Goal: Task Accomplishment & Management: Use online tool/utility

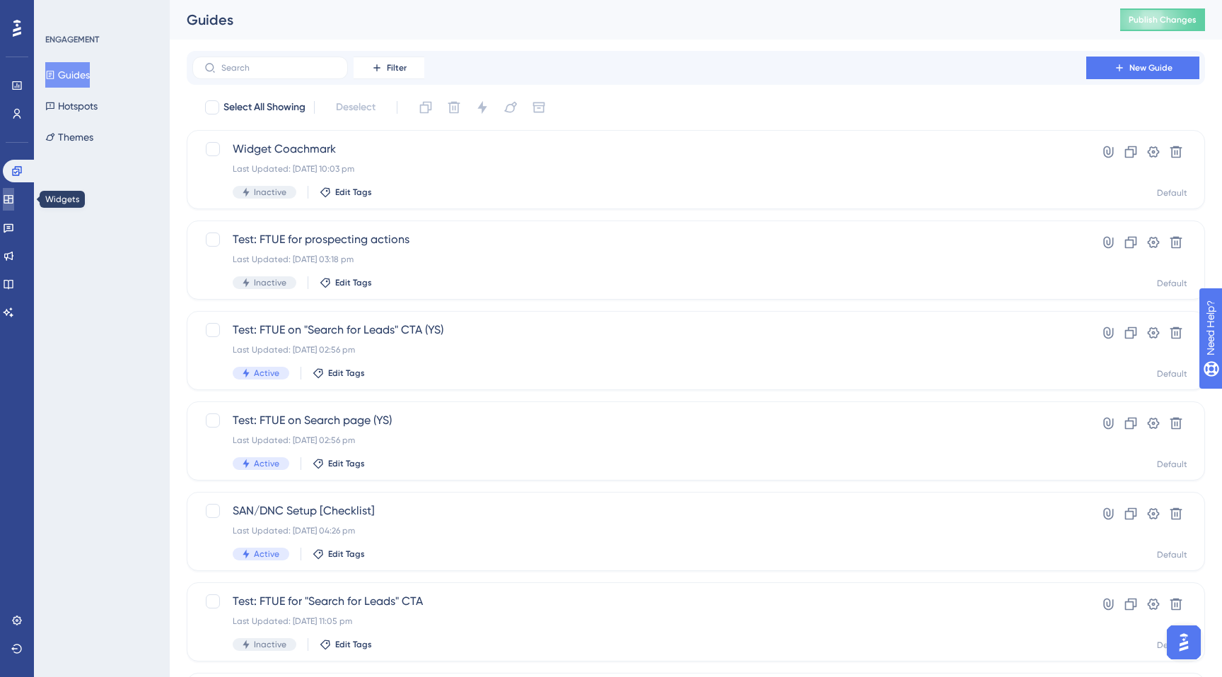
click at [14, 199] on icon at bounding box center [8, 199] width 11 height 11
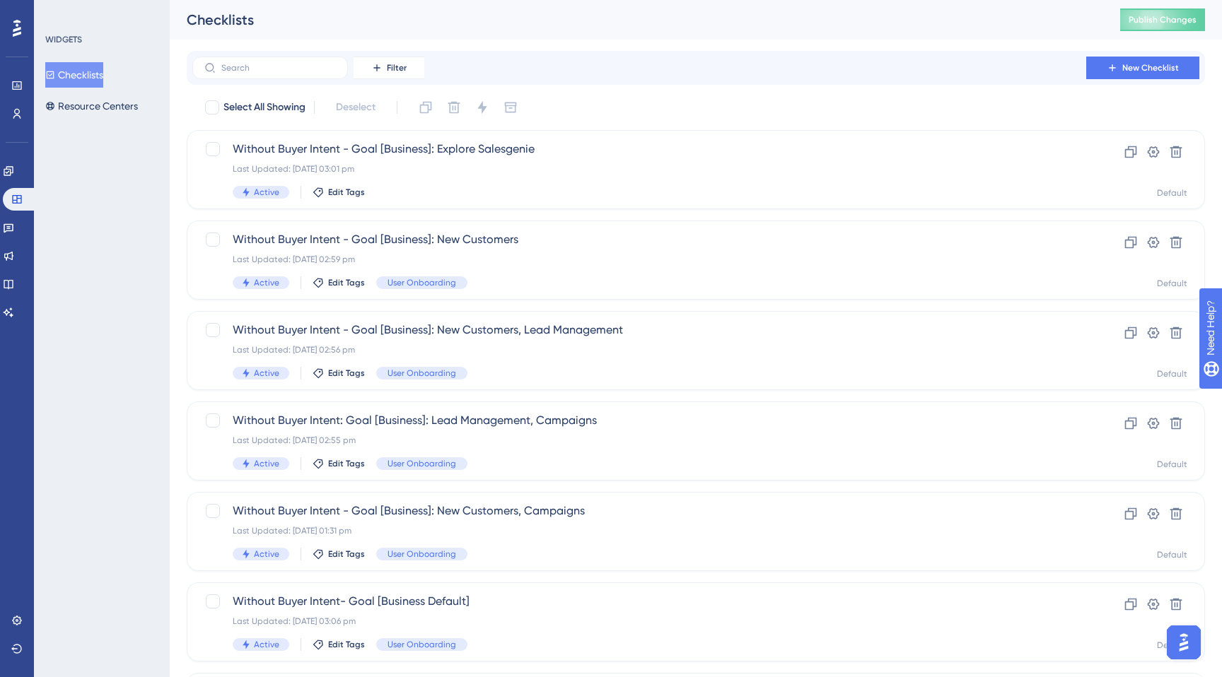
click at [272, 85] on div "Filter New Checklist Select All Showing Deselect Without Buyer Intent - Goal [B…" at bounding box center [696, 551] width 1018 height 1001
click at [271, 74] on label at bounding box center [270, 68] width 156 height 23
click at [271, 73] on input "text" at bounding box center [278, 68] width 115 height 10
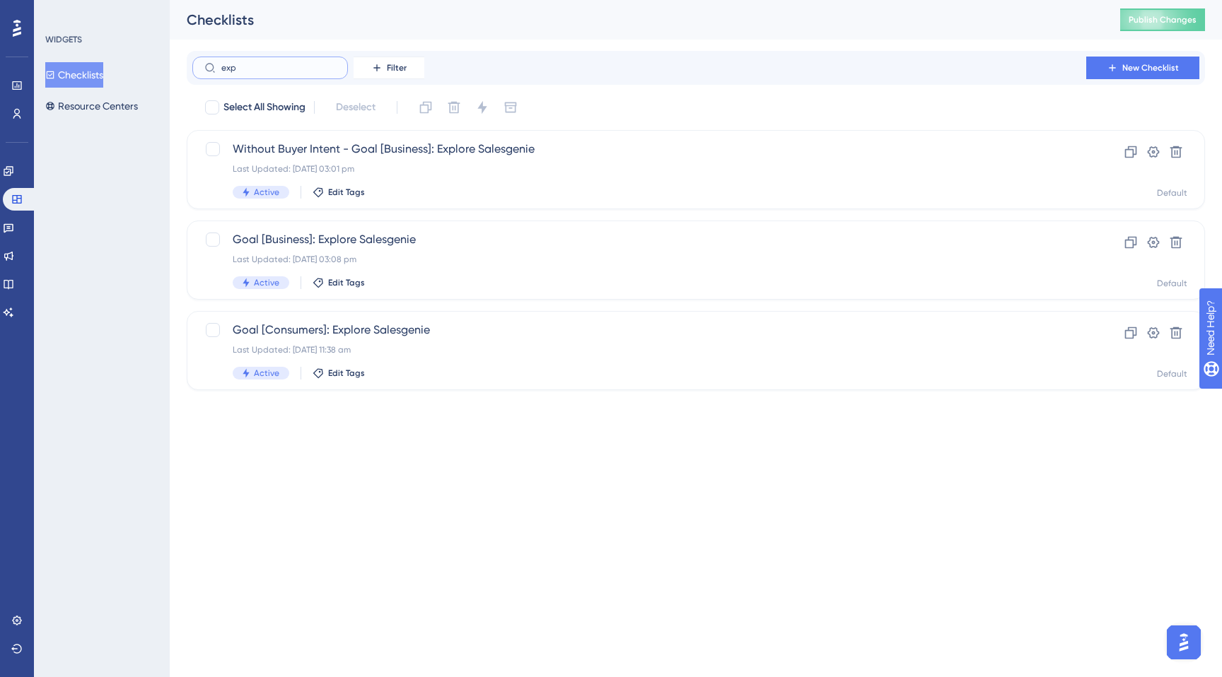
type input "expl"
click at [341, 247] on span "Goal [Business]: Explore Salesgenie" at bounding box center [639, 239] width 813 height 17
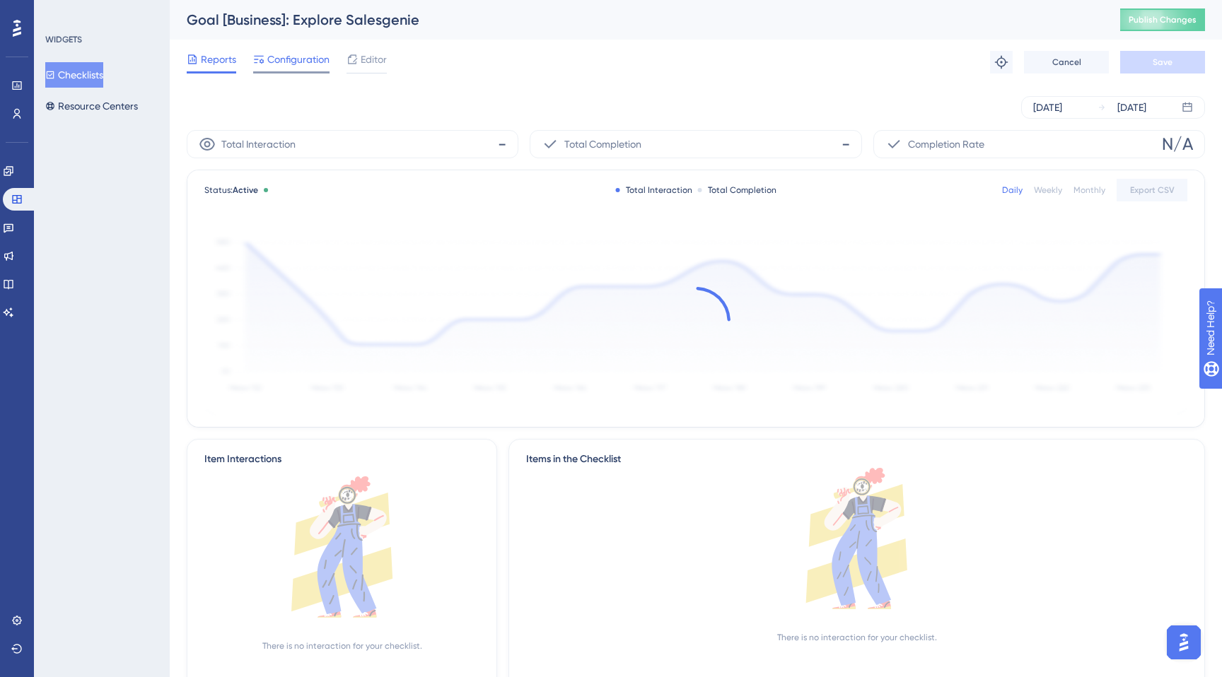
click at [286, 68] on div "Configuration" at bounding box center [291, 62] width 76 height 23
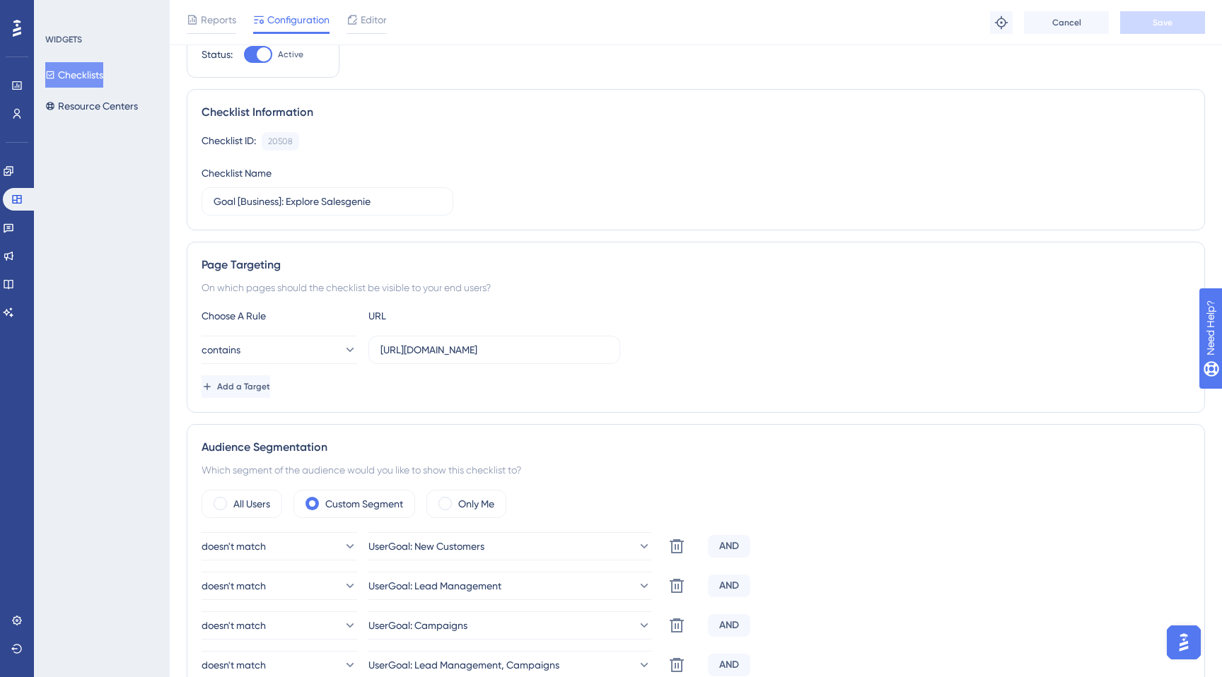
scroll to position [59, 0]
click at [12, 87] on icon at bounding box center [16, 85] width 11 height 11
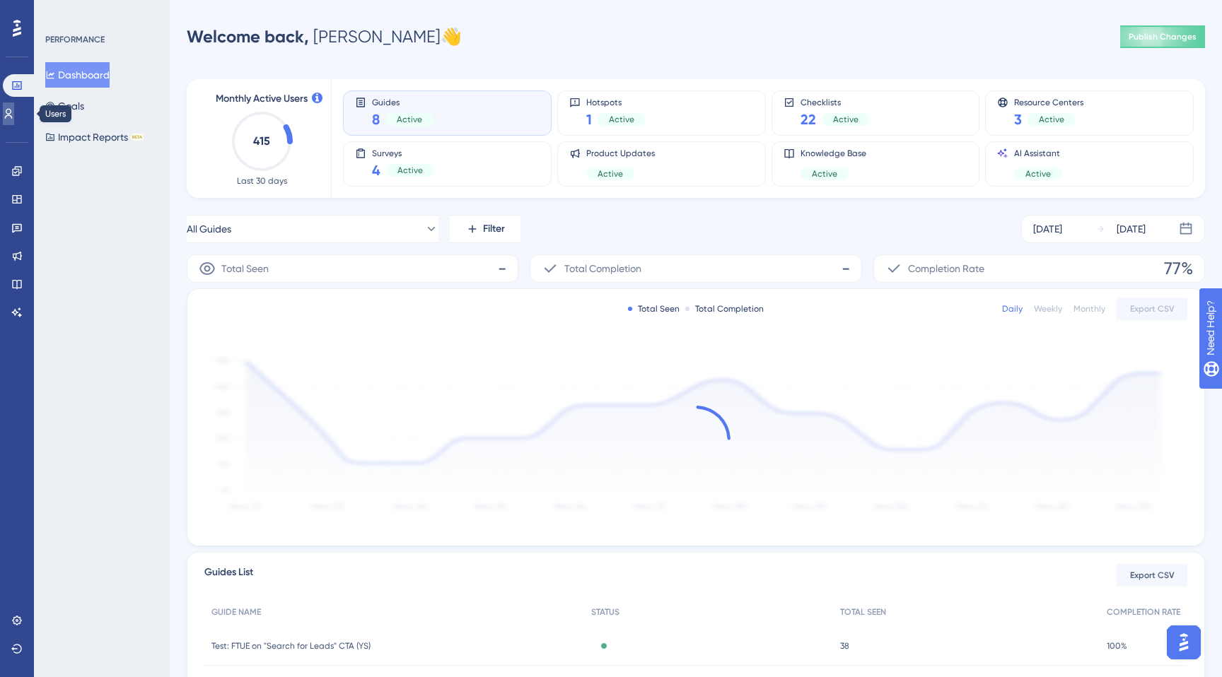
click at [13, 112] on icon at bounding box center [9, 114] width 8 height 10
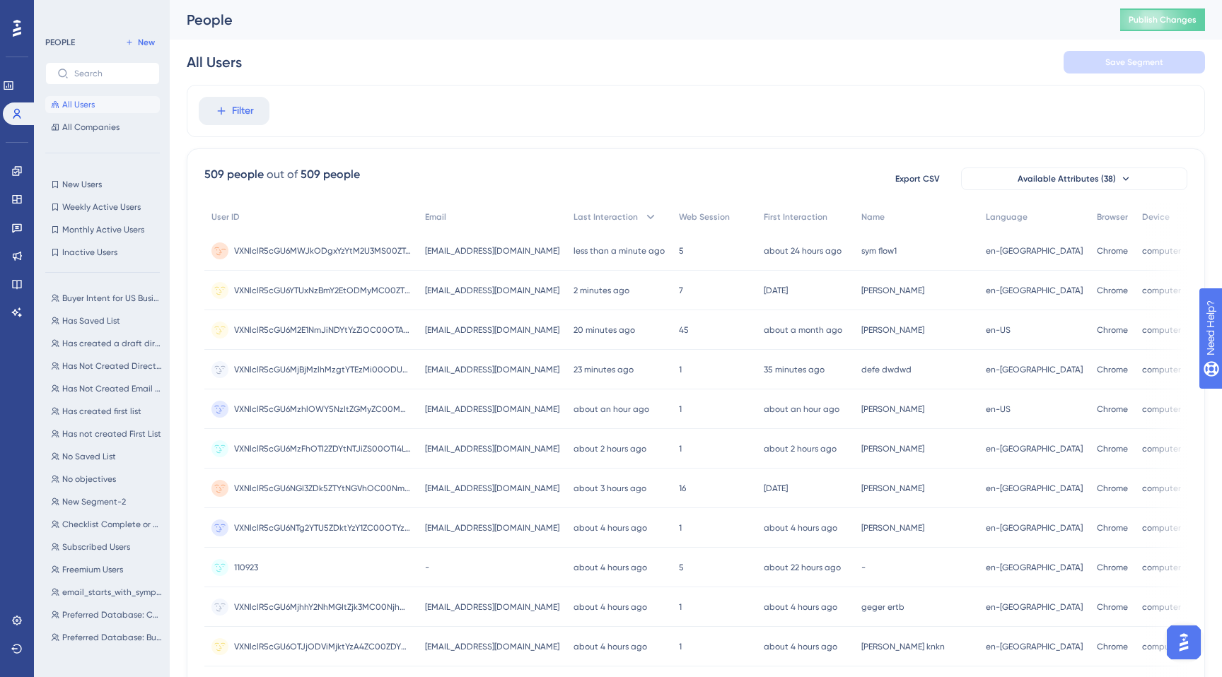
click at [474, 240] on div "symphony_flowtest1@infogroup.mailinator.com symphony_flowtest1@infogroup.mailin…" at bounding box center [492, 251] width 148 height 40
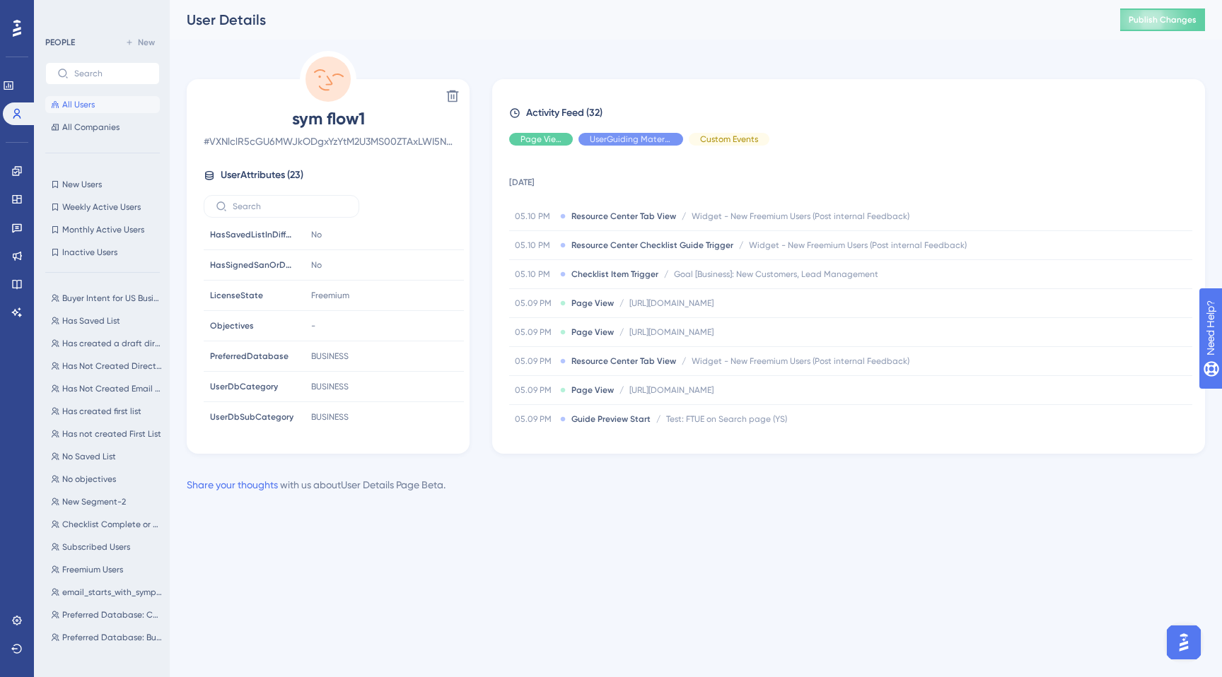
scroll to position [491, 0]
click at [86, 103] on span "All Users" at bounding box center [78, 104] width 33 height 11
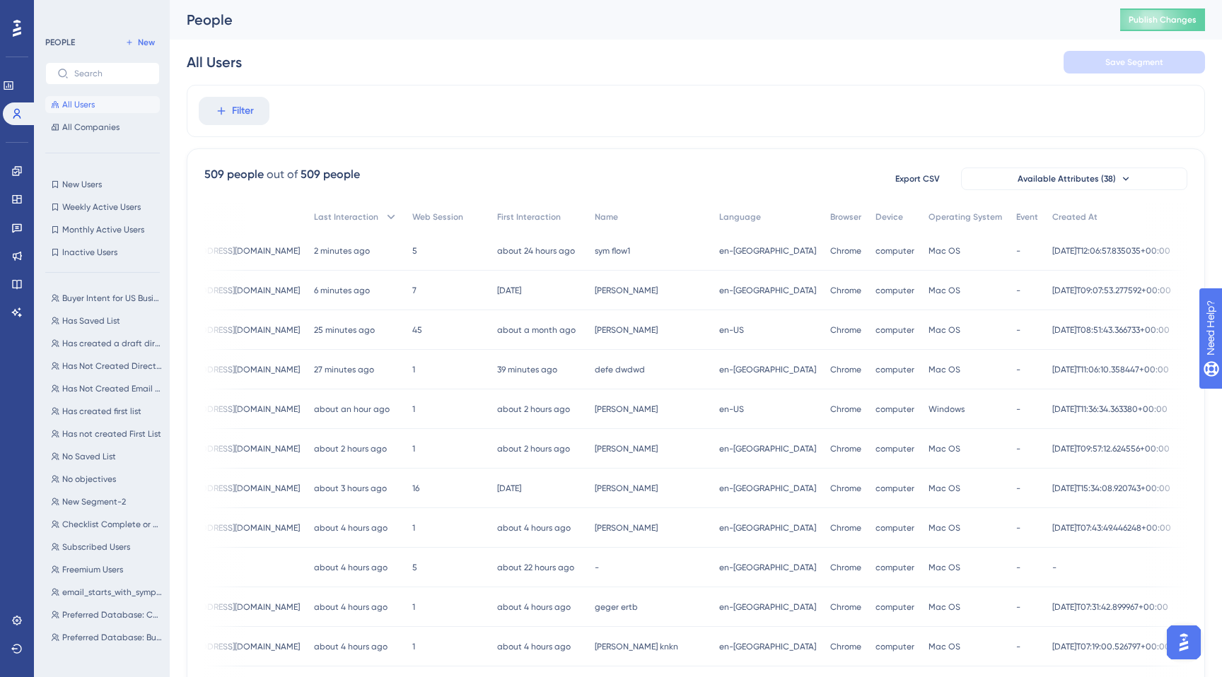
scroll to position [0, 274]
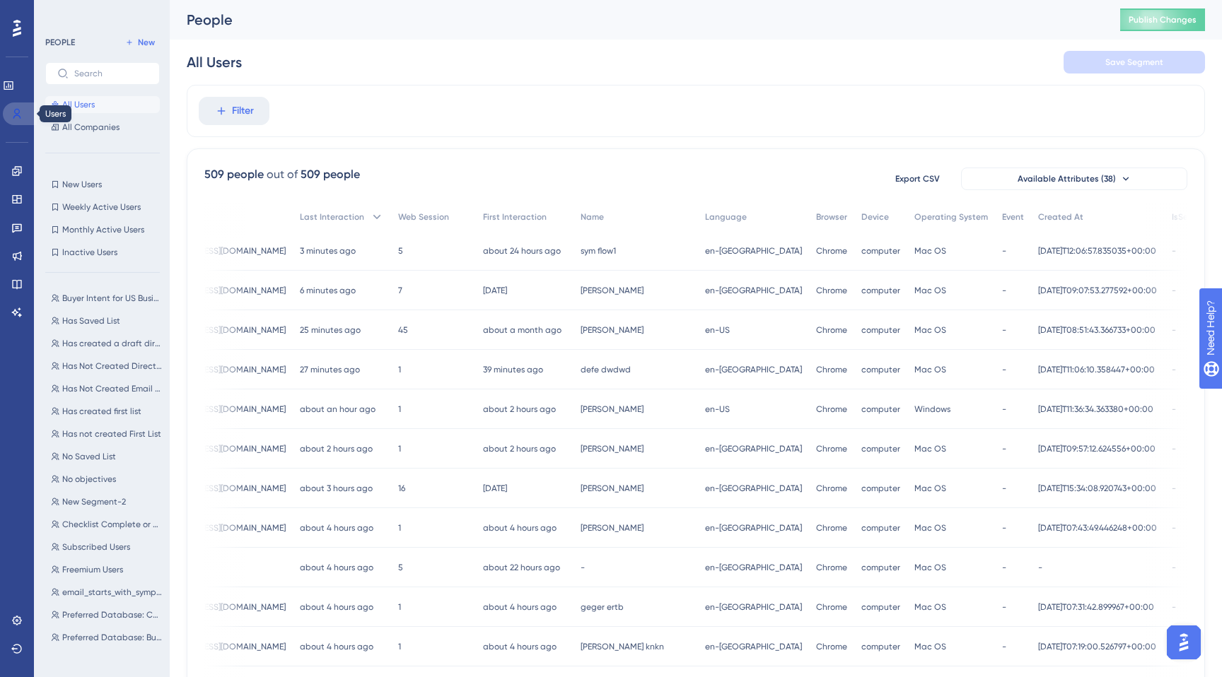
click at [22, 105] on link at bounding box center [20, 114] width 34 height 23
click at [18, 172] on icon at bounding box center [16, 170] width 9 height 9
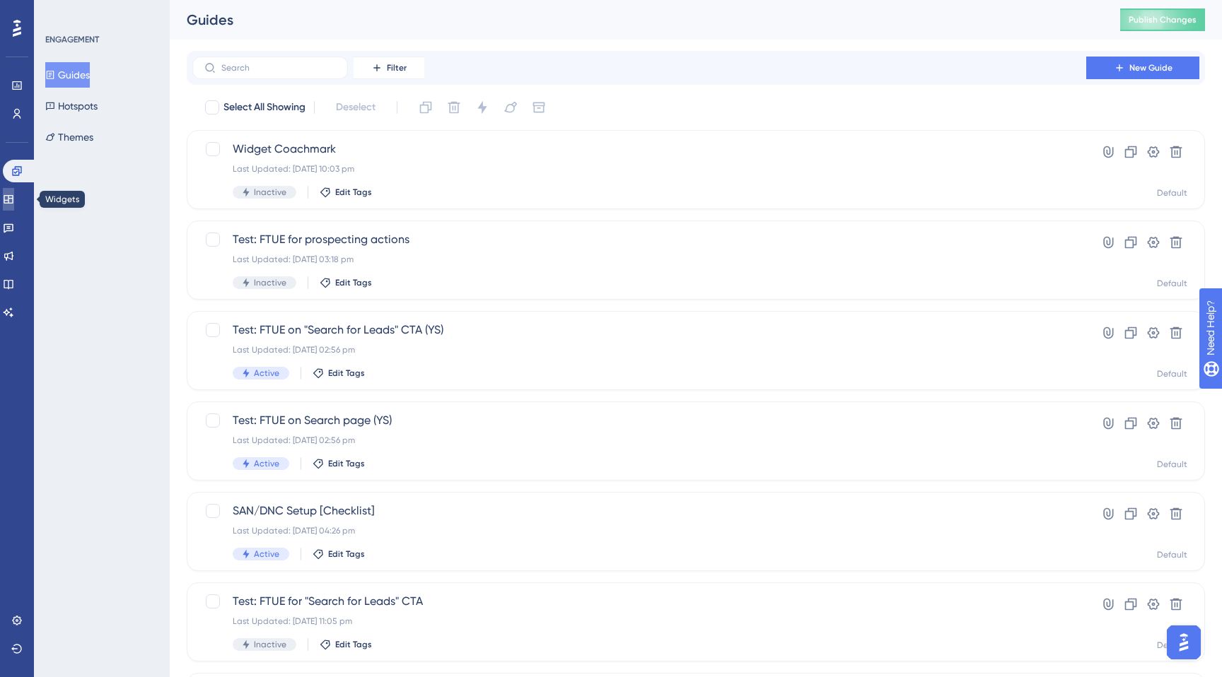
click at [11, 201] on link at bounding box center [8, 199] width 11 height 23
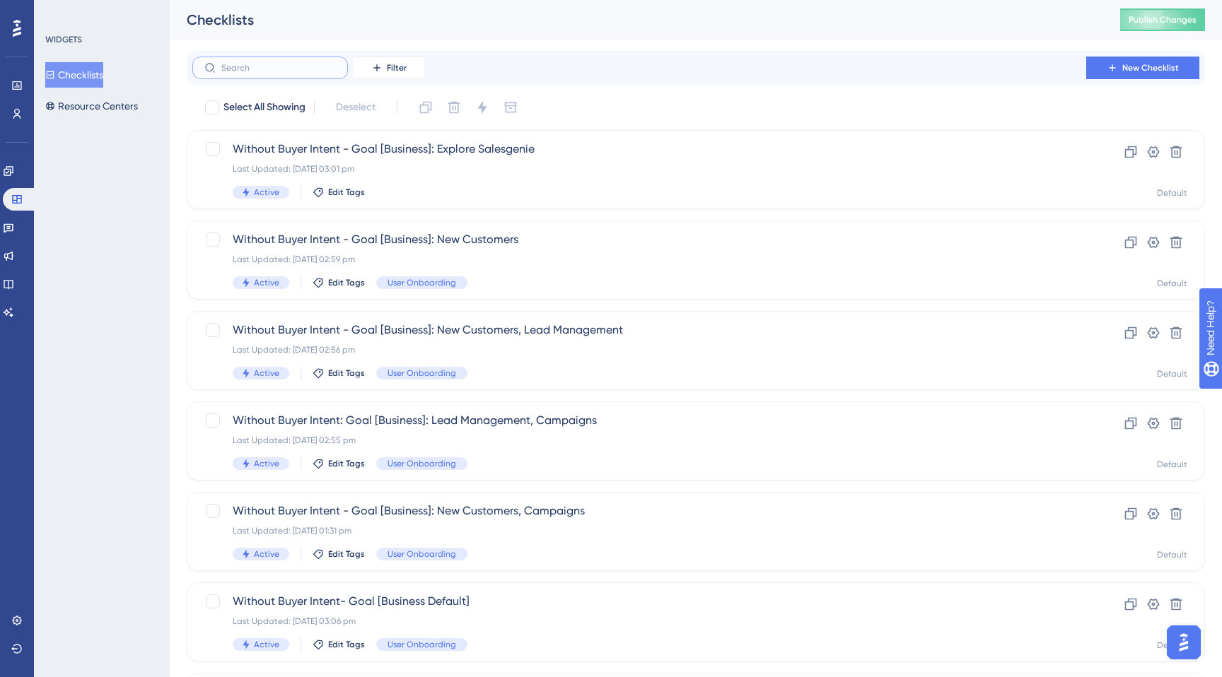
click at [278, 65] on input "text" at bounding box center [278, 68] width 115 height 10
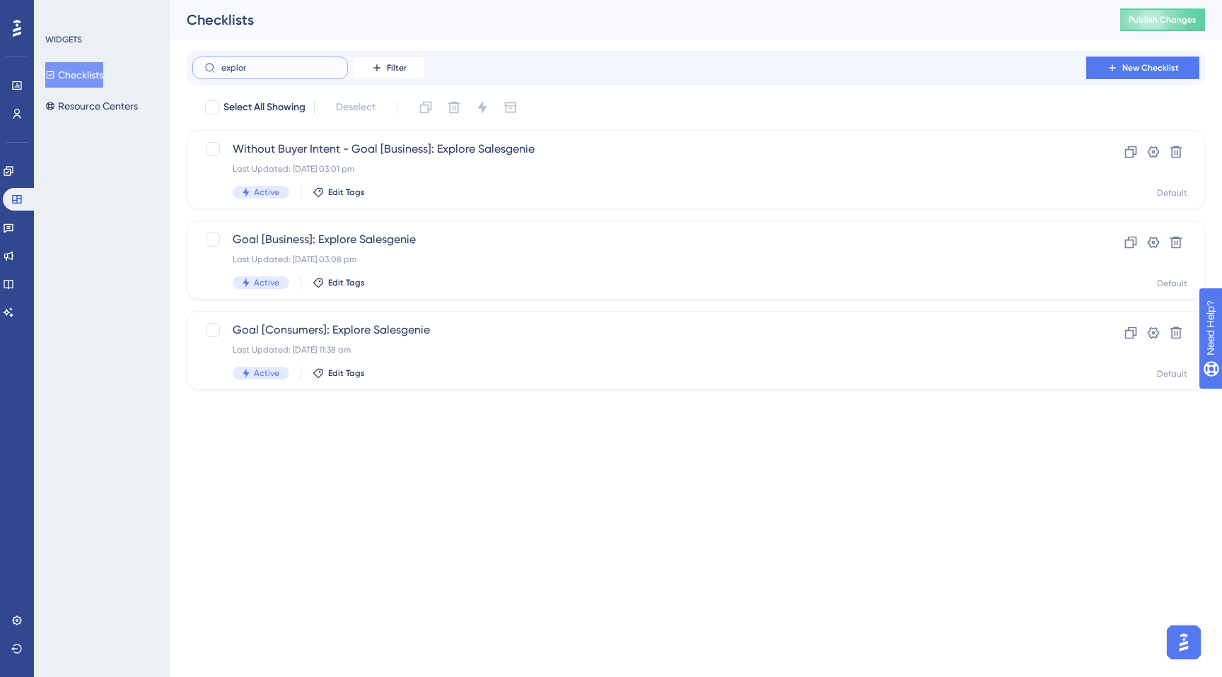
type input "explore"
click at [370, 347] on div "Last Updated: [DATE] 11:38 am" at bounding box center [639, 349] width 813 height 11
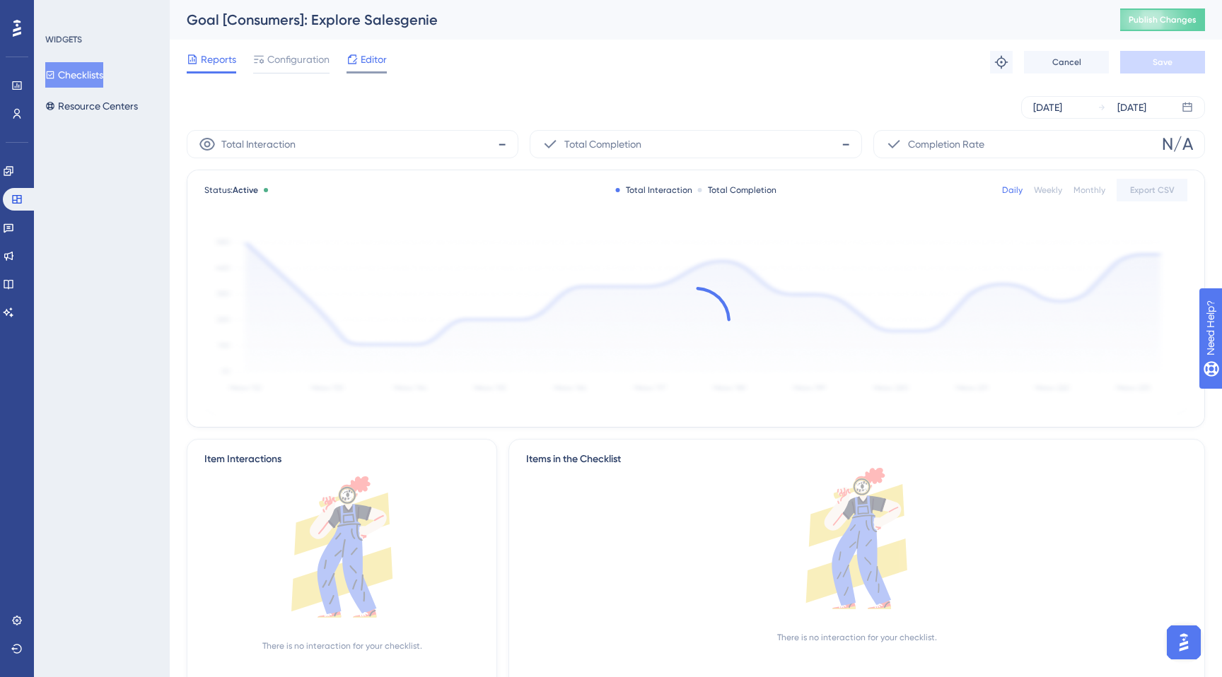
click at [368, 57] on span "Editor" at bounding box center [374, 59] width 26 height 17
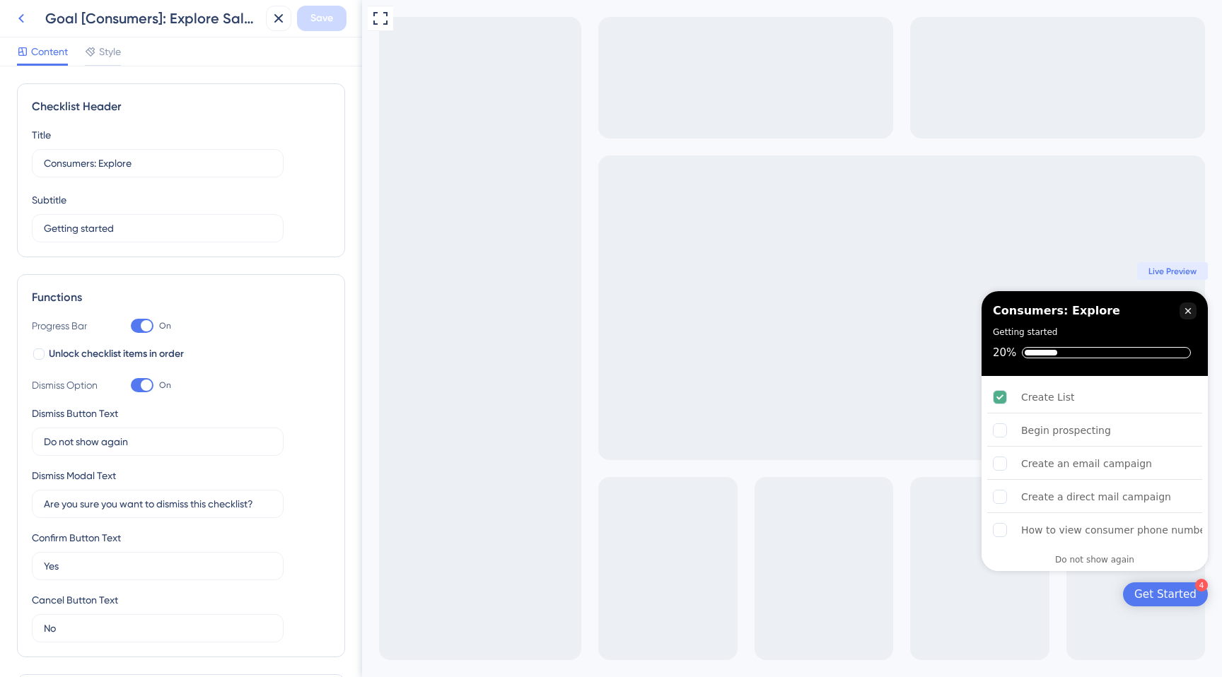
click at [19, 18] on icon at bounding box center [21, 18] width 6 height 9
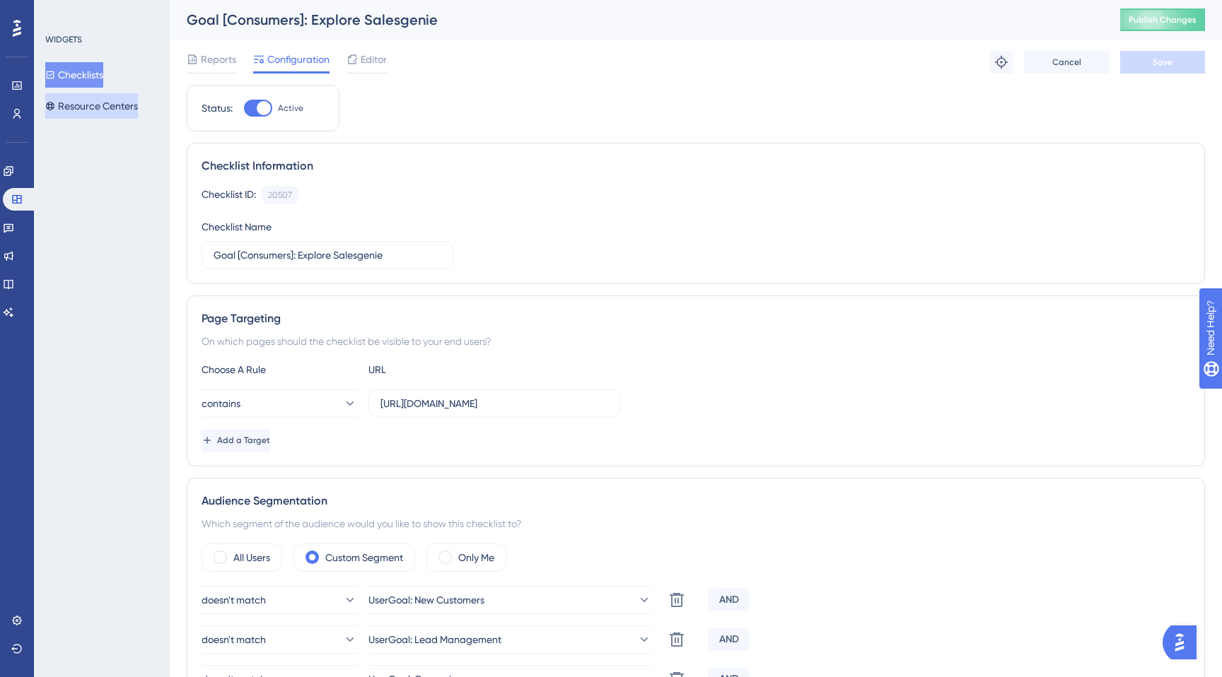
click at [74, 107] on button "Resource Centers" at bounding box center [91, 105] width 93 height 25
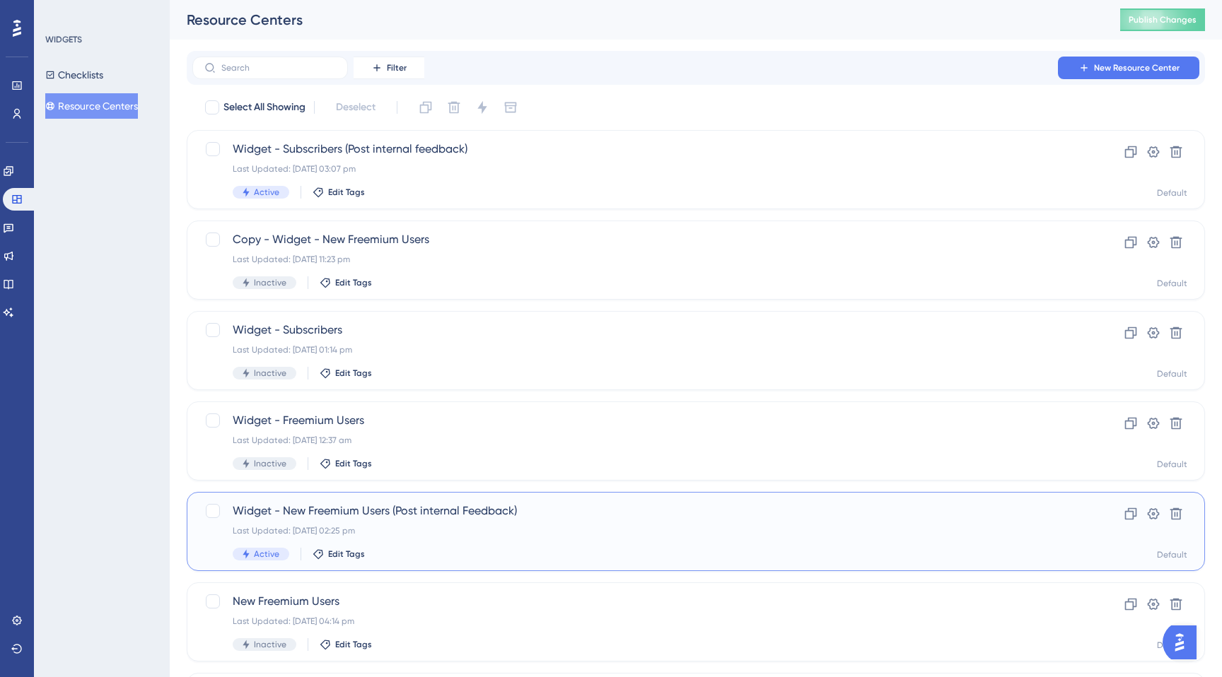
click at [365, 521] on div "Widget - New Freemium Users (Post internal Feedback) Last Updated: 23 Sept 2025…" at bounding box center [639, 532] width 813 height 58
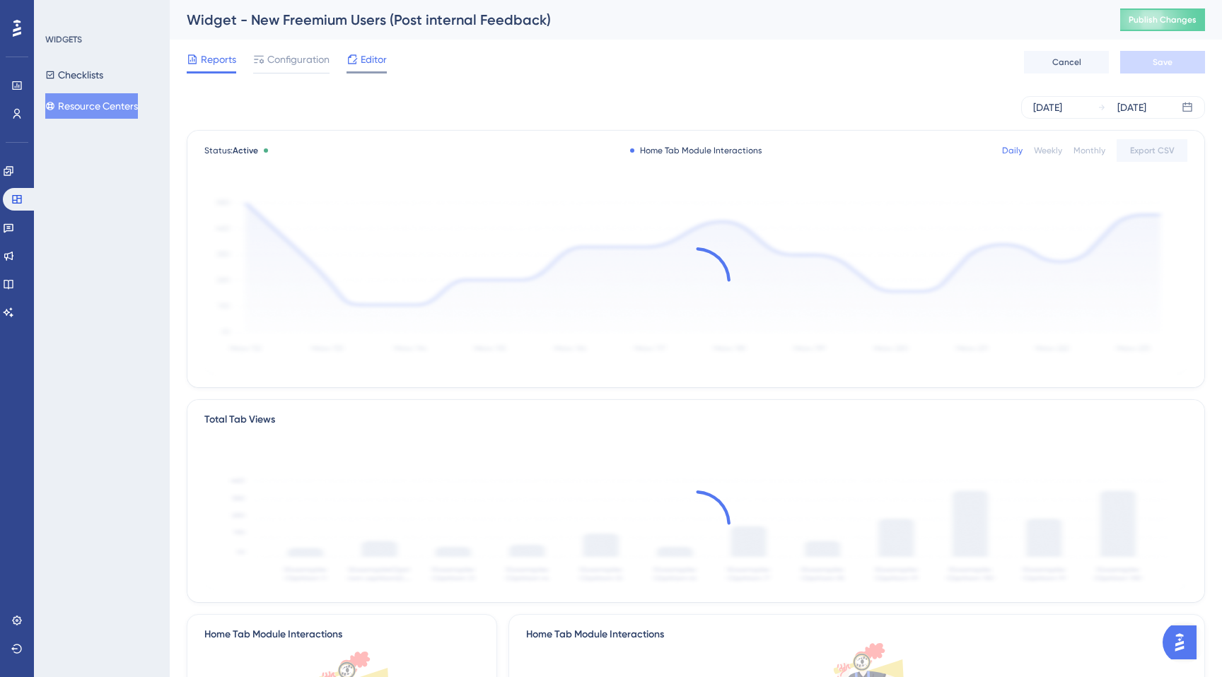
click at [361, 59] on span "Editor" at bounding box center [374, 59] width 26 height 17
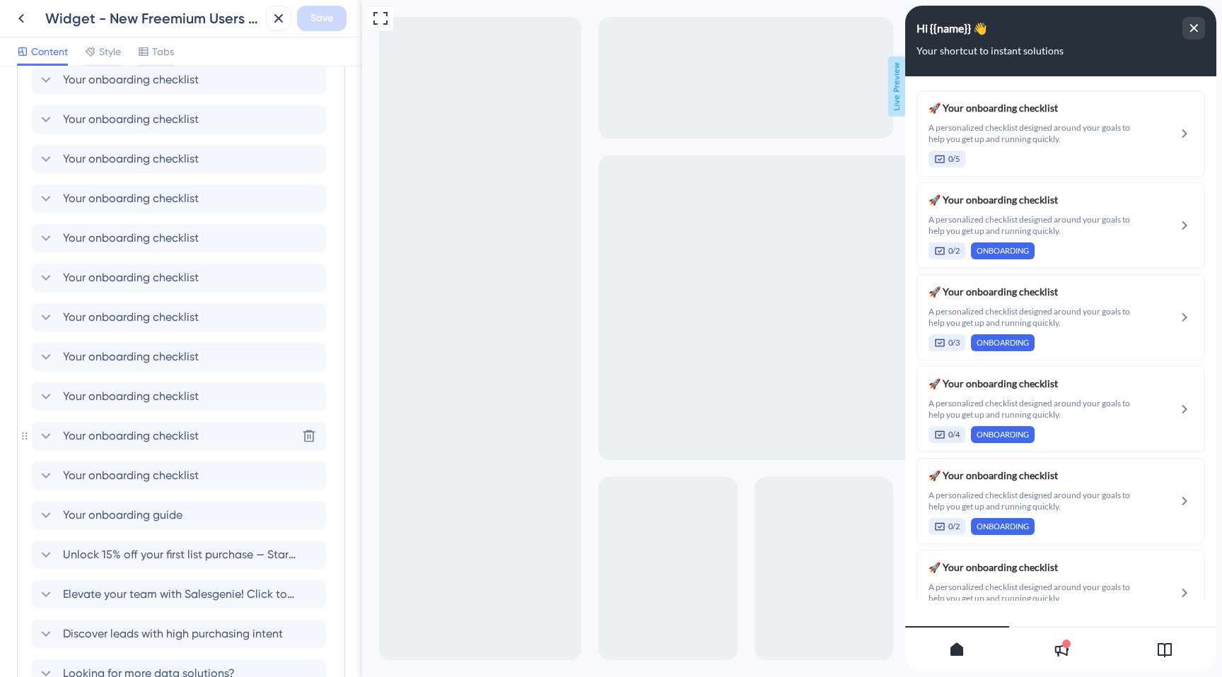
scroll to position [407, 0]
click at [159, 519] on span "Your onboarding guide" at bounding box center [122, 514] width 119 height 17
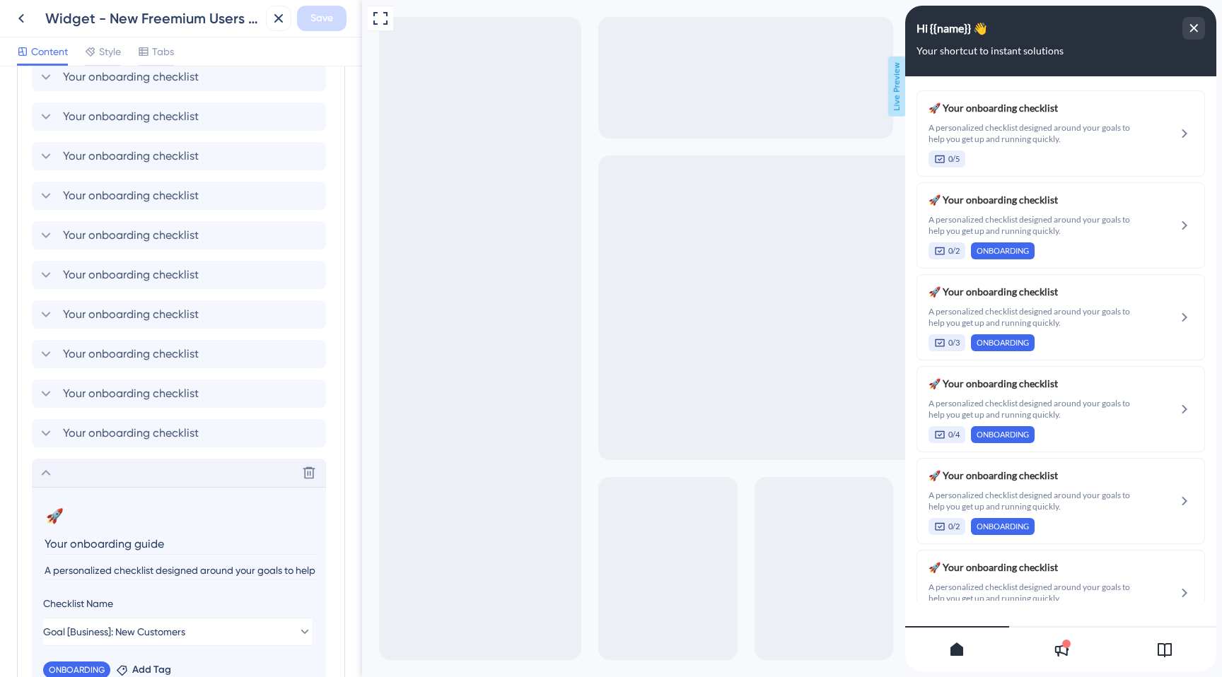
scroll to position [450, 0]
click at [132, 430] on span "Your onboarding checklist" at bounding box center [131, 431] width 136 height 17
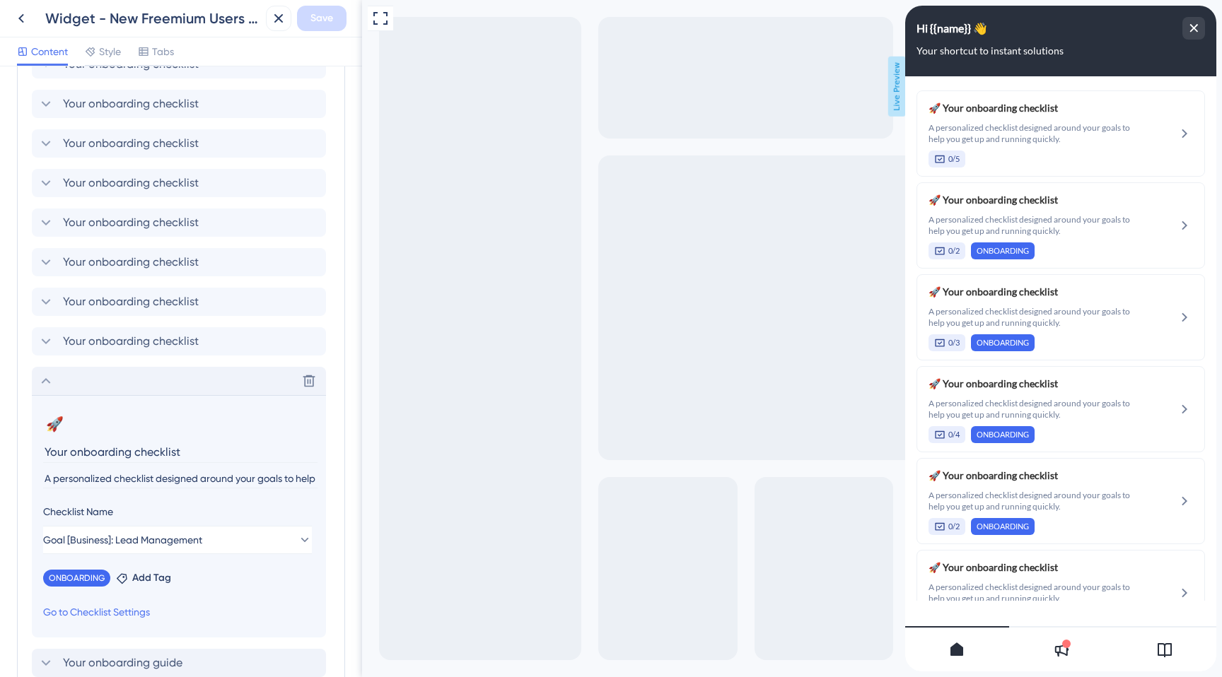
scroll to position [510, 0]
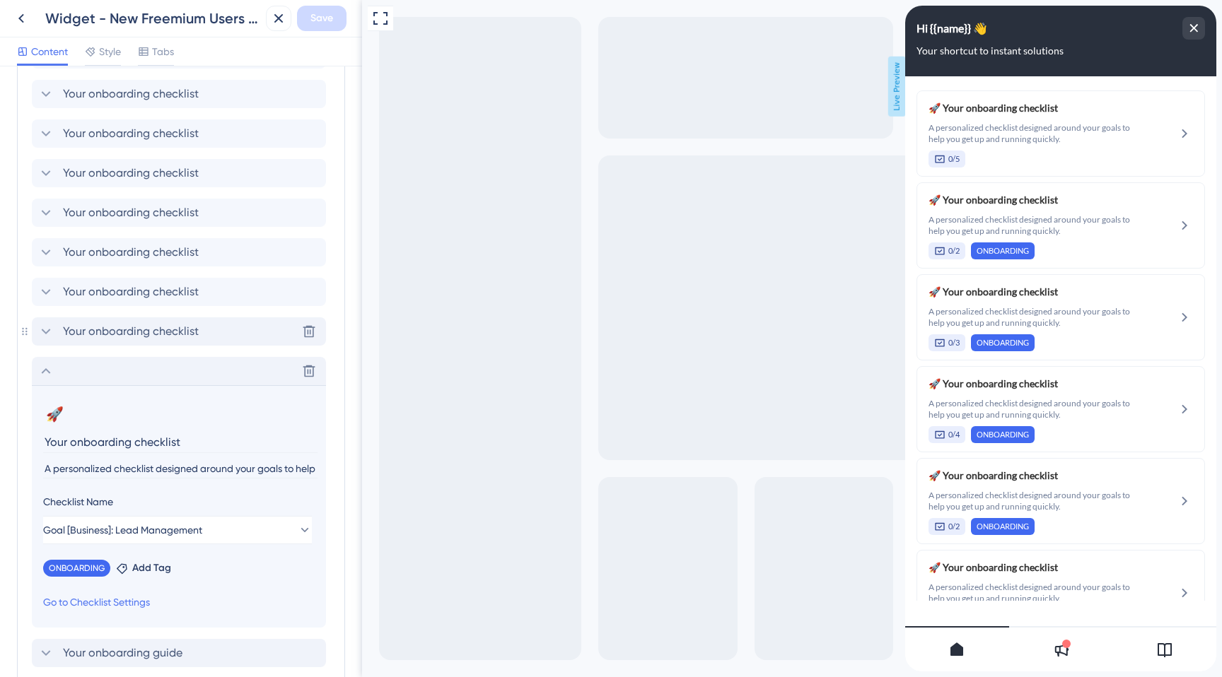
click at [128, 337] on span "Your onboarding checklist" at bounding box center [131, 331] width 136 height 17
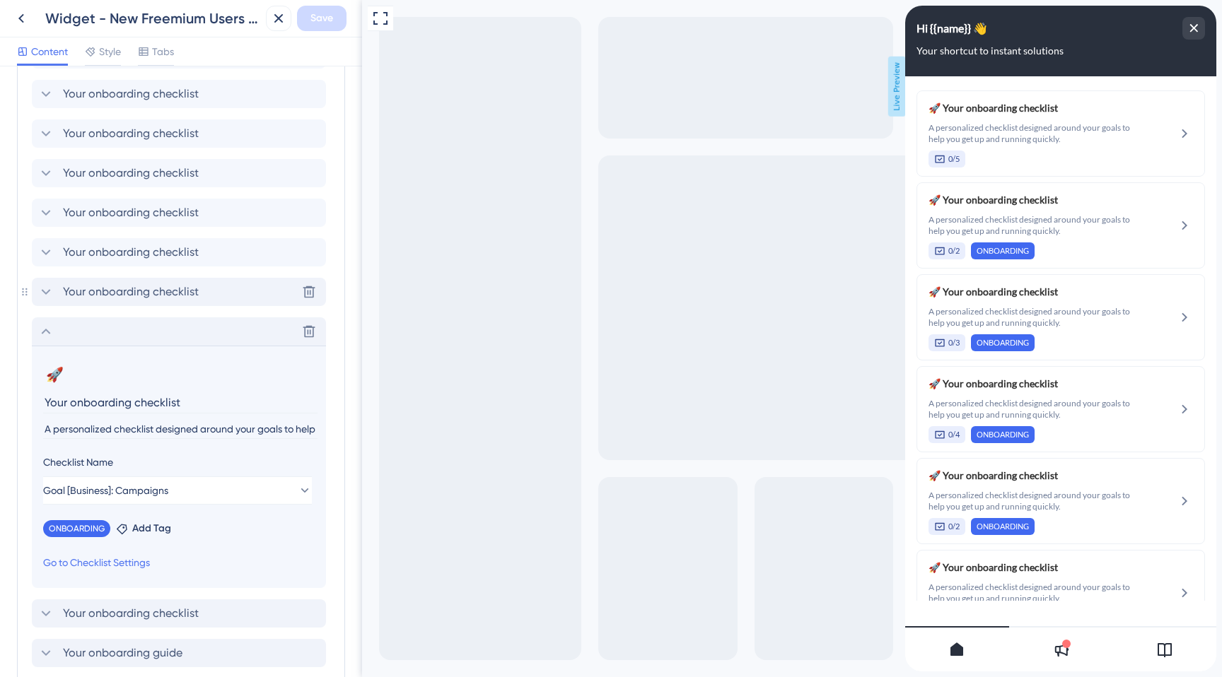
click at [118, 293] on span "Your onboarding checklist" at bounding box center [131, 291] width 136 height 17
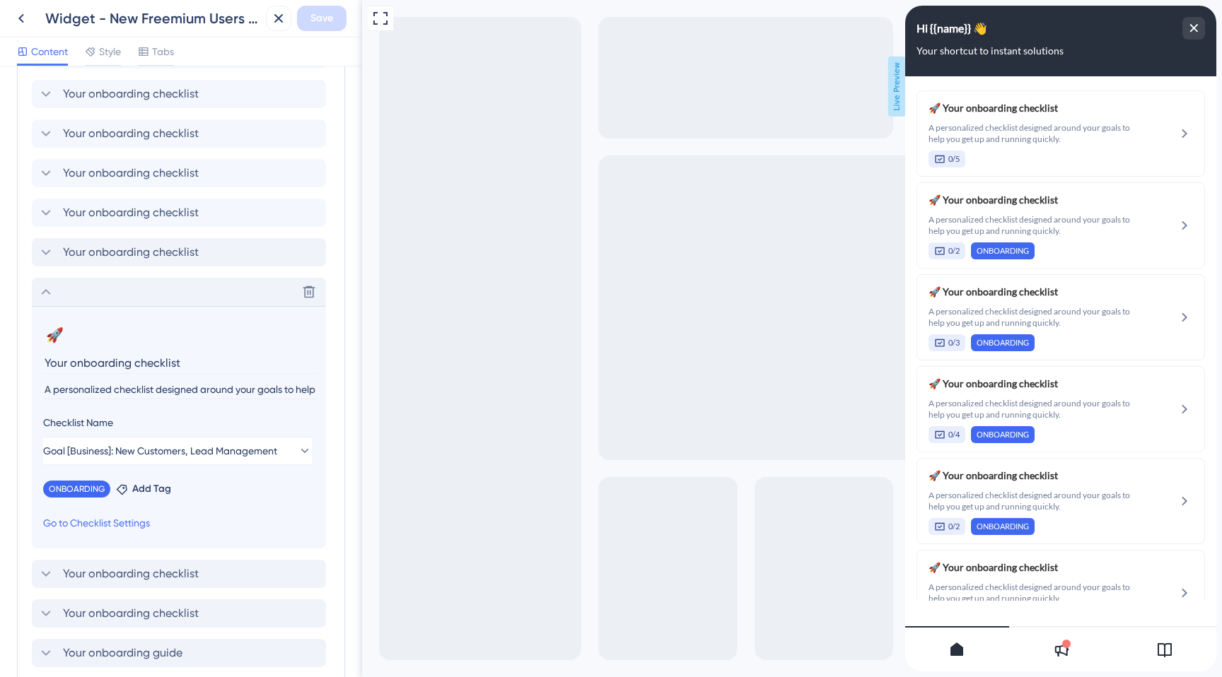
click at [112, 255] on span "Your onboarding checklist" at bounding box center [131, 252] width 136 height 17
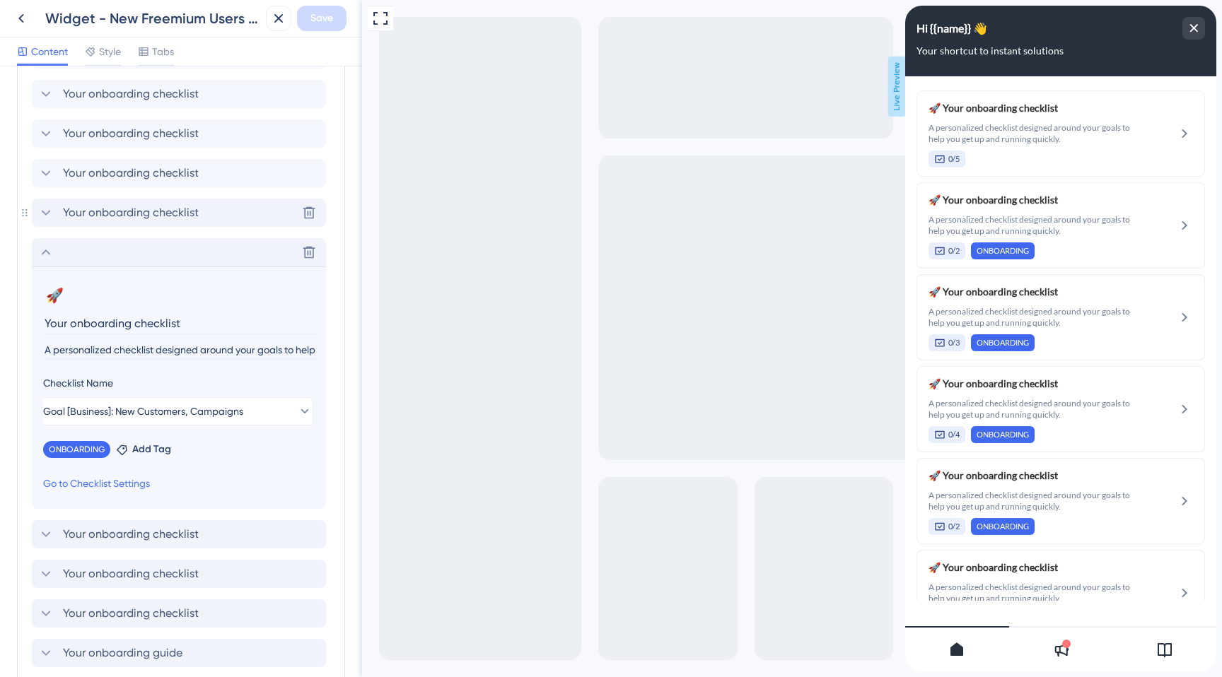
click at [112, 218] on span "Your onboarding checklist" at bounding box center [131, 212] width 136 height 17
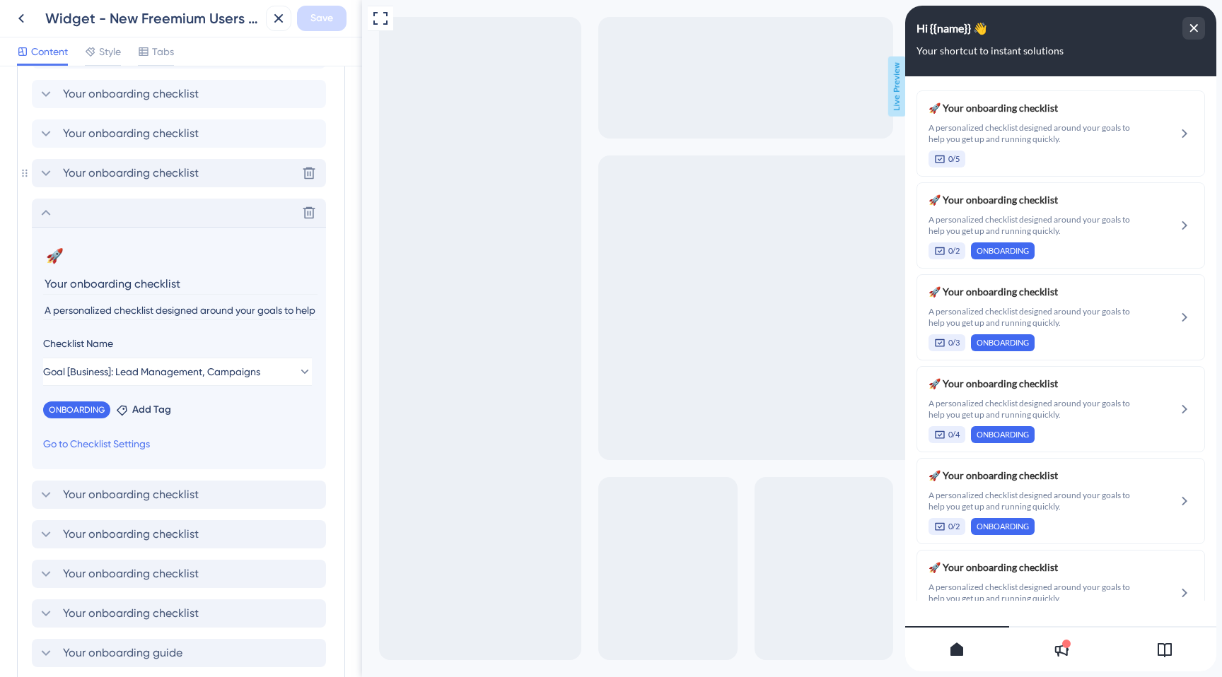
click at [113, 180] on span "Your onboarding checklist" at bounding box center [131, 173] width 136 height 17
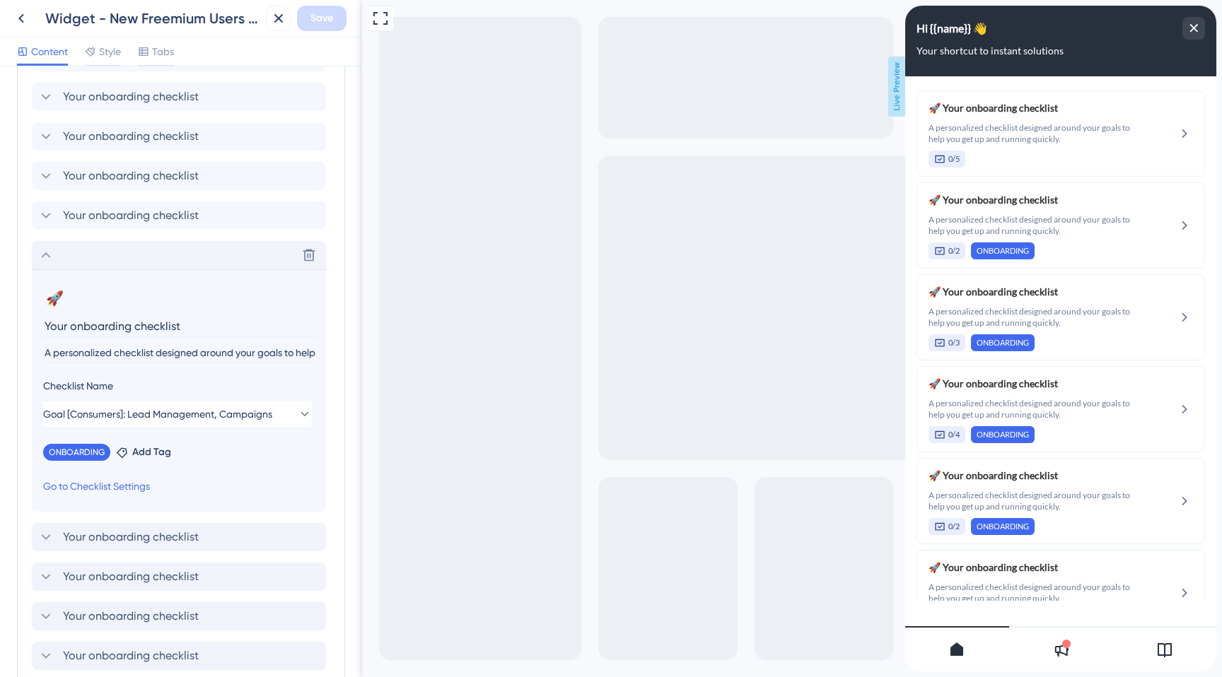
scroll to position [428, 0]
click at [118, 211] on span "Your onboarding checklist" at bounding box center [131, 216] width 136 height 17
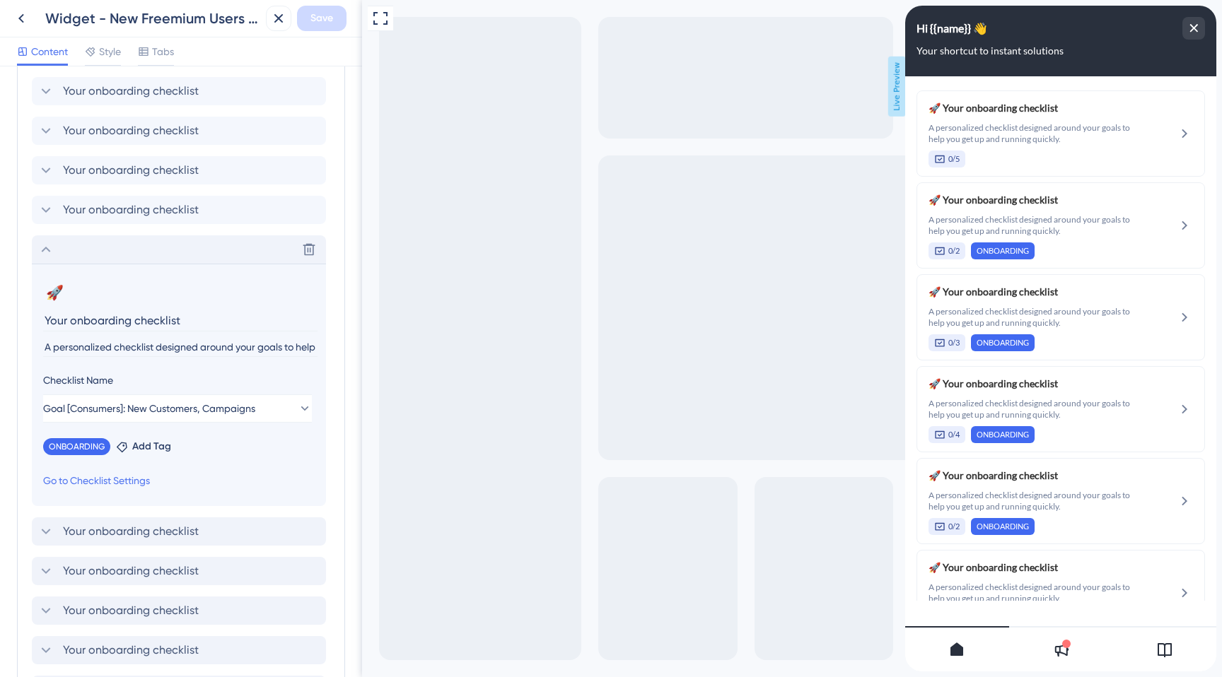
scroll to position [382, 0]
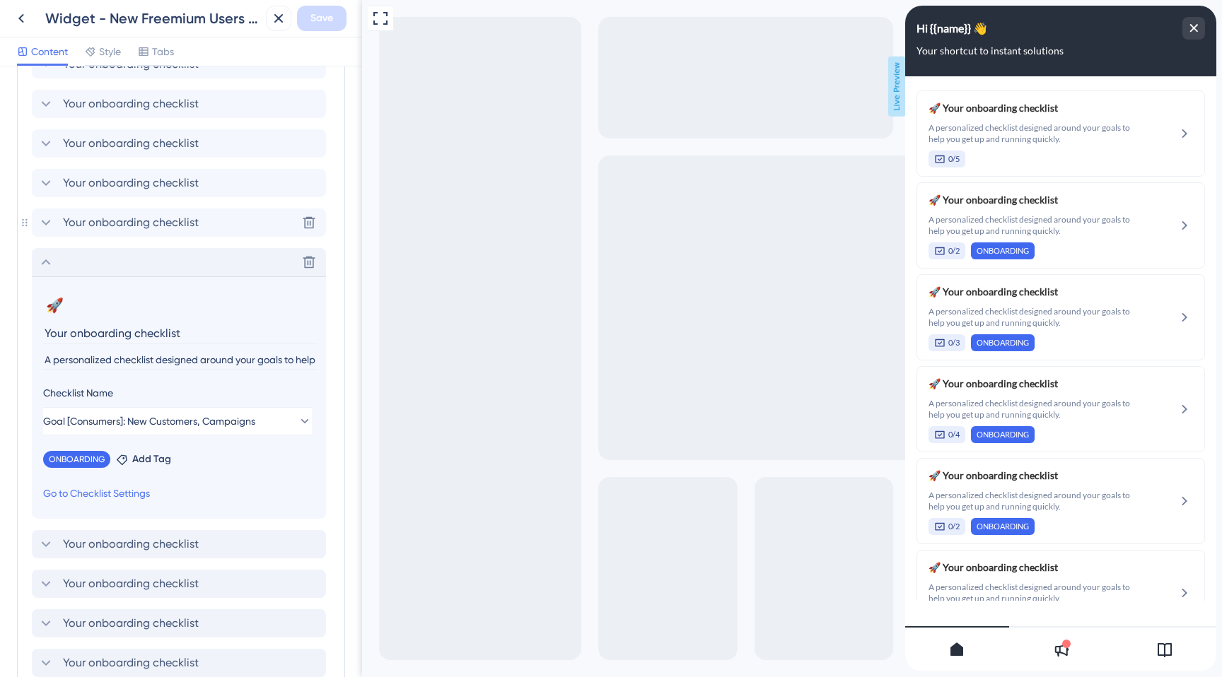
click at [118, 211] on div "Your onboarding checklist Delete" at bounding box center [179, 223] width 294 height 28
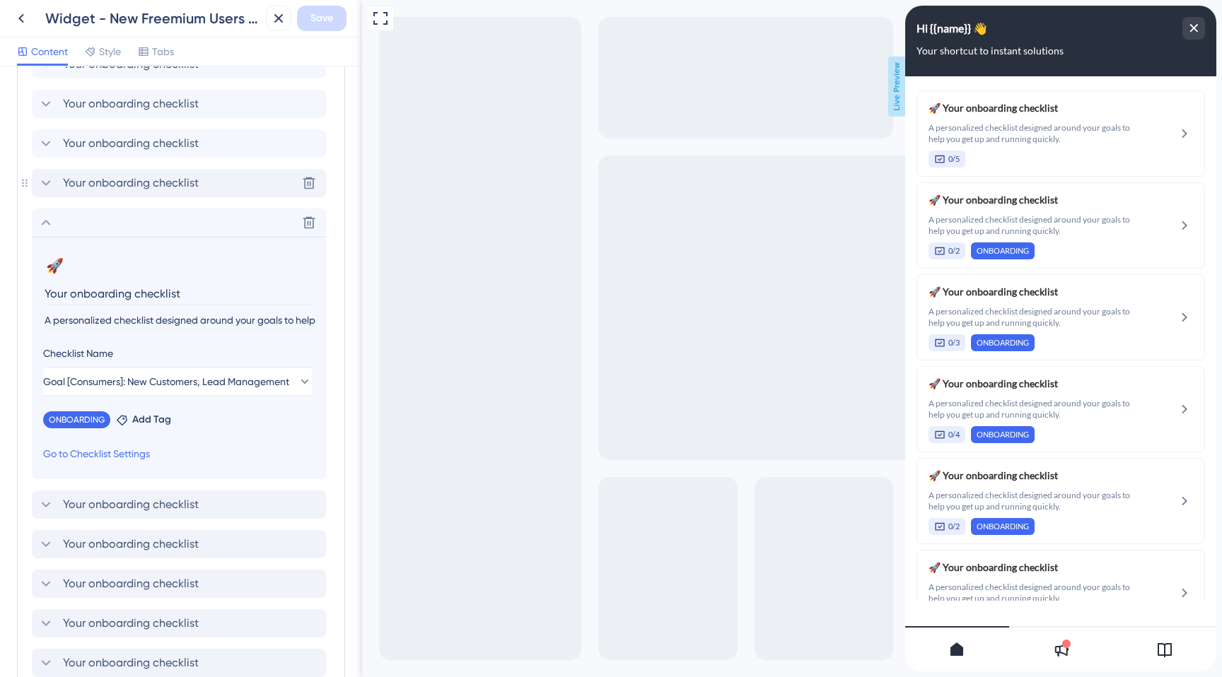
click at [115, 190] on span "Your onboarding checklist" at bounding box center [131, 183] width 136 height 17
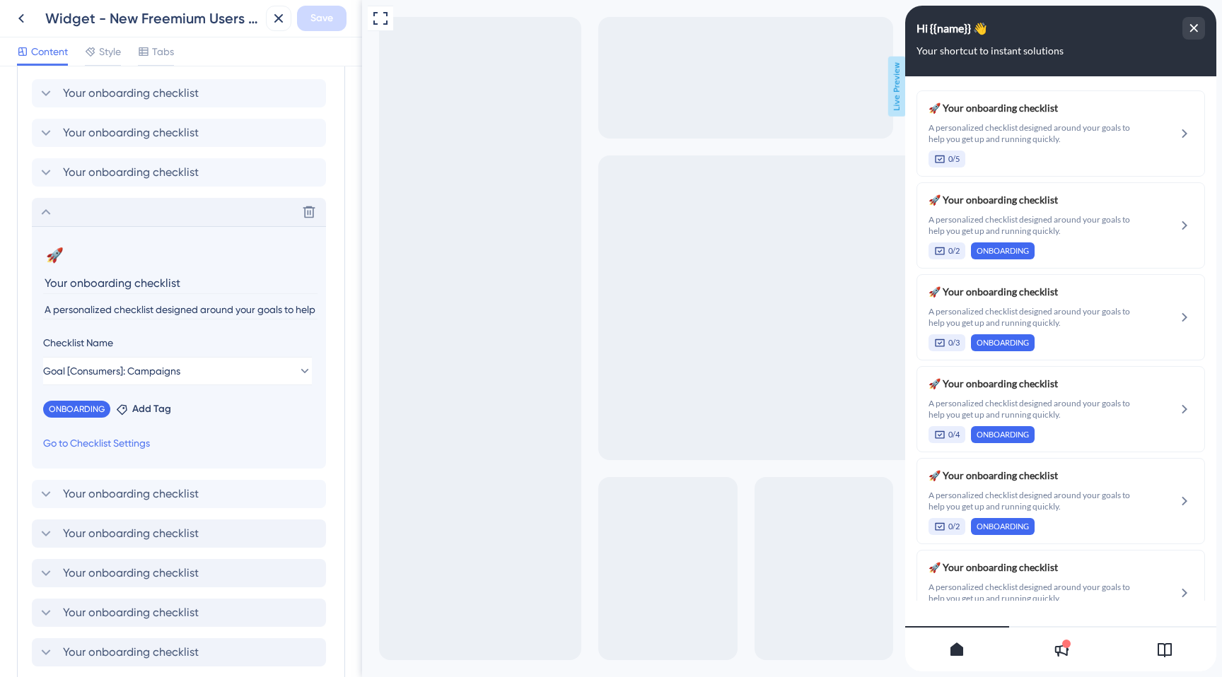
scroll to position [333, 0]
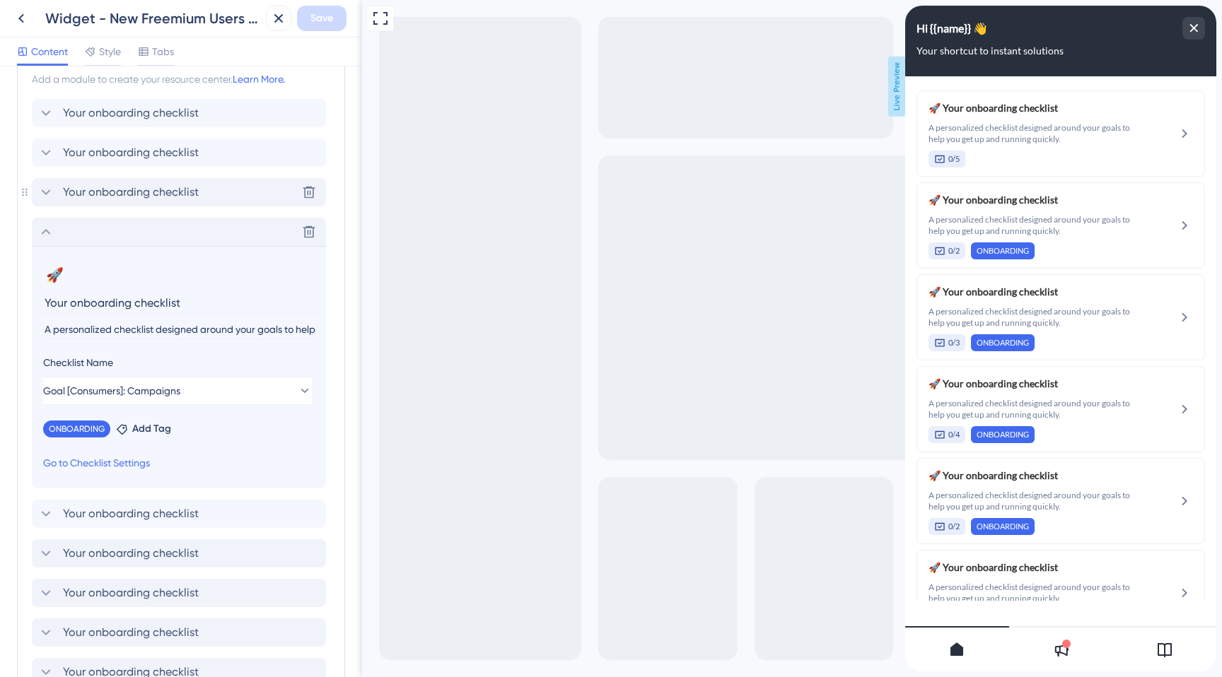
click at [115, 179] on div "Your onboarding checklist Delete" at bounding box center [179, 192] width 294 height 28
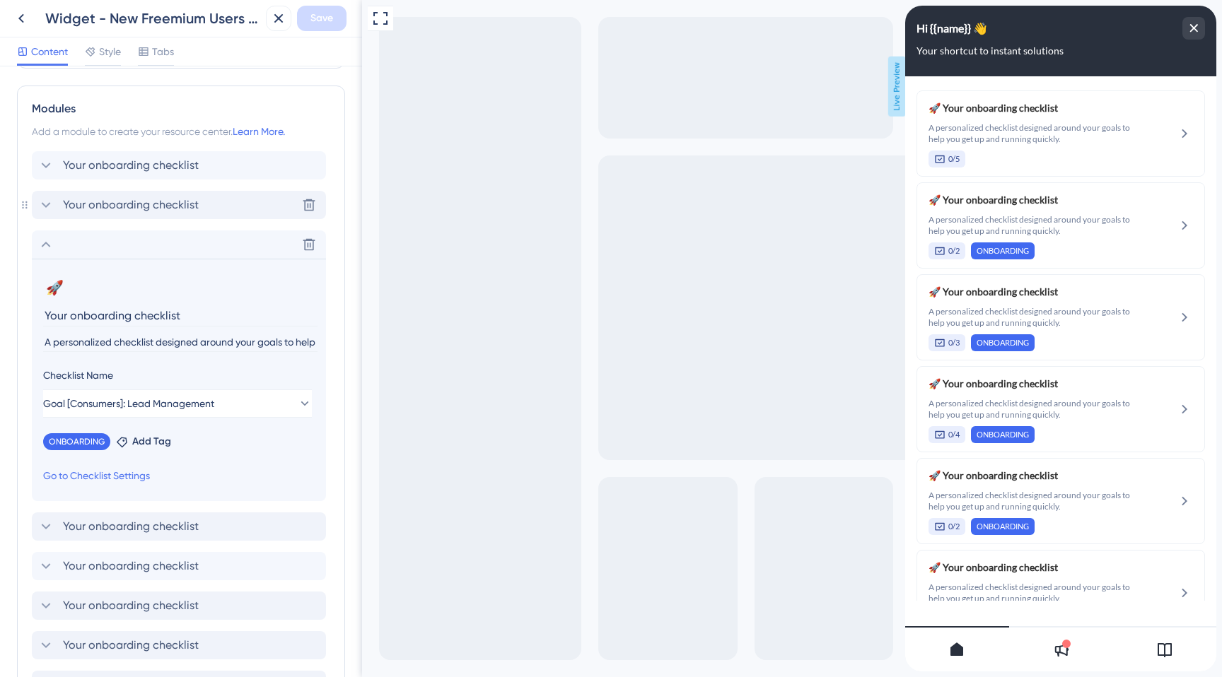
click at [124, 206] on span "Your onboarding checklist" at bounding box center [131, 205] width 136 height 17
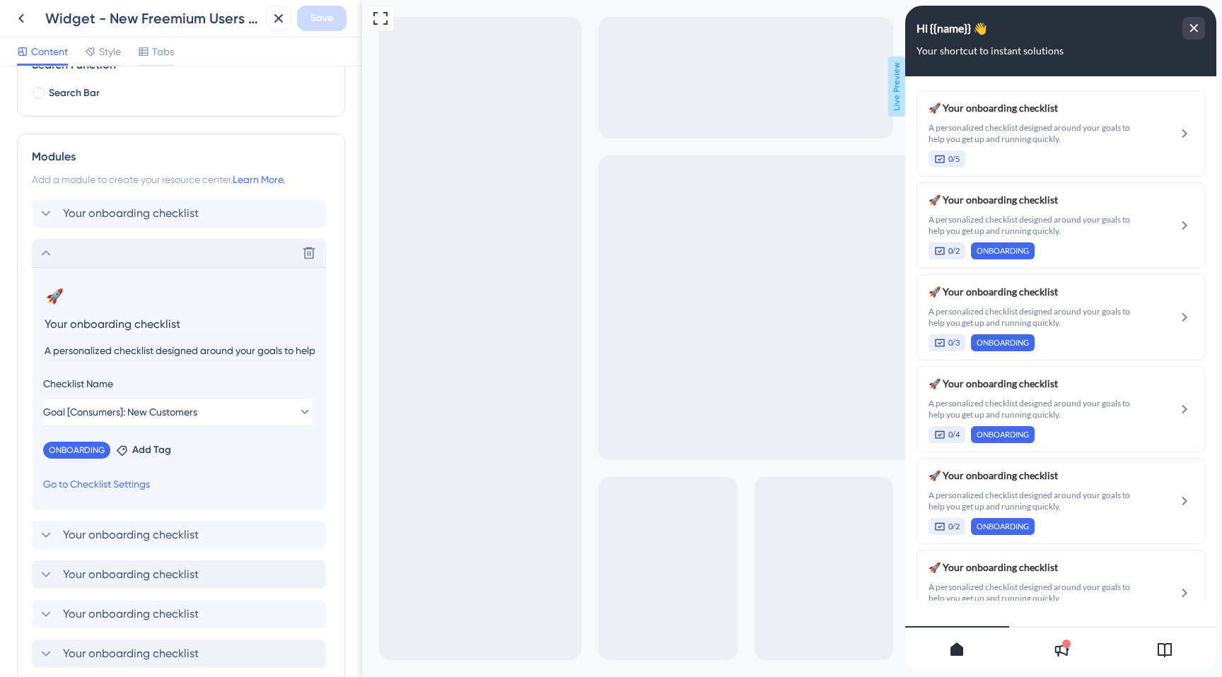
scroll to position [232, 0]
click at [124, 206] on span "Your onboarding checklist" at bounding box center [131, 214] width 136 height 17
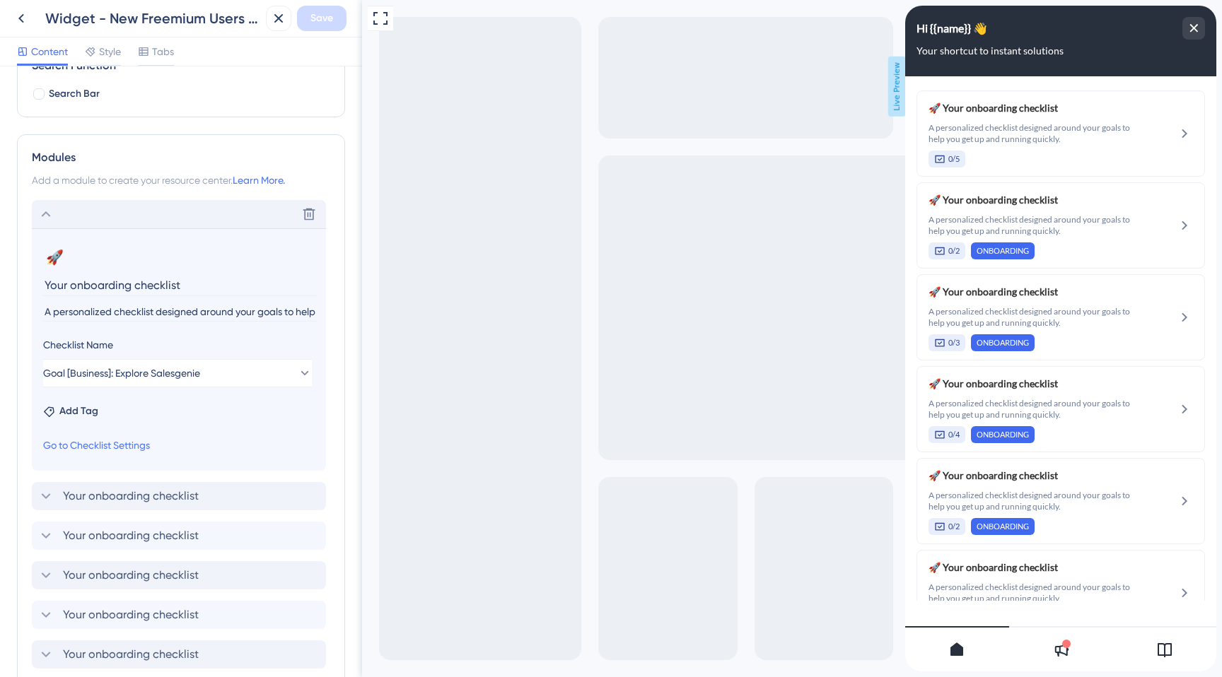
click at [118, 217] on div "Delete" at bounding box center [179, 214] width 294 height 28
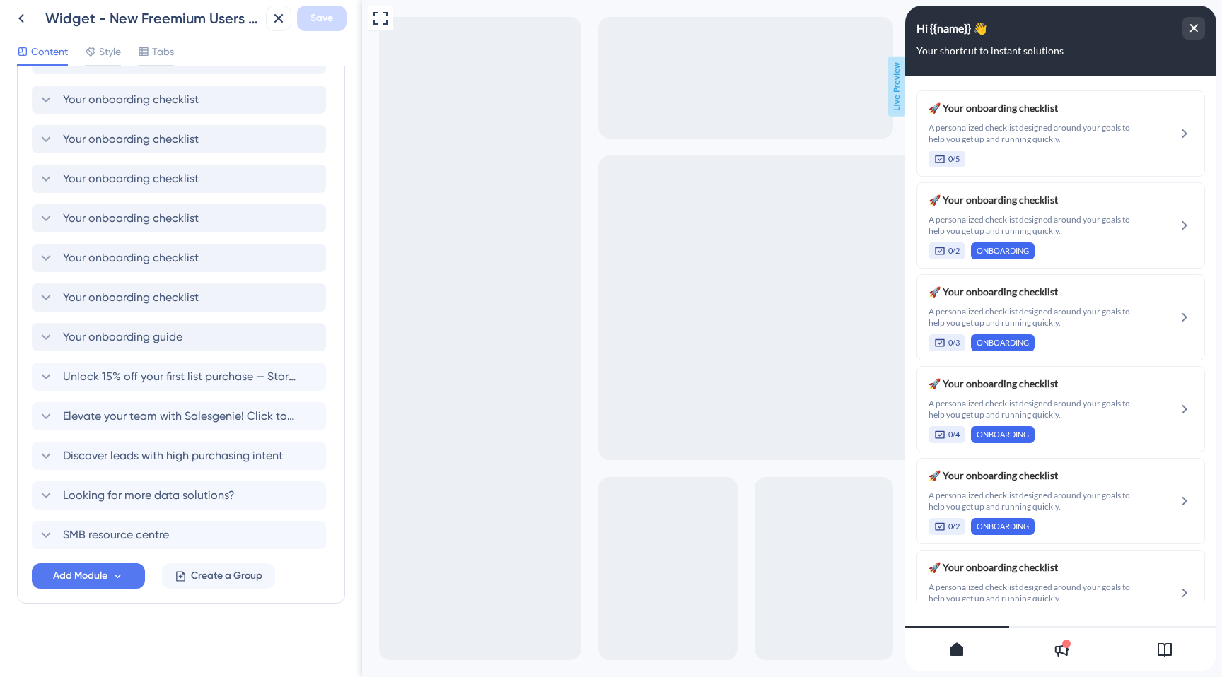
scroll to position [515, 0]
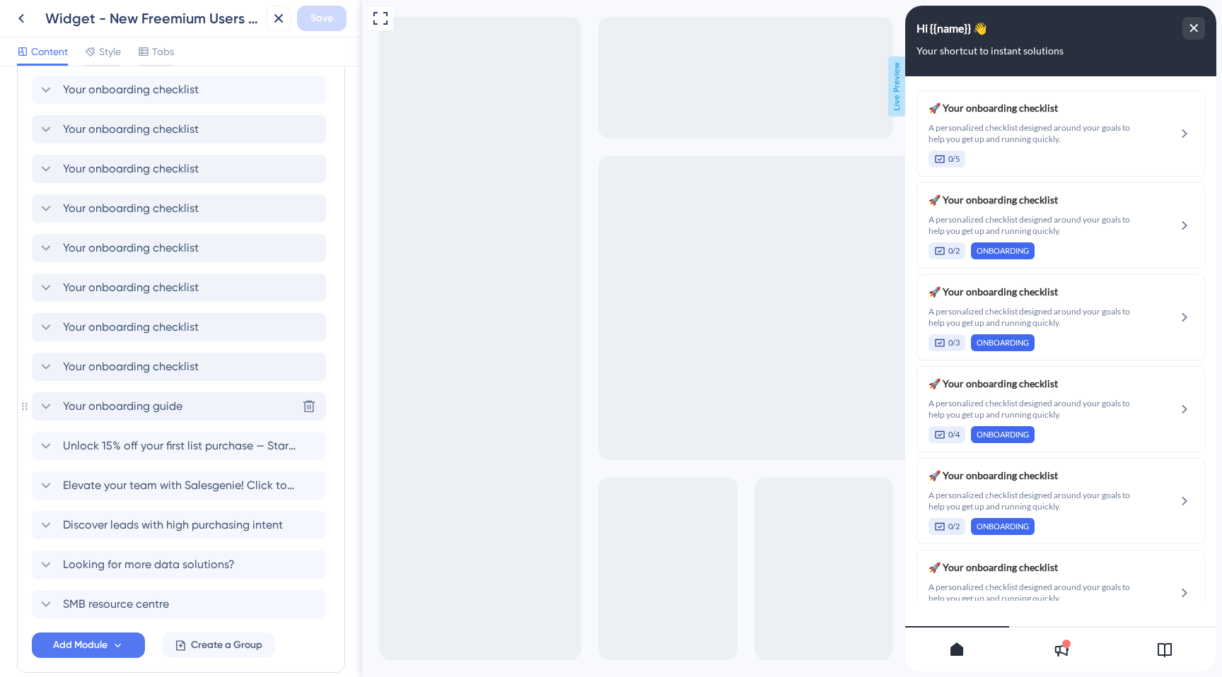
click at [188, 407] on div "Your onboarding guide Delete" at bounding box center [179, 406] width 294 height 28
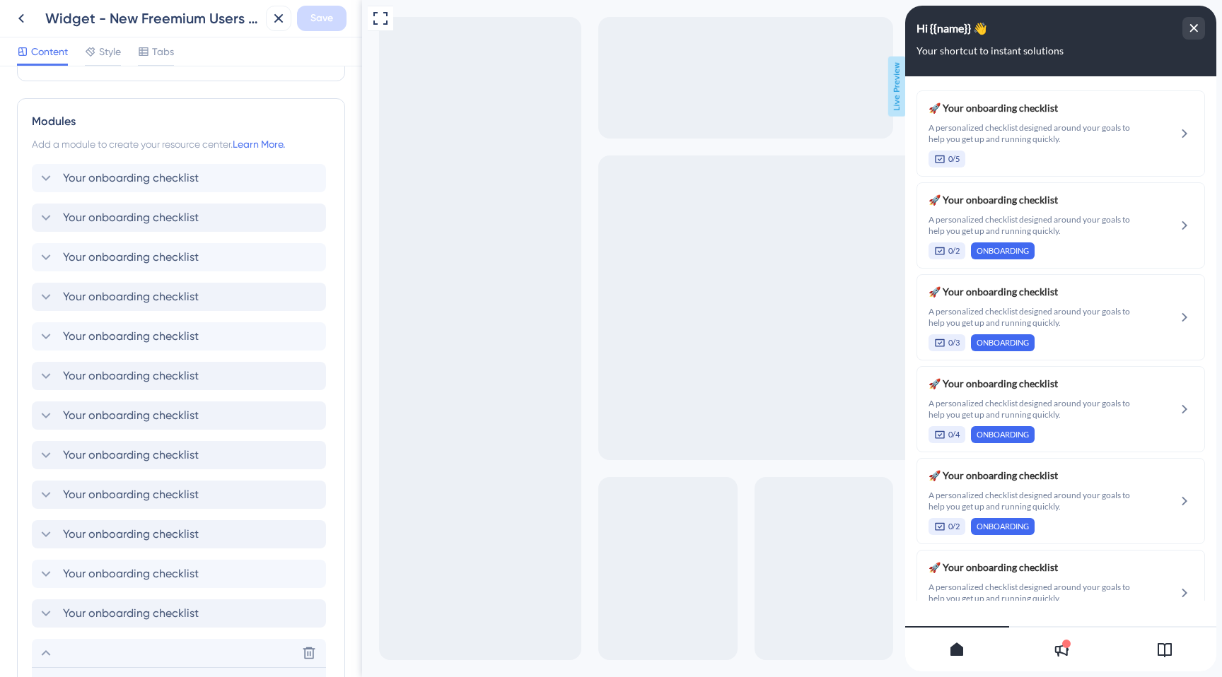
scroll to position [264, 0]
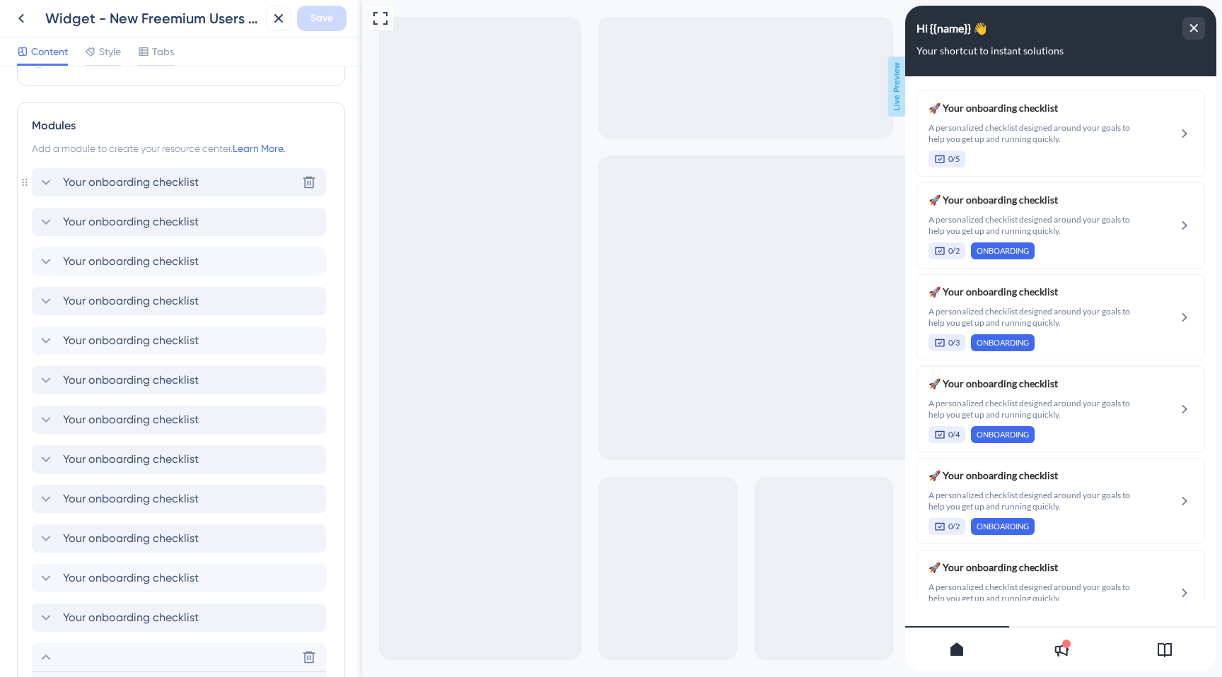
click at [115, 192] on div "Your onboarding checklist Delete" at bounding box center [179, 182] width 294 height 28
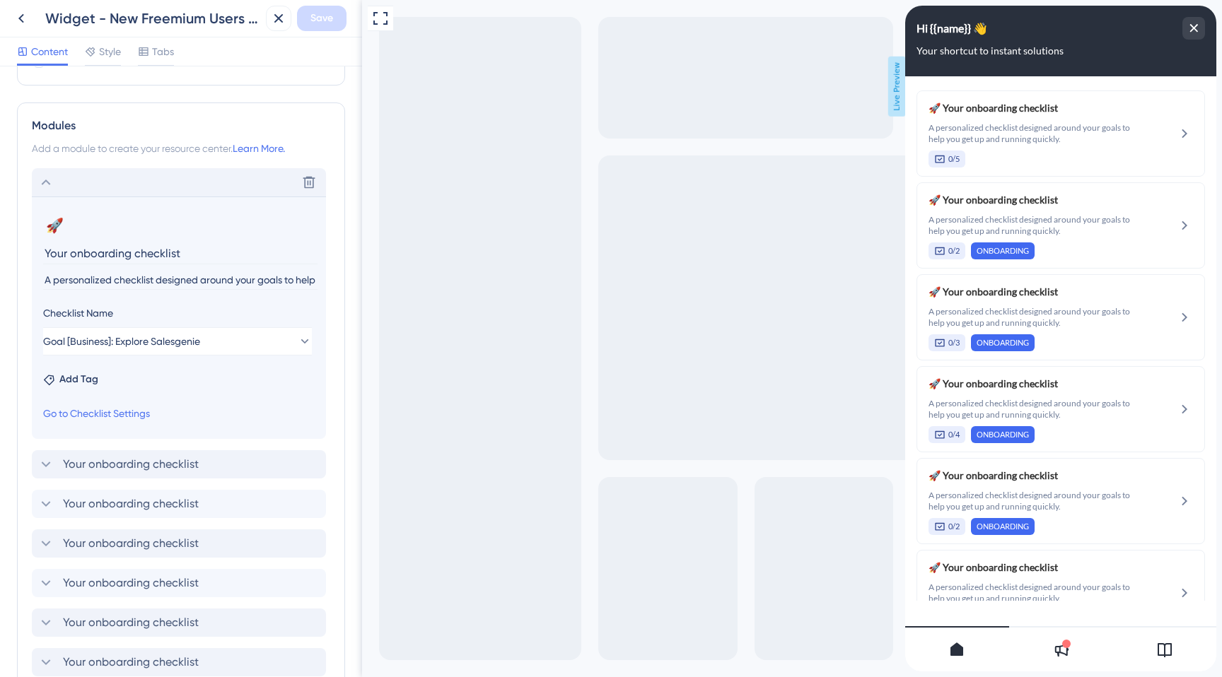
click at [115, 192] on div "Delete" at bounding box center [179, 182] width 294 height 28
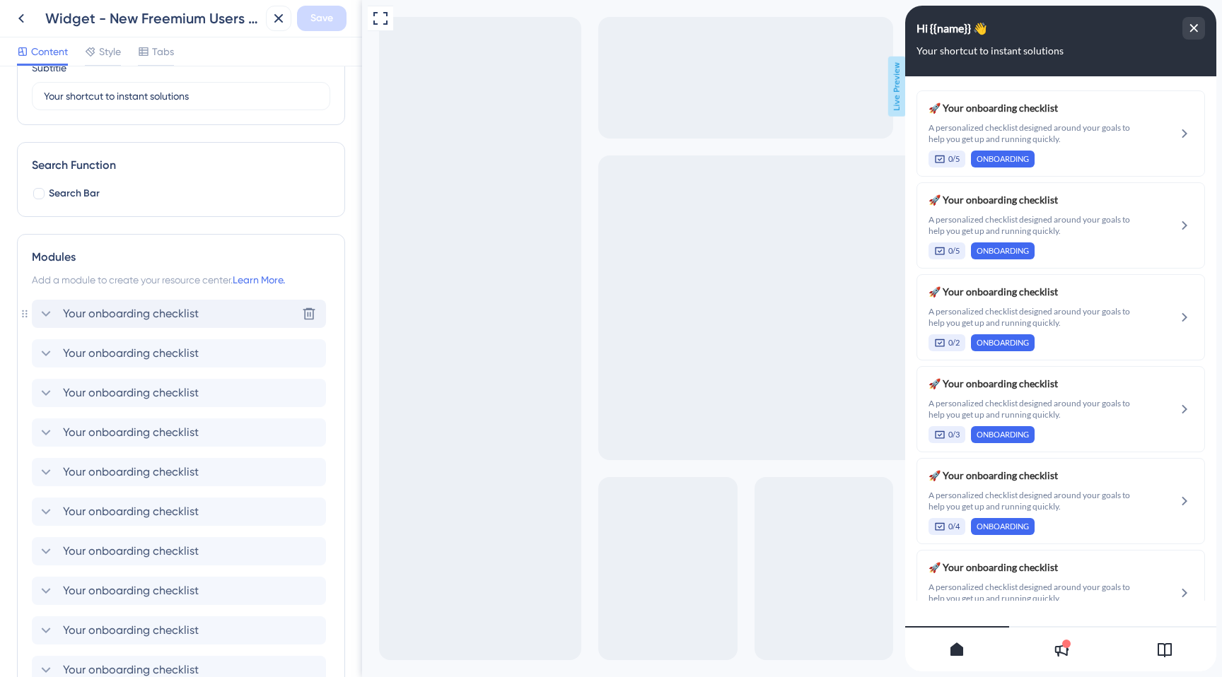
click at [161, 325] on div "Your onboarding checklist Delete" at bounding box center [179, 314] width 294 height 28
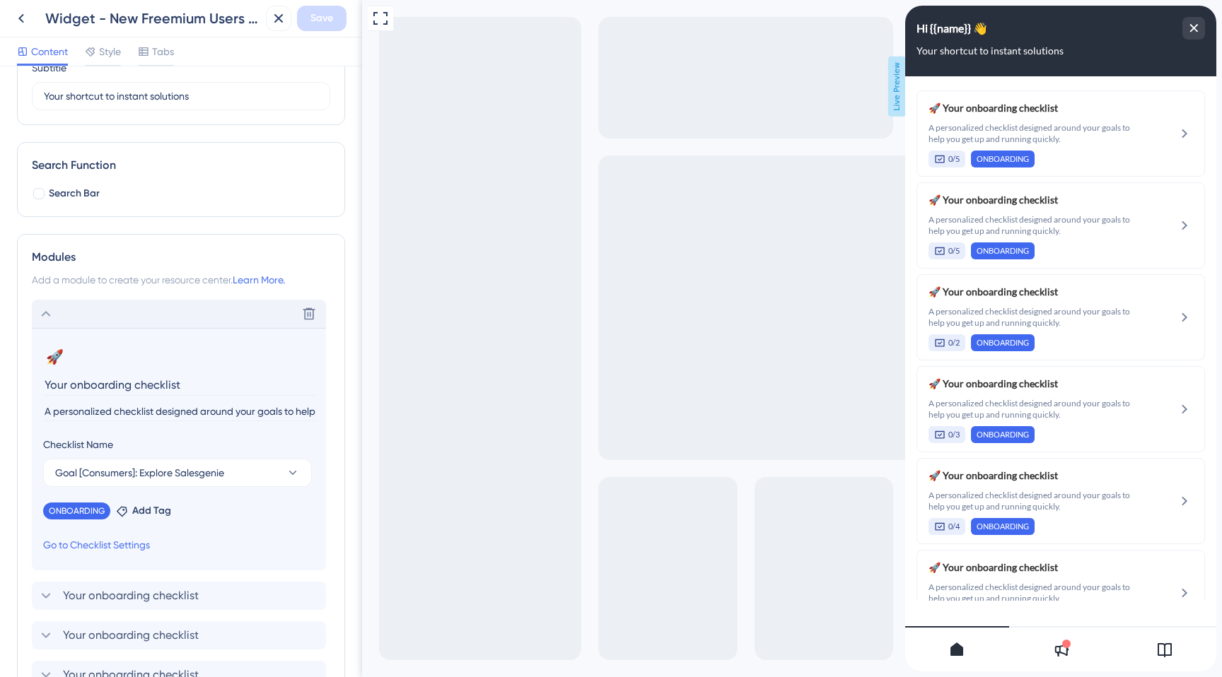
click at [158, 313] on div "Delete" at bounding box center [179, 314] width 294 height 28
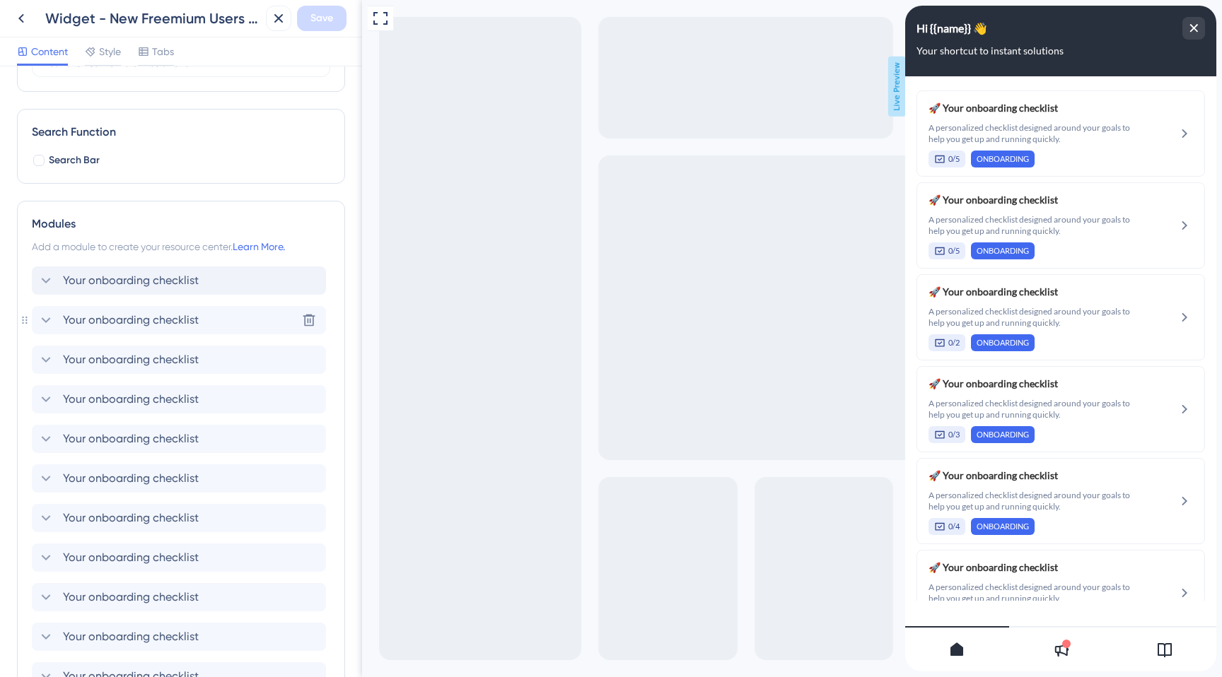
click at [158, 313] on span "Your onboarding checklist" at bounding box center [131, 320] width 136 height 17
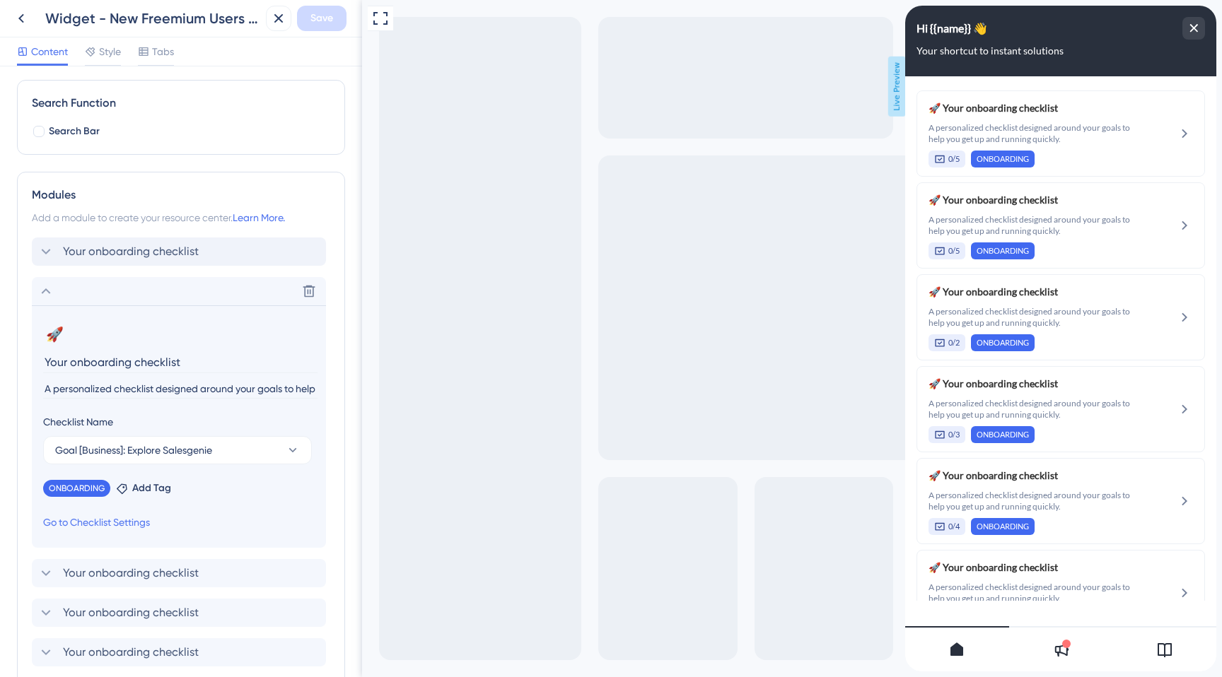
scroll to position [196, 0]
click at [143, 252] on span "Your onboarding checklist" at bounding box center [131, 250] width 136 height 17
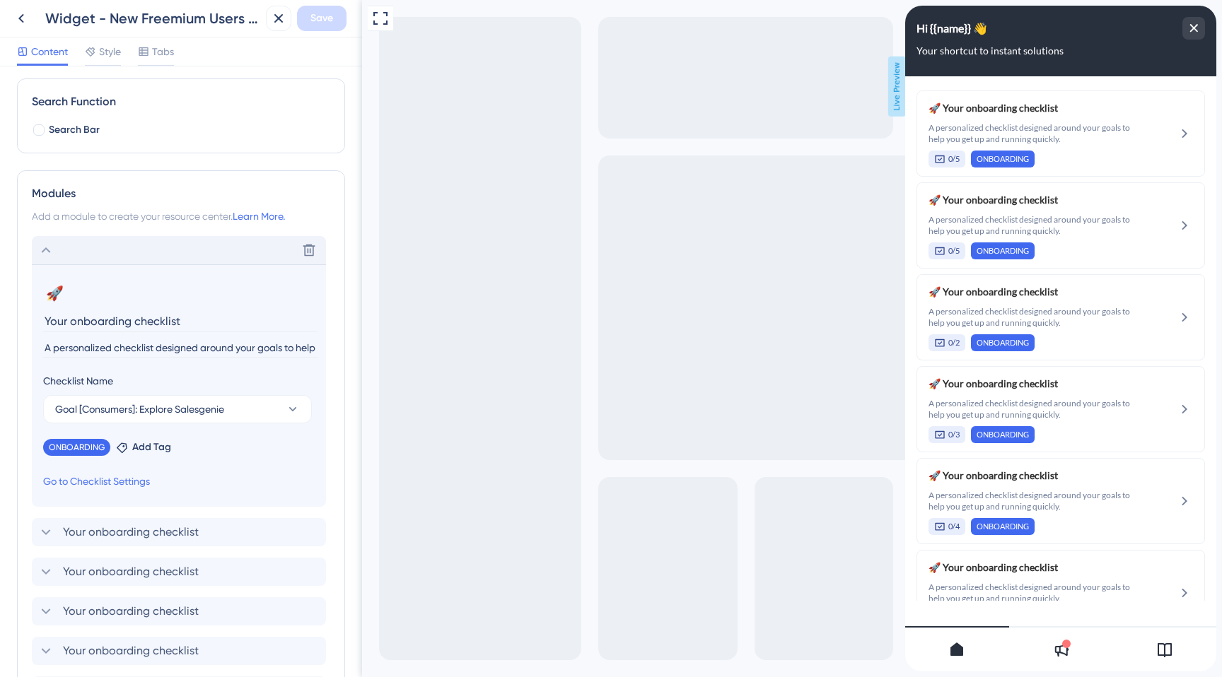
click at [143, 252] on div "Delete" at bounding box center [179, 250] width 294 height 28
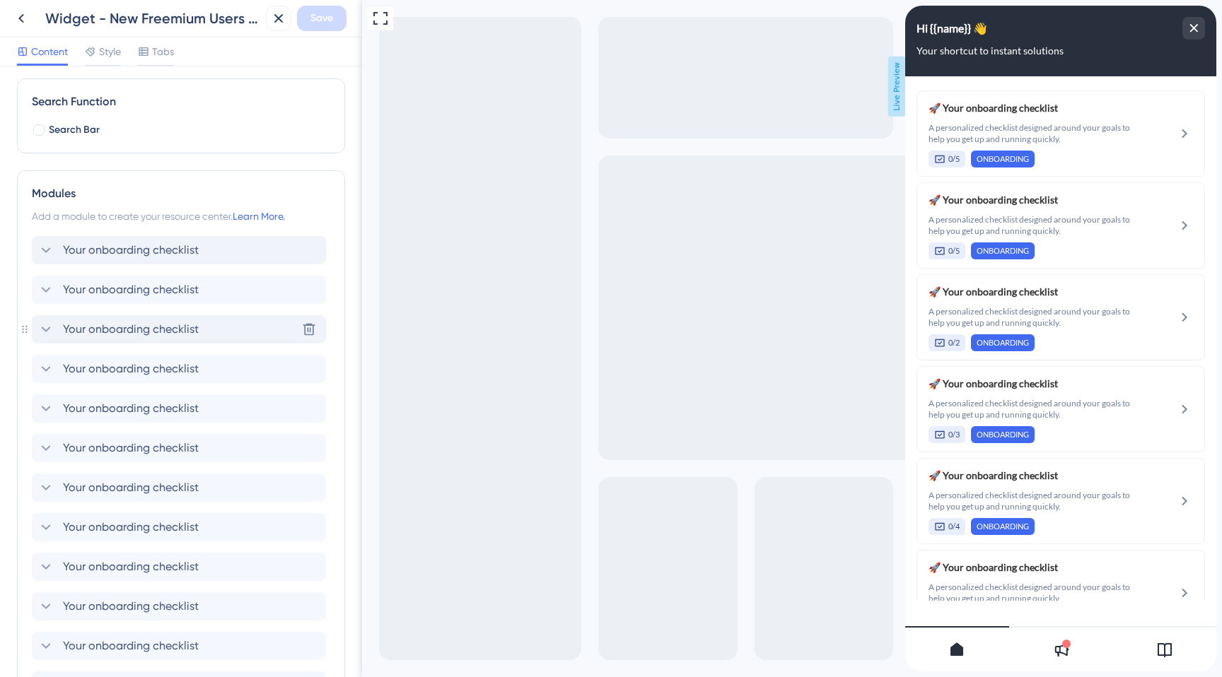
click at [139, 337] on span "Your onboarding checklist" at bounding box center [131, 329] width 136 height 17
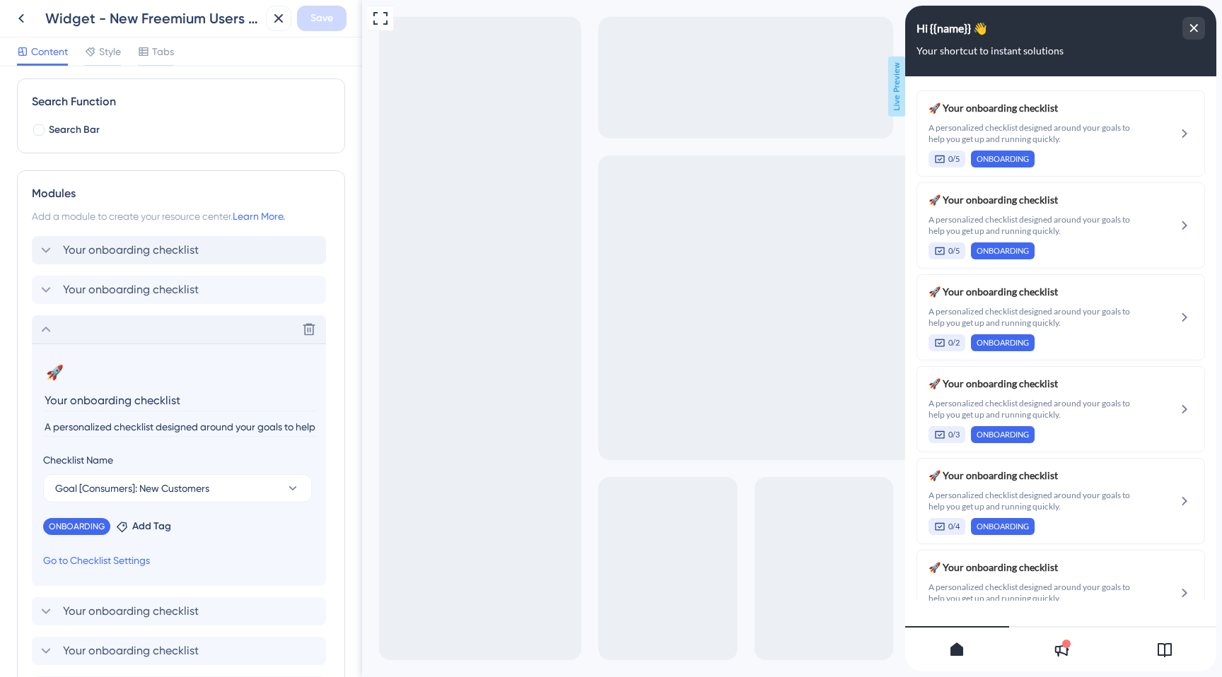
click at [139, 337] on div "Delete" at bounding box center [179, 329] width 294 height 28
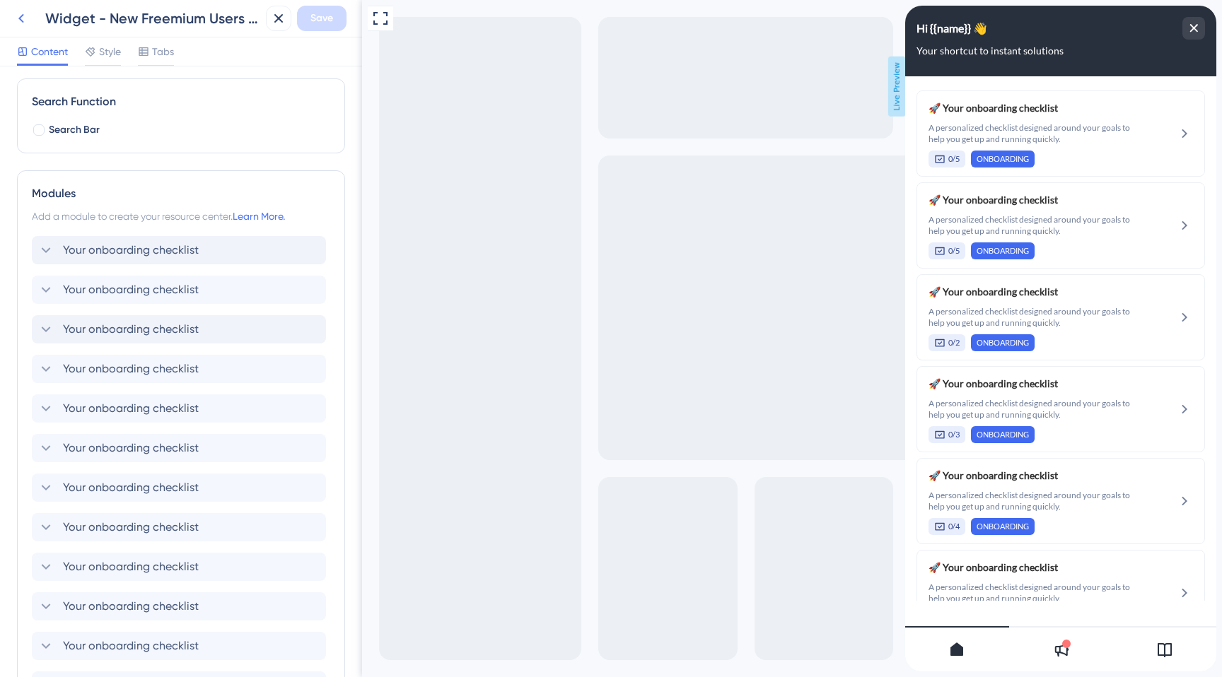
click at [13, 7] on button at bounding box center [20, 18] width 25 height 25
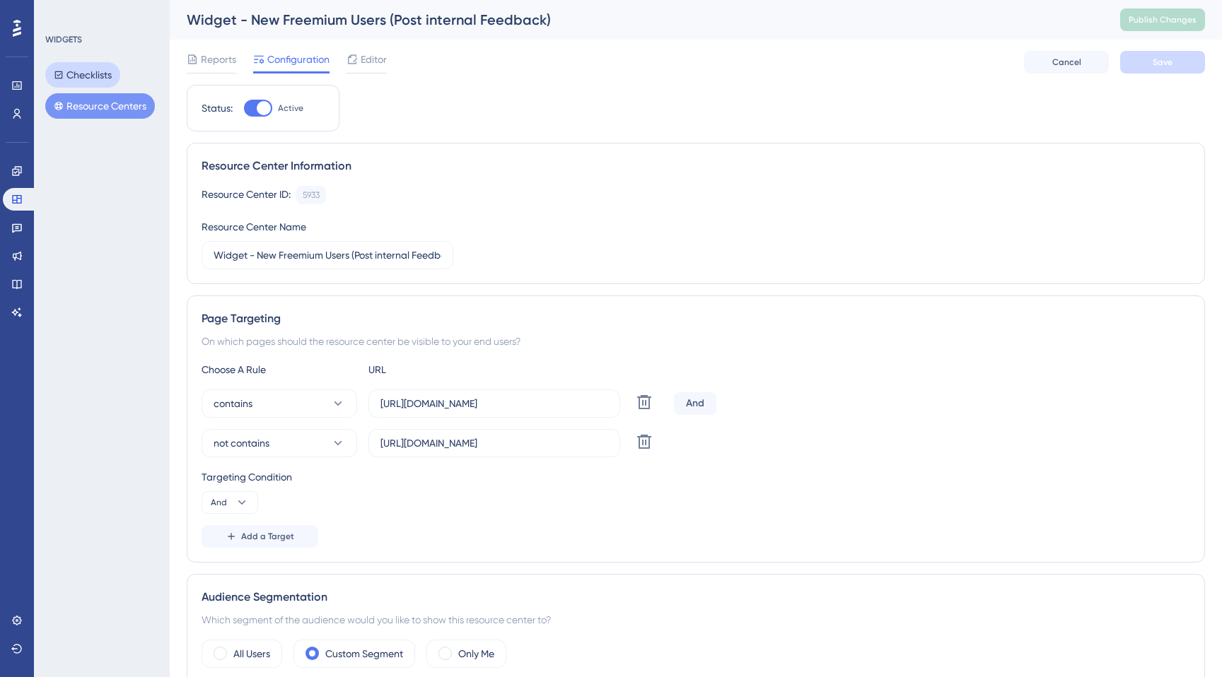
click at [84, 75] on button "Checklists" at bounding box center [82, 74] width 75 height 25
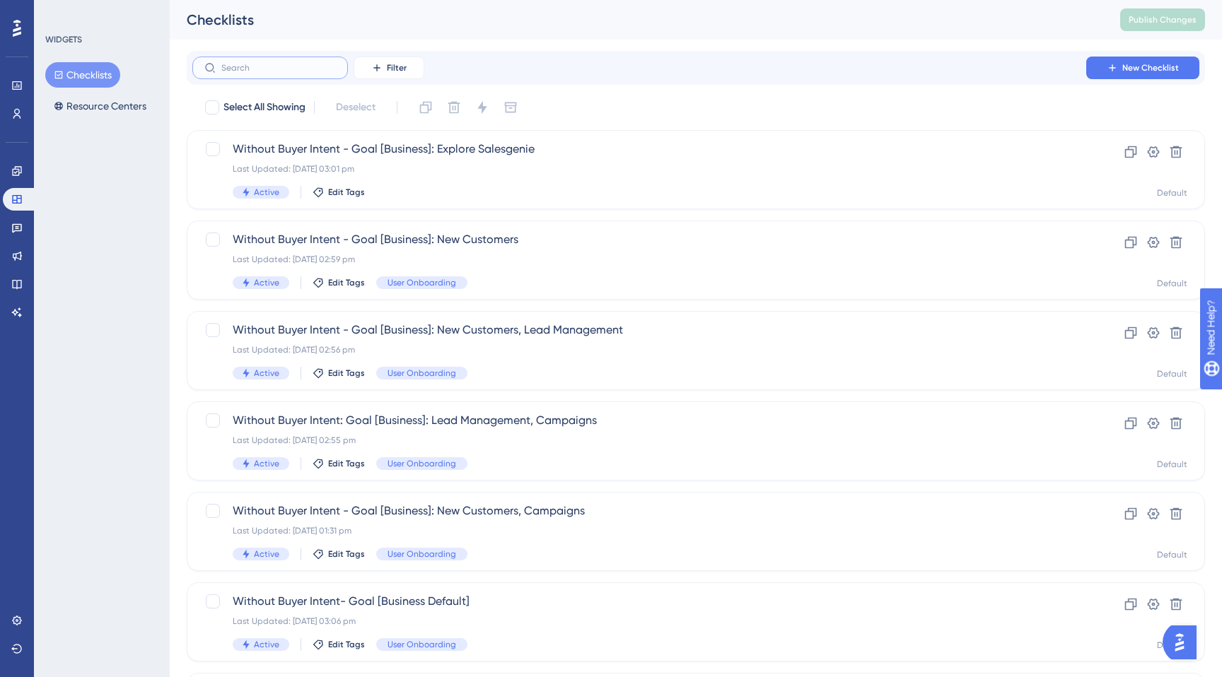
click at [291, 69] on input "text" at bounding box center [278, 68] width 115 height 10
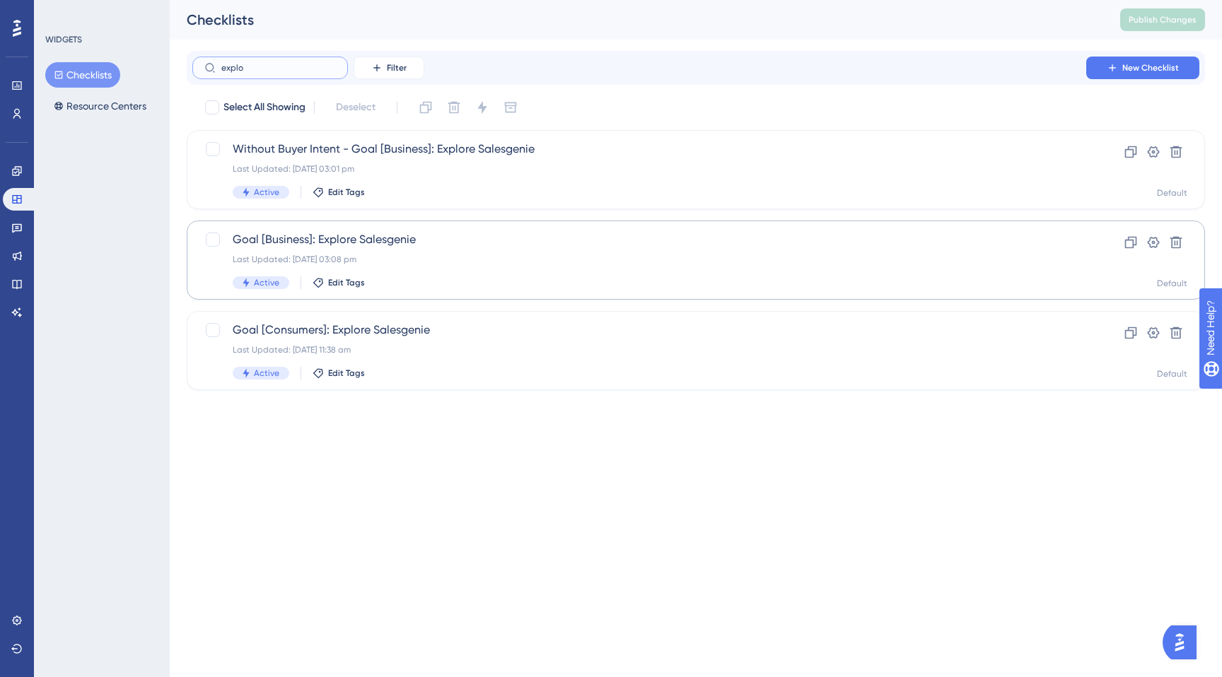
type input "explo"
click at [375, 261] on div "Last Updated: 22 Sept 2025 03:08 pm" at bounding box center [639, 259] width 813 height 11
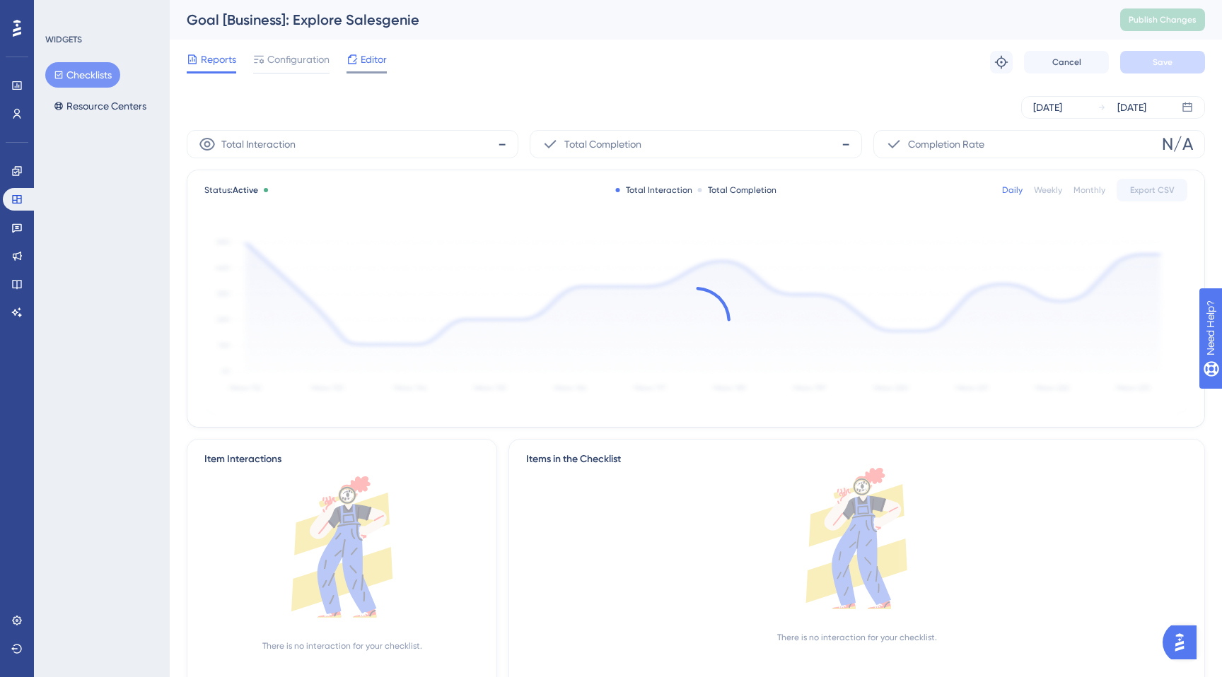
click at [363, 65] on span "Editor" at bounding box center [374, 59] width 26 height 17
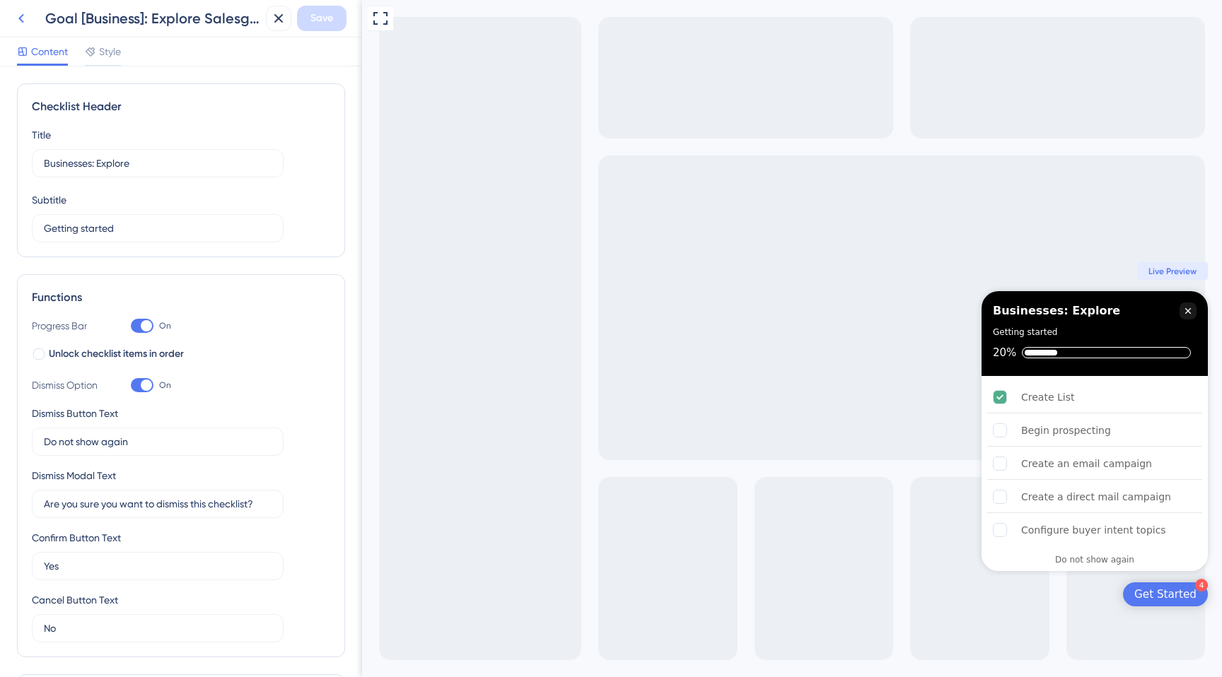
click at [22, 16] on icon at bounding box center [21, 18] width 6 height 9
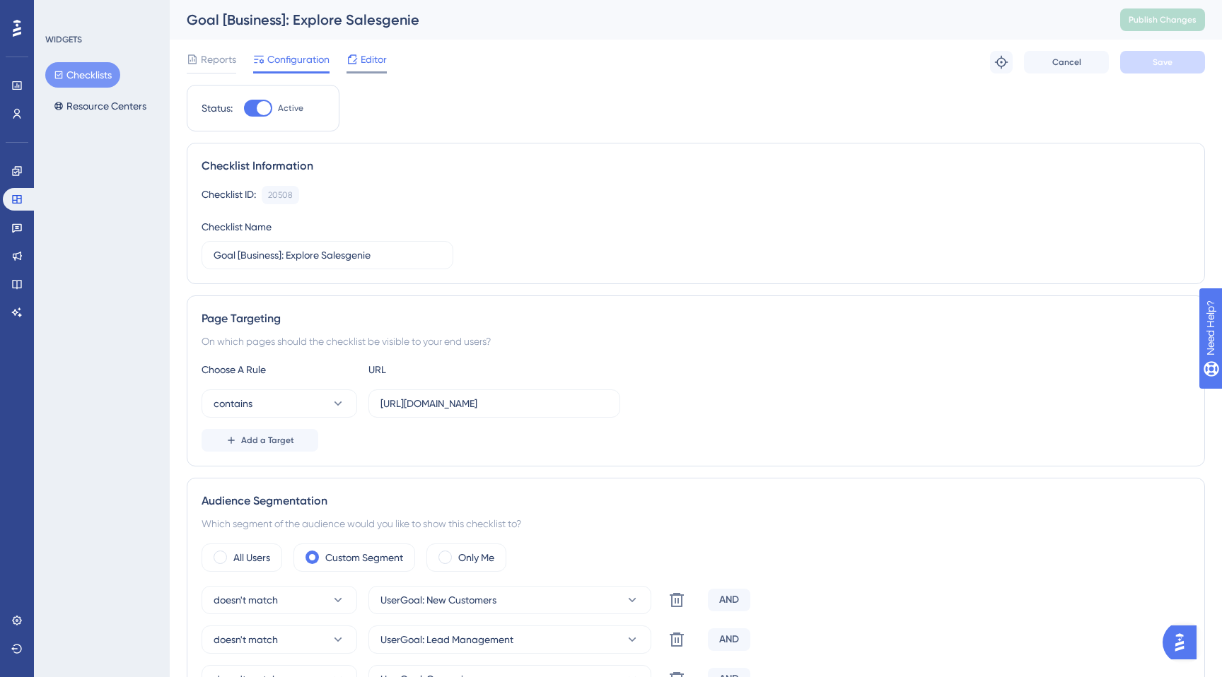
click at [368, 57] on span "Editor" at bounding box center [374, 59] width 26 height 17
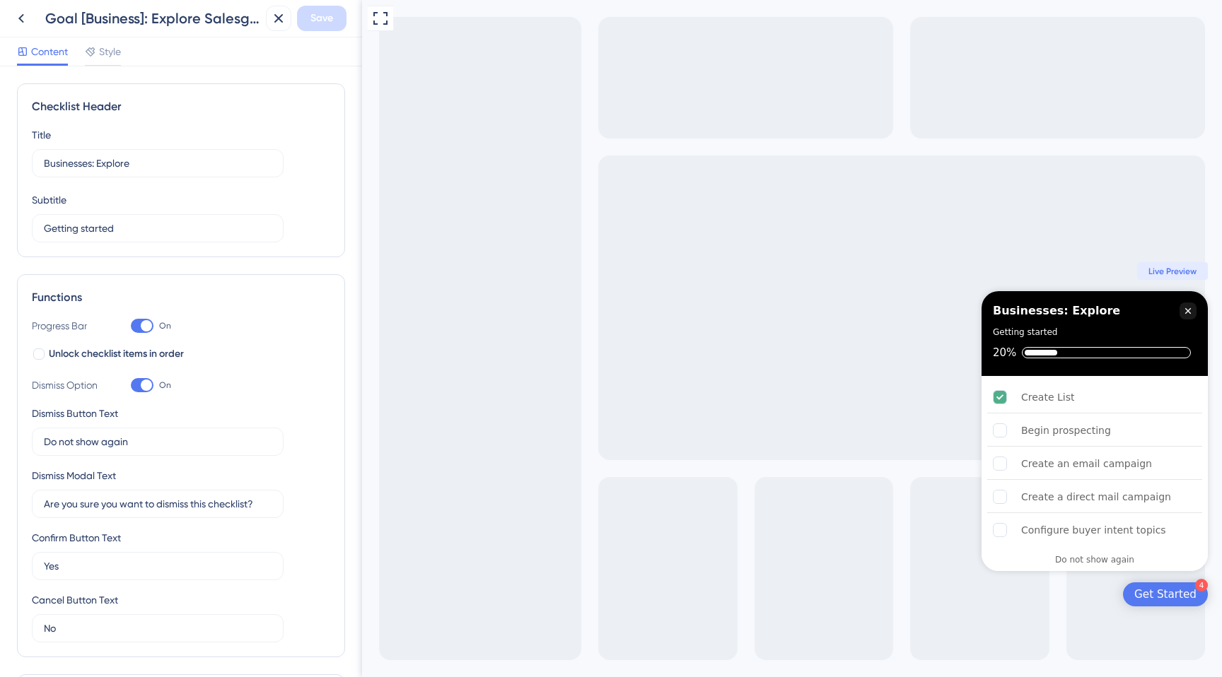
scroll to position [409, 0]
click at [21, 23] on icon at bounding box center [21, 18] width 17 height 17
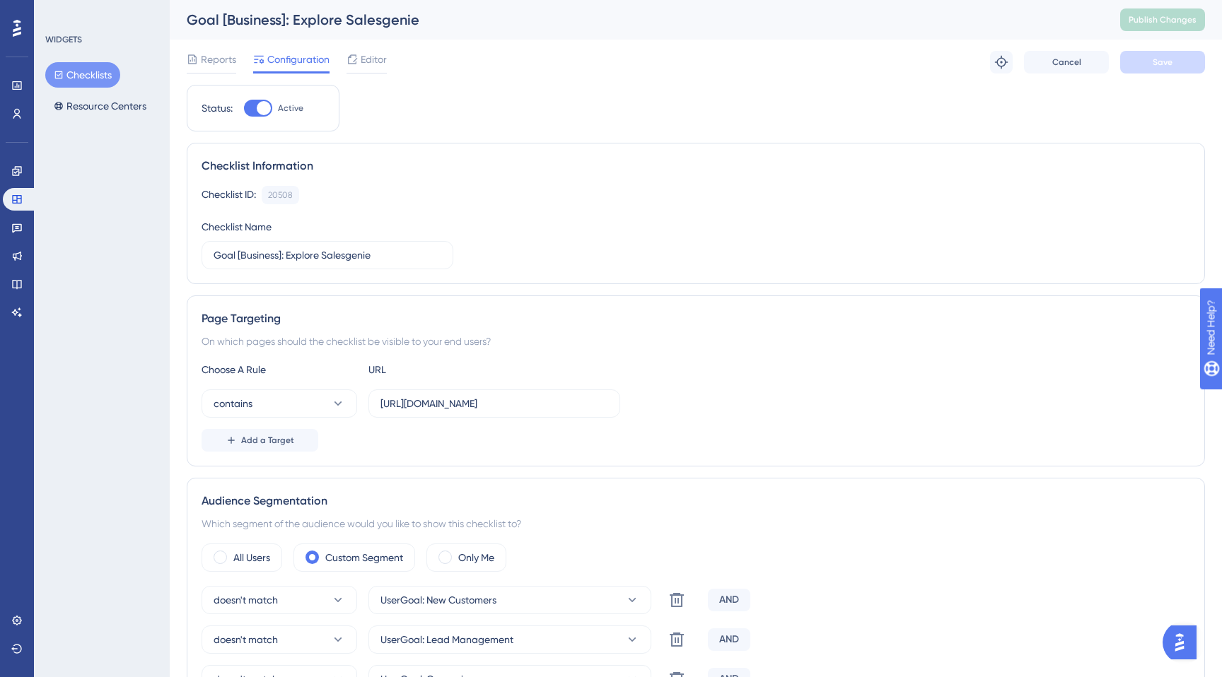
click at [81, 76] on button "Checklists" at bounding box center [82, 74] width 75 height 25
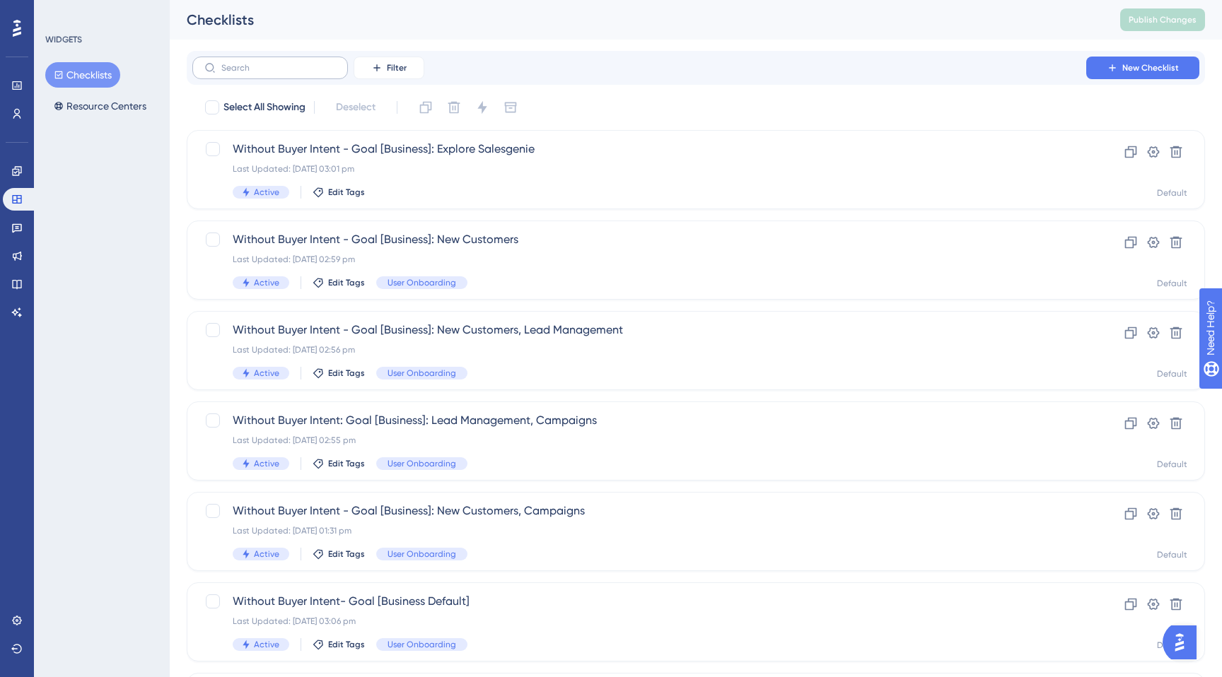
click at [271, 74] on label at bounding box center [270, 68] width 156 height 23
click at [271, 73] on input "text" at bounding box center [278, 68] width 115 height 10
type input "r"
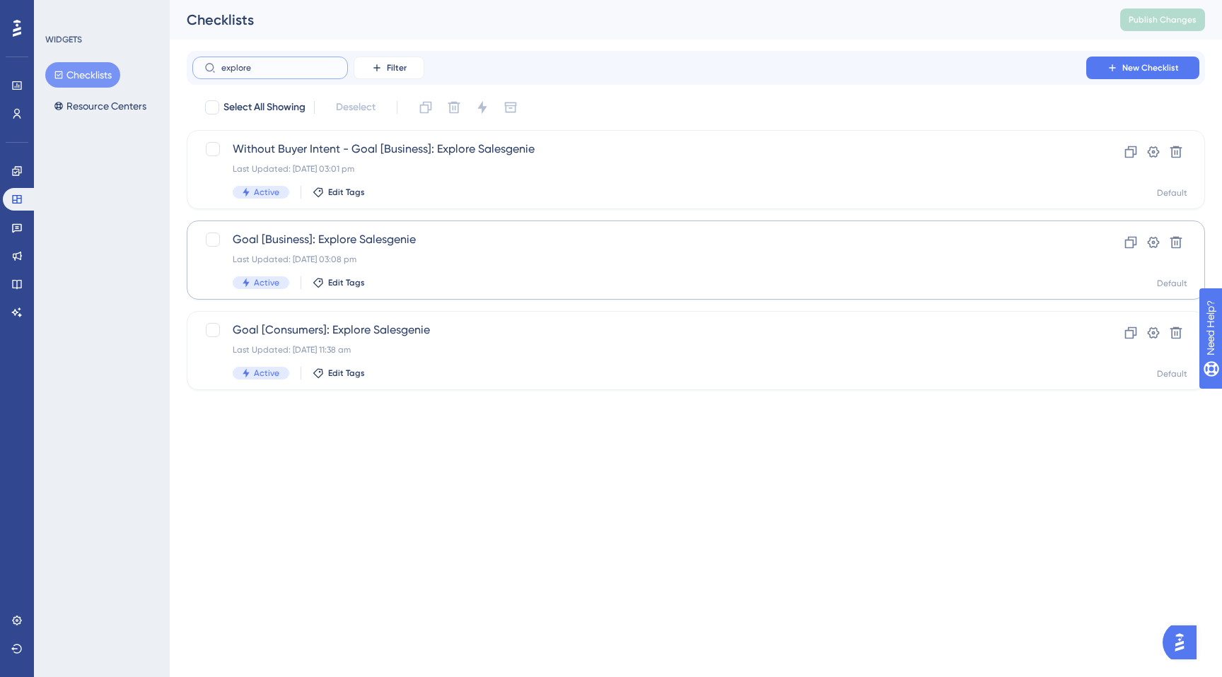
type input "explore"
click at [355, 247] on span "Goal [Business]: Explore Salesgenie" at bounding box center [639, 239] width 813 height 17
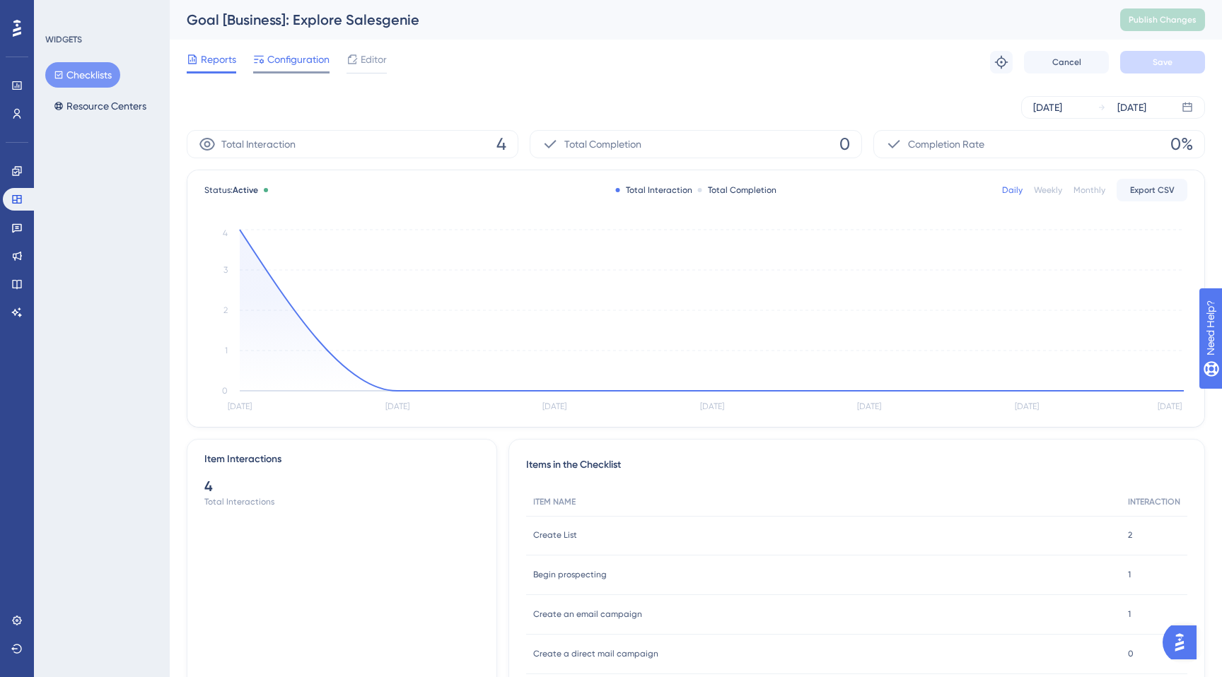
click at [293, 66] on span "Configuration" at bounding box center [298, 59] width 62 height 17
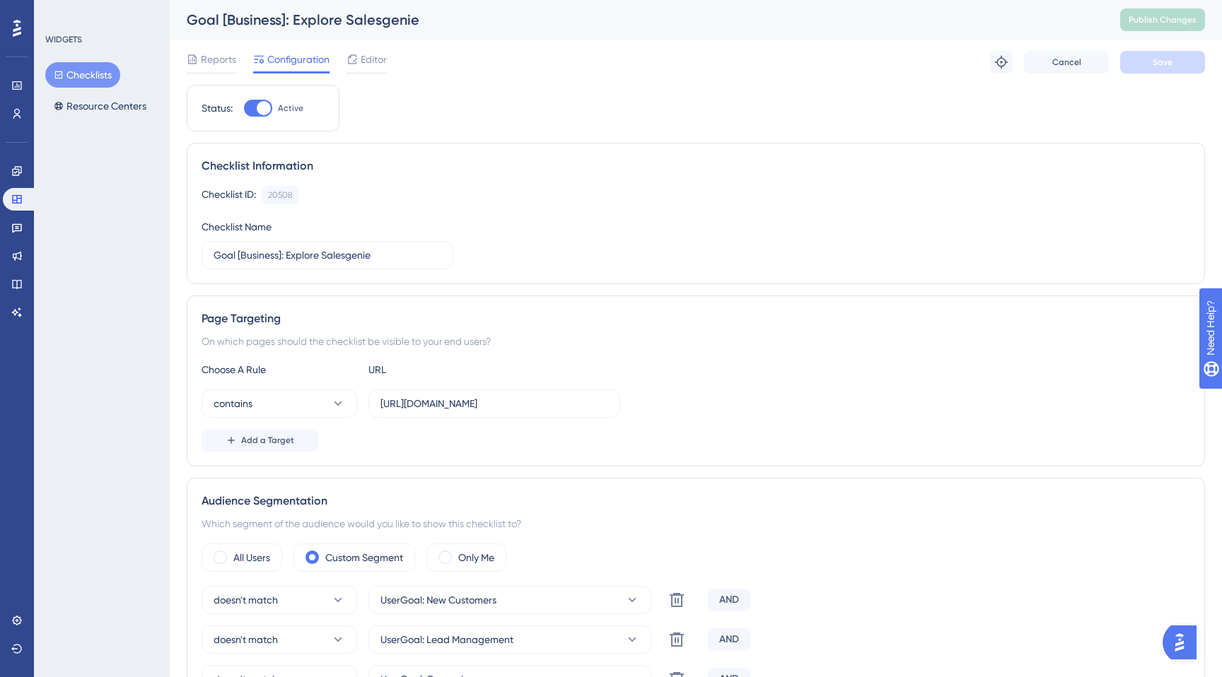
click at [81, 76] on button "Checklists" at bounding box center [82, 74] width 75 height 25
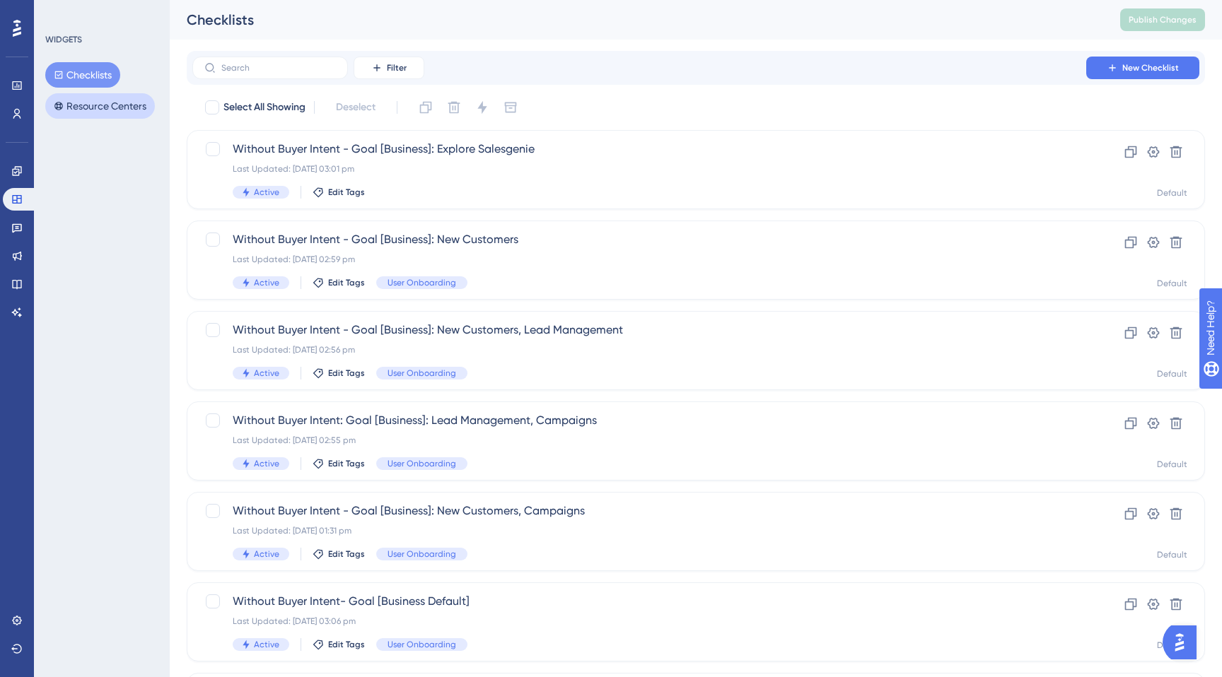
click at [67, 115] on button "Resource Centers" at bounding box center [100, 105] width 110 height 25
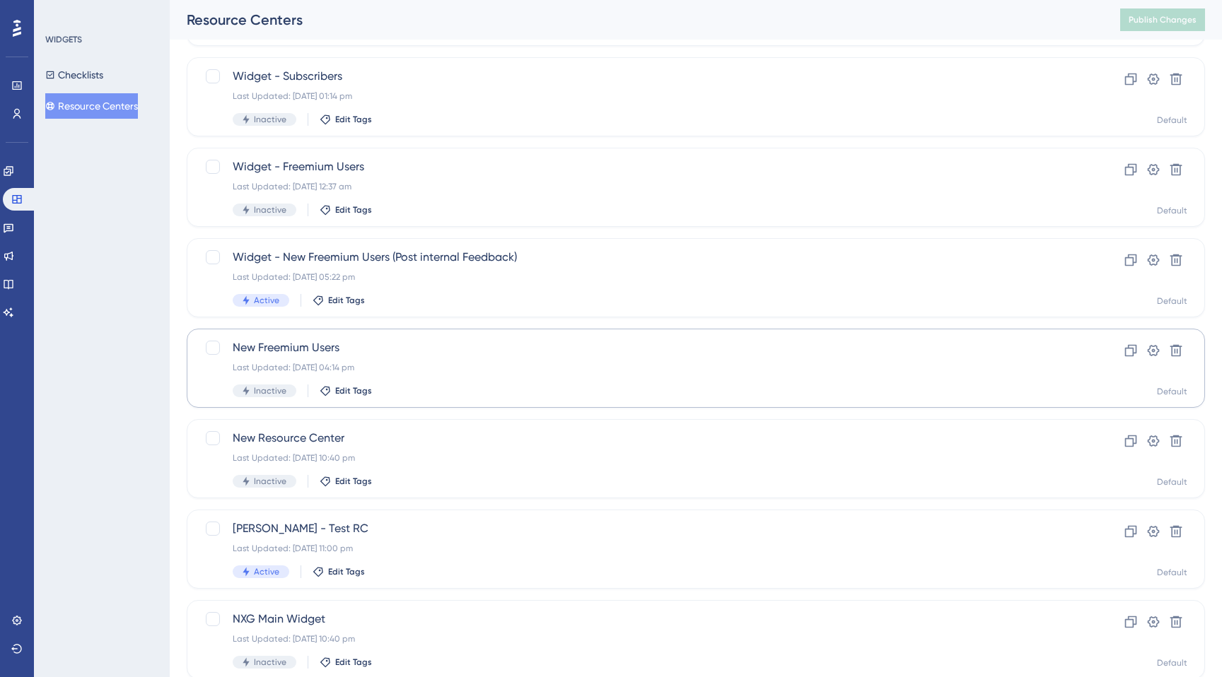
scroll to position [241, 0]
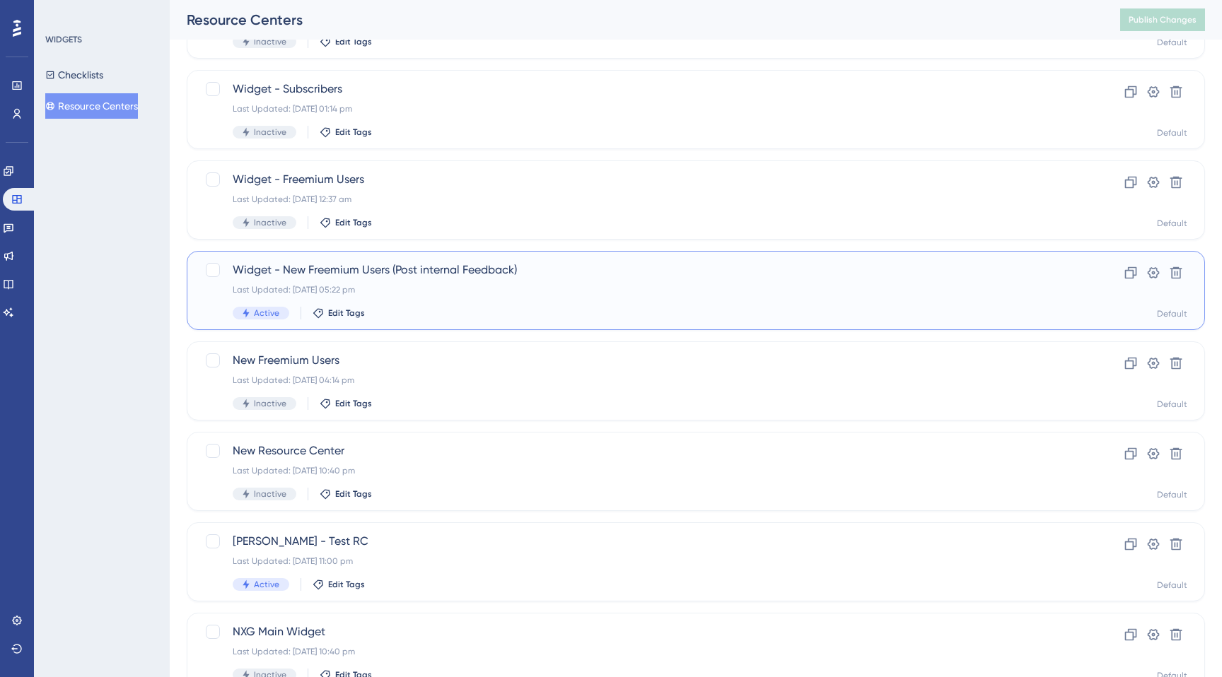
click at [404, 293] on div "Last Updated: [DATE] 05:22 pm" at bounding box center [639, 289] width 813 height 11
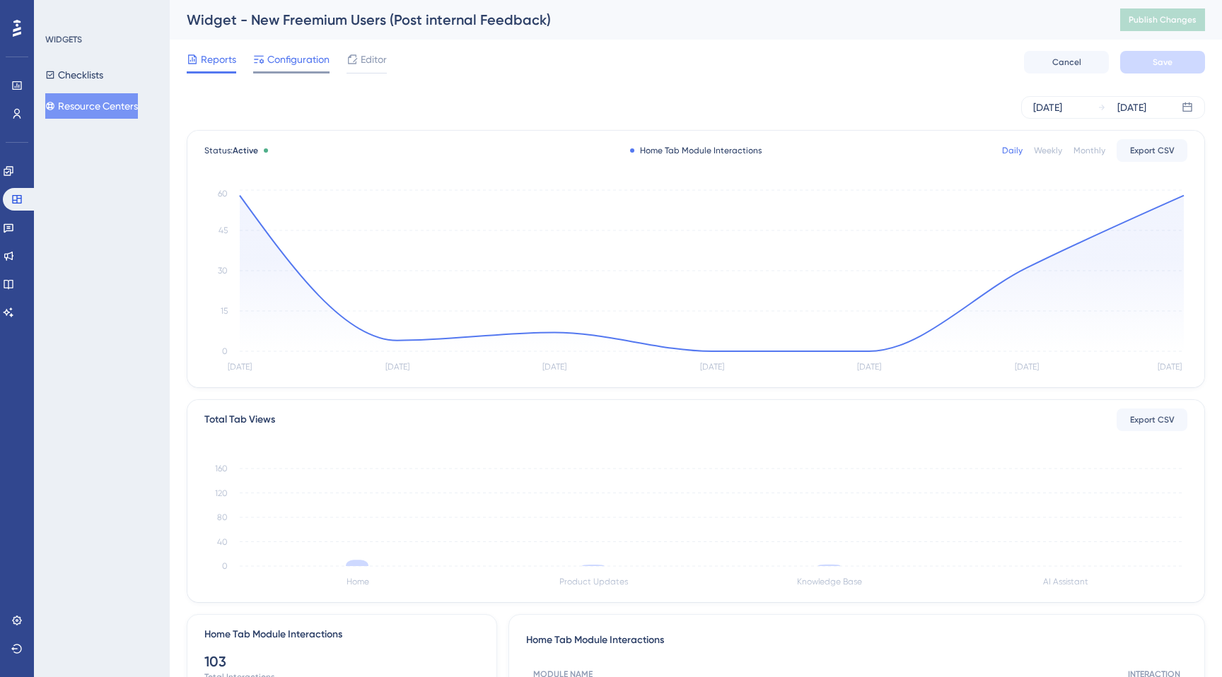
click at [305, 64] on span "Configuration" at bounding box center [298, 59] width 62 height 17
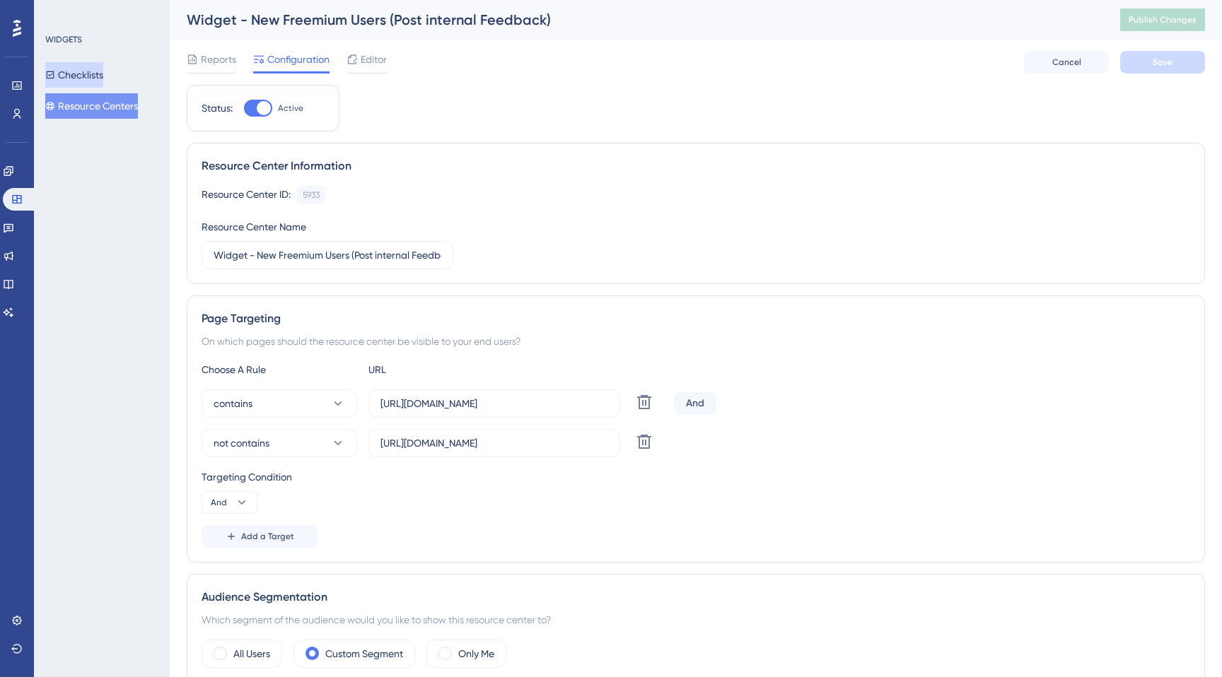
click at [90, 73] on button "Checklists" at bounding box center [74, 74] width 58 height 25
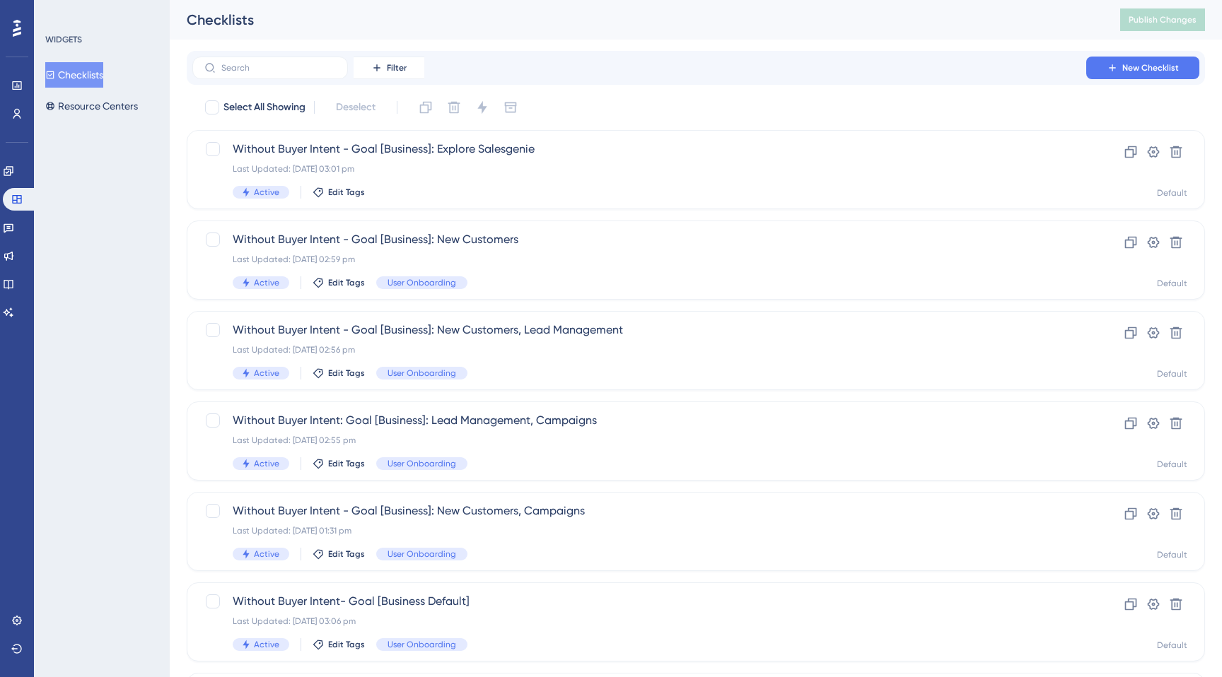
click at [114, 199] on div "WIDGETS Checklists Resource Centers" at bounding box center [102, 338] width 136 height 677
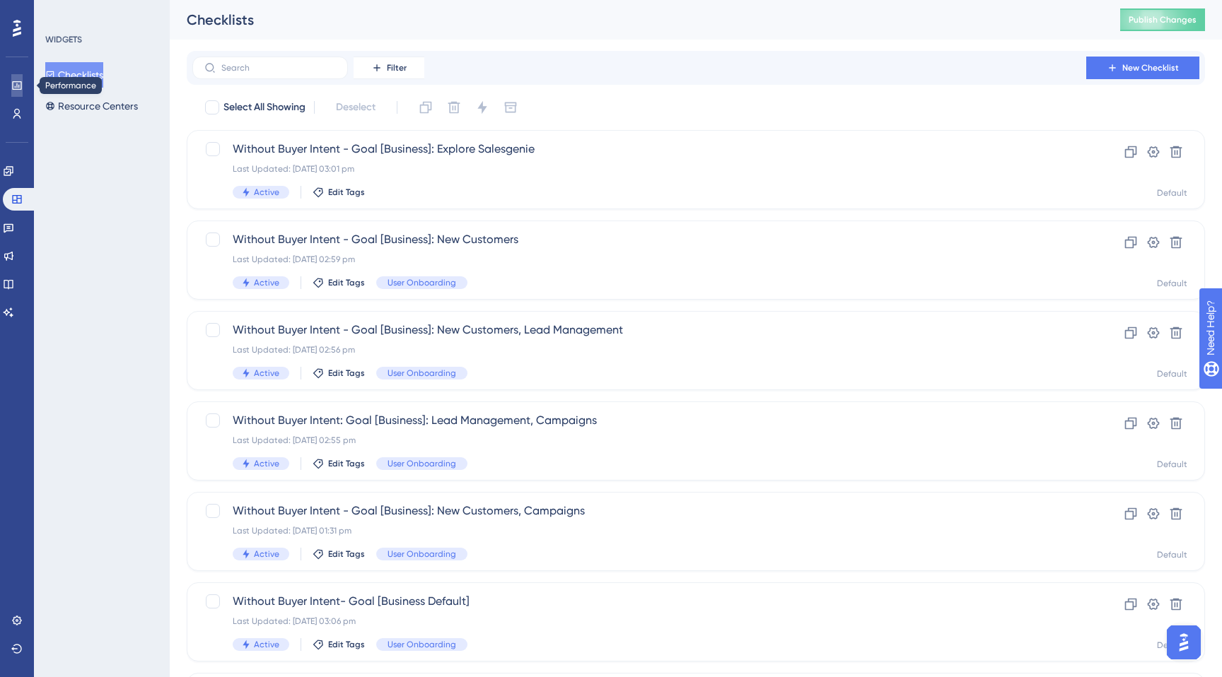
click at [11, 88] on link at bounding box center [16, 85] width 11 height 23
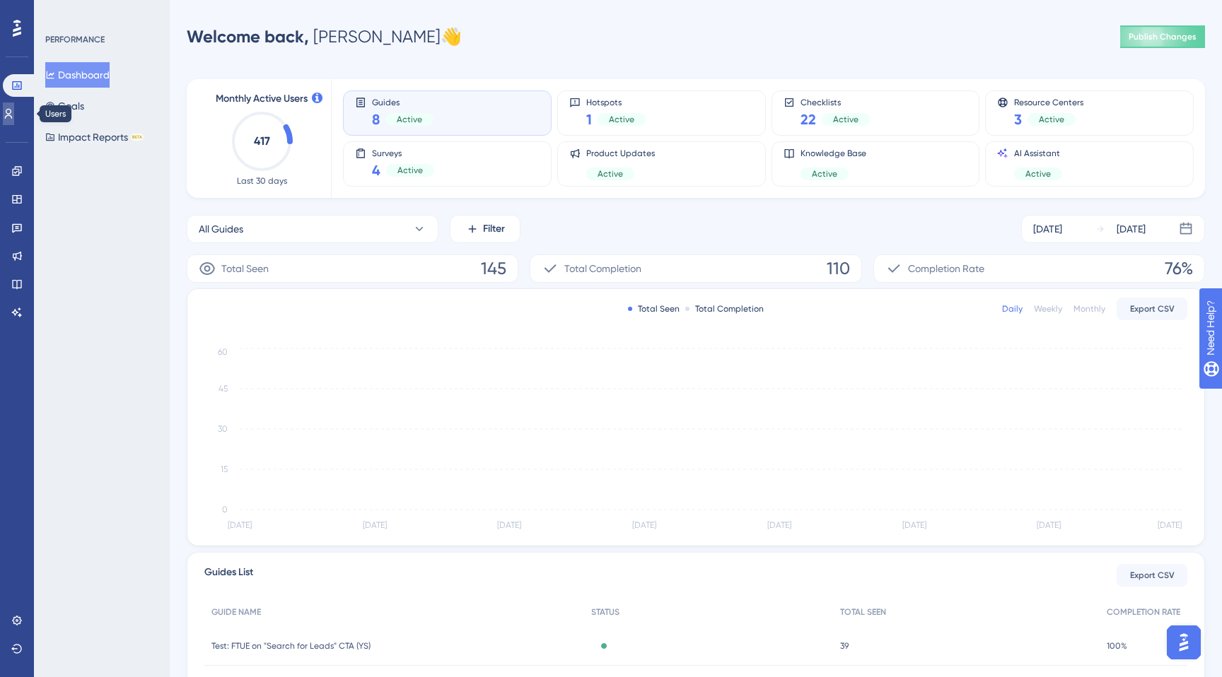
click at [13, 112] on icon at bounding box center [8, 113] width 11 height 11
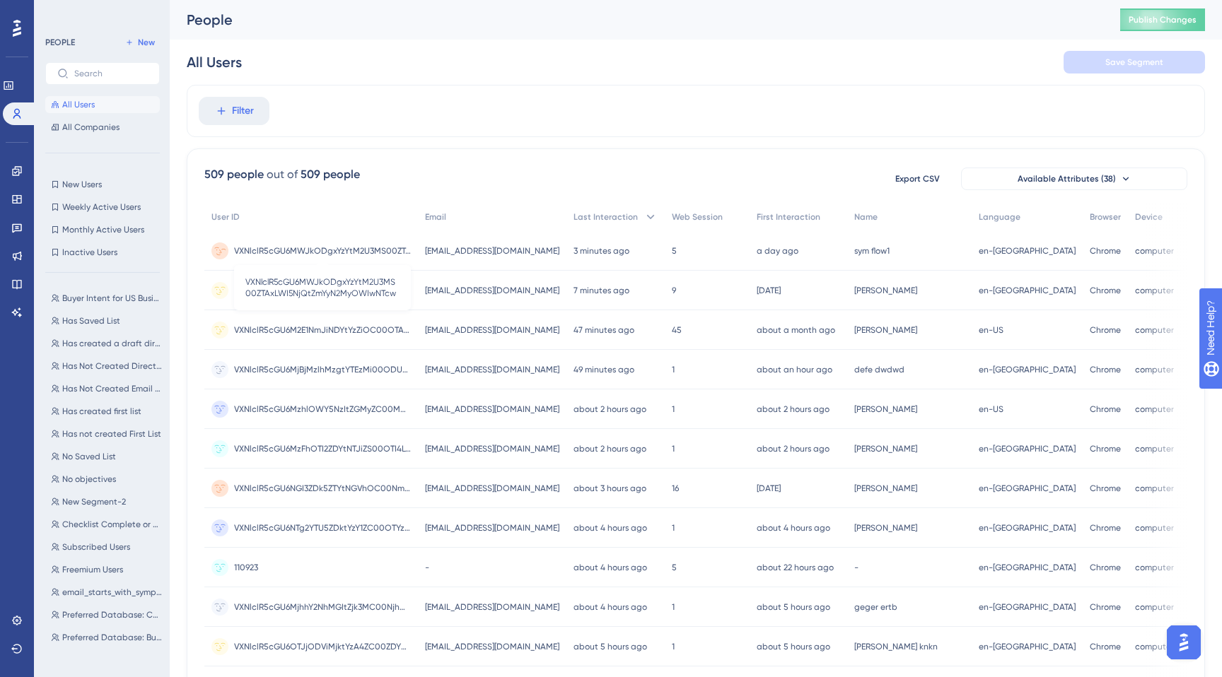
click at [297, 246] on span "VXNlclR5cGU6MWJkODgxYzYtM2U3MS00ZTAxLWI5NjQtZmYyN2MyOWIwNTcw" at bounding box center [322, 250] width 177 height 11
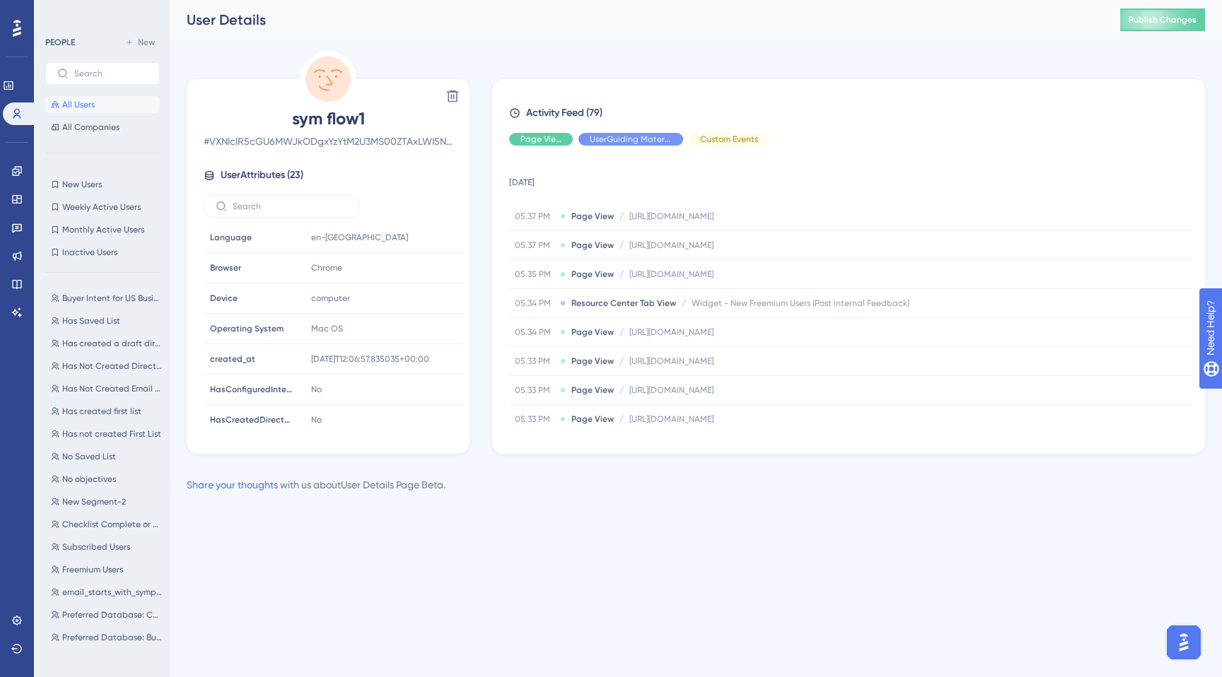
scroll to position [150, 0]
click at [440, 300] on icon at bounding box center [441, 301] width 14 height 14
click at [78, 115] on div "All Users All Companies" at bounding box center [102, 116] width 115 height 40
click at [78, 98] on button "All Users" at bounding box center [102, 104] width 115 height 17
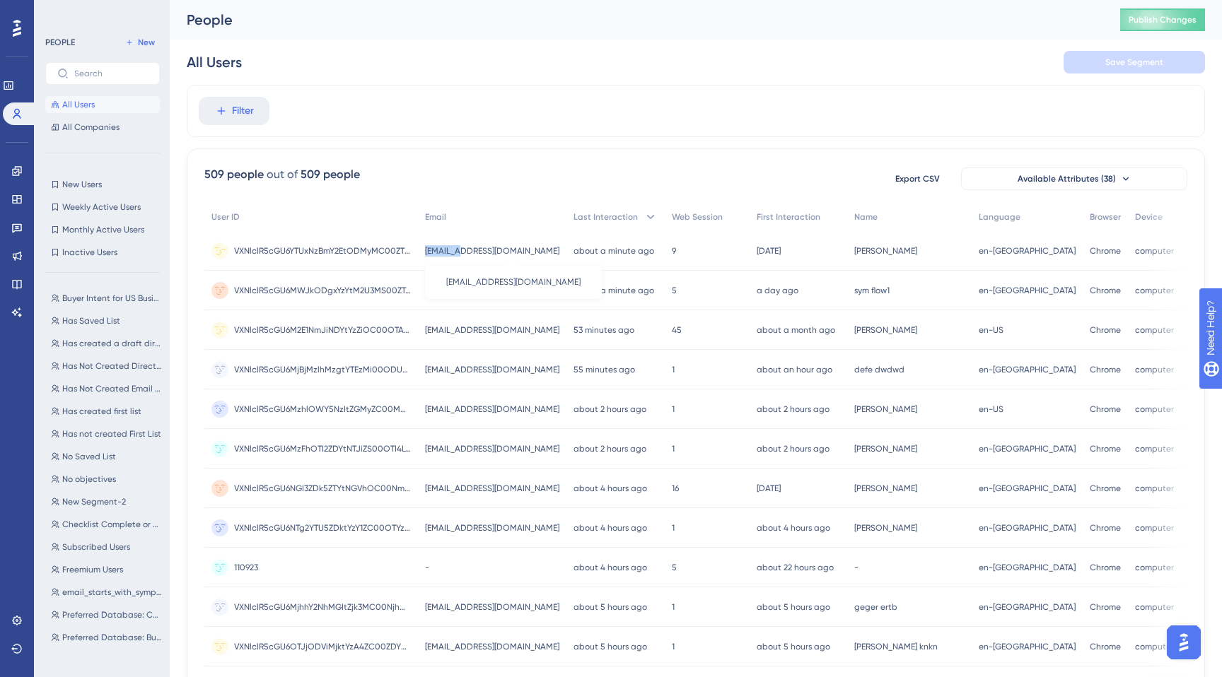
click at [465, 245] on span "[EMAIL_ADDRESS][DOMAIN_NAME]" at bounding box center [492, 250] width 134 height 11
click at [358, 250] on span "VXNlclR5cGU6YTUxNzBmY2EtODMyMC00ZTEzLTgzNGUtYzA5MTI3MmQyZDg0" at bounding box center [322, 250] width 177 height 11
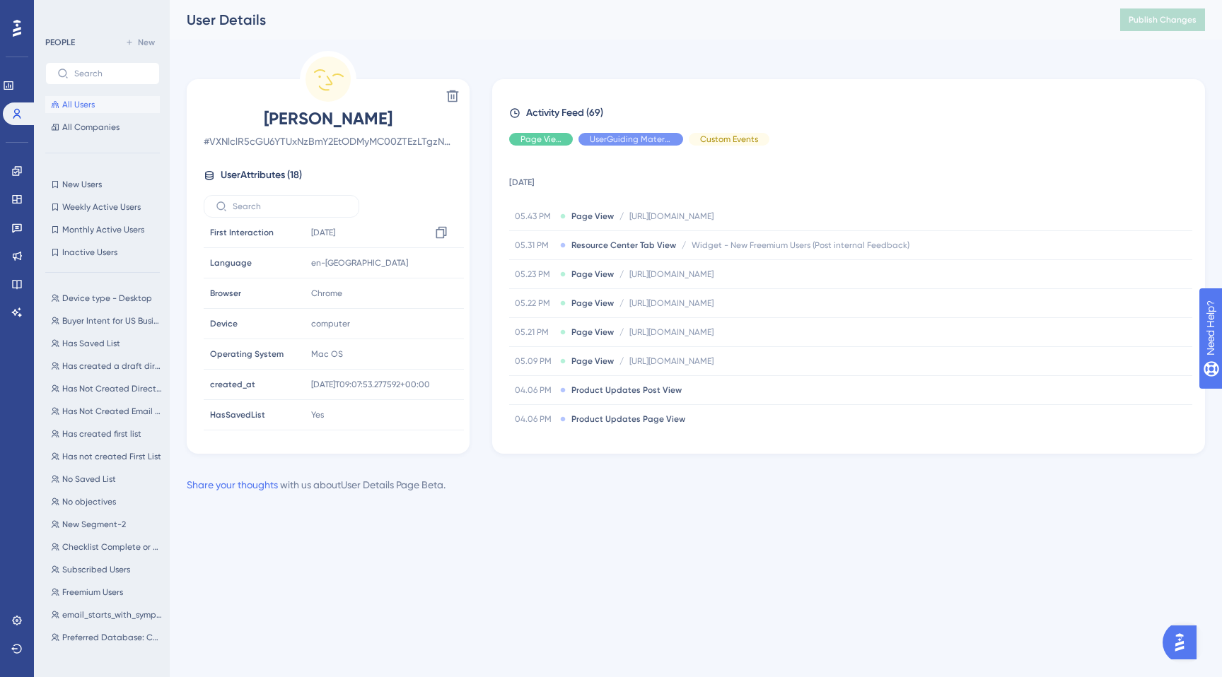
scroll to position [137, 0]
click at [327, 311] on span "computer" at bounding box center [330, 313] width 39 height 11
click at [334, 317] on span "computer" at bounding box center [330, 313] width 39 height 11
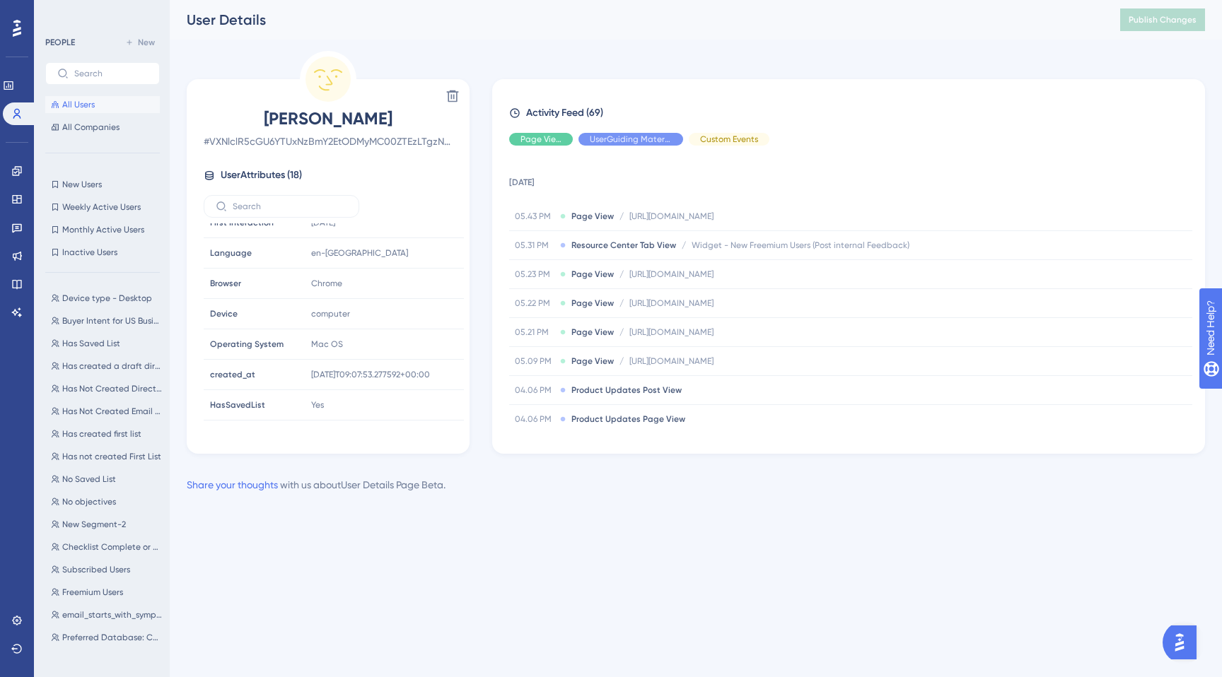
click at [345, 474] on div "Delete Himanshu kolhe # VXNlclR5cGU6YTUxNzBmY2EtODMyMC00ZTEzLTgzNGUtYzA5MTI3MmQ…" at bounding box center [696, 272] width 1018 height 443
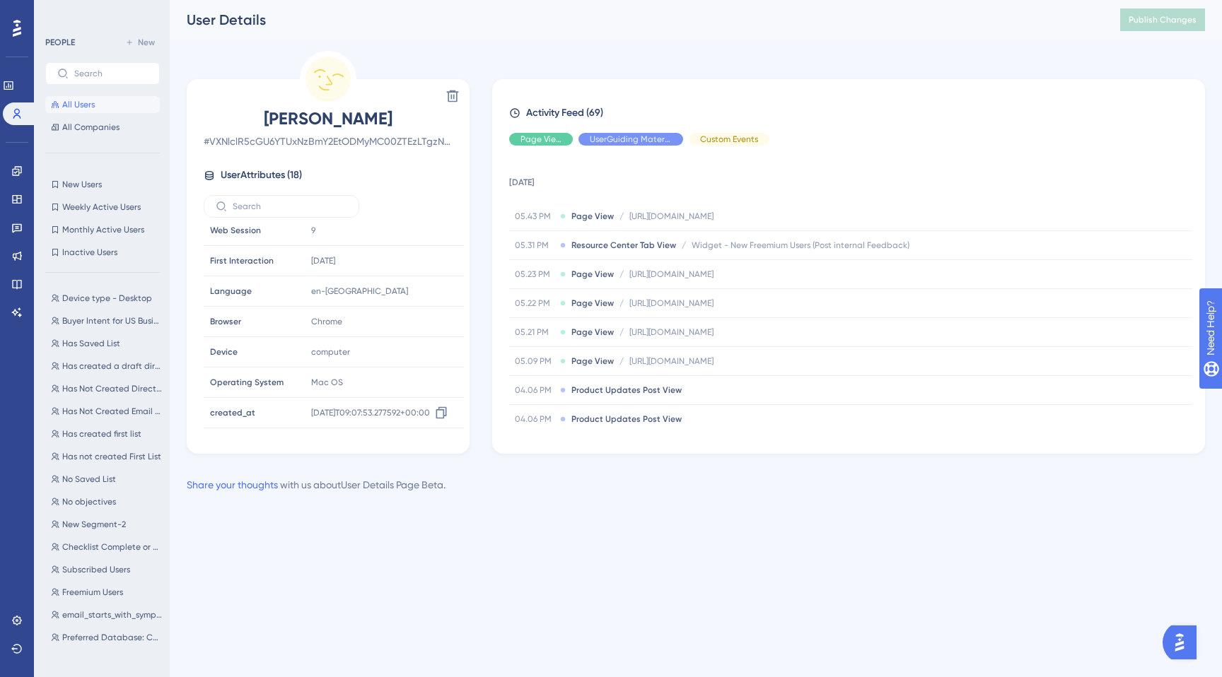
scroll to position [96, 0]
click at [223, 354] on span "Device" at bounding box center [224, 354] width 28 height 11
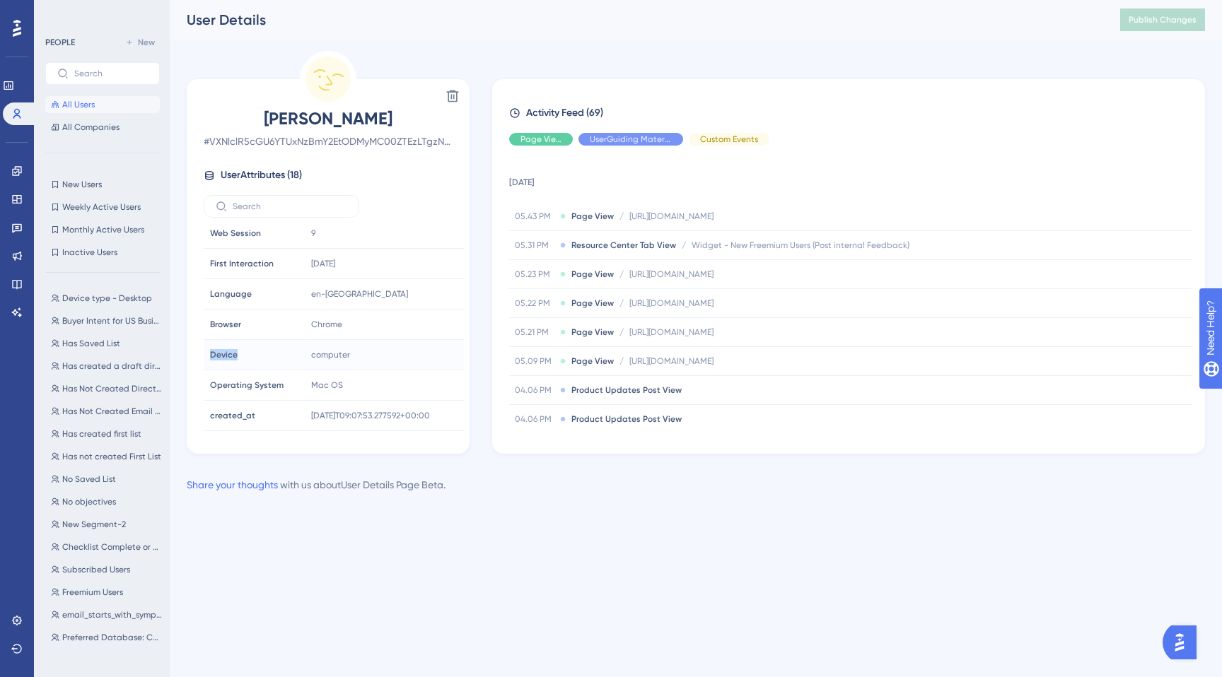
copy div "Device Device"
click at [1182, 640] on img "Open AI Assistant Launcher" at bounding box center [1178, 642] width 25 height 25
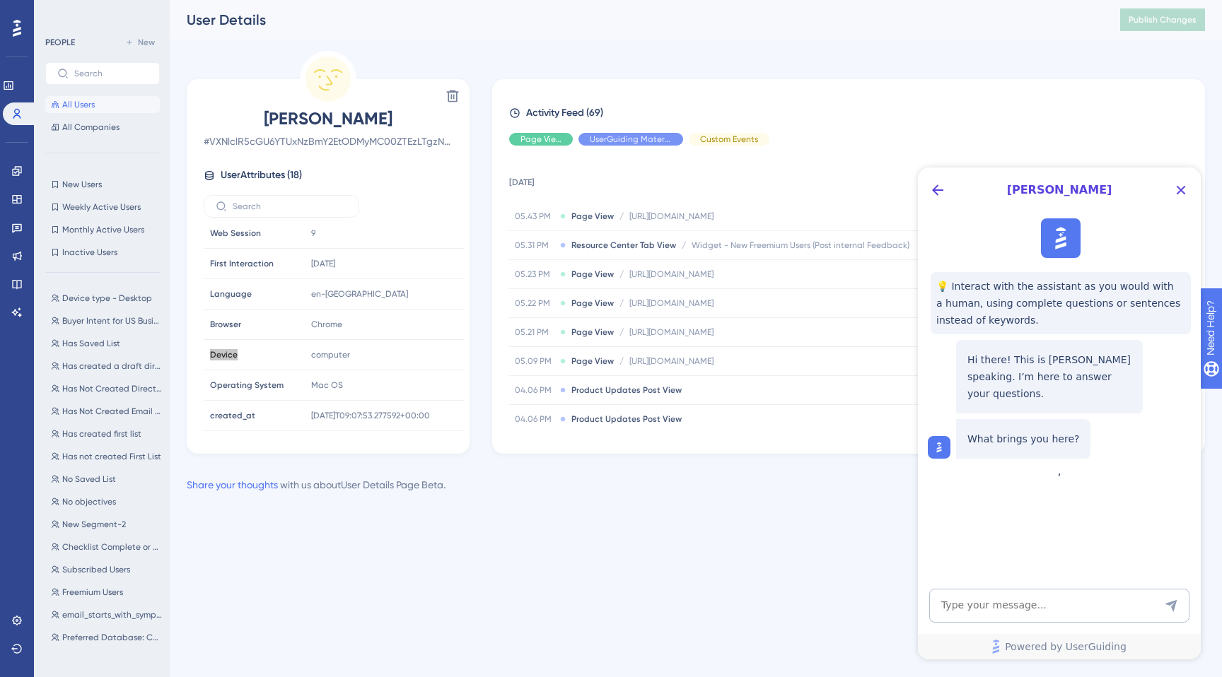
scroll to position [0, 0]
click at [1029, 606] on textarea "AI Assistant Text Input" at bounding box center [1059, 606] width 260 height 34
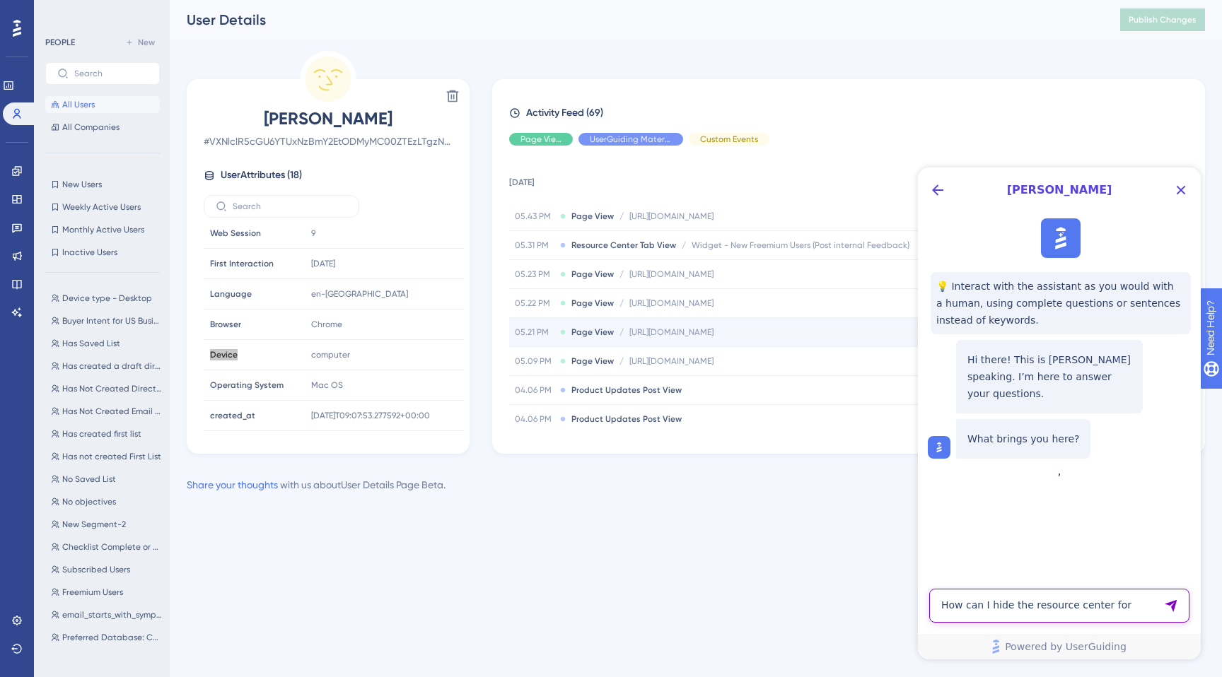
paste textarea "Device"
type textarea "How can I hide the resource center for small devices"
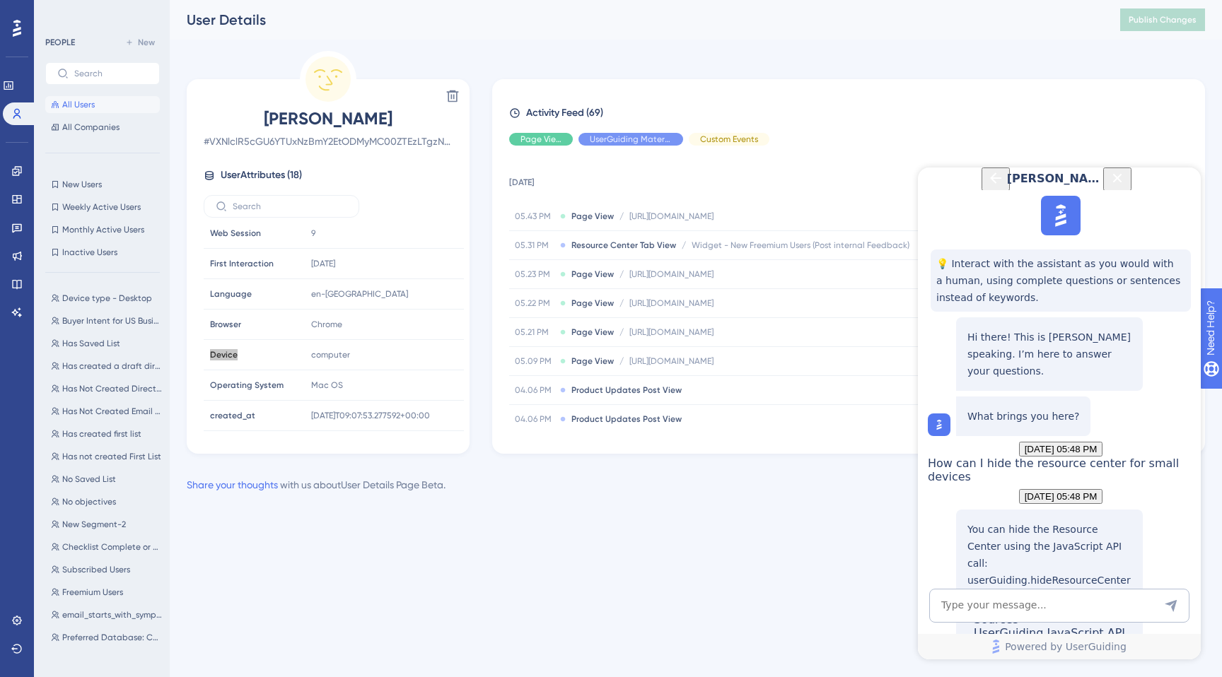
scroll to position [154, 0]
click at [1032, 626] on div "UserGuiding JavaScript API" at bounding box center [1048, 641] width 151 height 30
click at [76, 104] on span "All Users" at bounding box center [78, 104] width 33 height 11
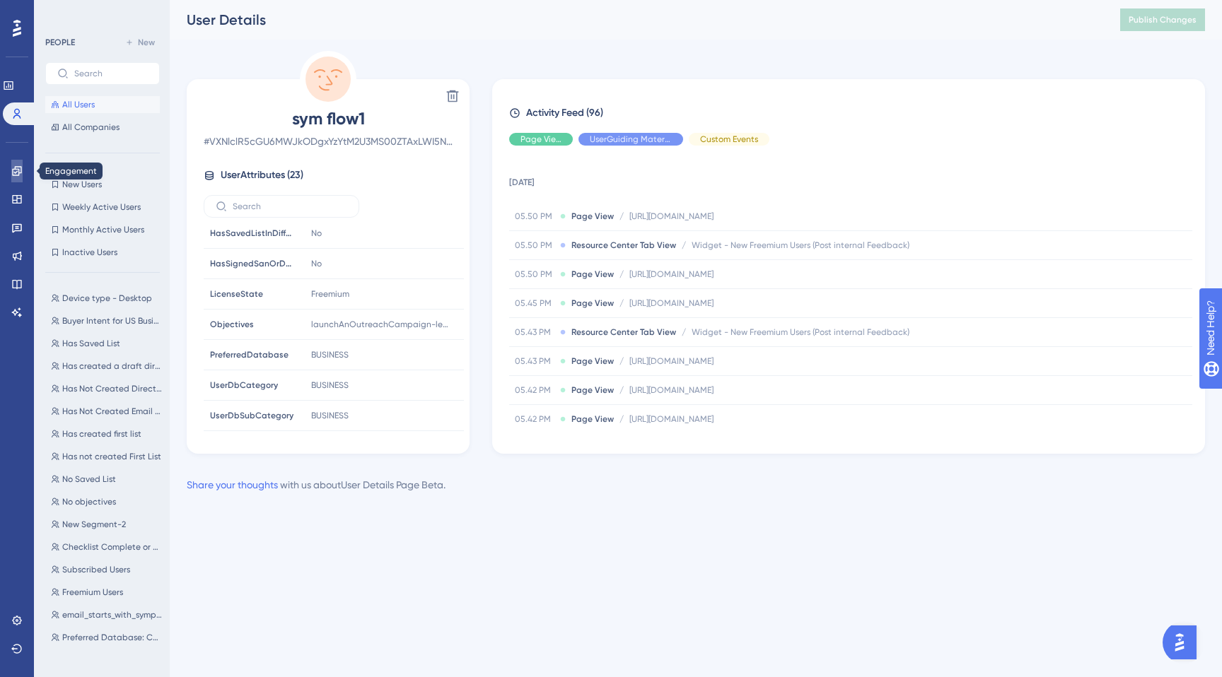
click at [11, 175] on icon at bounding box center [16, 170] width 11 height 11
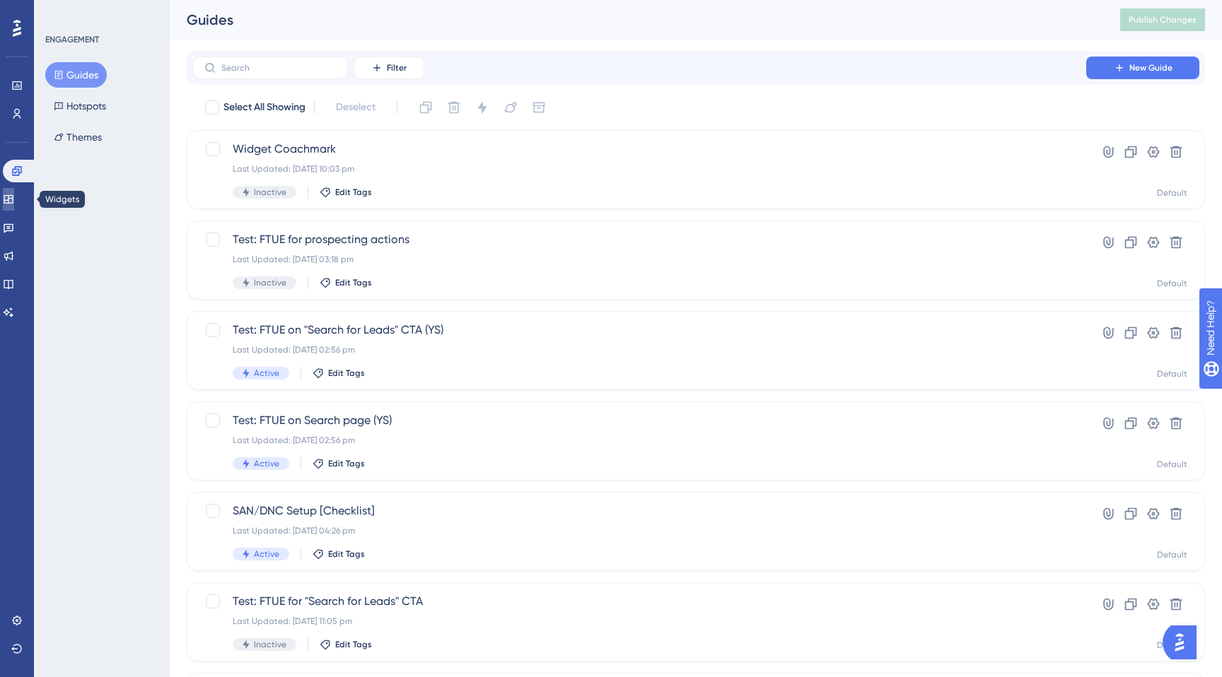
click at [13, 203] on icon at bounding box center [8, 199] width 9 height 8
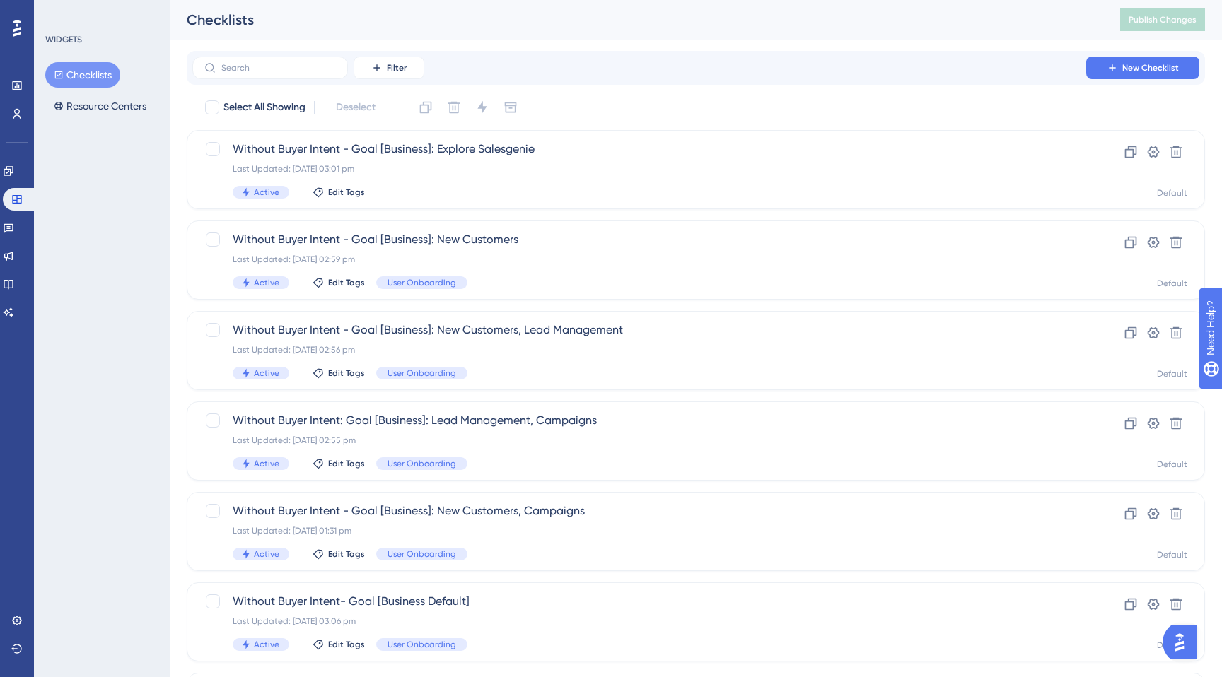
click at [264, 81] on div "Filter New Checklist" at bounding box center [696, 68] width 1018 height 34
click at [261, 69] on input "text" at bounding box center [278, 68] width 115 height 10
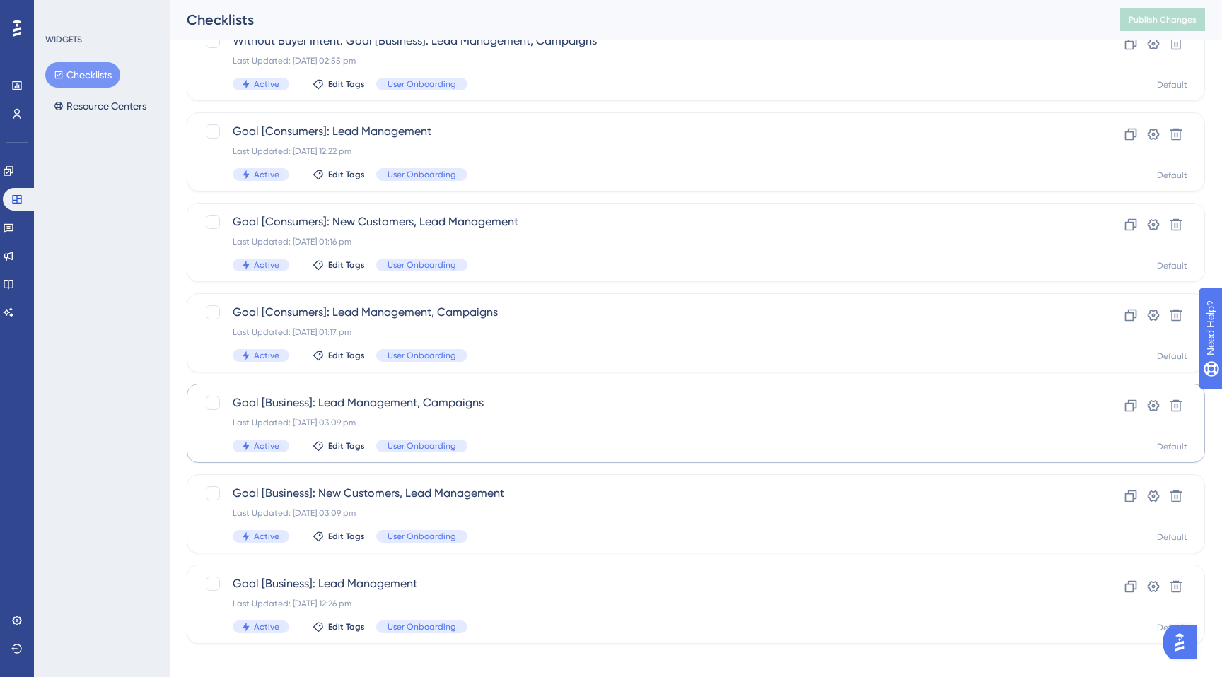
scroll to position [211, 0]
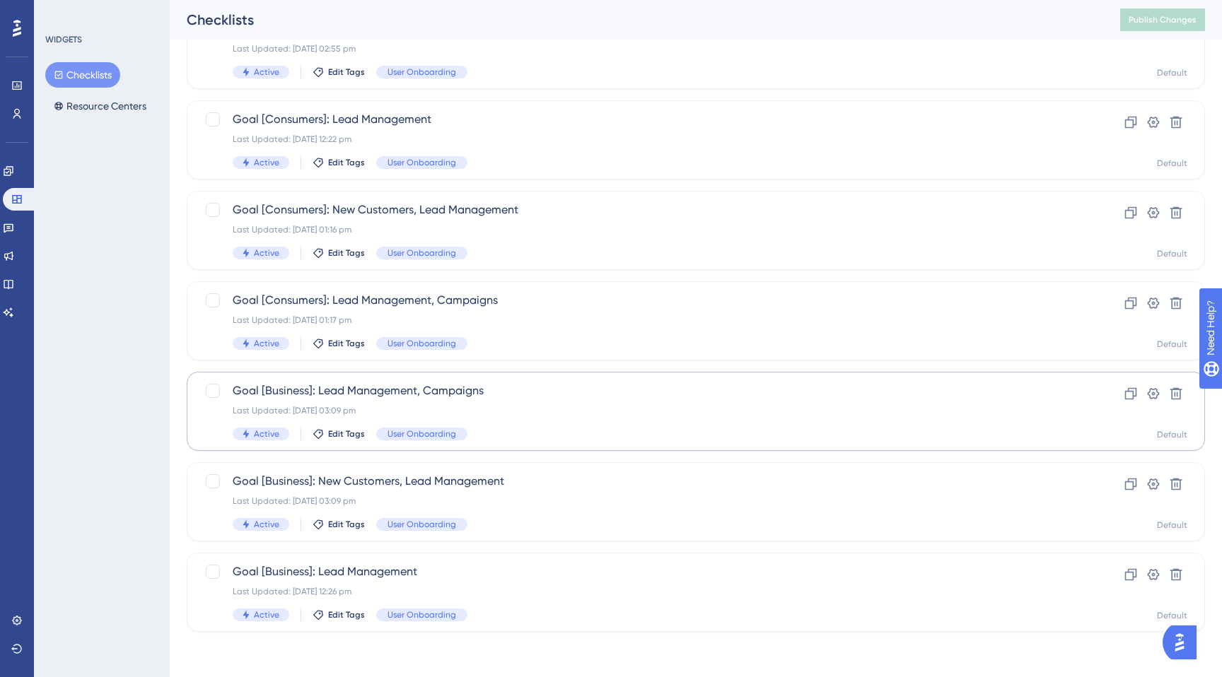
type input "lead ma"
click at [364, 403] on div "Goal [Business]: Lead Management, Campaigns Last Updated: [DATE] 03:09 pm Activ…" at bounding box center [639, 411] width 813 height 58
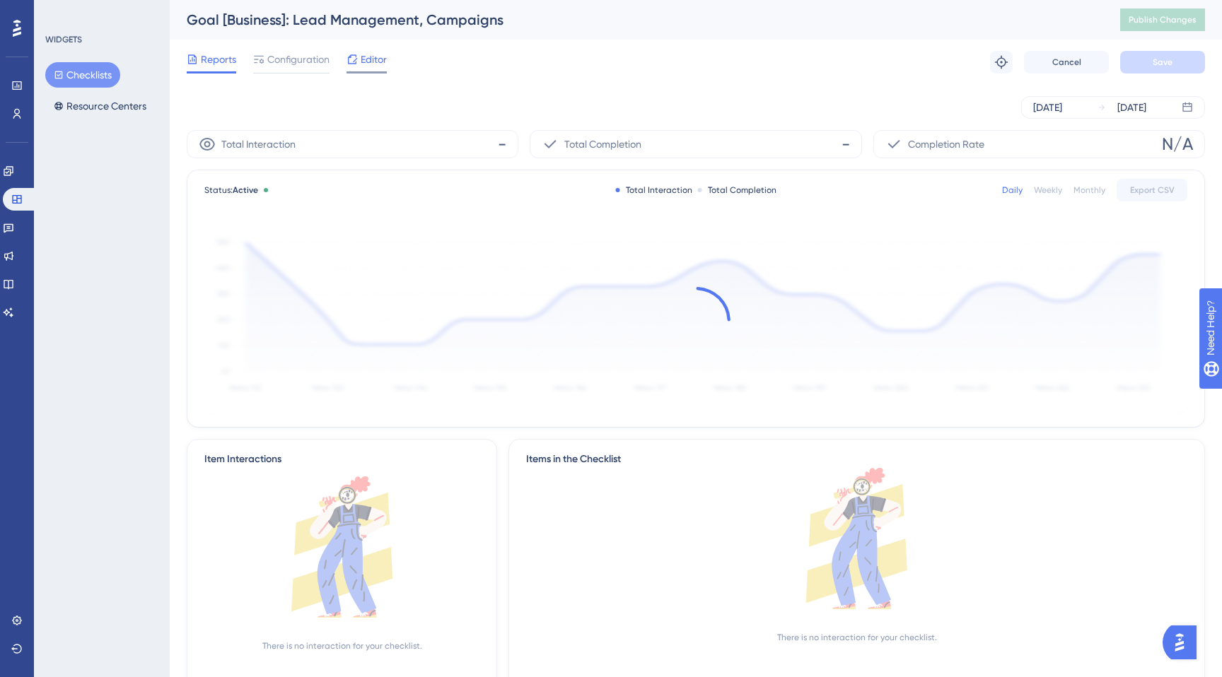
click at [351, 66] on div at bounding box center [351, 59] width 11 height 17
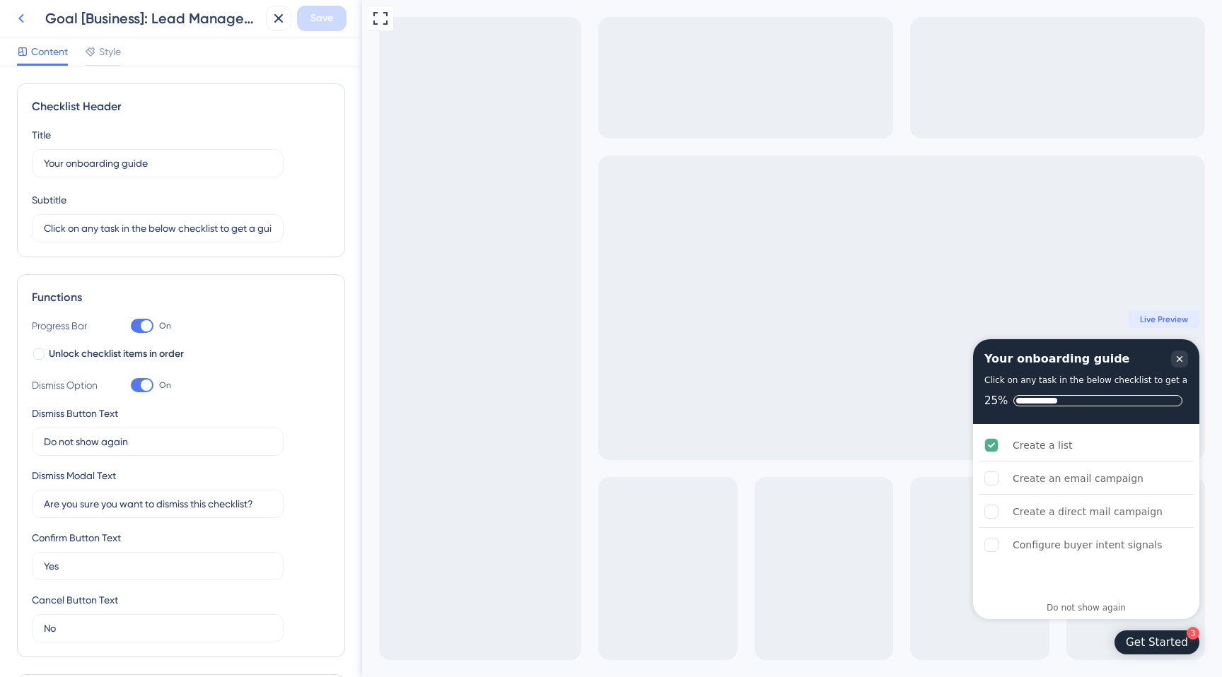
click at [21, 18] on icon at bounding box center [21, 18] width 6 height 9
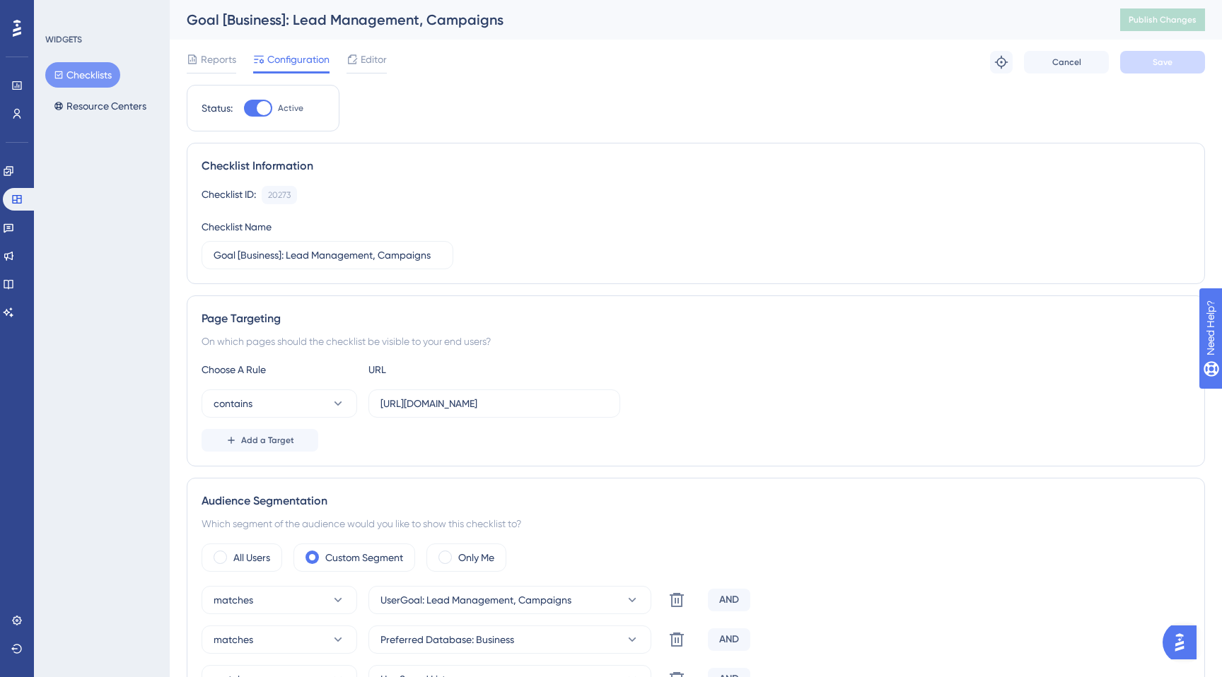
click at [100, 76] on button "Checklists" at bounding box center [82, 74] width 75 height 25
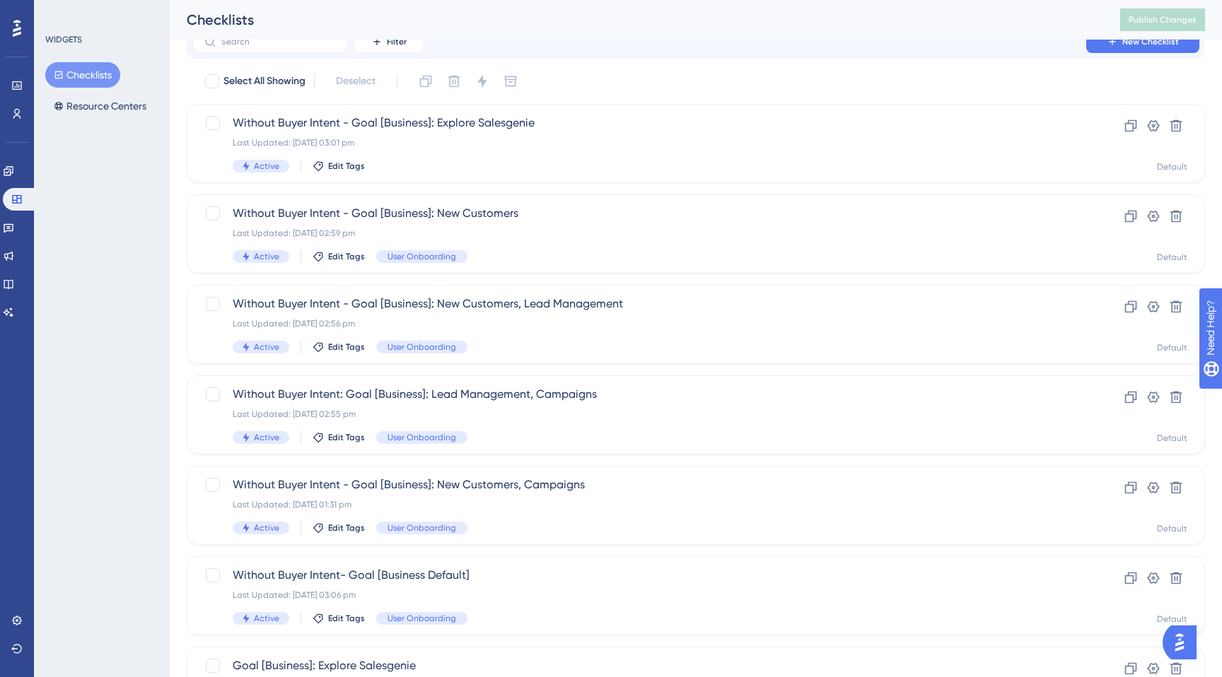
scroll to position [13, 0]
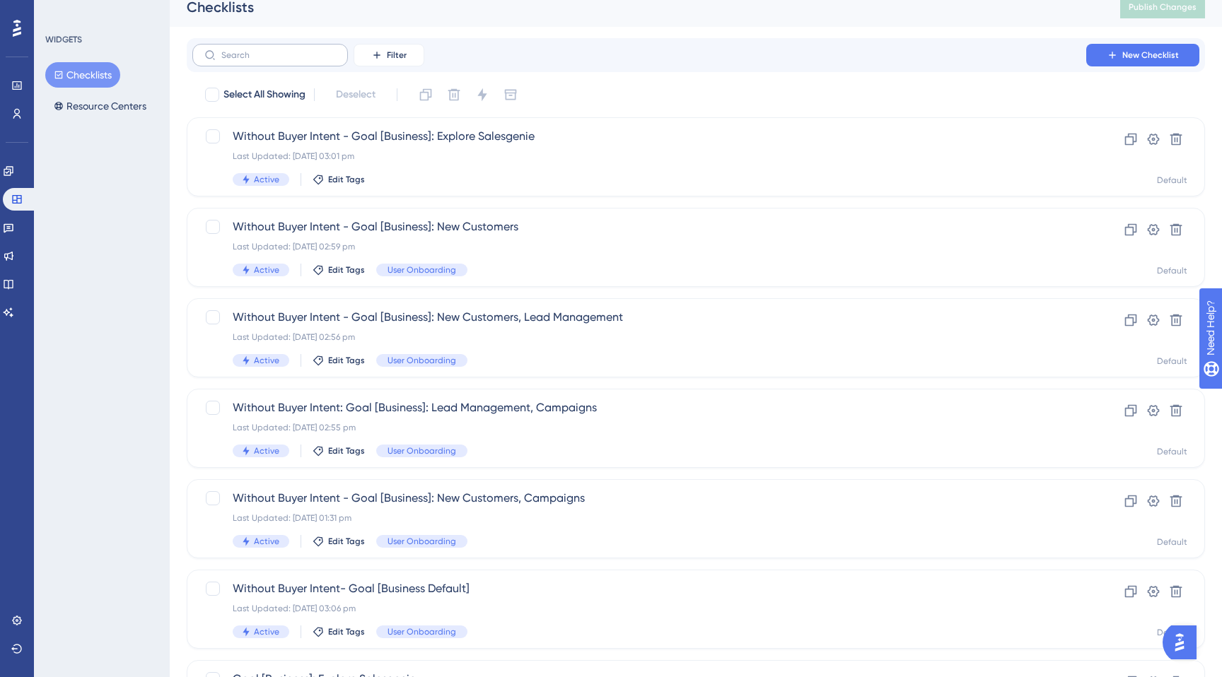
click at [267, 45] on label at bounding box center [270, 55] width 156 height 23
click at [267, 50] on input "text" at bounding box center [278, 55] width 115 height 10
click at [267, 47] on label at bounding box center [270, 55] width 156 height 23
click at [267, 50] on input "text" at bounding box center [278, 55] width 115 height 10
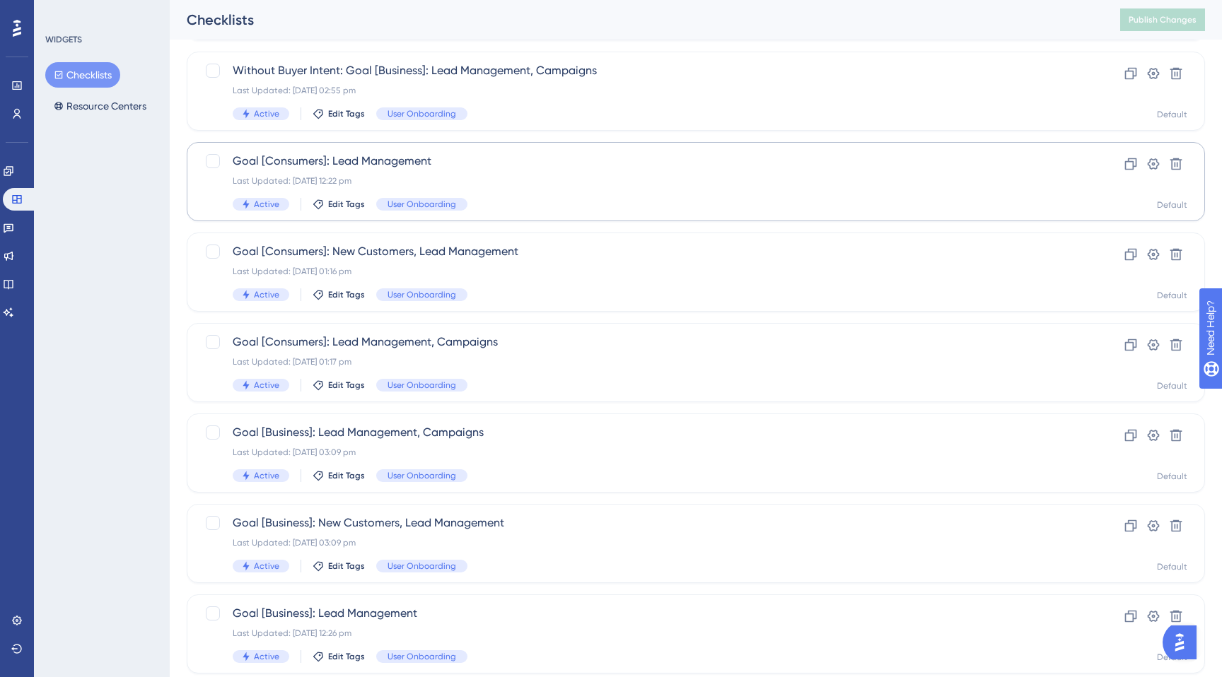
scroll to position [180, 0]
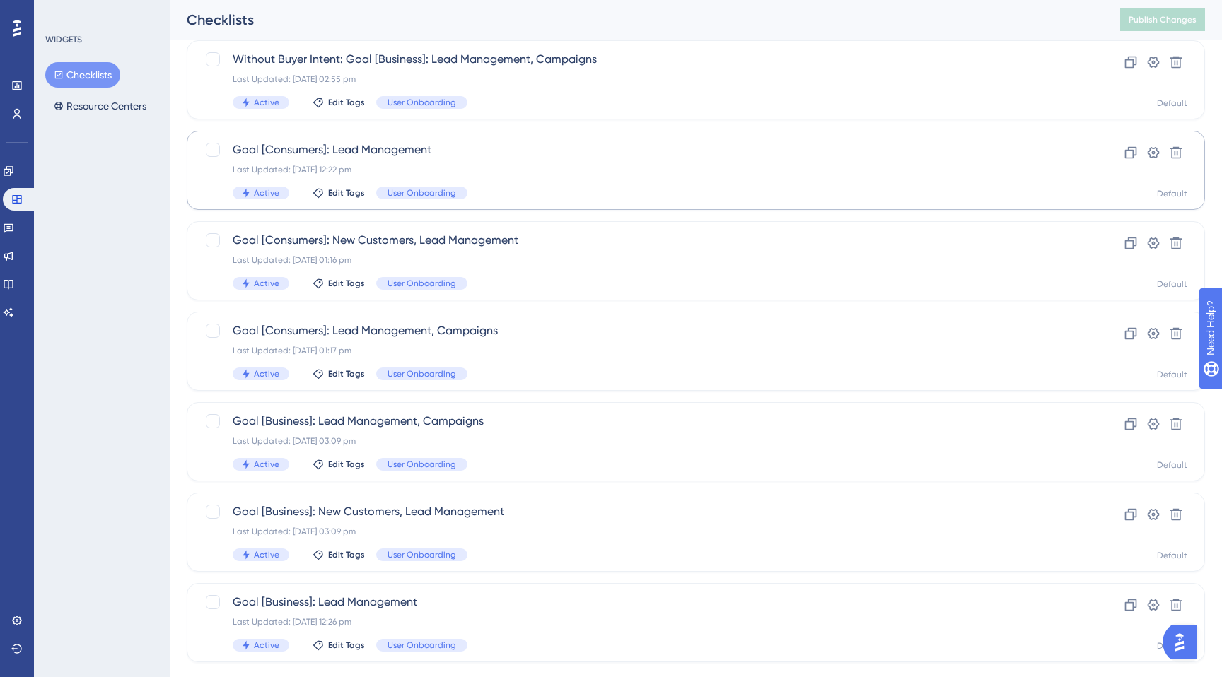
type input "lead manage"
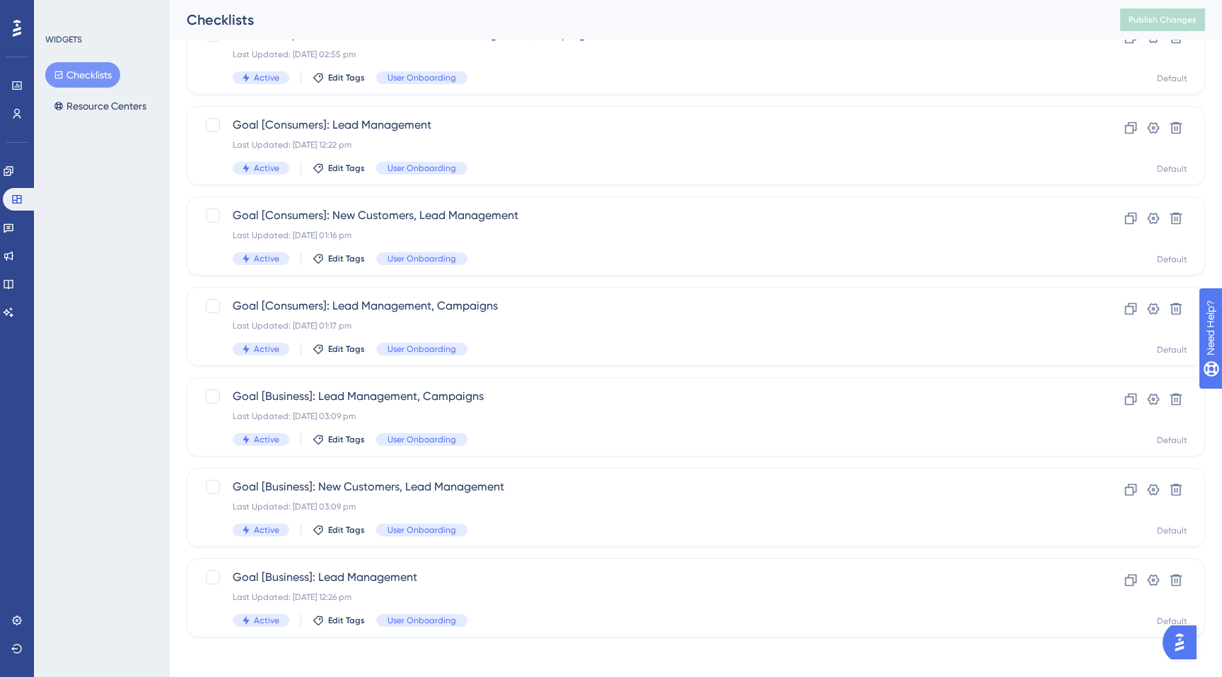
scroll to position [211, 0]
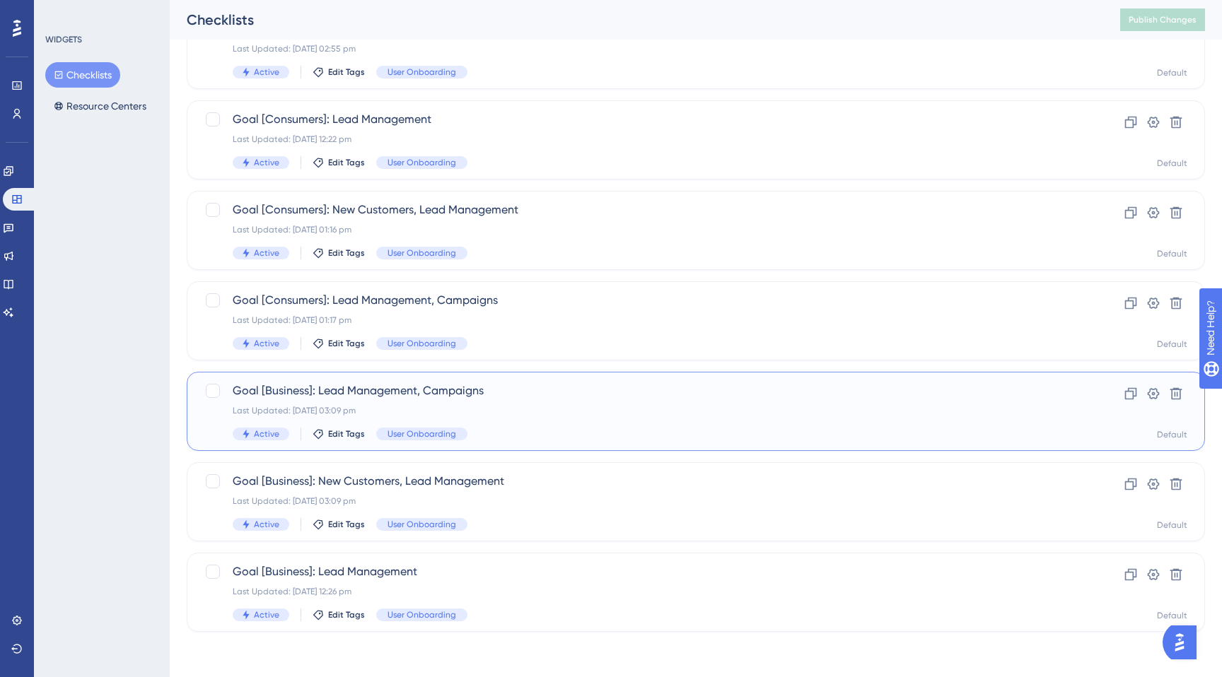
click at [364, 398] on span "Goal [Business]: Lead Management, Campaigns" at bounding box center [639, 390] width 813 height 17
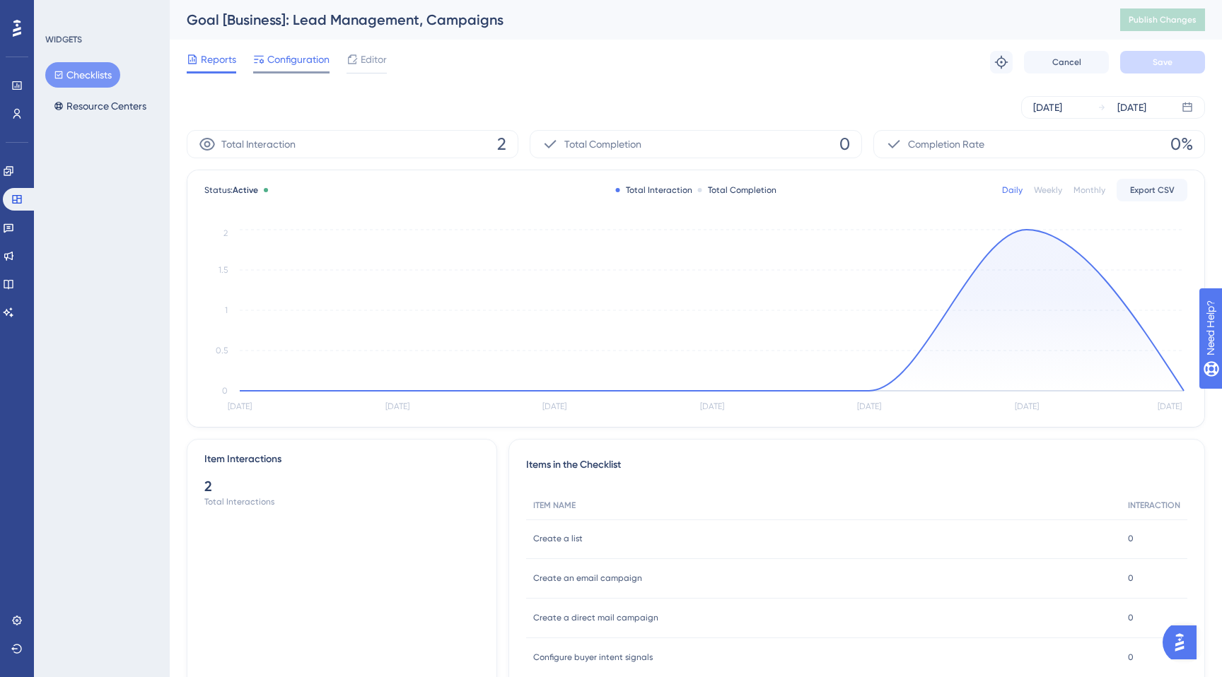
click at [308, 64] on span "Configuration" at bounding box center [298, 59] width 62 height 17
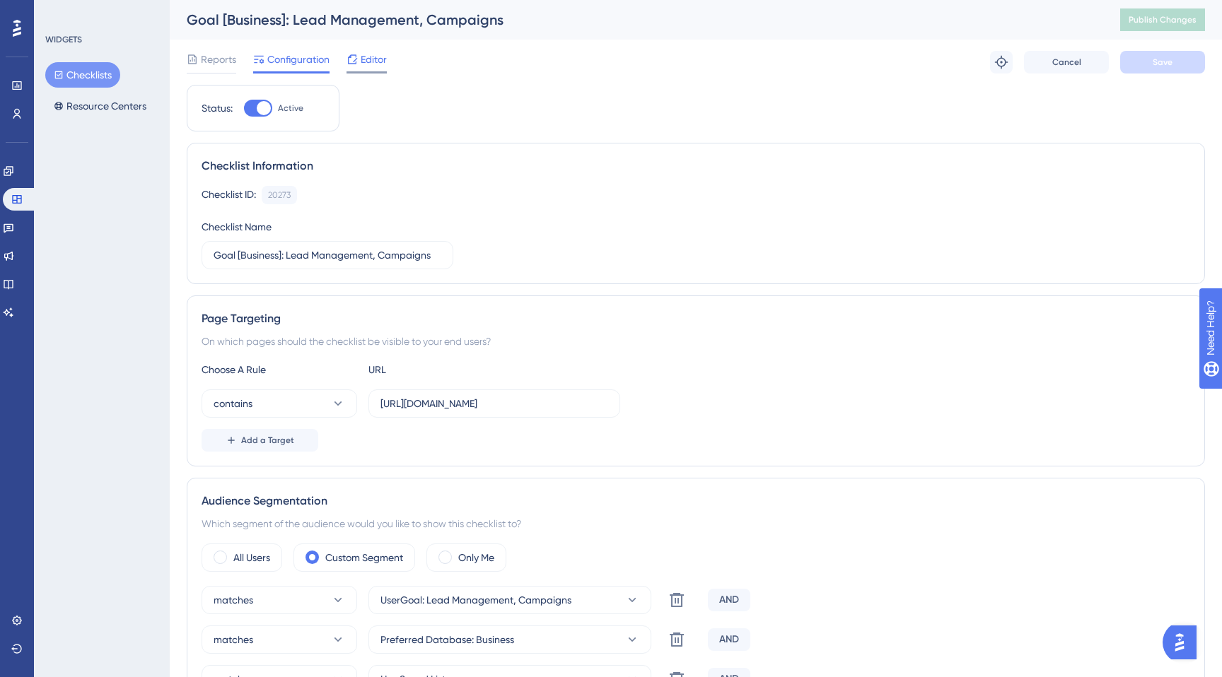
click at [370, 63] on span "Editor" at bounding box center [374, 59] width 26 height 17
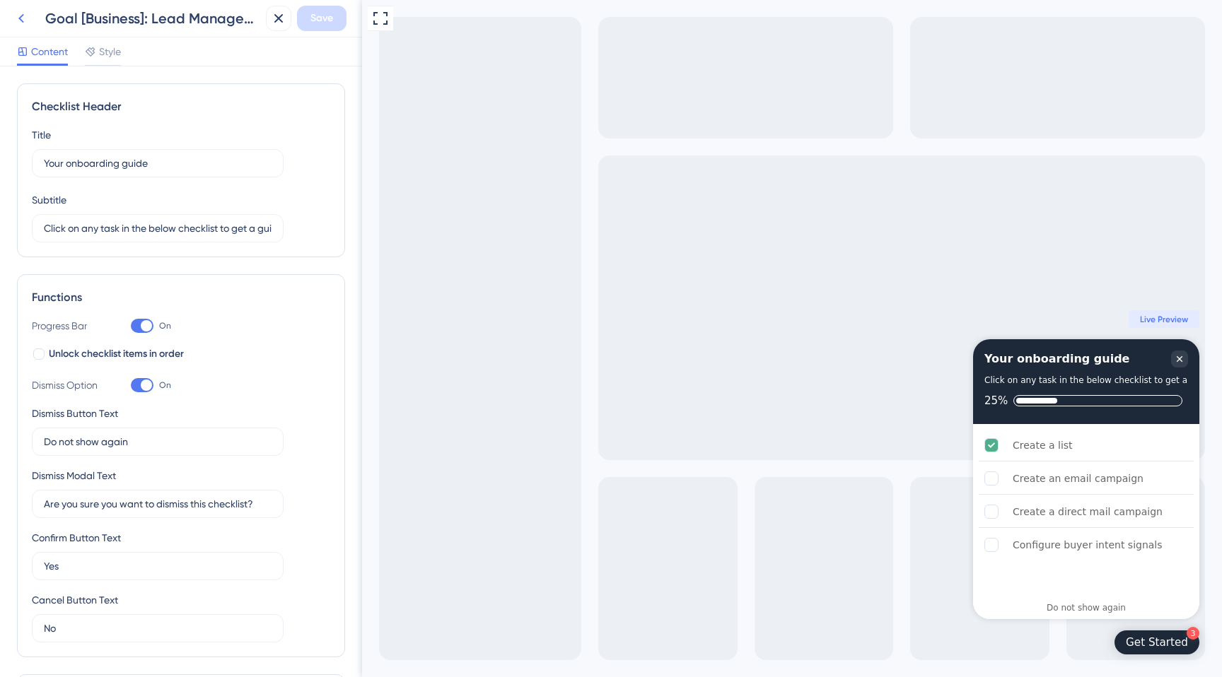
click at [25, 21] on icon at bounding box center [21, 18] width 17 height 17
click at [19, 16] on icon at bounding box center [21, 18] width 17 height 17
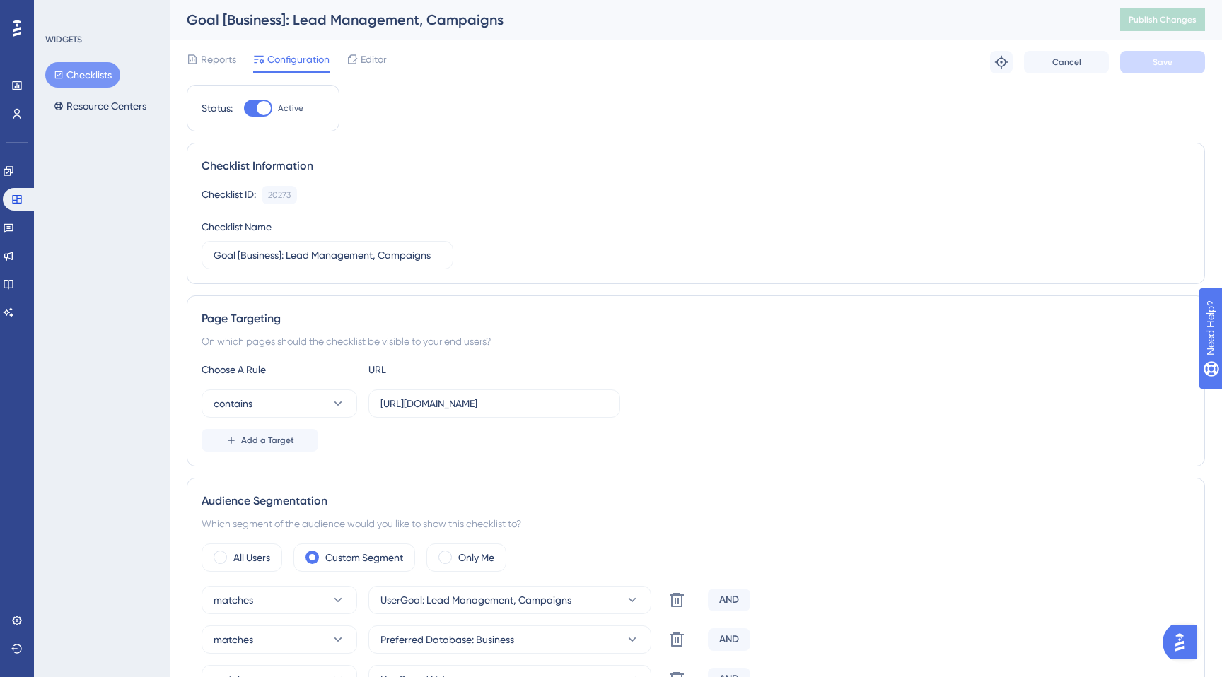
click at [302, 65] on span "Configuration" at bounding box center [298, 59] width 62 height 17
click at [222, 55] on span "Reports" at bounding box center [218, 59] width 35 height 17
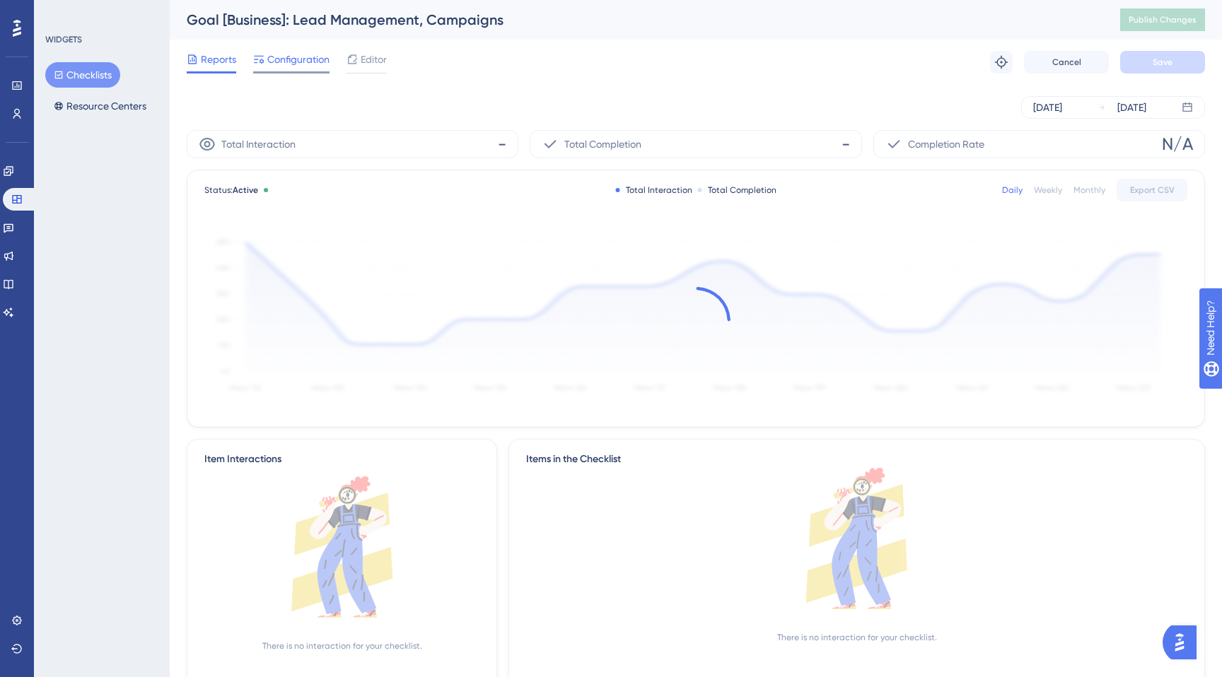
click at [288, 61] on span "Configuration" at bounding box center [298, 59] width 62 height 17
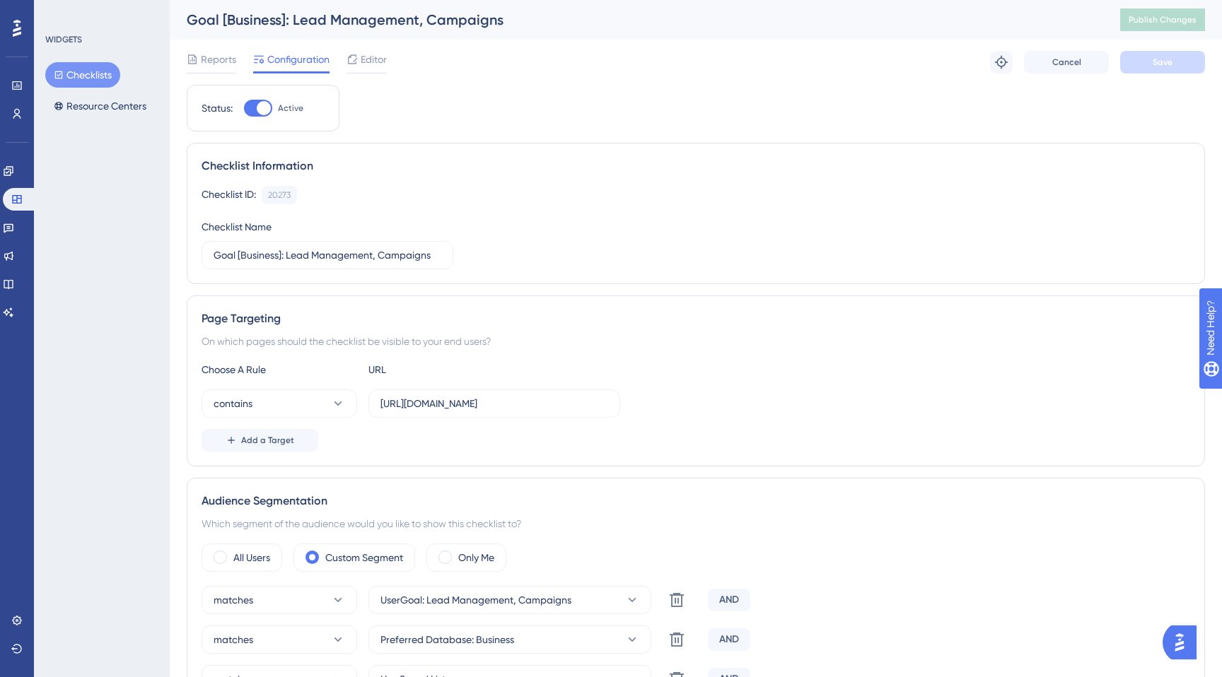
click at [72, 78] on button "Checklists" at bounding box center [82, 74] width 75 height 25
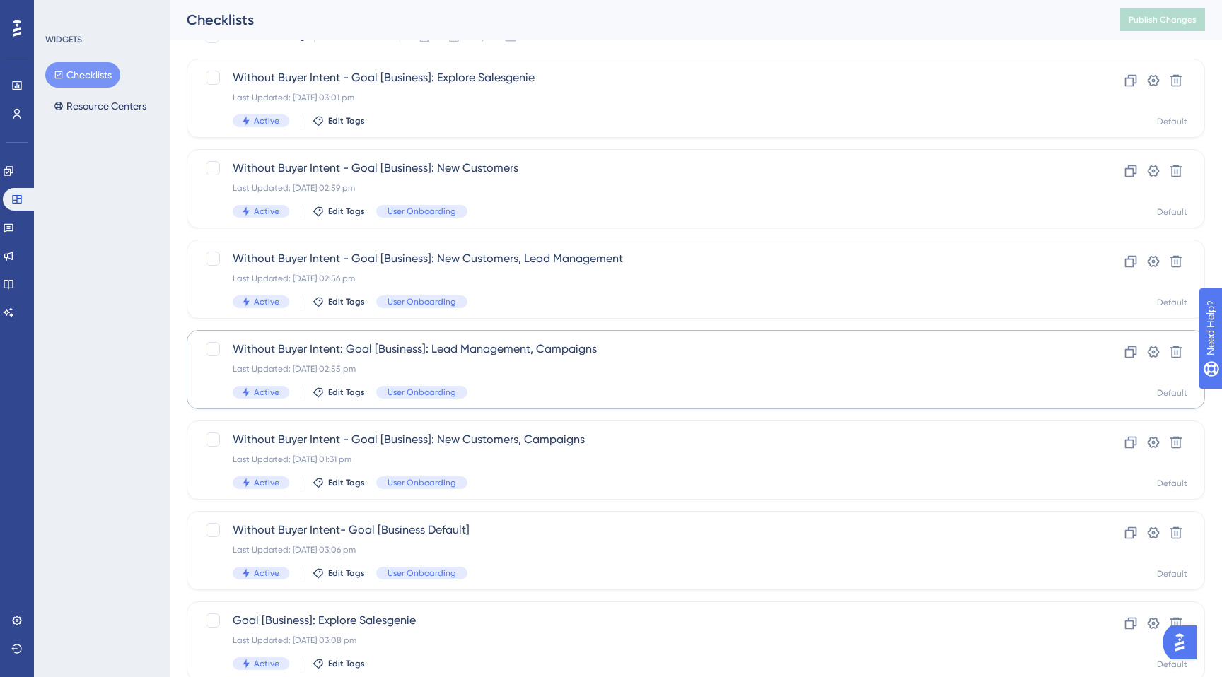
scroll to position [72, 0]
click at [455, 351] on span "Without Buyer Intent: Goal [Business]: Lead Management, Campaigns" at bounding box center [639, 348] width 813 height 17
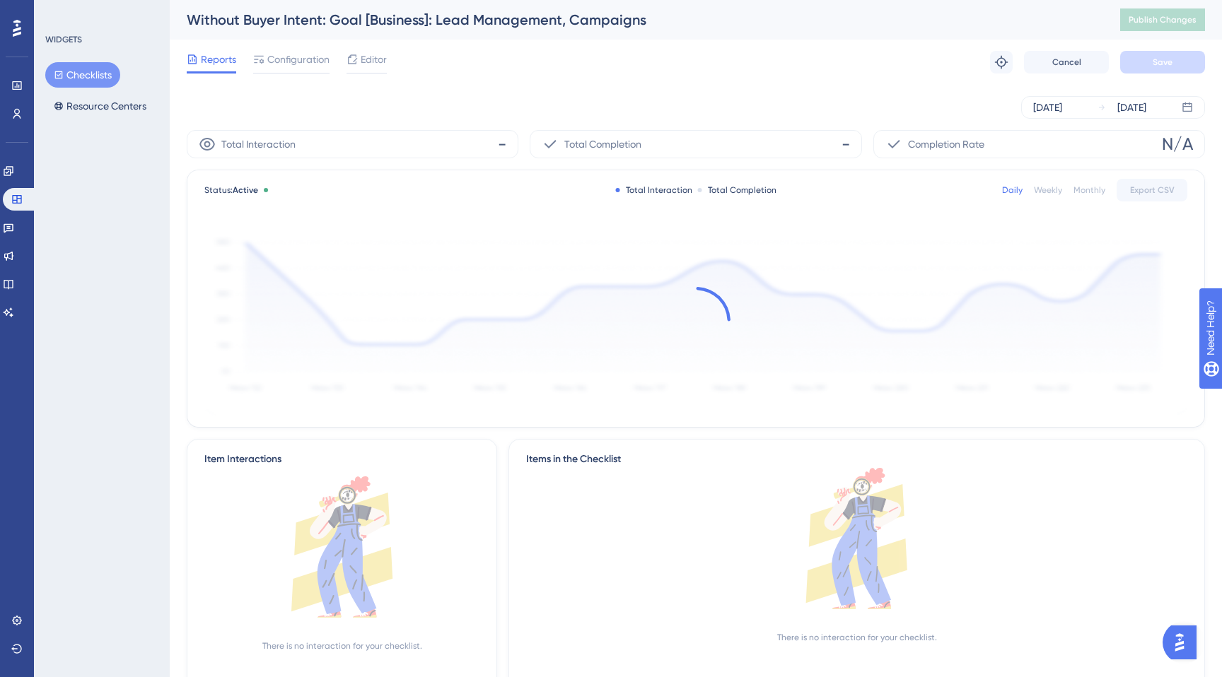
click at [303, 65] on span "Configuration" at bounding box center [298, 59] width 62 height 17
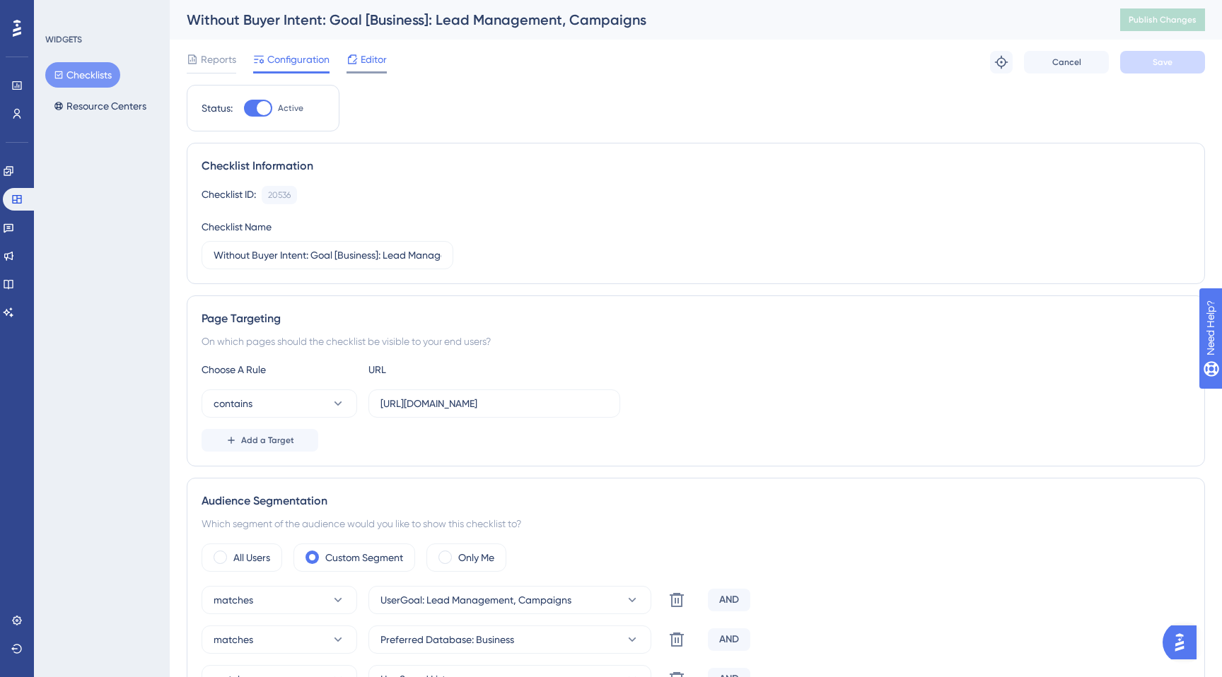
click at [368, 69] on div "Editor" at bounding box center [366, 62] width 40 height 23
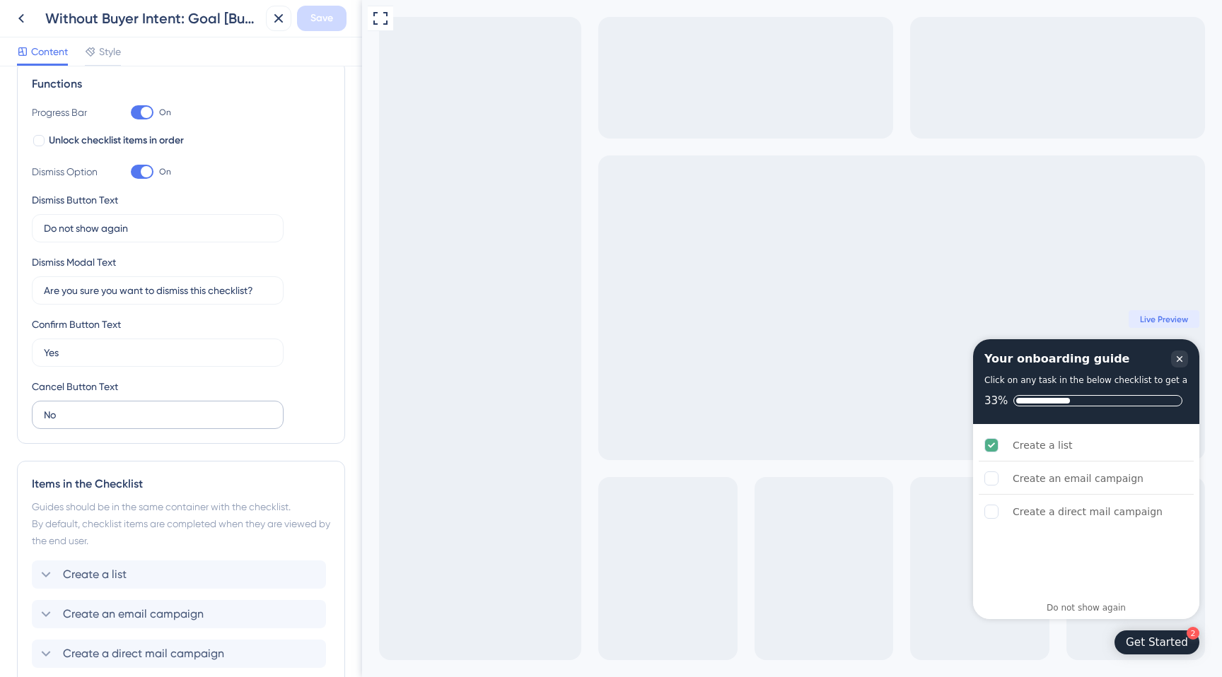
scroll to position [329, 0]
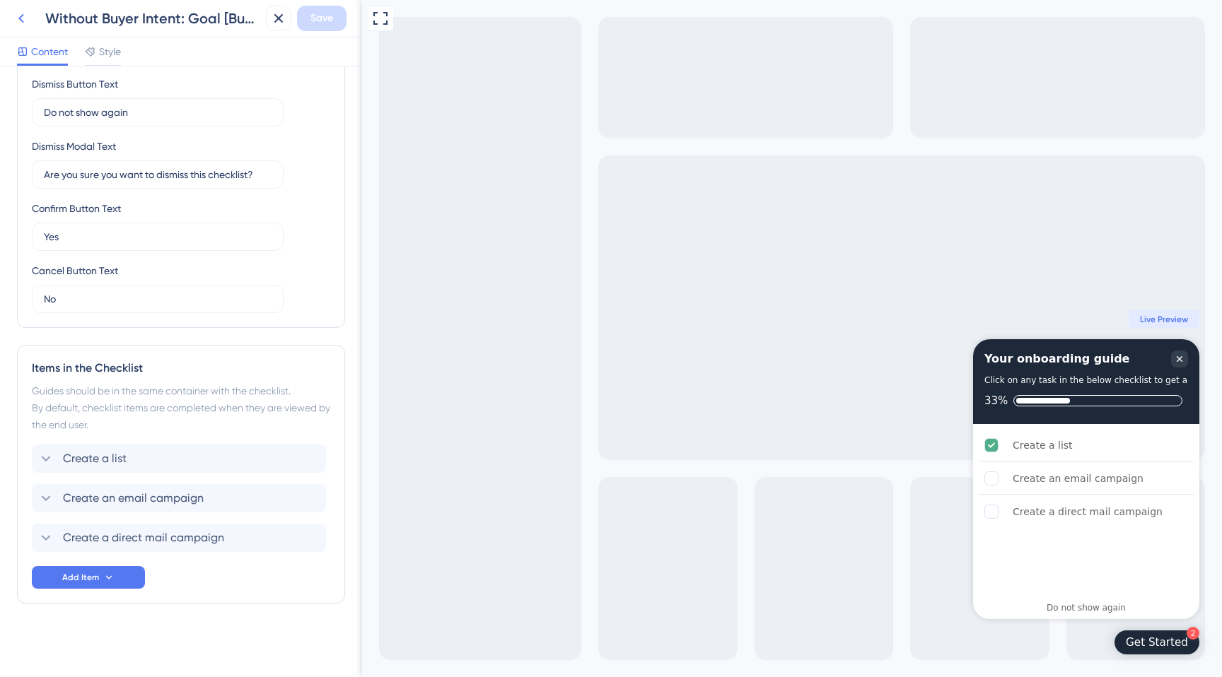
click at [27, 17] on icon at bounding box center [21, 18] width 17 height 17
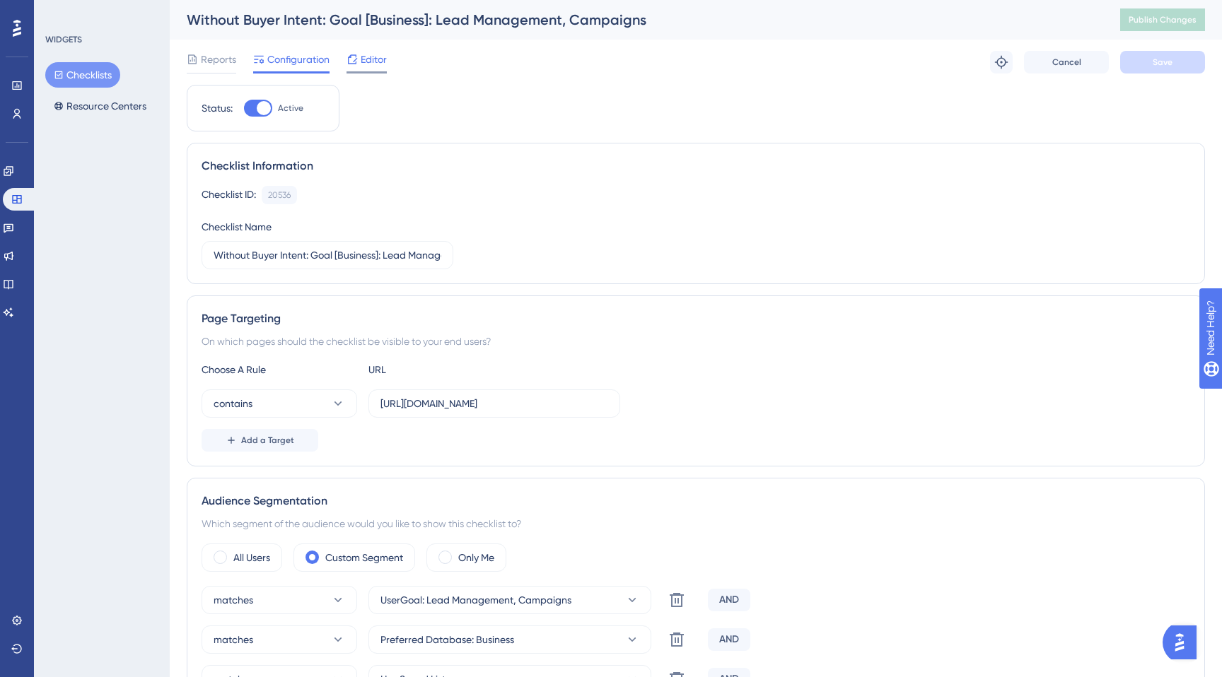
click at [368, 58] on span "Editor" at bounding box center [374, 59] width 26 height 17
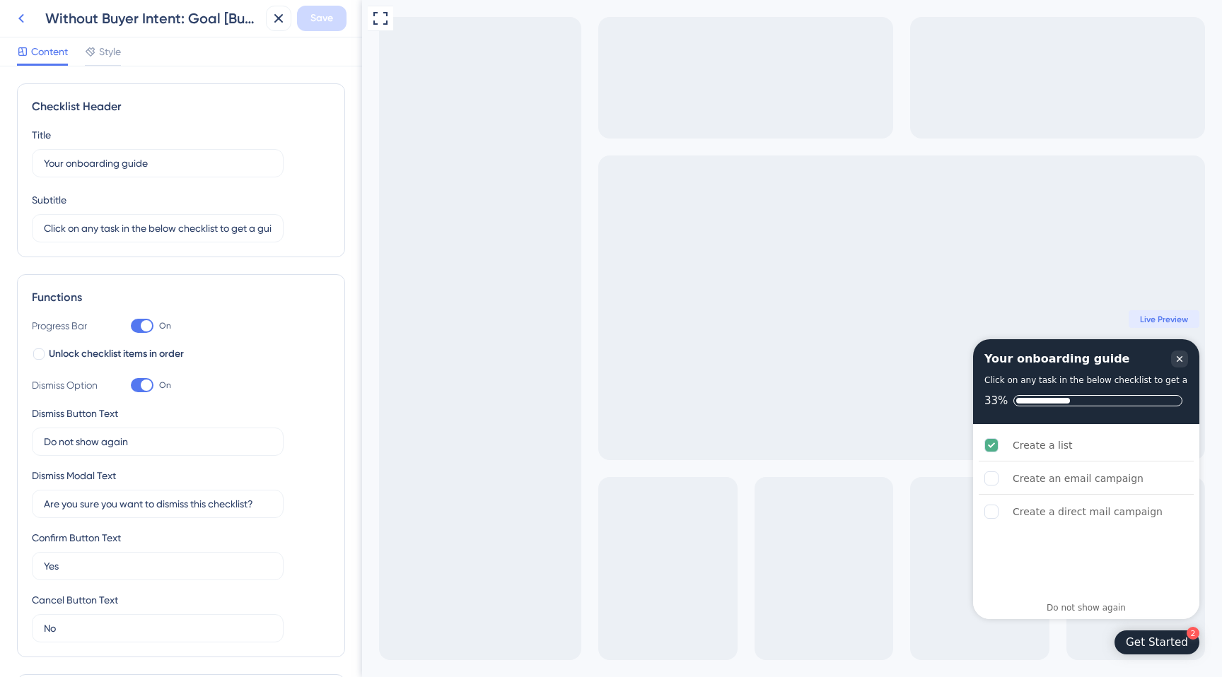
click at [24, 23] on icon at bounding box center [21, 18] width 17 height 17
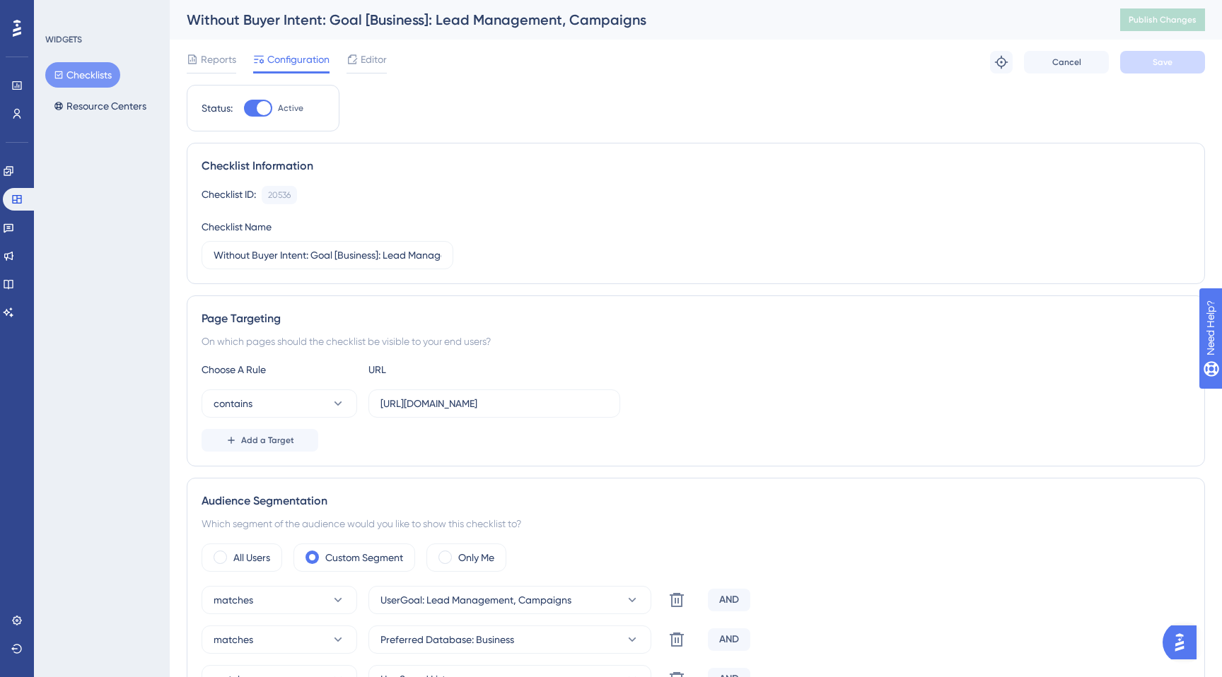
click at [79, 76] on button "Checklists" at bounding box center [82, 74] width 75 height 25
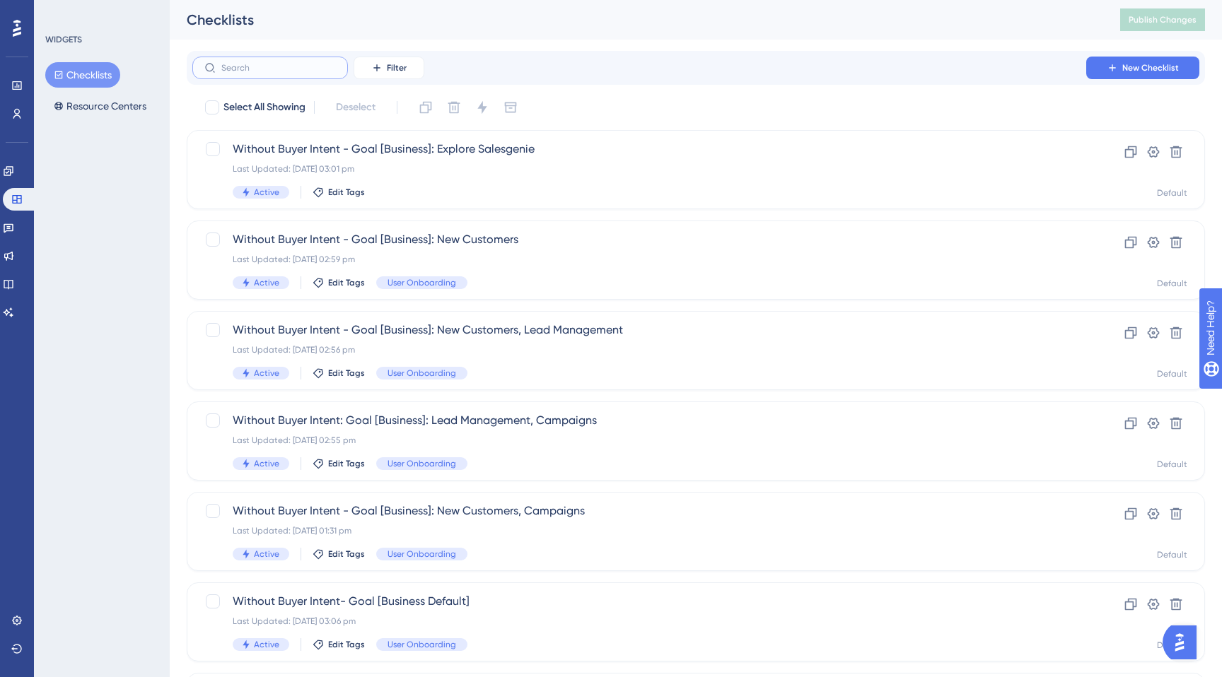
click at [276, 64] on input "text" at bounding box center [278, 68] width 115 height 10
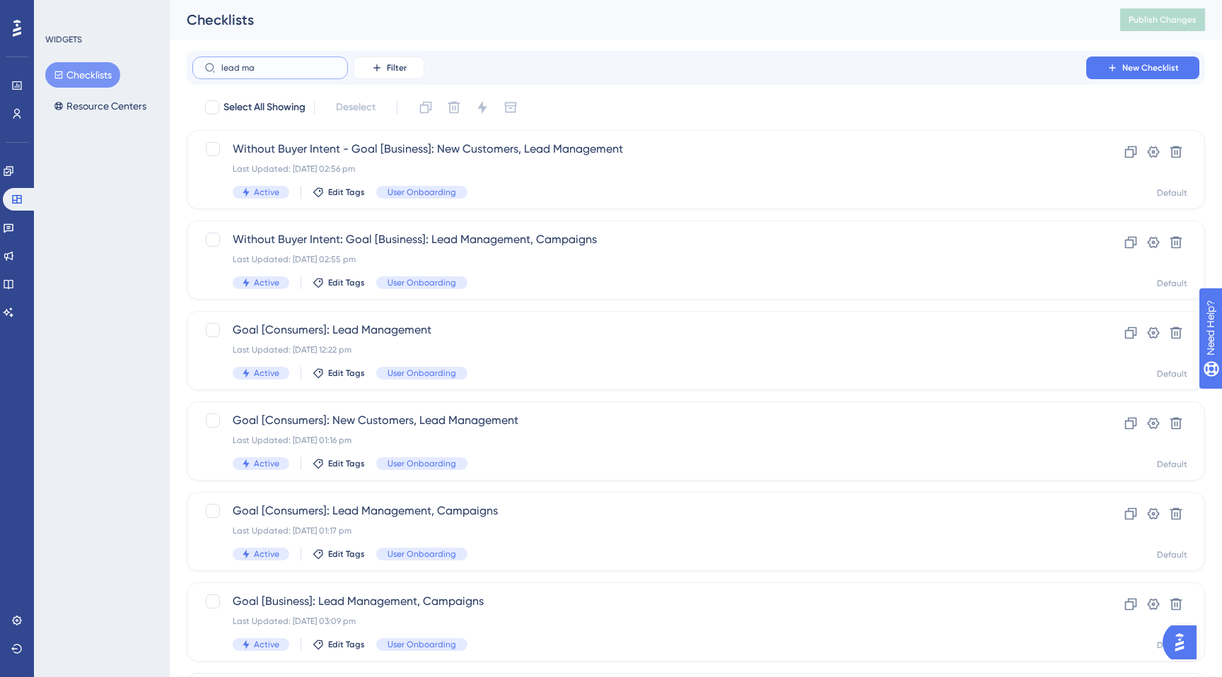
type input "lead ma"
click at [587, 28] on div "Checklists" at bounding box center [636, 20] width 898 height 20
click at [501, 168] on div "Last Updated: 22 Sept 2025 02:56 pm" at bounding box center [639, 168] width 813 height 11
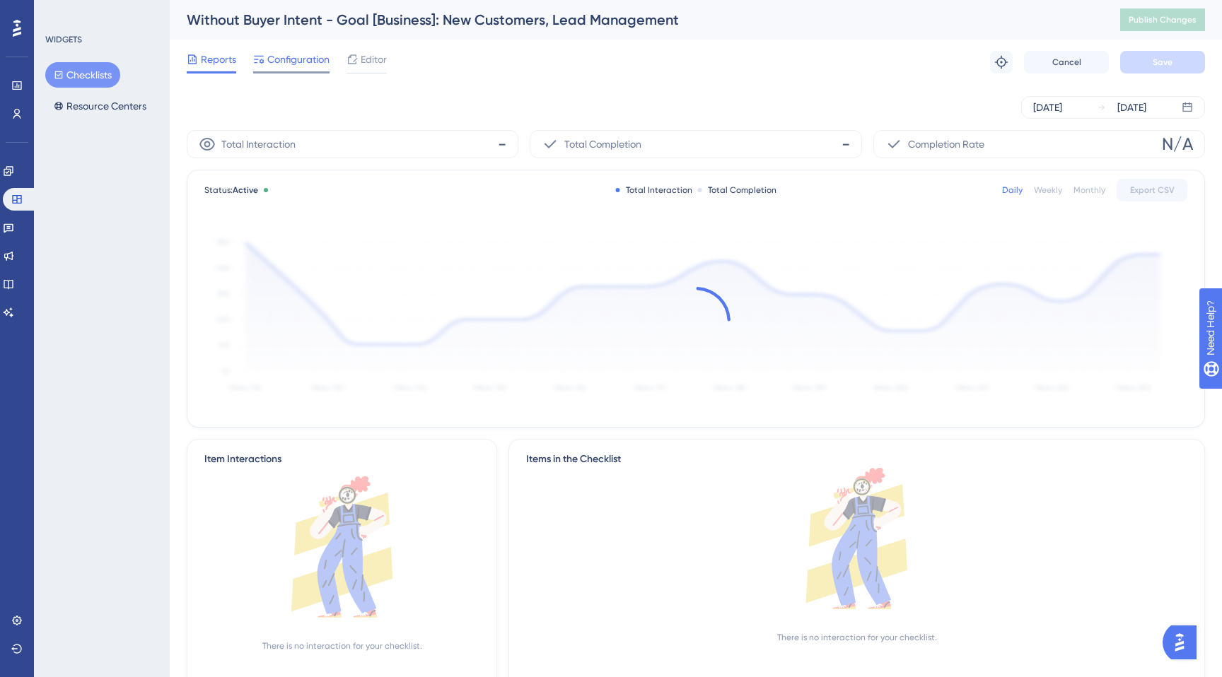
click at [305, 66] on span "Configuration" at bounding box center [298, 59] width 62 height 17
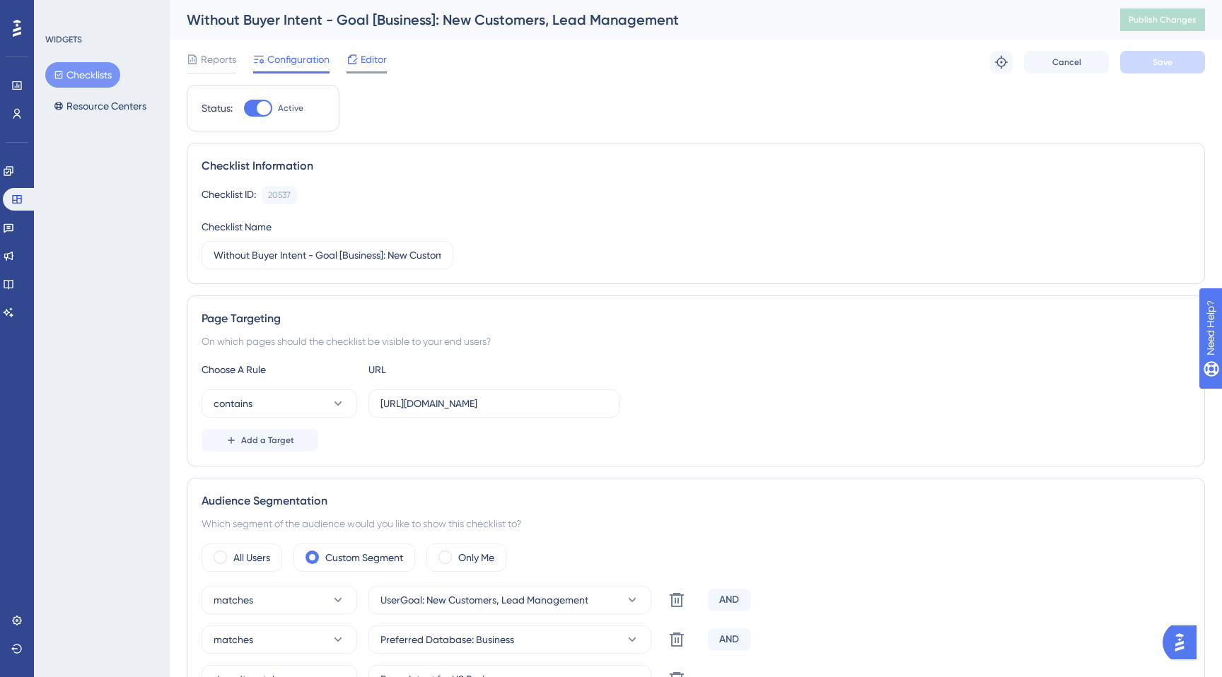
click at [374, 68] on div "Editor" at bounding box center [366, 62] width 40 height 23
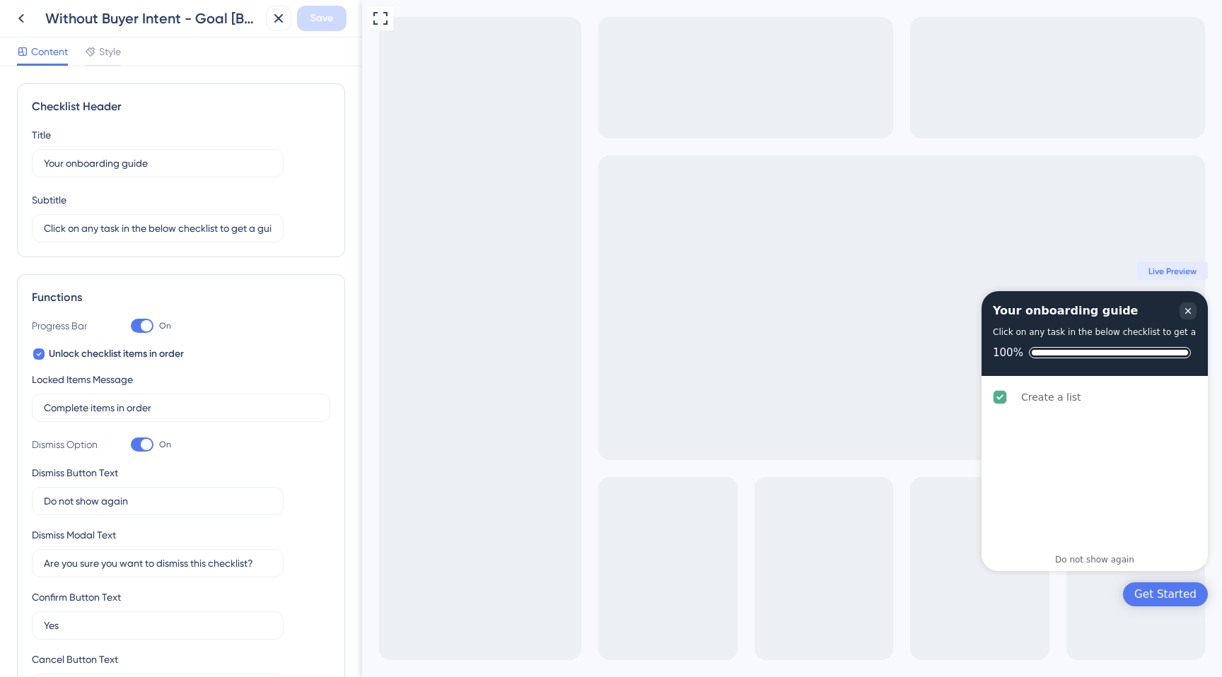
click at [25, 4] on div "Without Buyer Intent - Goal [Business]: New Customers, Lead Management Save" at bounding box center [181, 18] width 362 height 37
click at [24, 16] on icon at bounding box center [21, 18] width 17 height 17
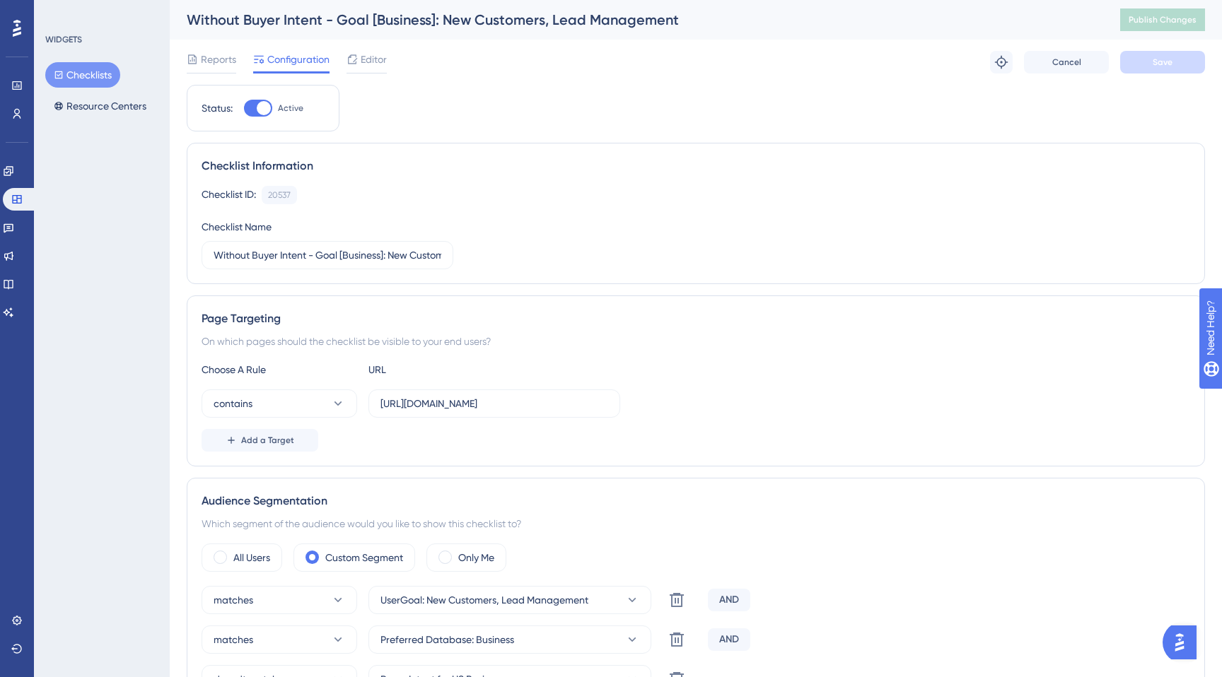
click at [83, 80] on button "Checklists" at bounding box center [82, 74] width 75 height 25
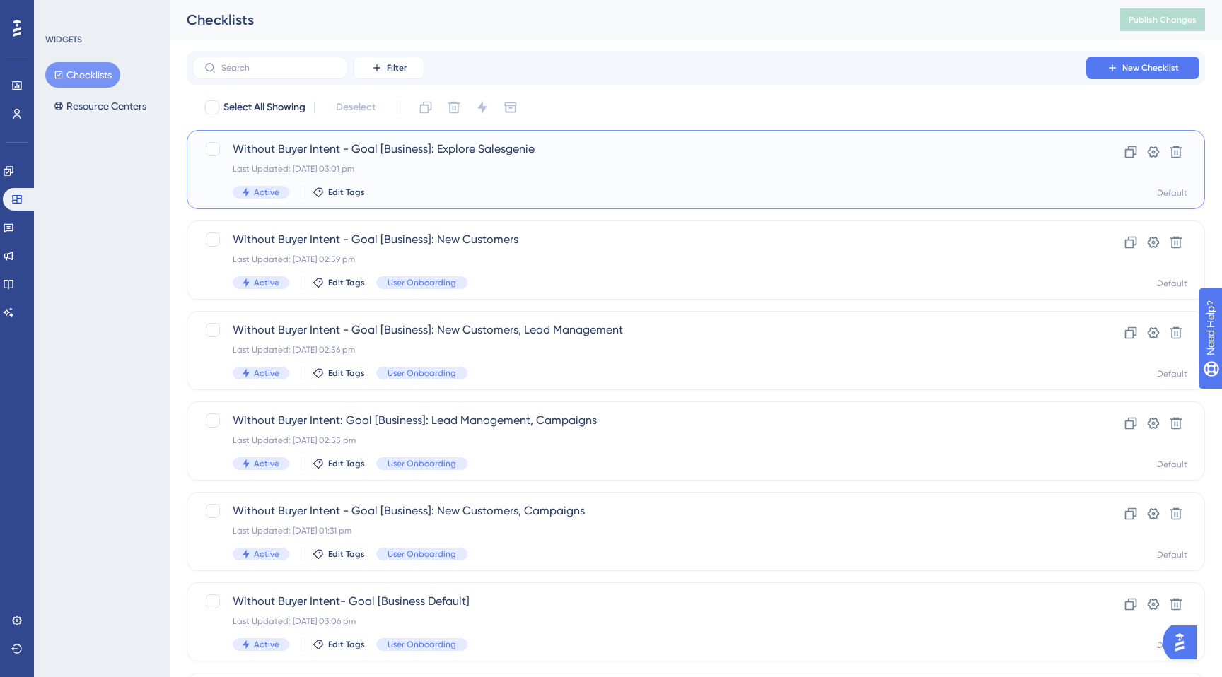
click at [440, 160] on div "Without Buyer Intent - Goal [Business]: Explore Salesgenie Last Updated: 22 Sep…" at bounding box center [639, 170] width 813 height 58
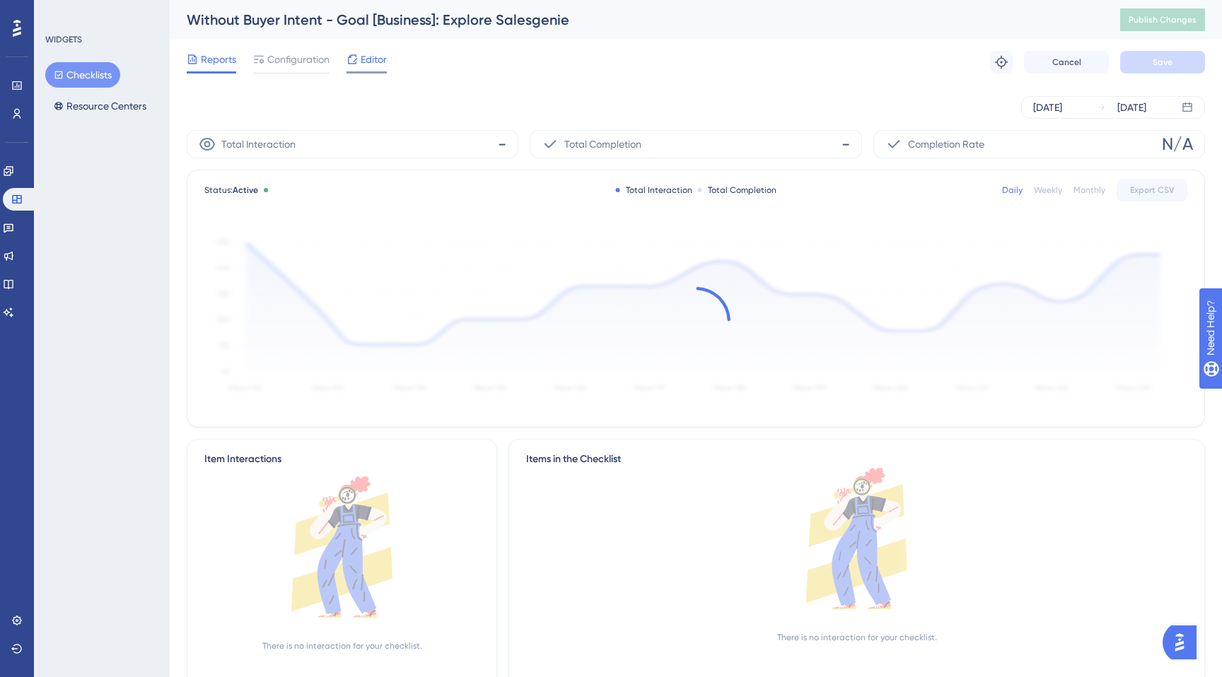
click at [370, 62] on span "Editor" at bounding box center [374, 59] width 26 height 17
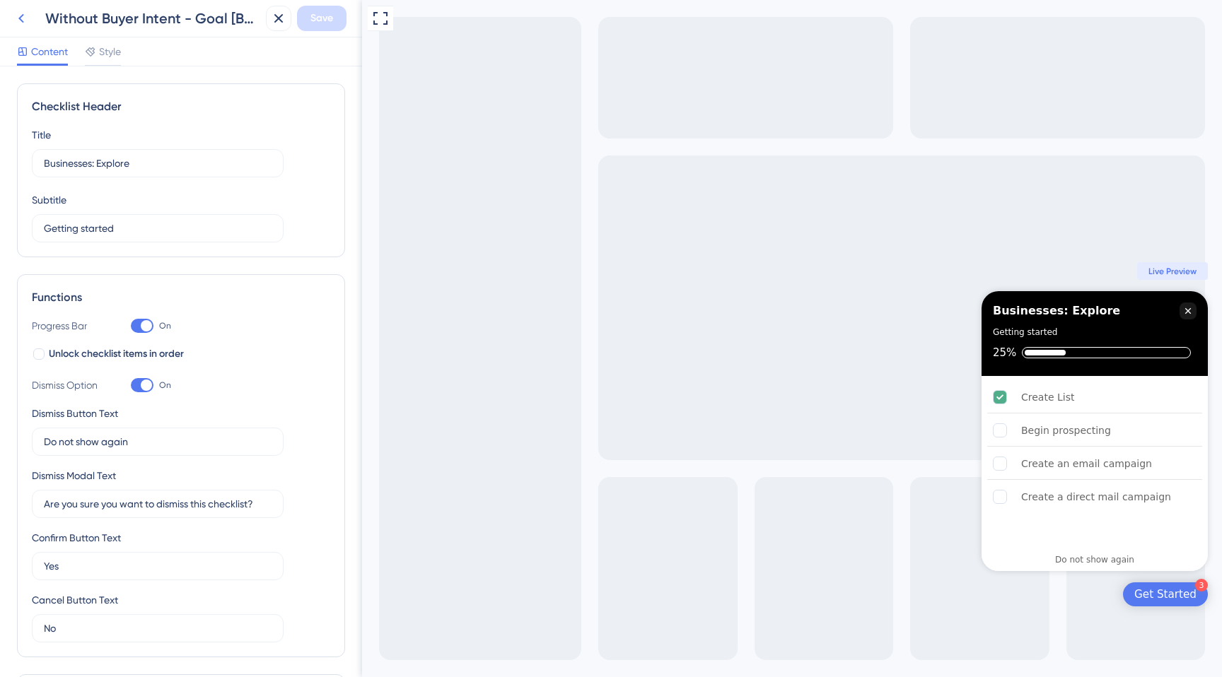
click at [23, 23] on icon at bounding box center [21, 18] width 17 height 17
click at [13, 18] on icon at bounding box center [21, 18] width 17 height 17
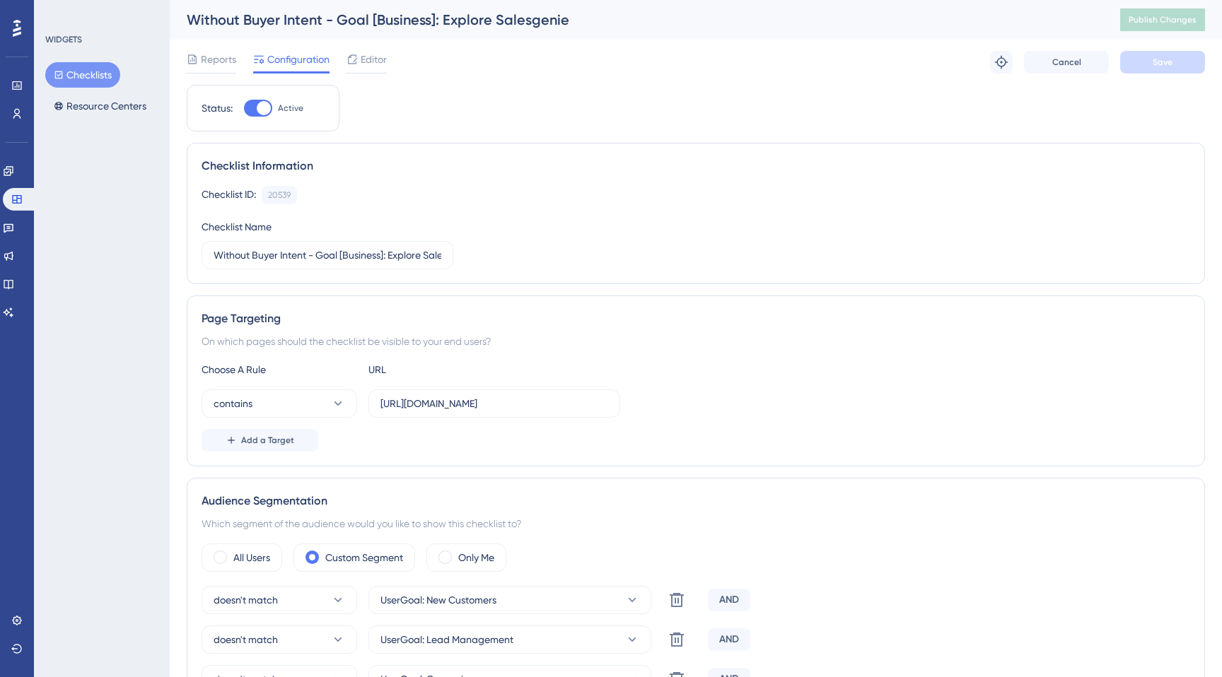
click at [95, 76] on button "Checklists" at bounding box center [82, 74] width 75 height 25
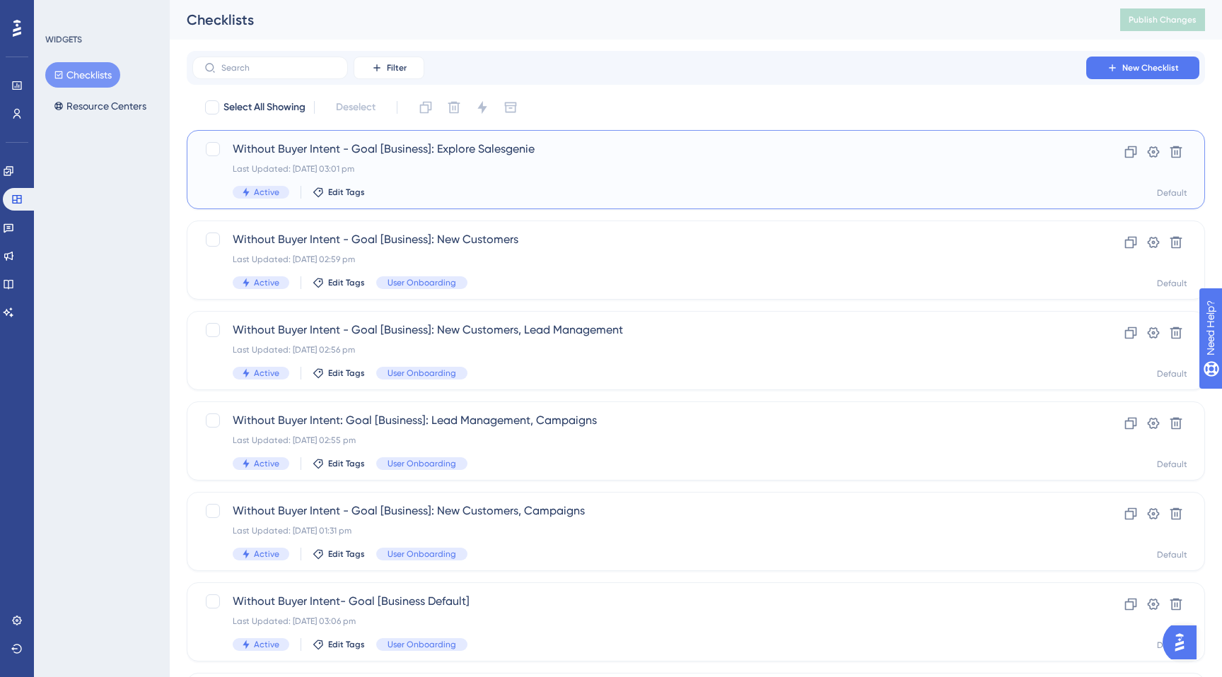
click at [372, 159] on div "Without Buyer Intent - Goal [Business]: Explore Salesgenie Last Updated: 22 Sep…" at bounding box center [639, 170] width 813 height 58
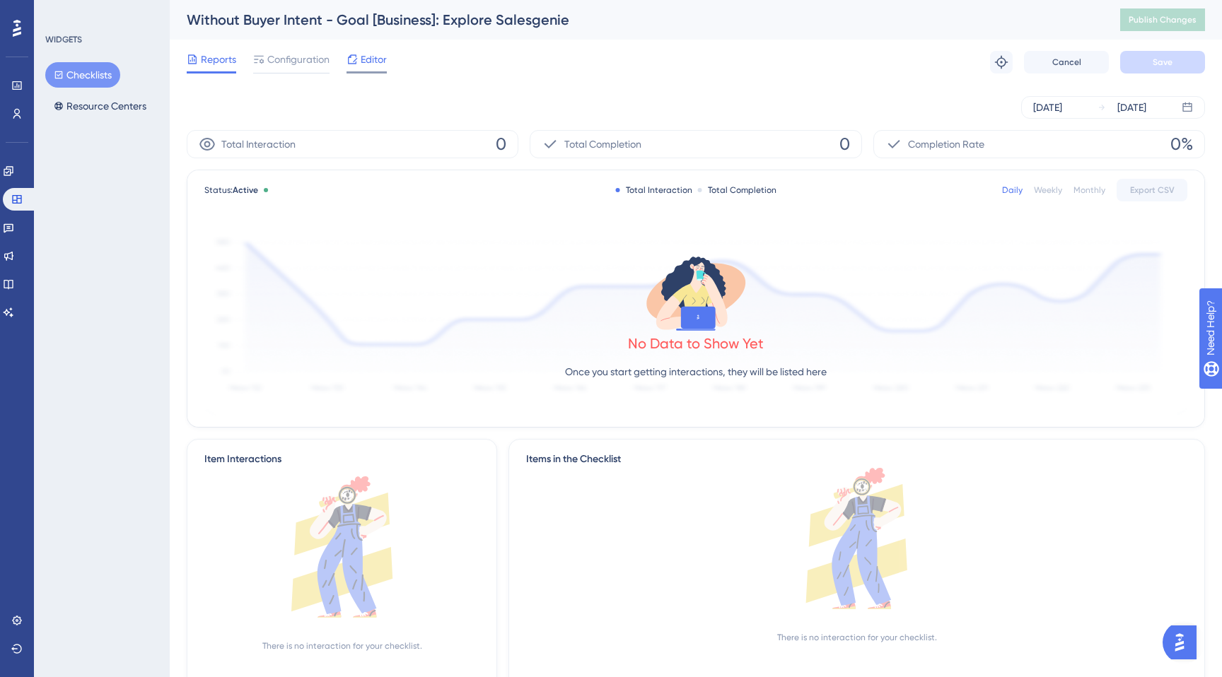
click at [362, 54] on span "Editor" at bounding box center [374, 59] width 26 height 17
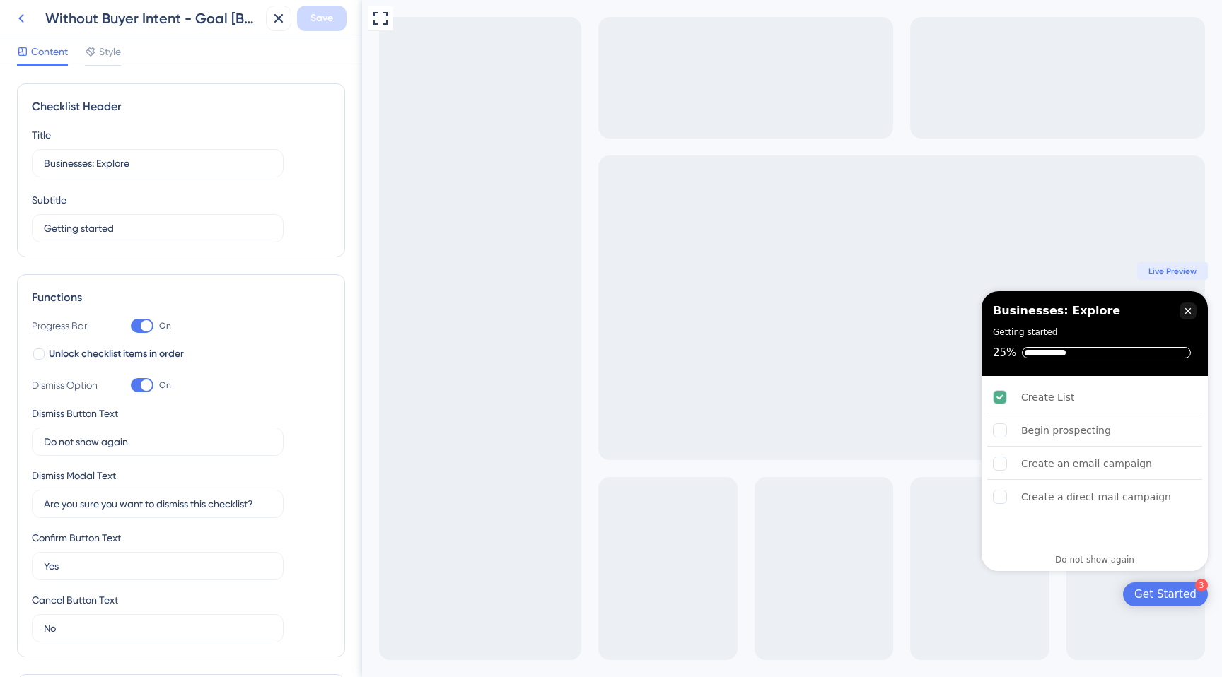
click at [18, 6] on button at bounding box center [20, 18] width 25 height 25
click at [20, 11] on icon at bounding box center [21, 18] width 17 height 17
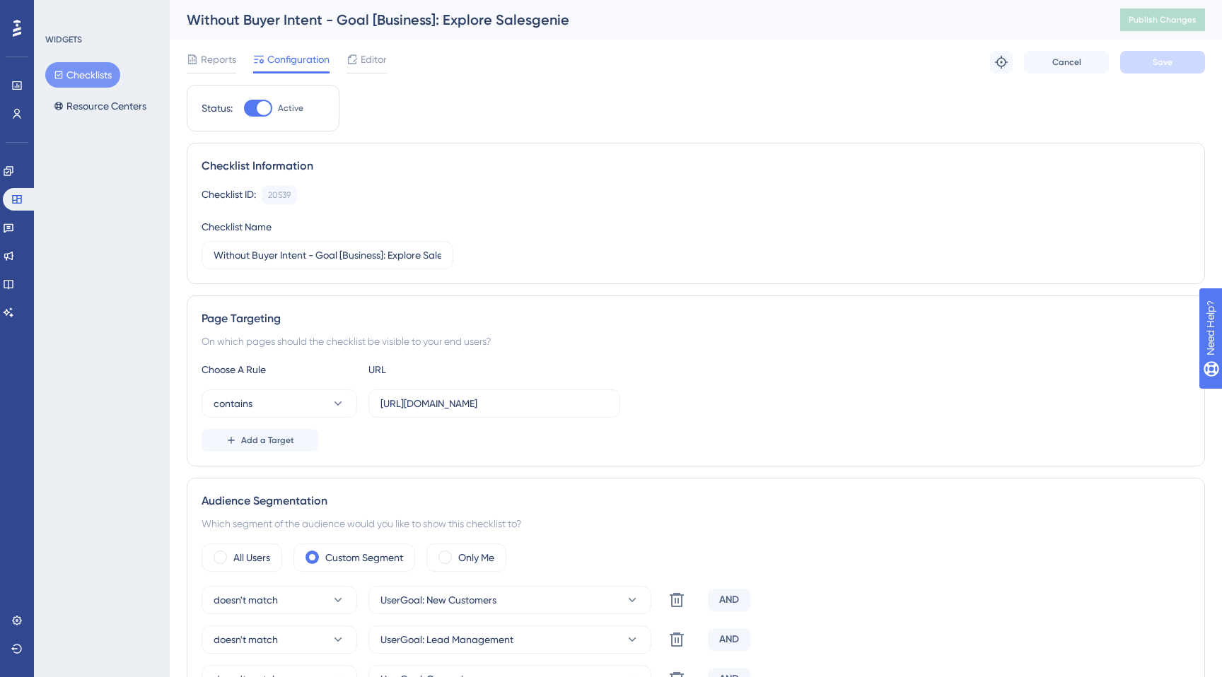
click at [83, 72] on button "Checklists" at bounding box center [82, 74] width 75 height 25
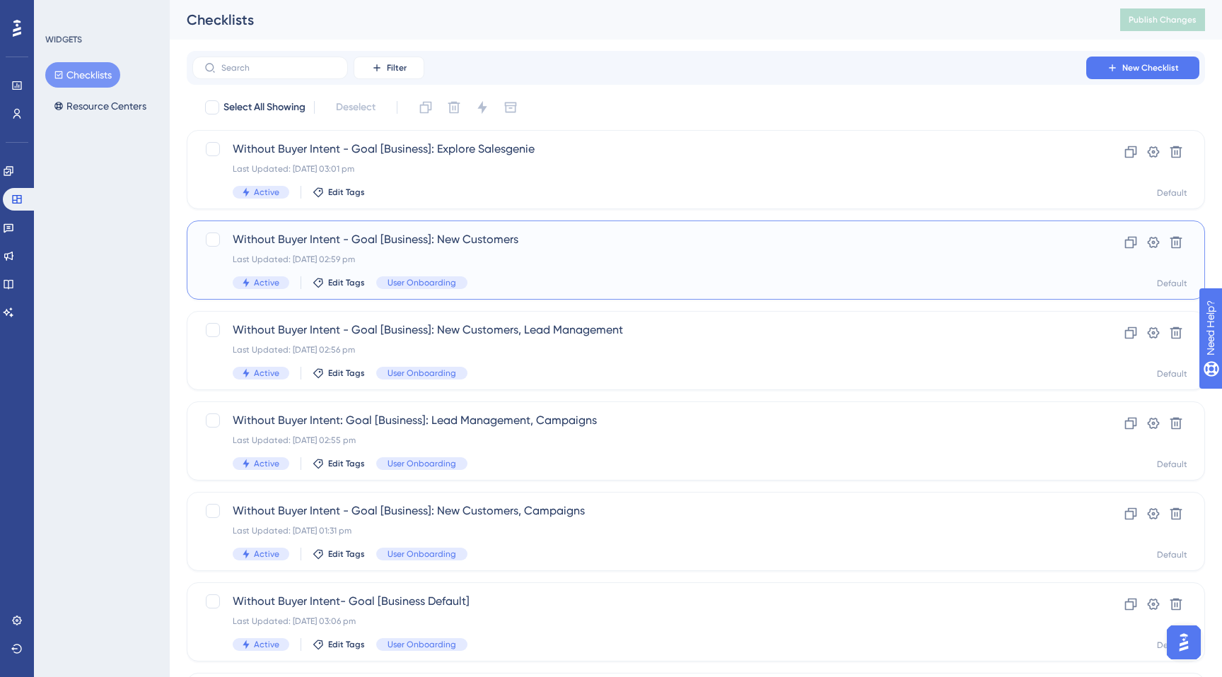
click at [339, 247] on span "Without Buyer Intent - Goal [Business]: New Customers" at bounding box center [639, 239] width 813 height 17
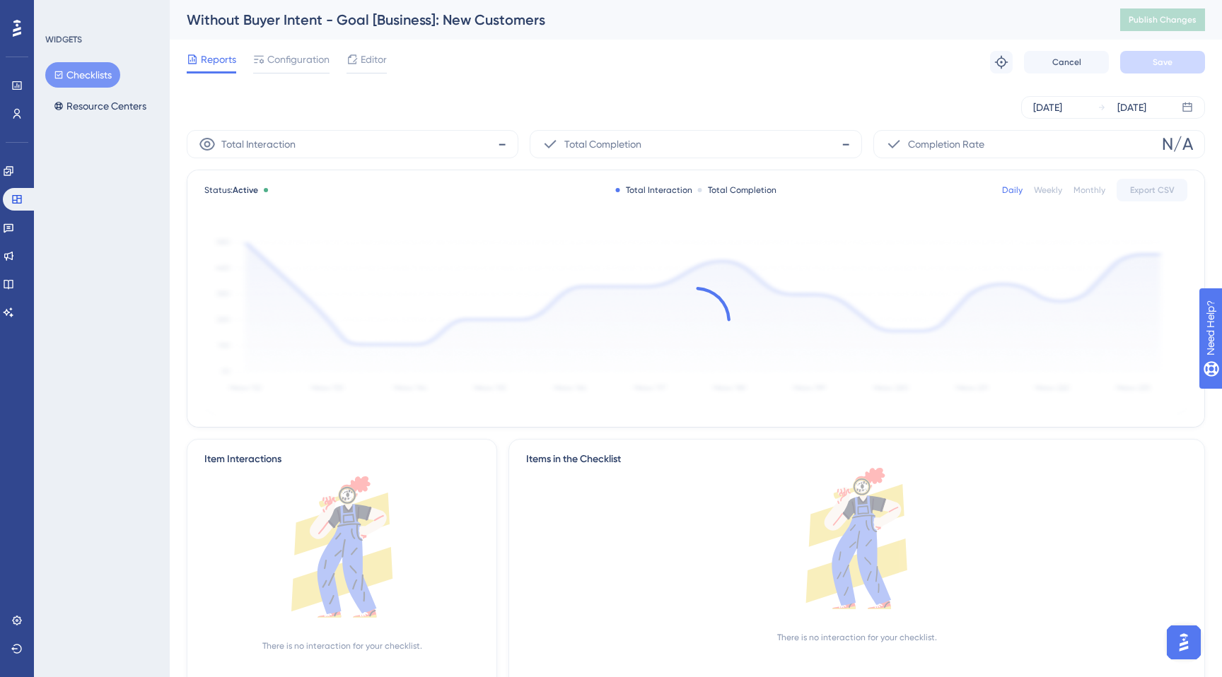
click at [295, 74] on div "Reports Configuration Editor Troubleshoot Cancel Save" at bounding box center [696, 62] width 1018 height 45
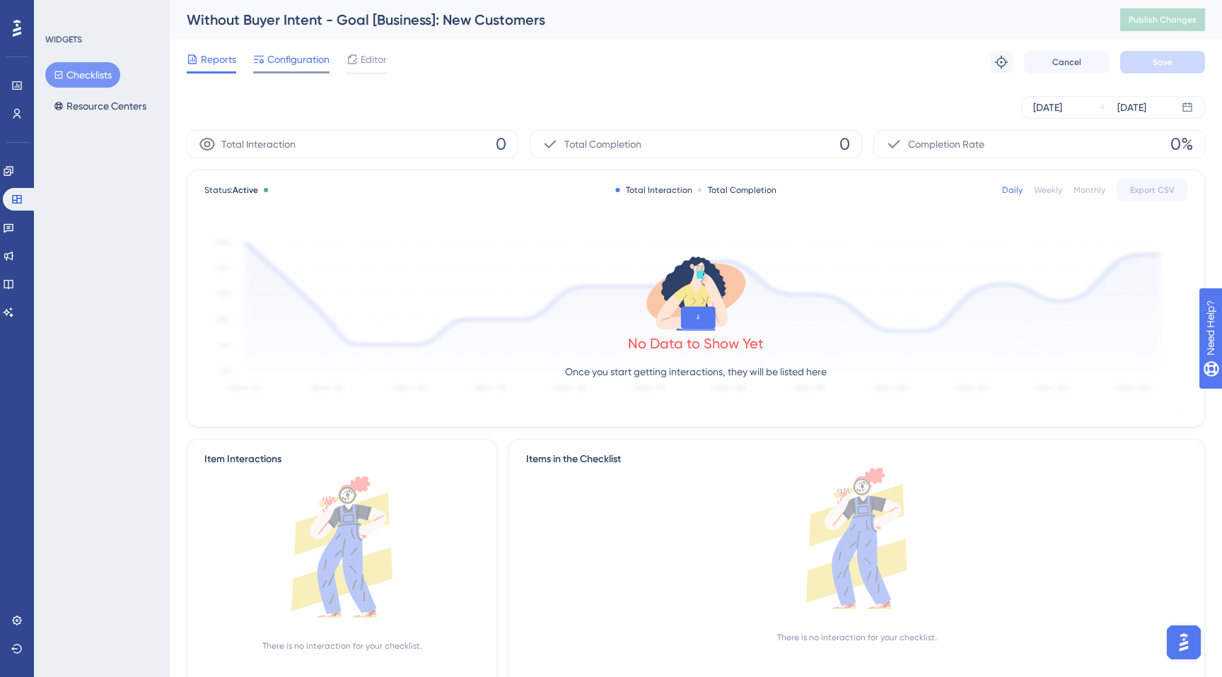
click at [297, 60] on span "Configuration" at bounding box center [298, 59] width 62 height 17
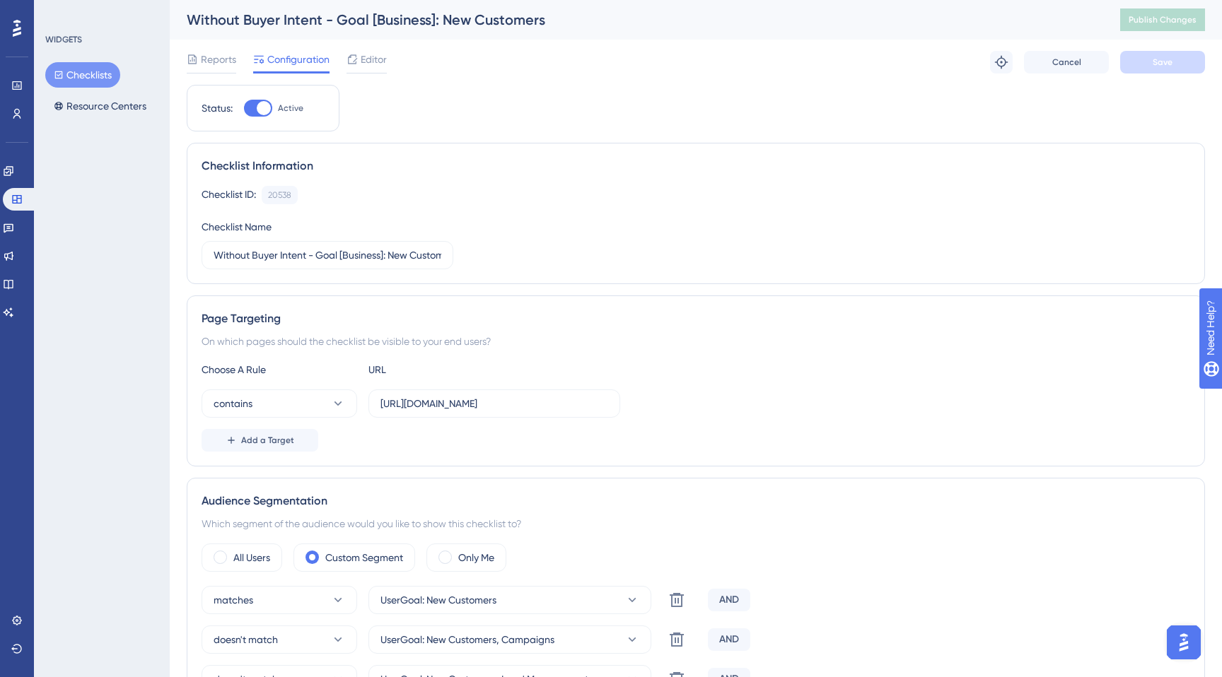
click at [82, 80] on button "Checklists" at bounding box center [82, 74] width 75 height 25
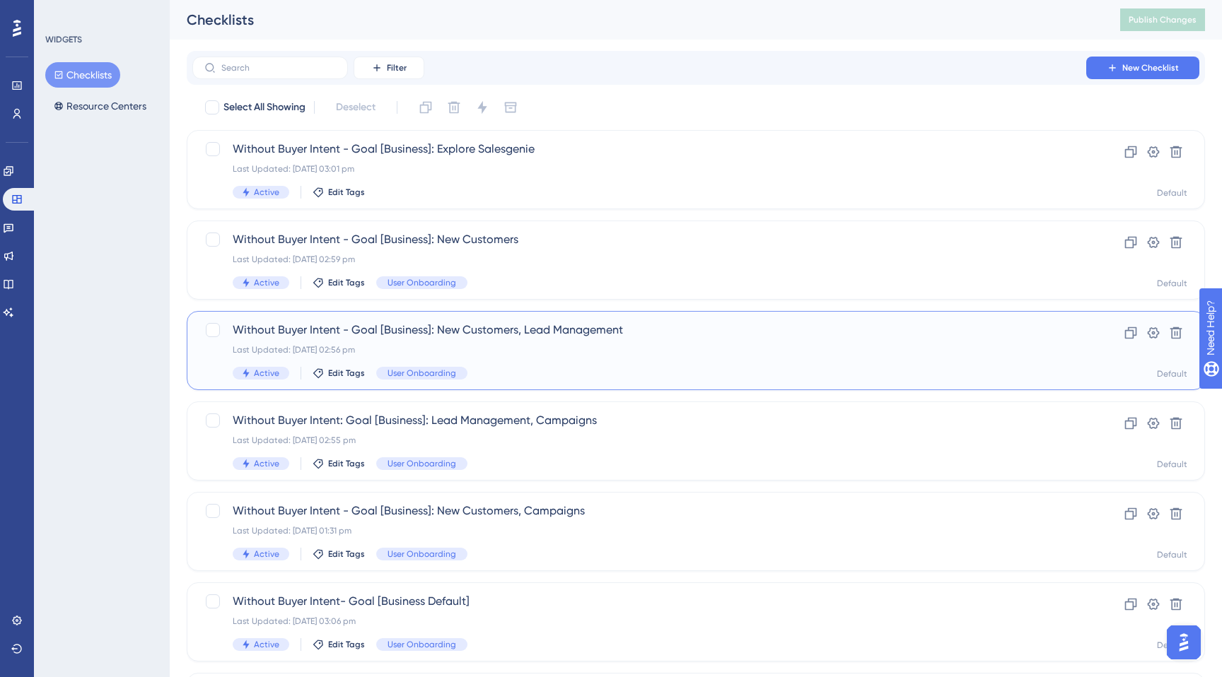
click at [329, 358] on div "Without Buyer Intent - Goal [Business]: New Customers, Lead Management Last Upd…" at bounding box center [639, 351] width 813 height 58
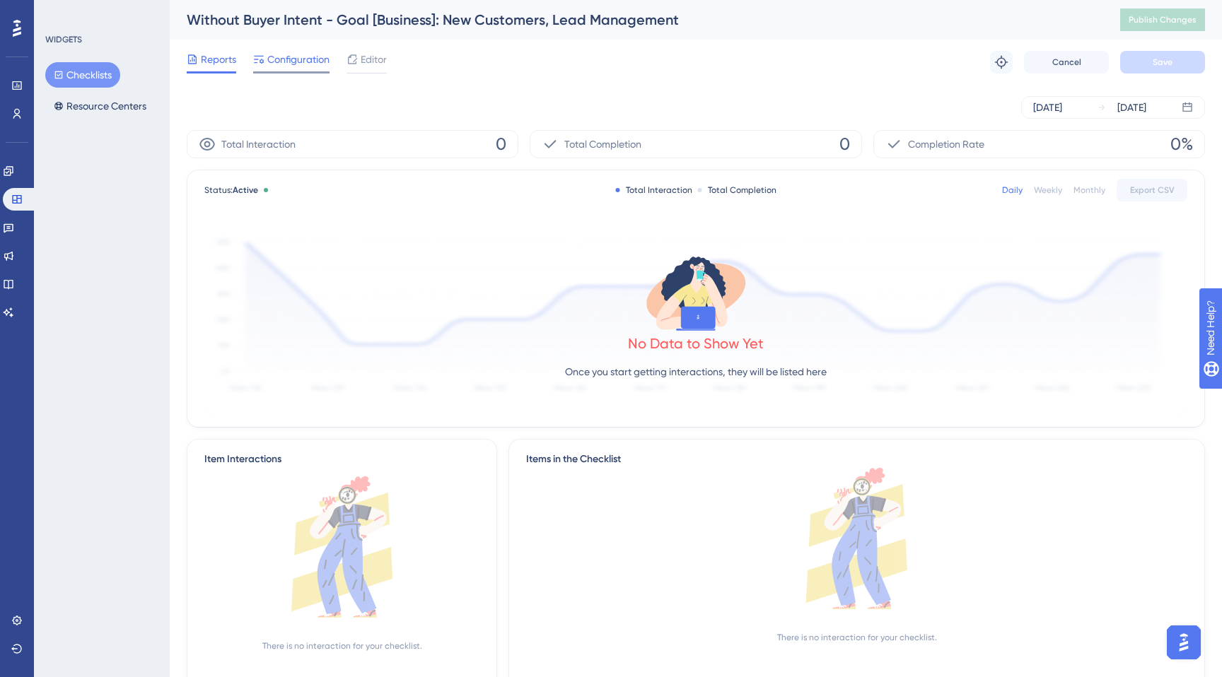
click at [283, 59] on span "Configuration" at bounding box center [298, 59] width 62 height 17
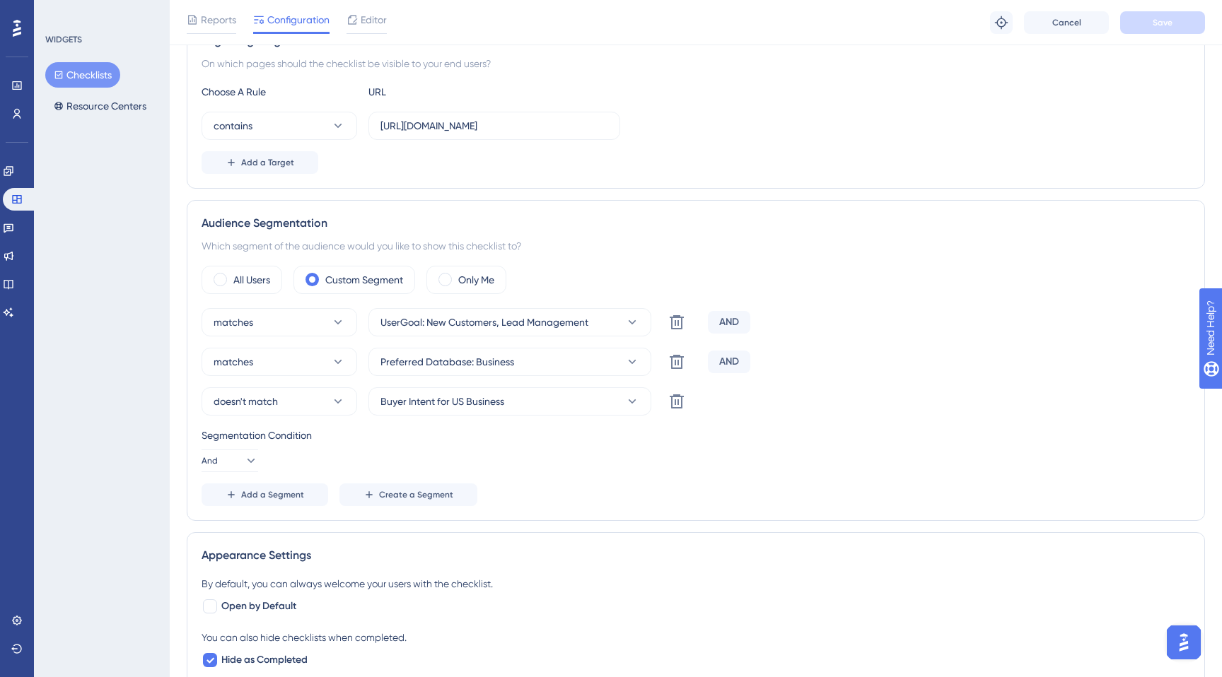
scroll to position [285, 0]
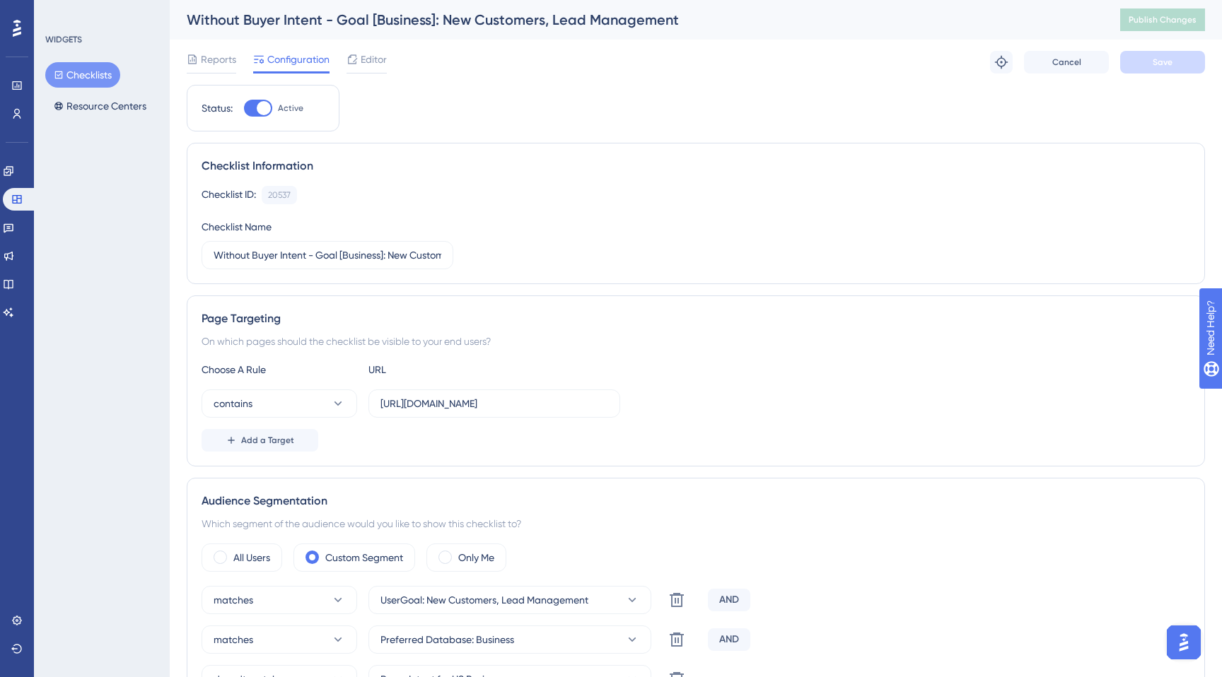
click at [90, 69] on button "Checklists" at bounding box center [82, 74] width 75 height 25
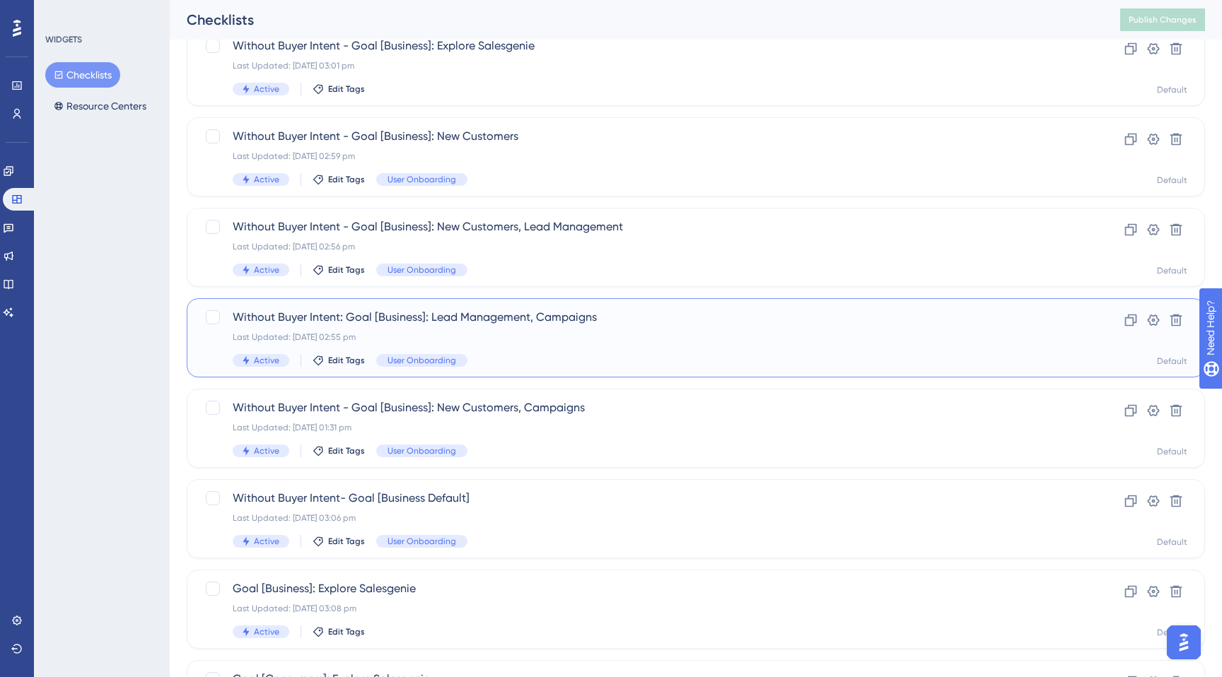
click at [382, 319] on span "Without Buyer Intent: Goal [Business]: Lead Management, Campaigns" at bounding box center [639, 317] width 813 height 17
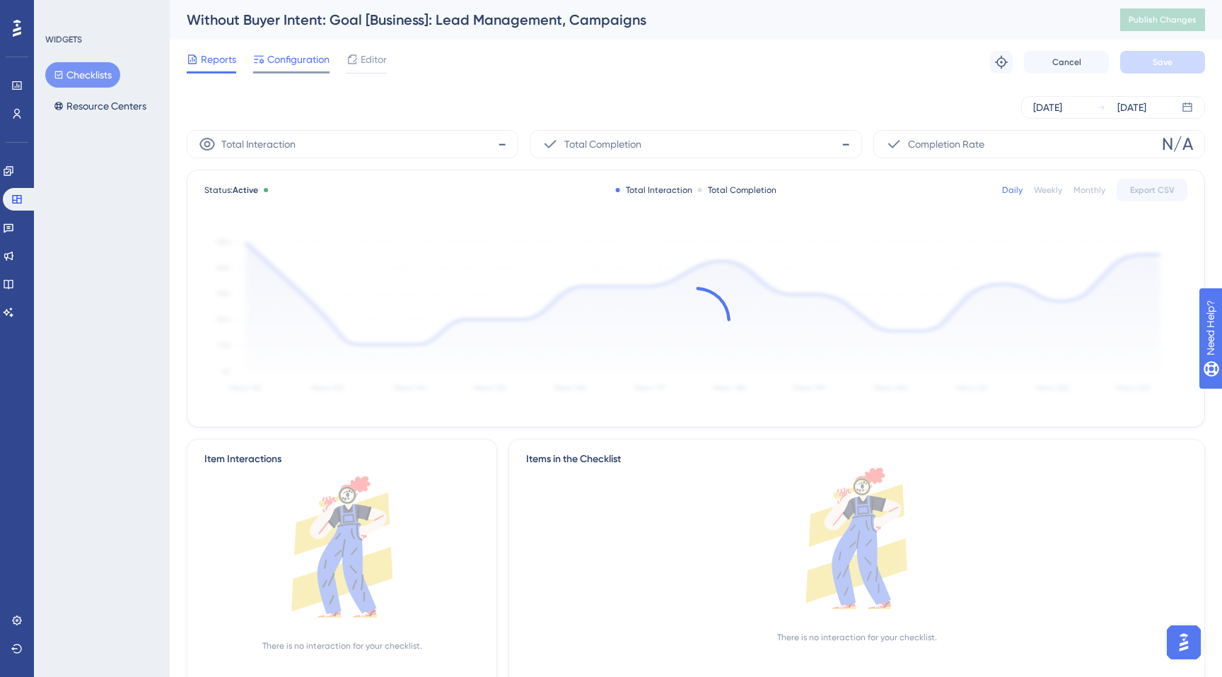
click at [294, 60] on span "Configuration" at bounding box center [298, 59] width 62 height 17
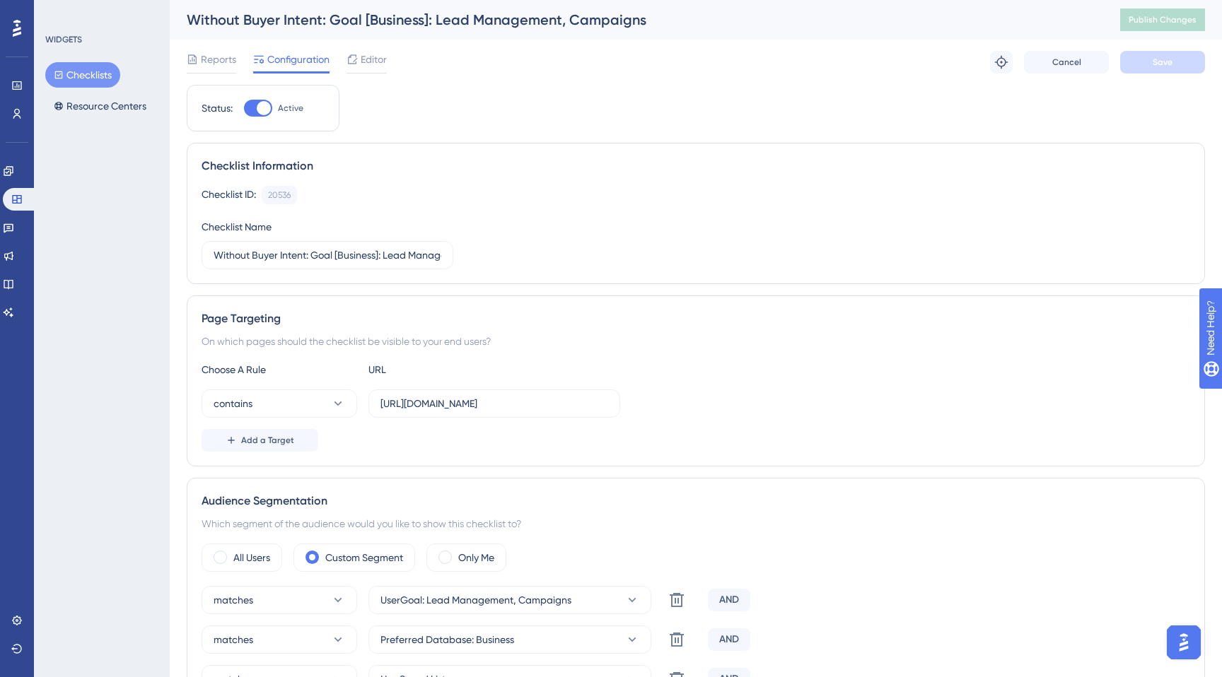
click at [90, 78] on button "Checklists" at bounding box center [82, 74] width 75 height 25
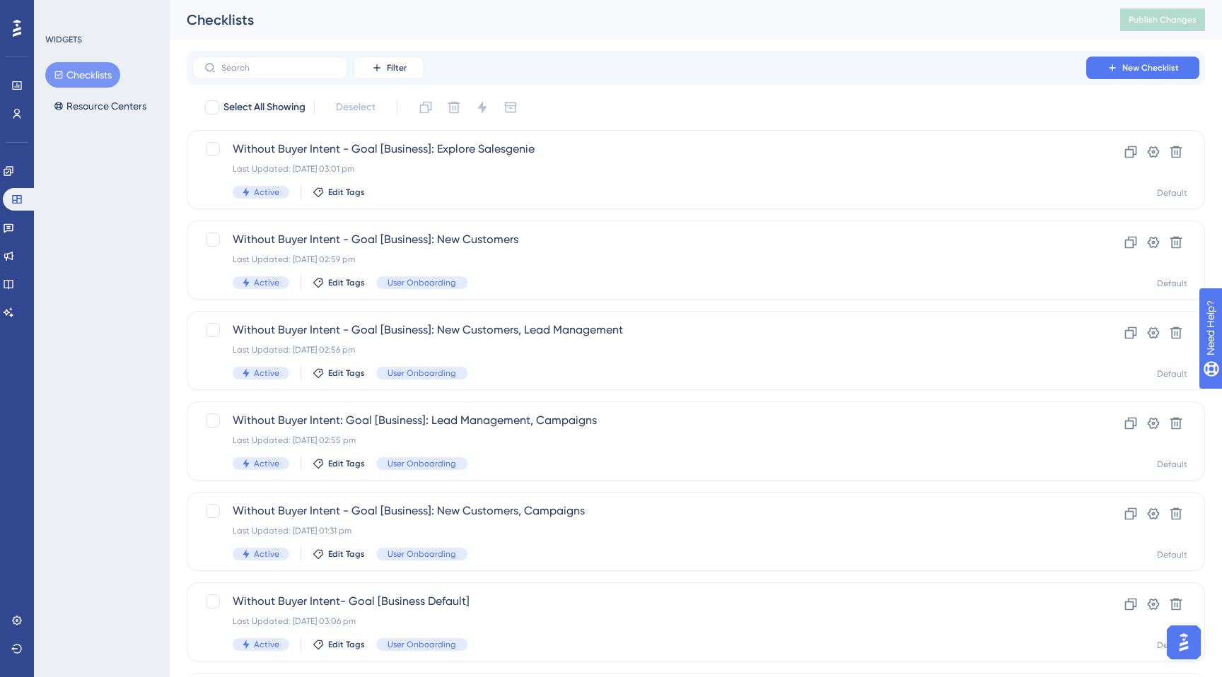
click at [62, 68] on button "Checklists" at bounding box center [82, 74] width 75 height 25
click at [20, 81] on icon at bounding box center [16, 85] width 11 height 11
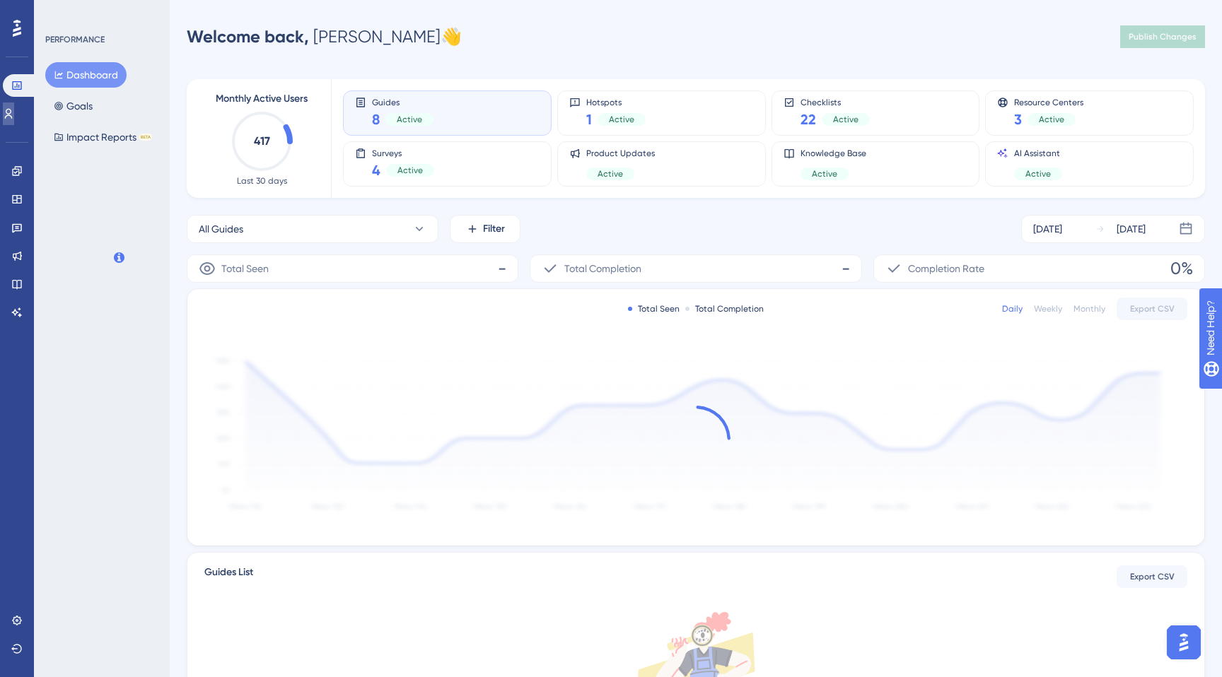
click at [9, 104] on link at bounding box center [8, 114] width 11 height 23
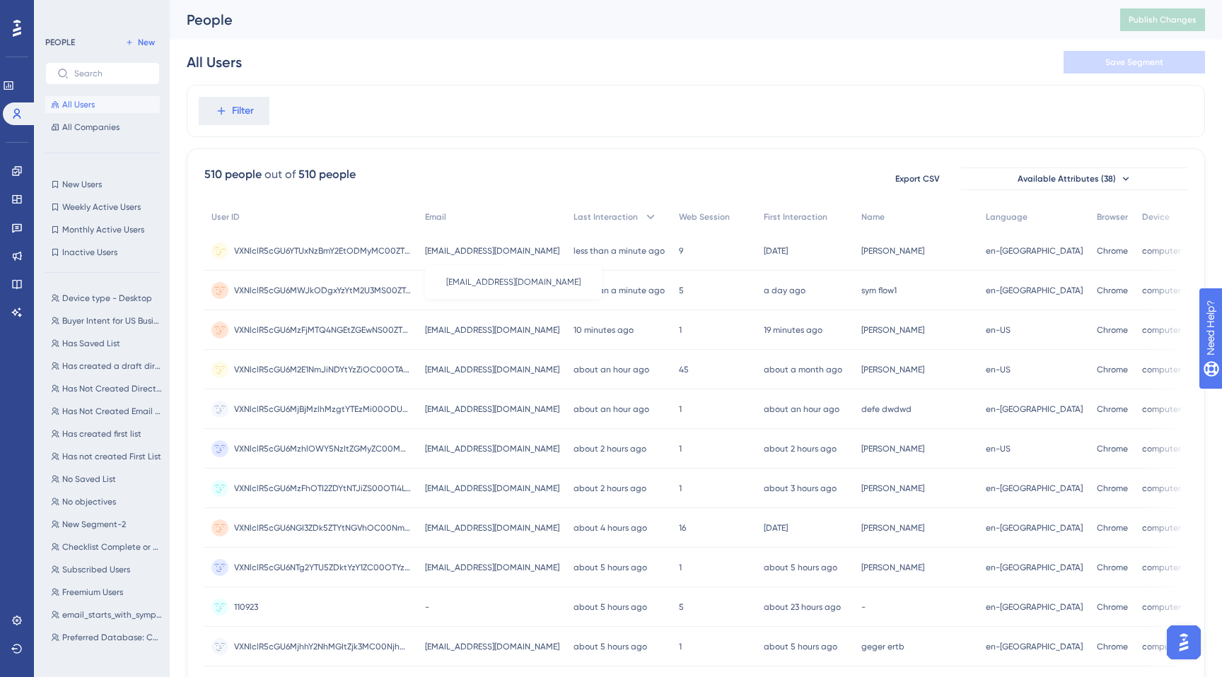
click at [438, 247] on span "[EMAIL_ADDRESS][DOMAIN_NAME]" at bounding box center [492, 250] width 134 height 11
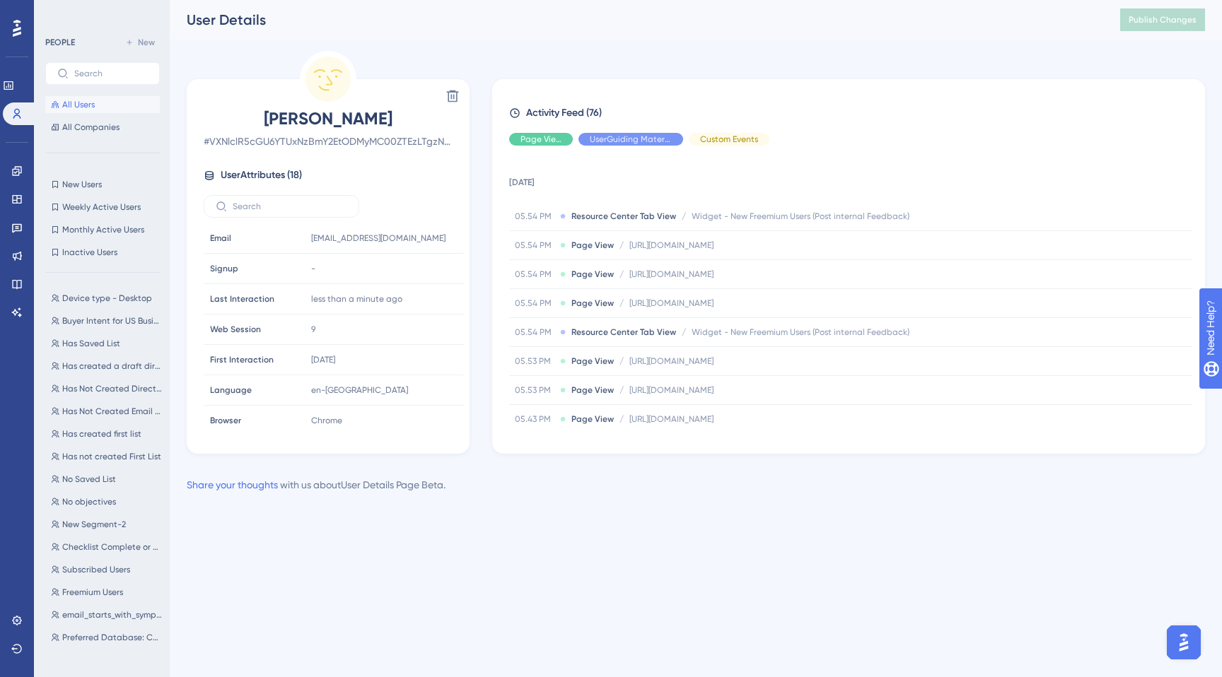
click at [91, 94] on div "PEOPLE New All Users All Companies" at bounding box center [102, 85] width 115 height 102
click at [91, 100] on span "All Users" at bounding box center [78, 104] width 33 height 11
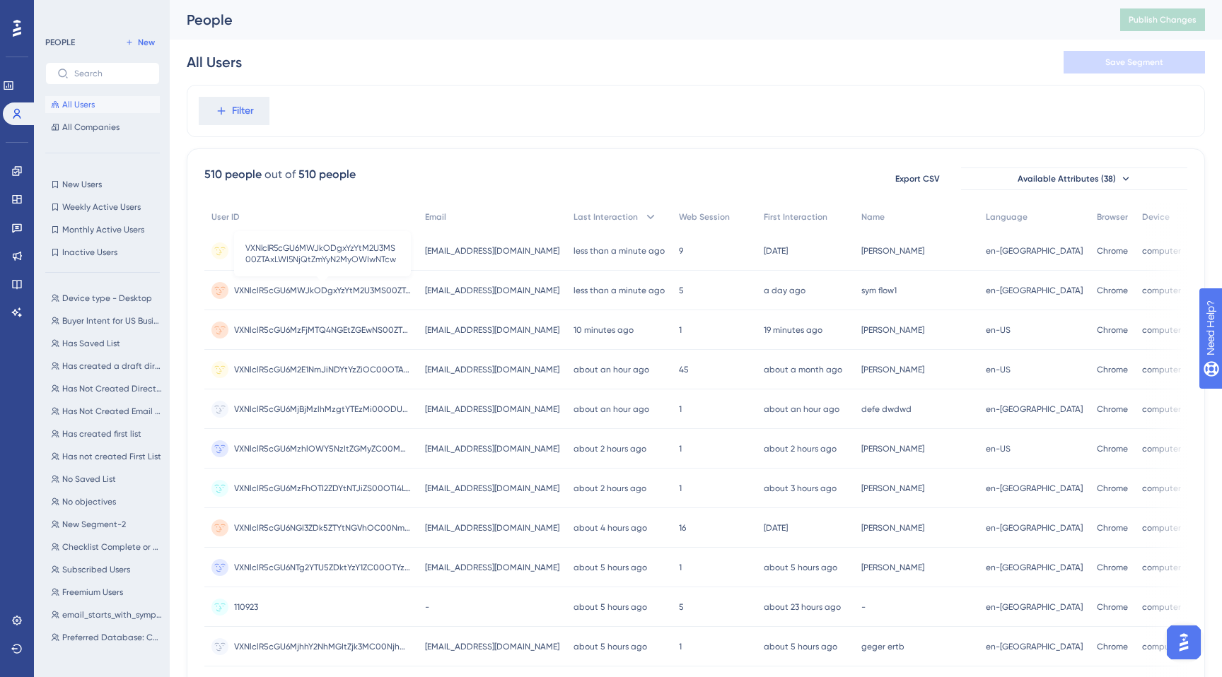
click at [370, 285] on span "VXNlclR5cGU6MWJkODgxYzYtM2U3MS00ZTAxLWI5NjQtZmYyN2MyOWIwNTcw" at bounding box center [322, 290] width 177 height 11
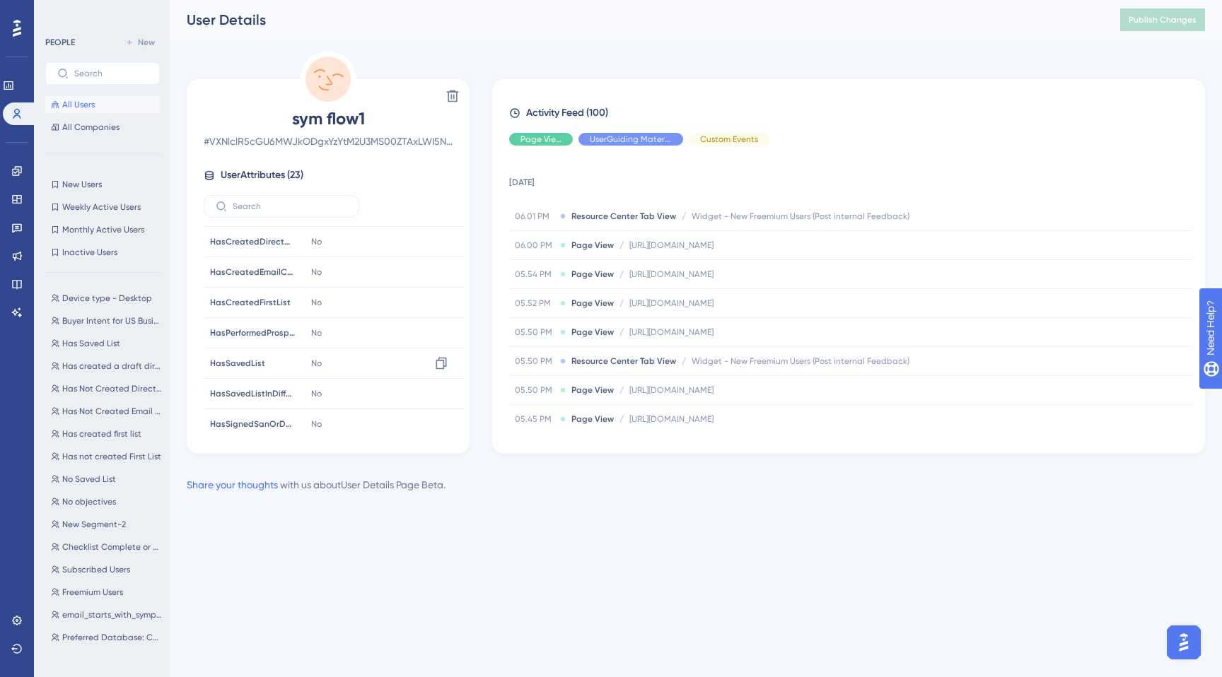
scroll to position [320, 0]
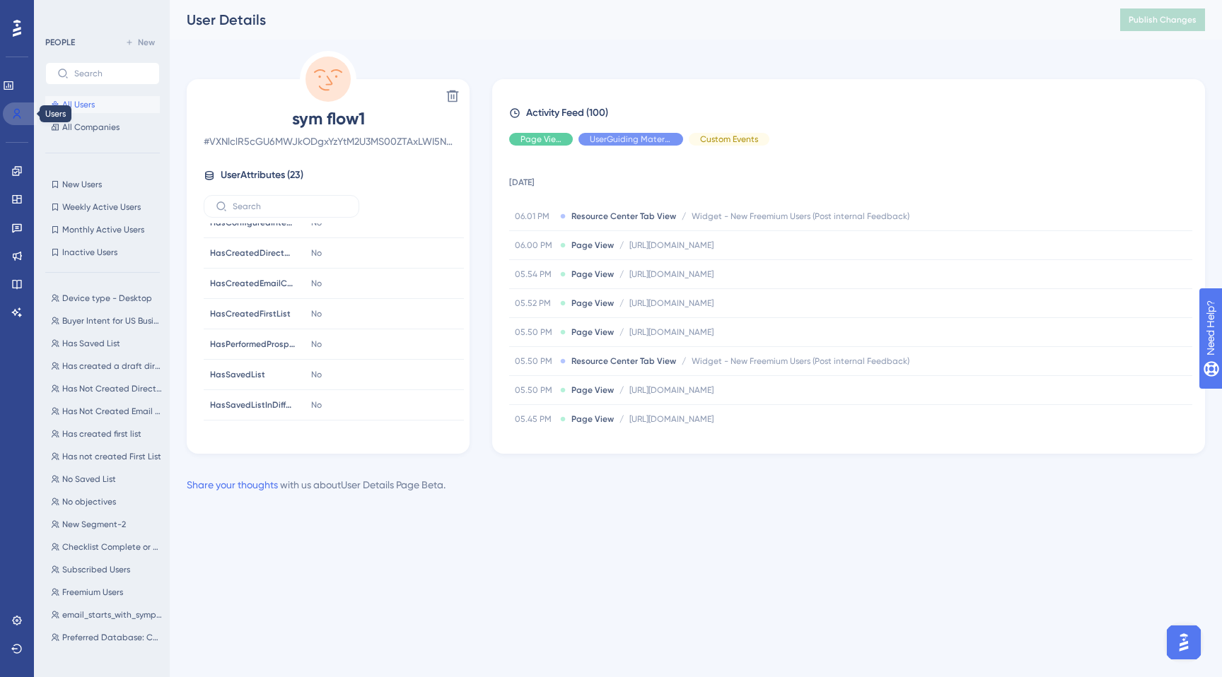
click at [18, 110] on icon at bounding box center [17, 114] width 8 height 10
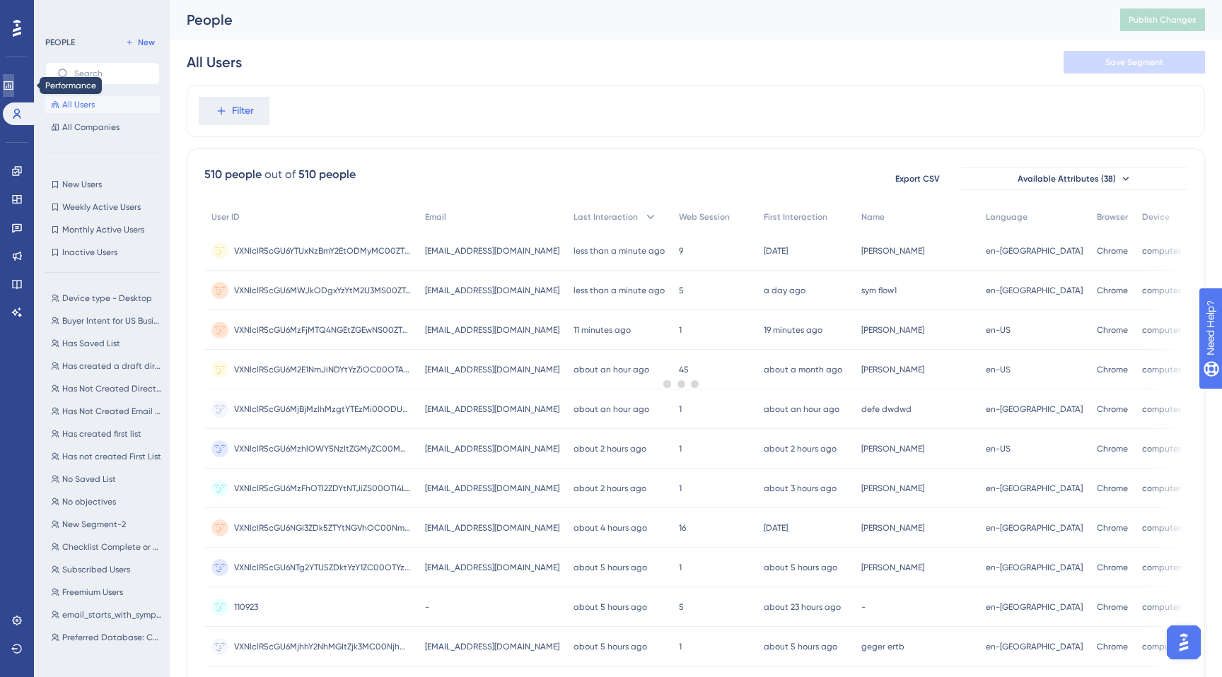
click at [14, 78] on link at bounding box center [8, 85] width 11 height 23
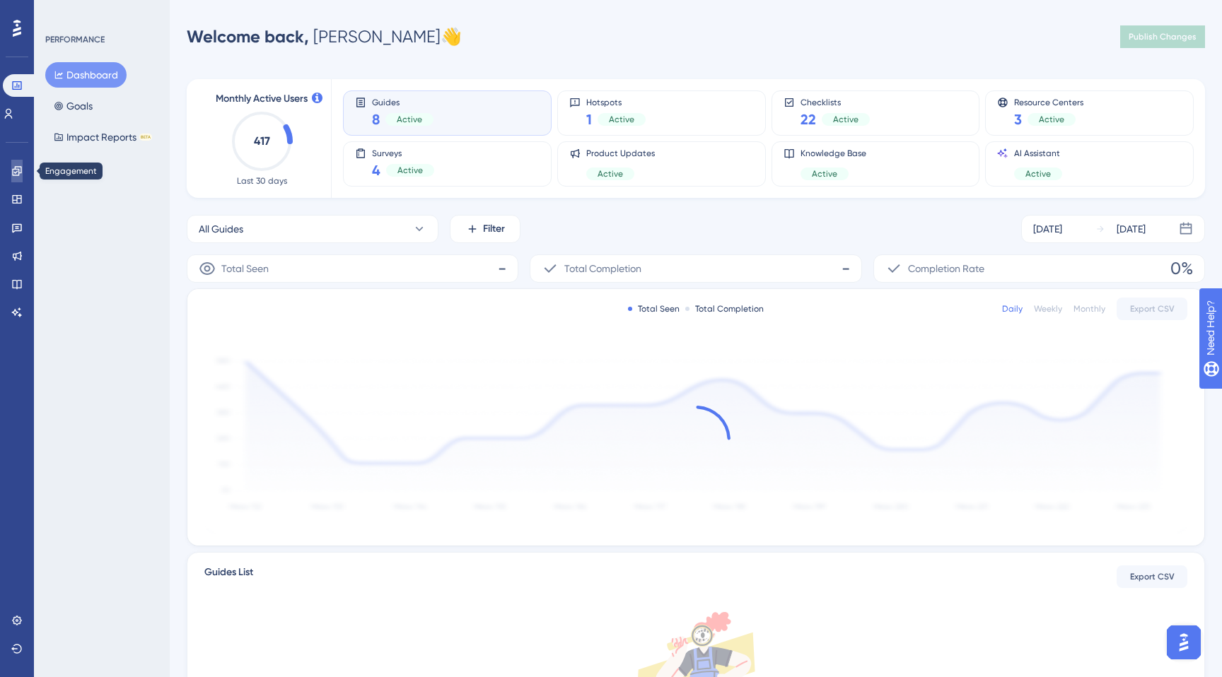
click at [16, 175] on icon at bounding box center [16, 170] width 9 height 9
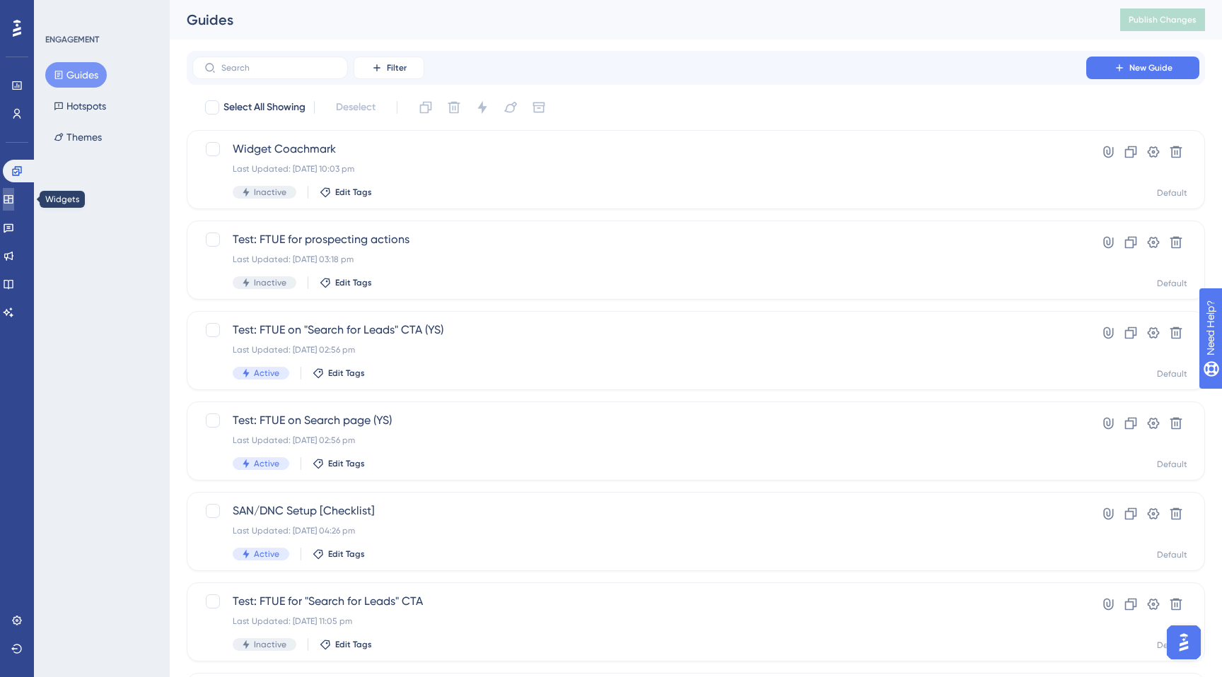
click at [14, 201] on link at bounding box center [8, 199] width 11 height 23
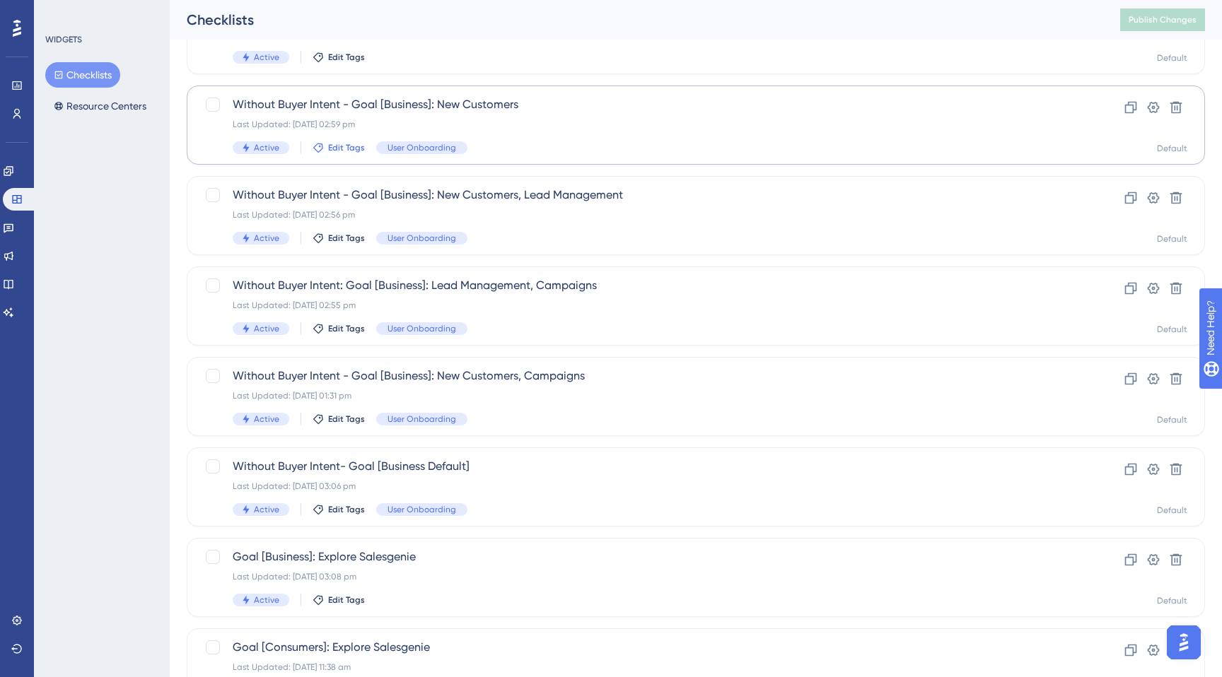
scroll to position [136, 0]
click at [495, 386] on div "Without Buyer Intent - Goal [Business]: New Customers, Campaigns Last Updated: …" at bounding box center [639, 395] width 813 height 58
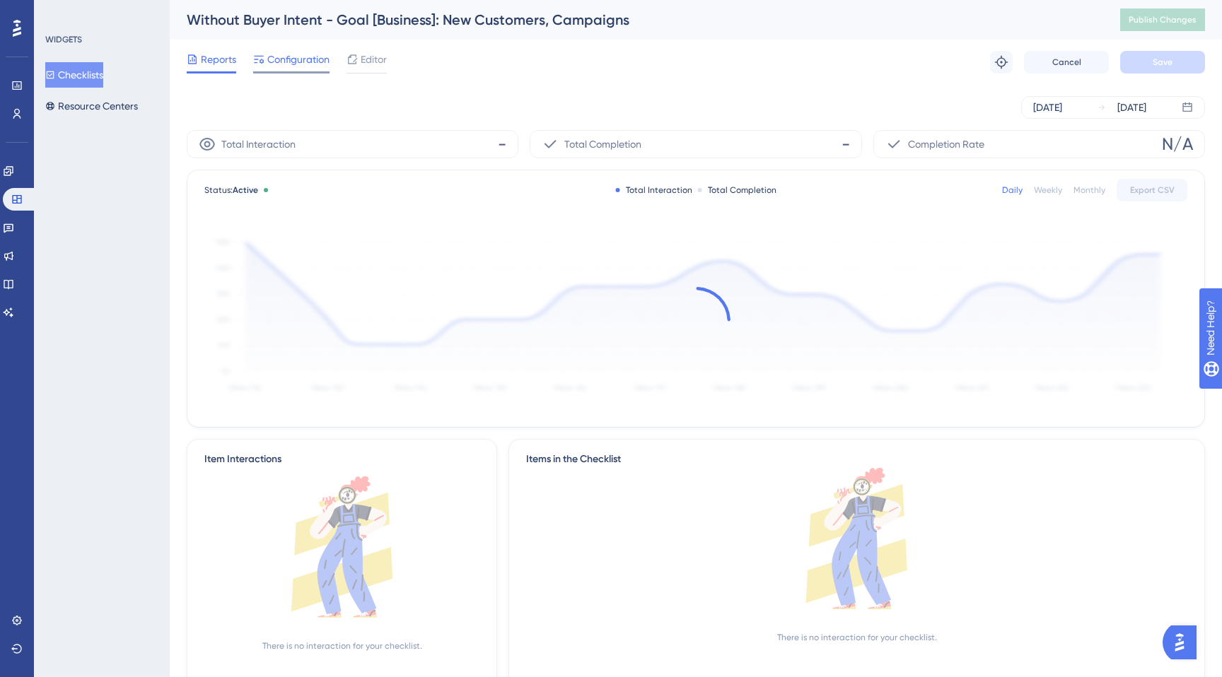
click at [292, 57] on span "Configuration" at bounding box center [298, 59] width 62 height 17
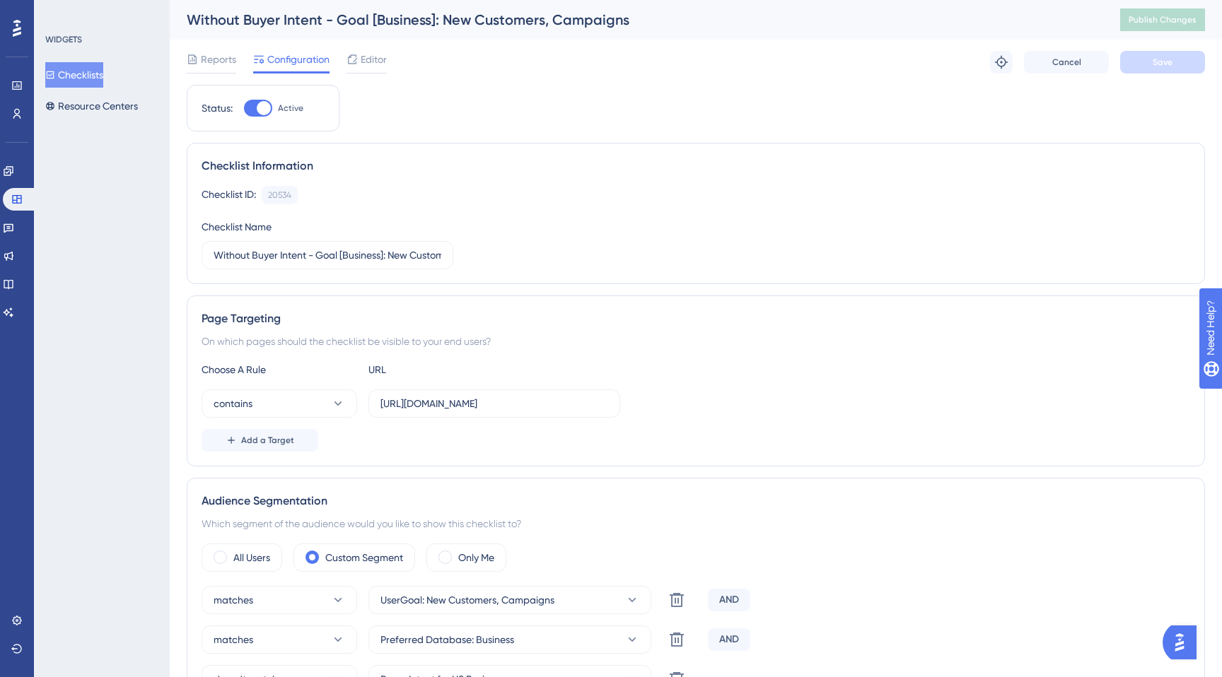
click at [83, 74] on button "Checklists" at bounding box center [74, 74] width 58 height 25
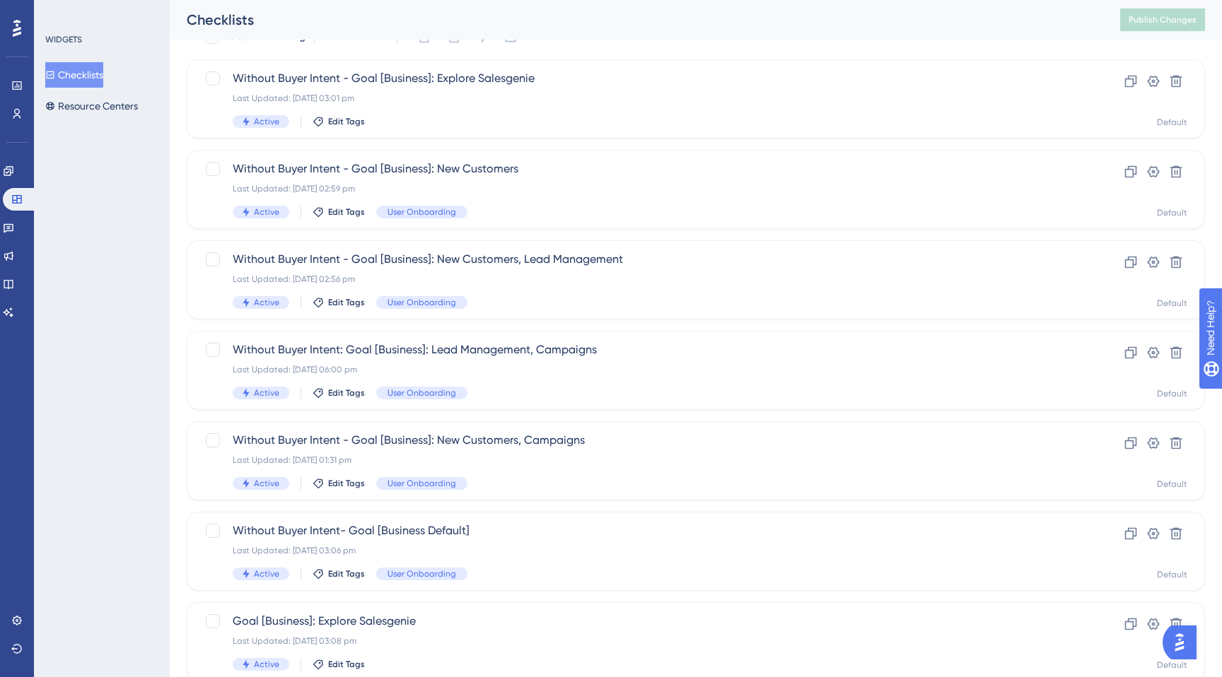
scroll to position [74, 0]
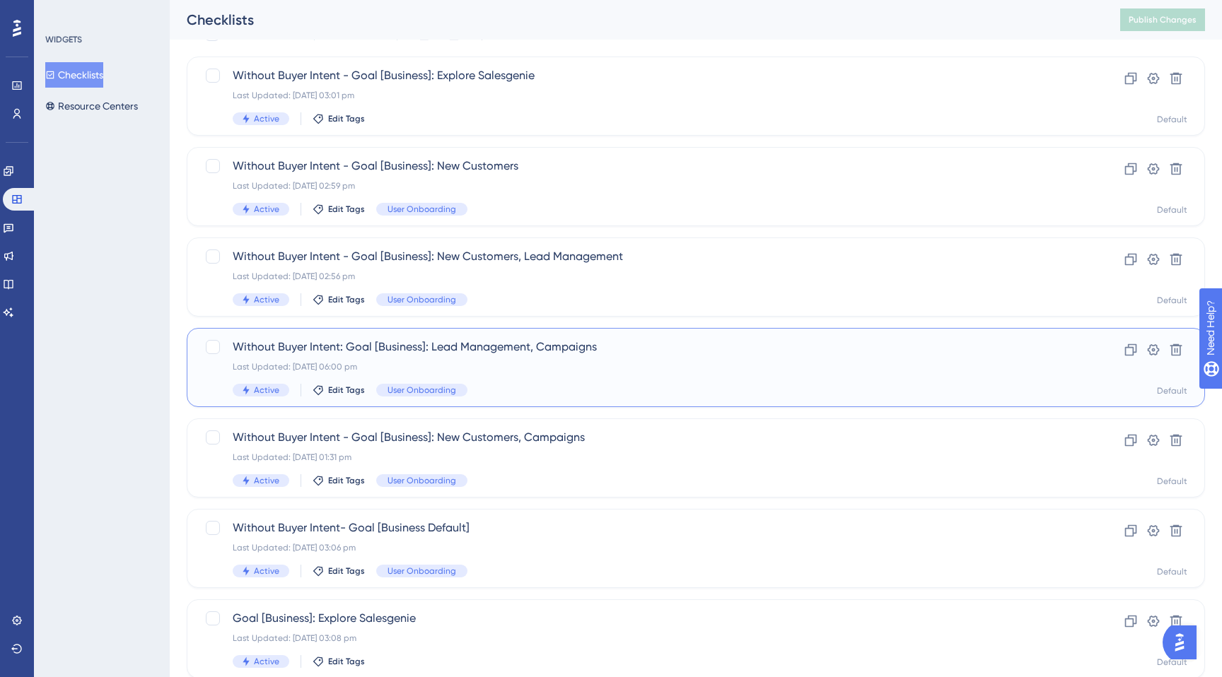
click at [422, 352] on span "Without Buyer Intent: Goal [Business]: Lead Management, Campaigns" at bounding box center [639, 347] width 813 height 17
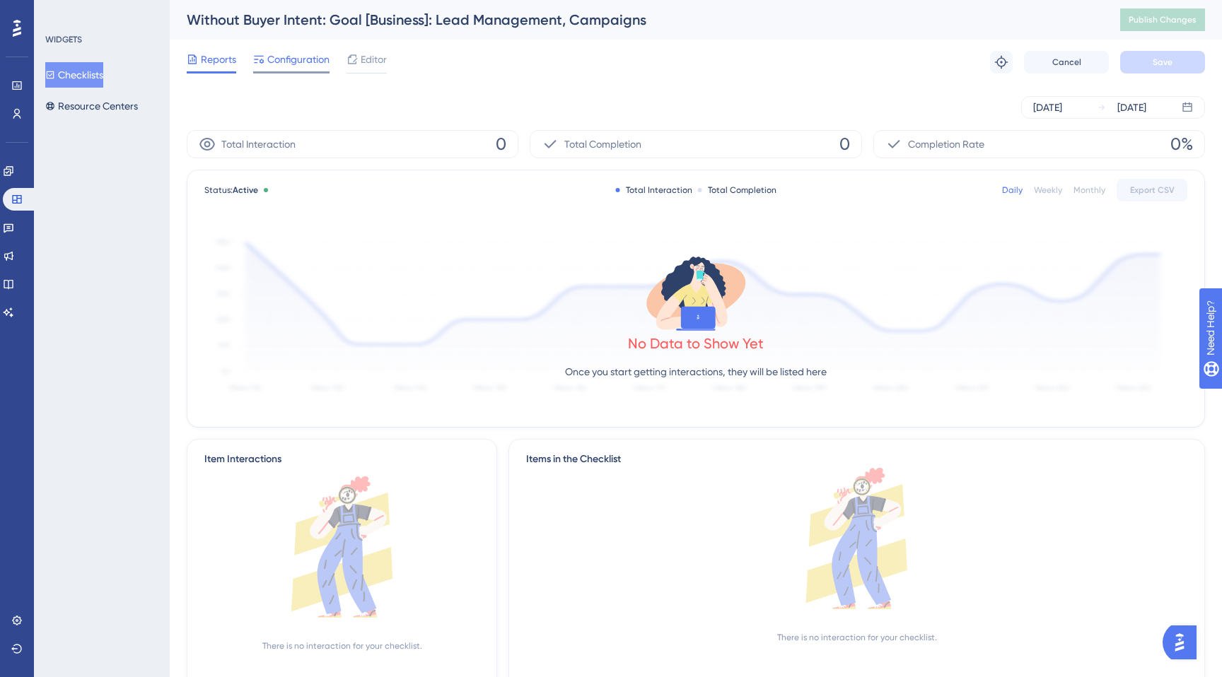
click at [301, 63] on span "Configuration" at bounding box center [298, 59] width 62 height 17
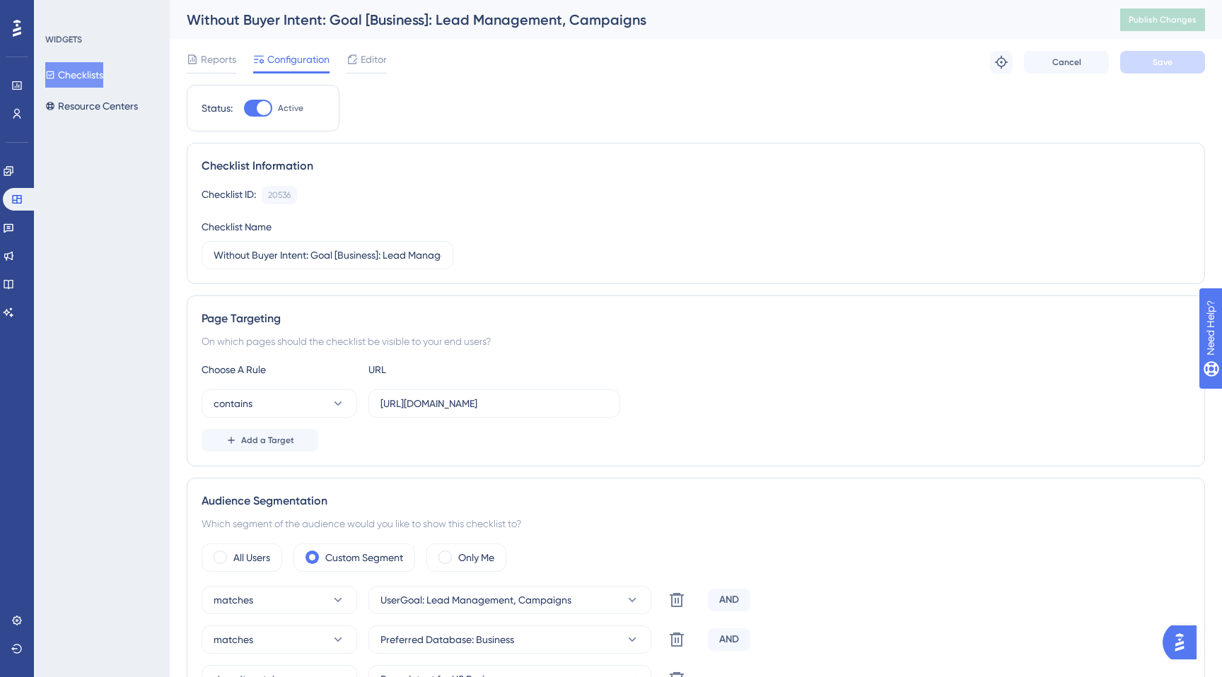
click at [62, 80] on button "Checklists" at bounding box center [74, 74] width 58 height 25
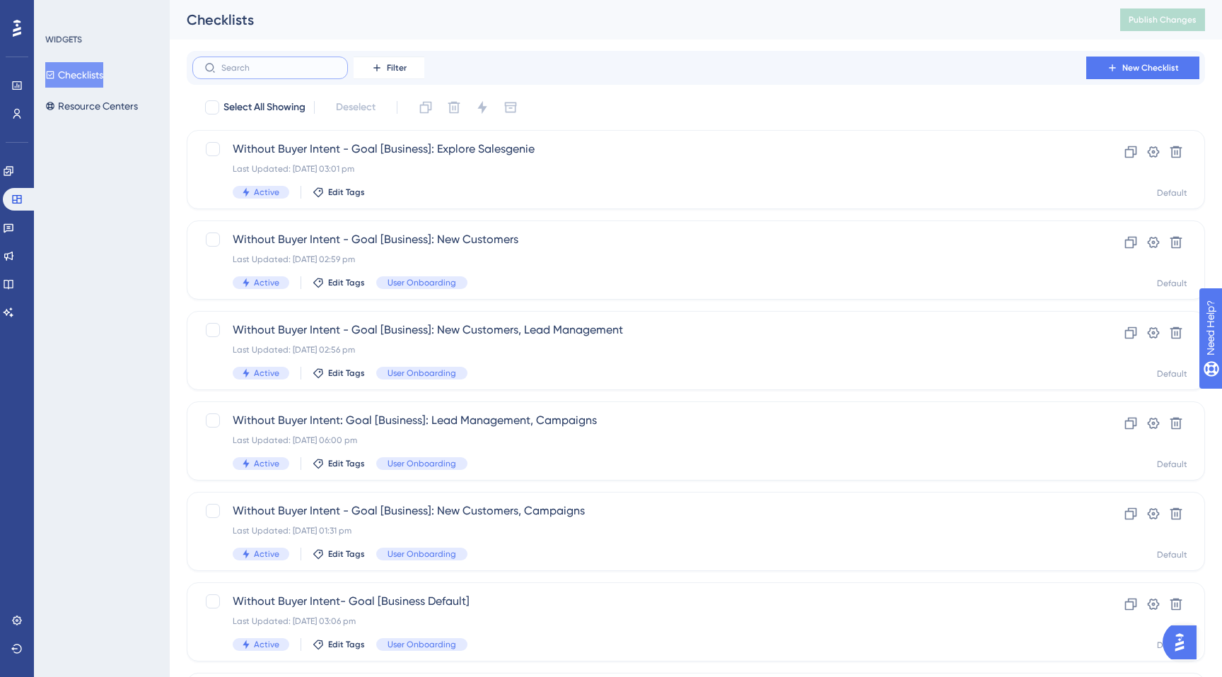
click at [277, 64] on input "text" at bounding box center [278, 68] width 115 height 10
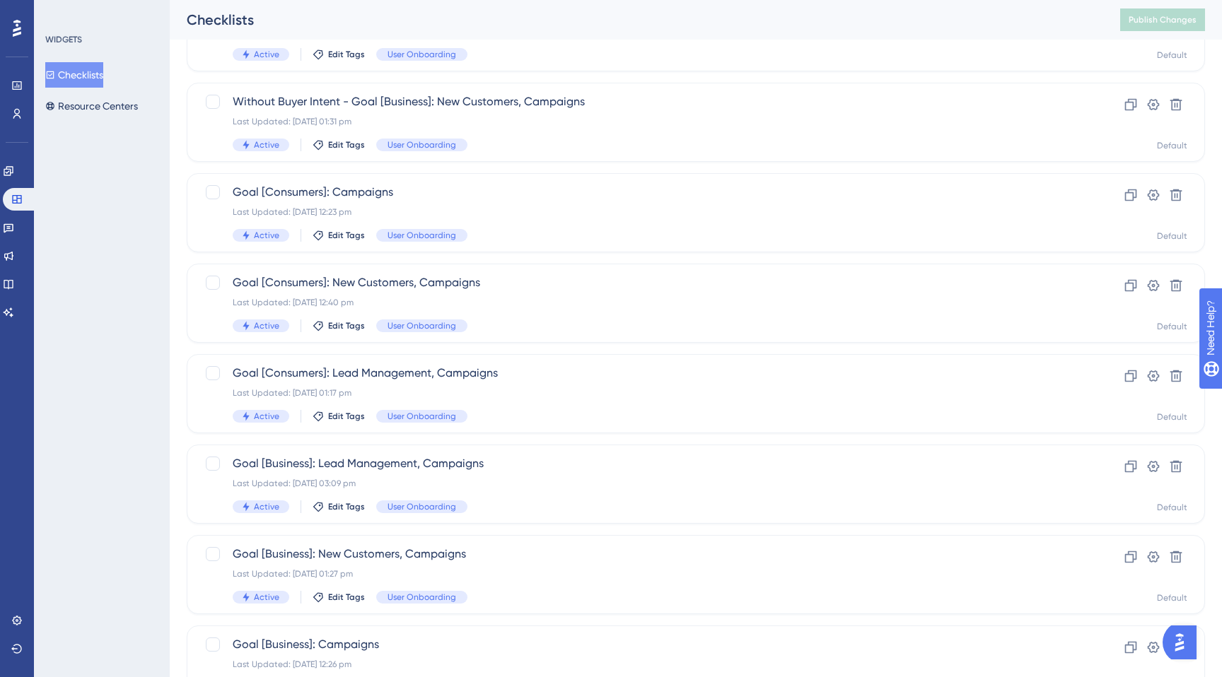
scroll to position [139, 0]
type input "camp"
click at [373, 474] on div "Goal [Business]: Lead Management, Campaigns Last Updated: 22 Sept 2025 03:09 pm…" at bounding box center [639, 484] width 813 height 58
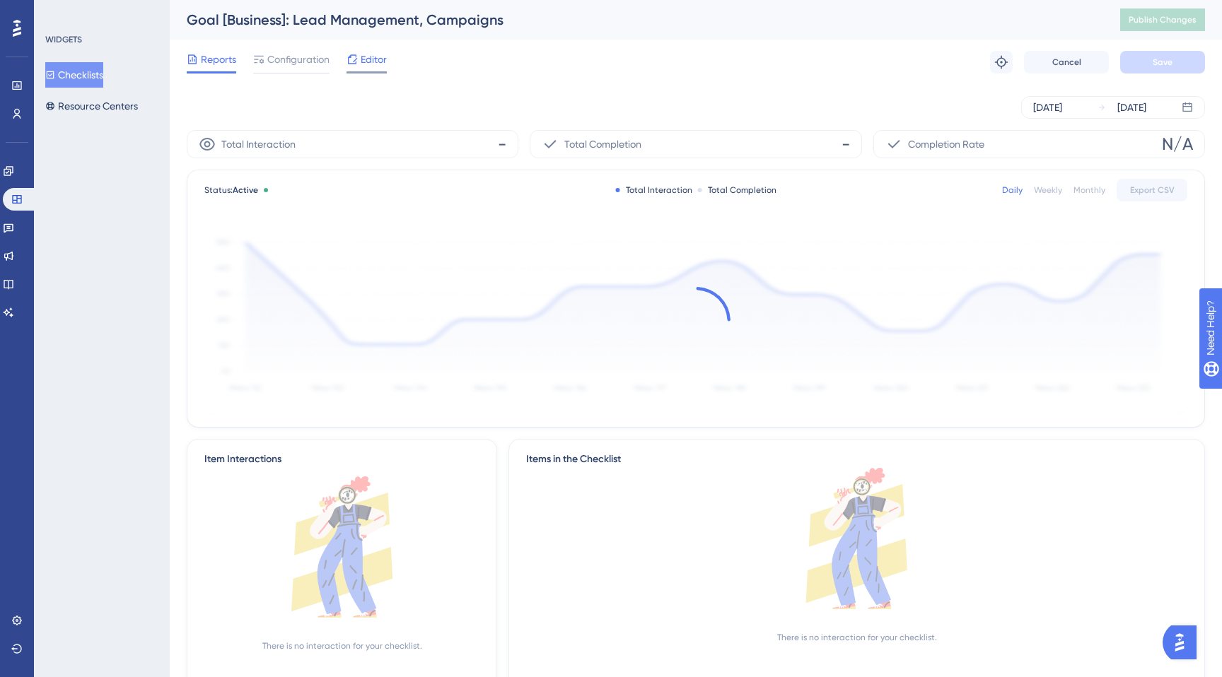
click at [362, 57] on span "Editor" at bounding box center [374, 59] width 26 height 17
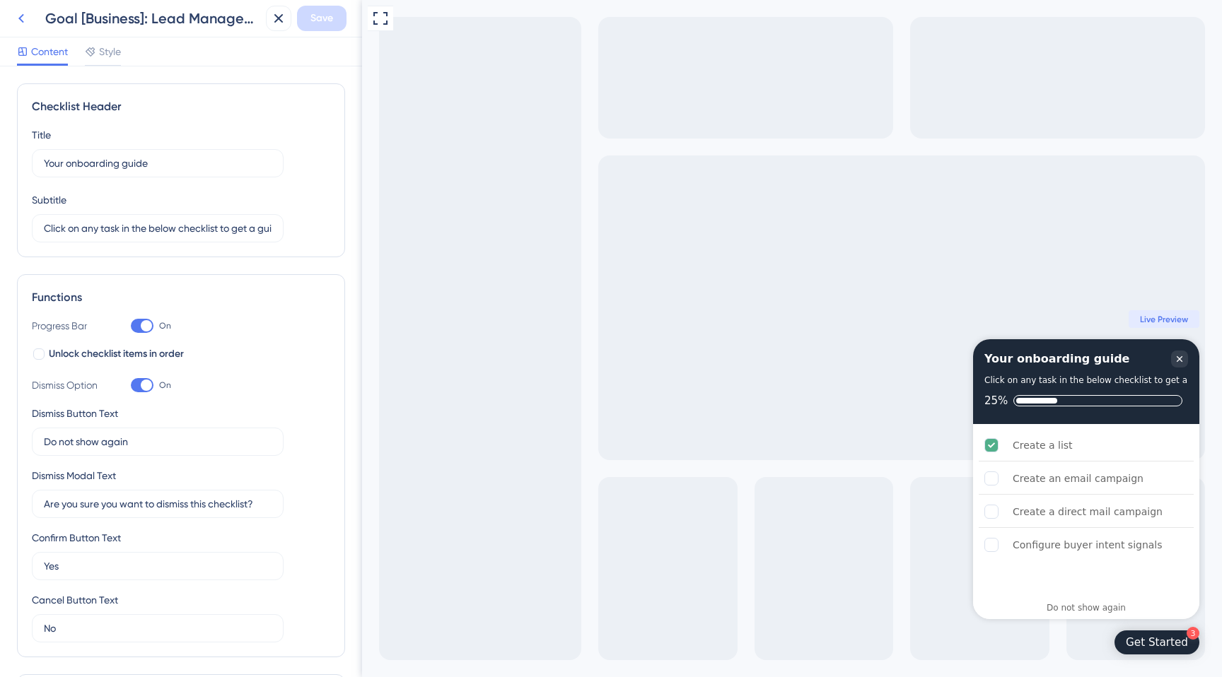
click at [28, 11] on icon at bounding box center [21, 18] width 17 height 17
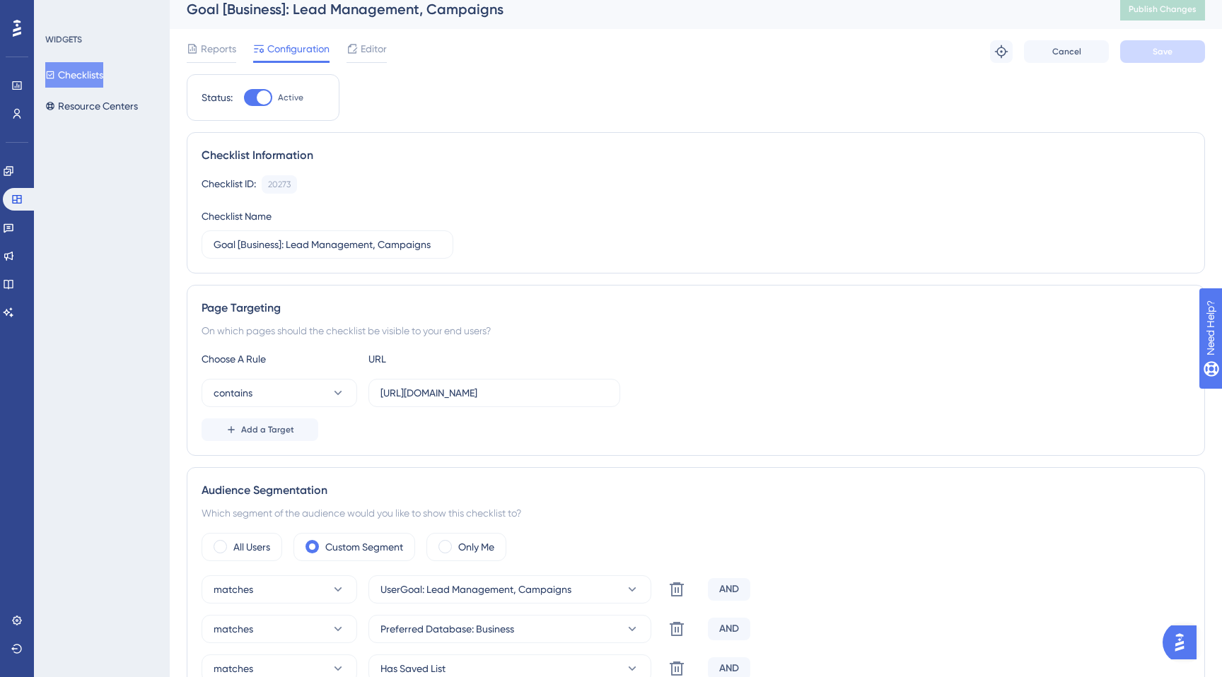
scroll to position [24, 0]
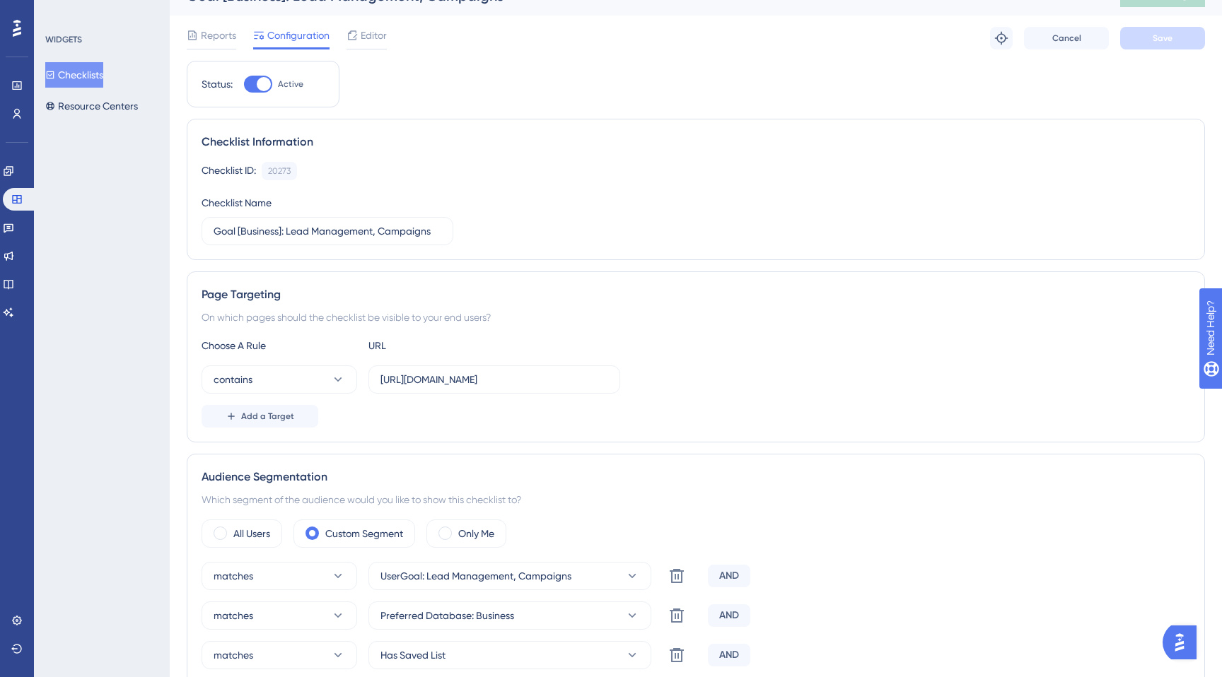
click at [739, 376] on div "contains https://yellowstone.salesgenie.com/" at bounding box center [695, 379] width 988 height 28
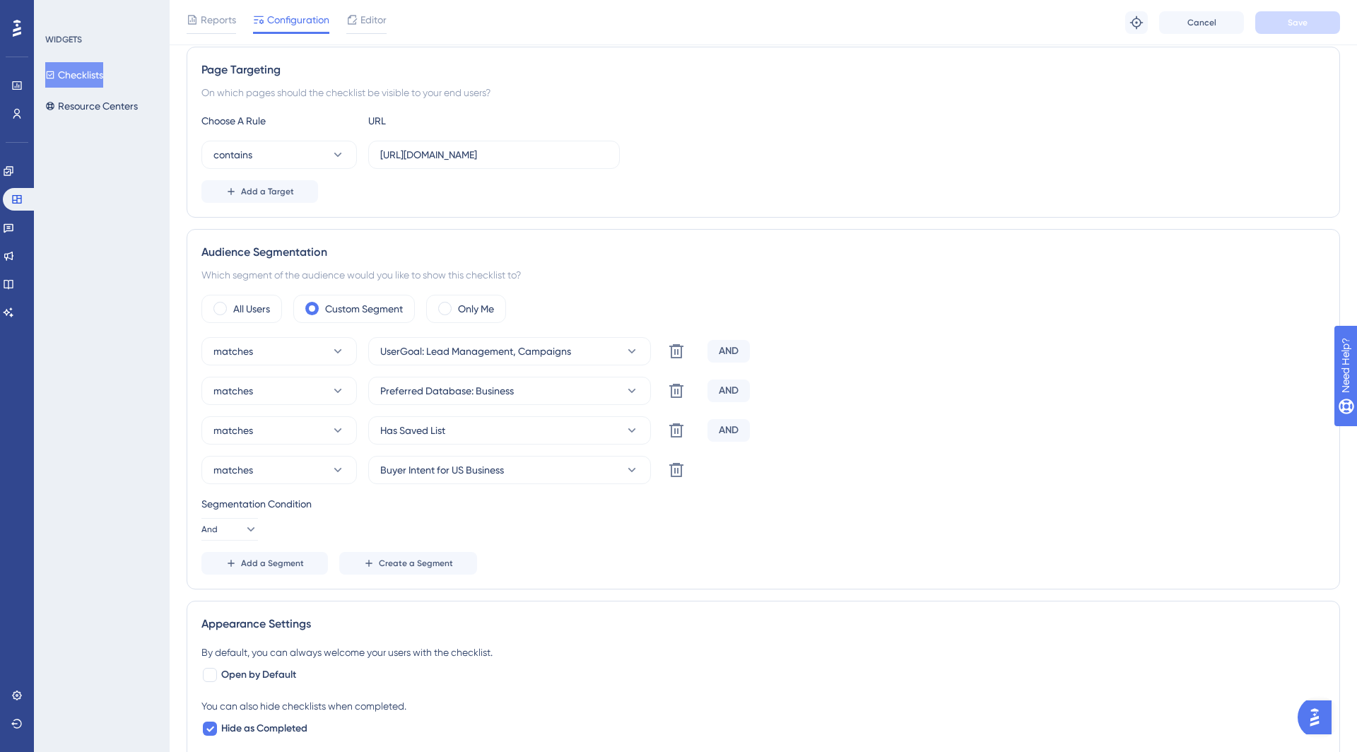
scroll to position [430, 0]
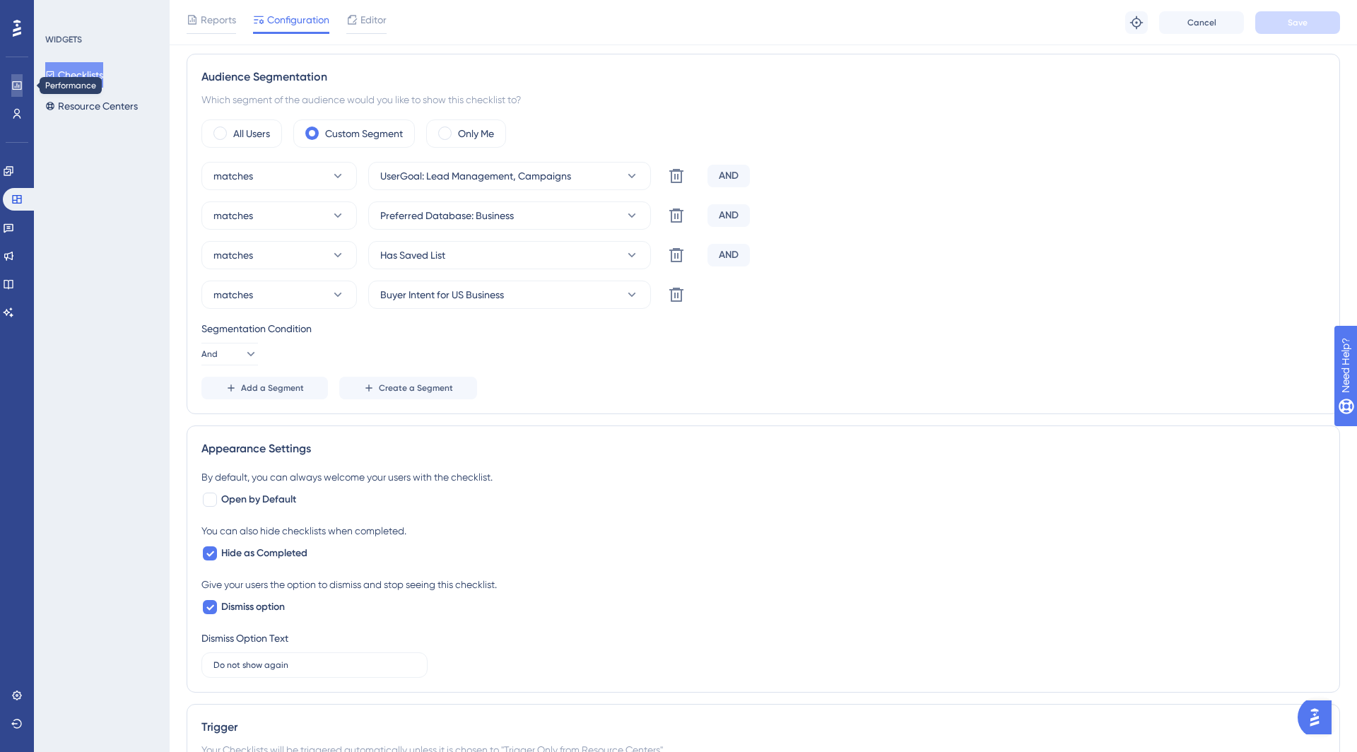
click at [11, 88] on link at bounding box center [16, 85] width 11 height 23
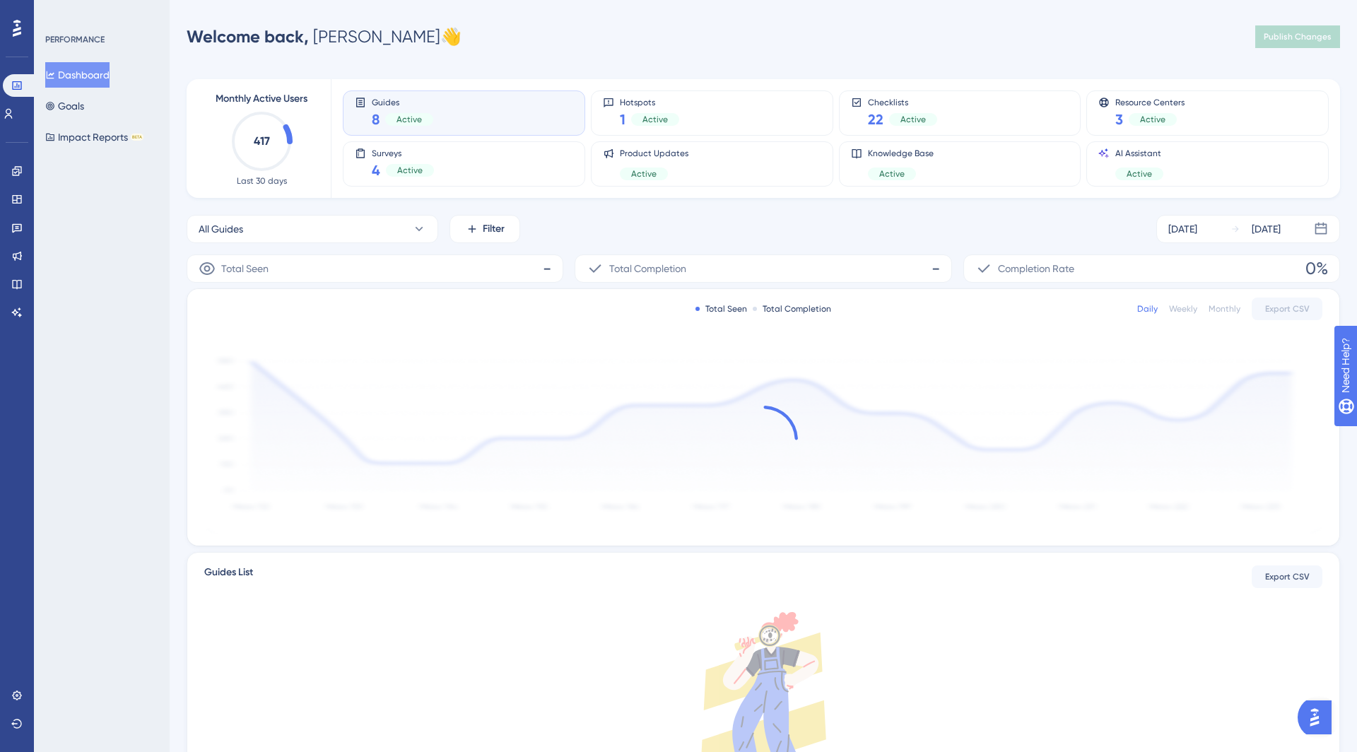
click at [95, 74] on button "Dashboard" at bounding box center [77, 74] width 64 height 25
click at [11, 106] on link at bounding box center [8, 114] width 11 height 23
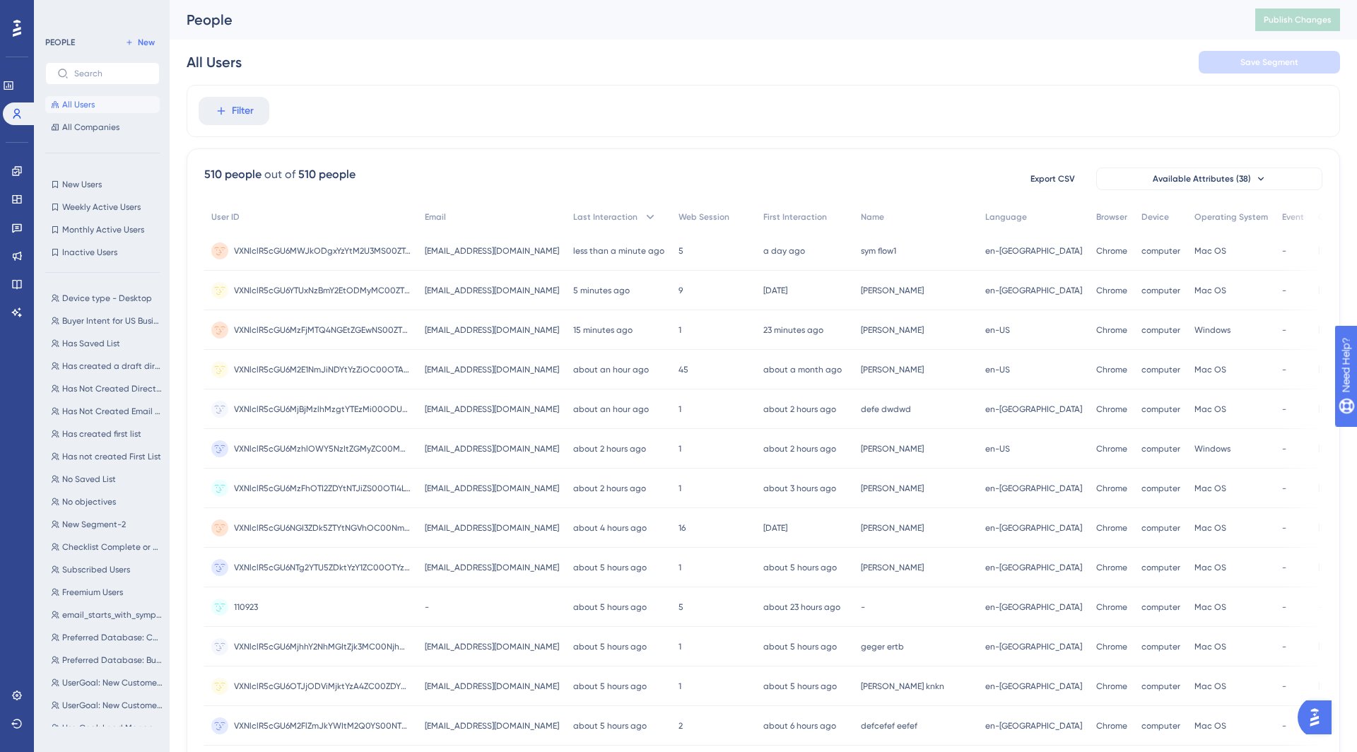
click at [71, 102] on span "All Users" at bounding box center [78, 104] width 33 height 11
click at [455, 245] on span "[EMAIL_ADDRESS][DOMAIN_NAME]" at bounding box center [492, 250] width 134 height 11
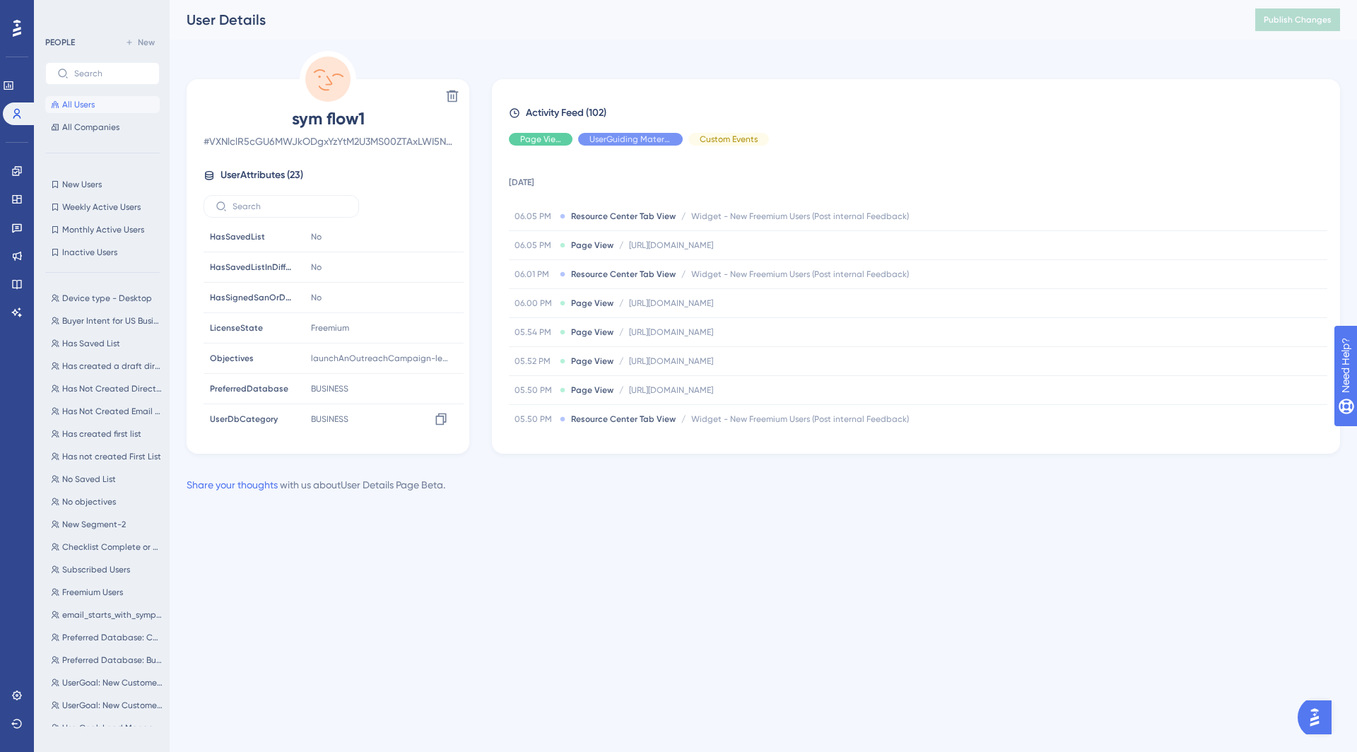
scroll to position [484, 0]
drag, startPoint x: 71, startPoint y: 210, endPoint x: 789, endPoint y: 503, distance: 775.2
click at [782, 500] on div "Performance Users Engagement Widgets Feedback Product Updates Knowledge Base AI…" at bounding box center [764, 258] width 1188 height 516
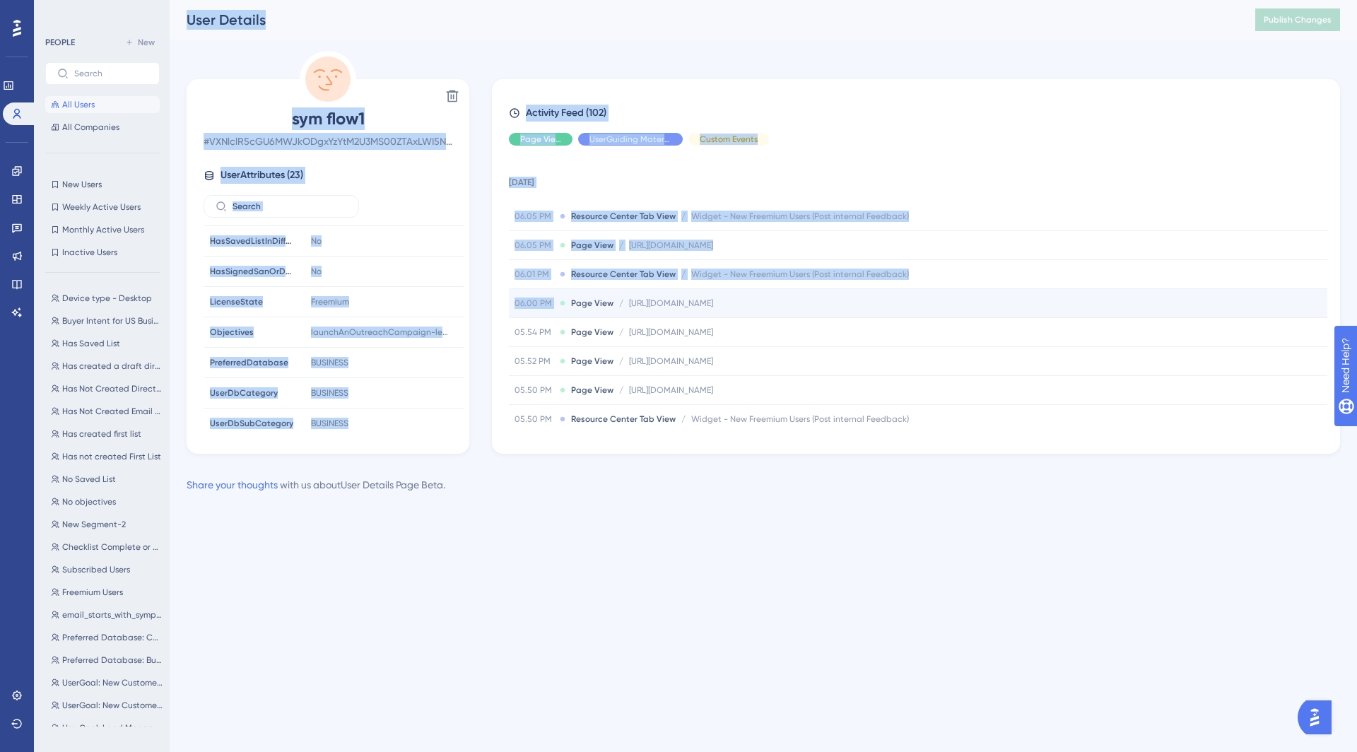
drag, startPoint x: 39, startPoint y: 211, endPoint x: 510, endPoint y: 291, distance: 478.4
click at [600, 309] on div "Performance Users Engagement Widgets Feedback Product Updates Knowledge Base AI…" at bounding box center [764, 258] width 1188 height 516
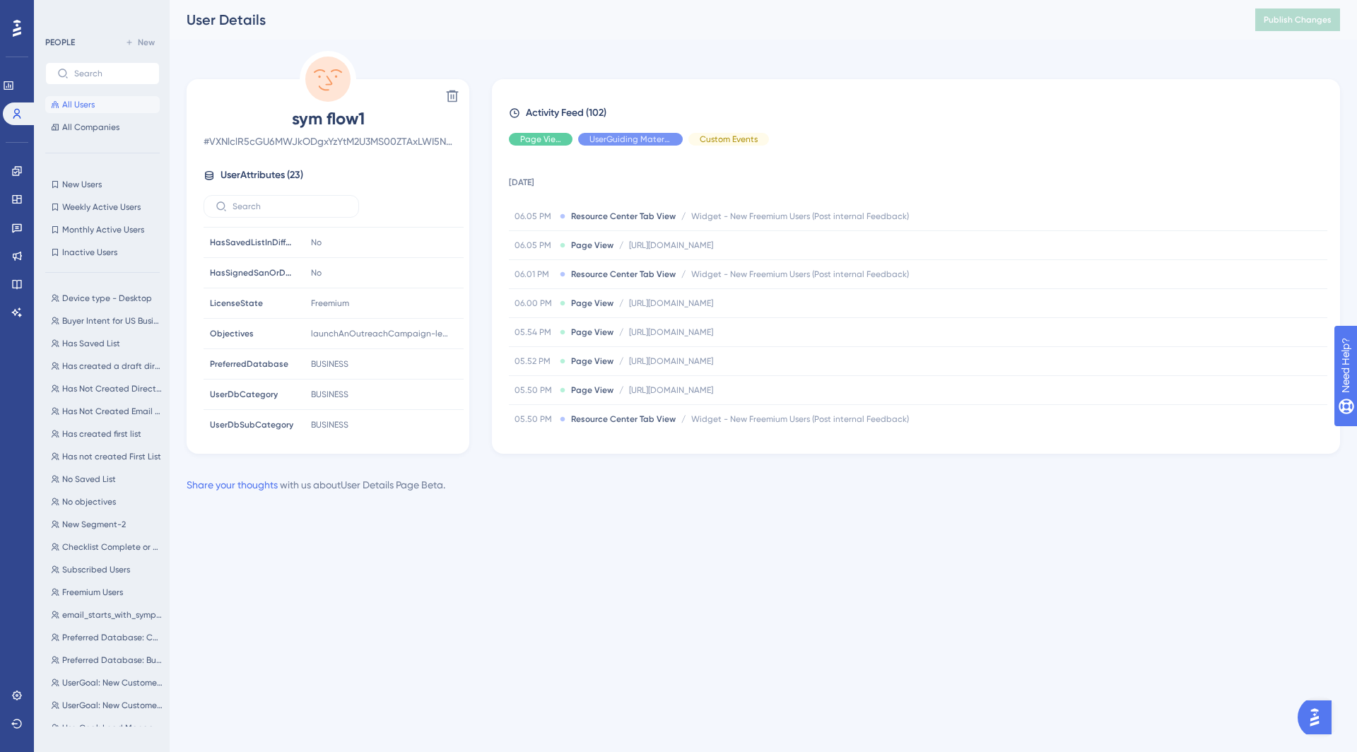
click at [228, 0] on html "Performance Users Engagement Widgets Feedback Product Updates Knowledge Base AI…" at bounding box center [678, 0] width 1357 height 0
click at [54, 112] on button "All Users" at bounding box center [102, 104] width 115 height 17
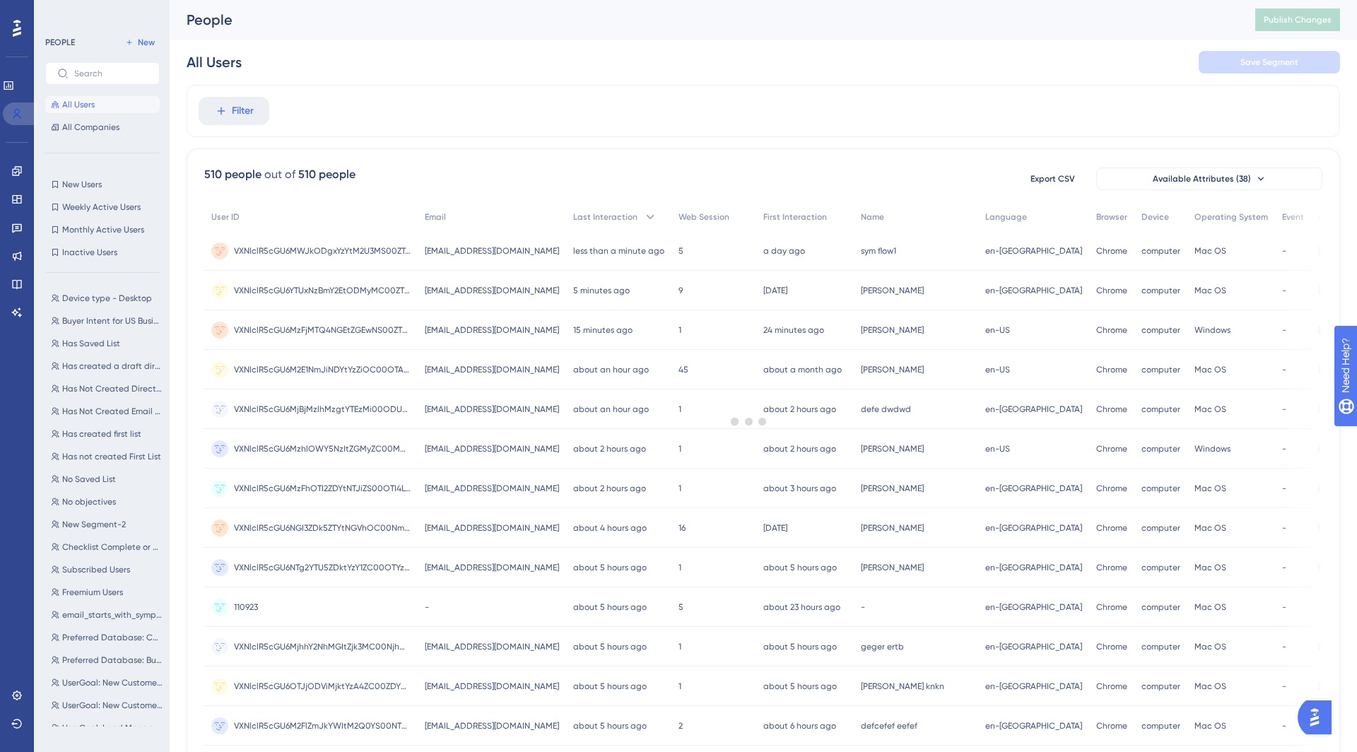
click at [25, 112] on link at bounding box center [20, 114] width 34 height 23
click at [13, 89] on icon at bounding box center [8, 85] width 9 height 8
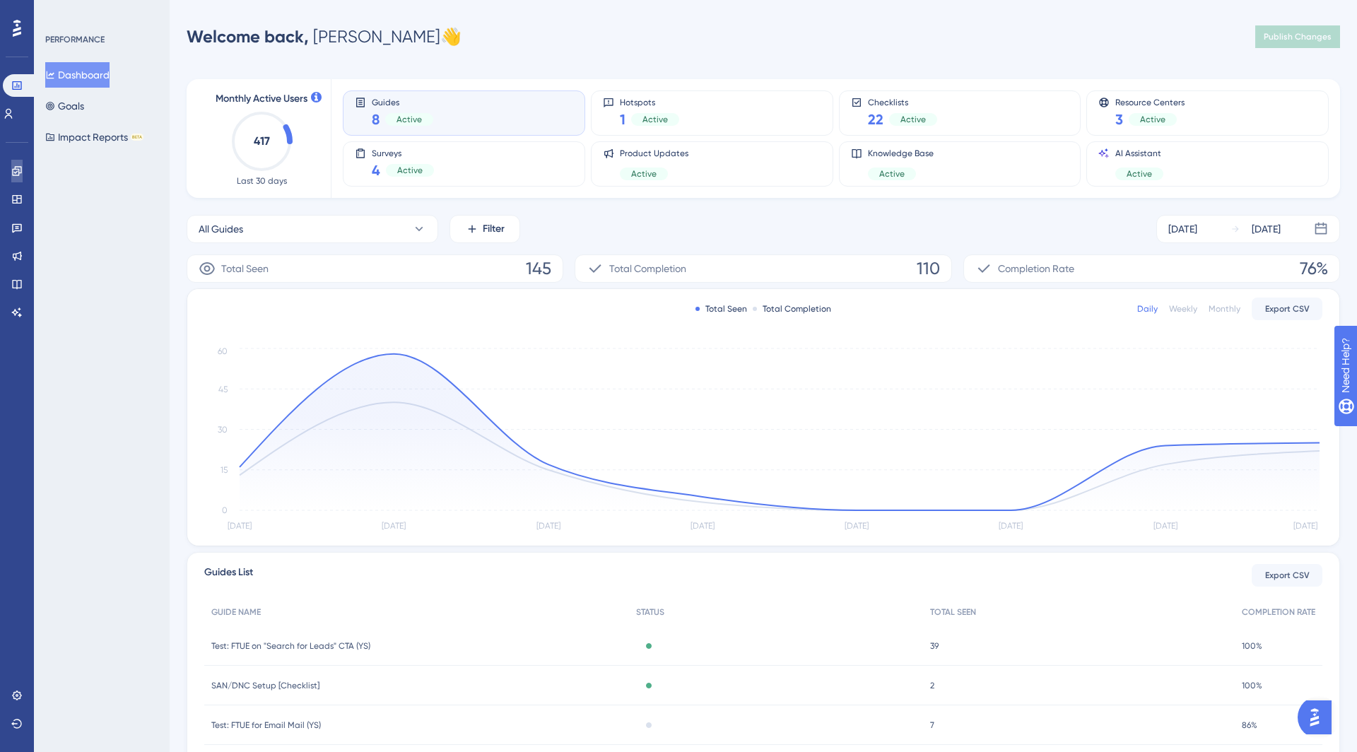
click at [13, 180] on link at bounding box center [16, 171] width 11 height 23
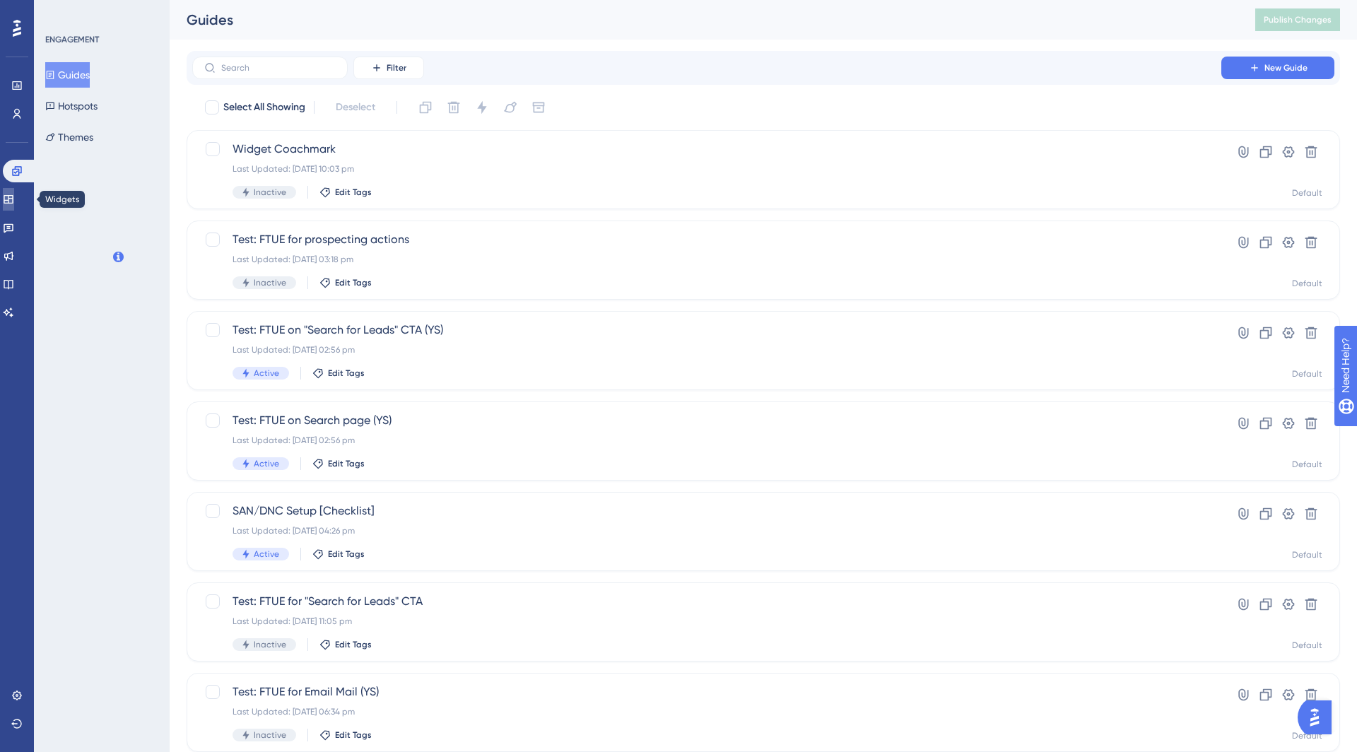
click at [12, 203] on icon at bounding box center [8, 199] width 9 height 8
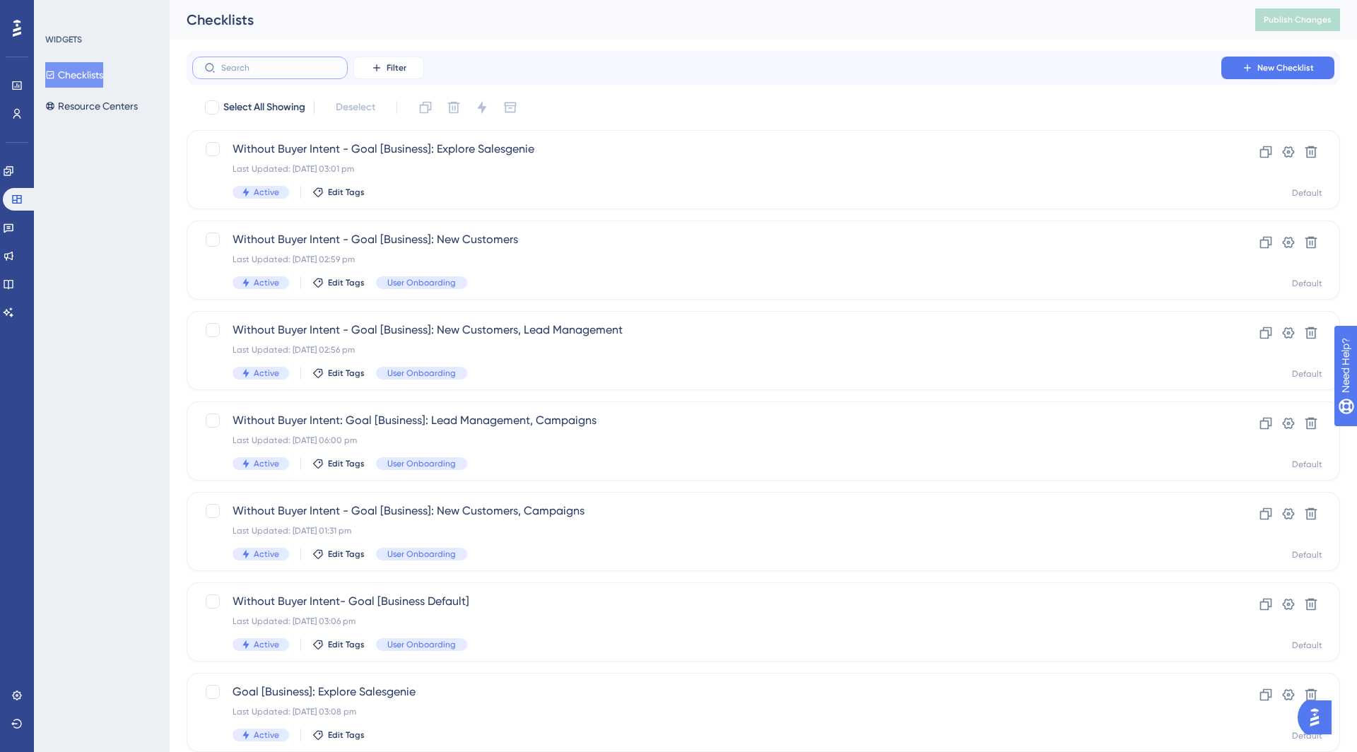
click at [300, 70] on input "text" at bounding box center [278, 68] width 115 height 10
type input "la"
checkbox input "true"
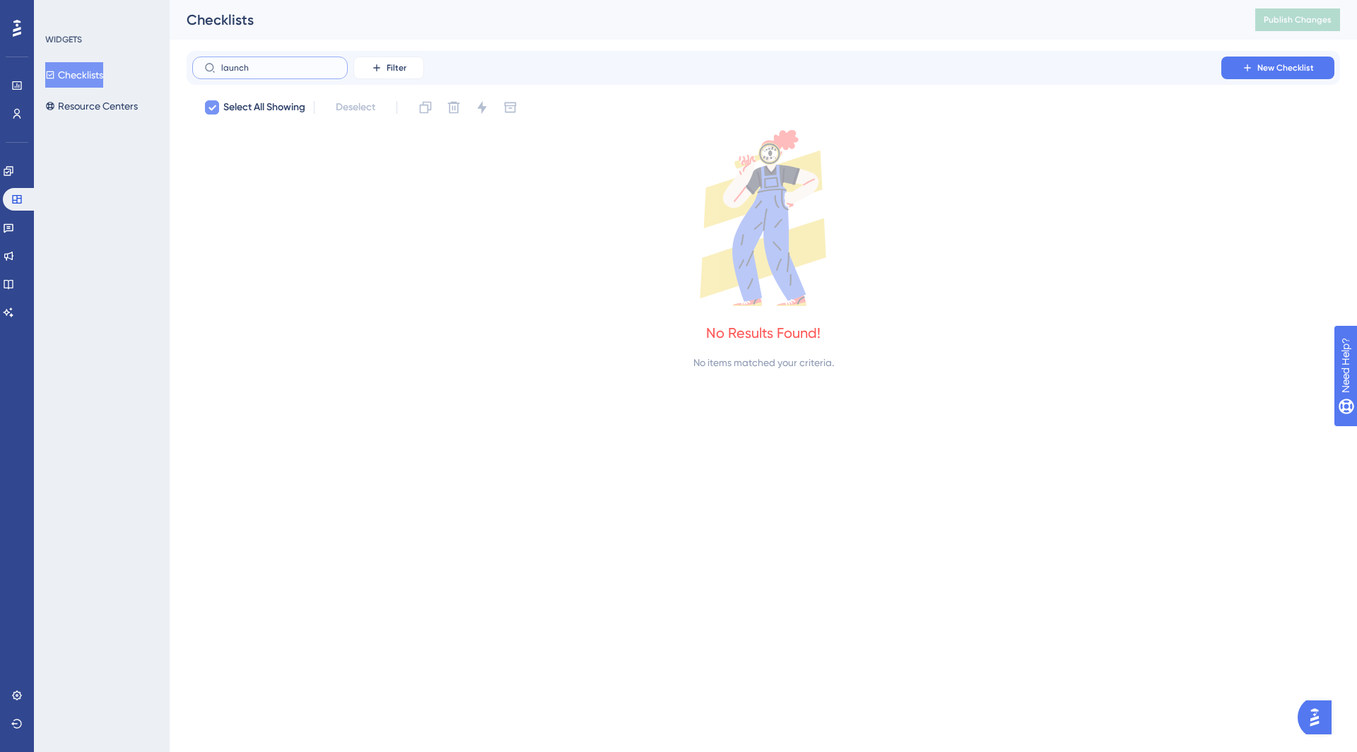
type input "launch"
click at [224, 107] on span "Select All Showing" at bounding box center [264, 107] width 82 height 17
click at [241, 71] on input "launch" at bounding box center [278, 68] width 115 height 10
checkbox input "false"
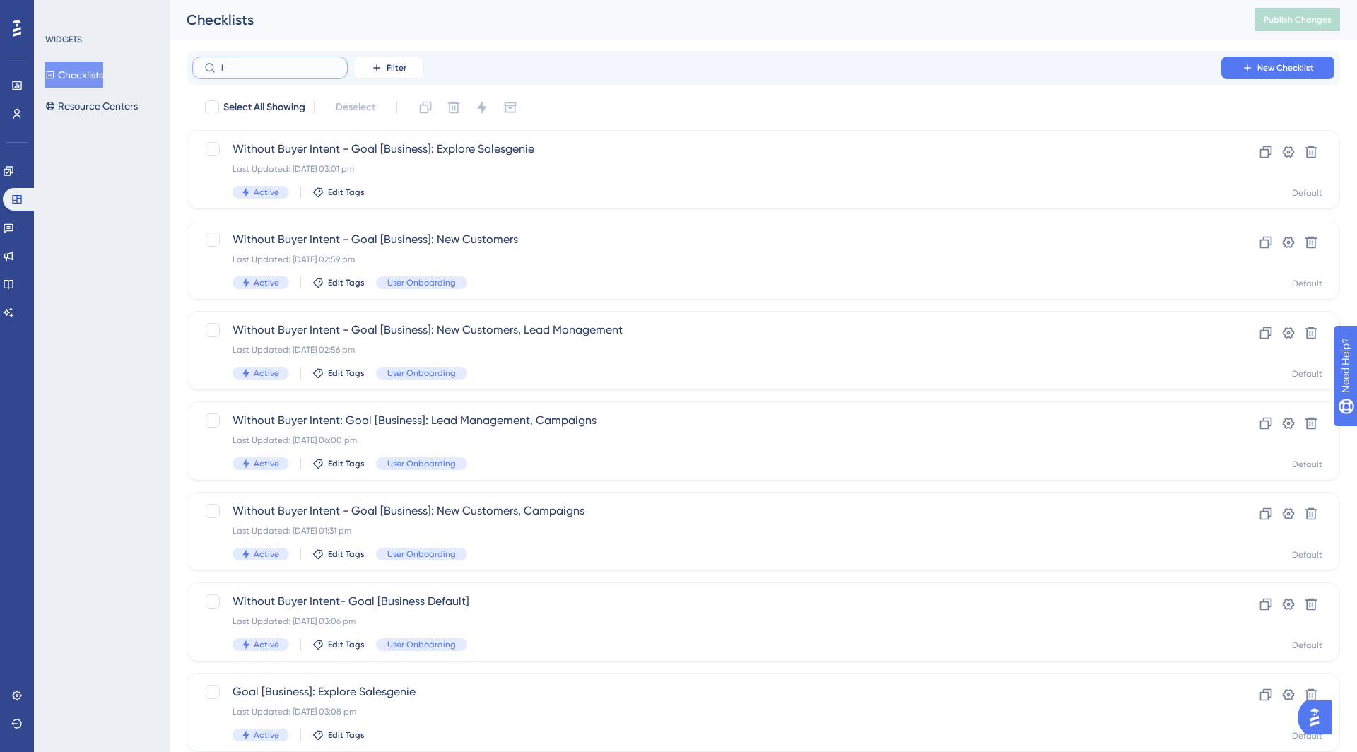
type input "la"
checkbox input "true"
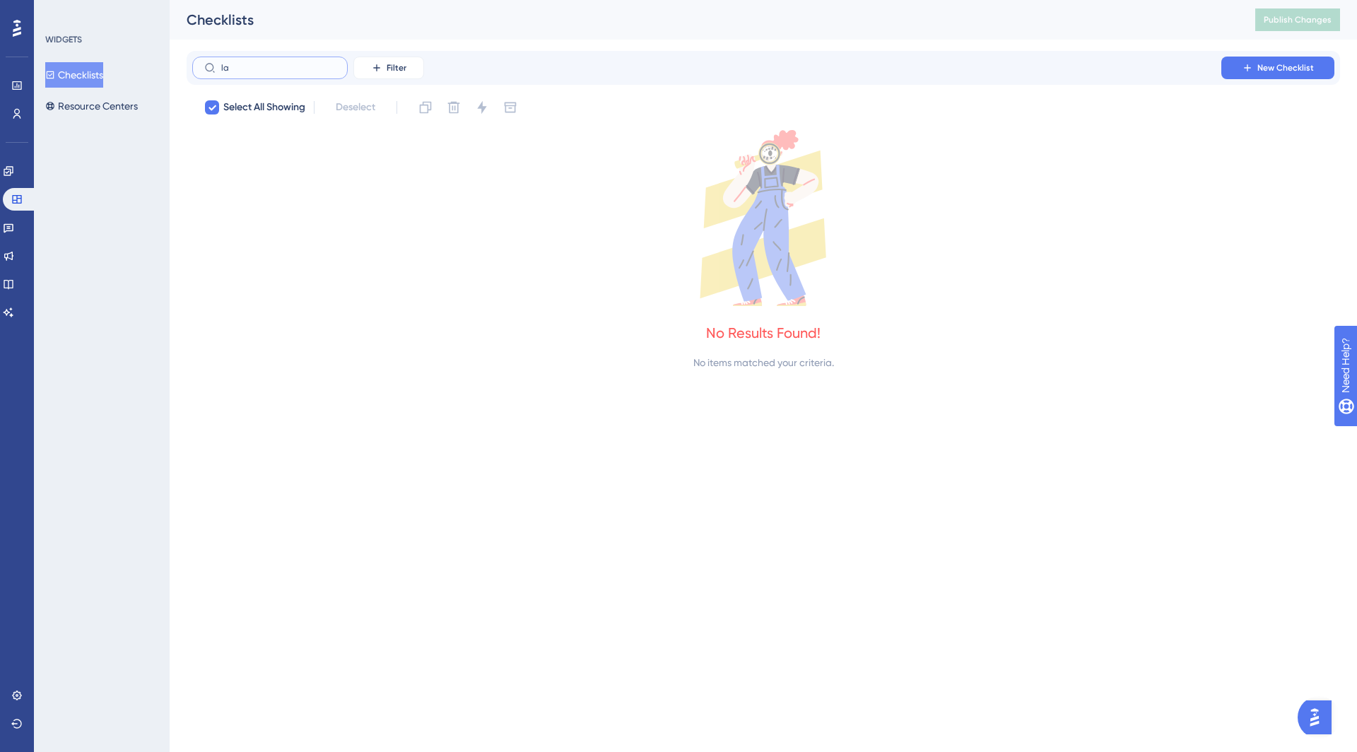
type input "l"
checkbox input "false"
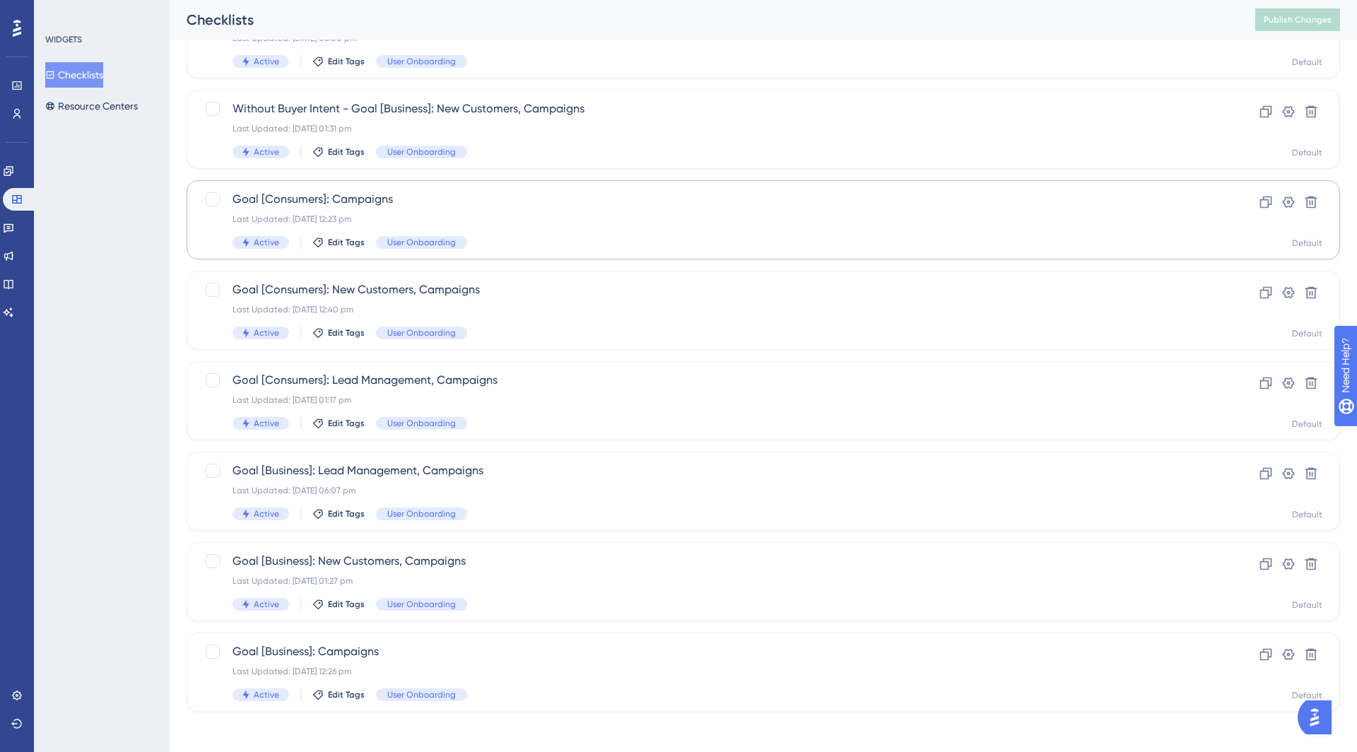
scroll to position [135, 0]
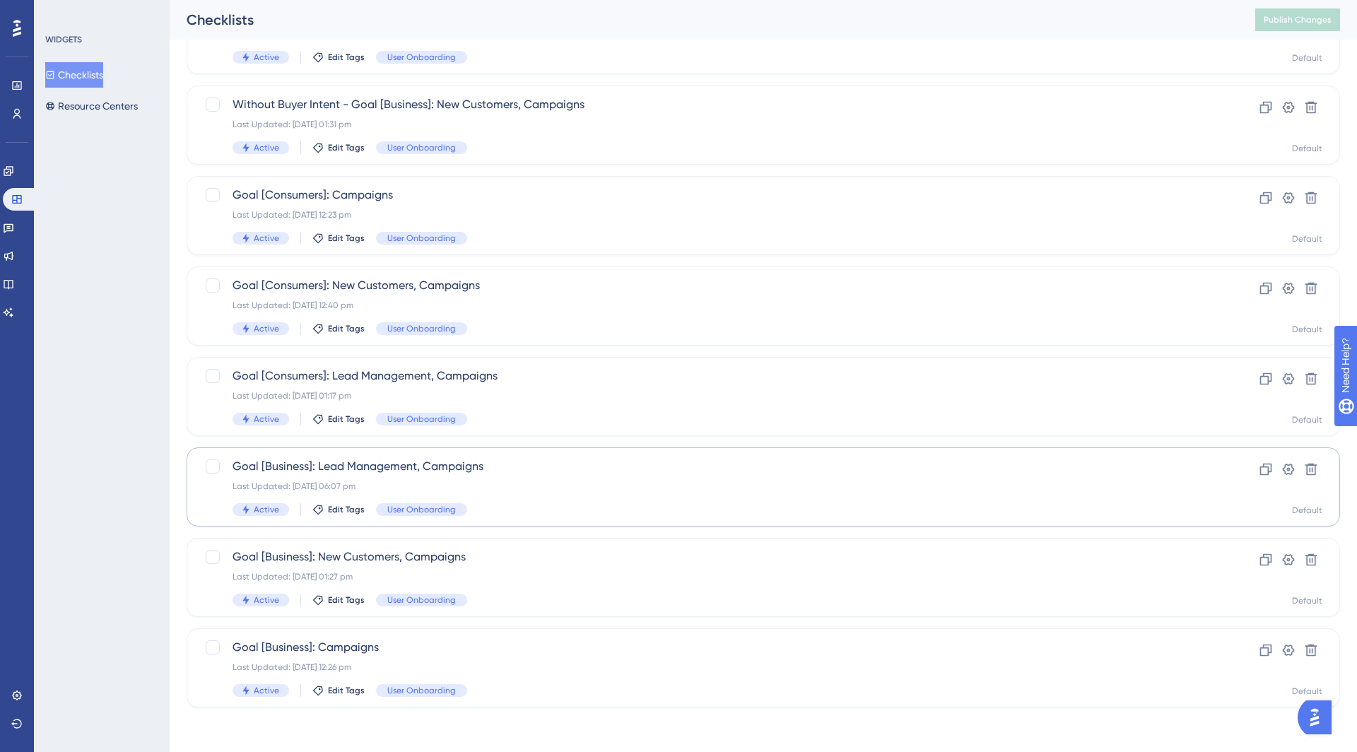
type input "campai"
click at [371, 478] on div "Goal [Business]: Lead Management, Campaigns Last Updated: 23 Sept 2025 06:07 pm…" at bounding box center [707, 487] width 949 height 58
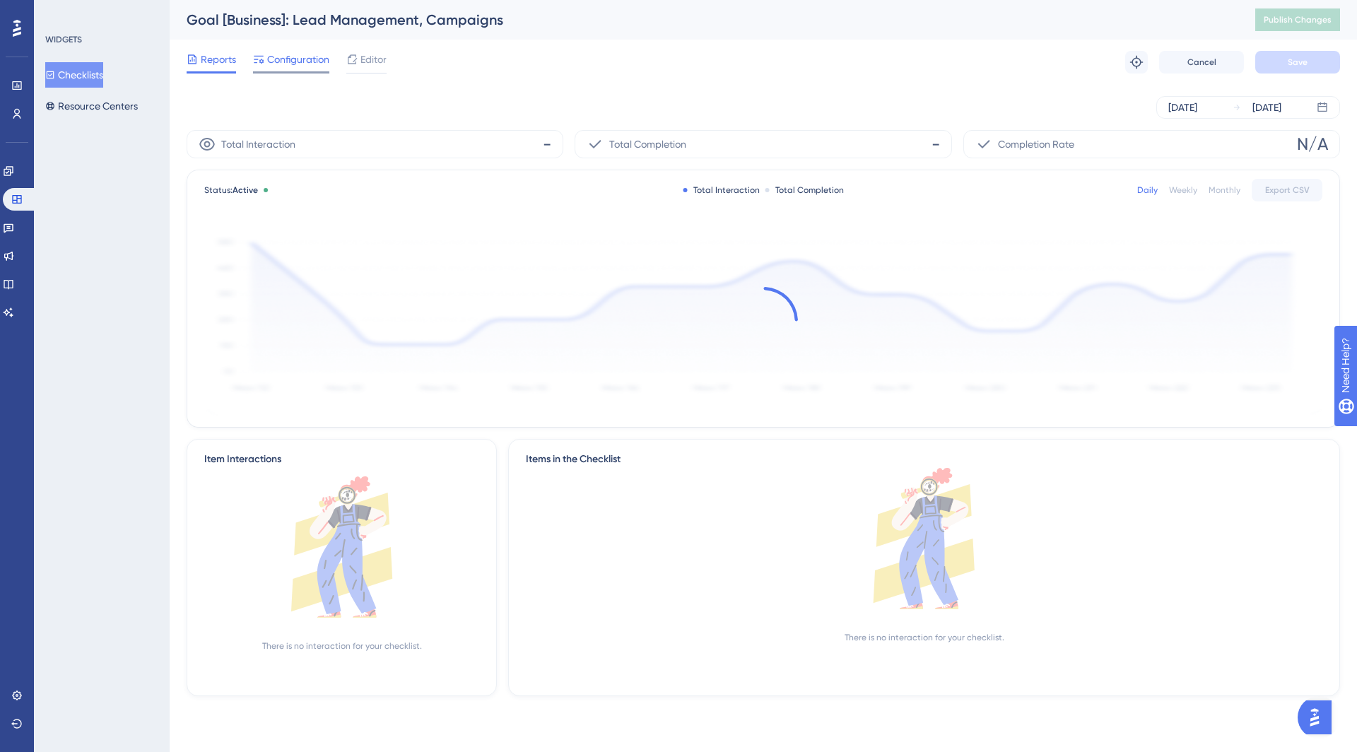
click at [303, 71] on div at bounding box center [291, 72] width 76 height 2
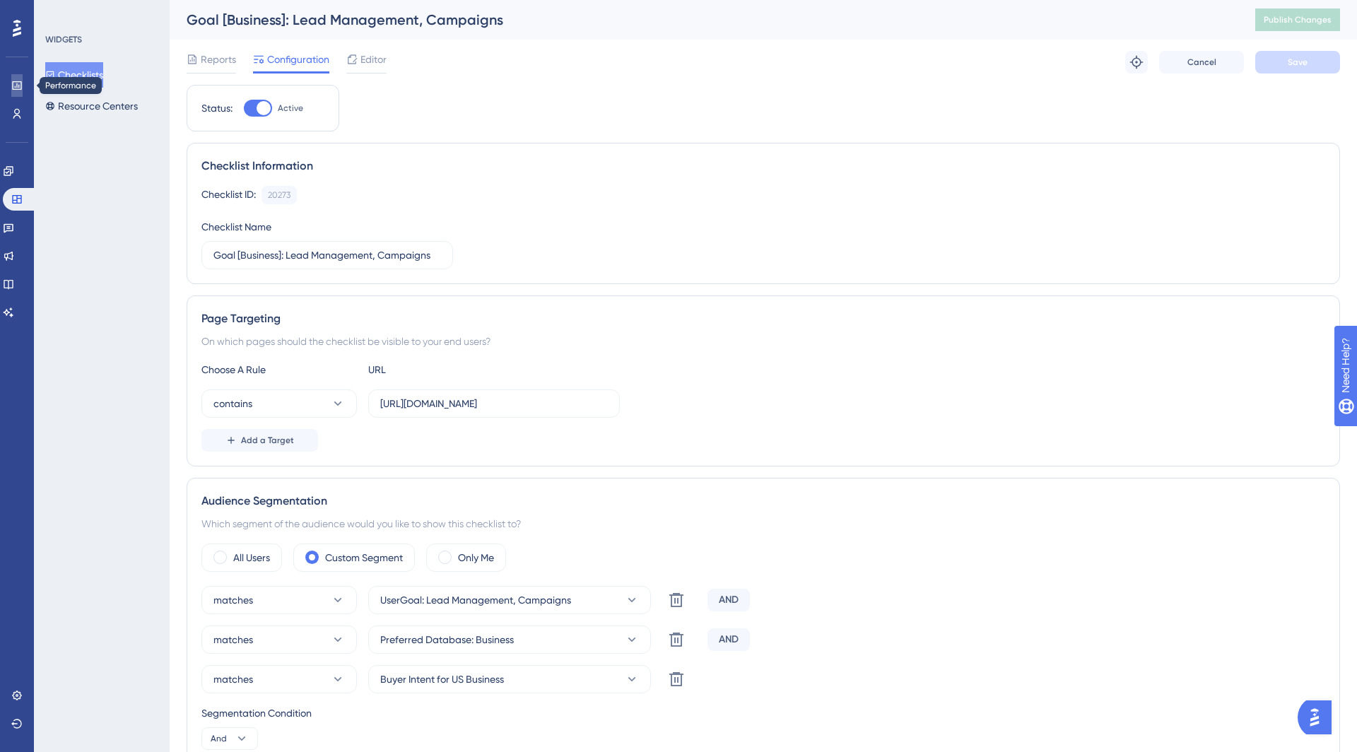
click at [18, 83] on icon at bounding box center [16, 85] width 11 height 11
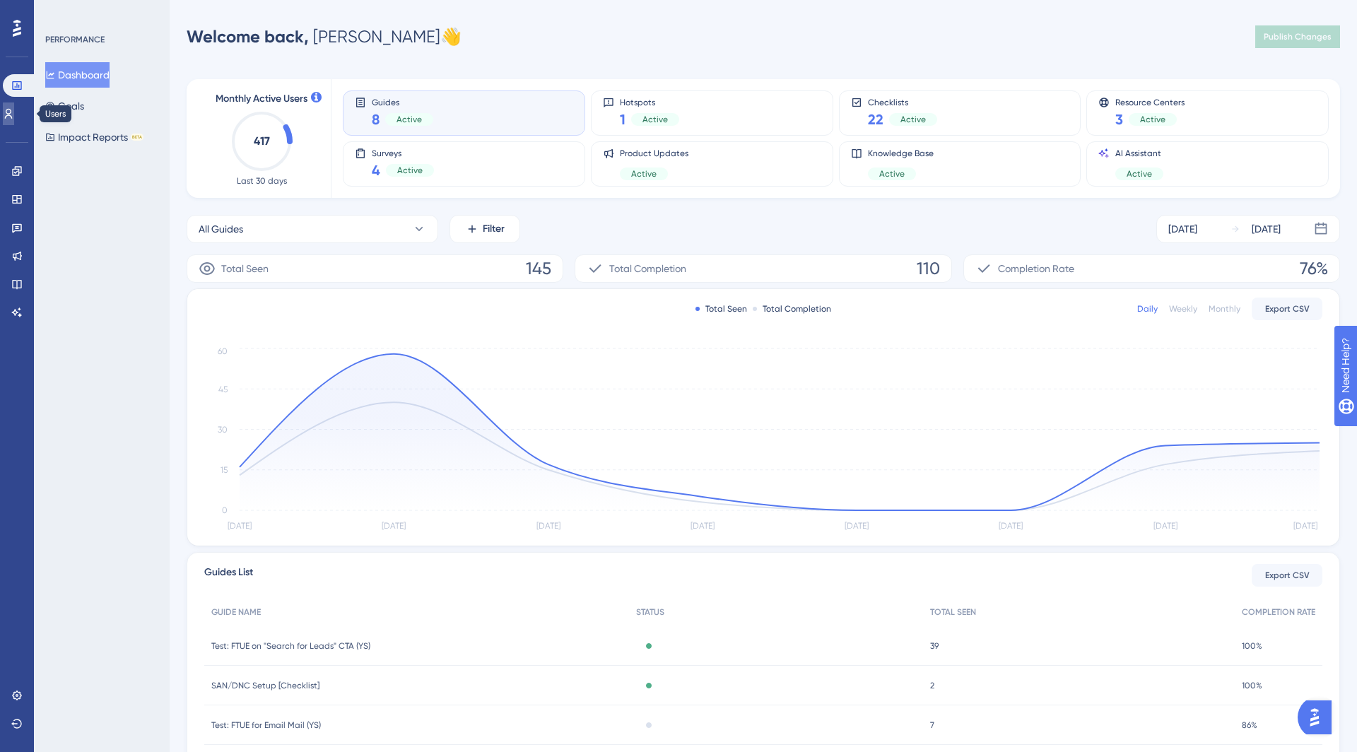
click at [13, 113] on icon at bounding box center [8, 113] width 11 height 11
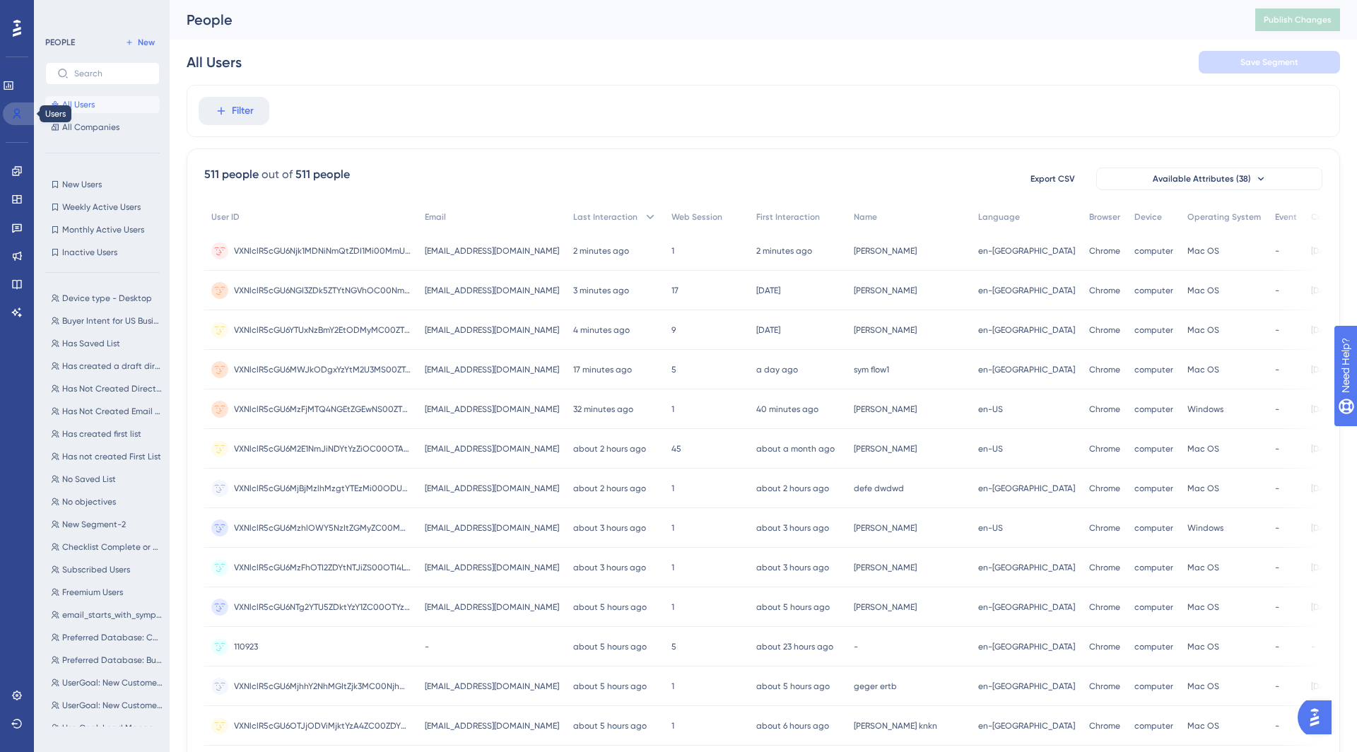
click at [17, 103] on link at bounding box center [20, 114] width 34 height 23
click at [14, 90] on icon at bounding box center [8, 85] width 11 height 11
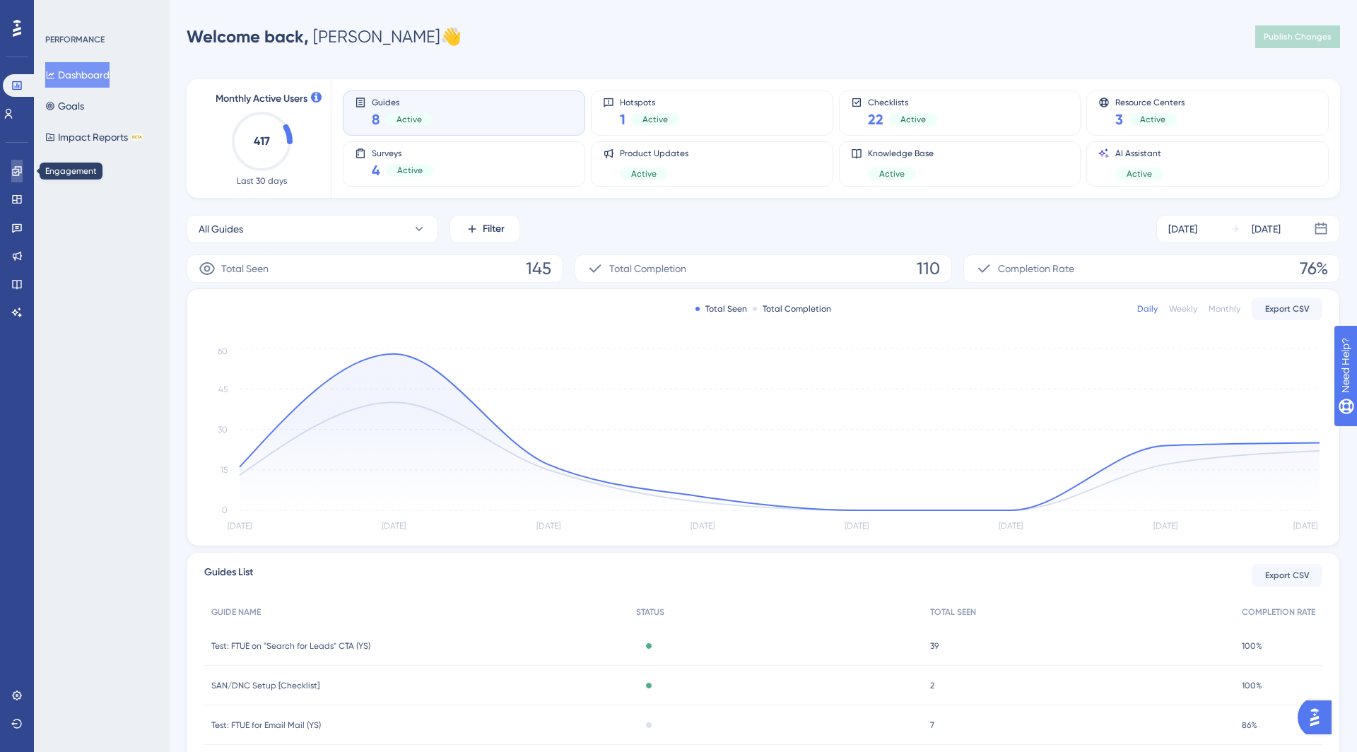
click at [16, 169] on icon at bounding box center [16, 170] width 11 height 11
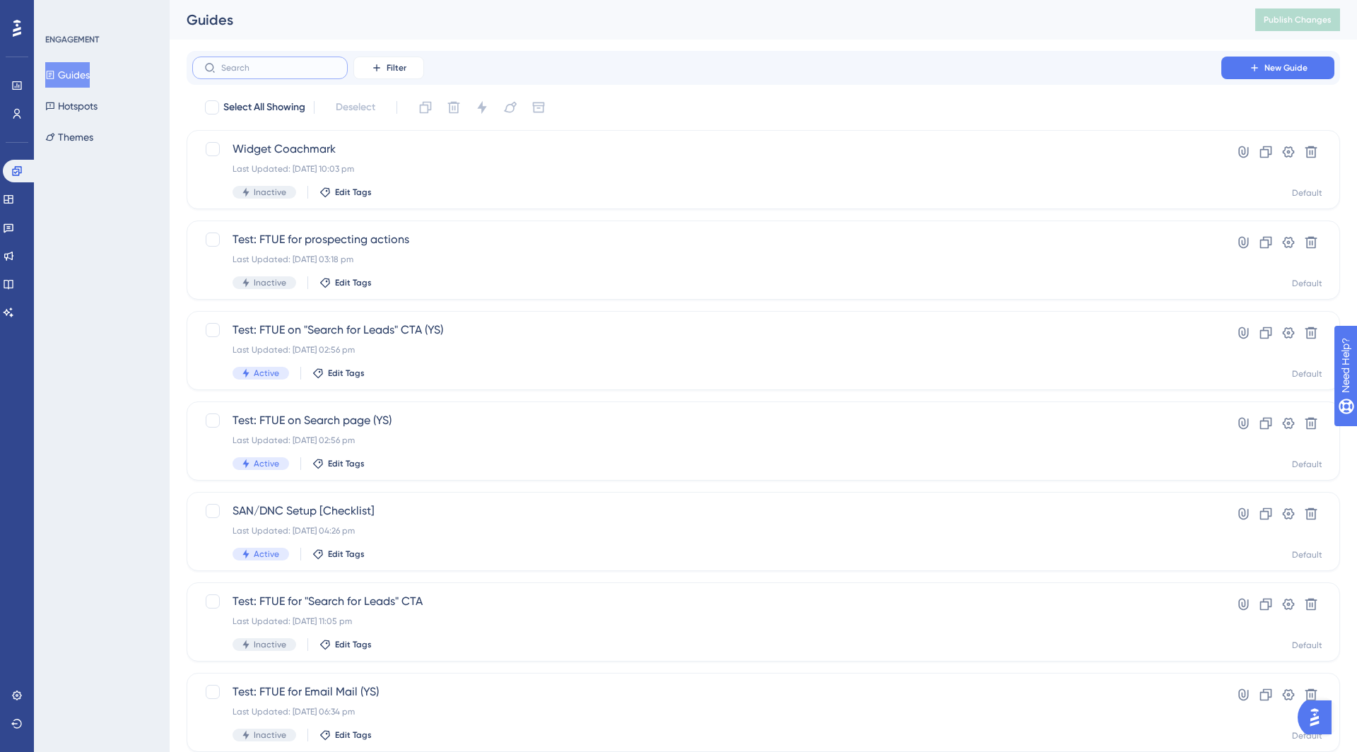
click at [291, 68] on input "text" at bounding box center [278, 68] width 115 height 10
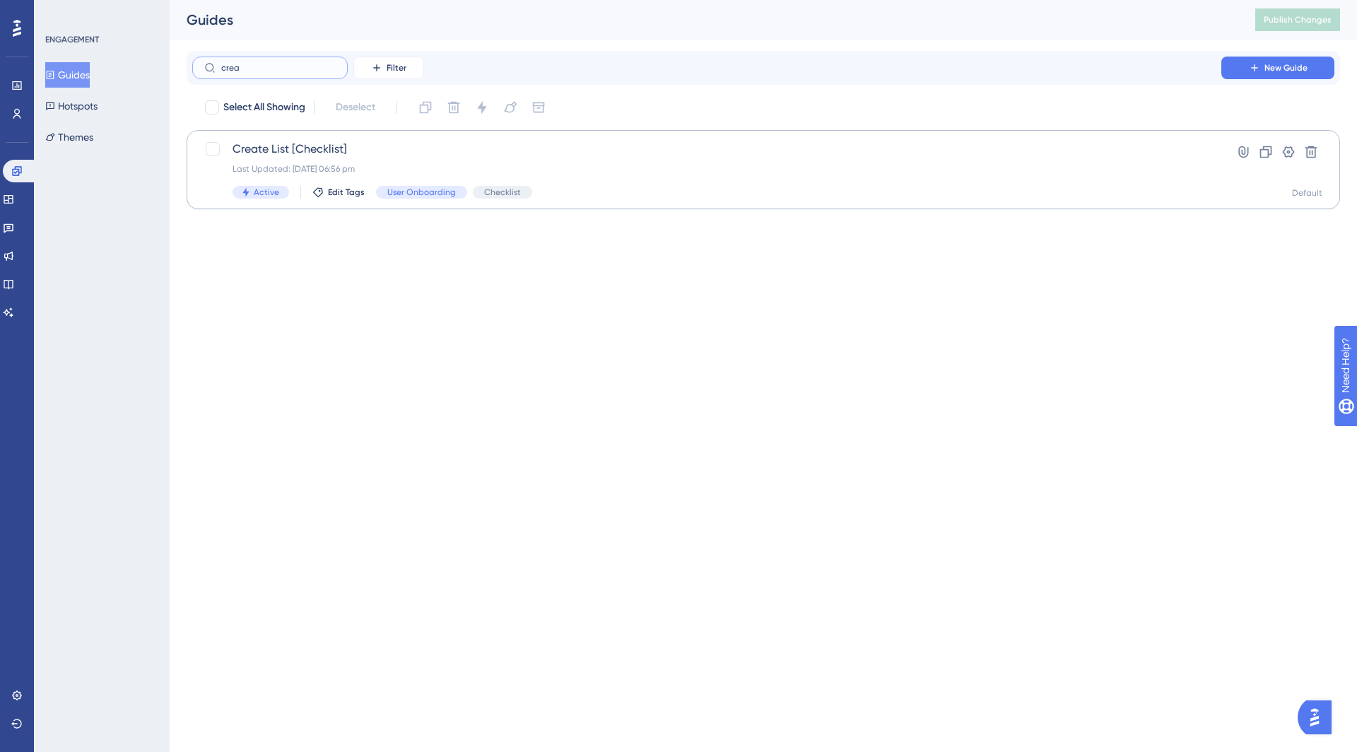
type input "crea"
click at [301, 155] on span "Create List [Checklist]" at bounding box center [707, 149] width 949 height 17
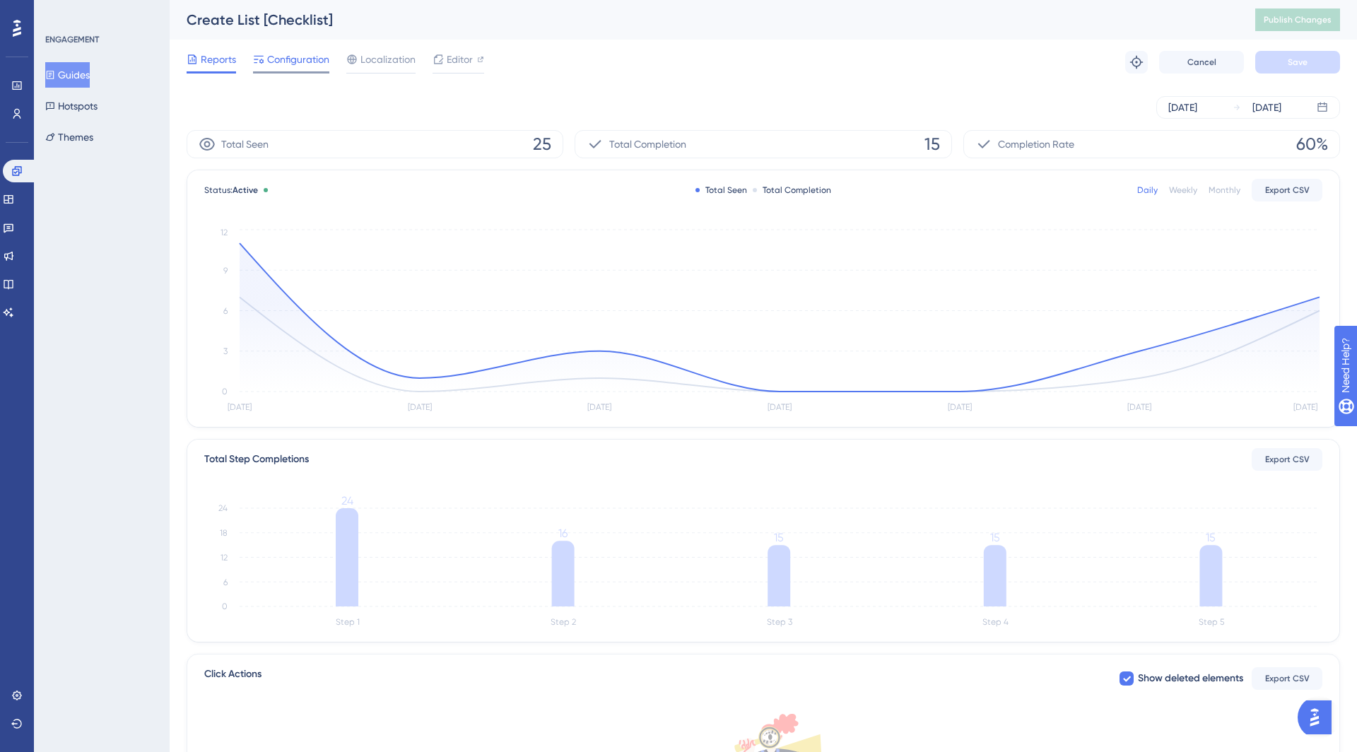
click at [270, 55] on span "Configuration" at bounding box center [298, 59] width 62 height 17
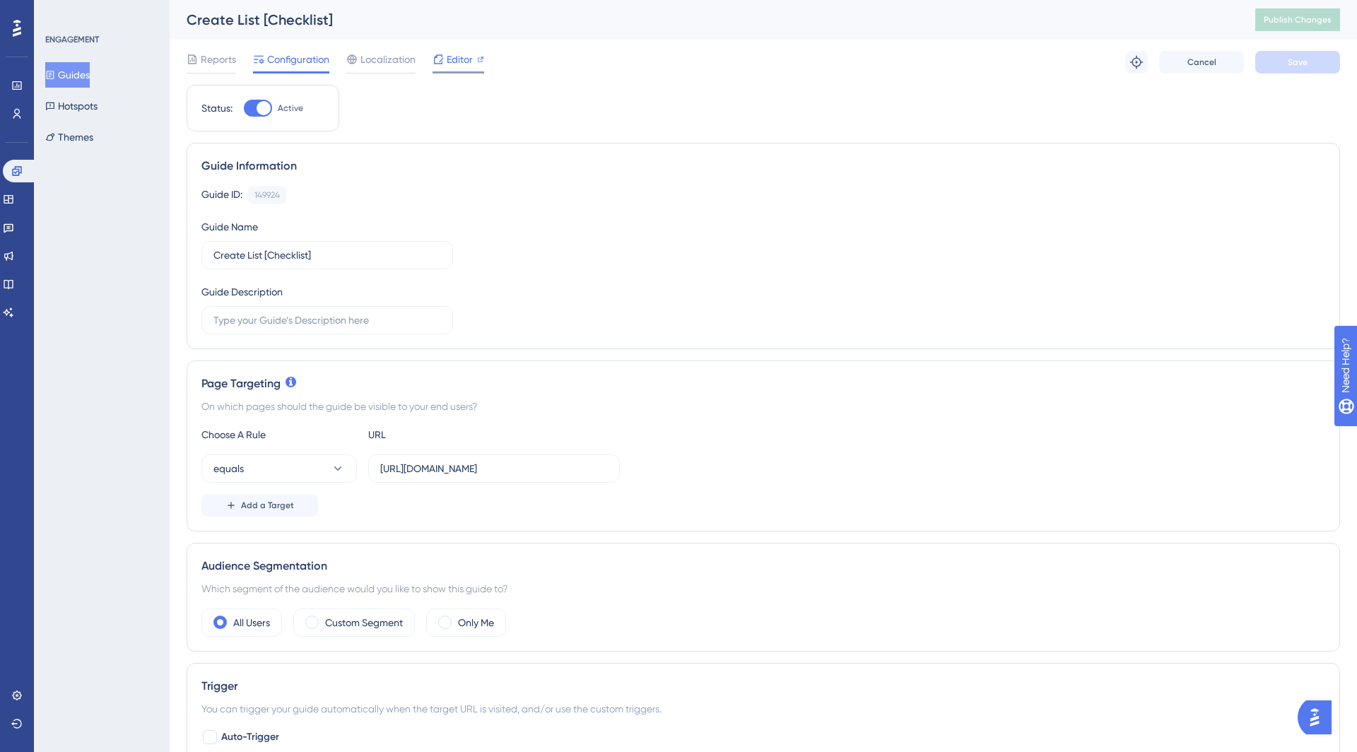
click at [448, 66] on span "Editor" at bounding box center [460, 59] width 26 height 17
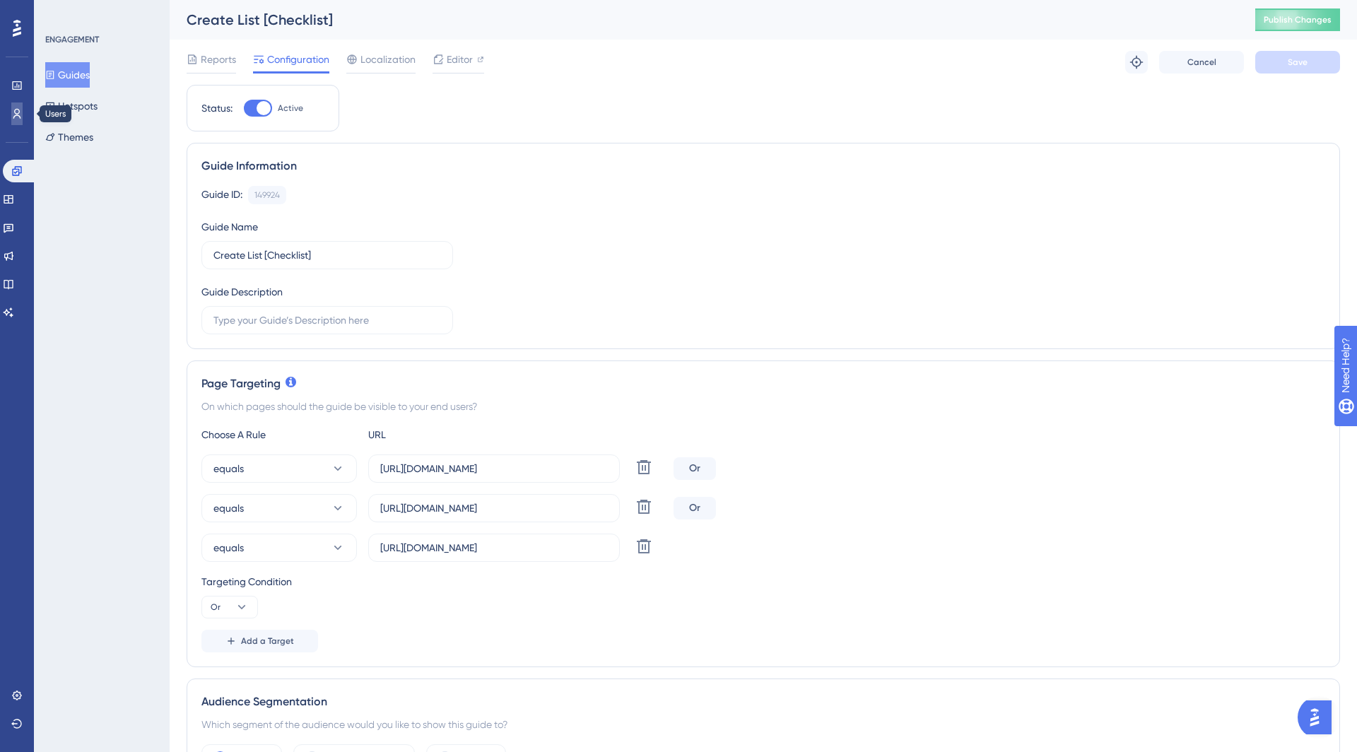
click at [21, 117] on icon at bounding box center [16, 113] width 11 height 11
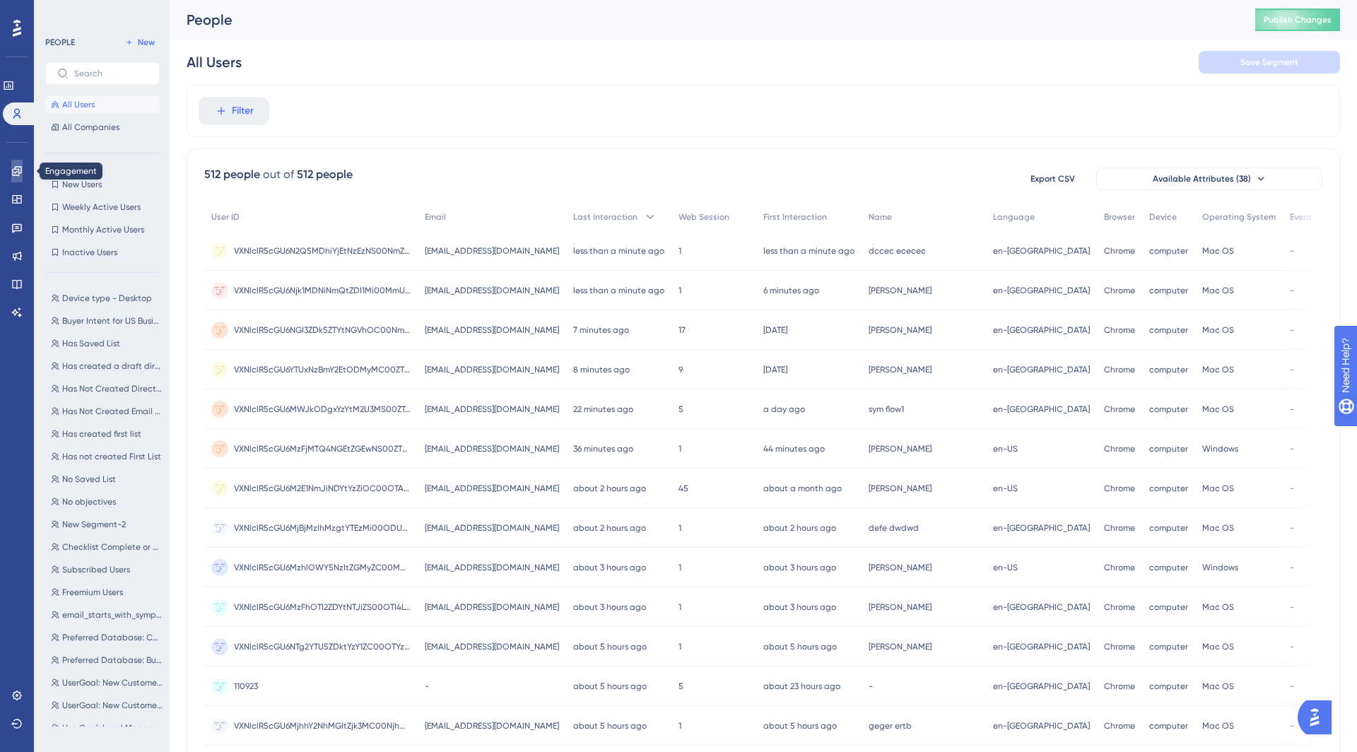
click at [21, 166] on icon at bounding box center [16, 170] width 9 height 9
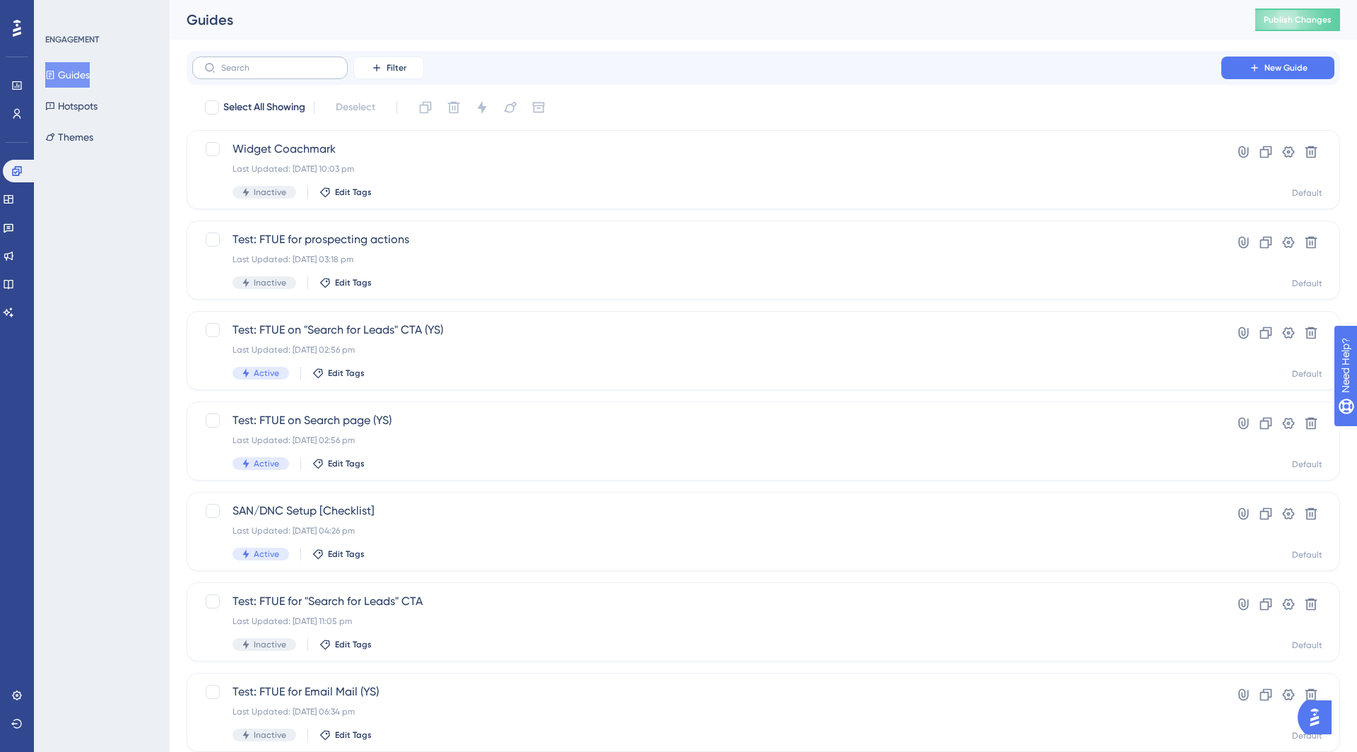
click at [240, 75] on label at bounding box center [270, 68] width 156 height 23
click at [240, 73] on input "text" at bounding box center [278, 68] width 115 height 10
type input "ex"
checkbox input "true"
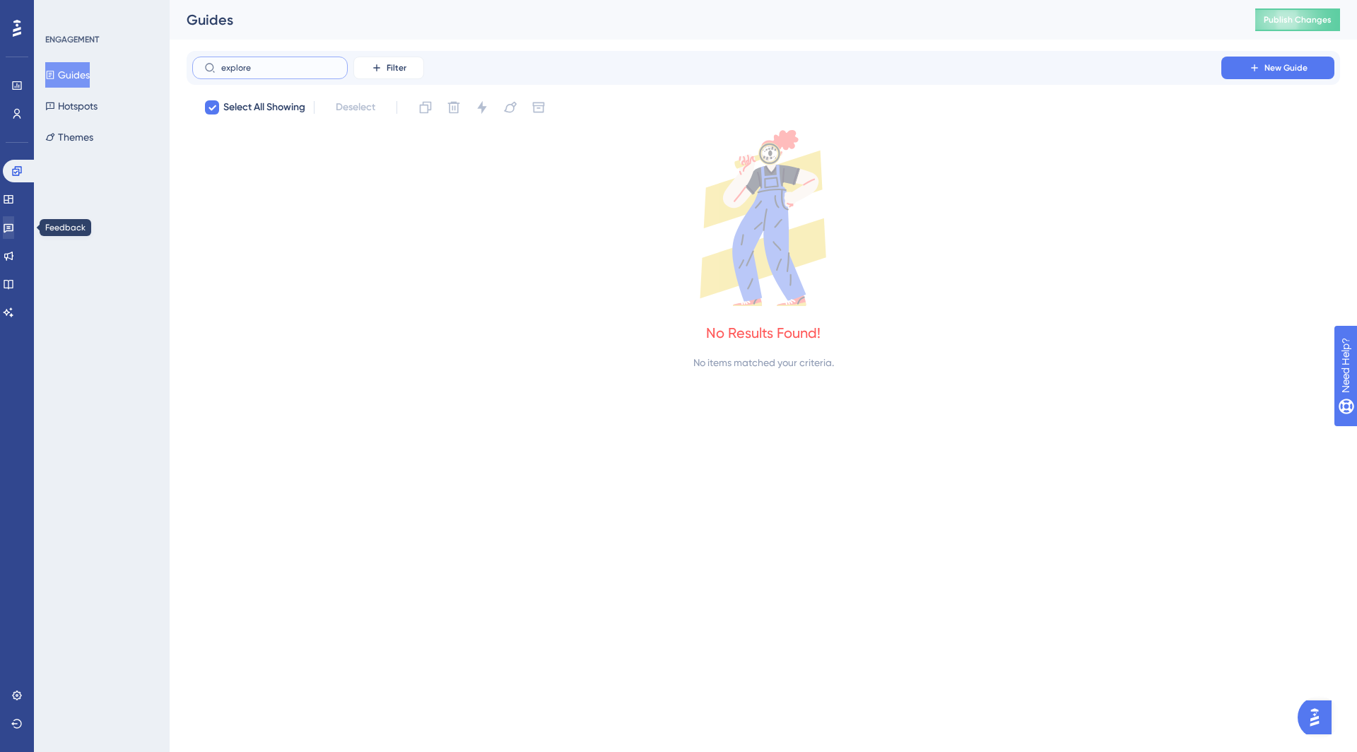
type input "explore"
click at [14, 218] on link at bounding box center [8, 227] width 11 height 23
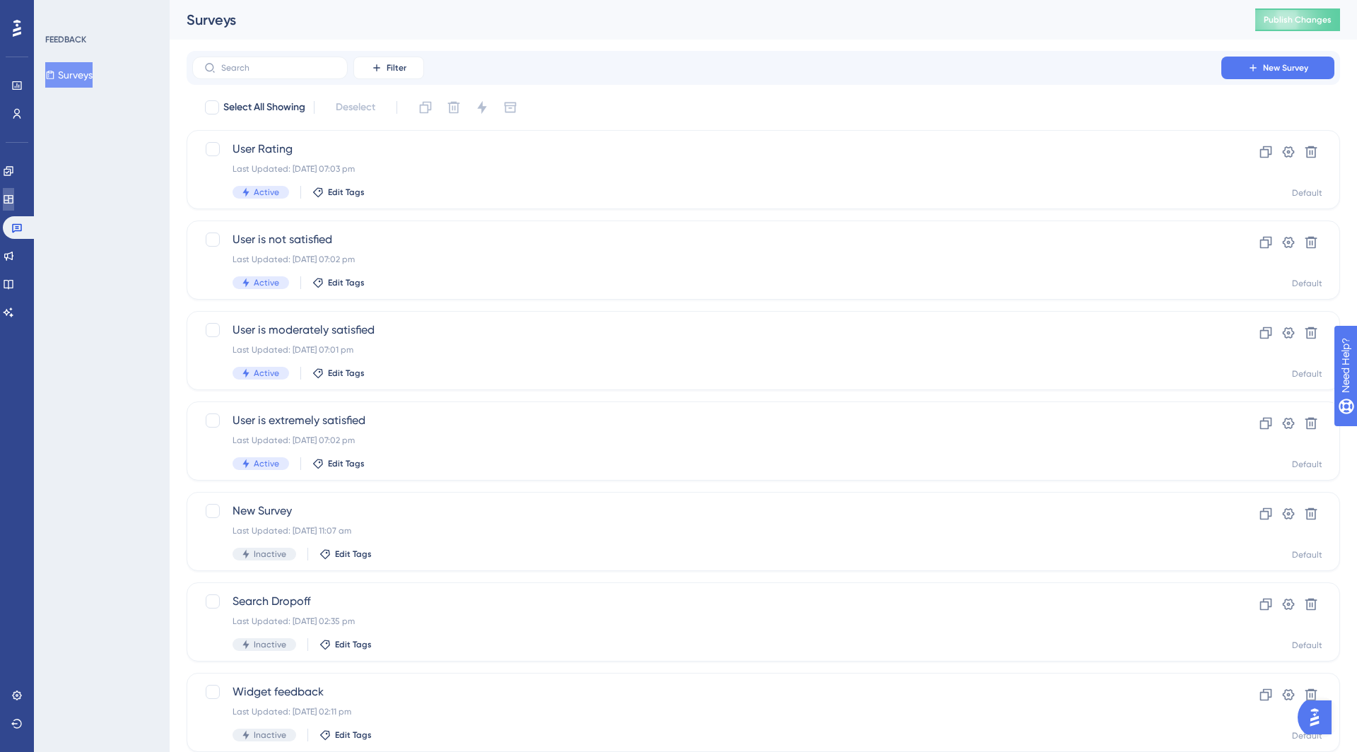
click at [14, 199] on icon at bounding box center [8, 199] width 11 height 11
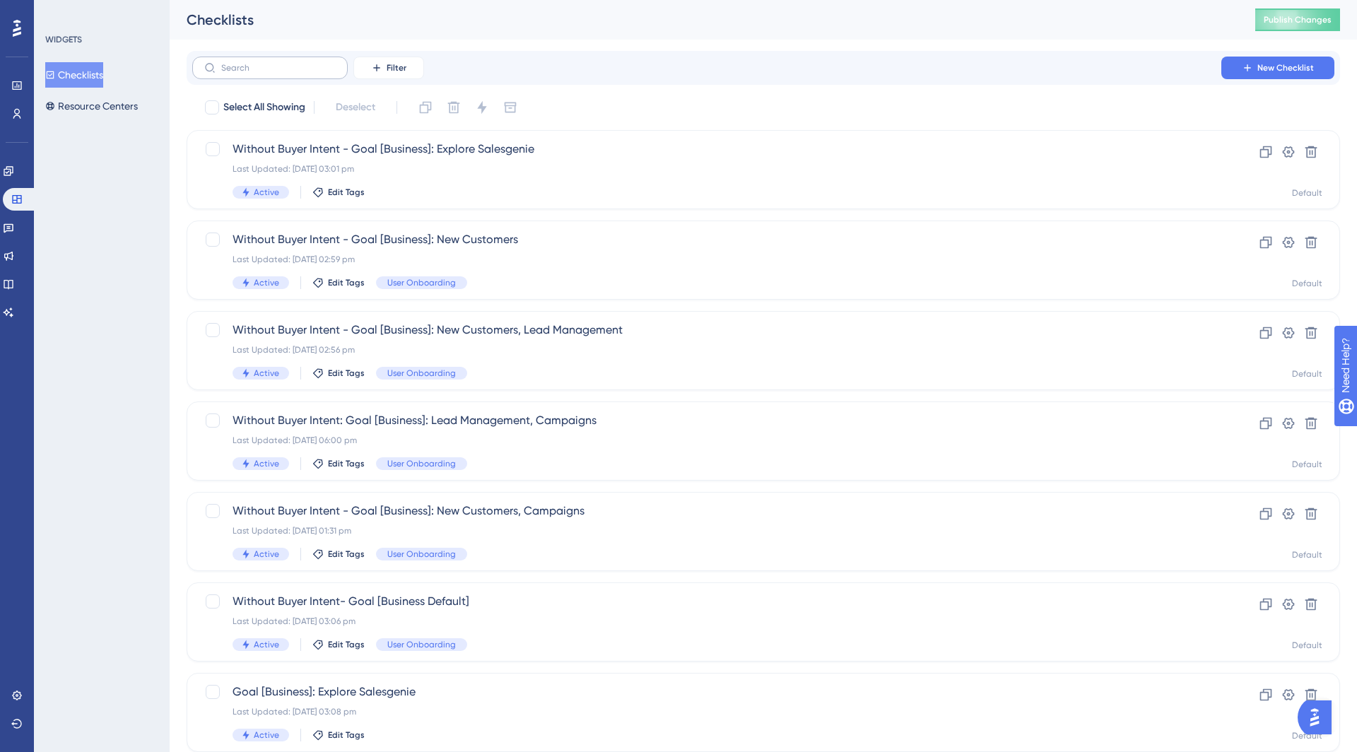
click at [294, 59] on label at bounding box center [270, 68] width 156 height 23
click at [294, 63] on input "text" at bounding box center [278, 68] width 115 height 10
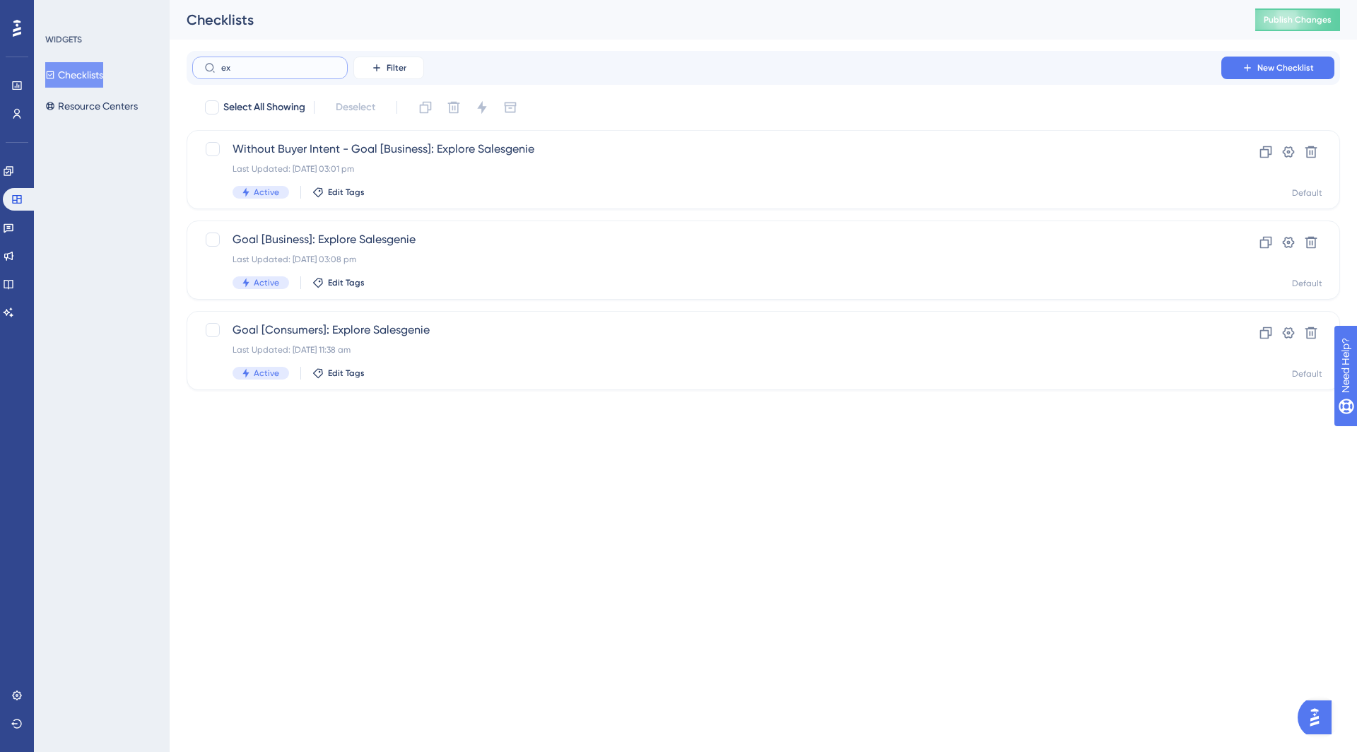
type input "exl"
checkbox input "true"
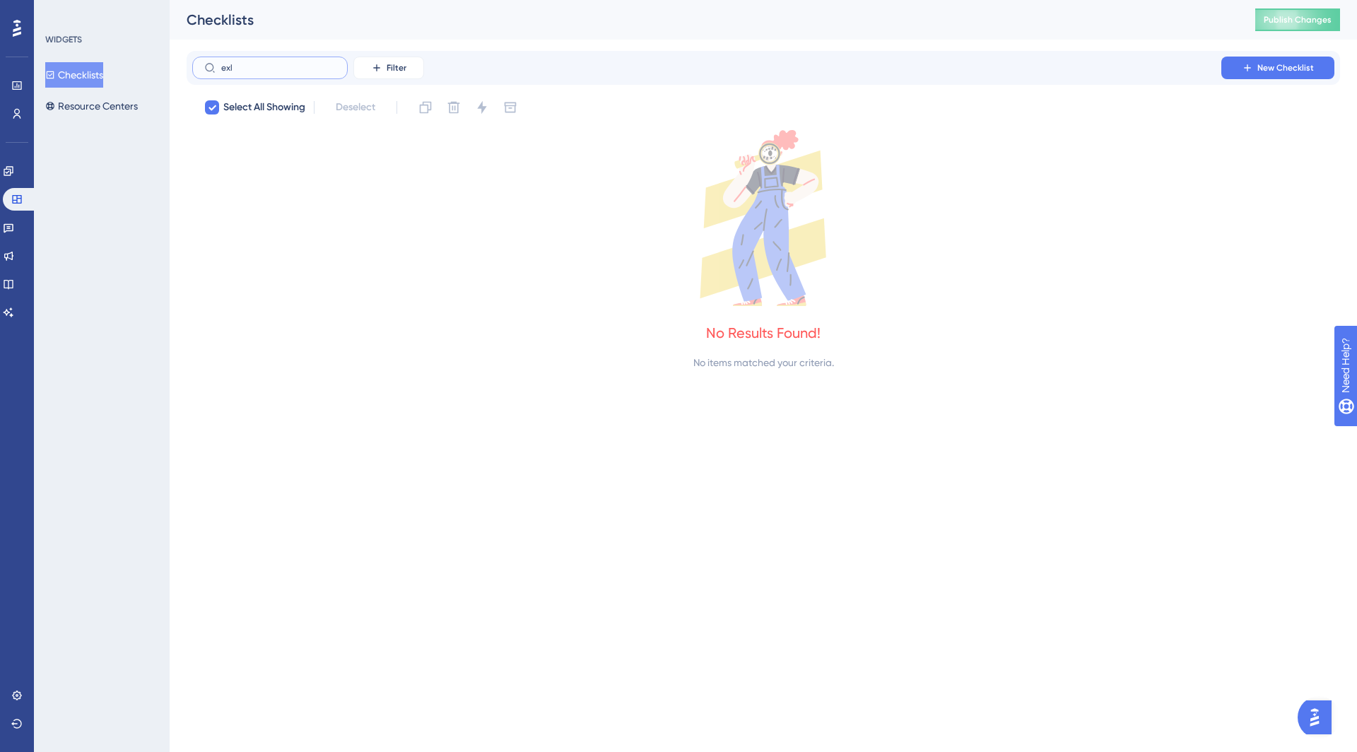
type input "ex"
checkbox input "false"
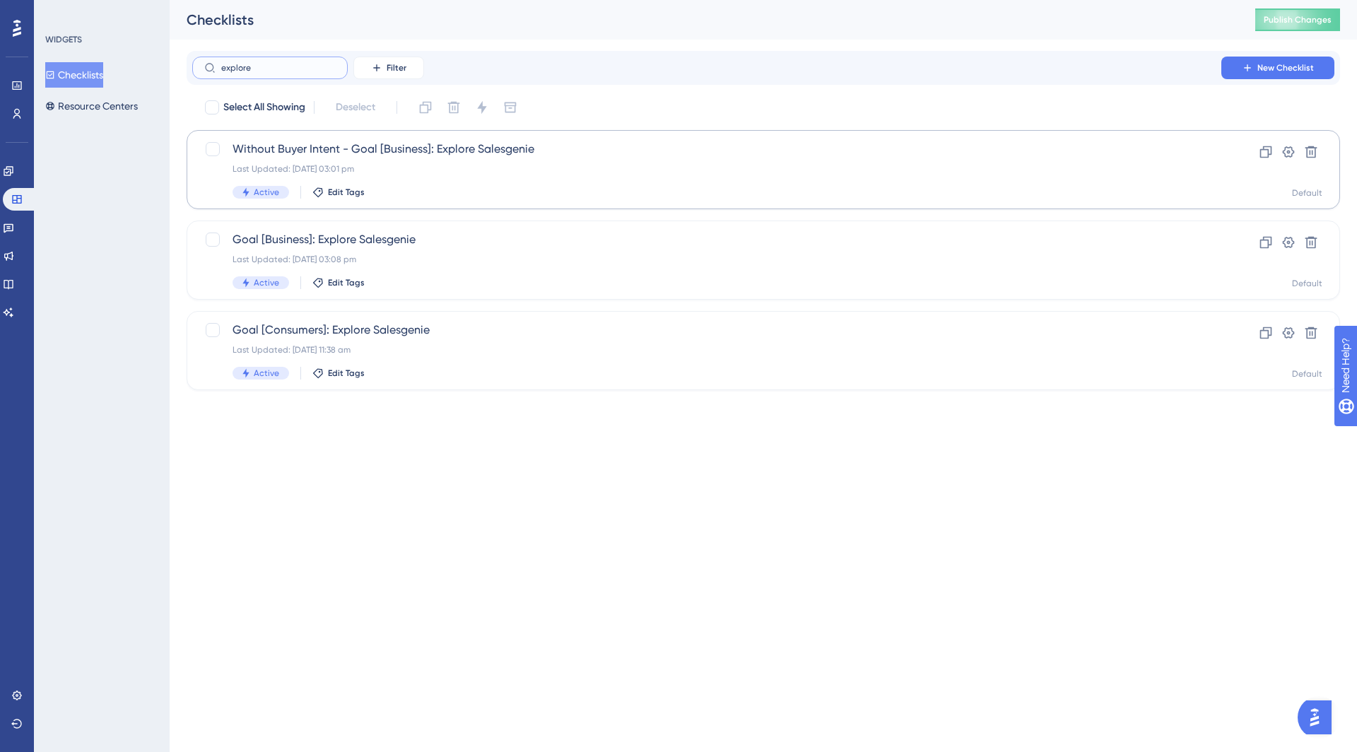
type input "explore"
click at [399, 158] on div "Without Buyer Intent - Goal [Business]: Explore Salesgenie Last Updated: 22 Sep…" at bounding box center [707, 170] width 949 height 58
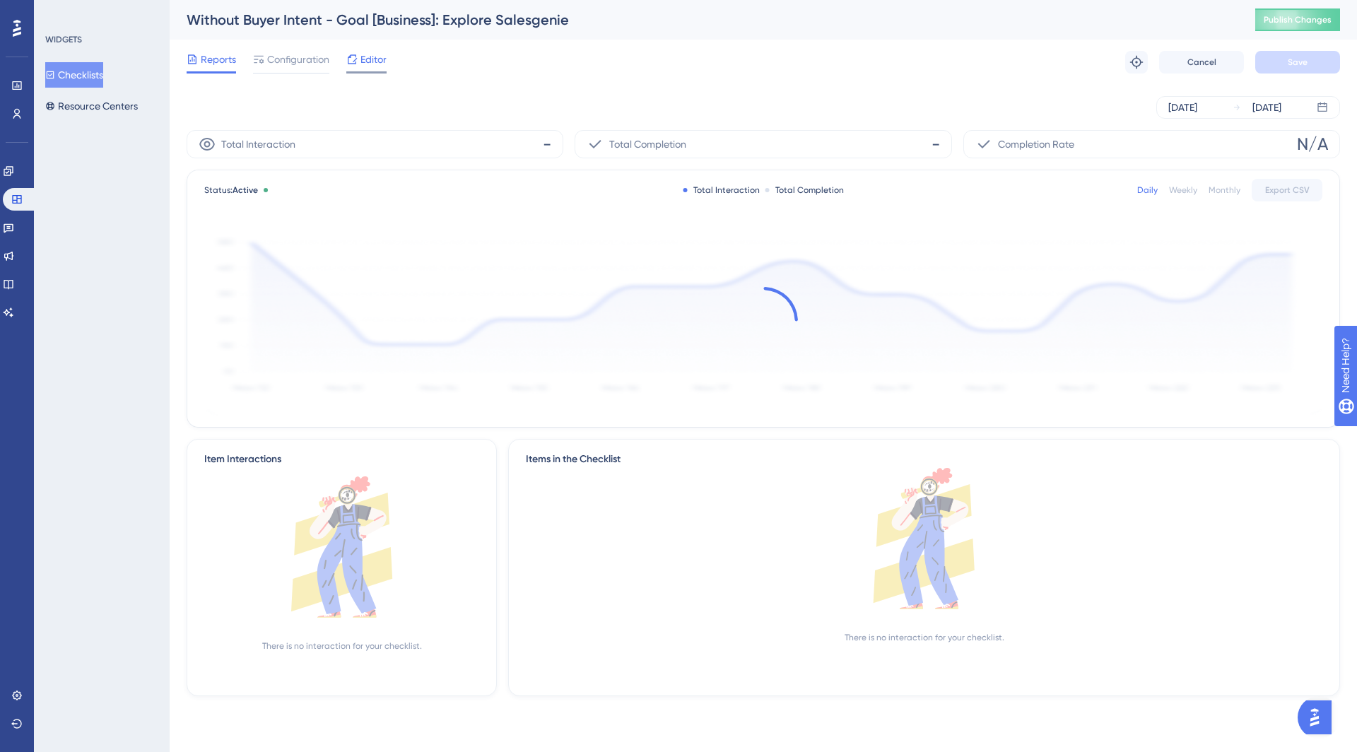
click at [364, 56] on span "Editor" at bounding box center [374, 59] width 26 height 17
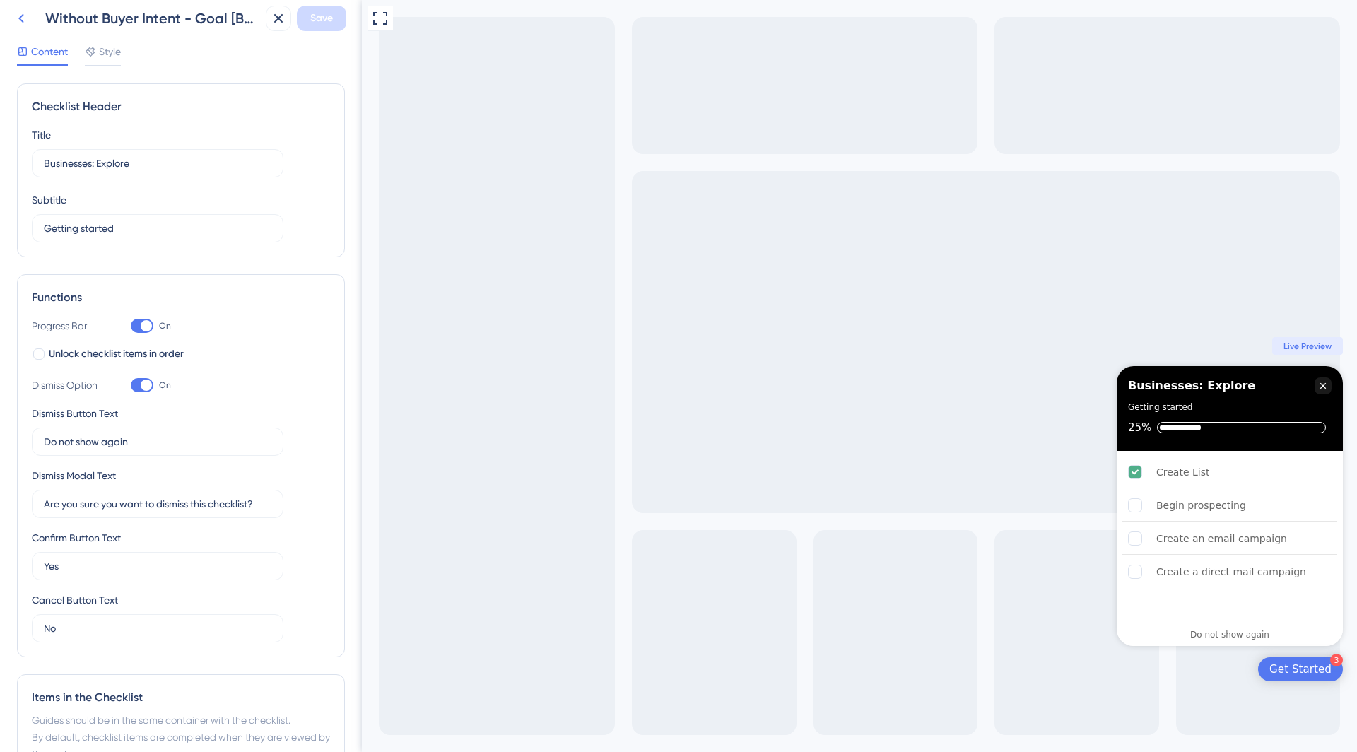
click at [23, 25] on icon at bounding box center [21, 18] width 17 height 17
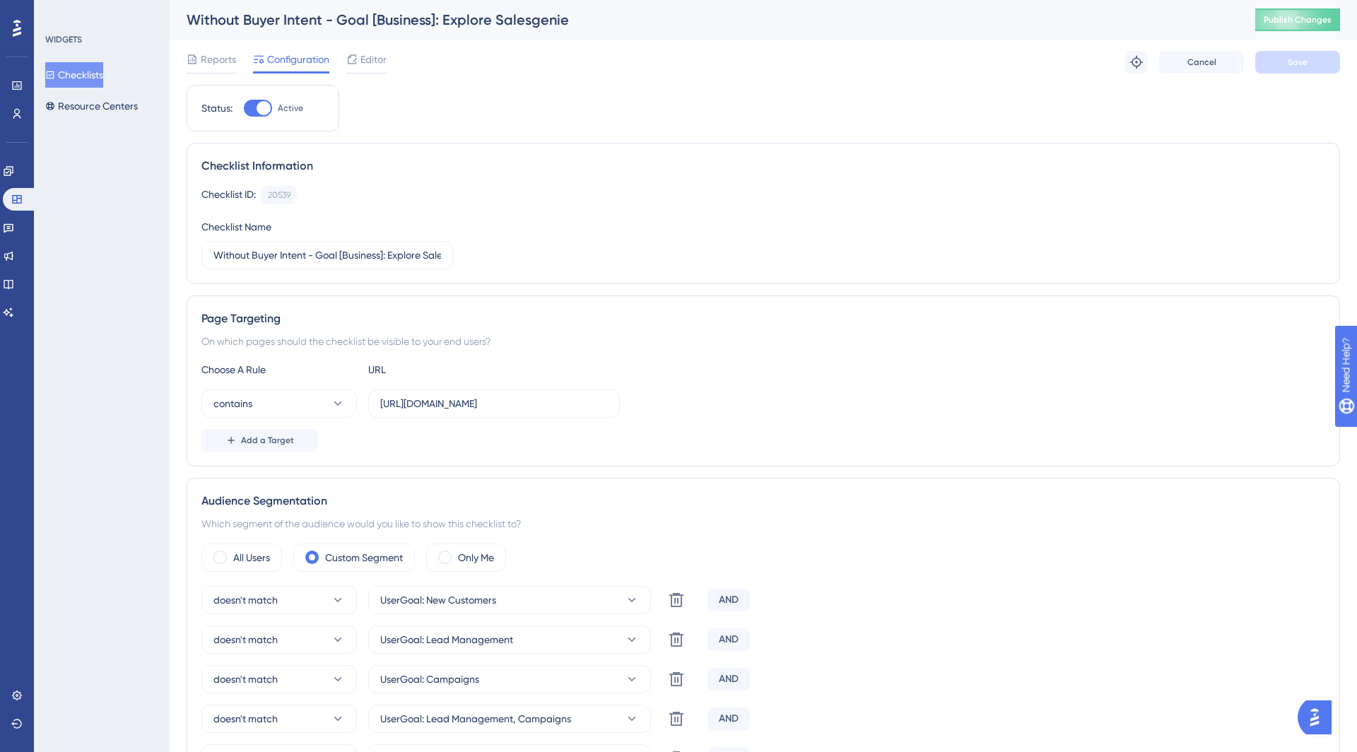
click at [77, 74] on button "Checklists" at bounding box center [74, 74] width 58 height 25
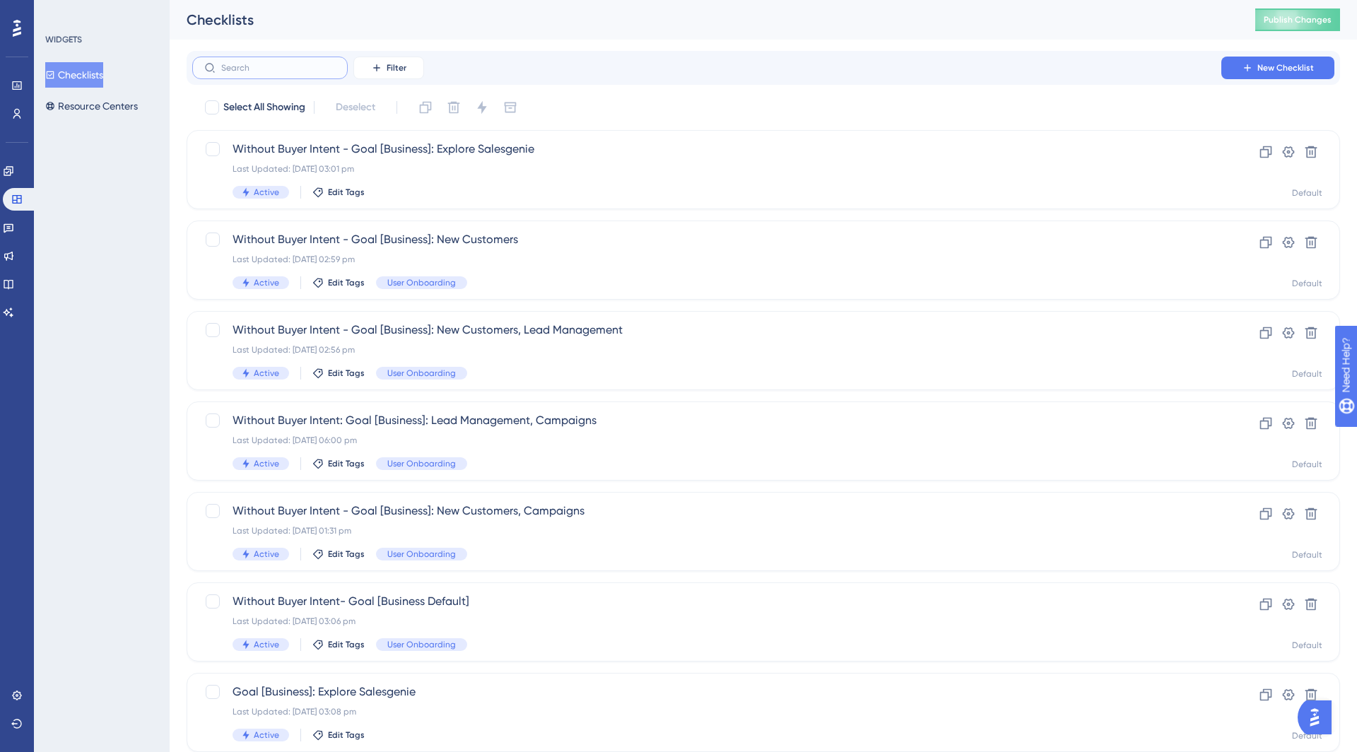
click at [274, 64] on input "text" at bounding box center [278, 68] width 115 height 10
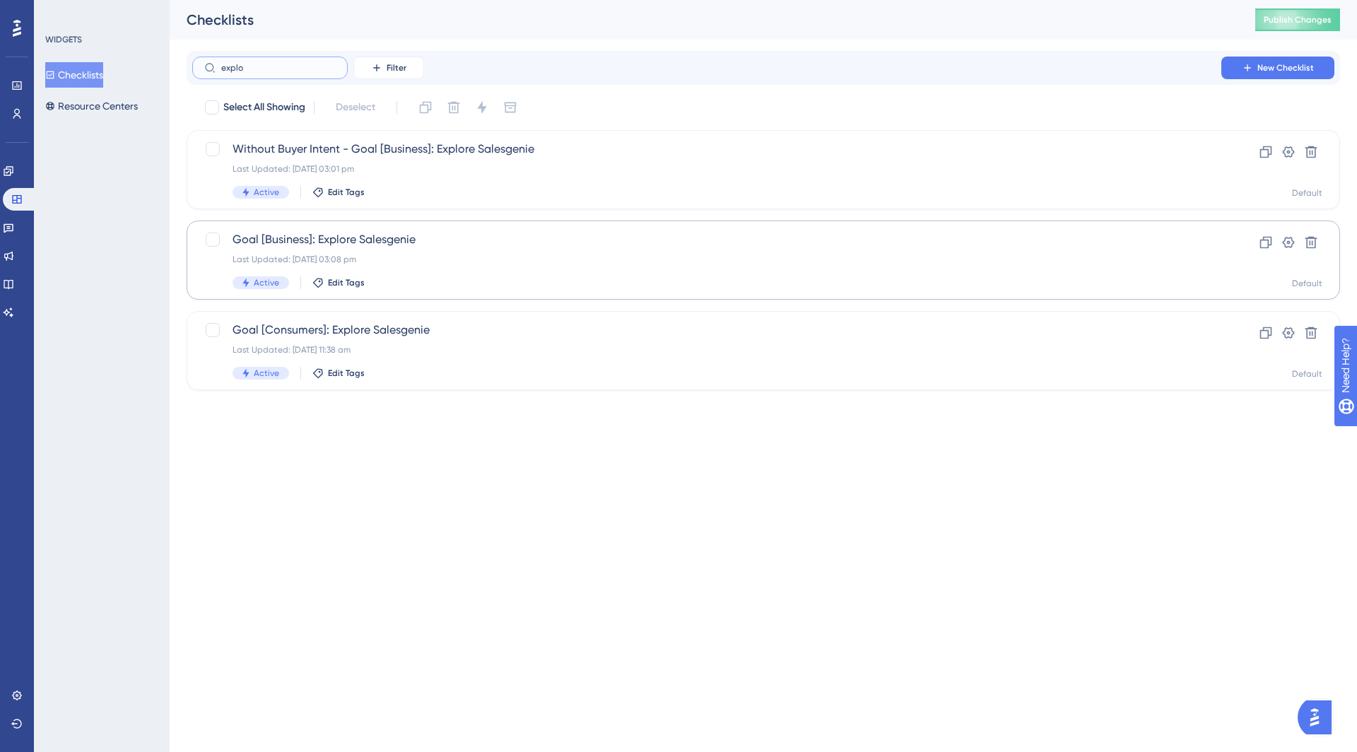
type input "explo"
click at [369, 251] on div "Goal [Business]: Explore Salesgenie Last Updated: 22 Sept 2025 03:08 pm Active …" at bounding box center [707, 260] width 949 height 58
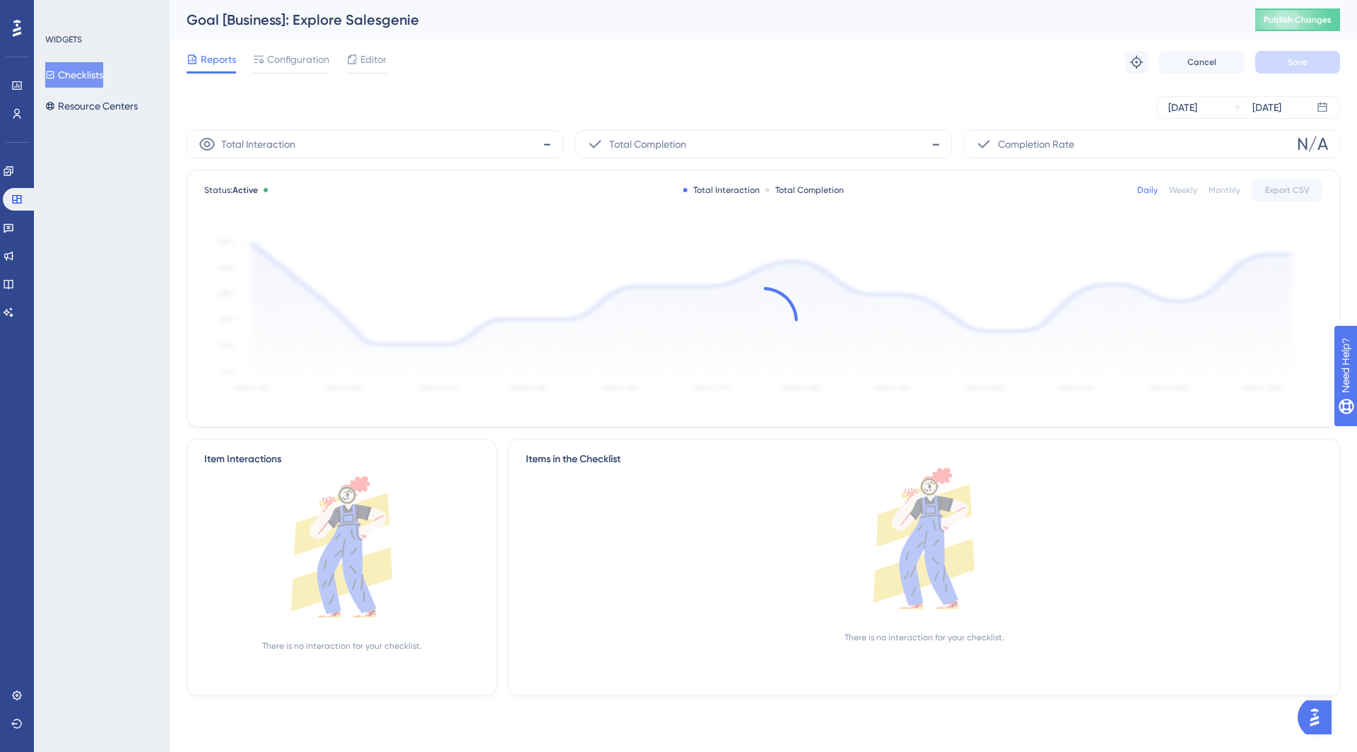
click at [365, 49] on div "Reports Configuration Editor Troubleshoot Cancel Save" at bounding box center [764, 62] width 1154 height 45
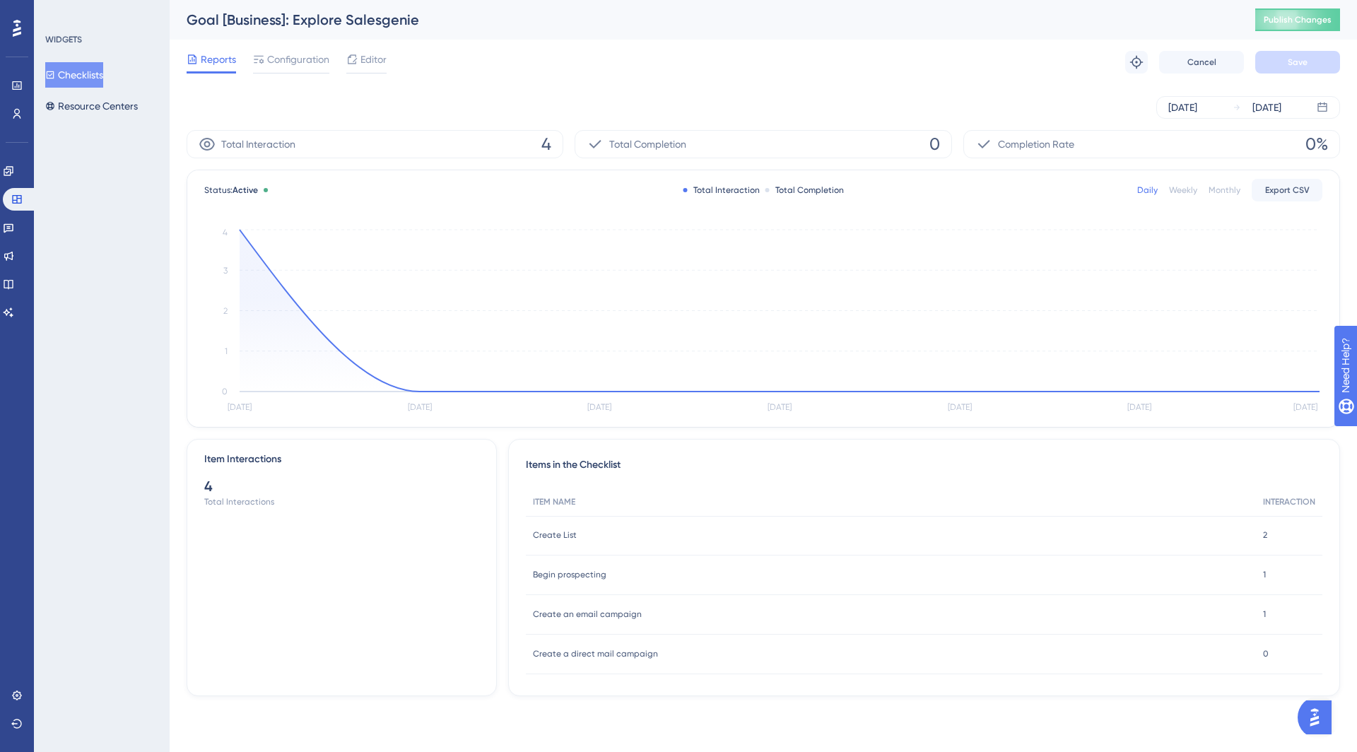
click at [374, 49] on div "Reports Configuration Editor Troubleshoot Cancel Save" at bounding box center [764, 62] width 1154 height 45
click at [379, 57] on span "Editor" at bounding box center [374, 59] width 26 height 17
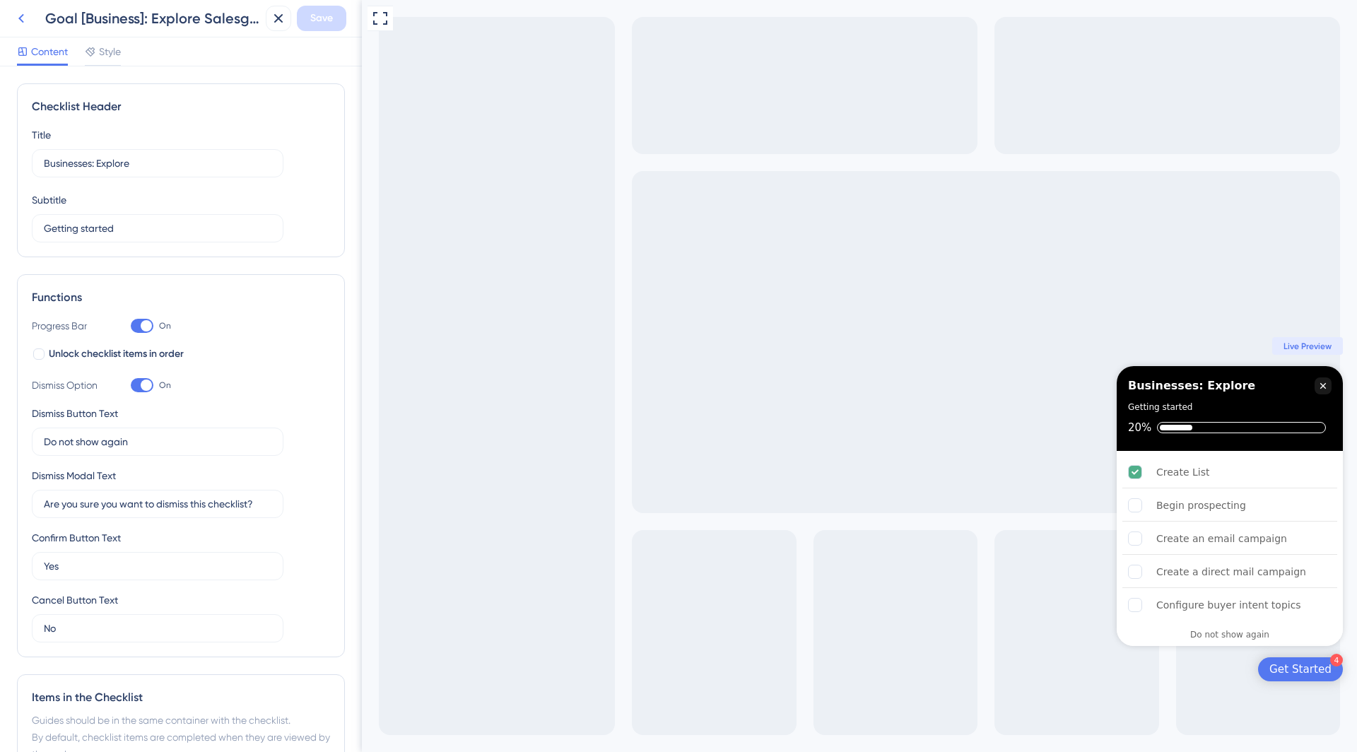
click at [19, 28] on button at bounding box center [20, 18] width 25 height 25
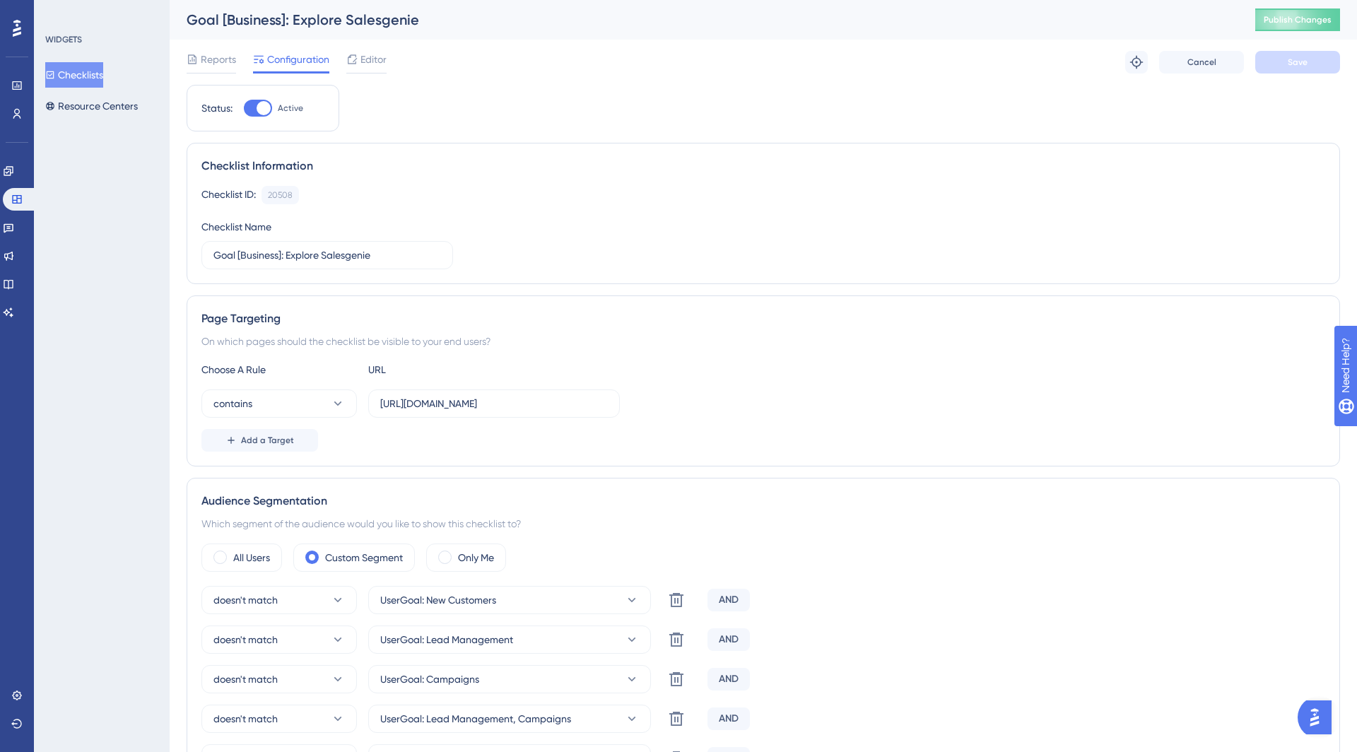
click at [100, 74] on button "Checklists" at bounding box center [74, 74] width 58 height 25
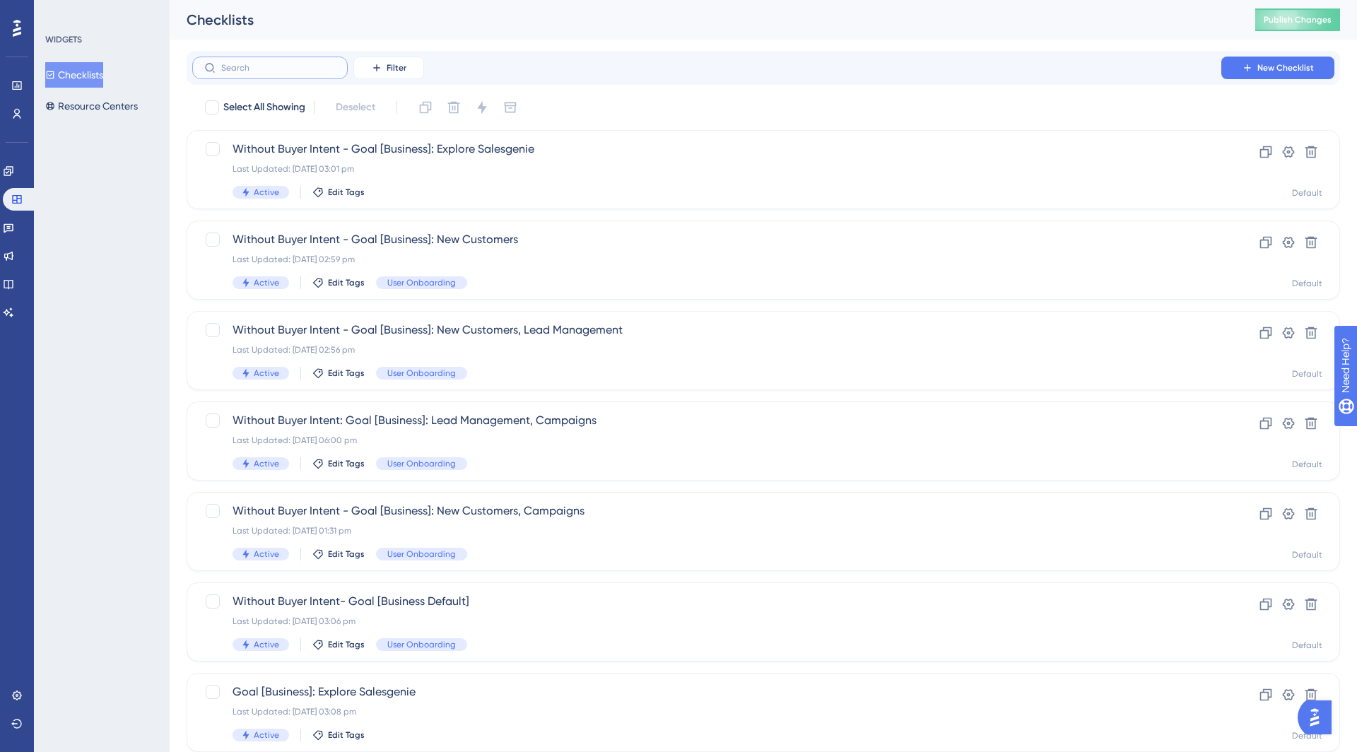
click at [300, 69] on input "text" at bounding box center [278, 68] width 115 height 10
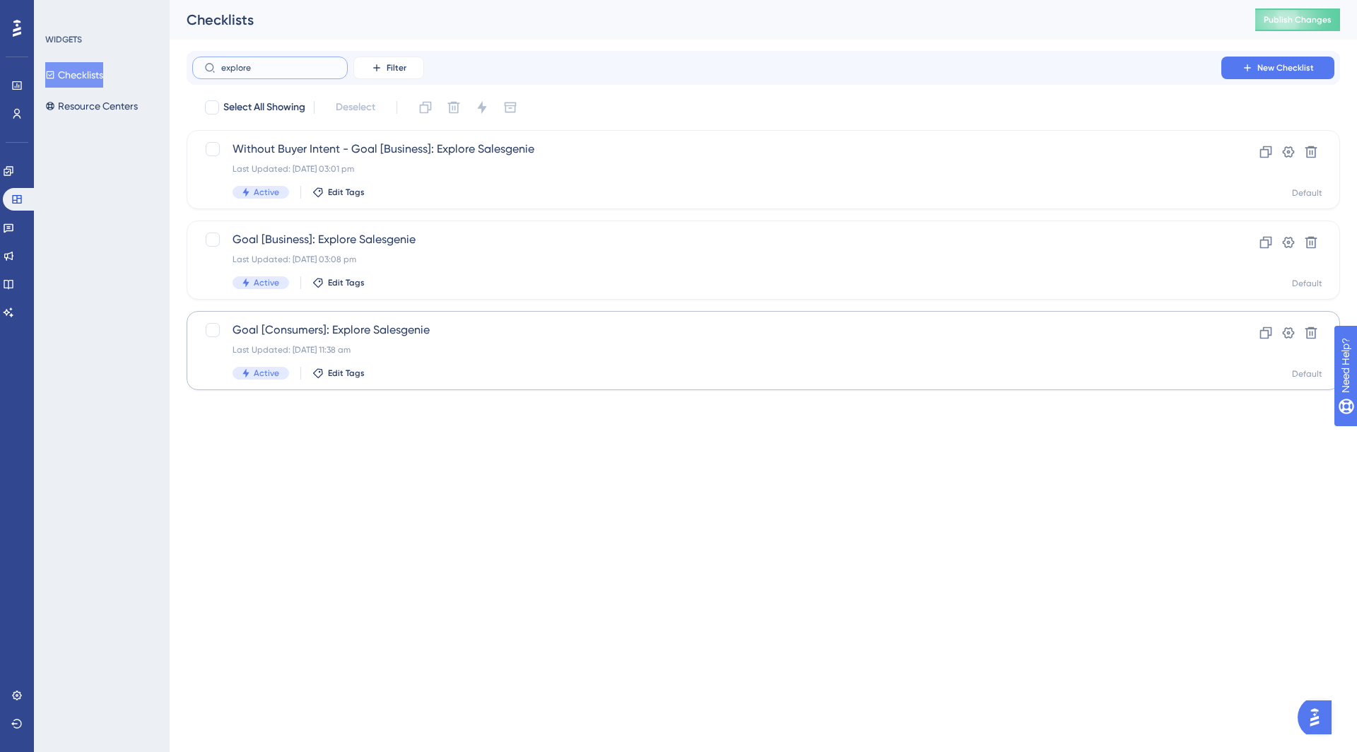
type input "explore"
click at [386, 342] on div "Goal [Consumers]: Explore Salesgenie Last Updated: 19 Sept 2025 11:38 am Active…" at bounding box center [707, 351] width 949 height 58
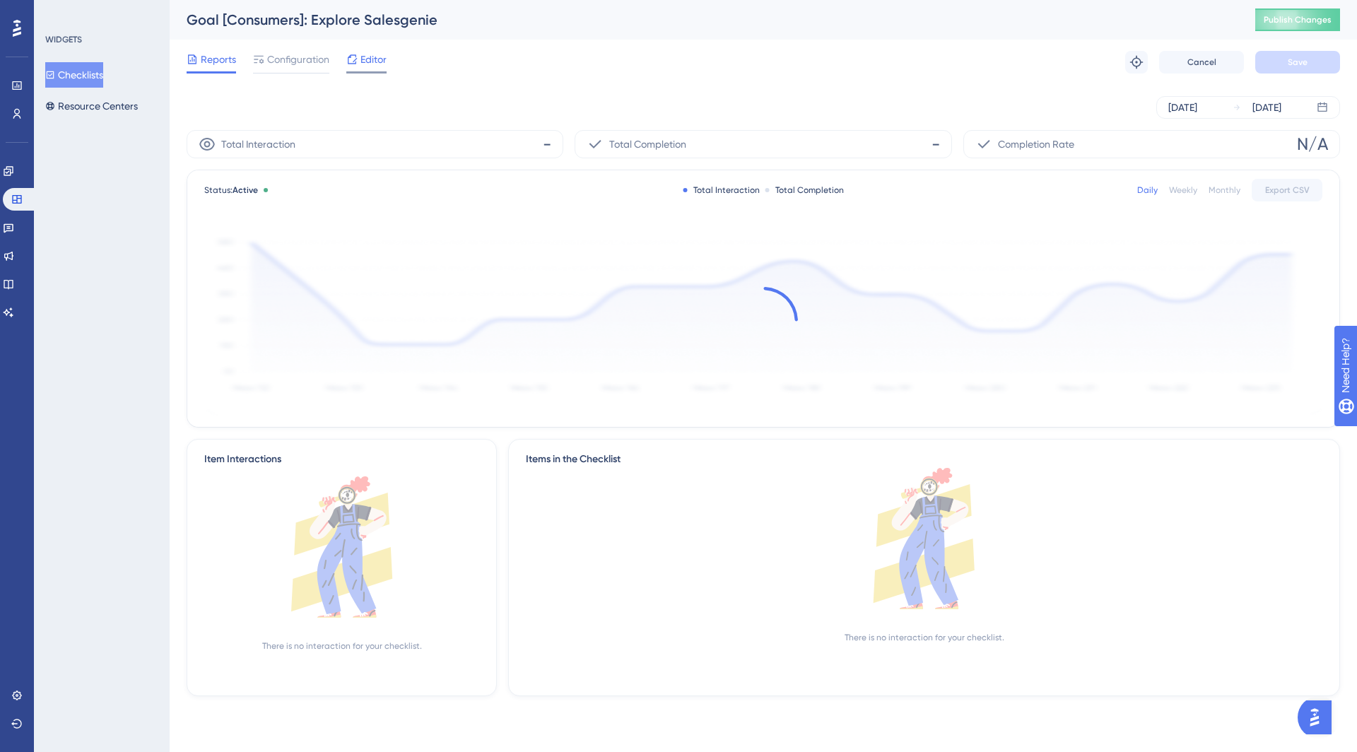
click at [367, 62] on span "Editor" at bounding box center [374, 59] width 26 height 17
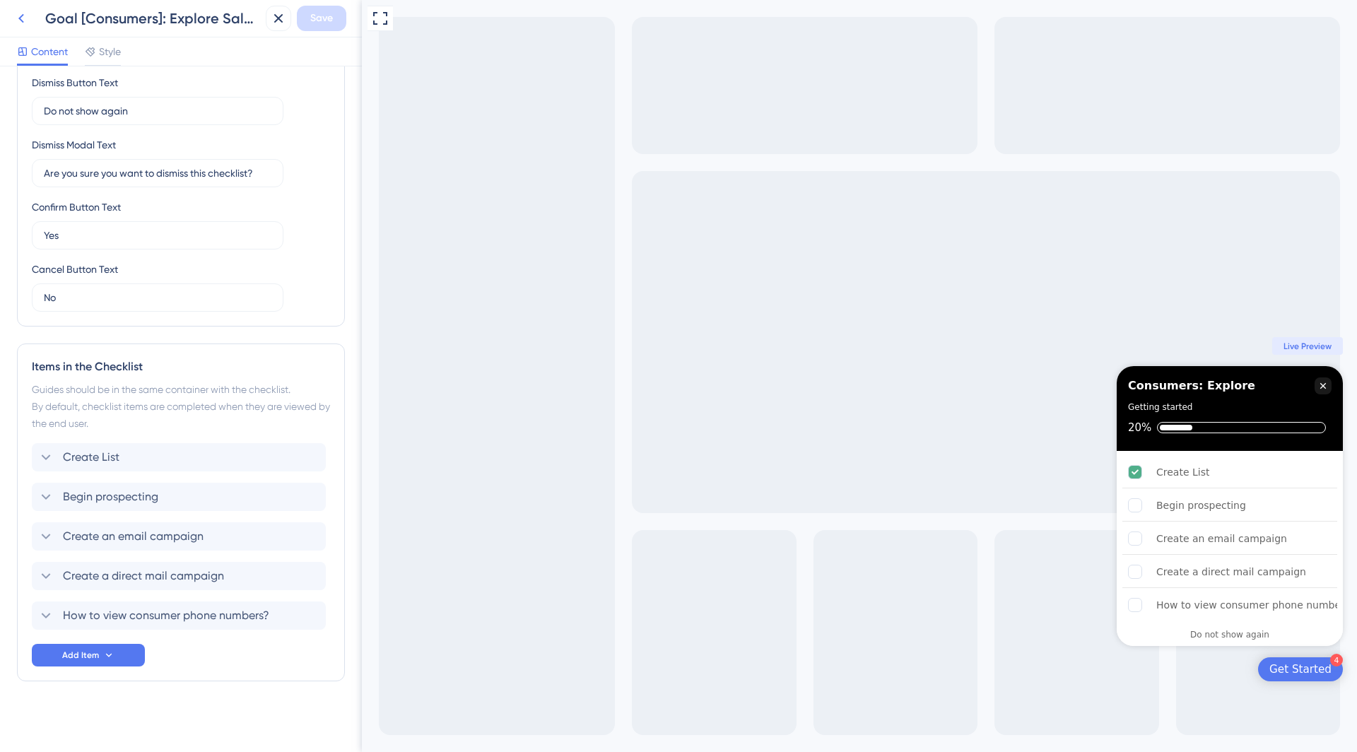
click at [16, 18] on icon at bounding box center [21, 18] width 17 height 17
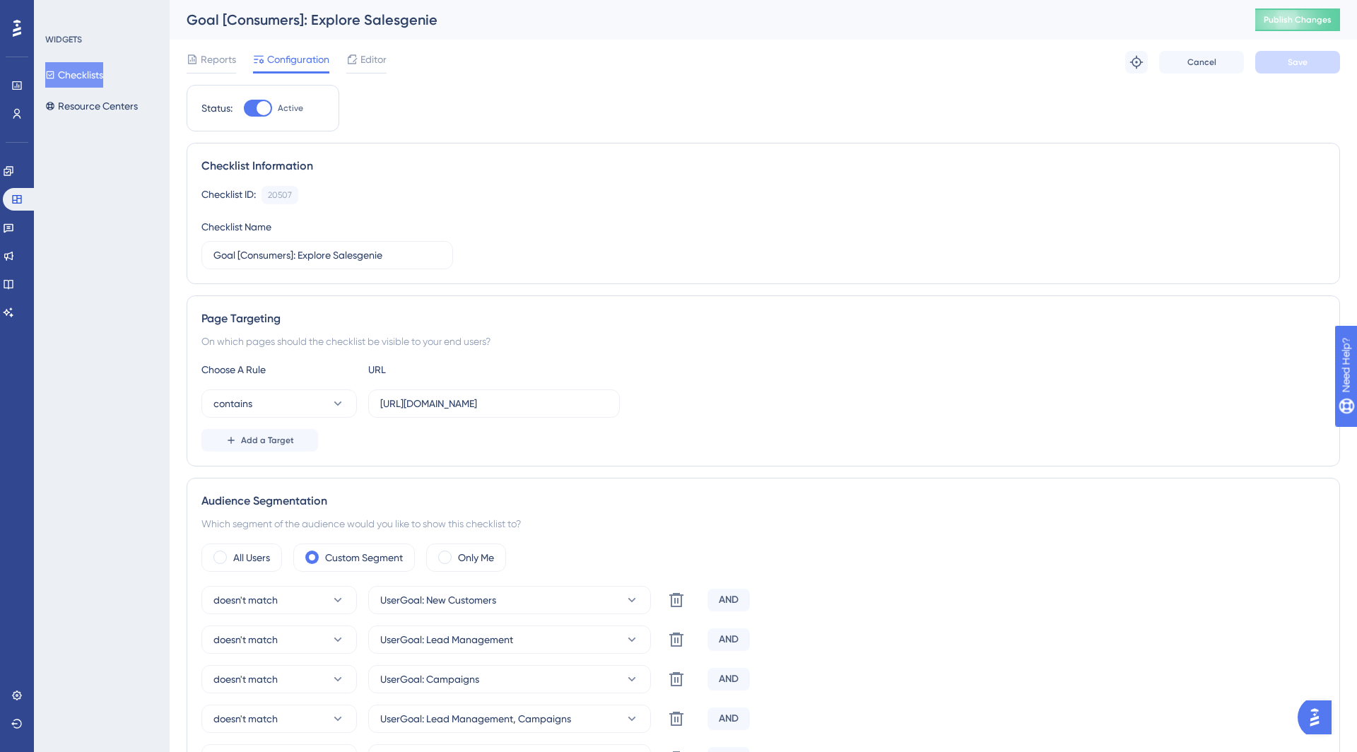
click at [91, 83] on button "Checklists" at bounding box center [74, 74] width 58 height 25
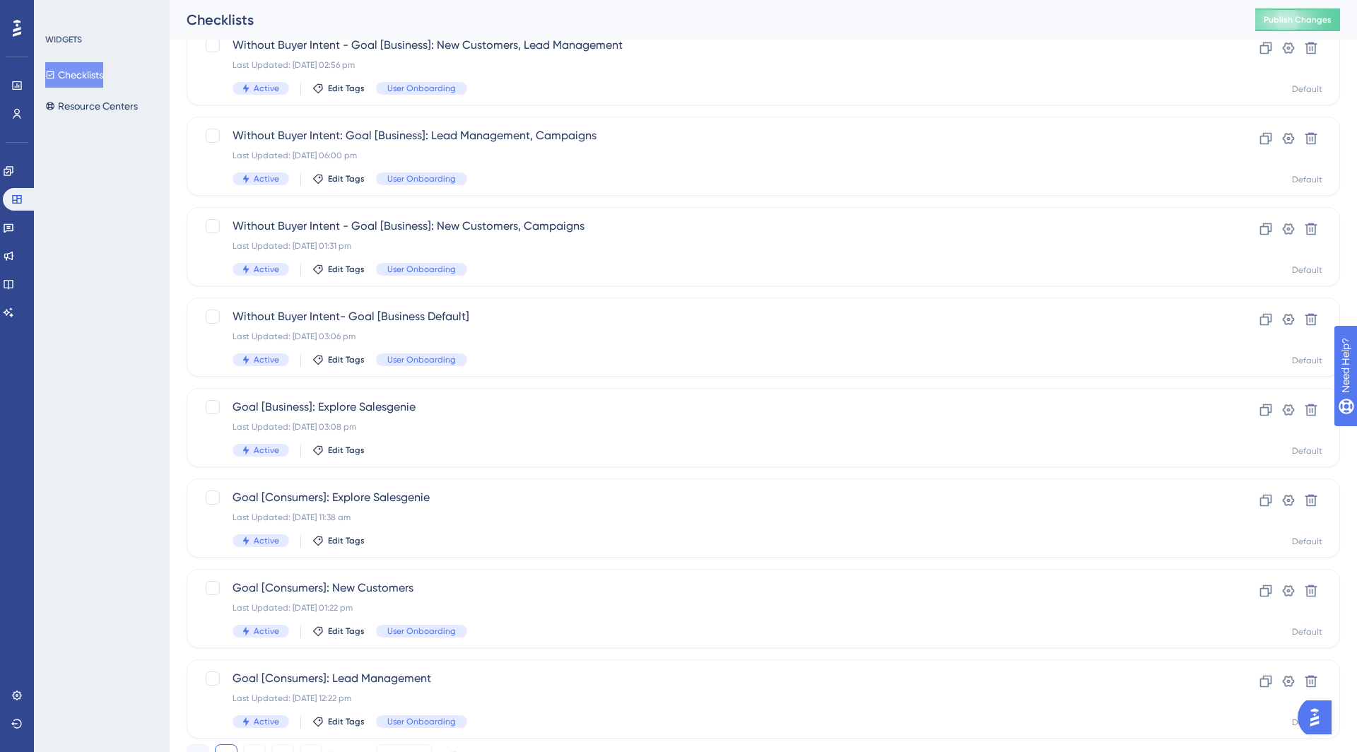
scroll to position [298, 0]
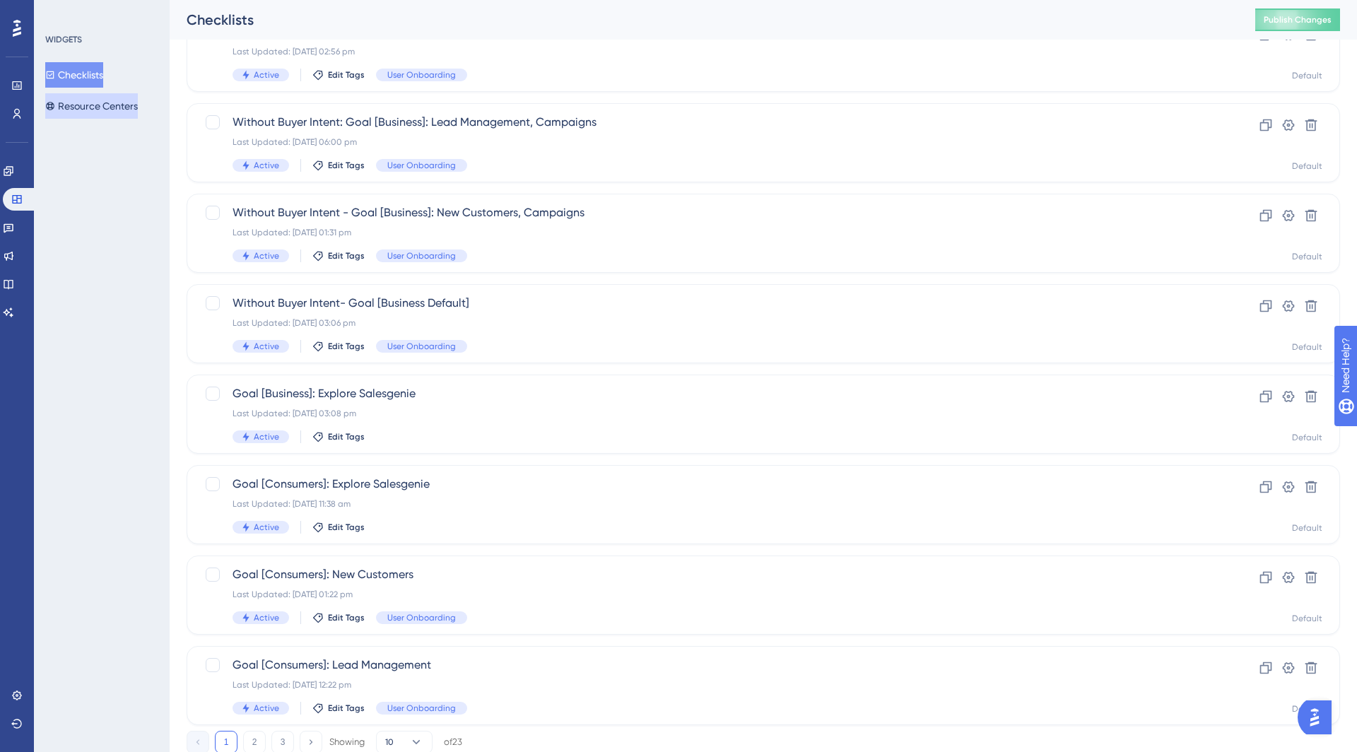
click at [90, 105] on button "Resource Centers" at bounding box center [91, 105] width 93 height 25
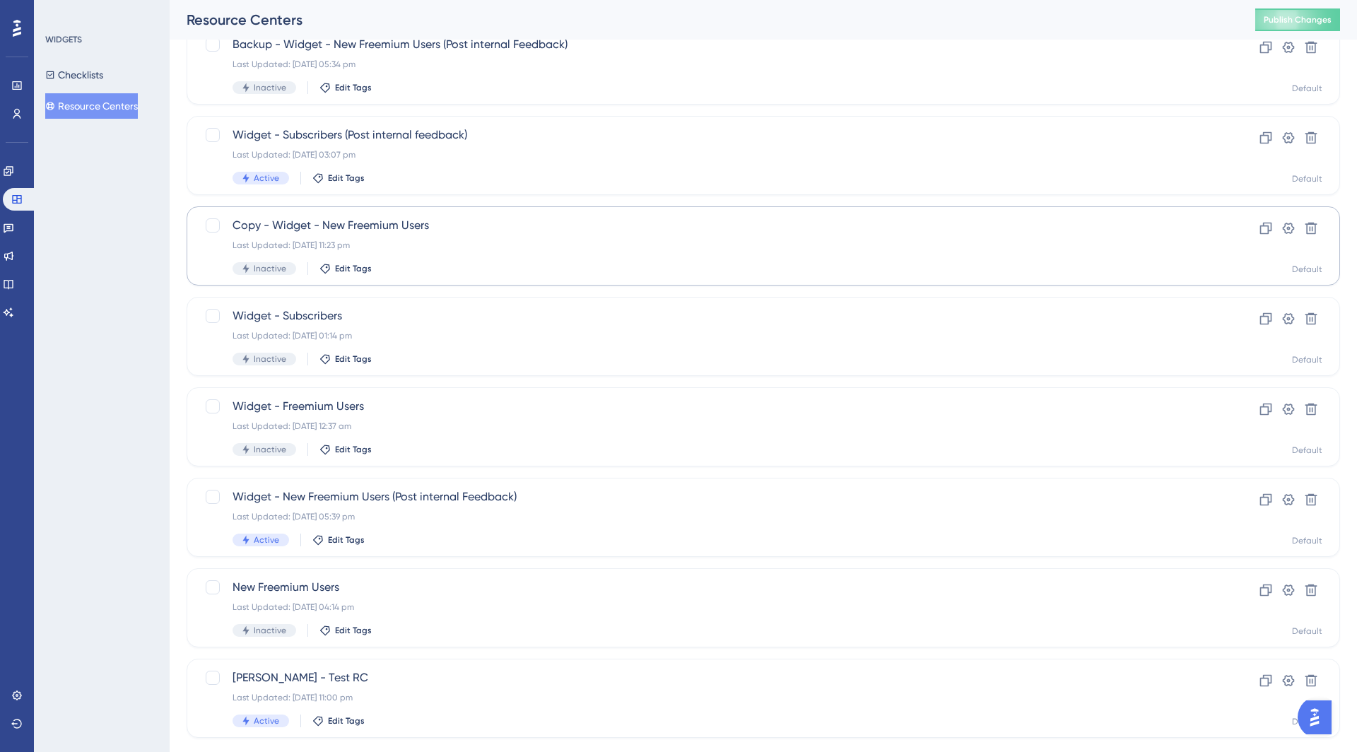
scroll to position [110, 0]
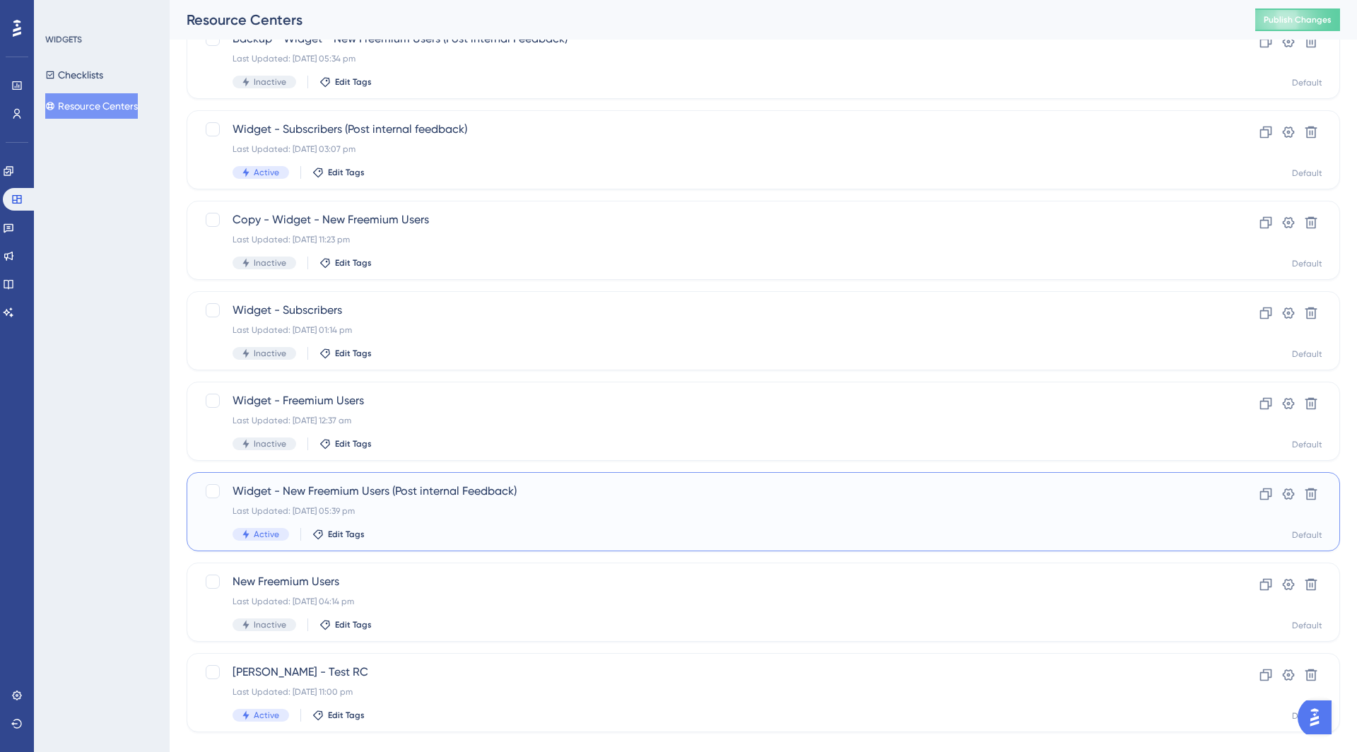
click at [412, 514] on div "Last Updated: 23 Sept 2025 05:39 pm" at bounding box center [707, 510] width 949 height 11
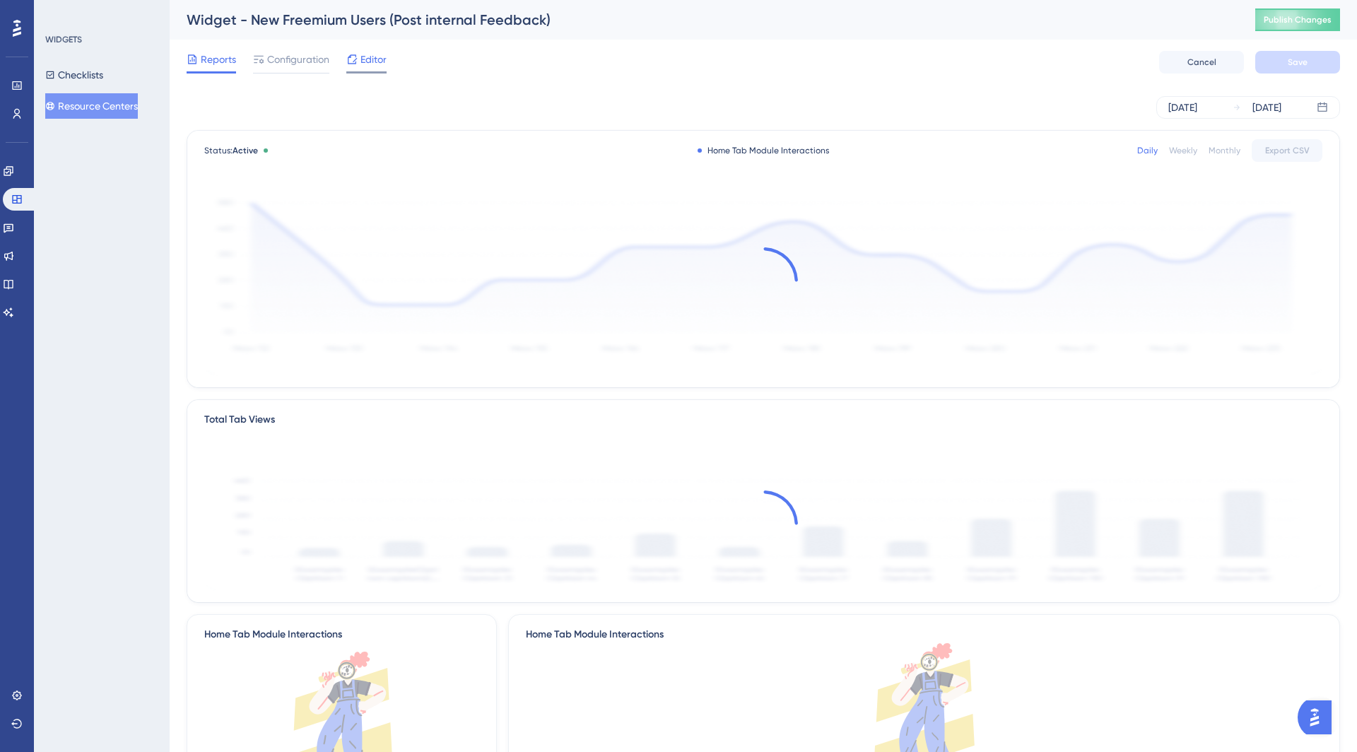
click at [358, 58] on div "Editor" at bounding box center [366, 59] width 40 height 17
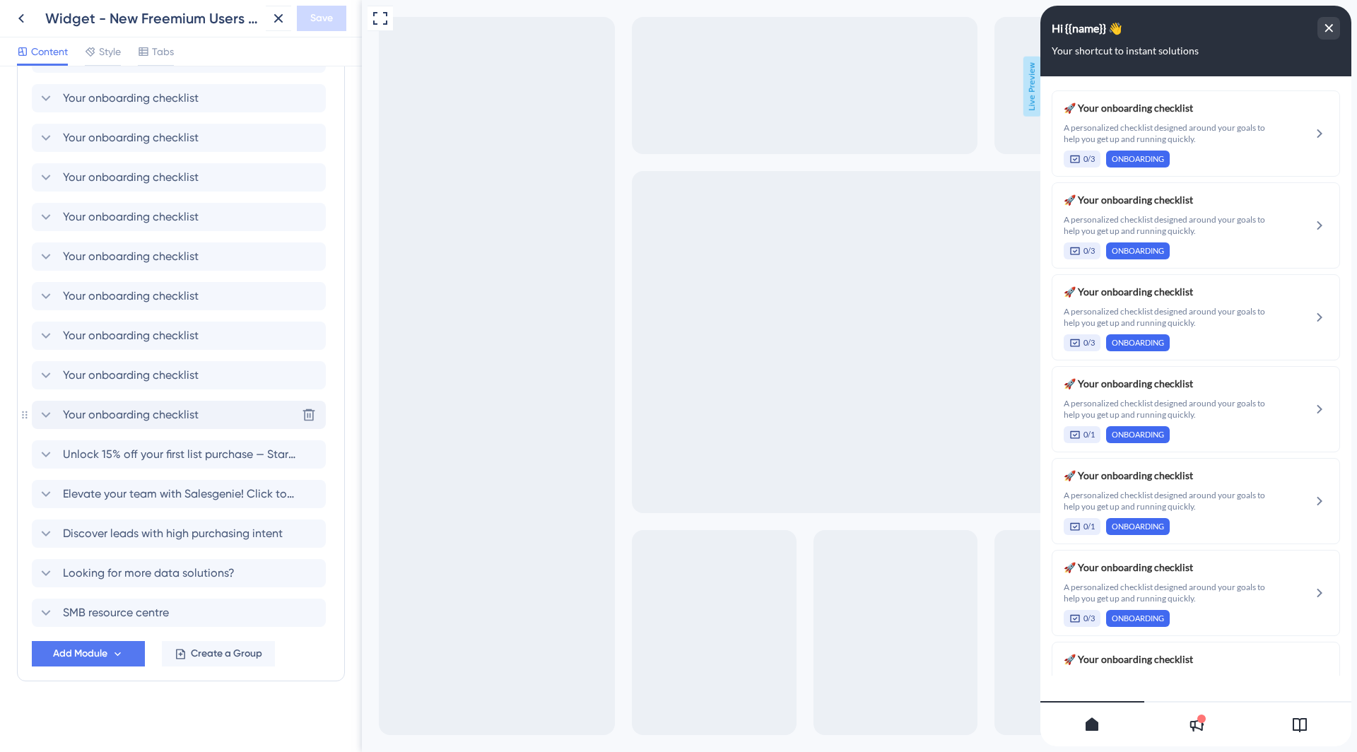
click at [195, 411] on span "Your onboarding checklist" at bounding box center [131, 415] width 136 height 17
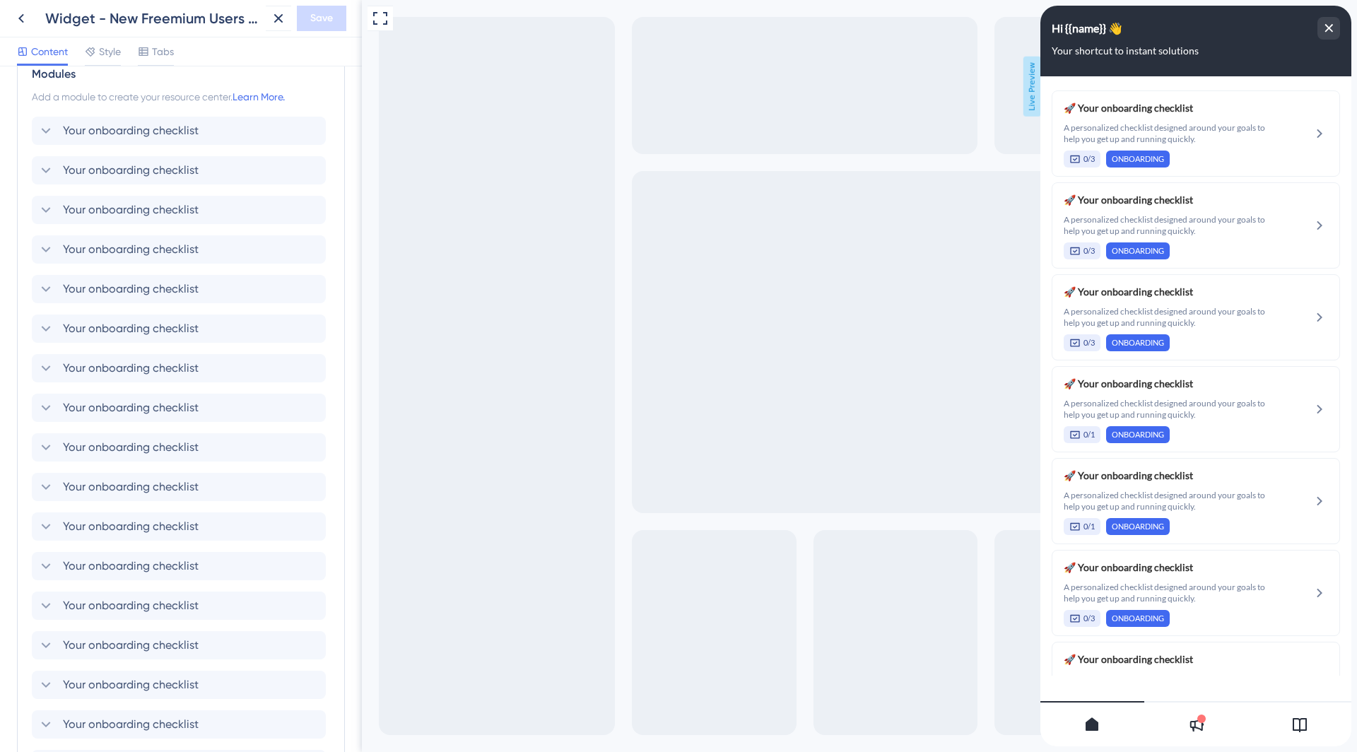
scroll to position [234, 0]
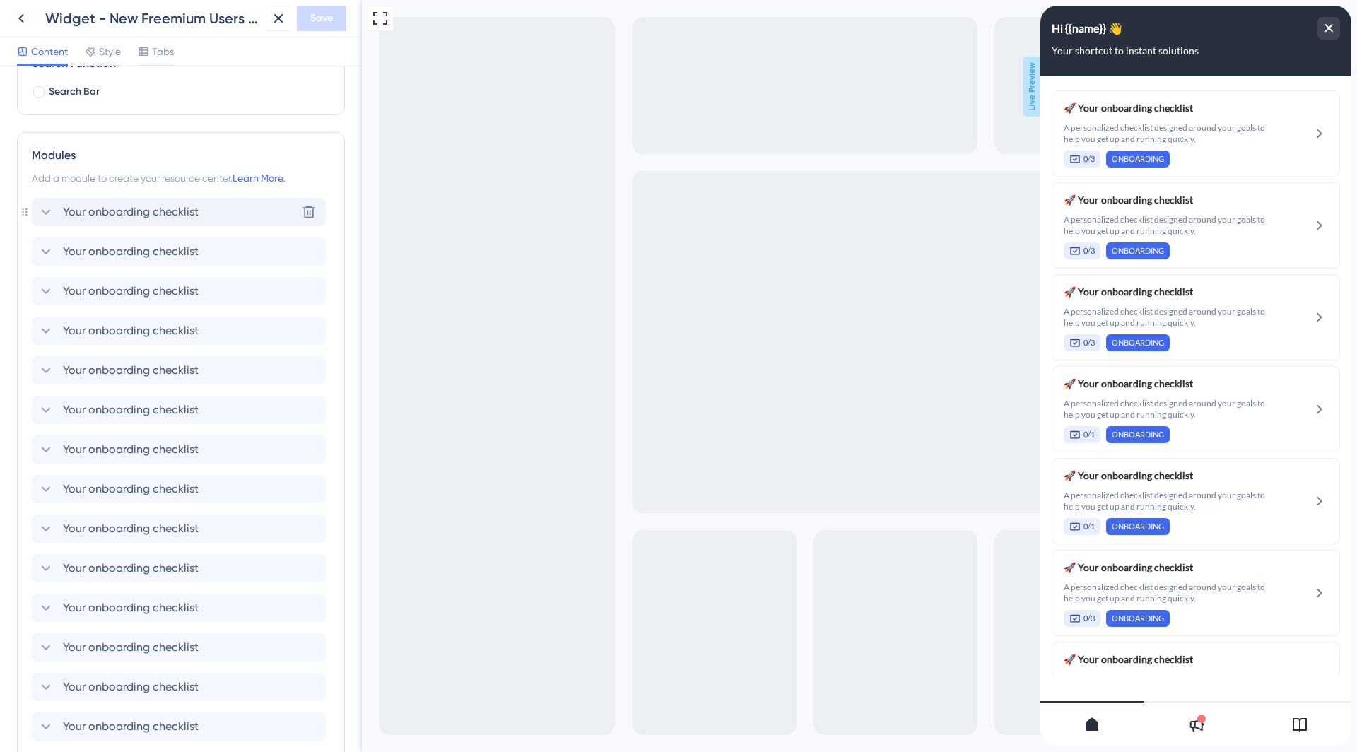
click at [184, 217] on span "Your onboarding checklist" at bounding box center [131, 212] width 136 height 17
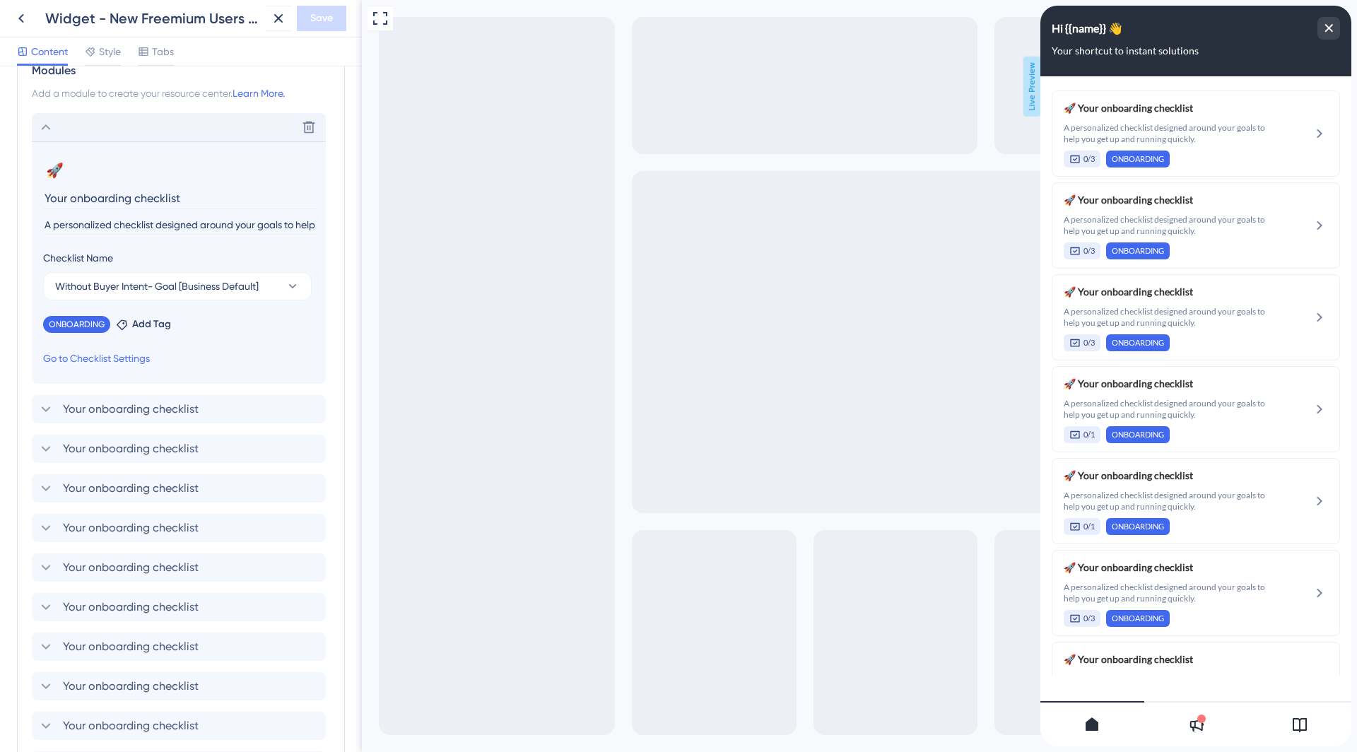
scroll to position [455, 0]
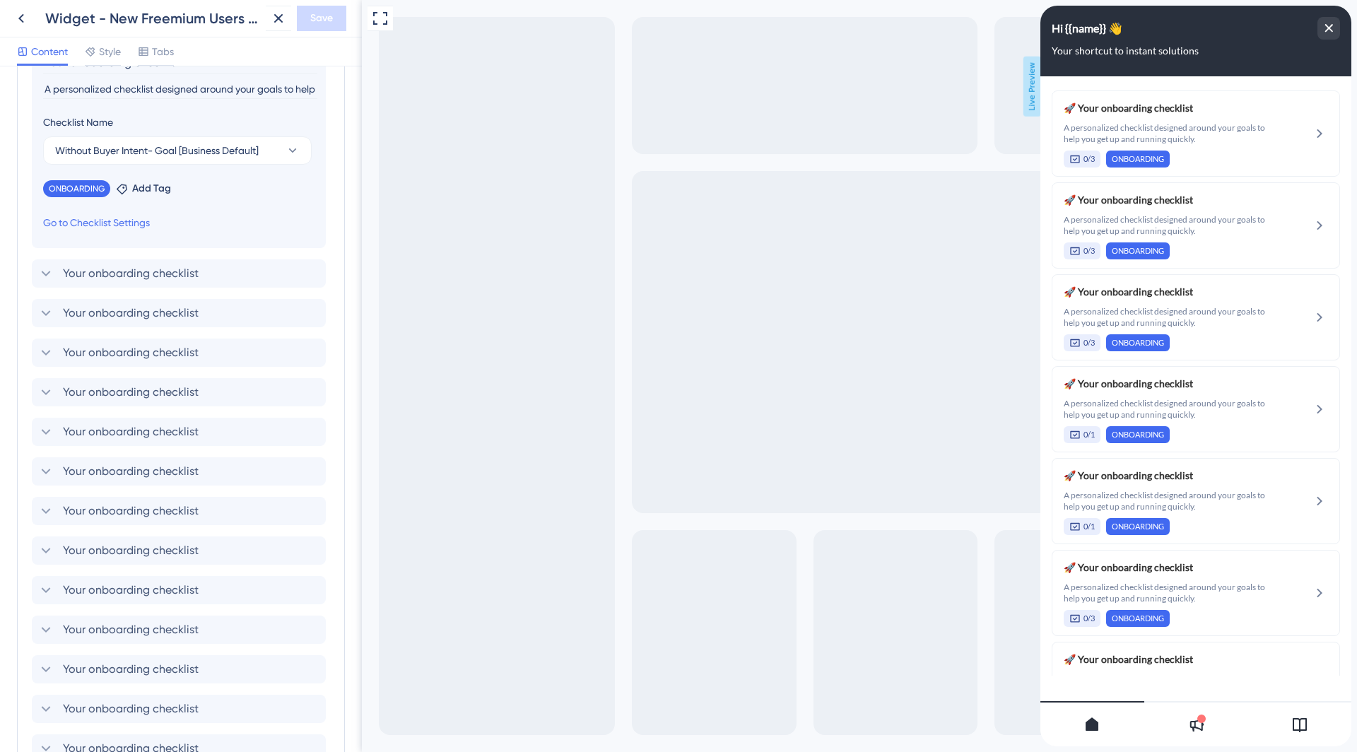
click at [190, 255] on div "Delete 🚀 Change emoji Remove emoji Your onboarding checklist A personalized che…" at bounding box center [181, 587] width 298 height 1221
click at [197, 274] on div "Your onboarding checklist Delete" at bounding box center [179, 273] width 294 height 28
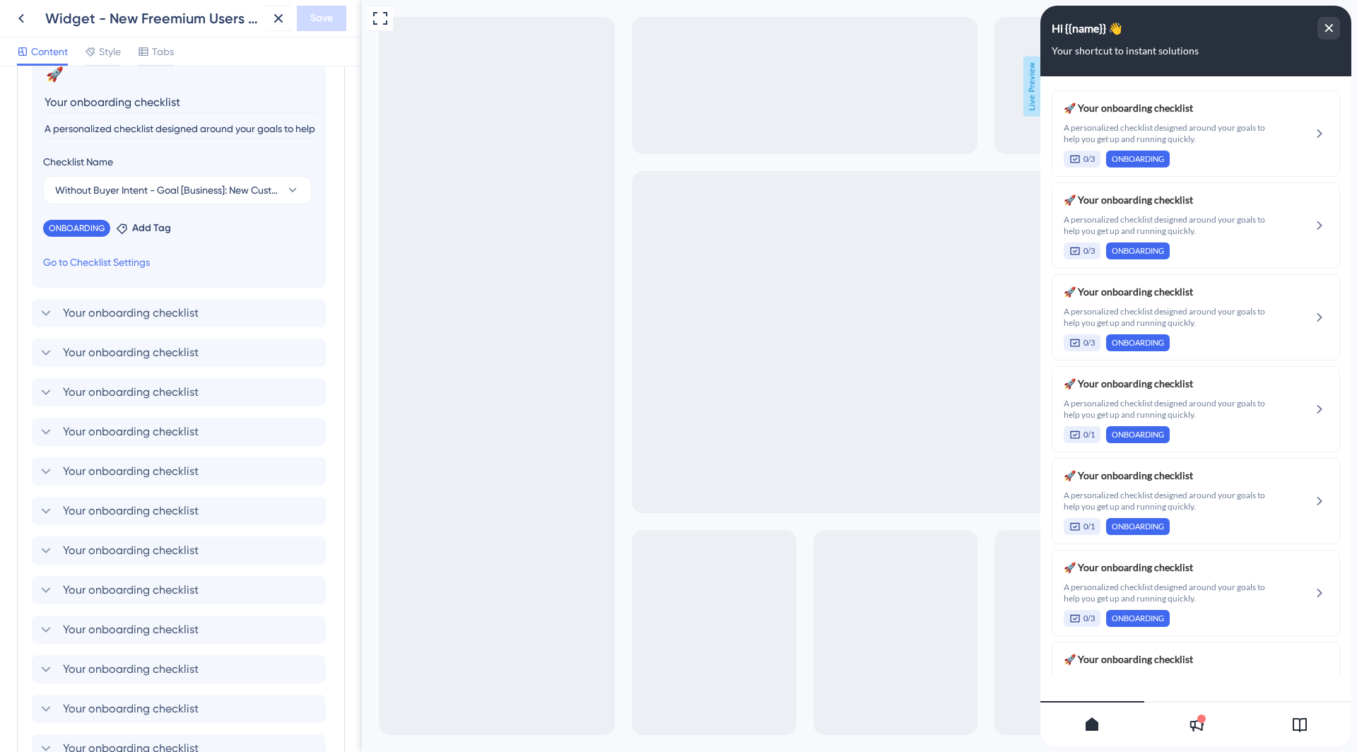
scroll to position [451, 0]
click at [209, 327] on div "Your onboarding checklist Delete" at bounding box center [179, 317] width 294 height 28
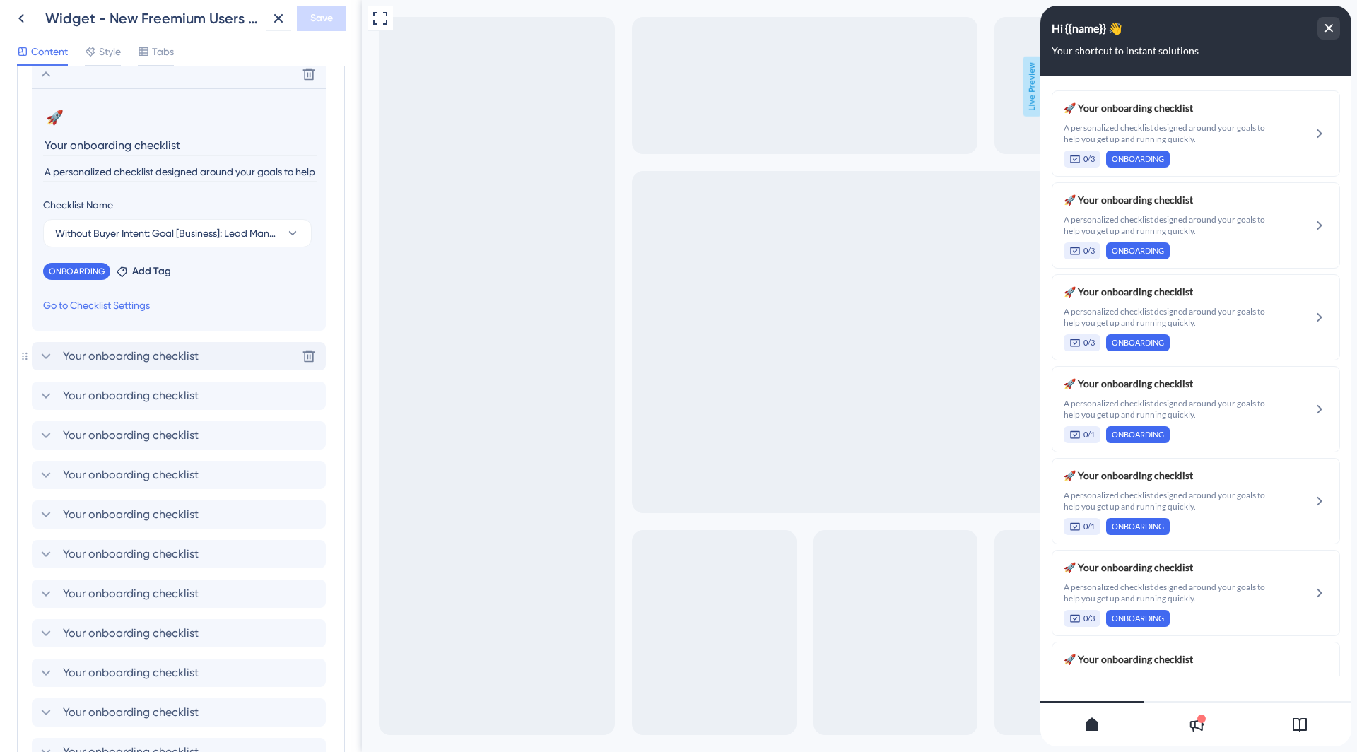
click at [213, 358] on div "Your onboarding checklist Delete" at bounding box center [179, 356] width 294 height 28
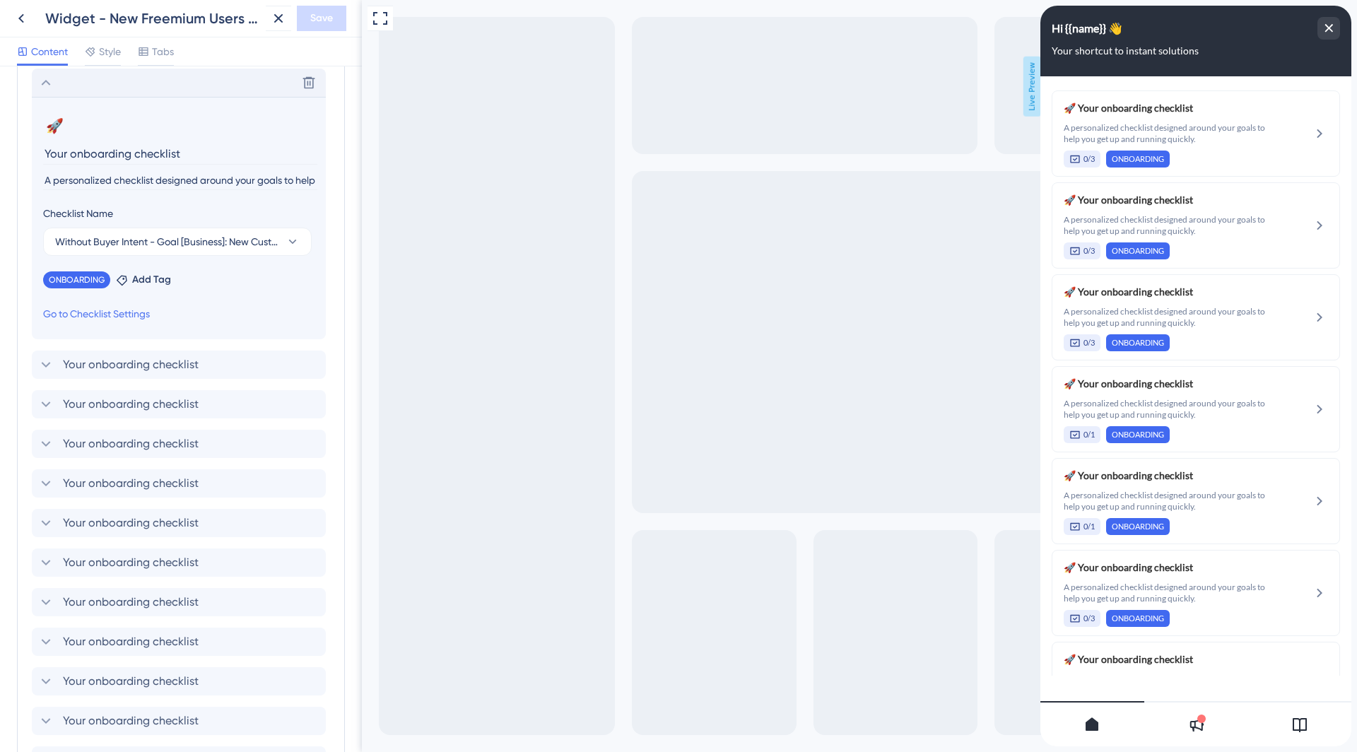
scroll to position [484, 0]
click at [224, 370] on div "Your onboarding checklist Delete" at bounding box center [179, 363] width 294 height 28
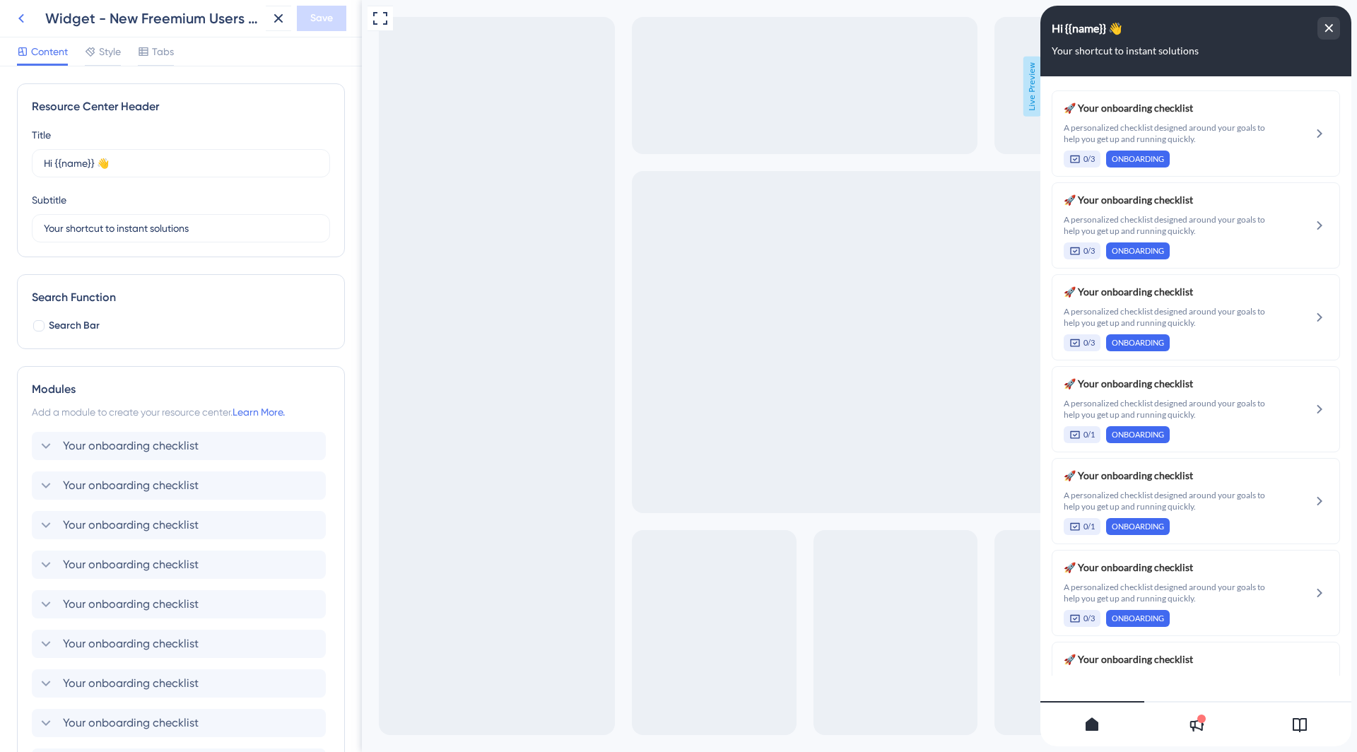
click at [20, 15] on icon at bounding box center [21, 18] width 17 height 17
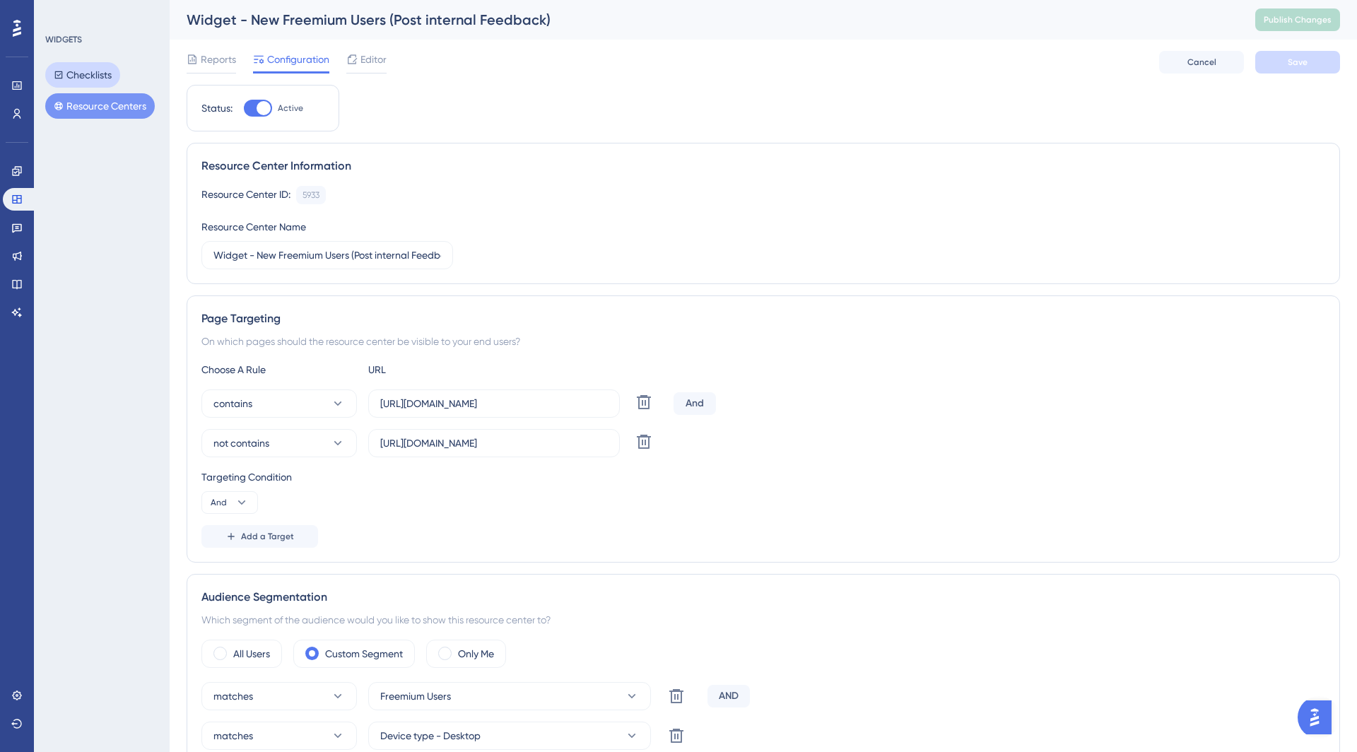
click at [94, 64] on button "Checklists" at bounding box center [82, 74] width 75 height 25
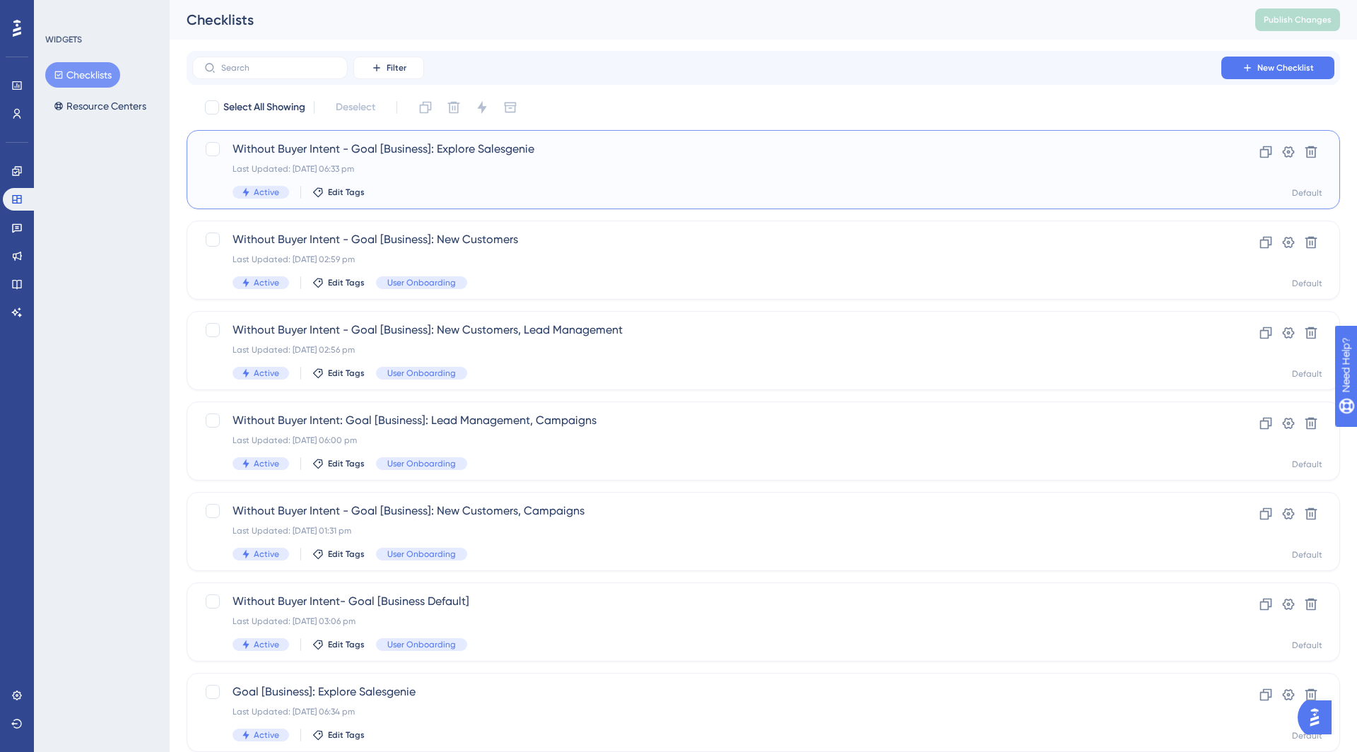
click at [374, 156] on span "Without Buyer Intent - Goal [Business]: Explore Salesgenie" at bounding box center [707, 149] width 949 height 17
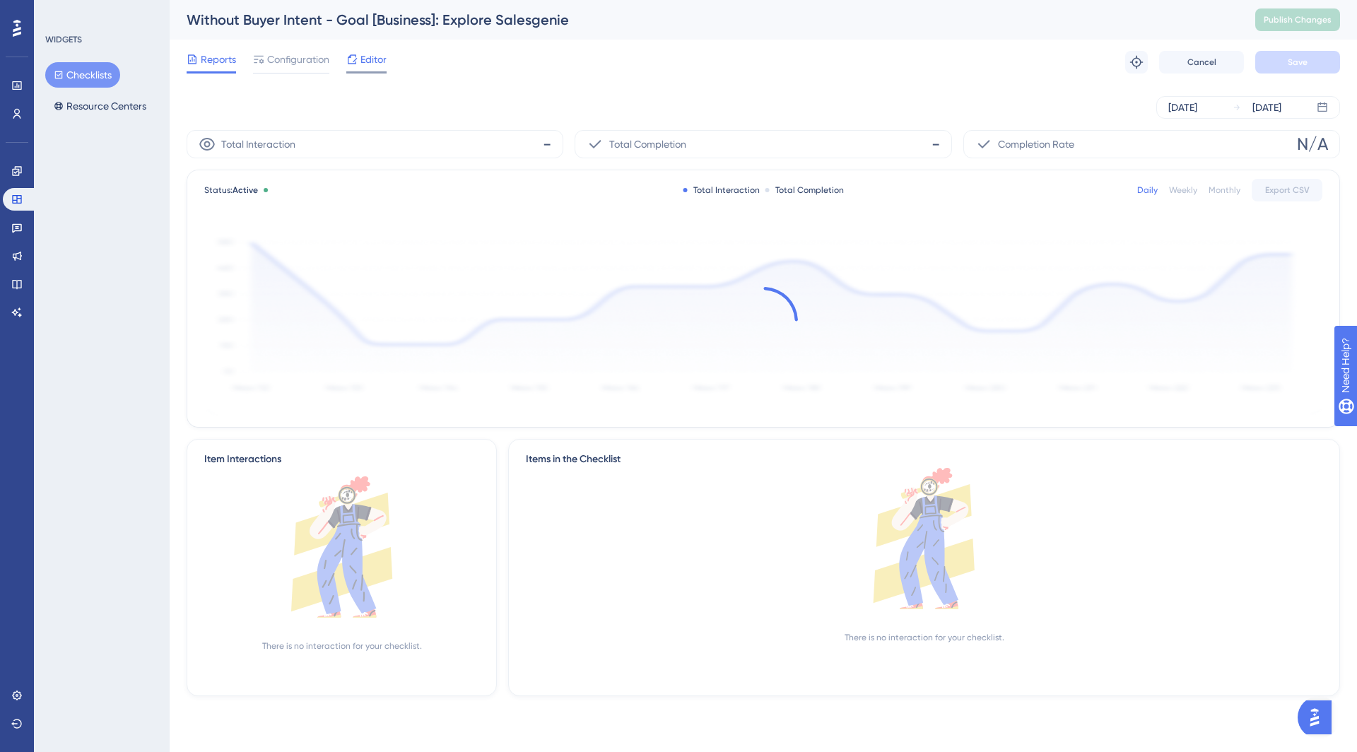
click at [382, 62] on span "Editor" at bounding box center [374, 59] width 26 height 17
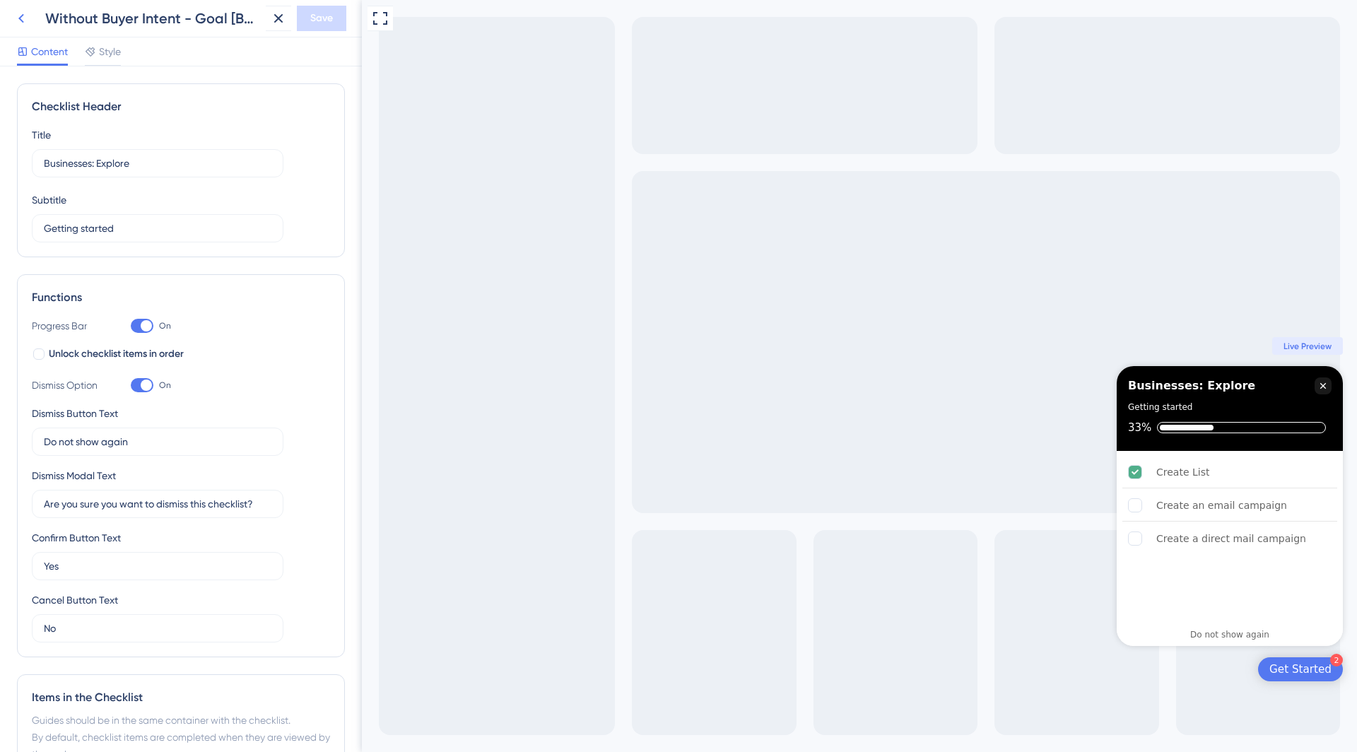
click at [16, 21] on icon at bounding box center [21, 18] width 17 height 17
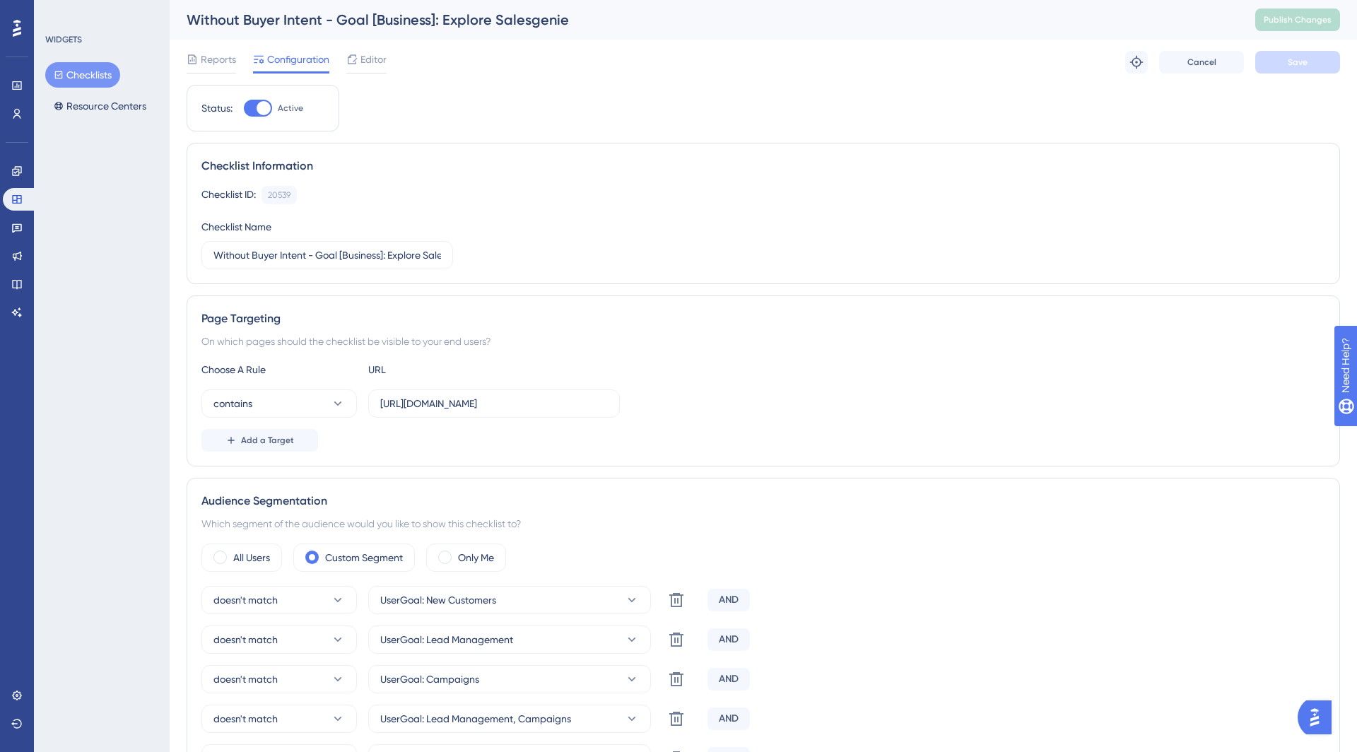
click at [83, 77] on button "Checklists" at bounding box center [82, 74] width 75 height 25
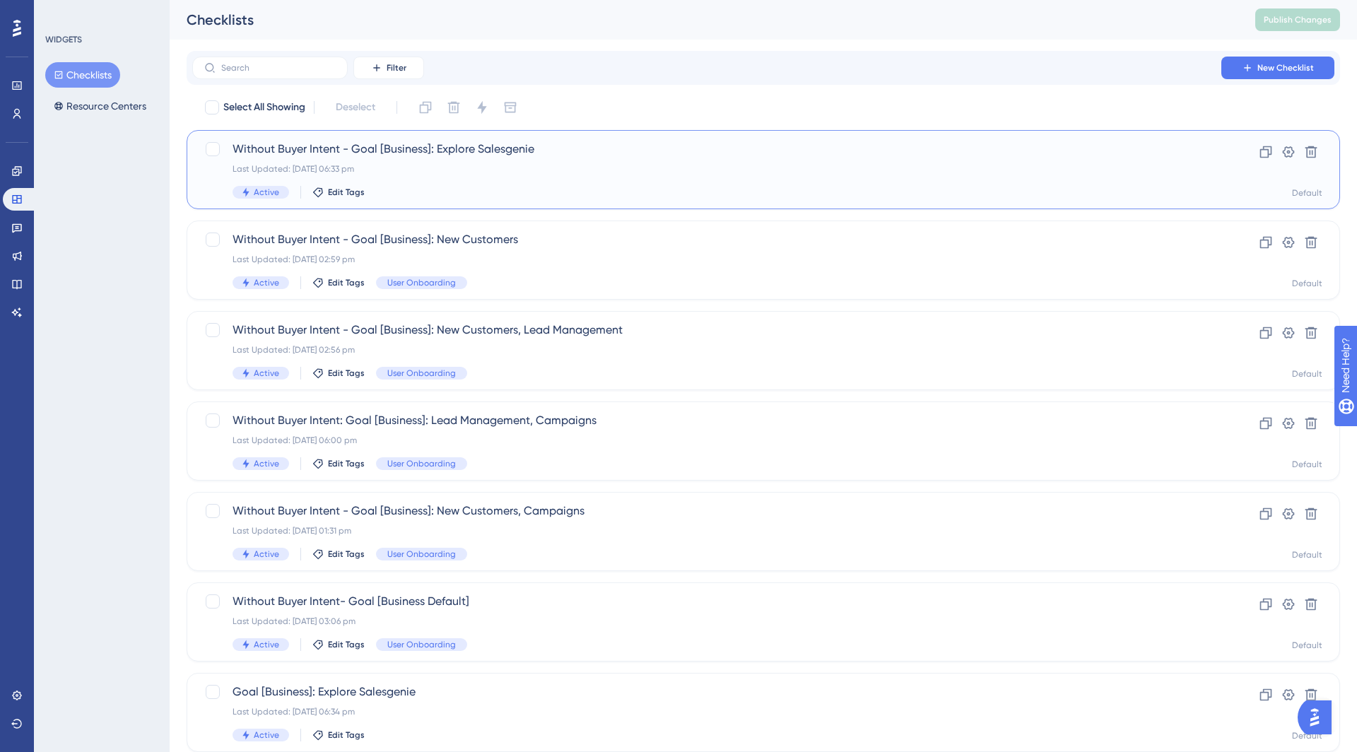
click at [379, 173] on div "Last Updated: [DATE] 06:33 pm" at bounding box center [707, 168] width 949 height 11
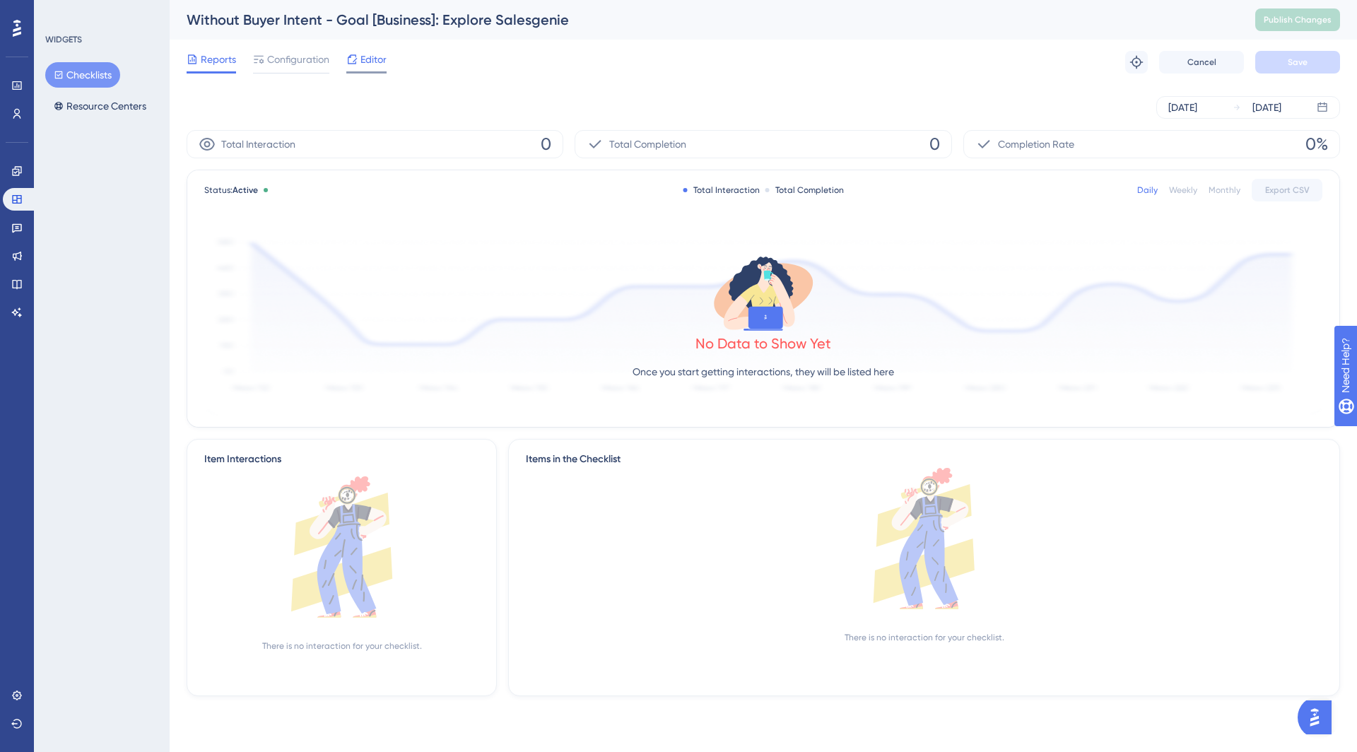
click at [362, 66] on span "Editor" at bounding box center [374, 59] width 26 height 17
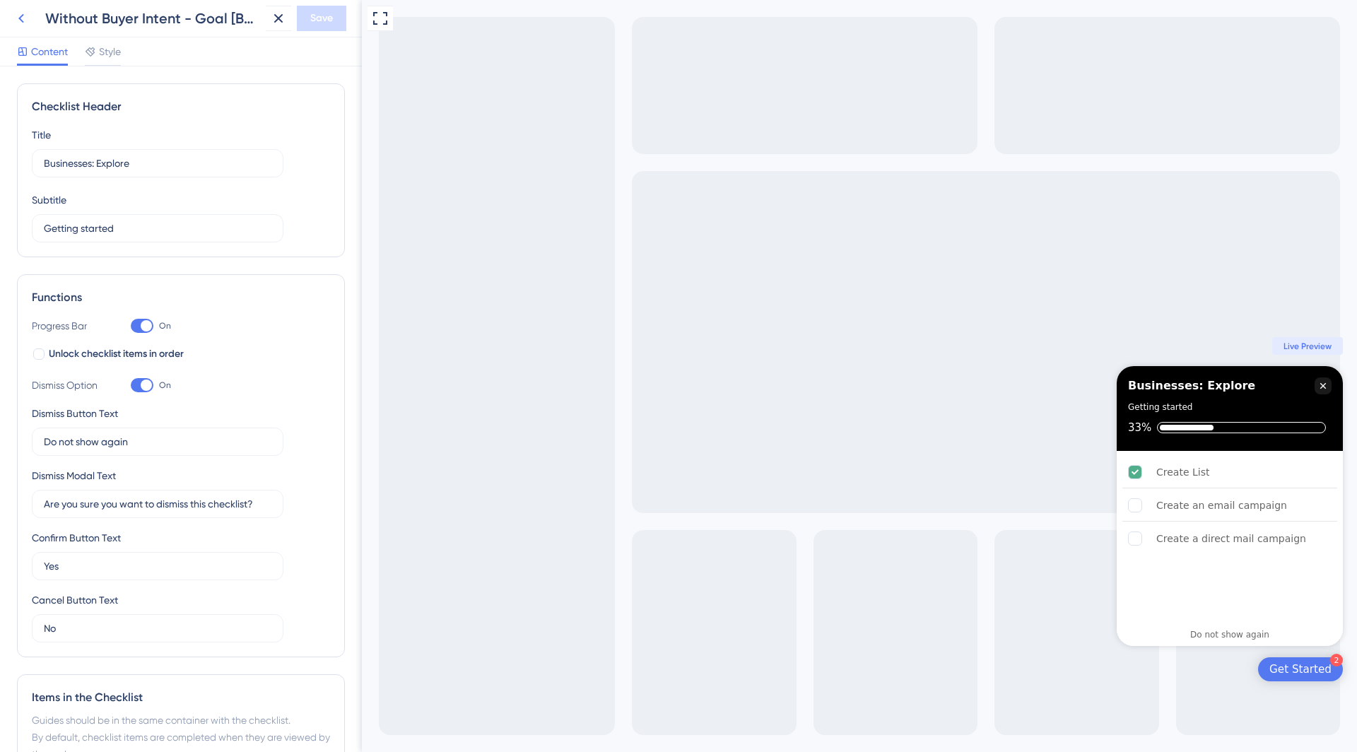
click at [23, 20] on icon at bounding box center [21, 18] width 17 height 17
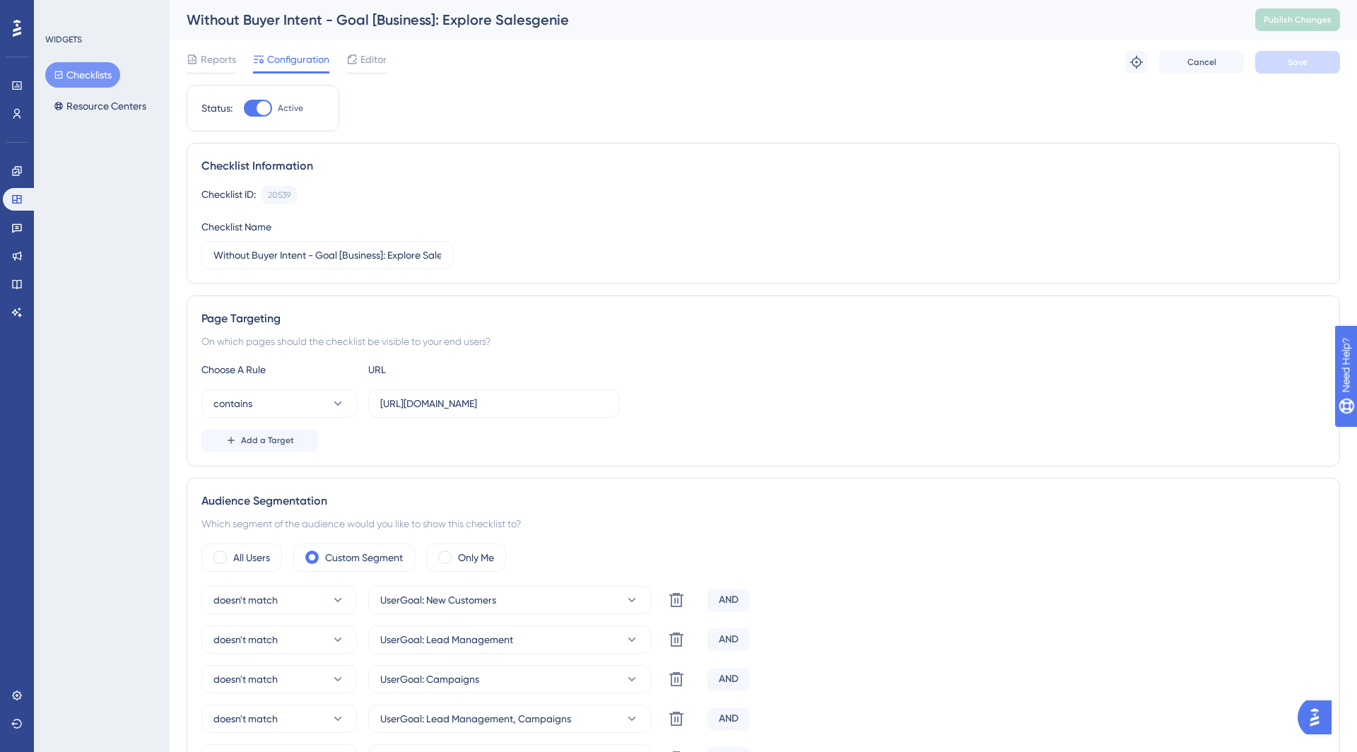
click at [88, 67] on button "Checklists" at bounding box center [82, 74] width 75 height 25
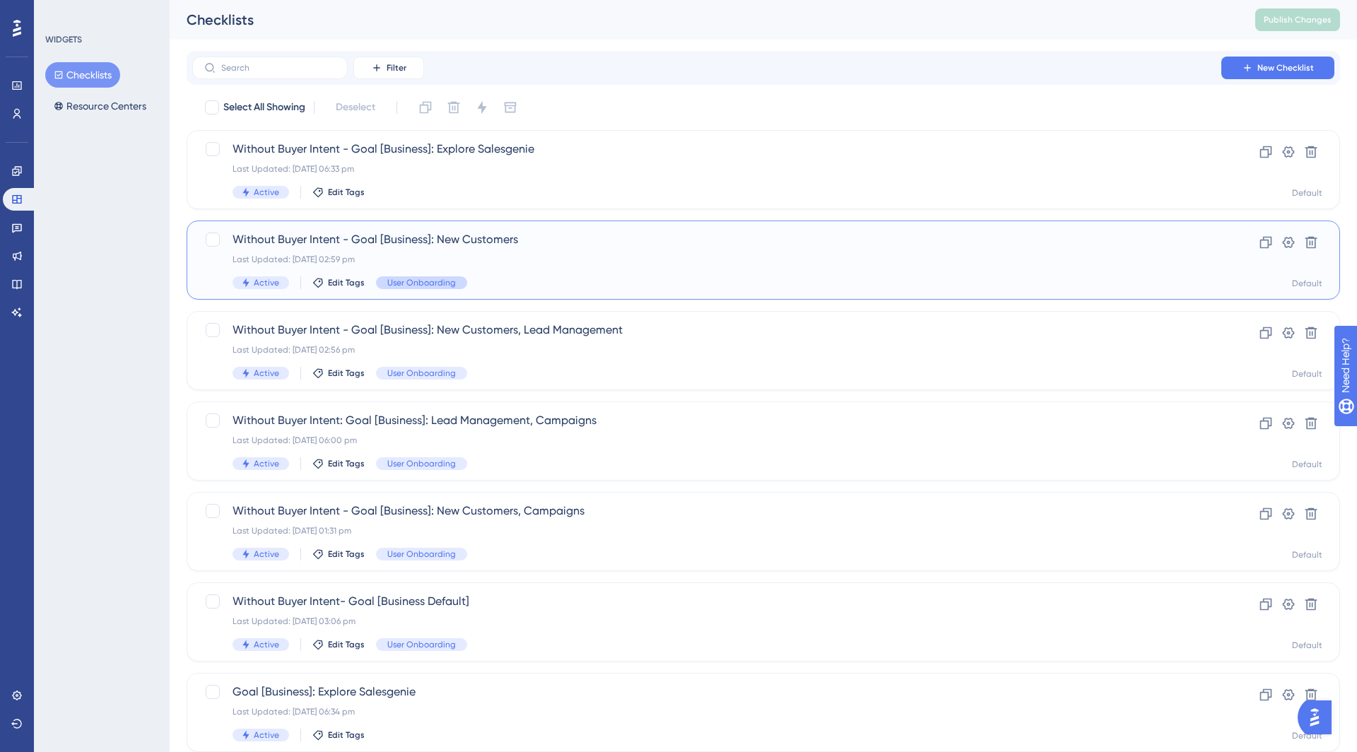
click at [428, 277] on span "User Onboarding" at bounding box center [421, 282] width 69 height 11
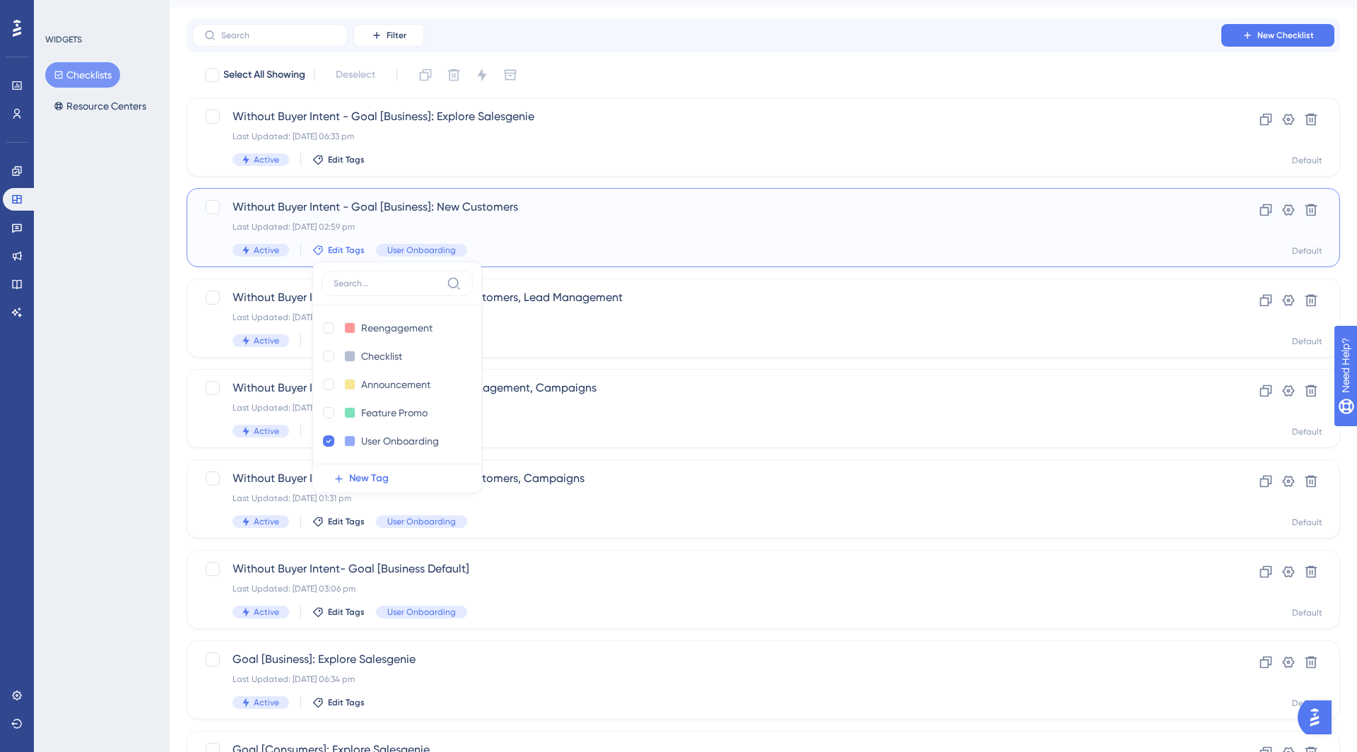
click at [432, 227] on div "Last Updated: [DATE] 02:59 pm" at bounding box center [707, 226] width 949 height 11
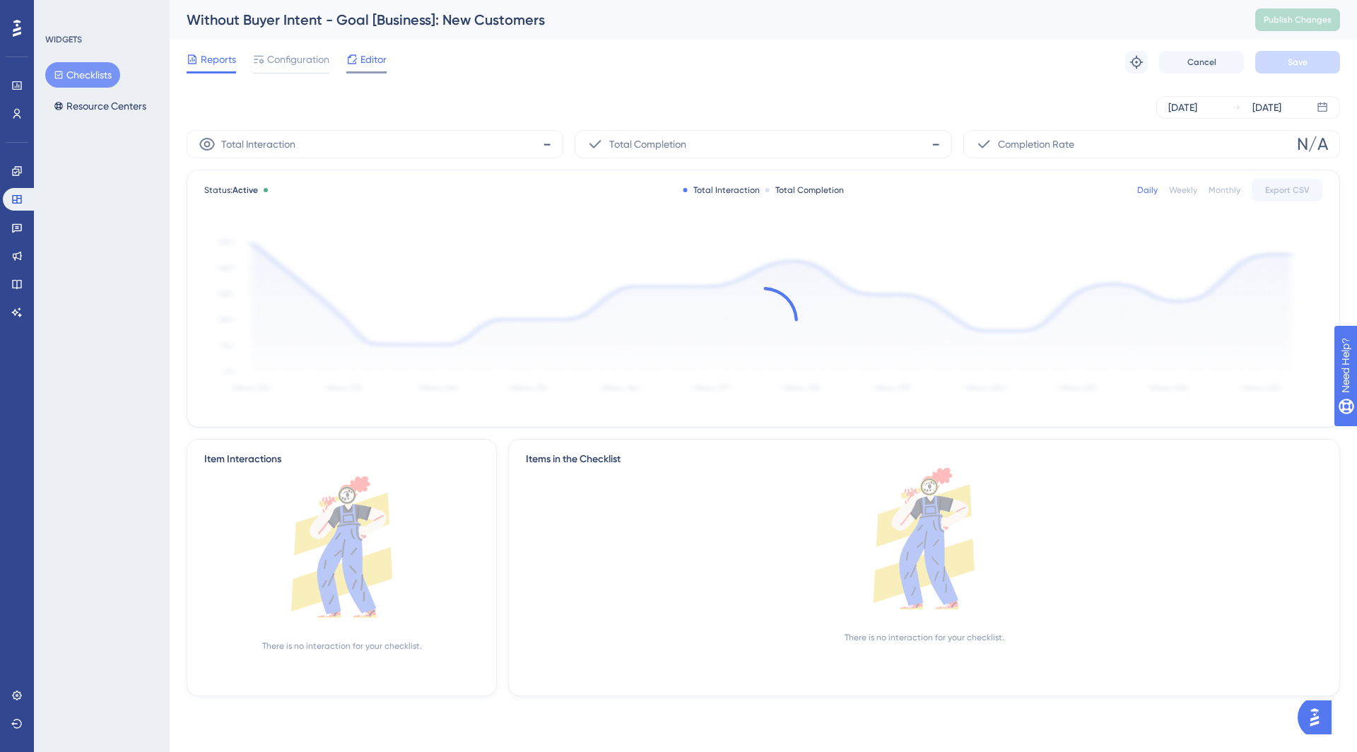
click at [370, 57] on span "Editor" at bounding box center [374, 59] width 26 height 17
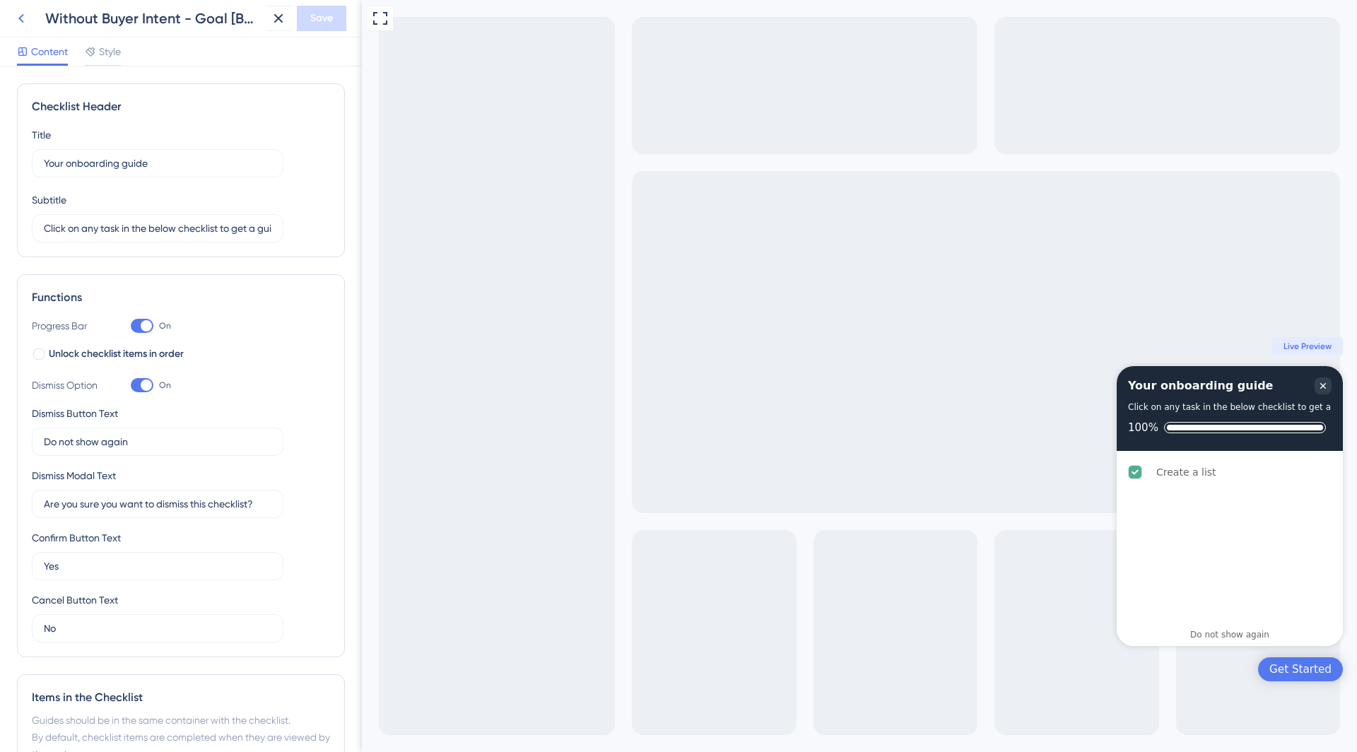
click at [16, 19] on icon at bounding box center [21, 18] width 17 height 17
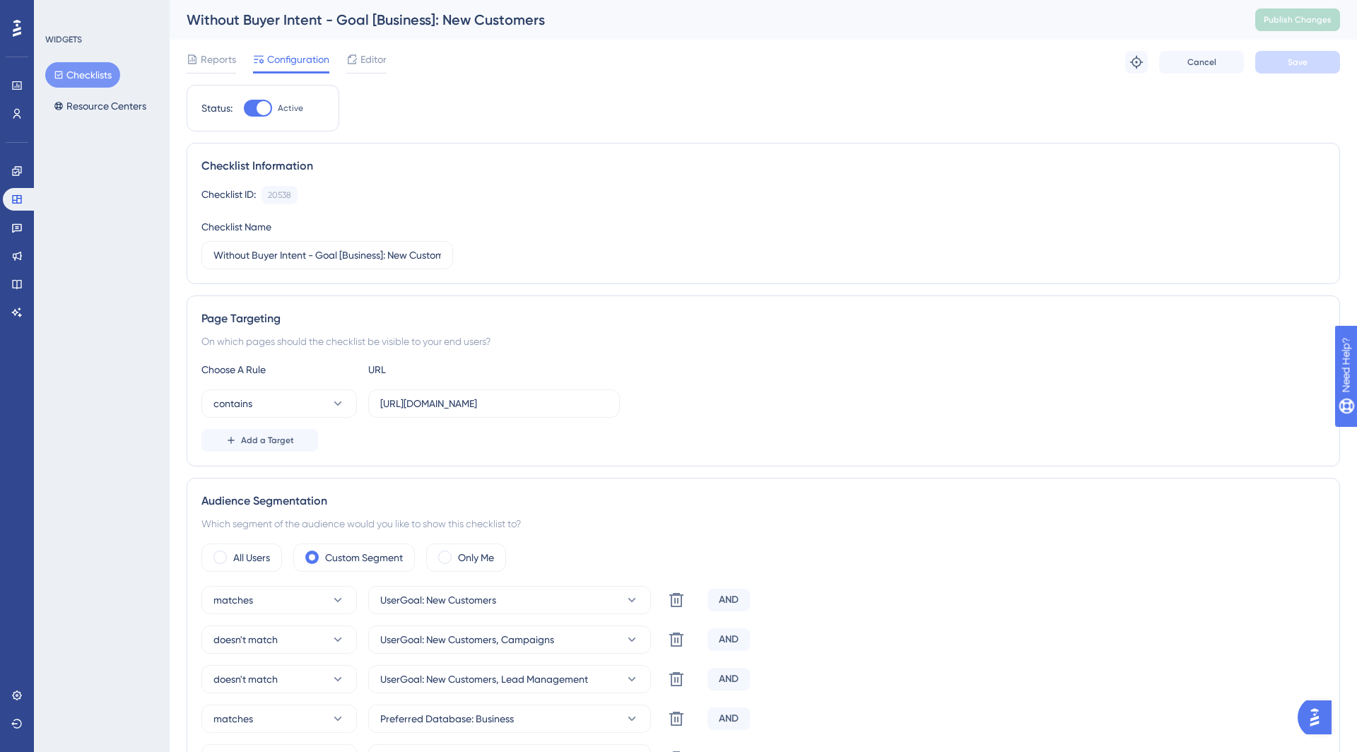
click at [54, 80] on button "Checklists" at bounding box center [82, 74] width 75 height 25
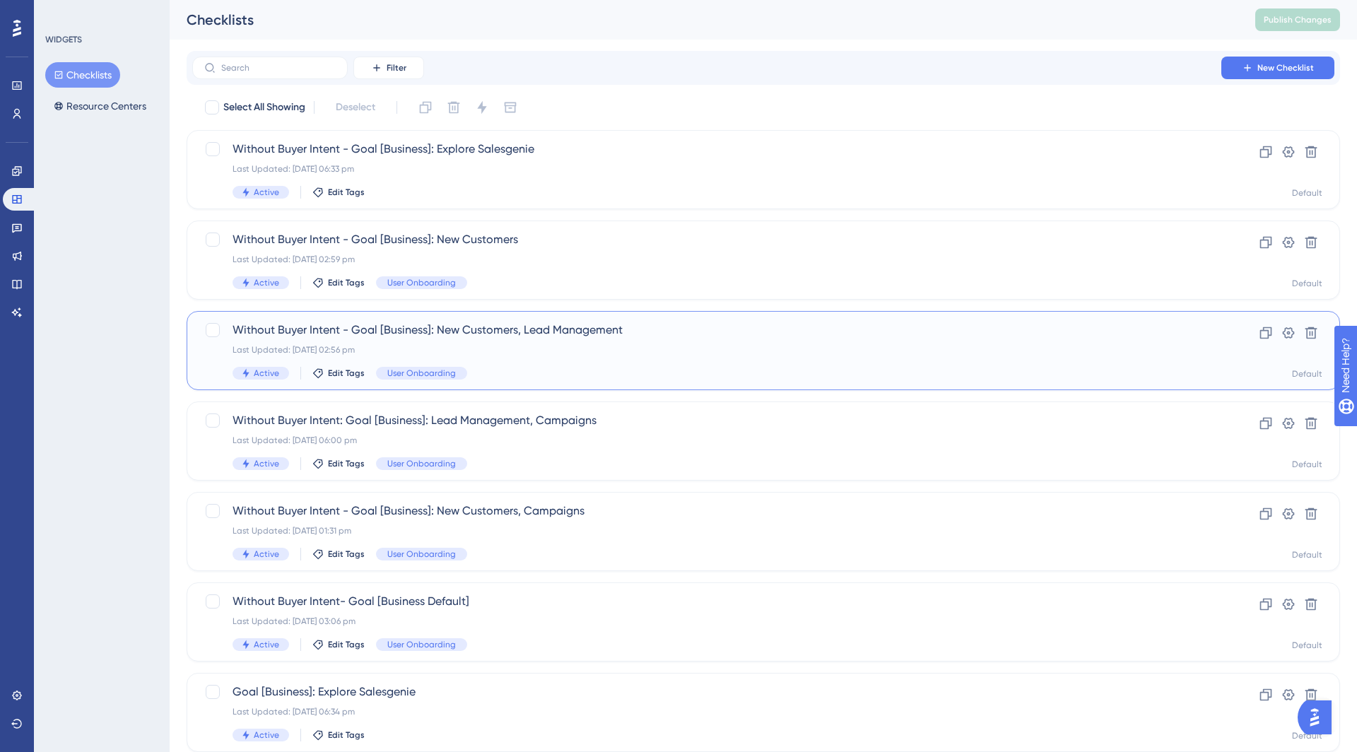
click at [586, 351] on div "Last Updated: [DATE] 02:56 pm" at bounding box center [707, 349] width 949 height 11
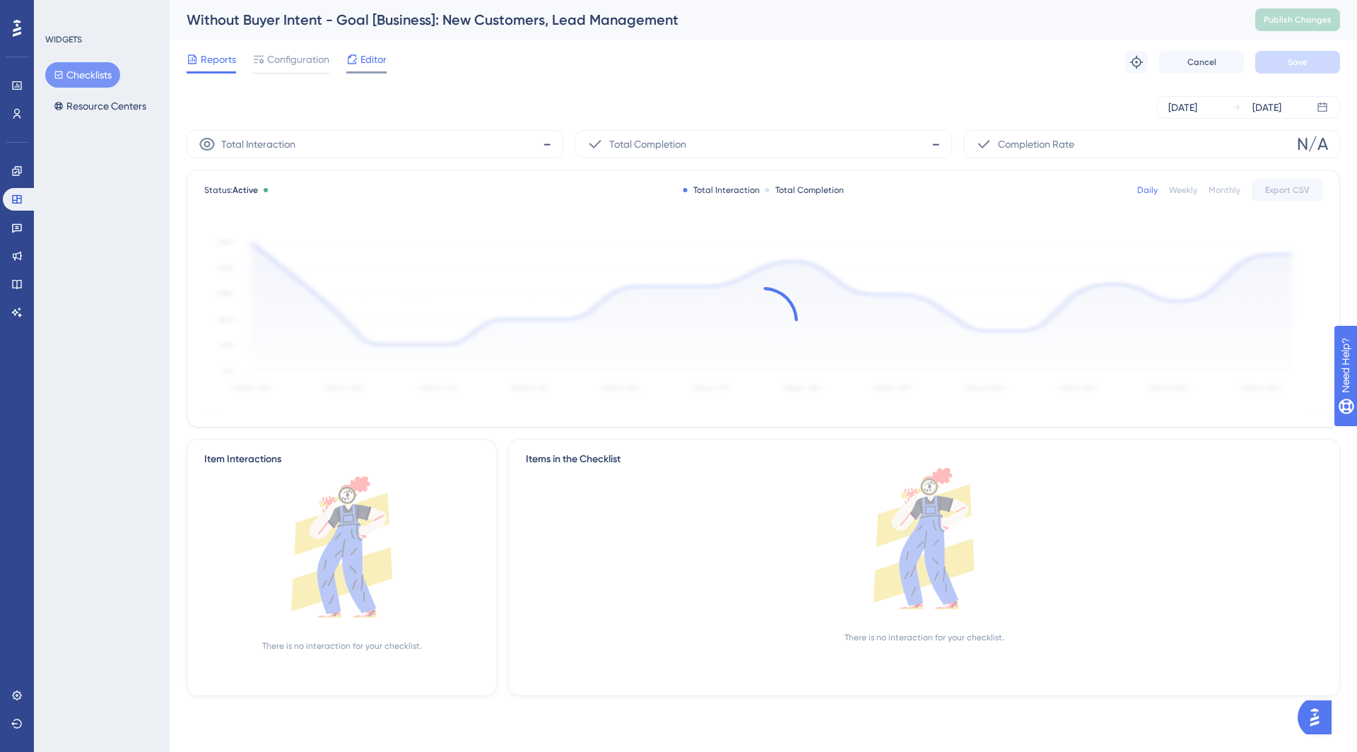
click at [365, 64] on span "Editor" at bounding box center [374, 59] width 26 height 17
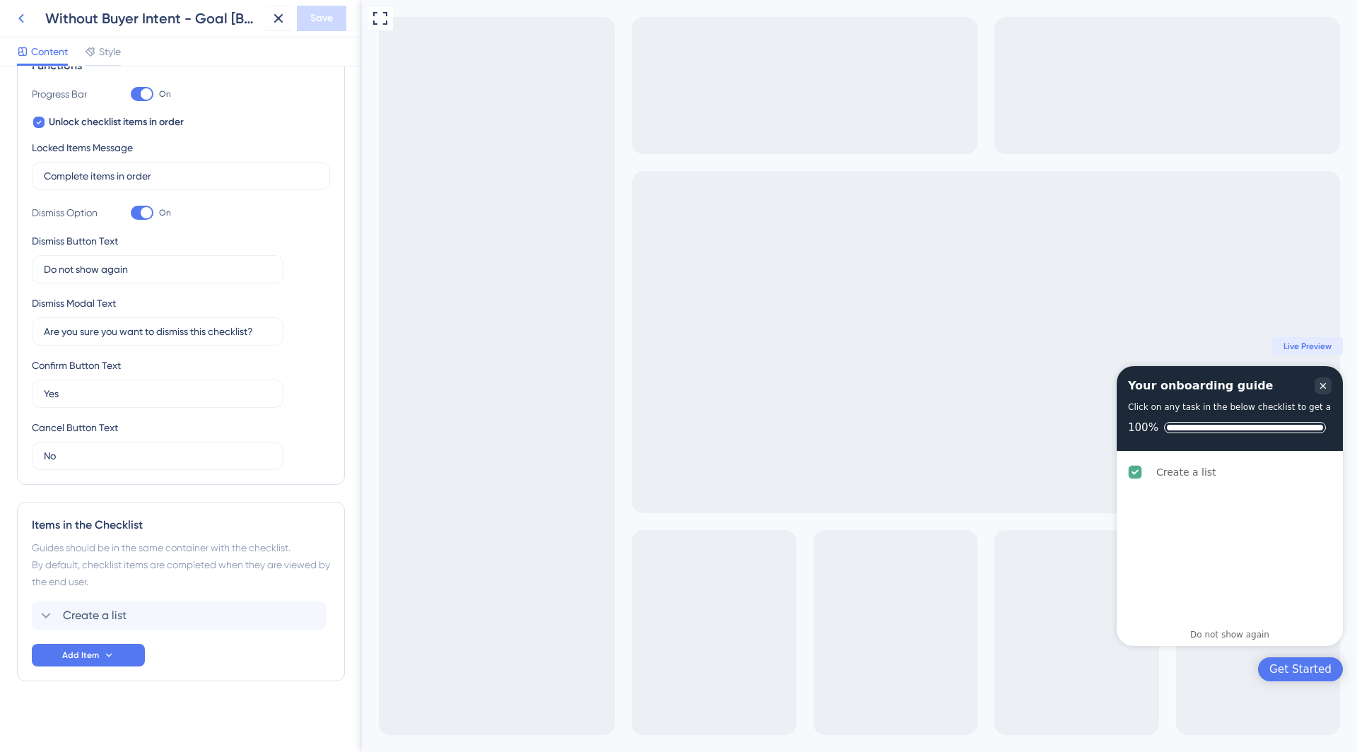
click at [21, 9] on button at bounding box center [20, 18] width 25 height 25
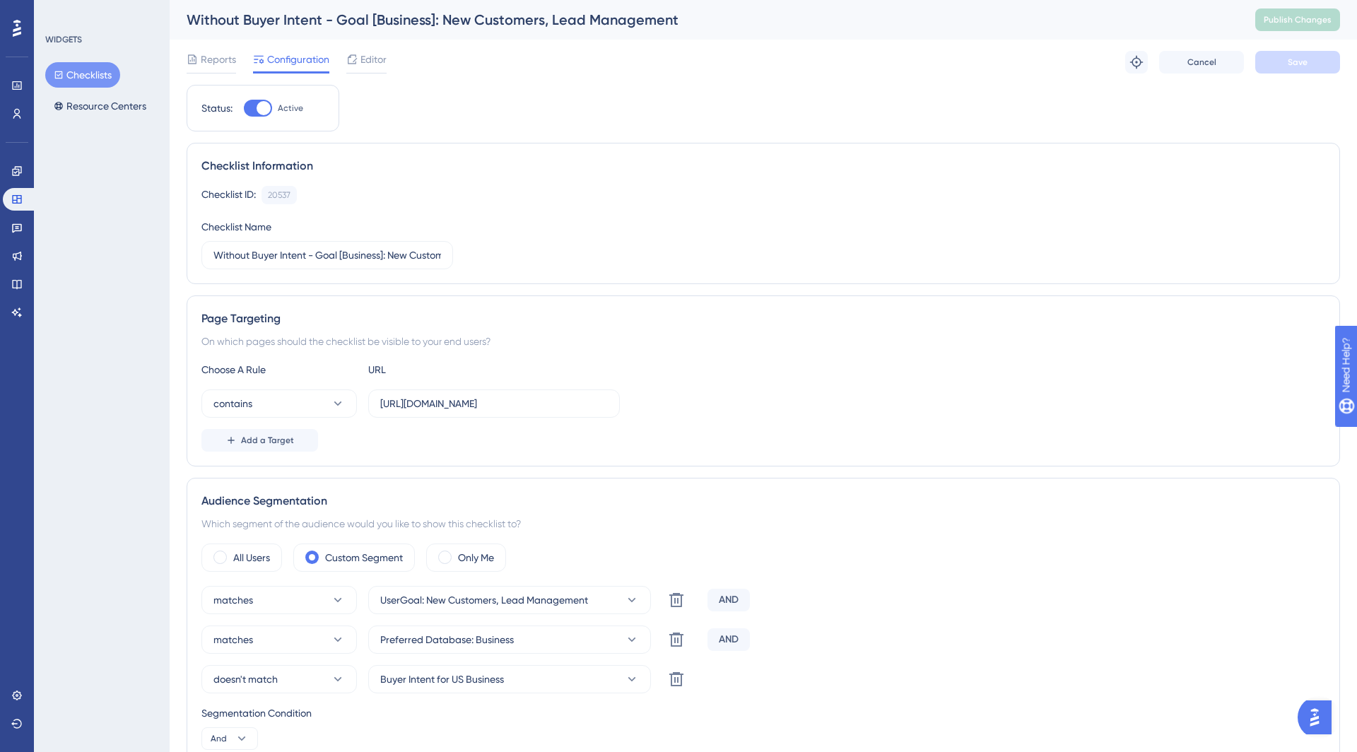
click at [83, 71] on button "Checklists" at bounding box center [82, 74] width 75 height 25
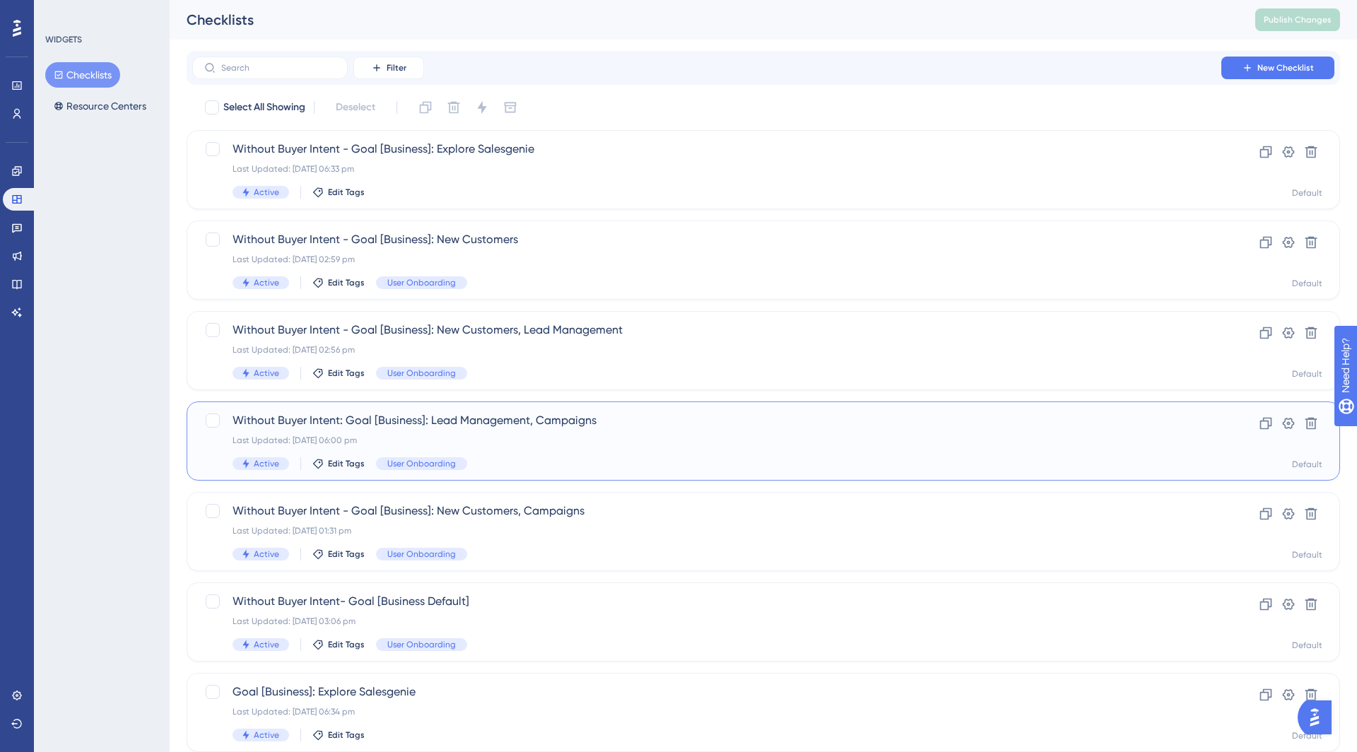
click at [566, 451] on div "Without Buyer Intent: Goal [Business]: Lead Management, Campaigns Last Updated:…" at bounding box center [707, 441] width 949 height 58
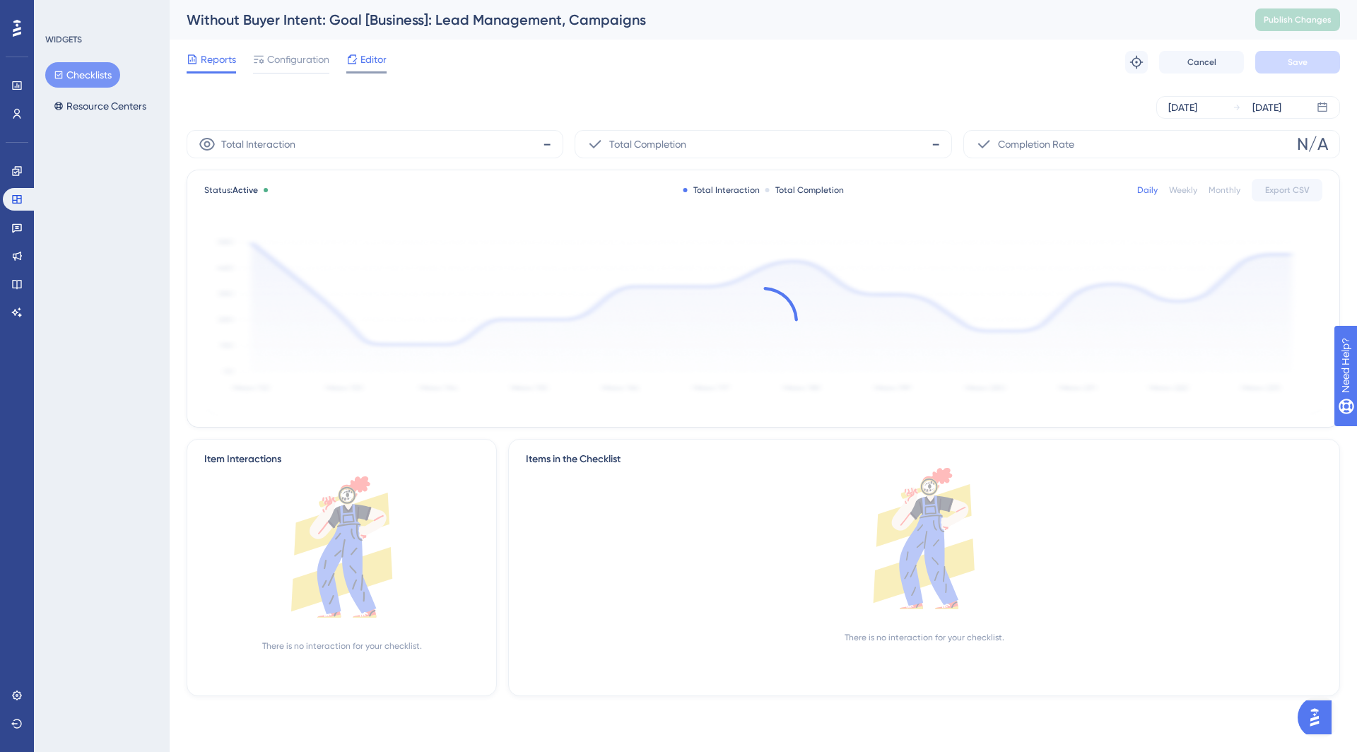
click at [363, 57] on span "Editor" at bounding box center [374, 59] width 26 height 17
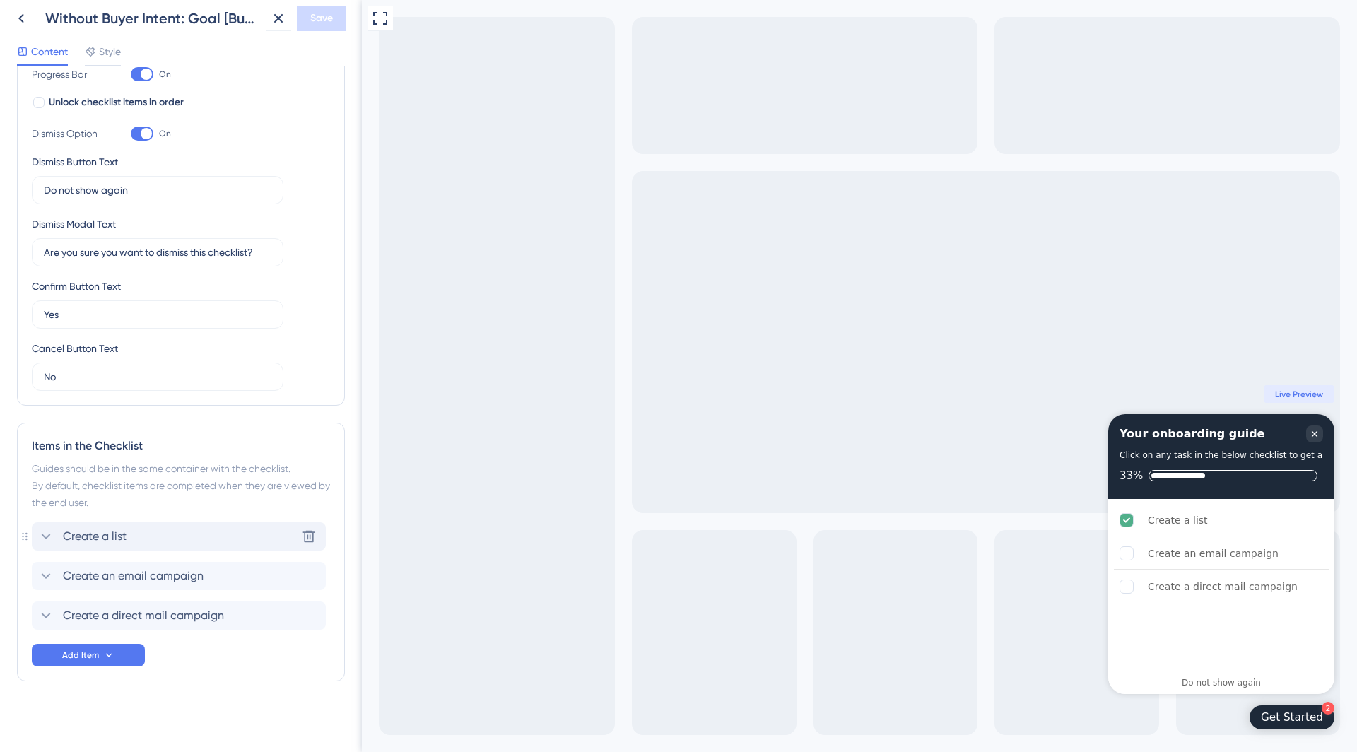
click at [190, 532] on div "Create a list Delete" at bounding box center [179, 536] width 294 height 28
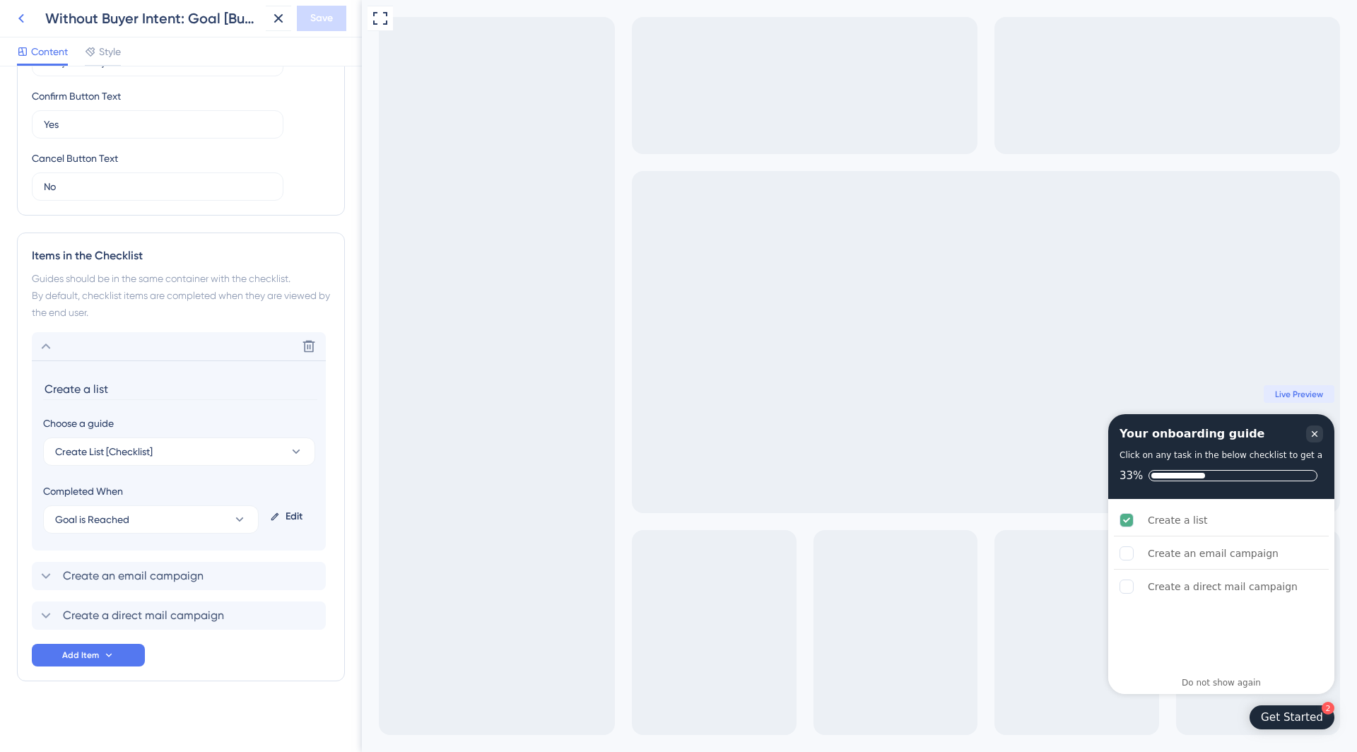
click at [25, 15] on icon at bounding box center [21, 18] width 17 height 17
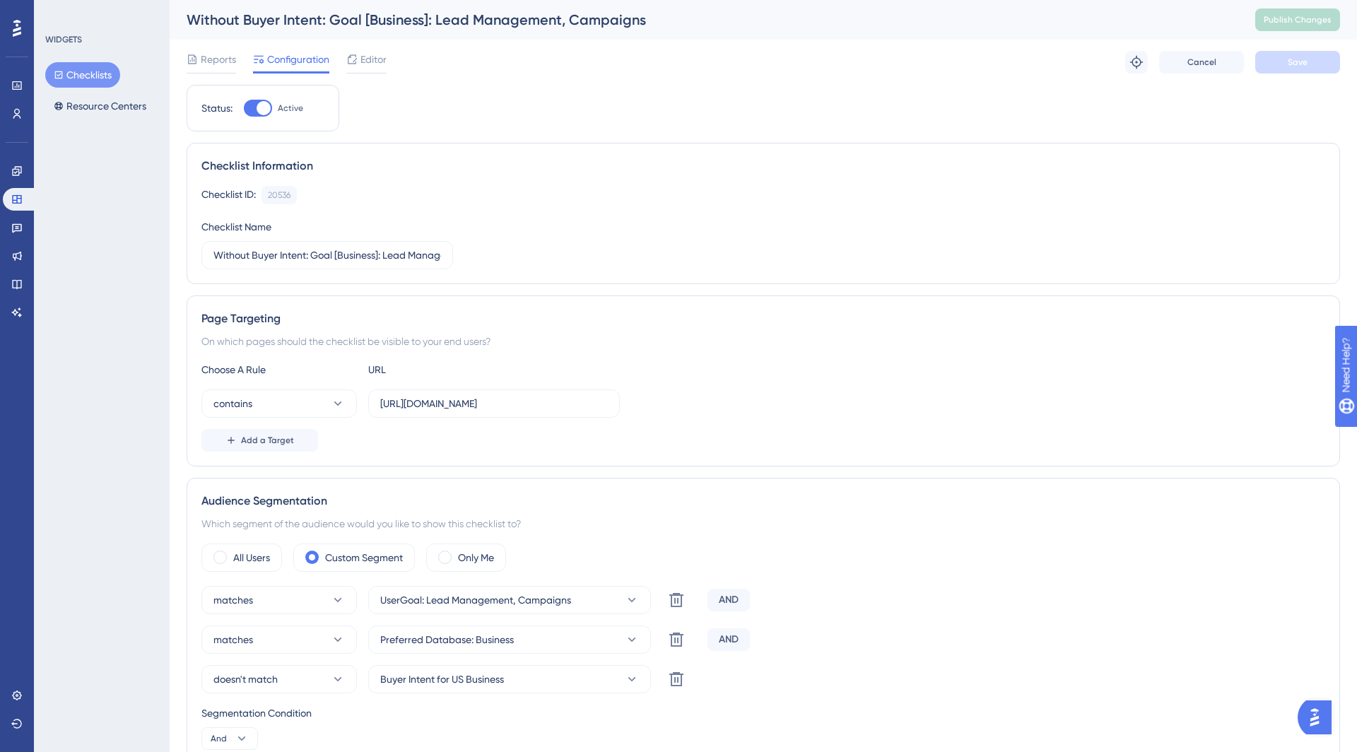
click at [80, 82] on button "Checklists" at bounding box center [82, 74] width 75 height 25
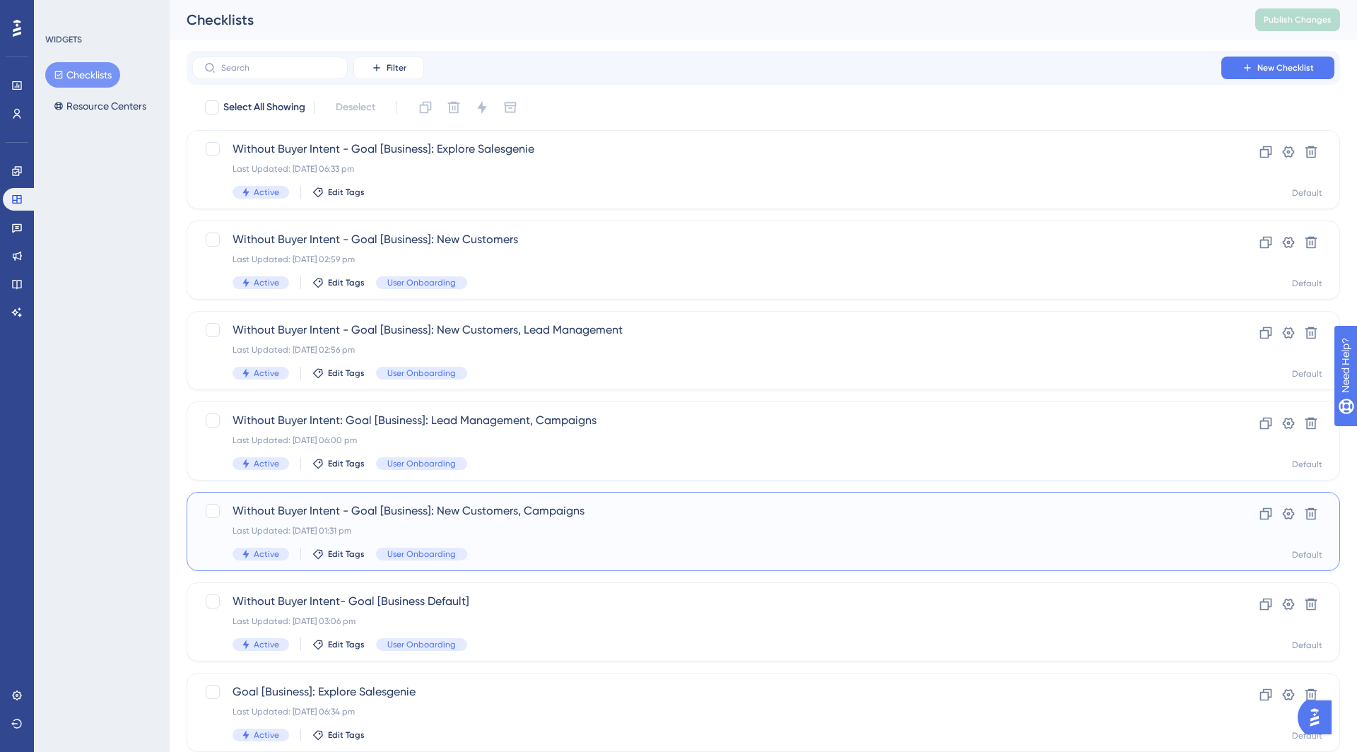
click at [567, 544] on div "Without Buyer Intent - Goal [Business]: New Customers, Campaigns Last Updated: …" at bounding box center [707, 532] width 949 height 58
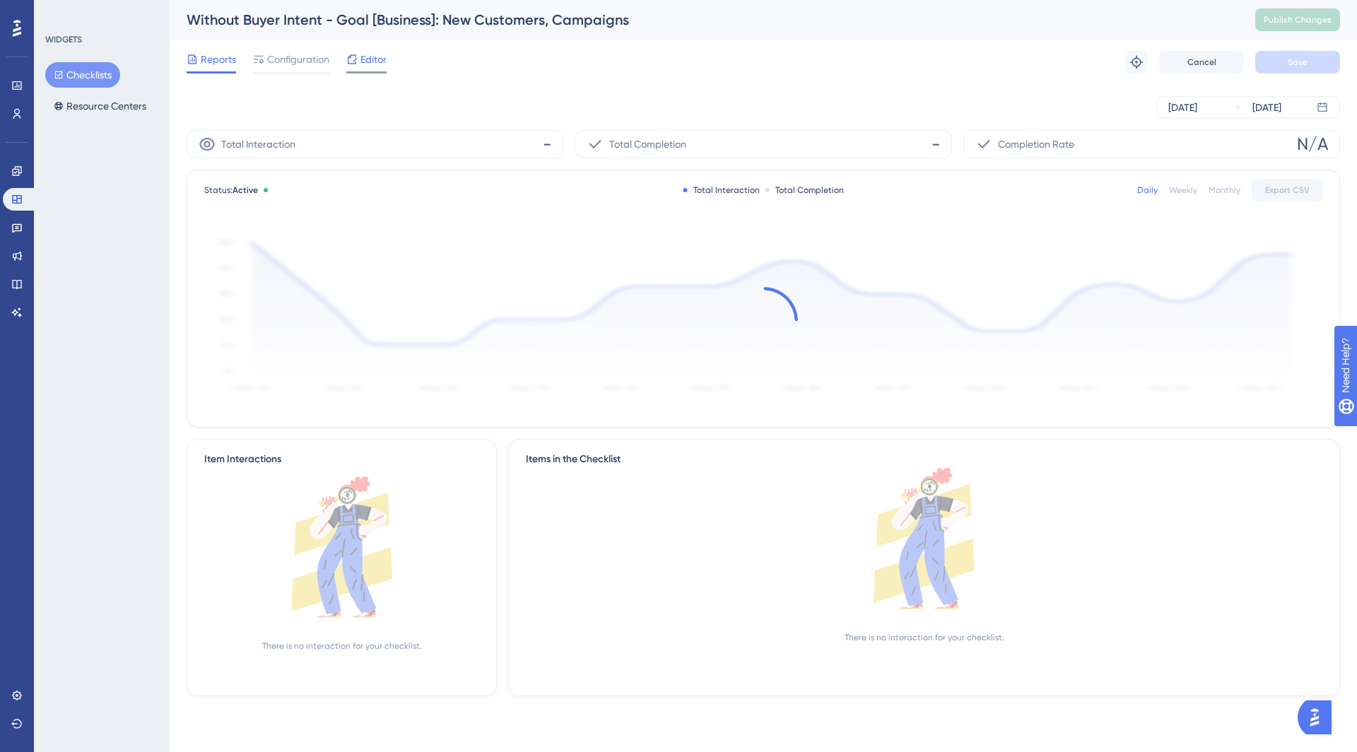
click at [376, 55] on span "Editor" at bounding box center [374, 59] width 26 height 17
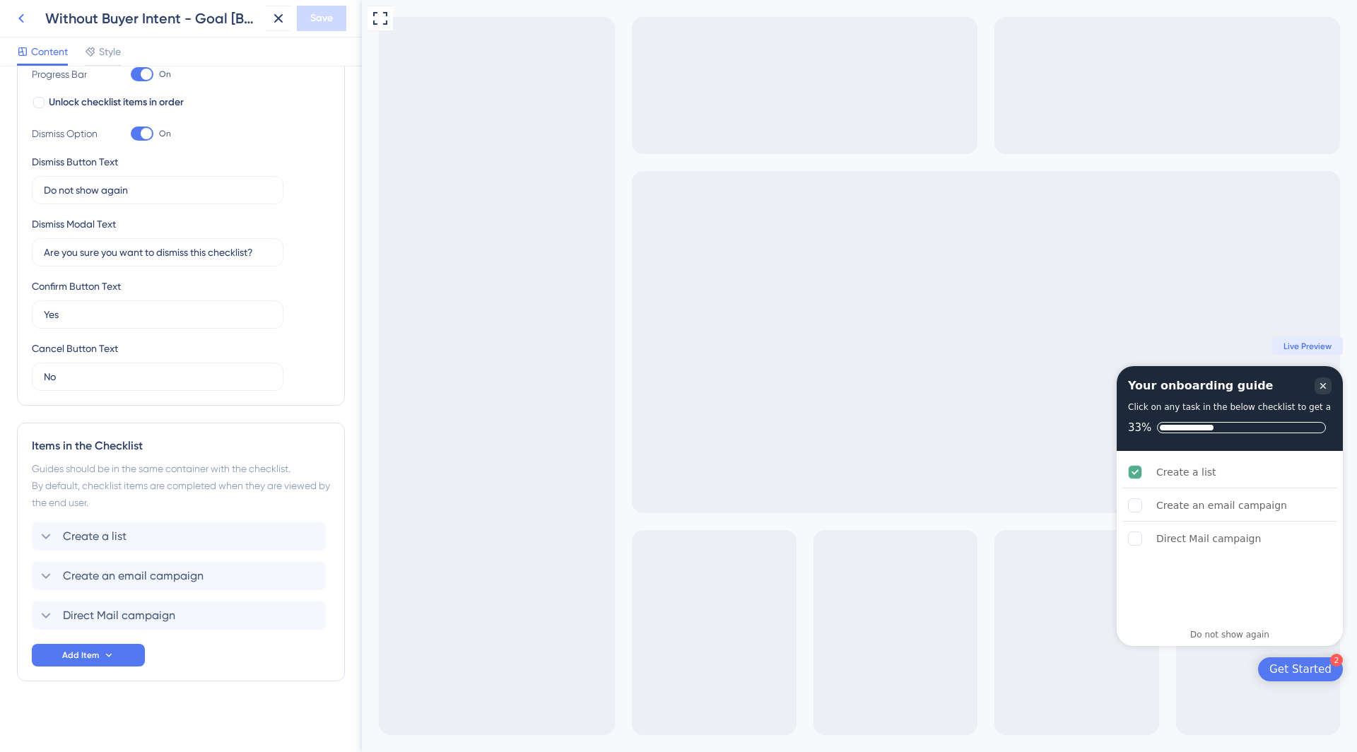
click at [20, 28] on button at bounding box center [20, 18] width 25 height 25
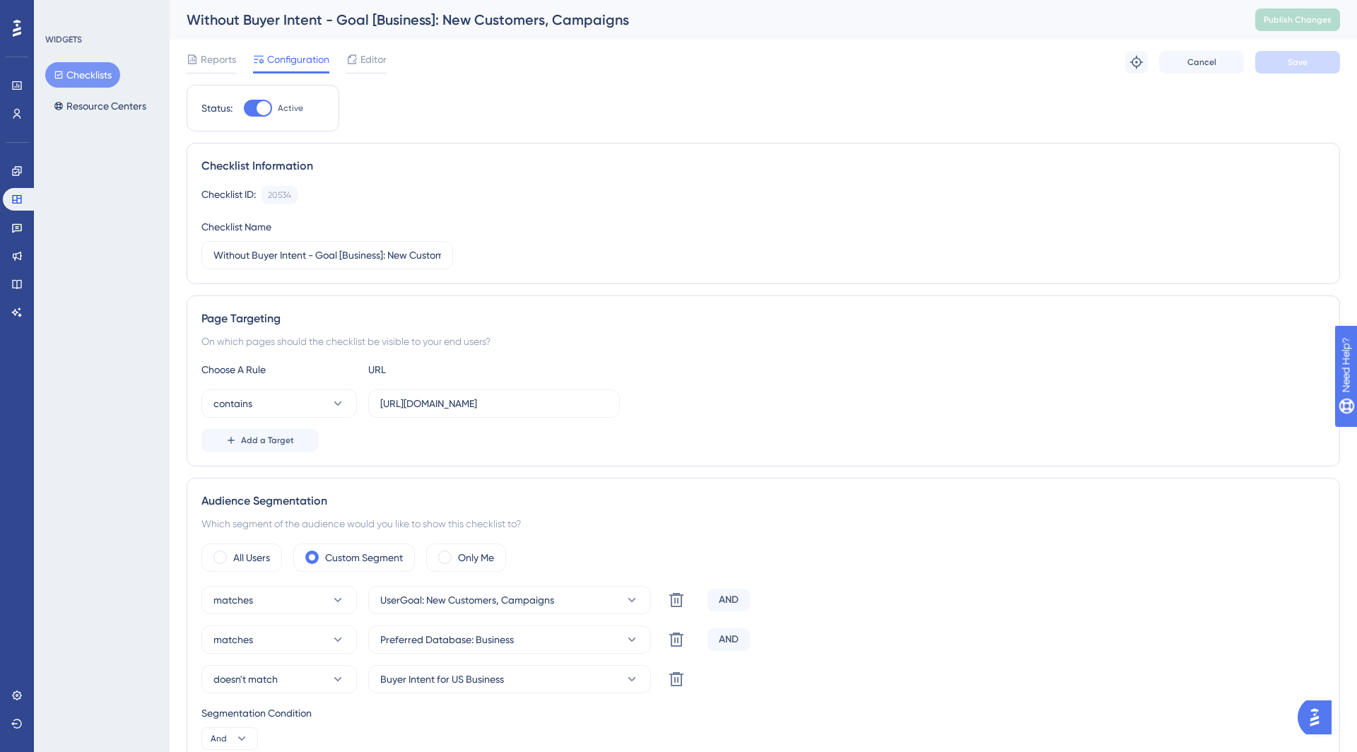
click at [90, 75] on button "Checklists" at bounding box center [82, 74] width 75 height 25
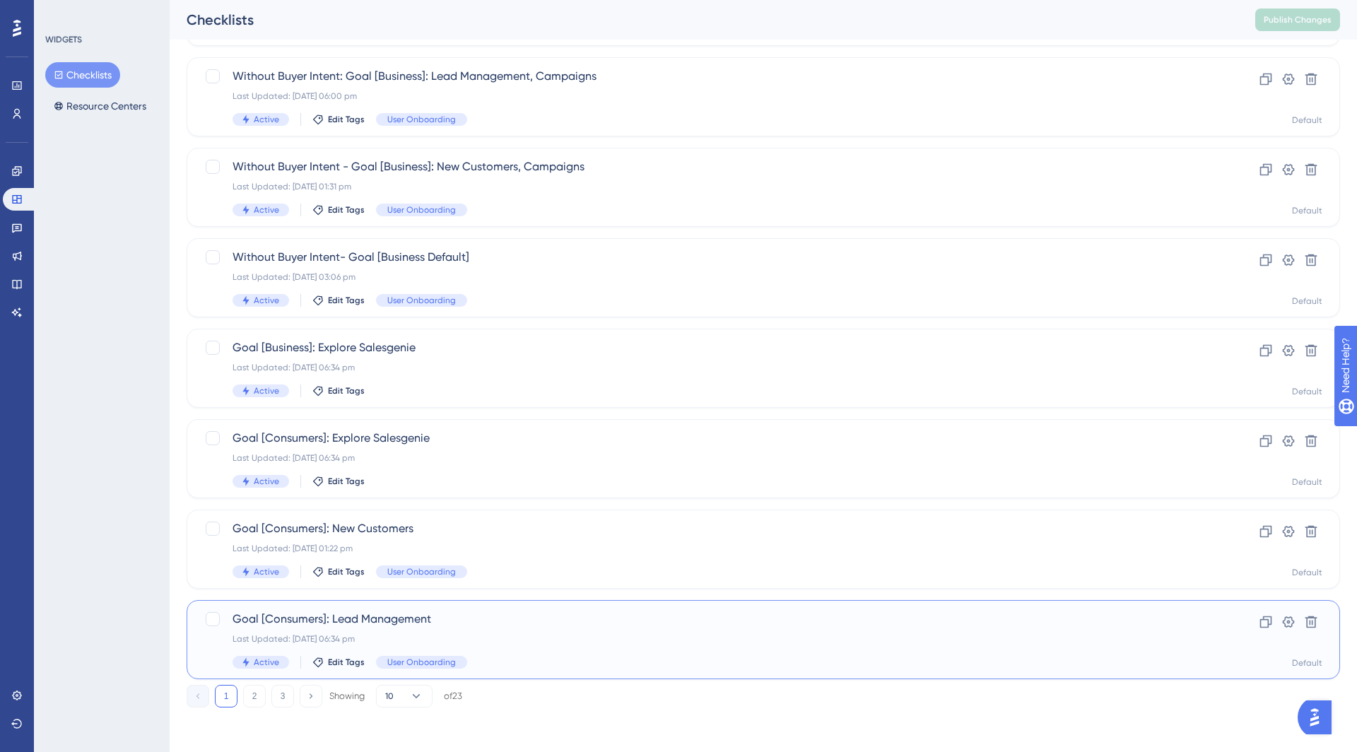
click at [480, 645] on div "Goal [Consumers]: Lead Management Last Updated: [DATE] 06:34 pm Active Edit Tag…" at bounding box center [707, 640] width 949 height 58
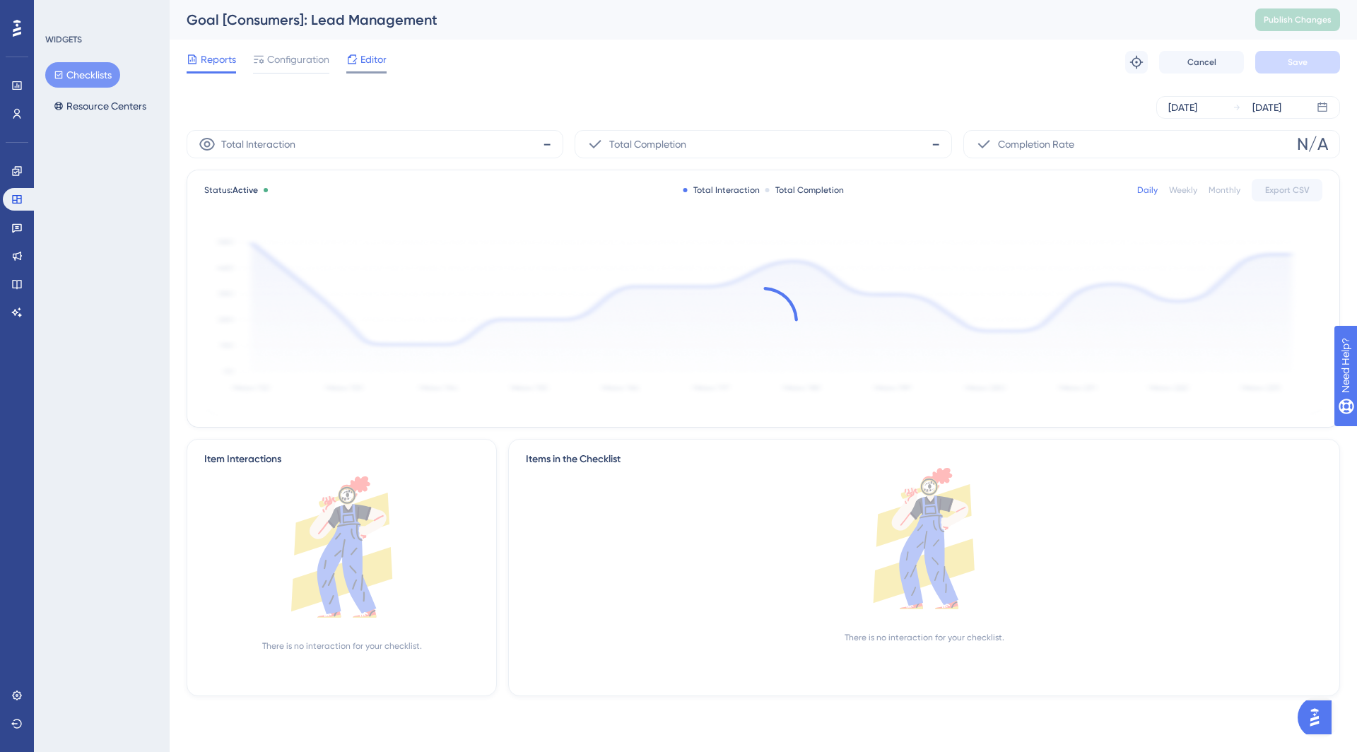
click at [361, 64] on span "Editor" at bounding box center [374, 59] width 26 height 17
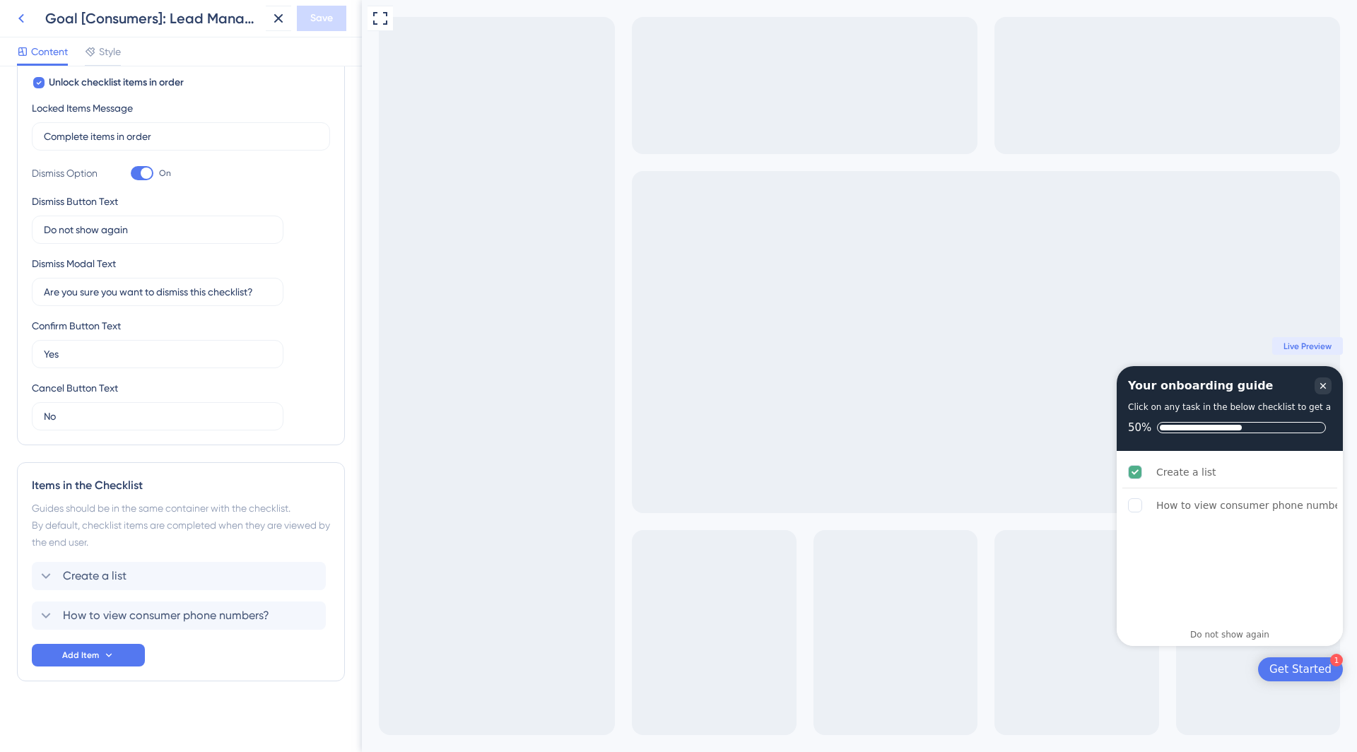
click at [16, 6] on button at bounding box center [20, 18] width 25 height 25
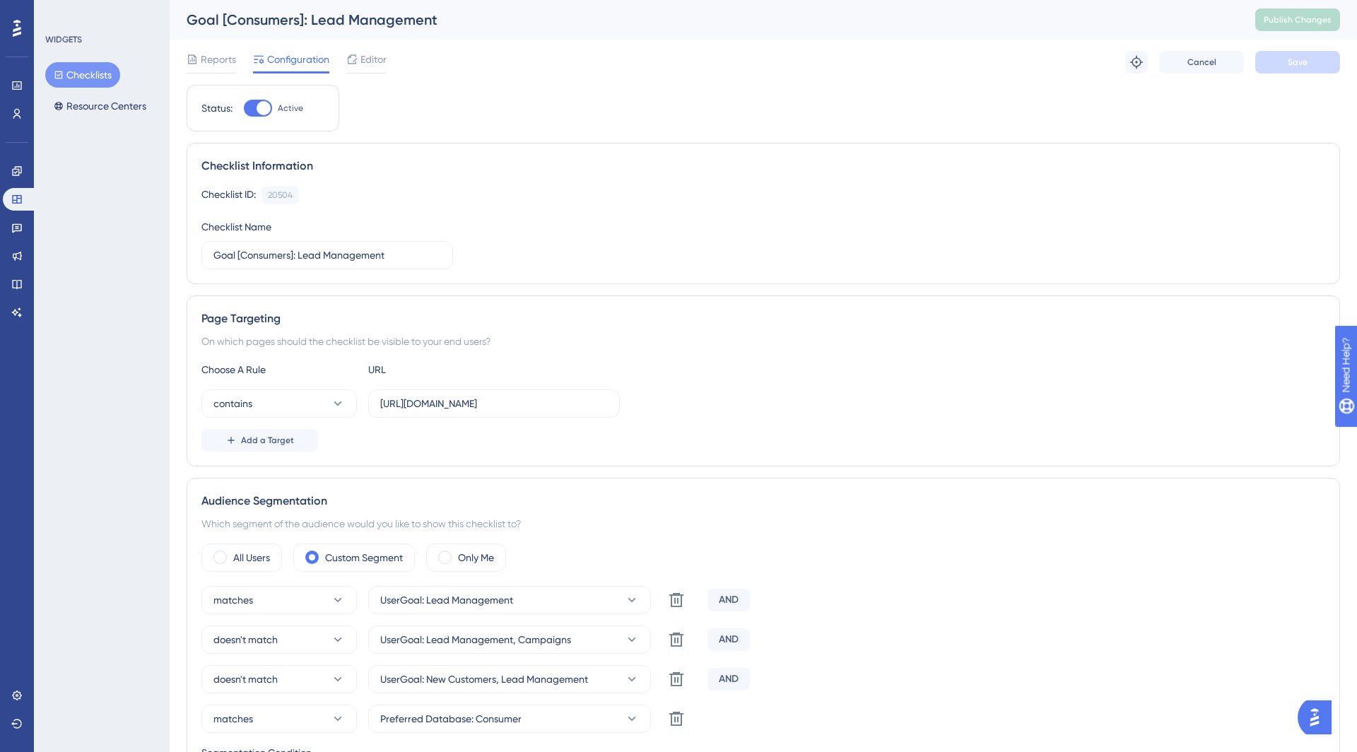
click at [86, 74] on button "Checklists" at bounding box center [82, 74] width 75 height 25
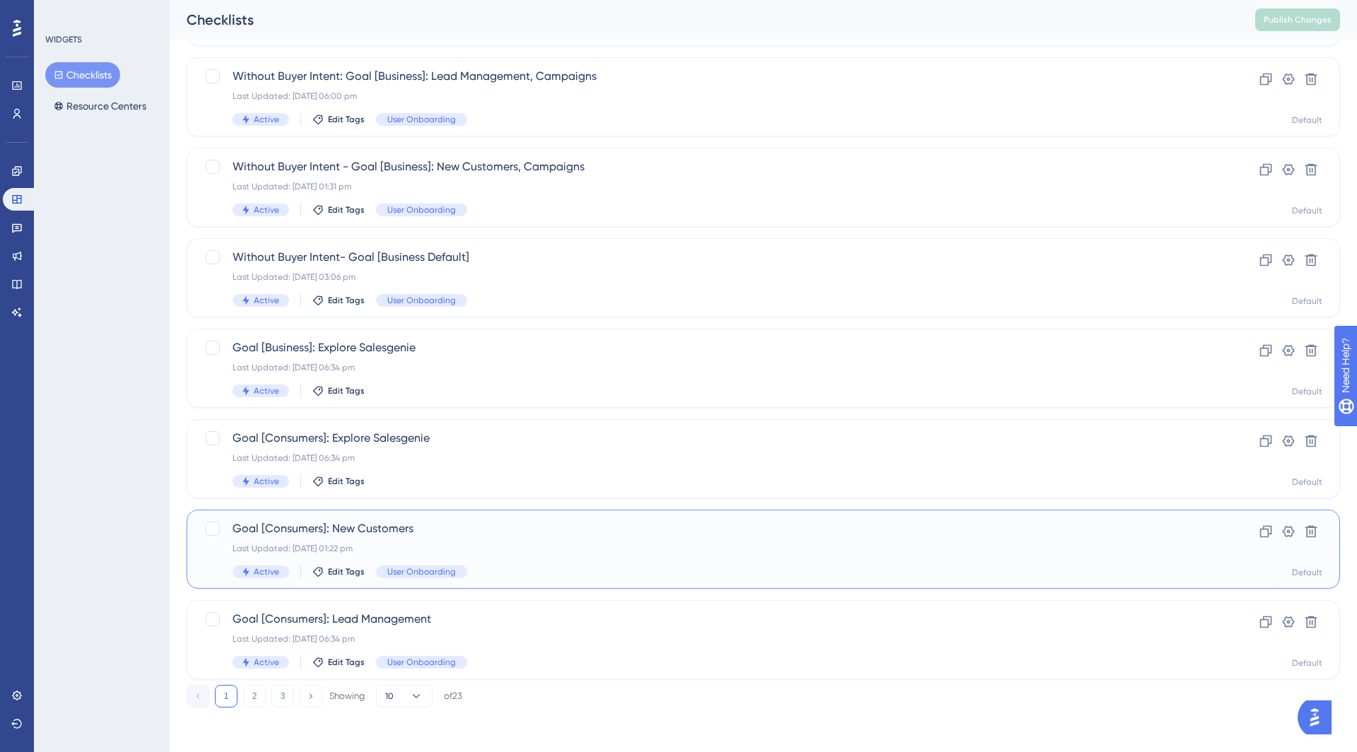
click at [471, 531] on span "Goal [Consumers]: New Customers" at bounding box center [707, 528] width 949 height 17
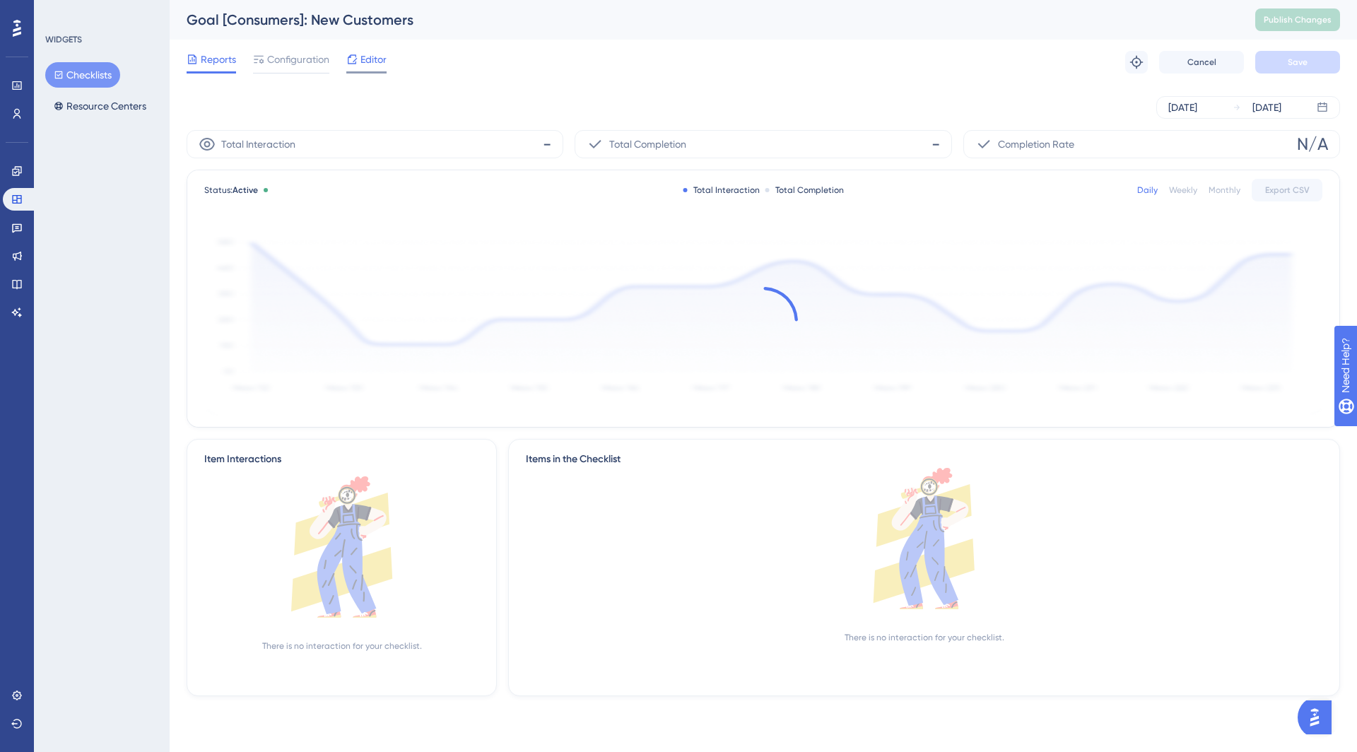
click at [354, 67] on div at bounding box center [351, 59] width 11 height 17
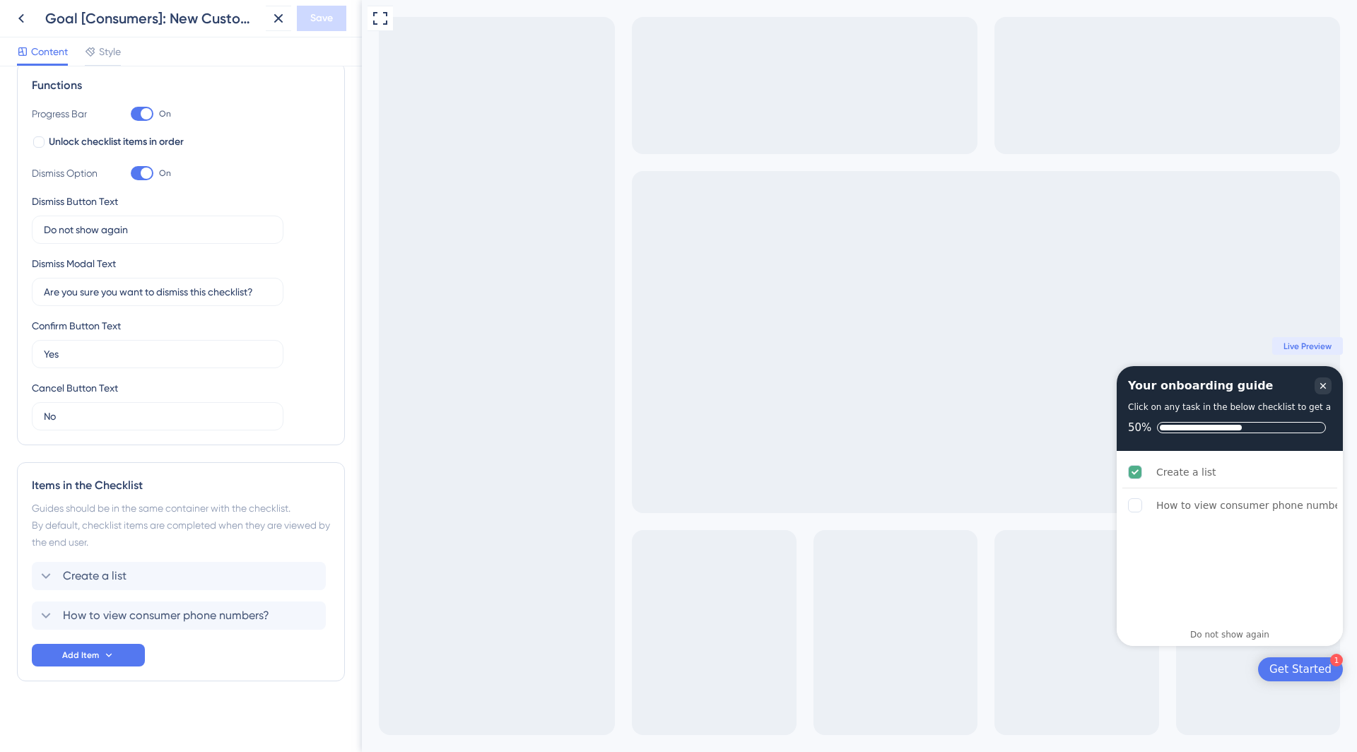
click at [12, 5] on div "Goal [Consumers]: New Customers Save" at bounding box center [181, 18] width 362 height 37
click at [13, 13] on icon at bounding box center [21, 18] width 17 height 17
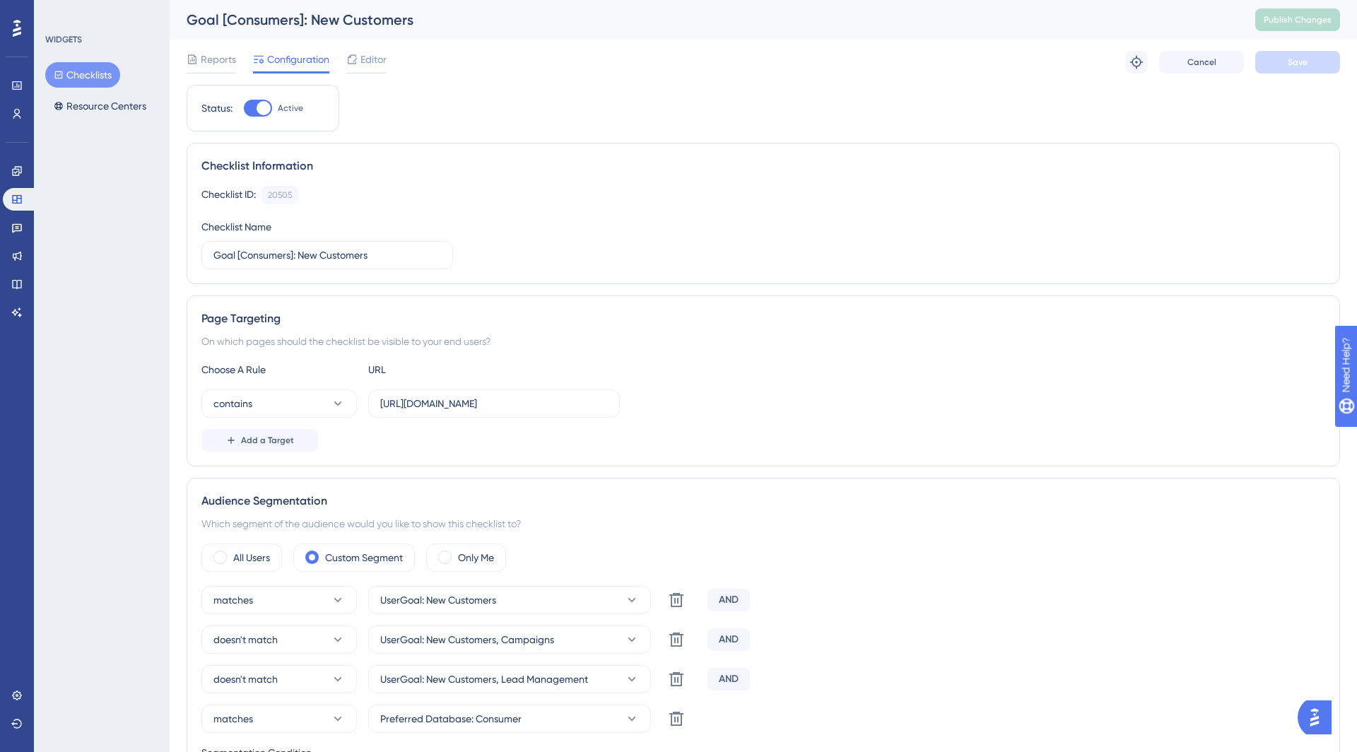
click at [68, 75] on button "Checklists" at bounding box center [82, 74] width 75 height 25
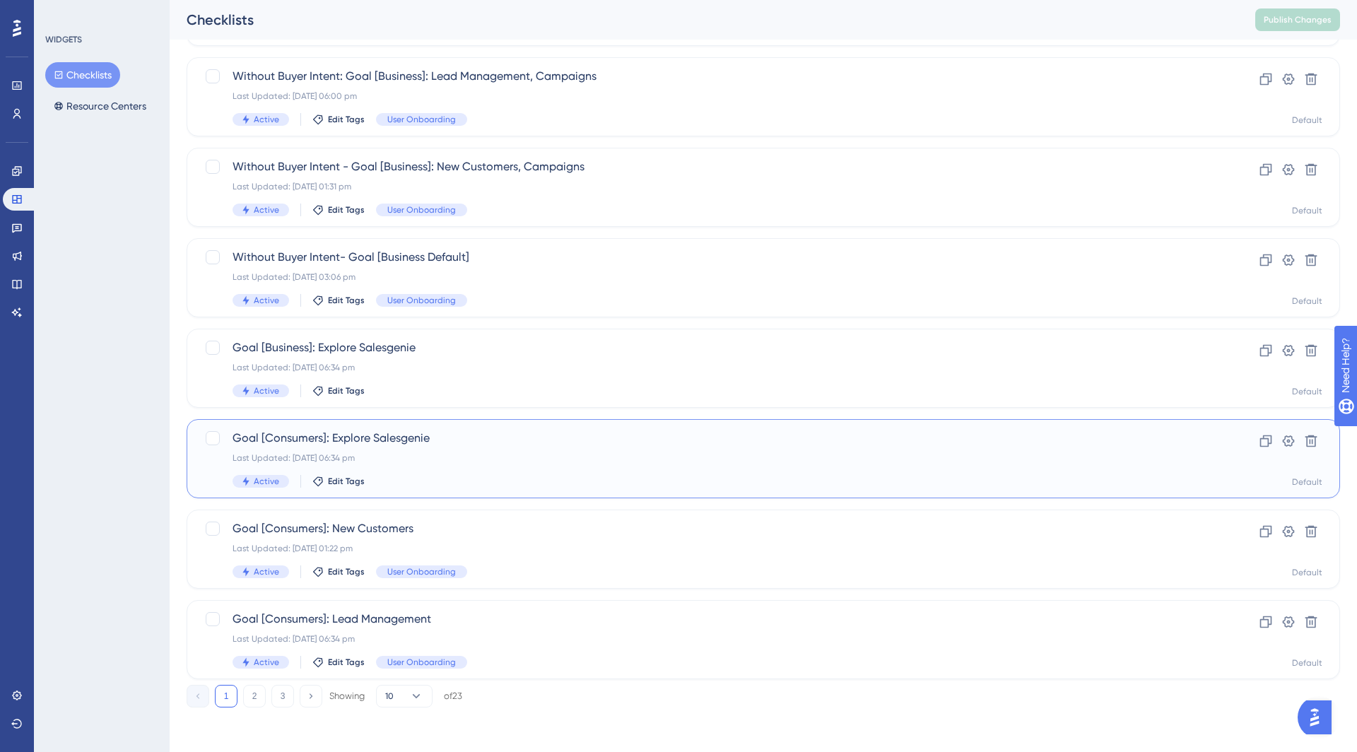
click at [411, 447] on div "Goal [Consumers]: Explore Salesgenie Last Updated: [DATE] 06:34 pm Active Edit …" at bounding box center [707, 459] width 949 height 58
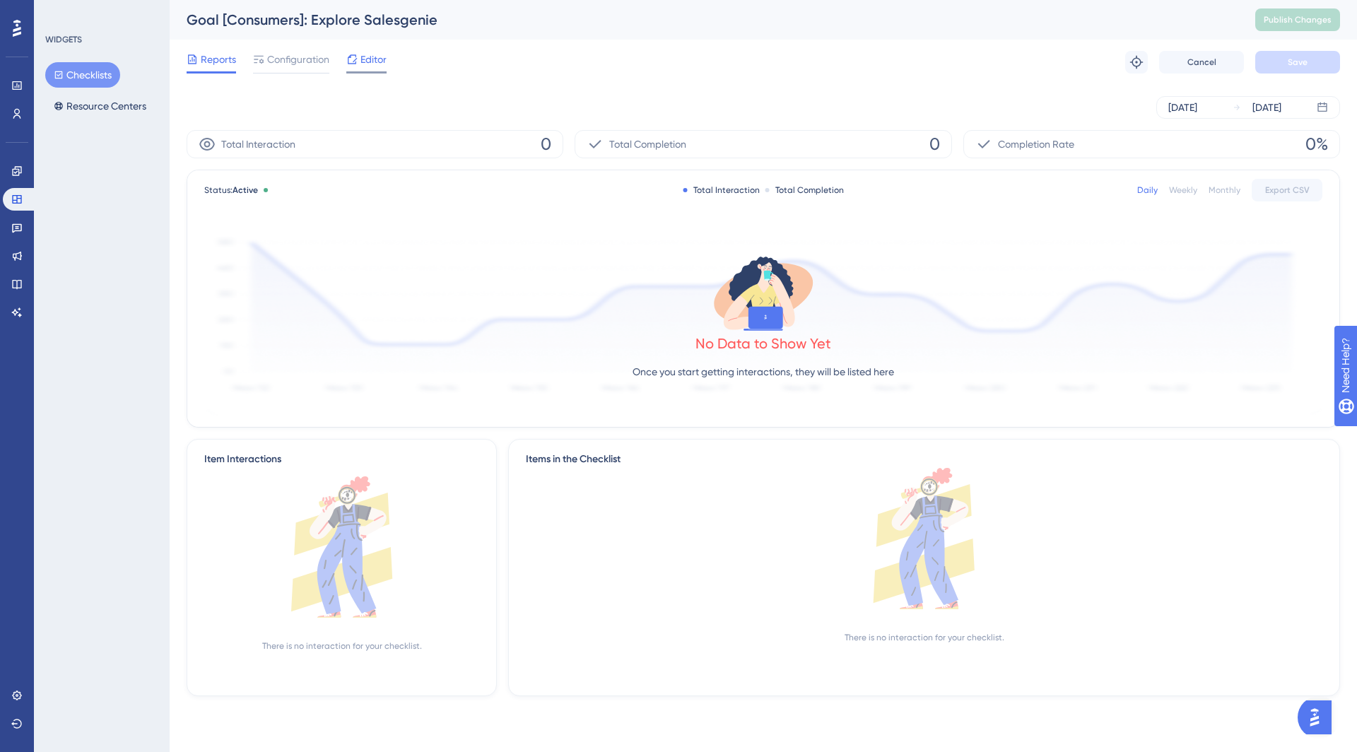
click at [368, 60] on span "Editor" at bounding box center [374, 59] width 26 height 17
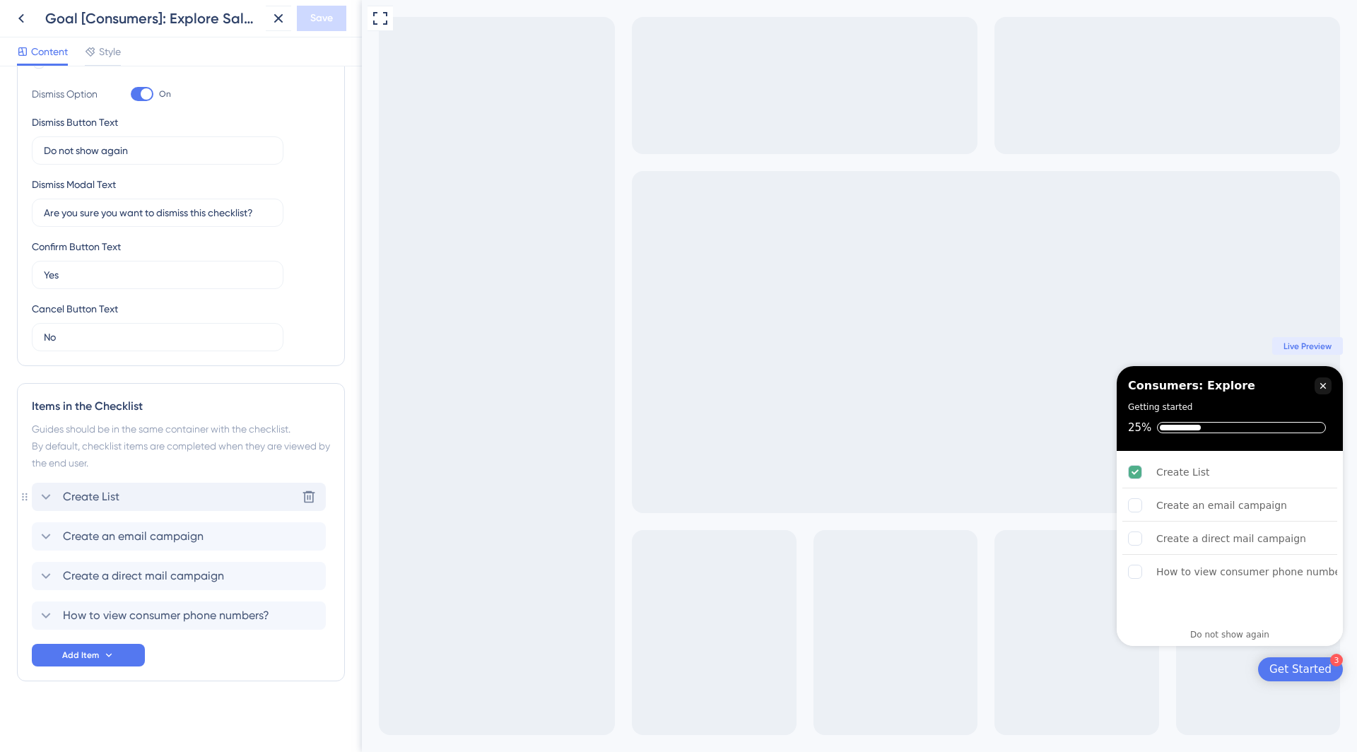
click at [162, 503] on div "Create List Delete" at bounding box center [179, 497] width 294 height 28
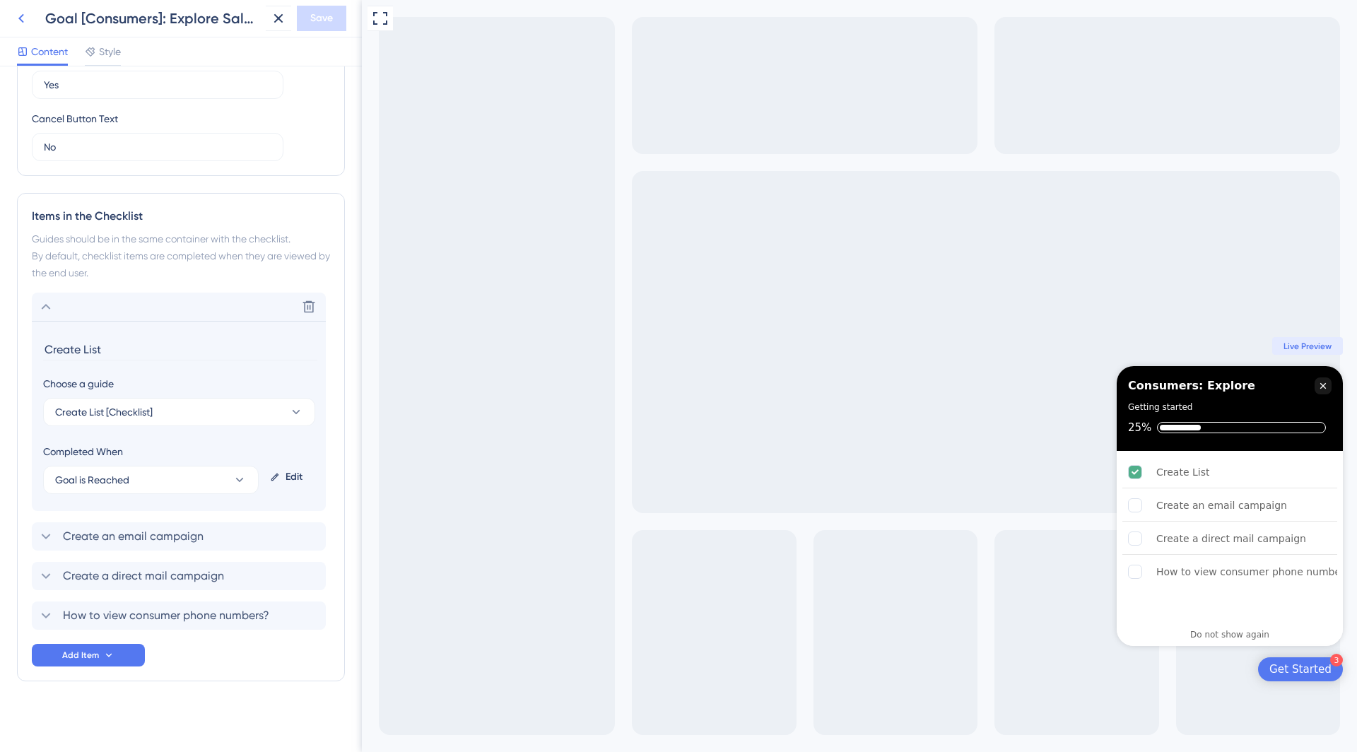
click at [21, 21] on icon at bounding box center [21, 18] width 6 height 9
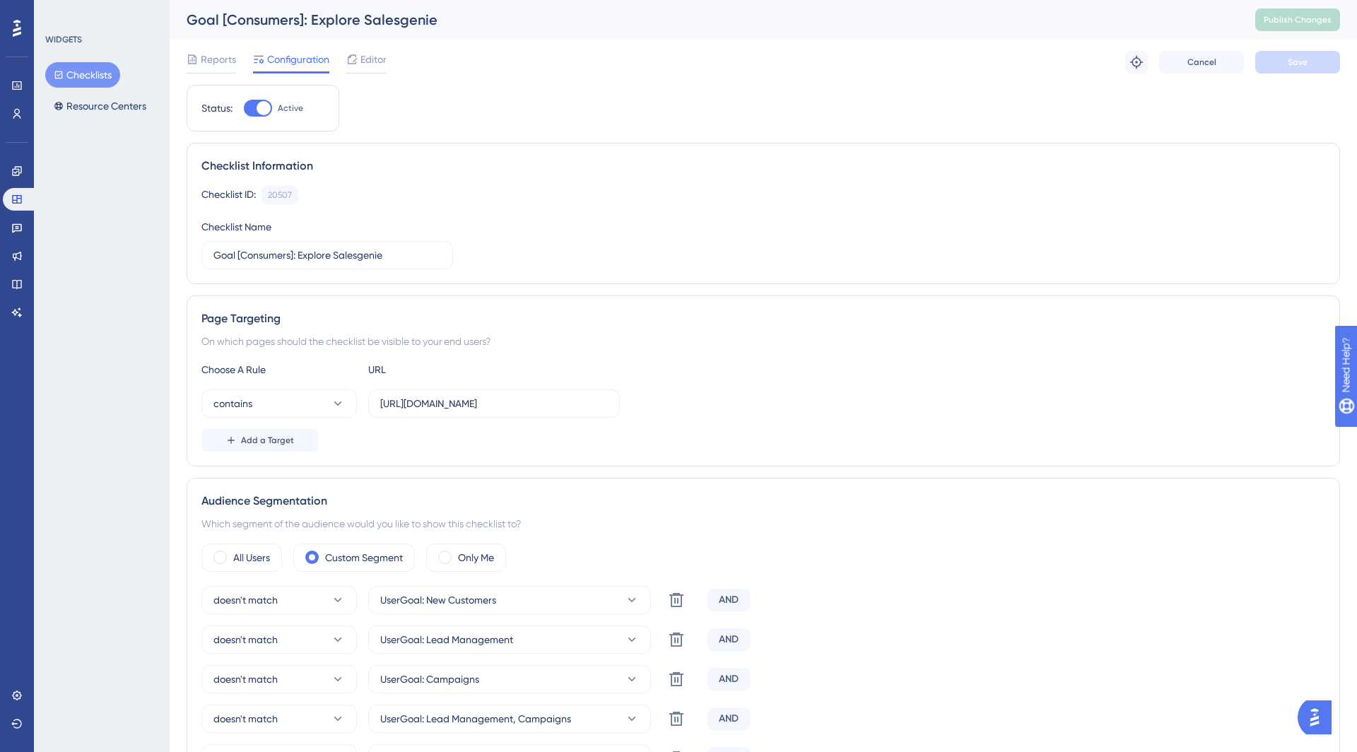
click at [95, 76] on button "Checklists" at bounding box center [82, 74] width 75 height 25
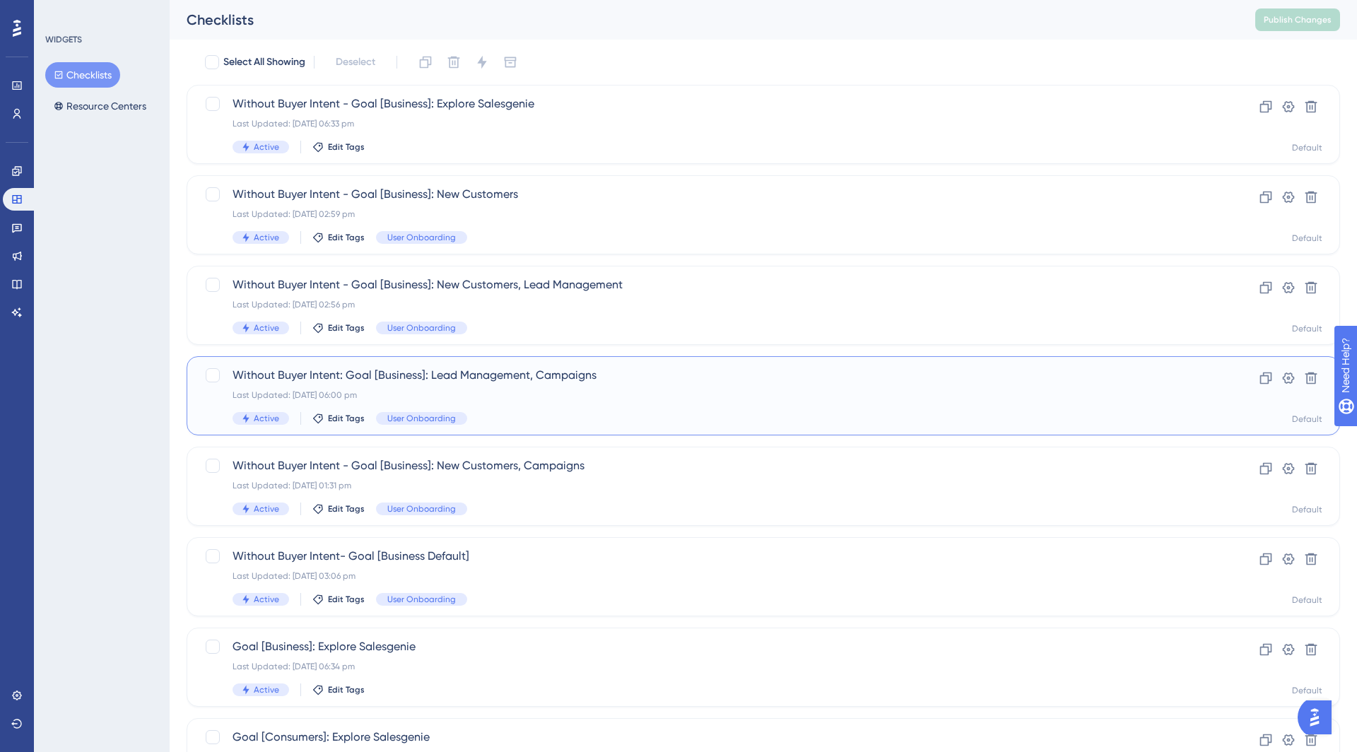
click at [533, 396] on div "Last Updated: [DATE] 06:00 pm" at bounding box center [707, 395] width 949 height 11
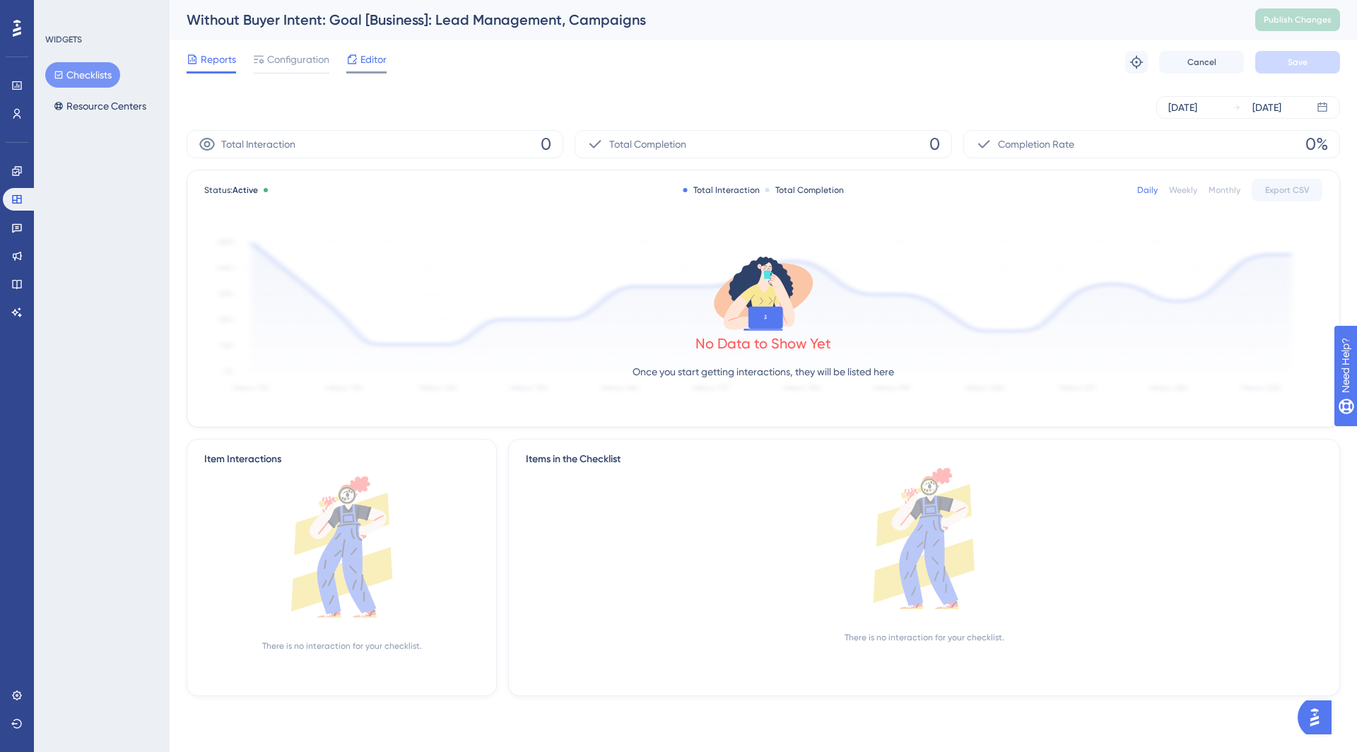
click at [367, 68] on div "Editor" at bounding box center [366, 62] width 40 height 23
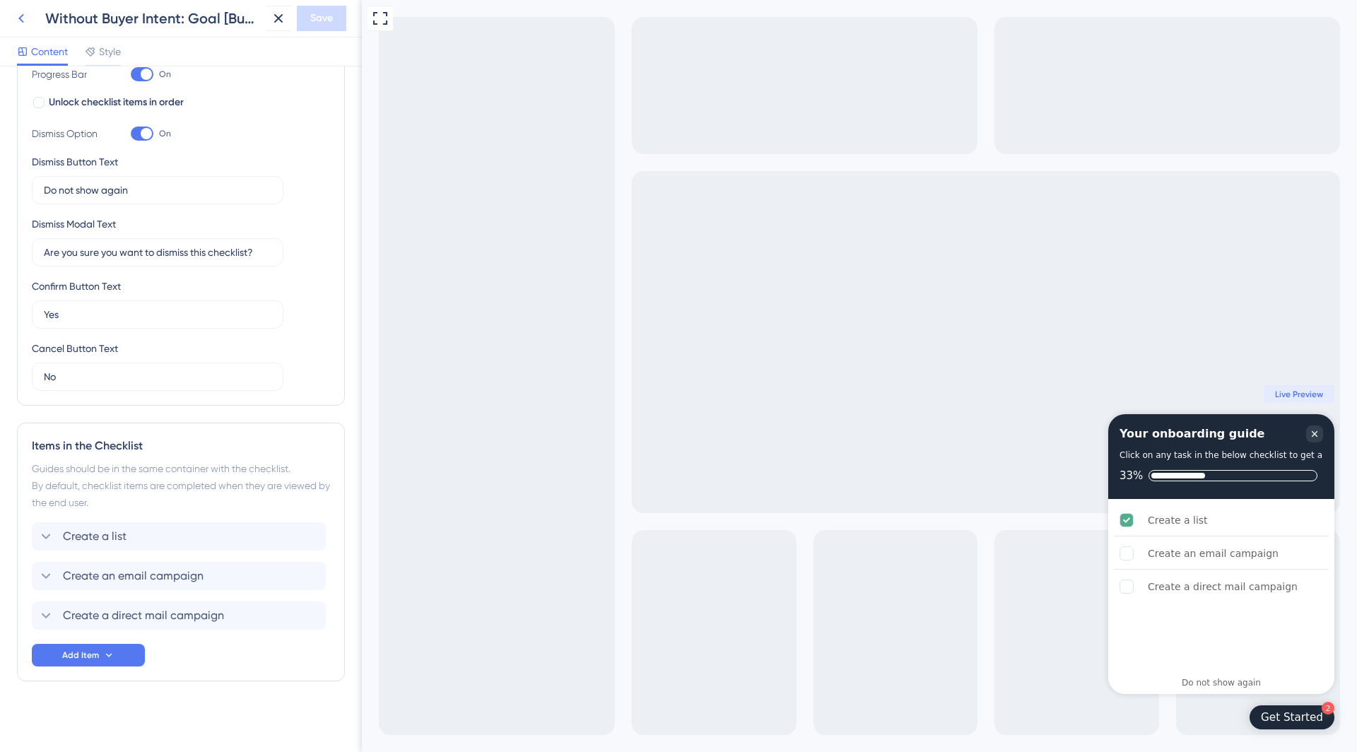
click at [20, 17] on icon at bounding box center [21, 18] width 6 height 9
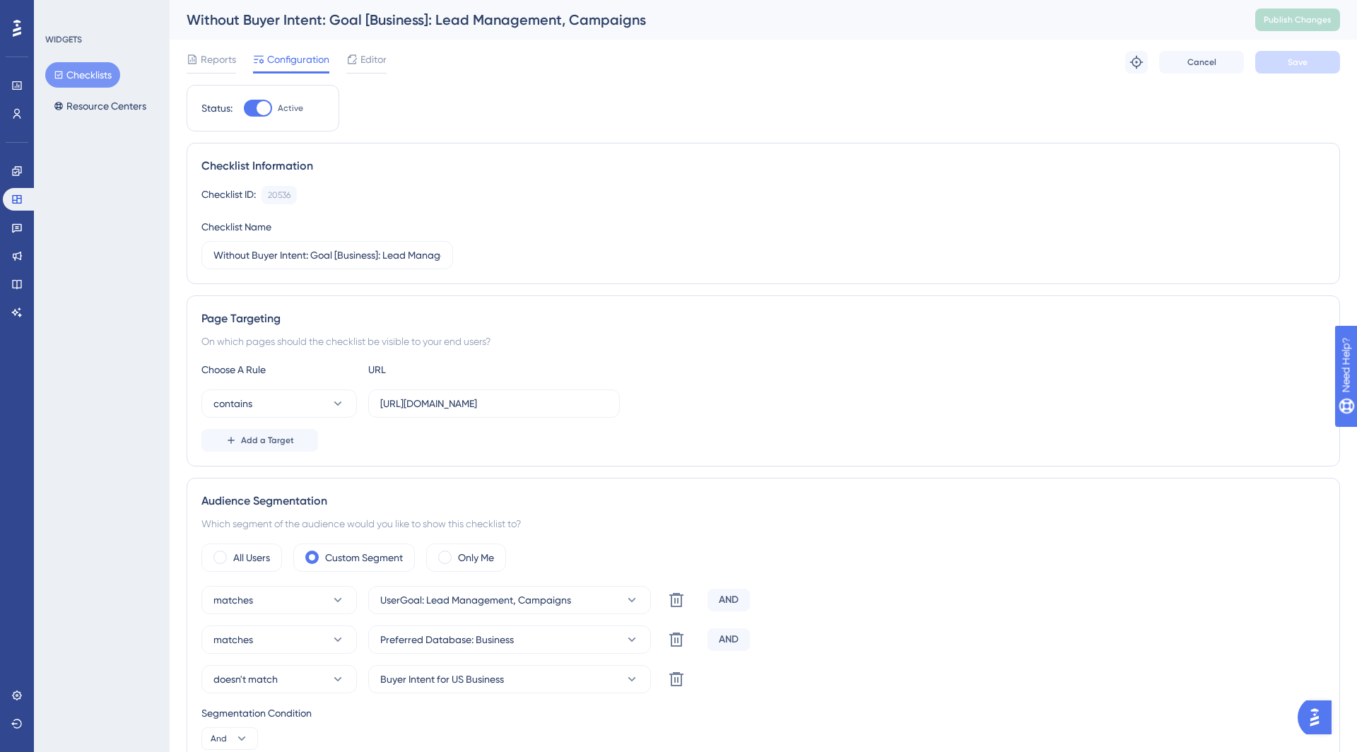
click at [104, 76] on button "Checklists" at bounding box center [82, 74] width 75 height 25
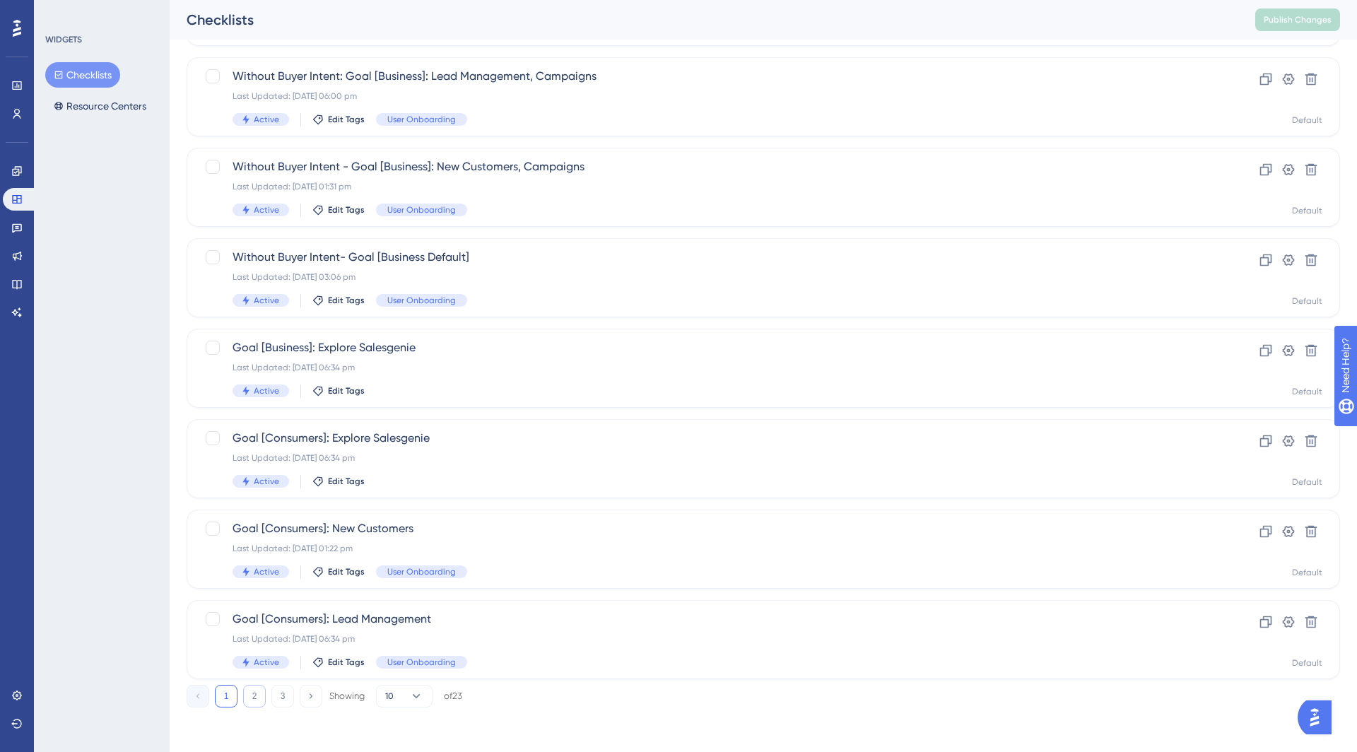
click at [252, 698] on button "2" at bounding box center [254, 696] width 23 height 23
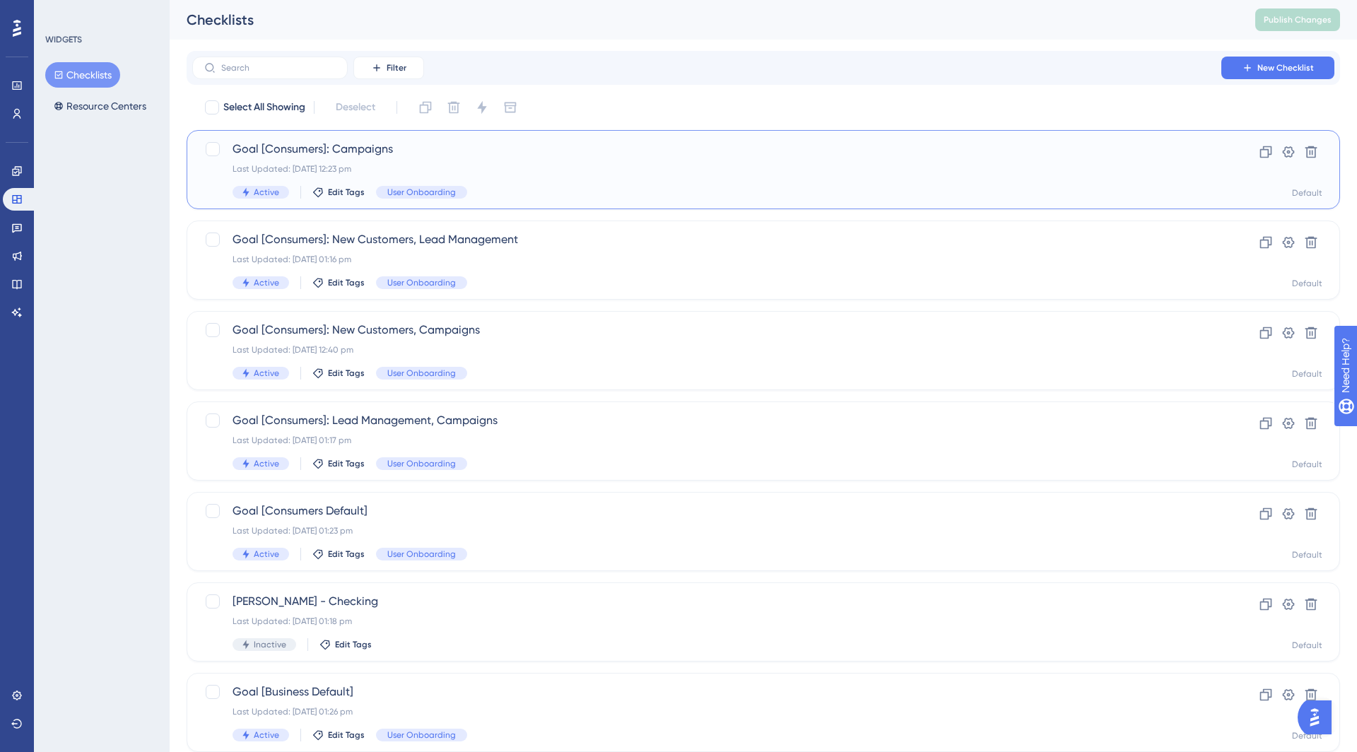
click at [487, 150] on span "Goal [Consumers]: Campaigns" at bounding box center [707, 149] width 949 height 17
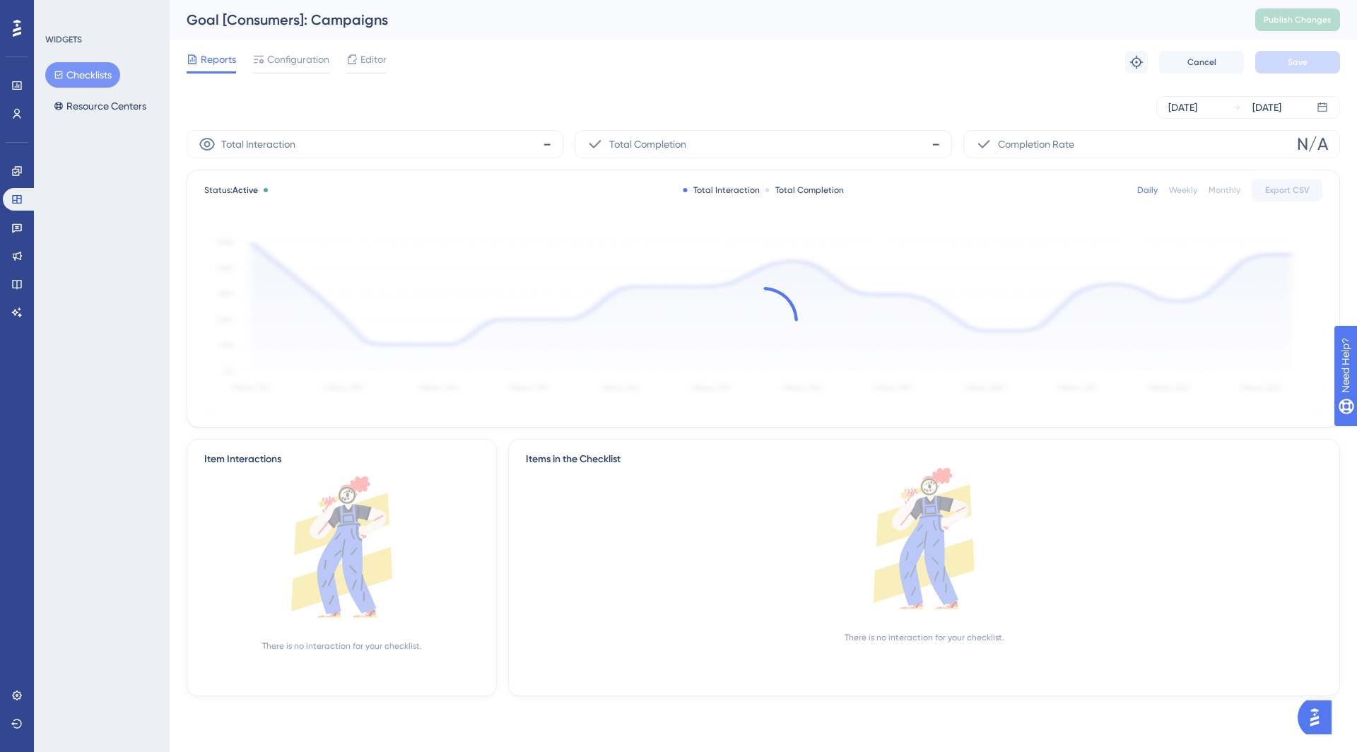
click at [390, 52] on div "Reports Configuration Editor Troubleshoot Cancel Save" at bounding box center [764, 62] width 1154 height 45
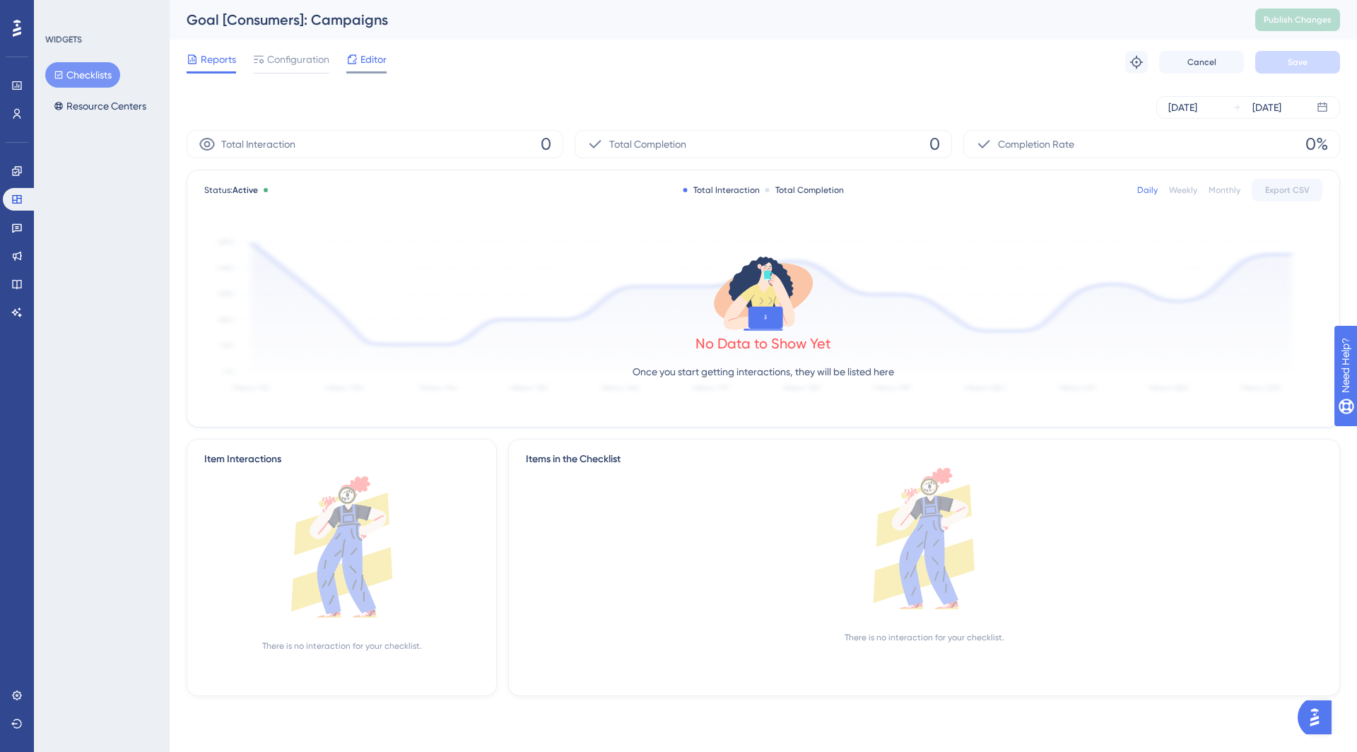
click at [383, 55] on span "Editor" at bounding box center [374, 59] width 26 height 17
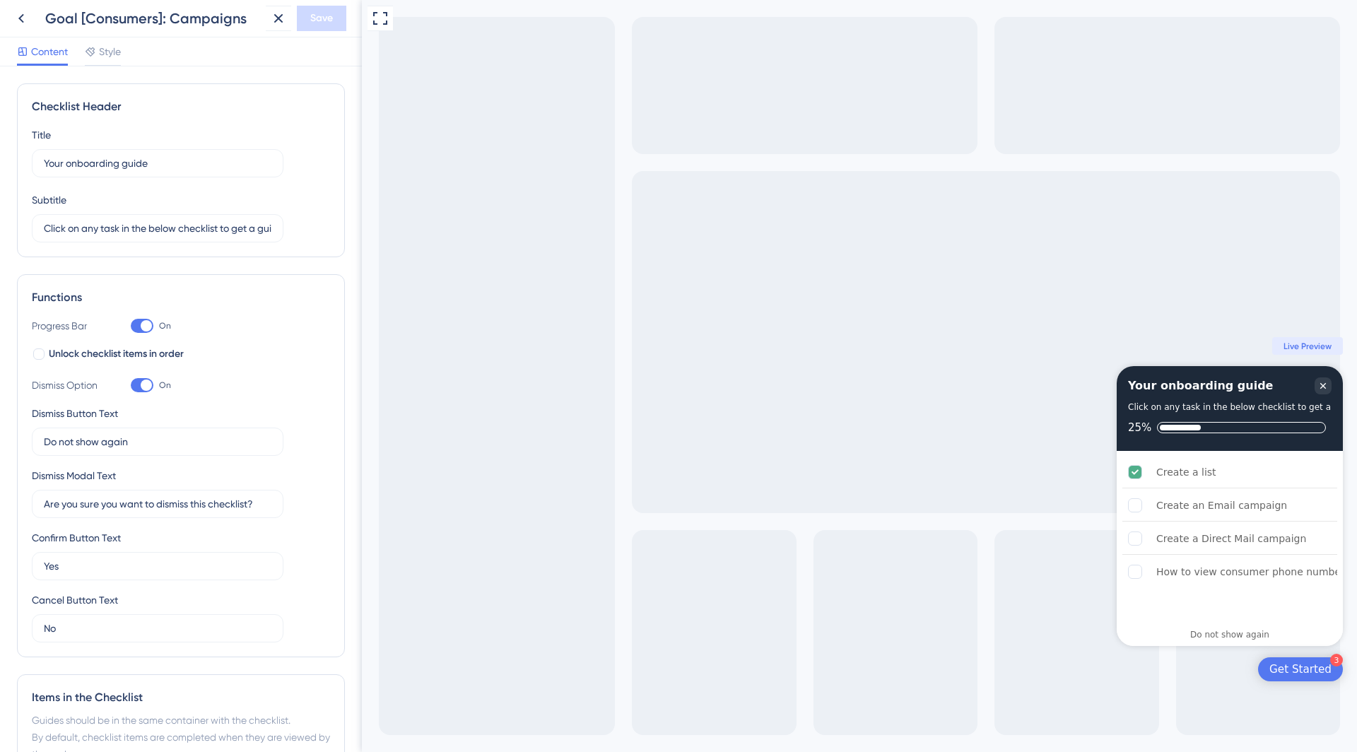
click at [33, 48] on span "Content" at bounding box center [49, 51] width 37 height 17
click at [25, 40] on div "Content Style" at bounding box center [181, 51] width 362 height 29
click at [21, 17] on icon at bounding box center [21, 18] width 6 height 9
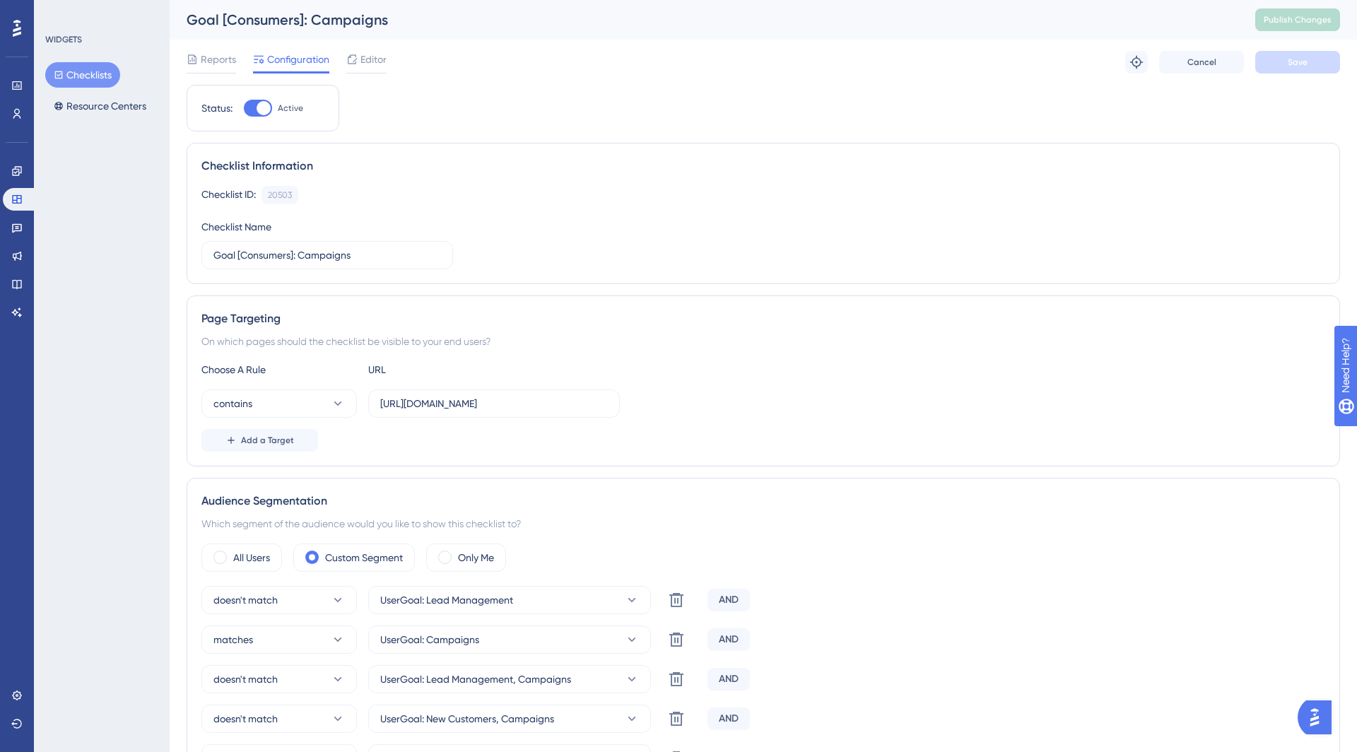
click at [85, 73] on button "Checklists" at bounding box center [82, 74] width 75 height 25
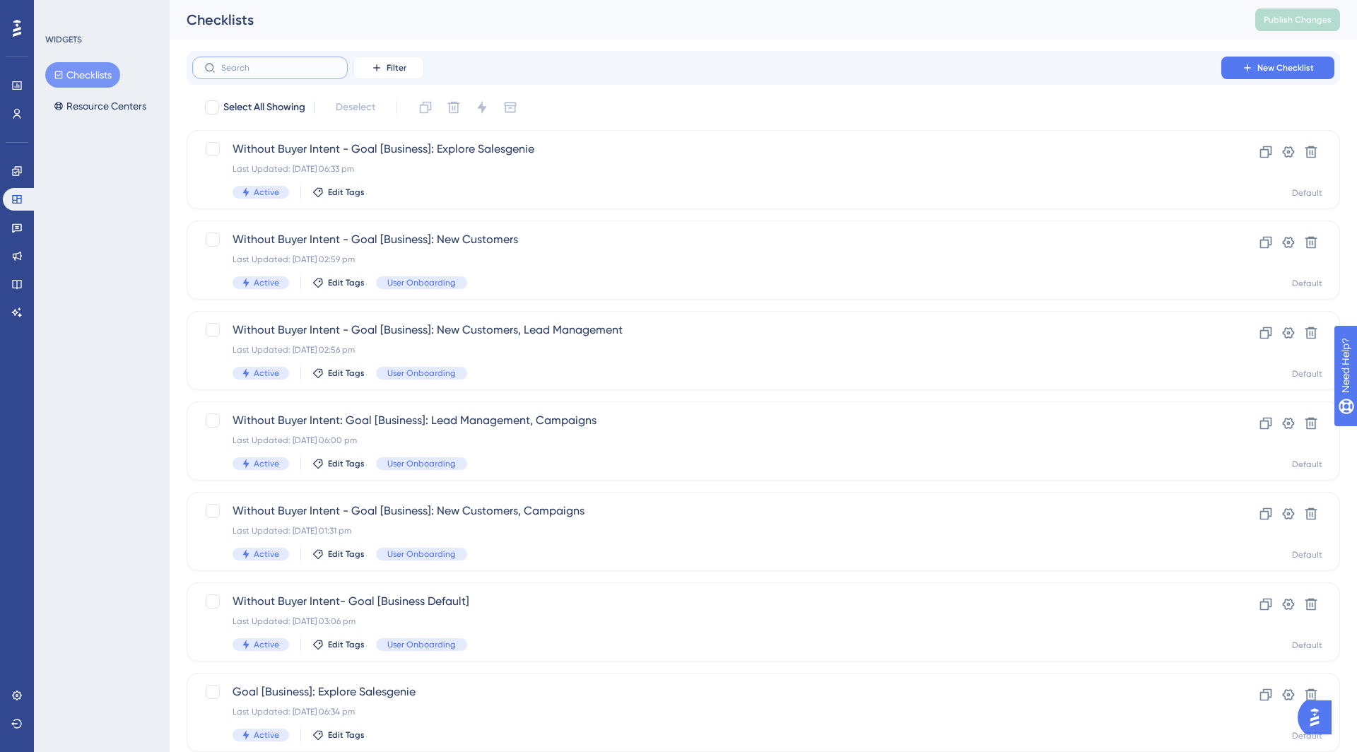
click at [255, 74] on label at bounding box center [270, 68] width 156 height 23
click at [255, 73] on input "text" at bounding box center [278, 68] width 115 height 10
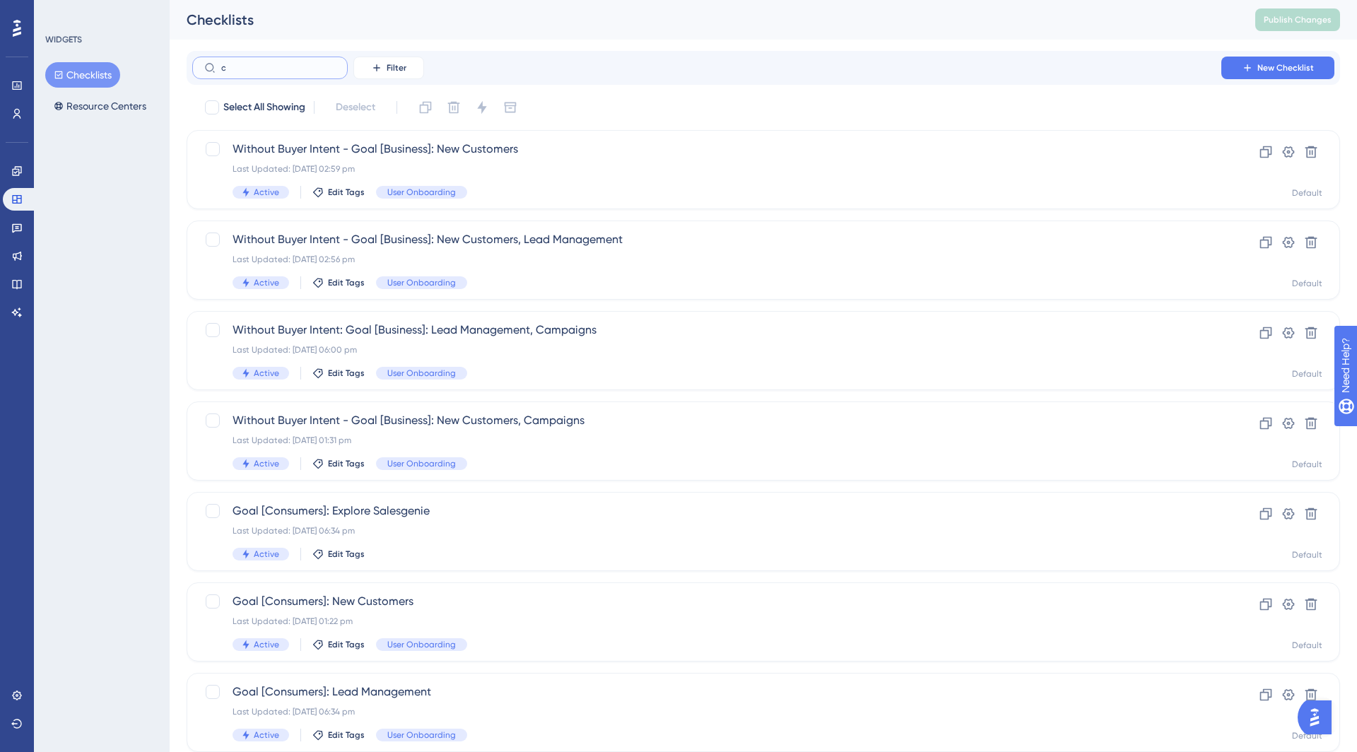
type input "cr"
checkbox input "true"
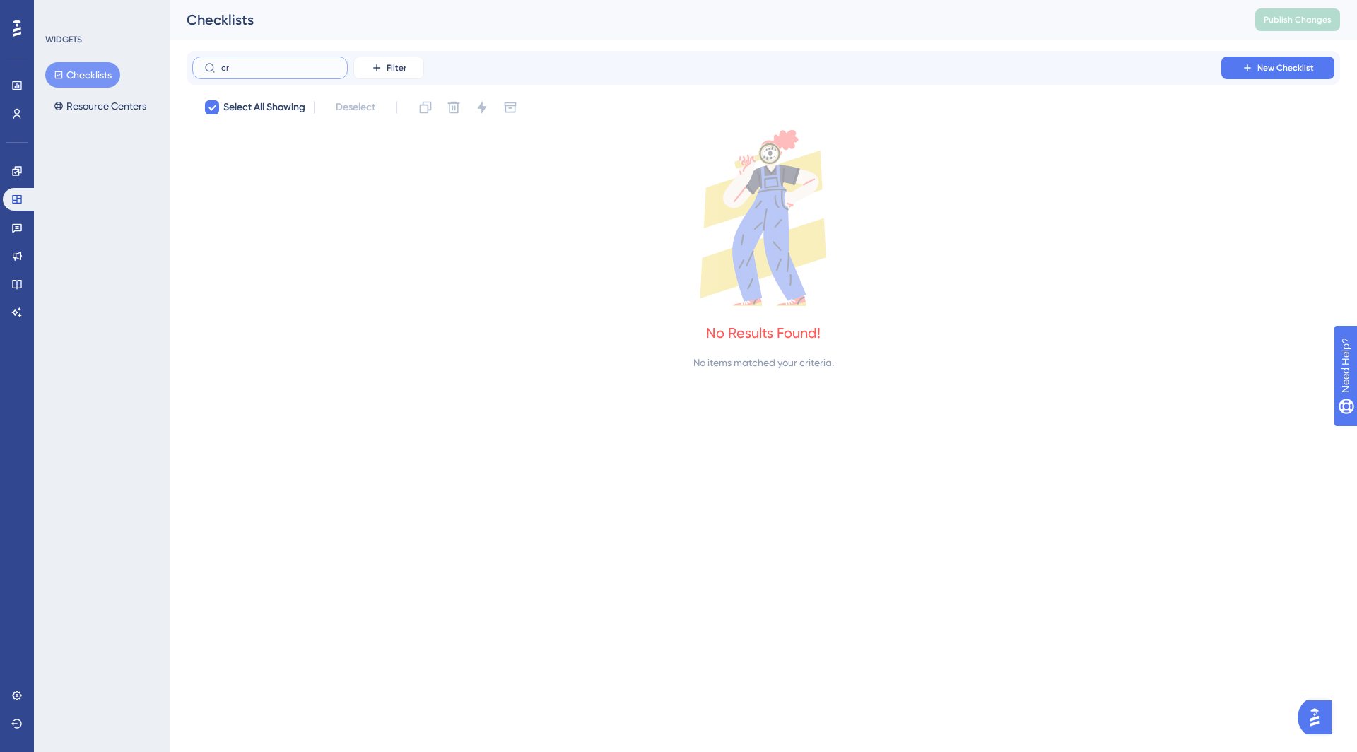
type input "c"
checkbox input "false"
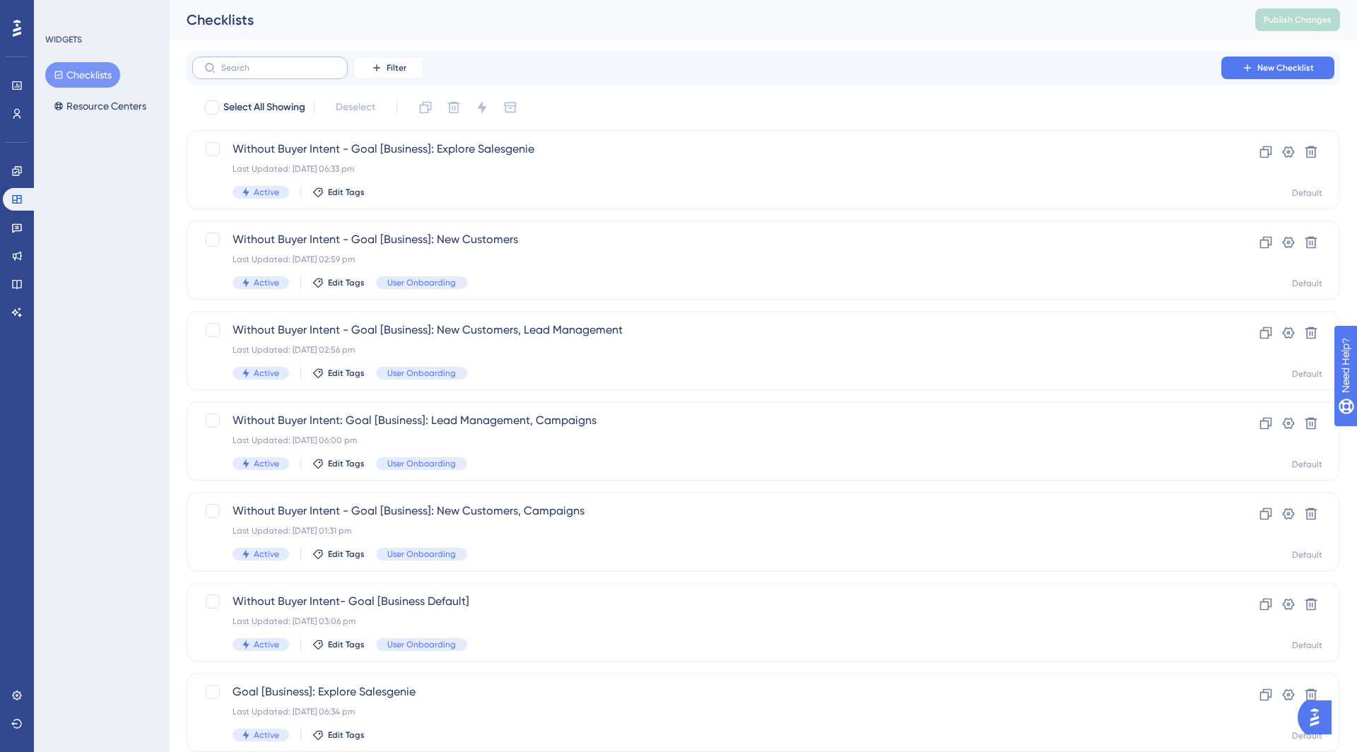
click at [303, 60] on label at bounding box center [270, 68] width 156 height 23
click at [303, 63] on input "text" at bounding box center [278, 68] width 115 height 10
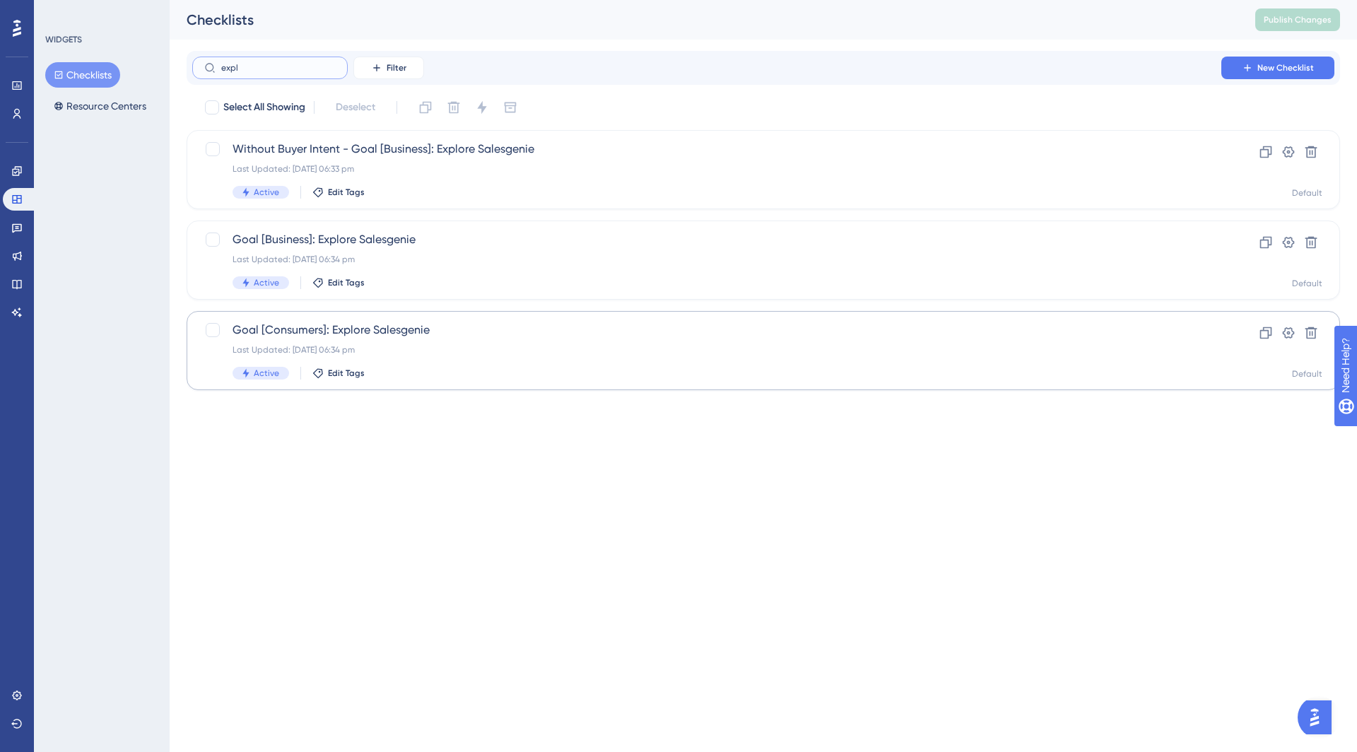
type input "expl"
click at [353, 346] on div "Last Updated: [DATE] 06:34 pm" at bounding box center [707, 349] width 949 height 11
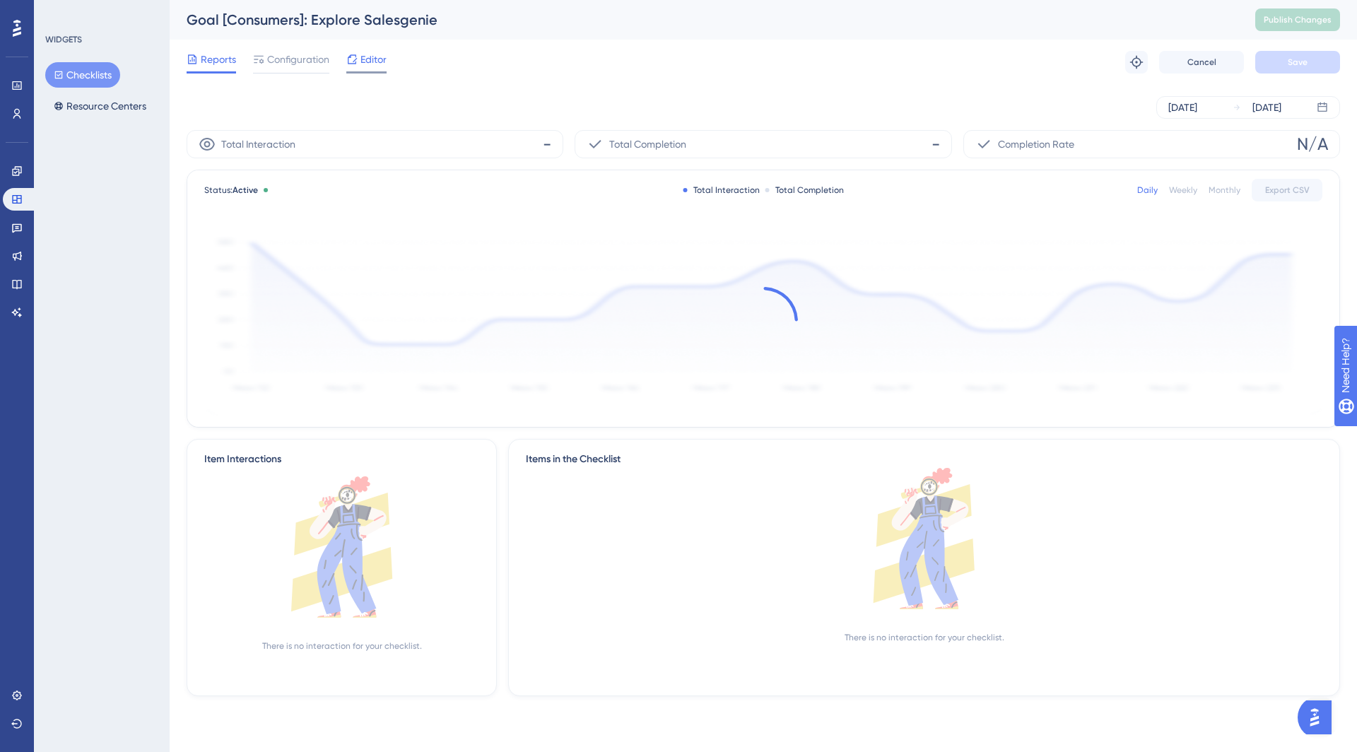
click at [370, 57] on span "Editor" at bounding box center [374, 59] width 26 height 17
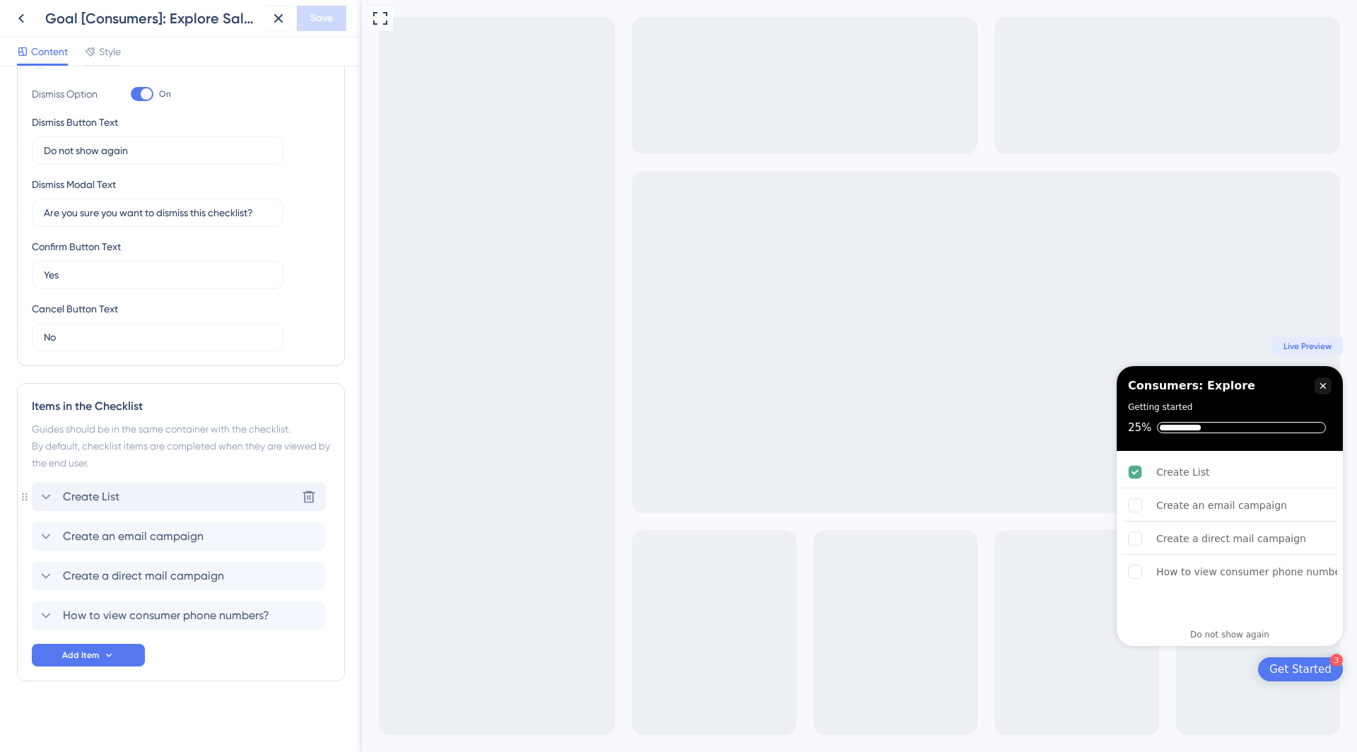
click at [122, 491] on div "Create List Delete" at bounding box center [179, 497] width 294 height 28
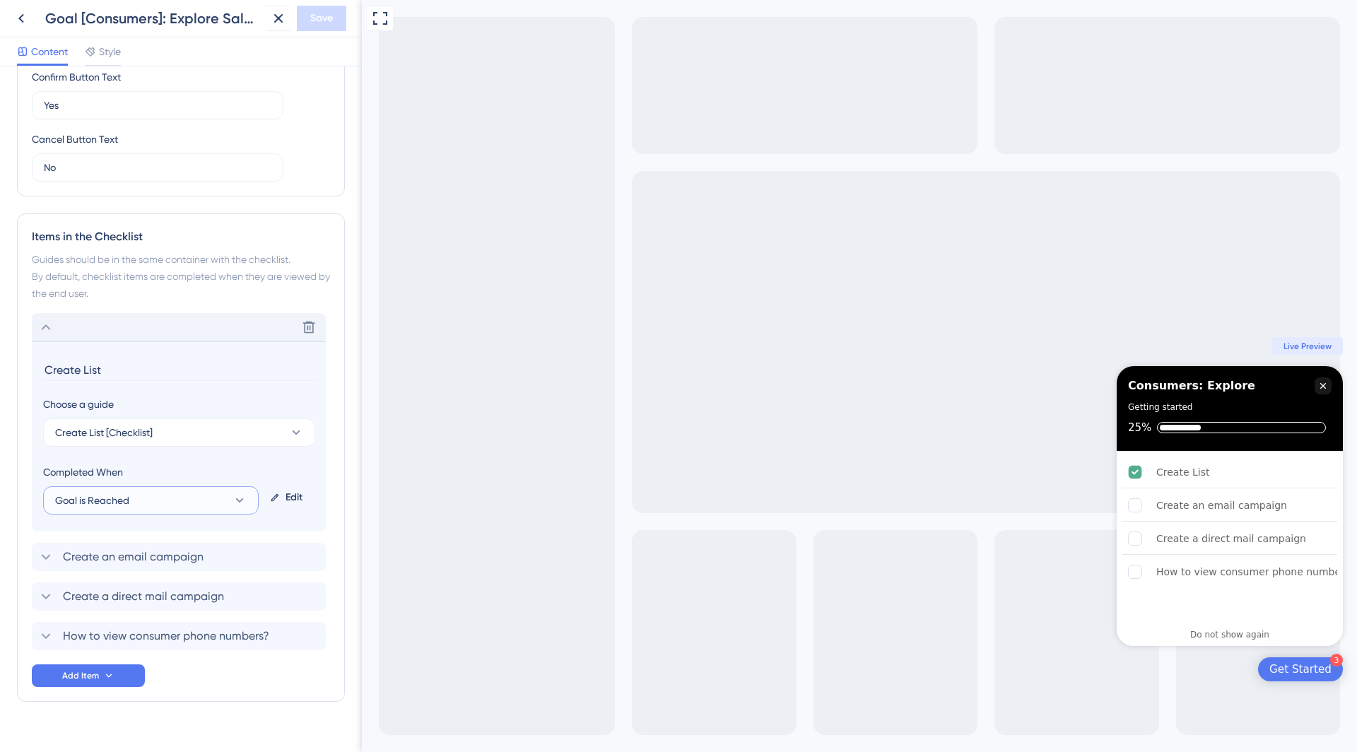
click at [122, 491] on button "Goal is Reached" at bounding box center [151, 500] width 216 height 28
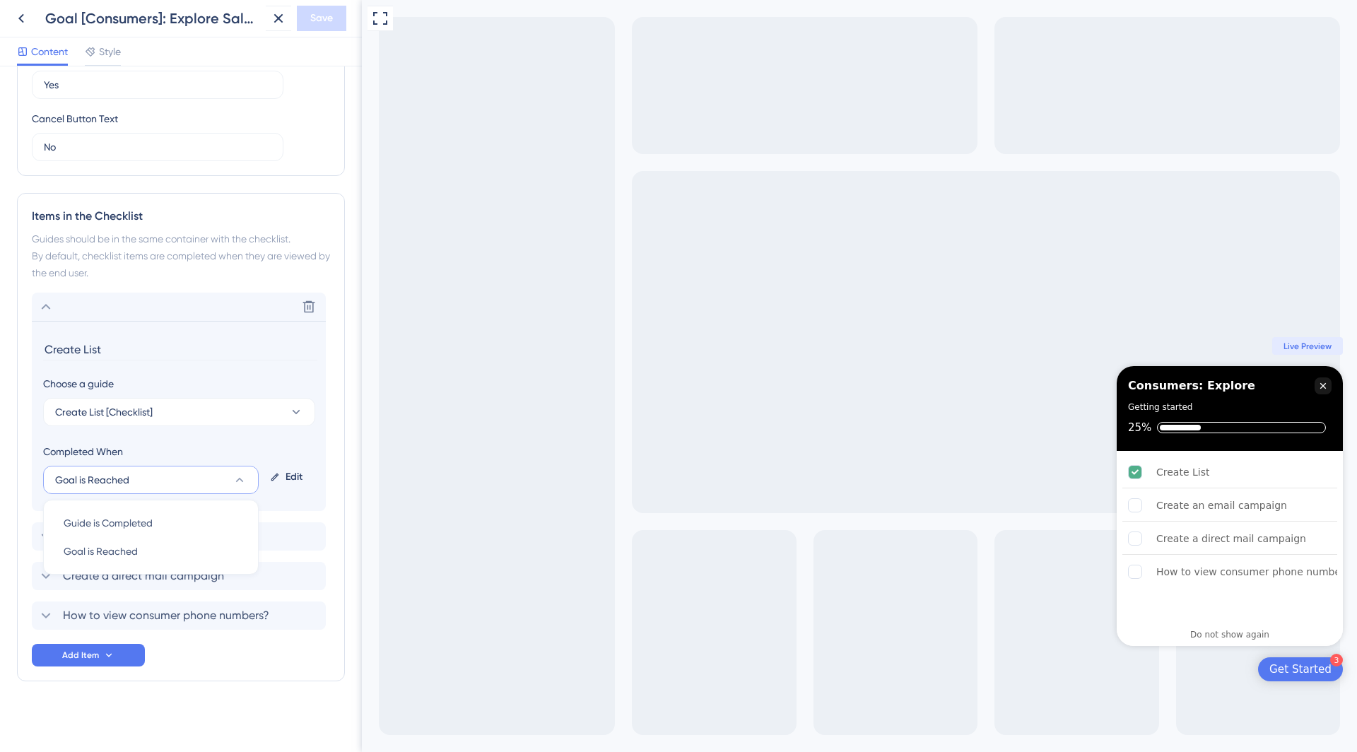
click at [181, 269] on div "Guides should be in the same container with the checklist. By default, checklis…" at bounding box center [181, 255] width 298 height 51
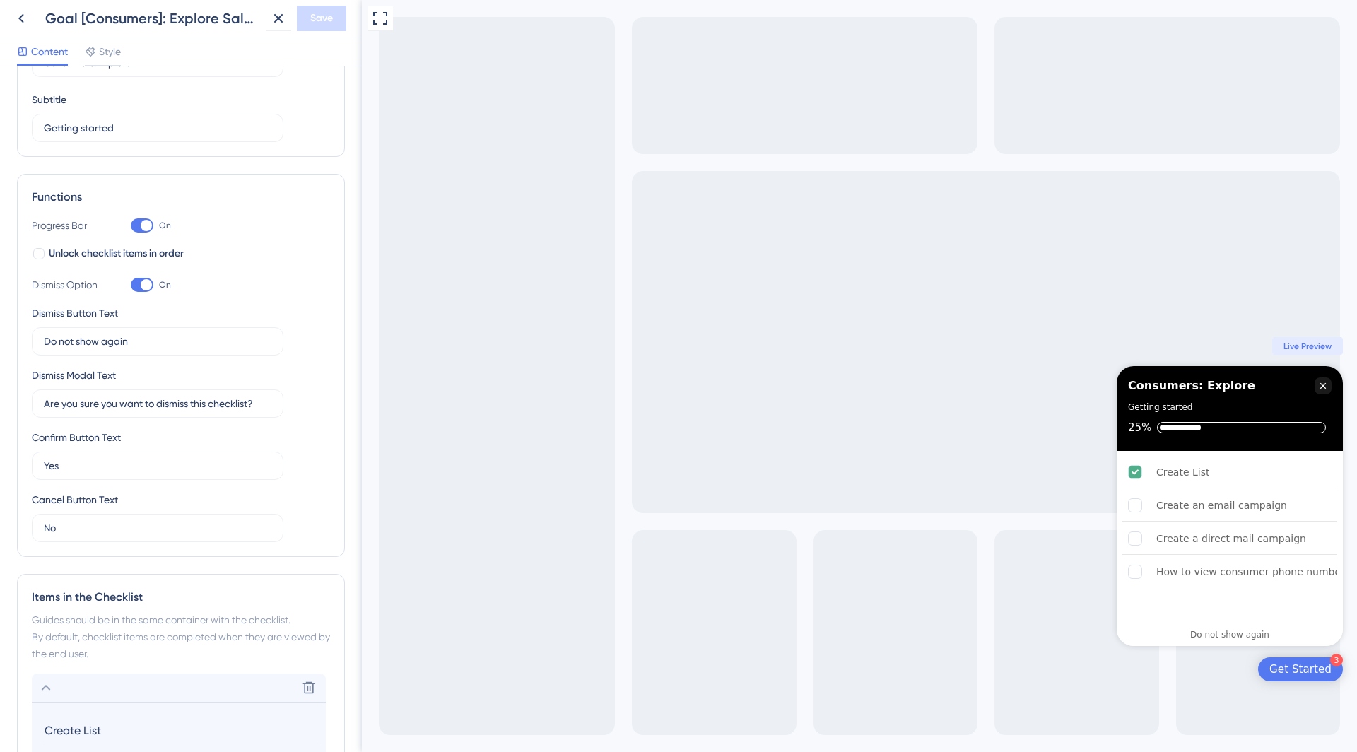
scroll to position [0, 0]
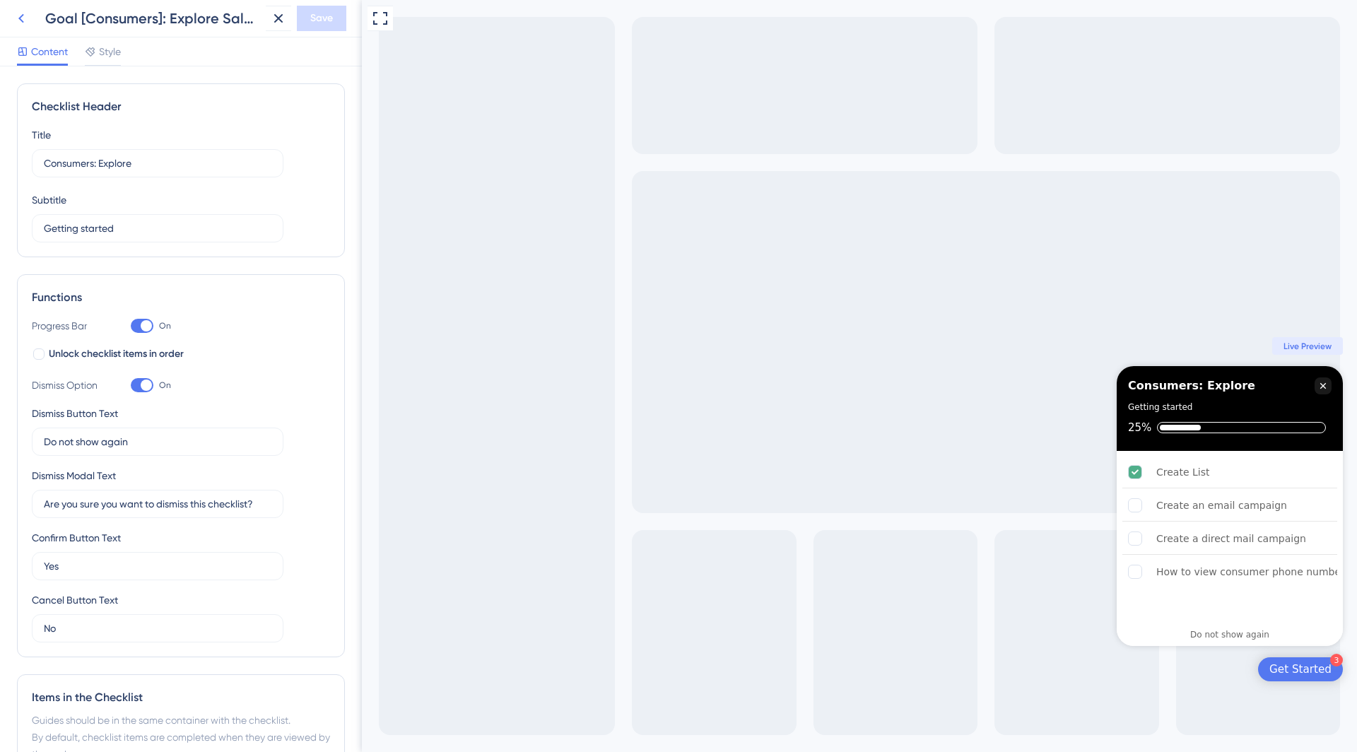
click at [26, 28] on button at bounding box center [20, 18] width 25 height 25
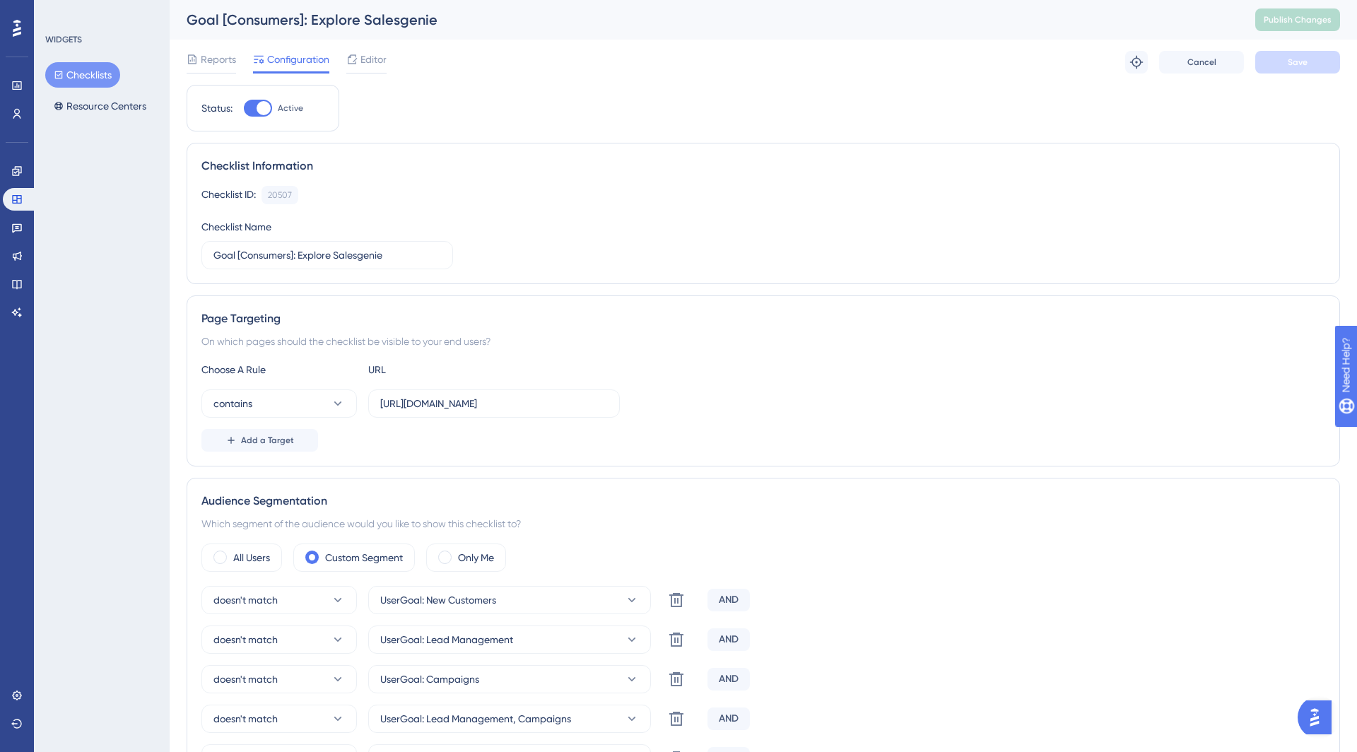
click at [85, 70] on button "Checklists" at bounding box center [82, 74] width 75 height 25
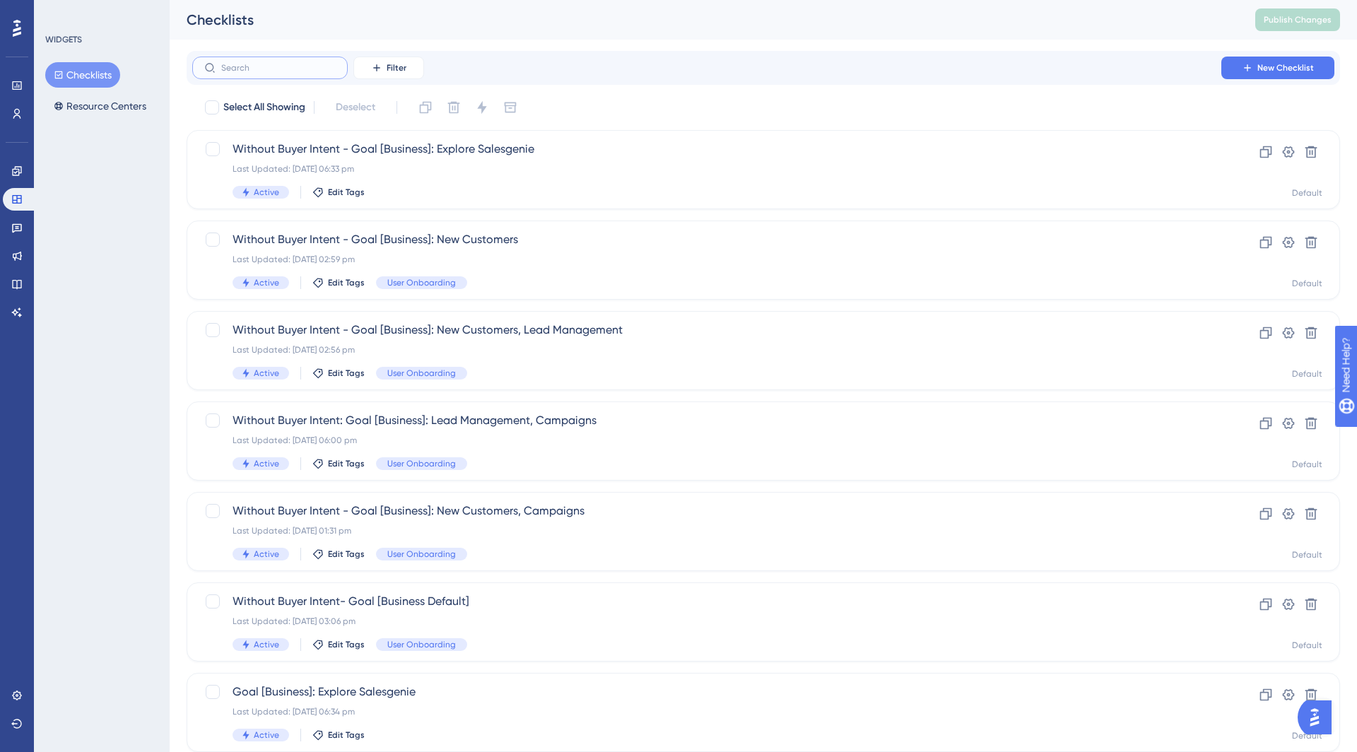
click at [328, 68] on input "text" at bounding box center [278, 68] width 115 height 10
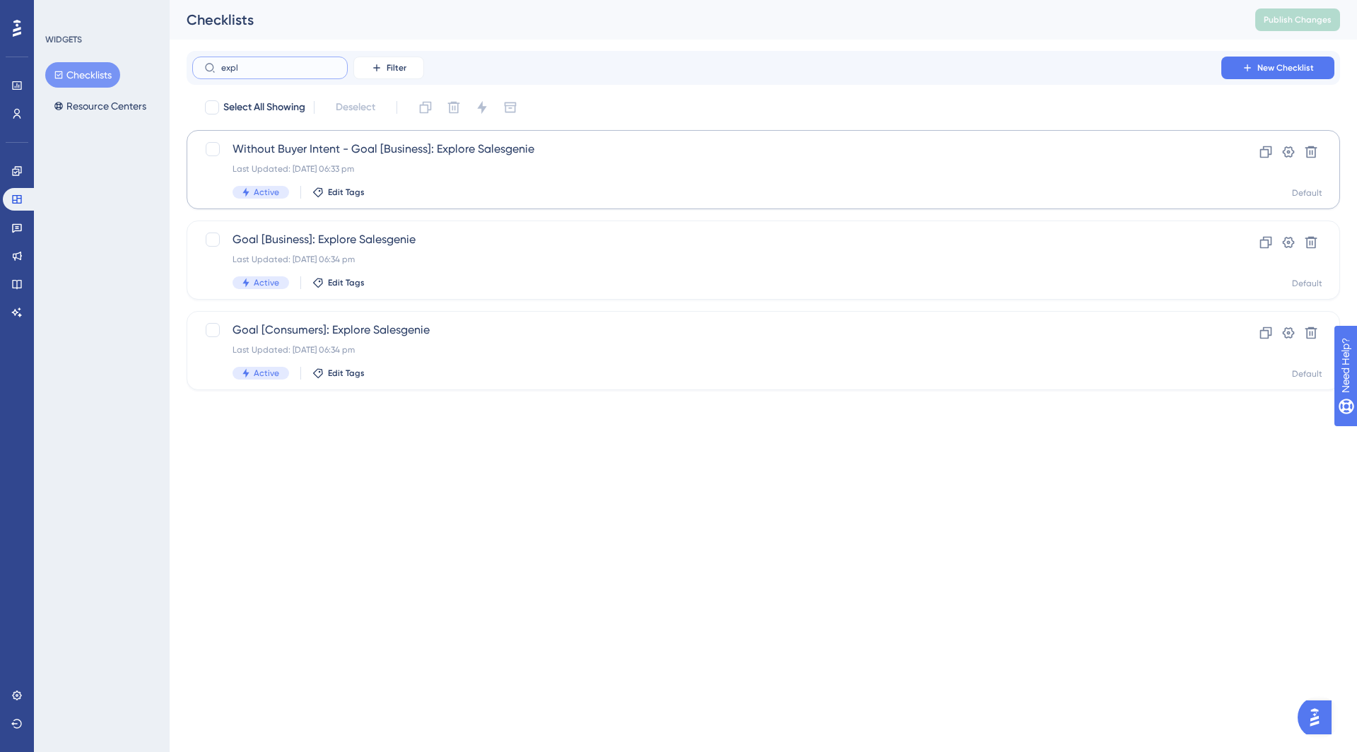
type input "expl"
click at [390, 174] on div "Last Updated: [DATE] 06:33 pm" at bounding box center [707, 168] width 949 height 11
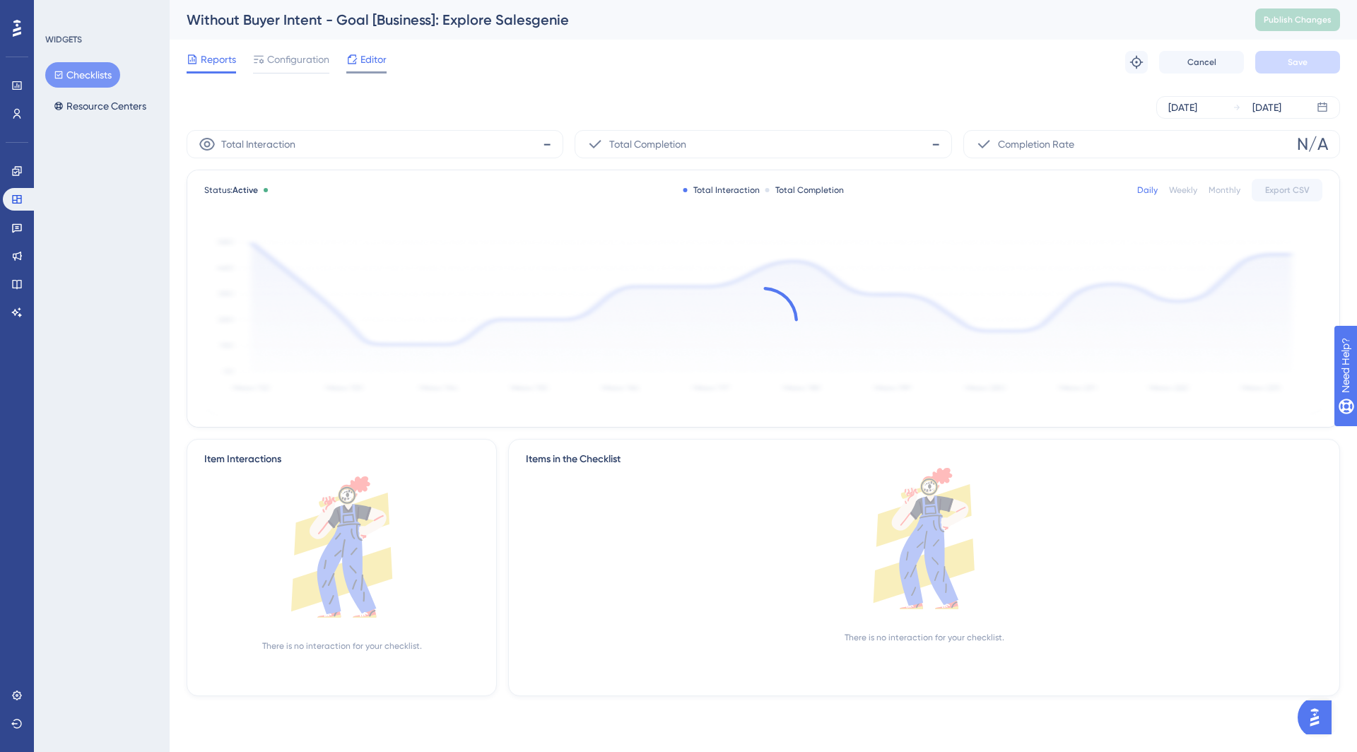
click at [370, 61] on span "Editor" at bounding box center [374, 59] width 26 height 17
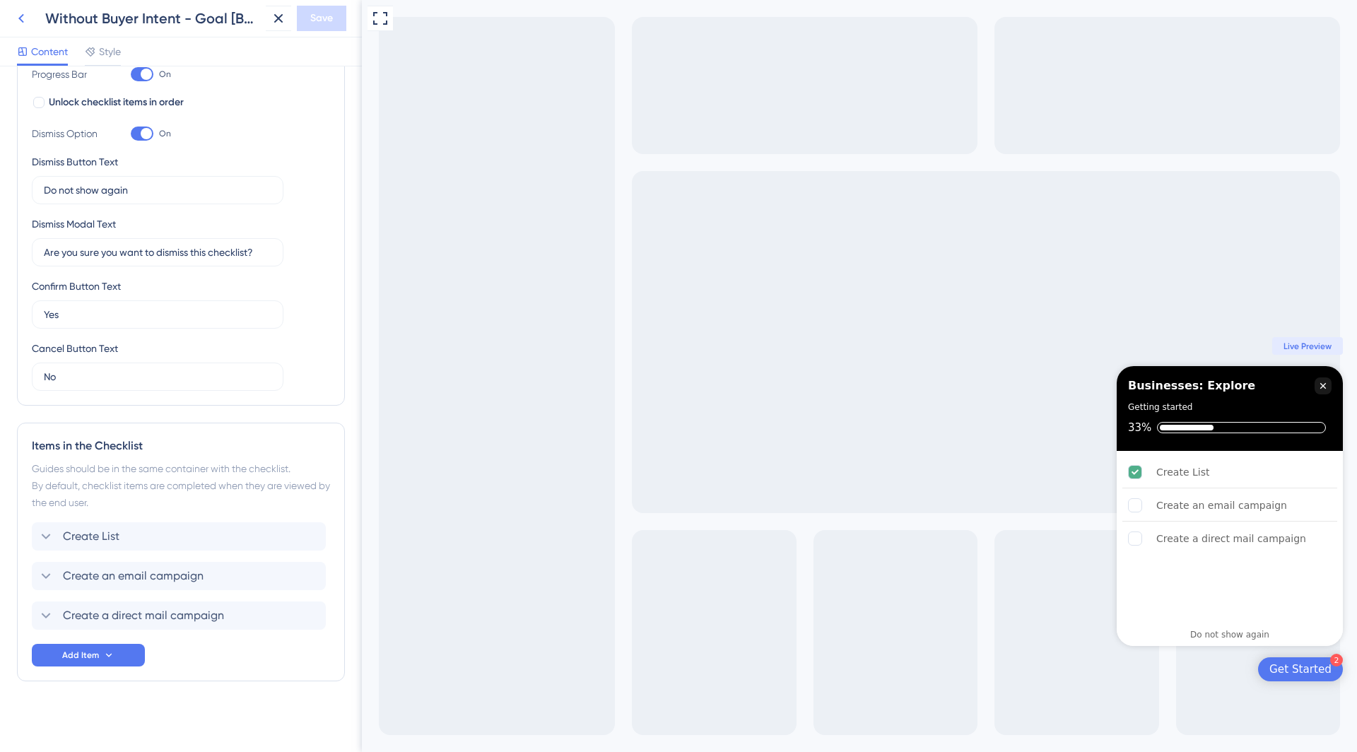
click at [16, 8] on button at bounding box center [20, 18] width 25 height 25
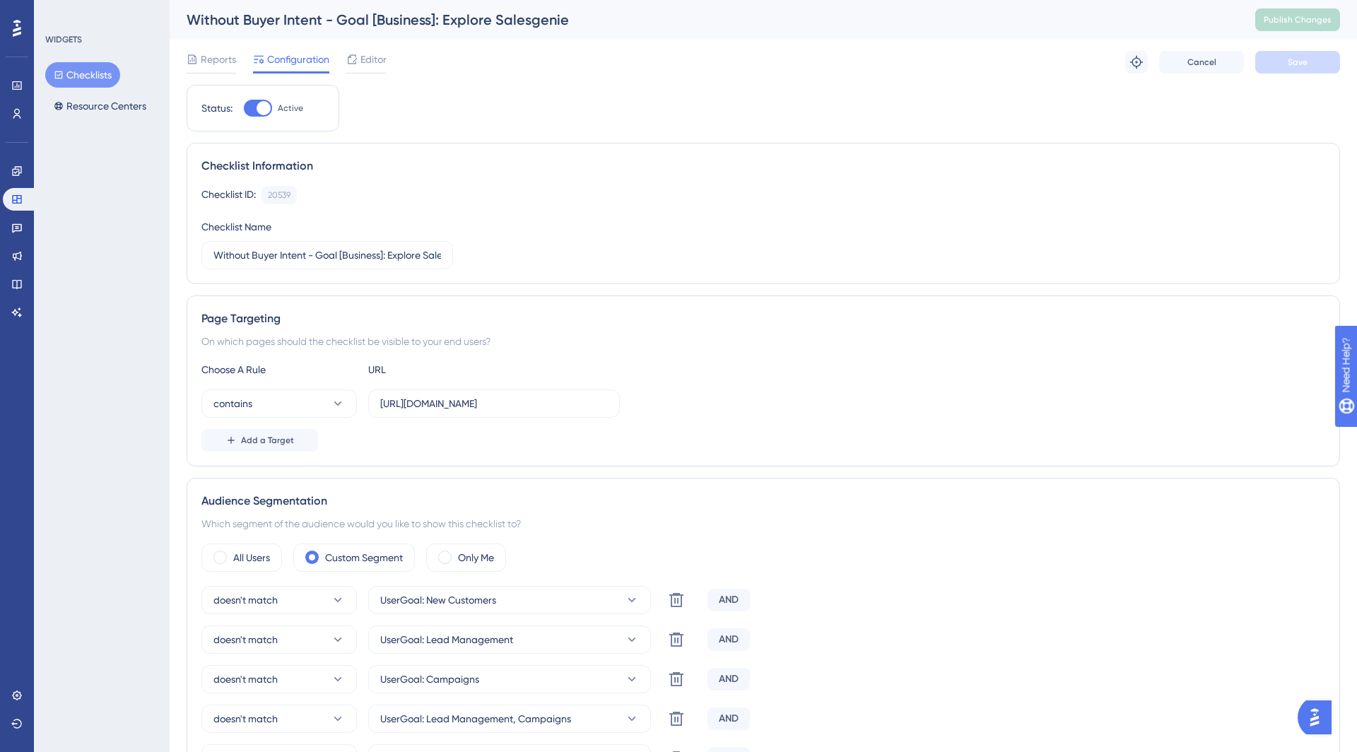
click at [76, 81] on button "Checklists" at bounding box center [82, 74] width 75 height 25
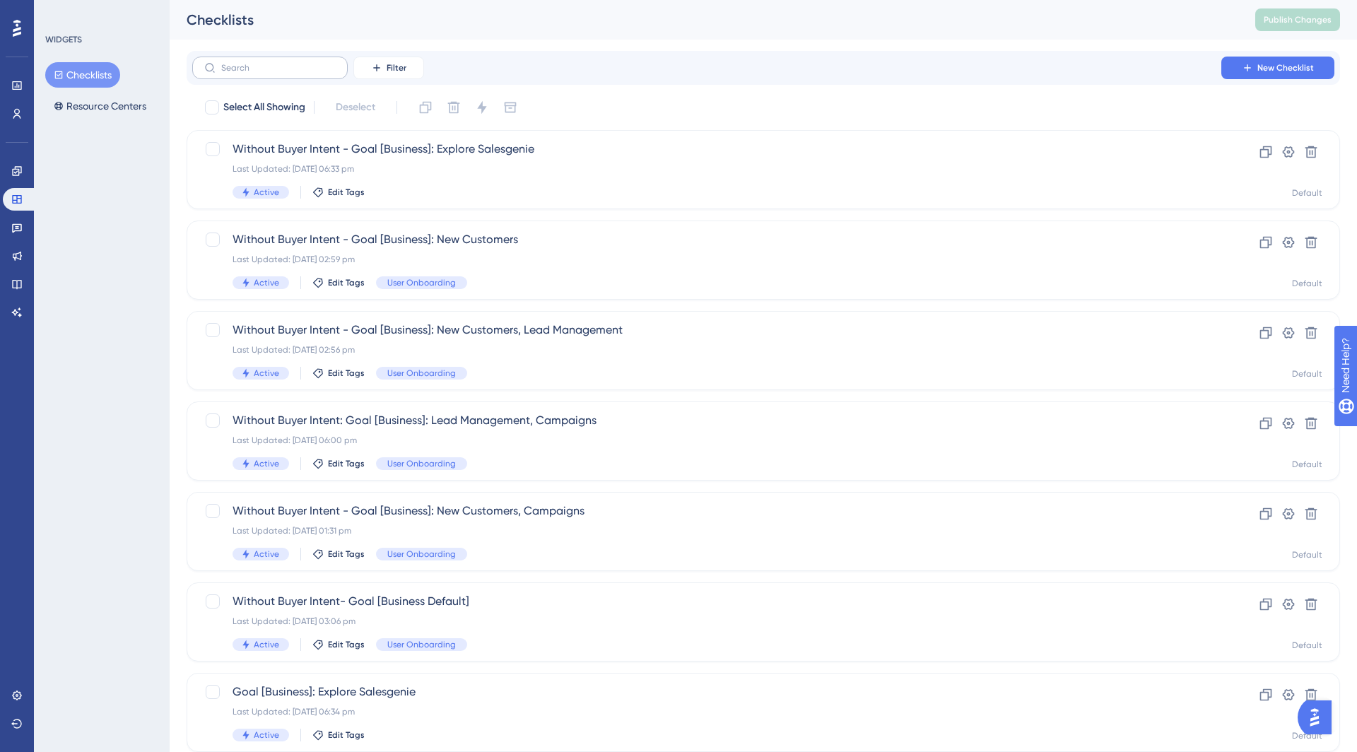
click at [277, 59] on label at bounding box center [270, 68] width 156 height 23
click at [277, 63] on input "text" at bounding box center [278, 68] width 115 height 10
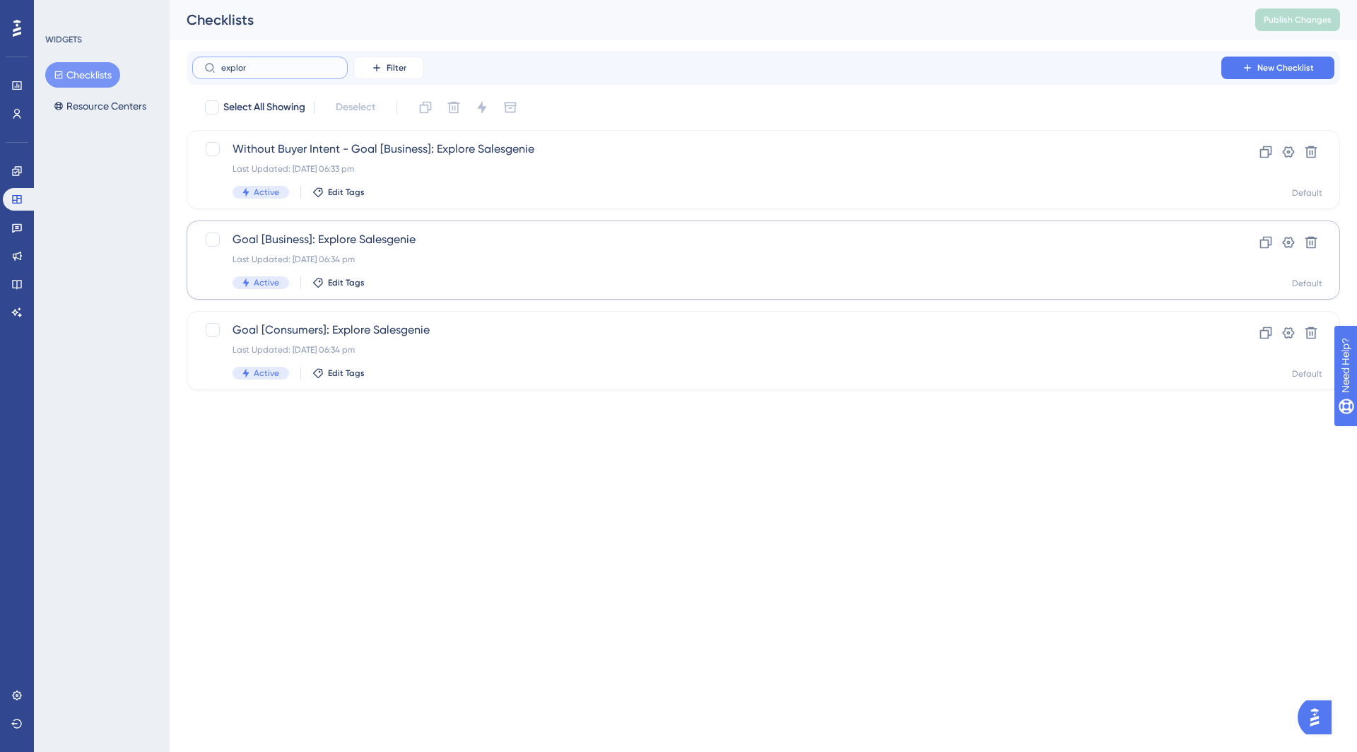
type input "explor"
click at [359, 254] on div "Last Updated: [DATE] 06:34 pm" at bounding box center [707, 259] width 949 height 11
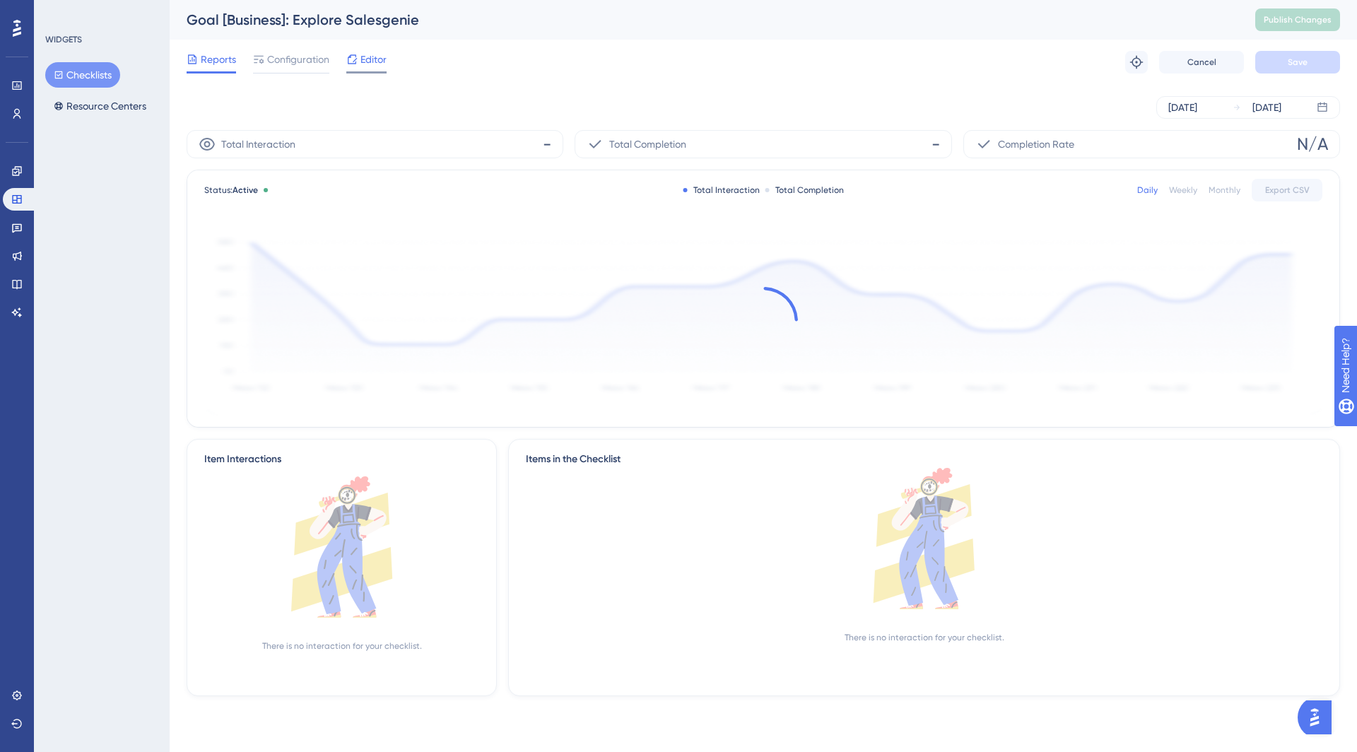
click at [358, 58] on div "Editor" at bounding box center [366, 59] width 40 height 17
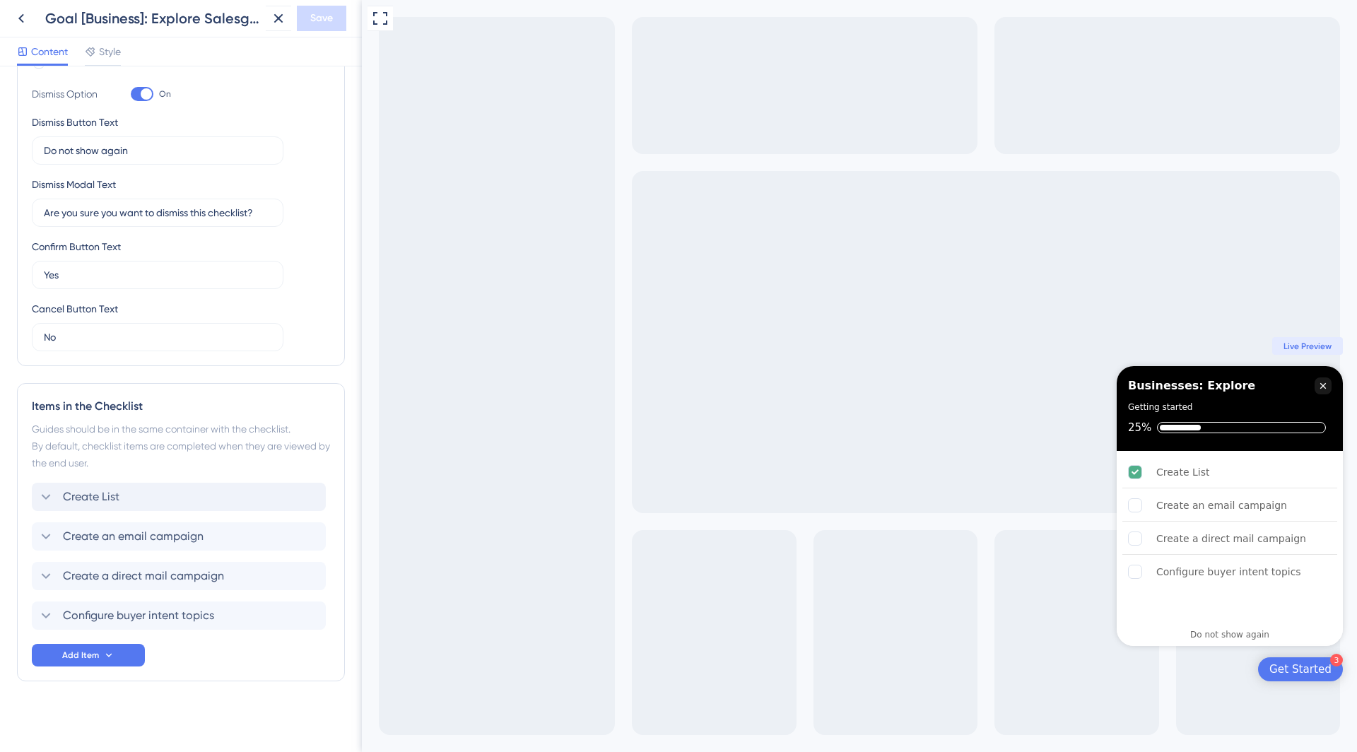
click at [185, 502] on div "Create List" at bounding box center [179, 497] width 294 height 28
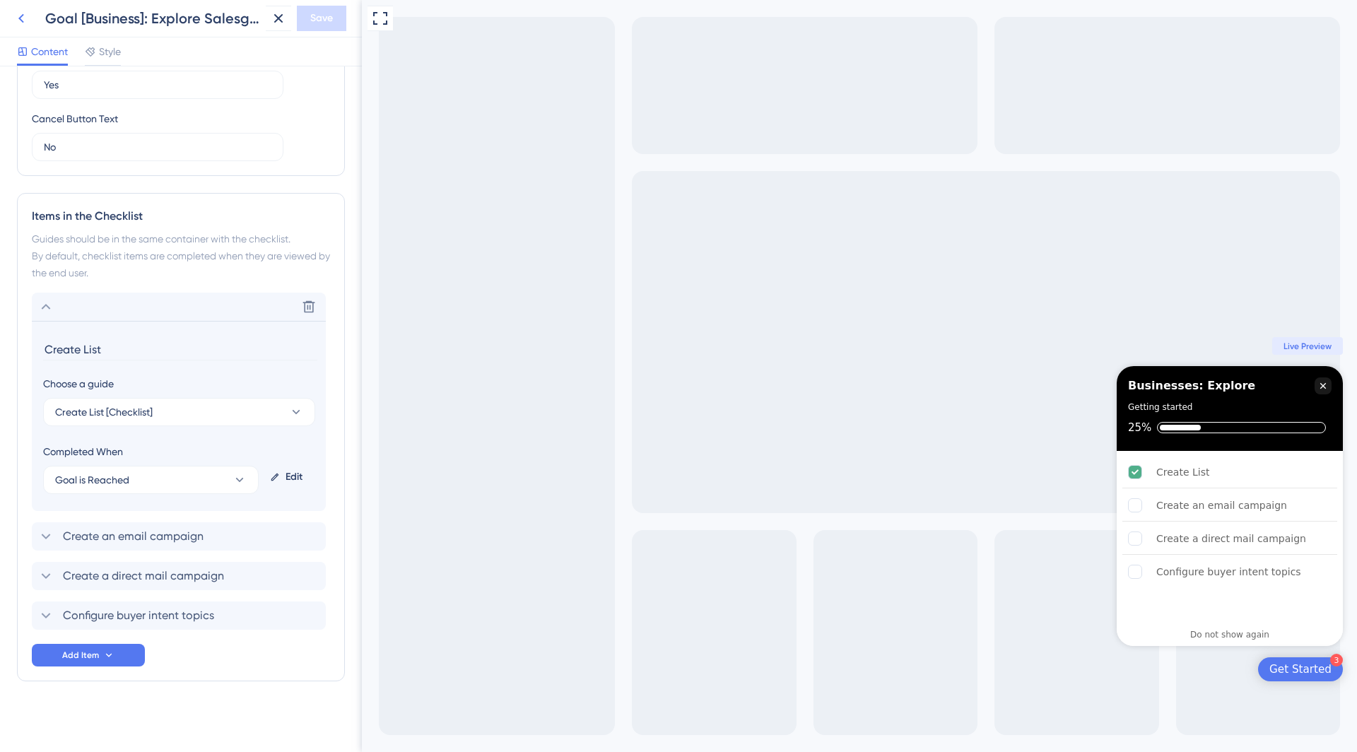
click at [11, 23] on button at bounding box center [20, 18] width 25 height 25
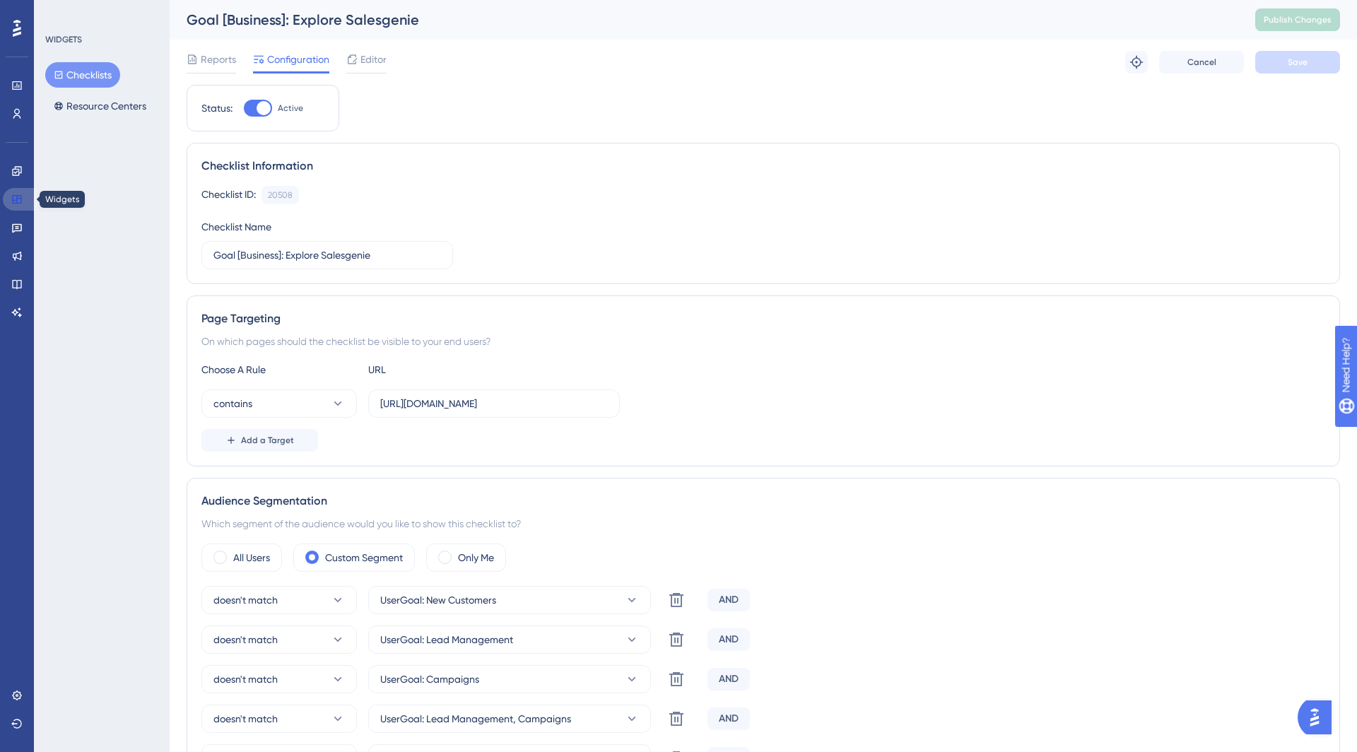
click at [23, 204] on link at bounding box center [20, 199] width 34 height 23
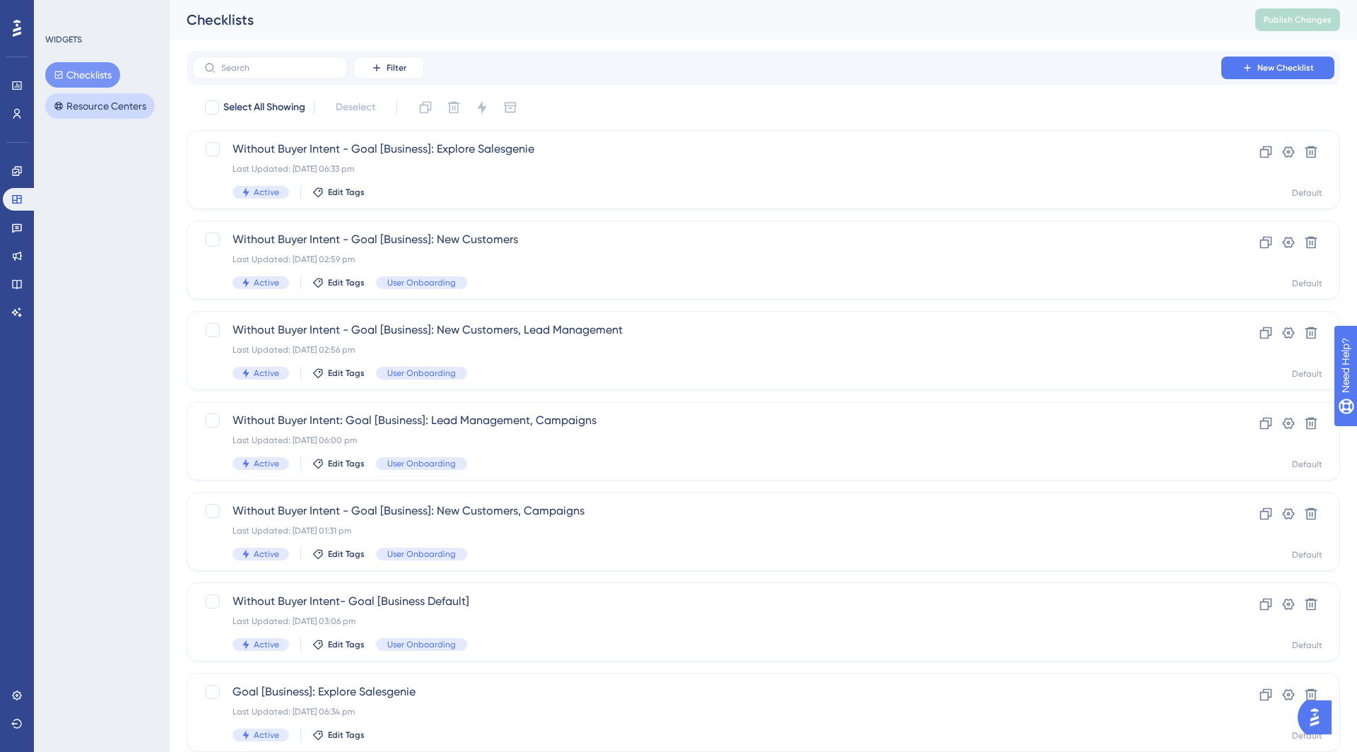
click at [89, 102] on button "Resource Centers" at bounding box center [100, 105] width 110 height 25
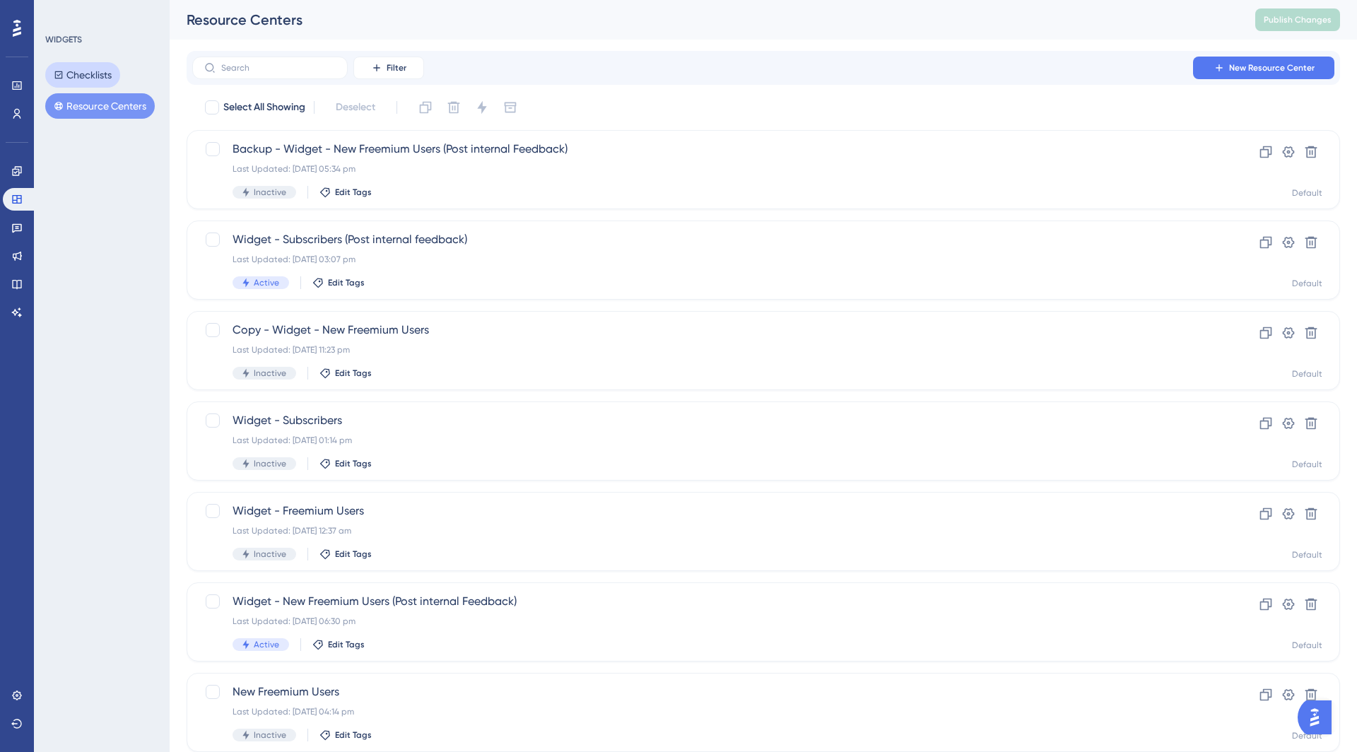
click at [98, 68] on button "Checklists" at bounding box center [82, 74] width 75 height 25
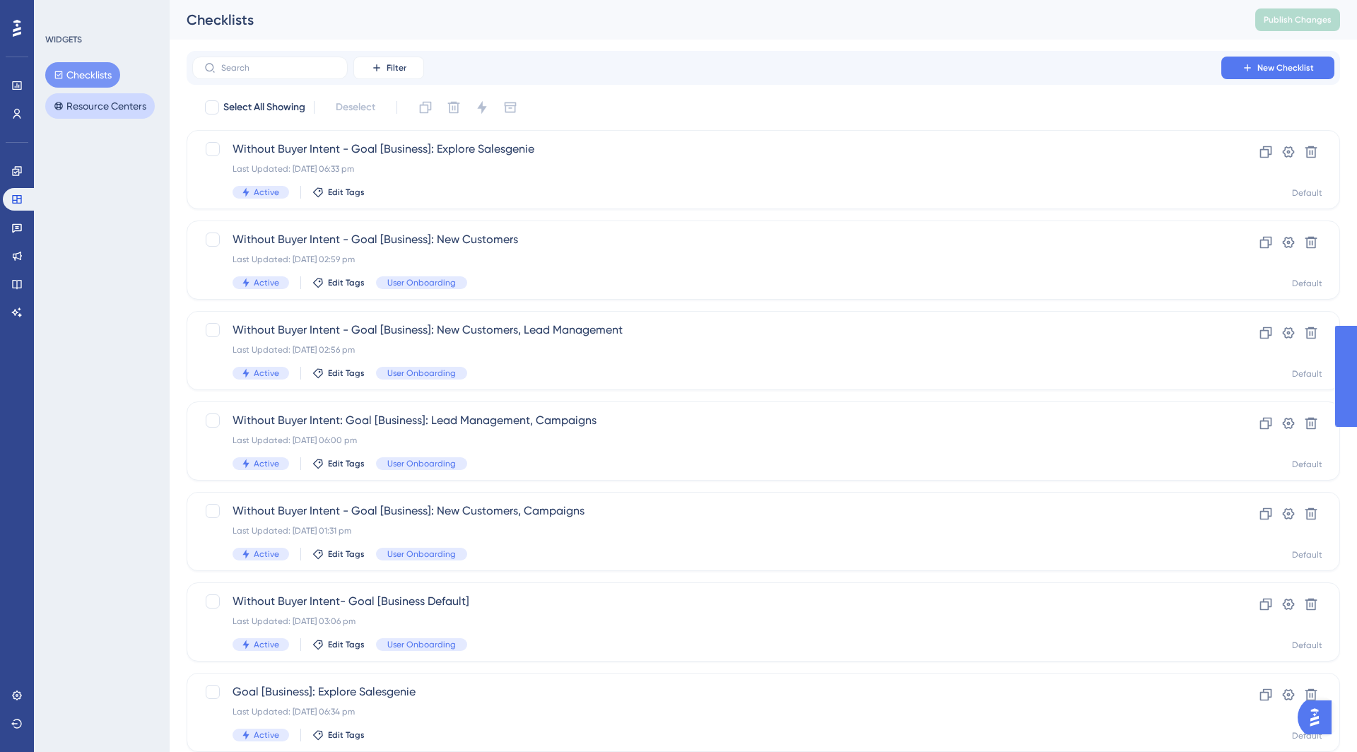
click at [91, 108] on button "Resource Centers" at bounding box center [100, 105] width 110 height 25
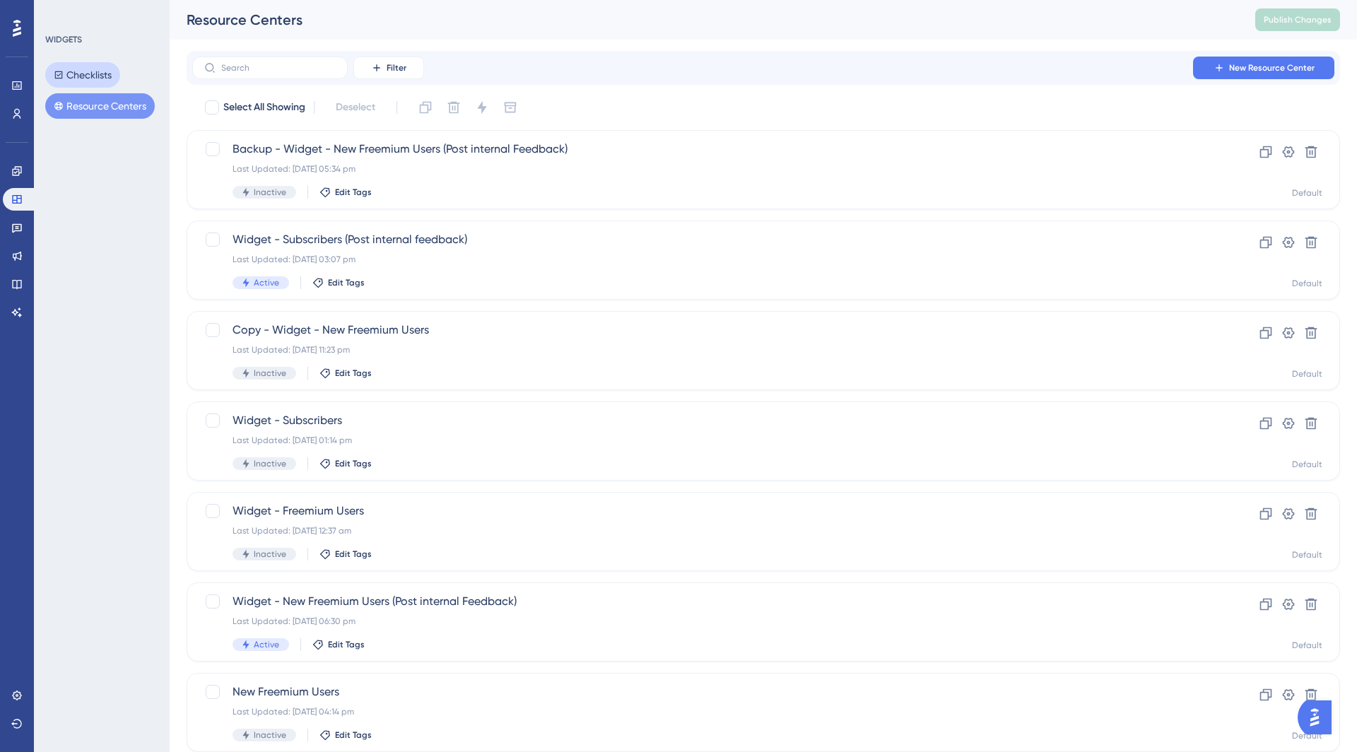
click at [87, 71] on button "Checklists" at bounding box center [82, 74] width 75 height 25
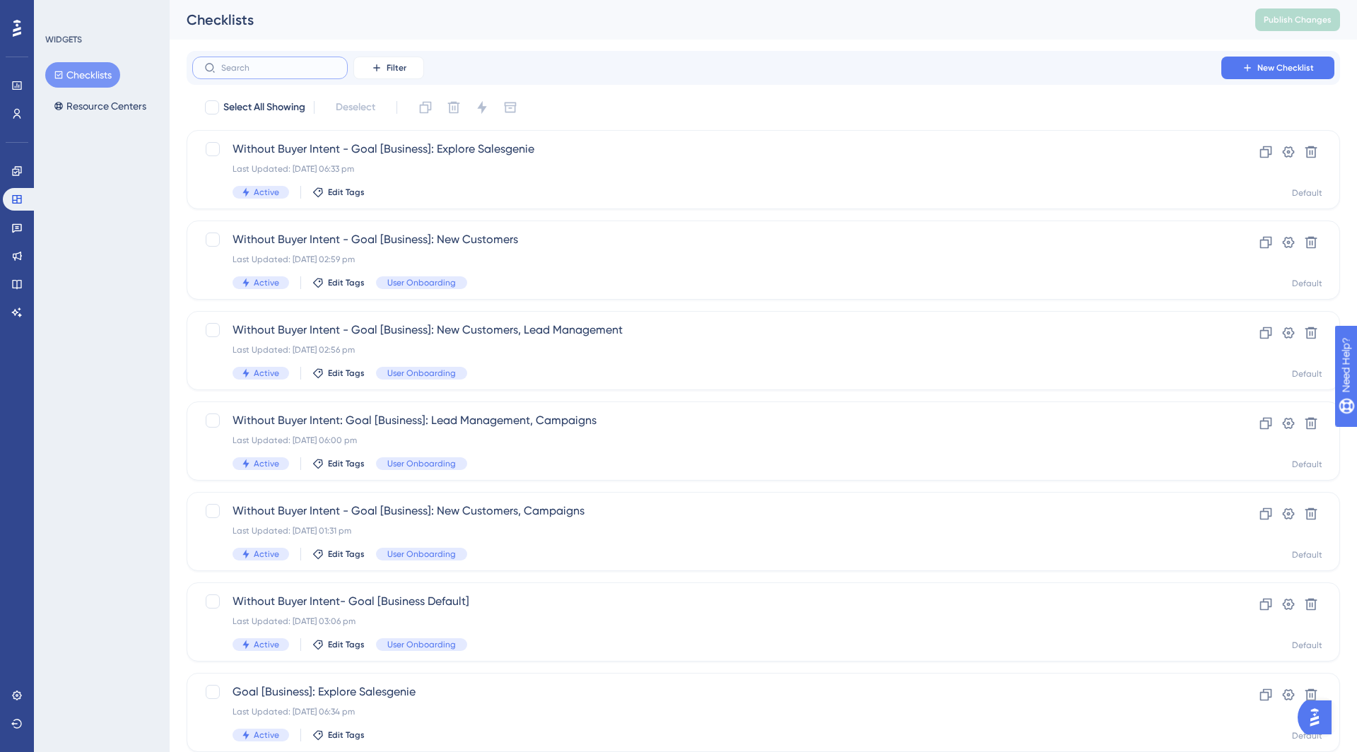
click at [279, 71] on input "text" at bounding box center [278, 68] width 115 height 10
type input "without"
click at [394, 609] on span "Without Buyer Intent- Goal [Business Default]" at bounding box center [707, 601] width 949 height 17
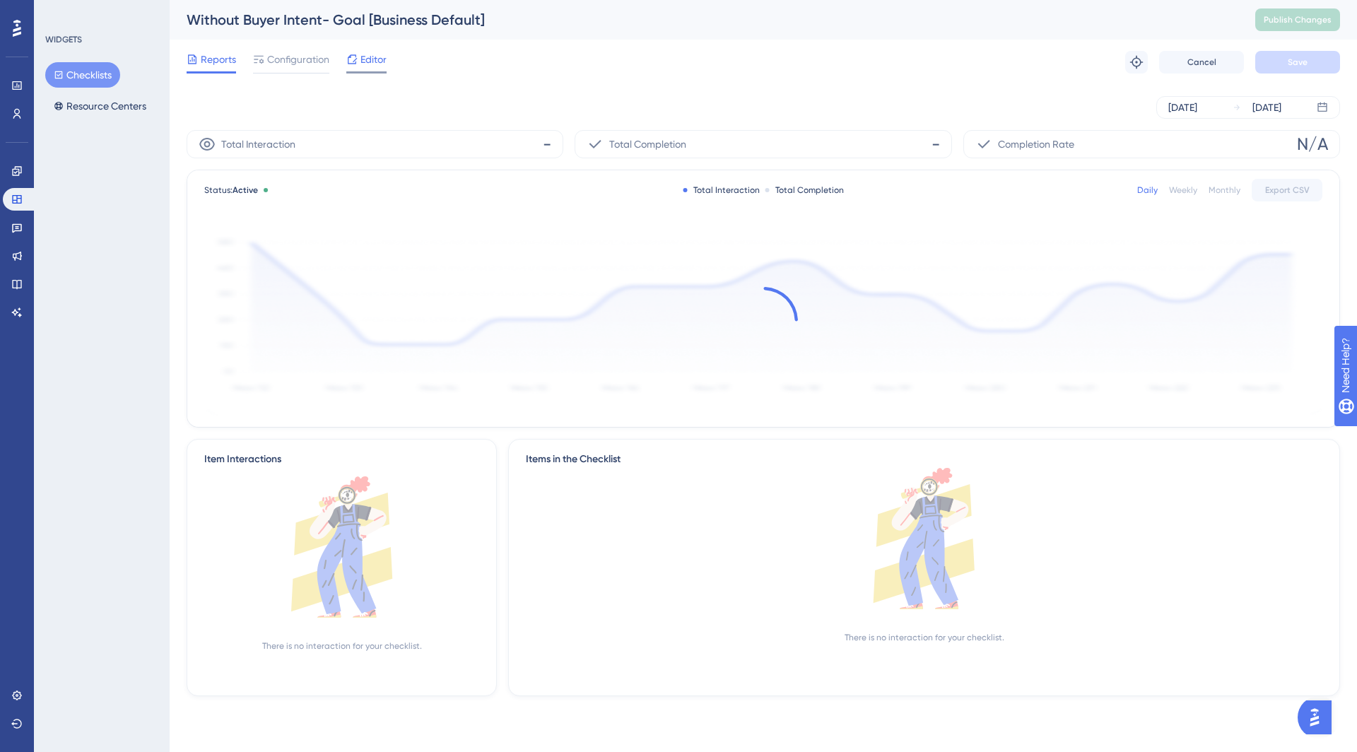
click at [361, 56] on span "Editor" at bounding box center [374, 59] width 26 height 17
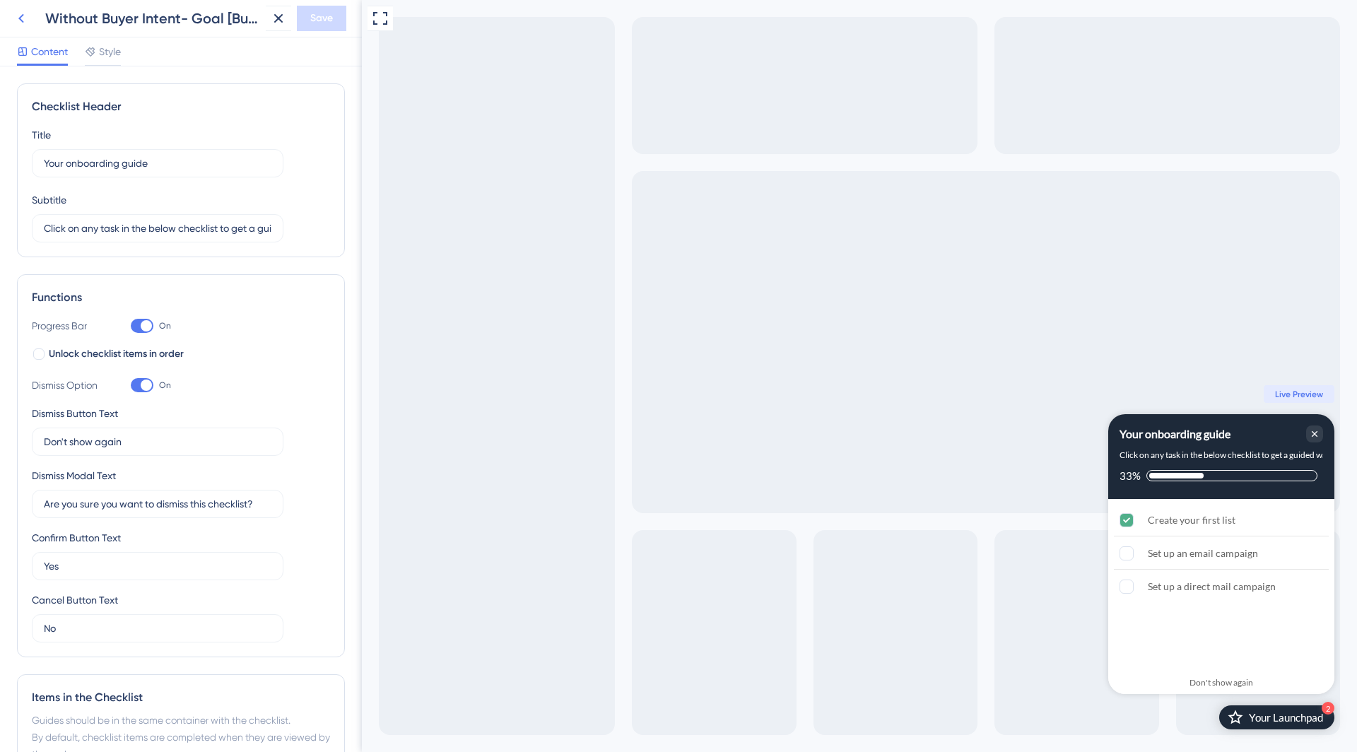
click at [20, 17] on icon at bounding box center [21, 18] width 6 height 9
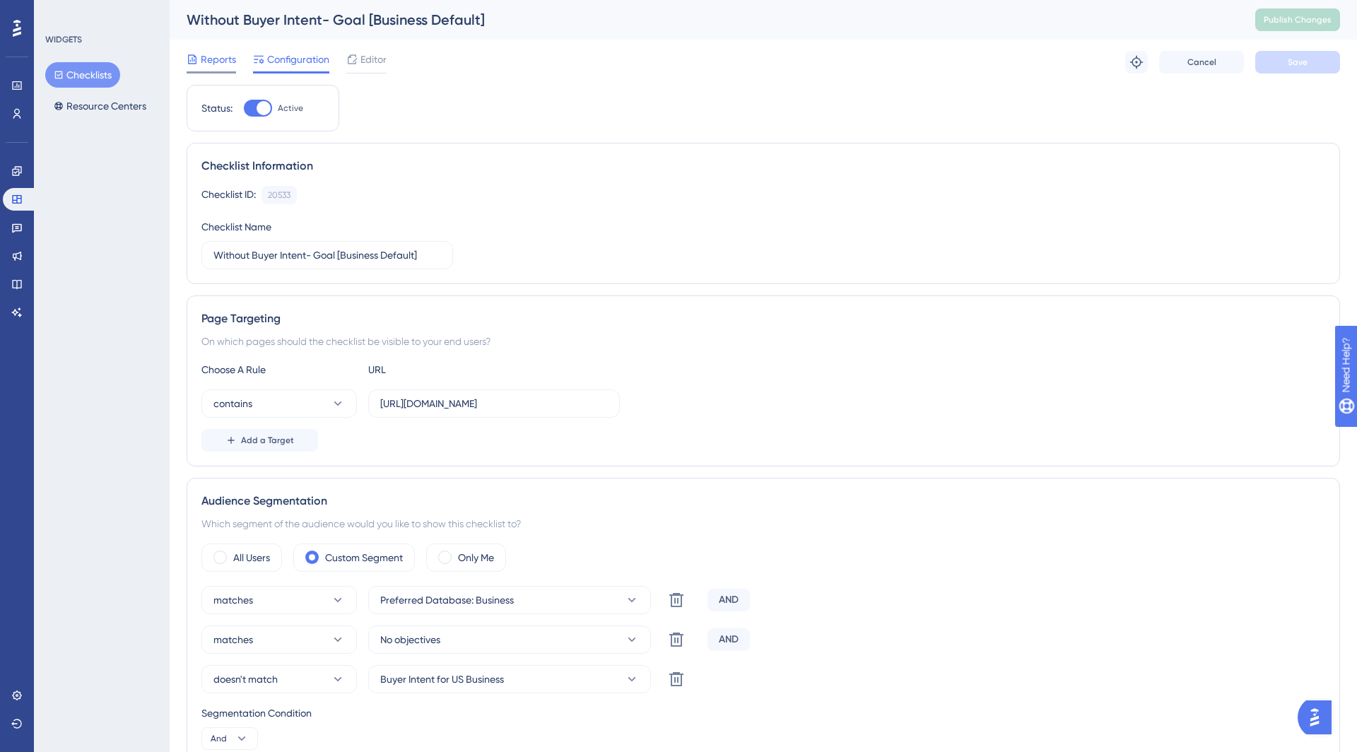
click at [214, 59] on span "Reports" at bounding box center [218, 59] width 35 height 17
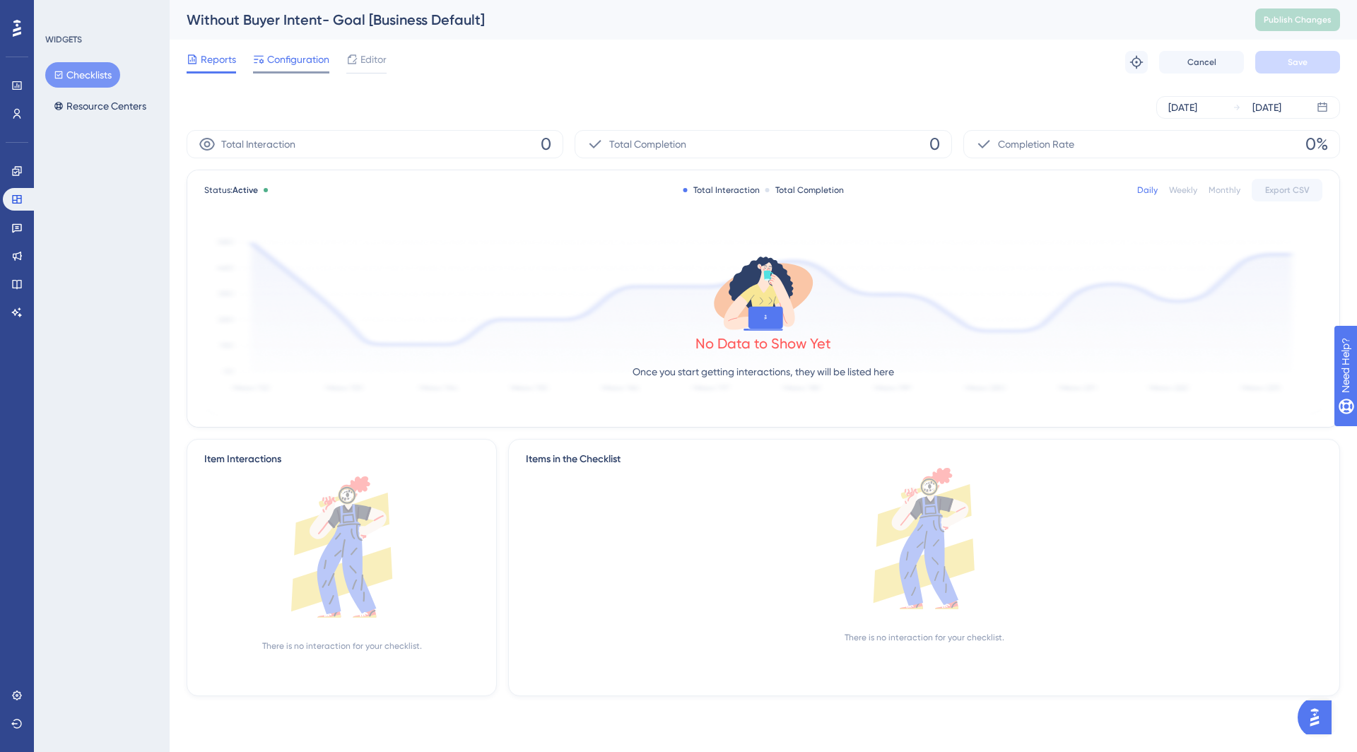
click at [300, 59] on span "Configuration" at bounding box center [298, 59] width 62 height 17
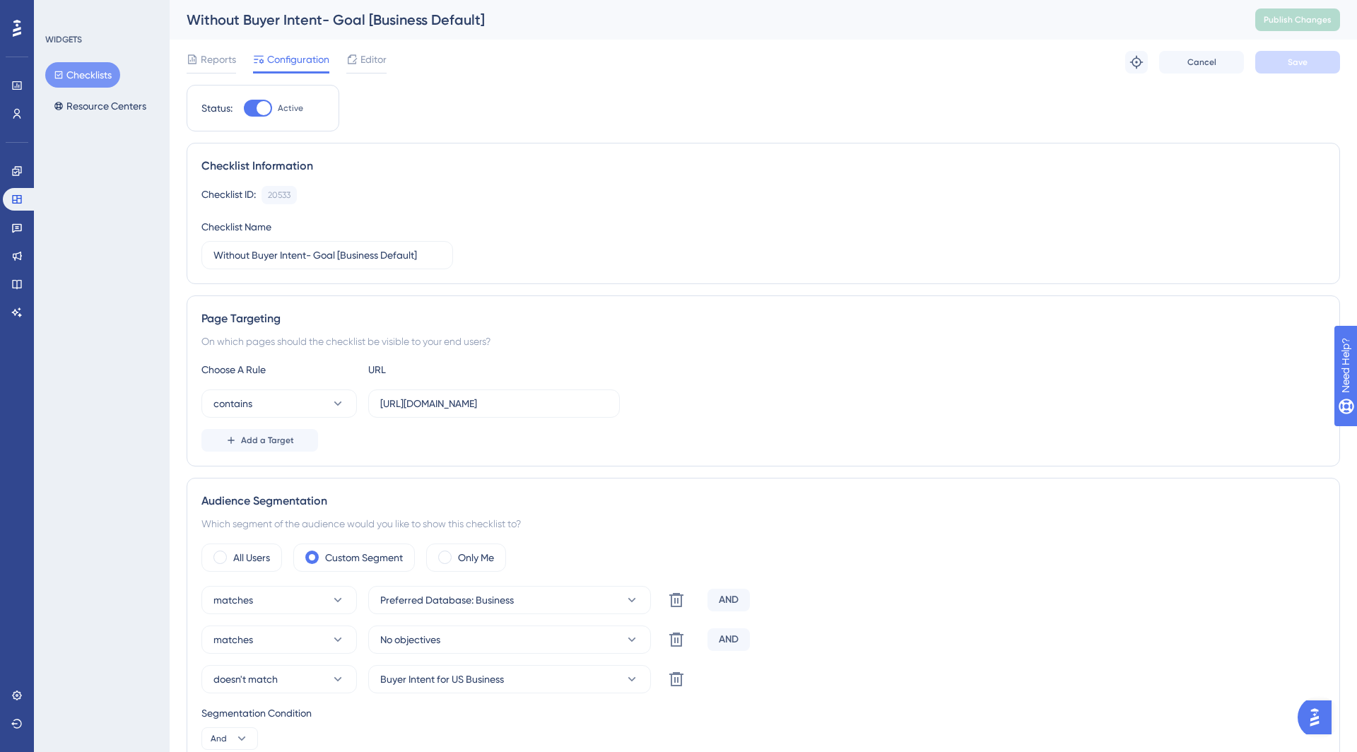
click at [70, 74] on button "Checklists" at bounding box center [82, 74] width 75 height 25
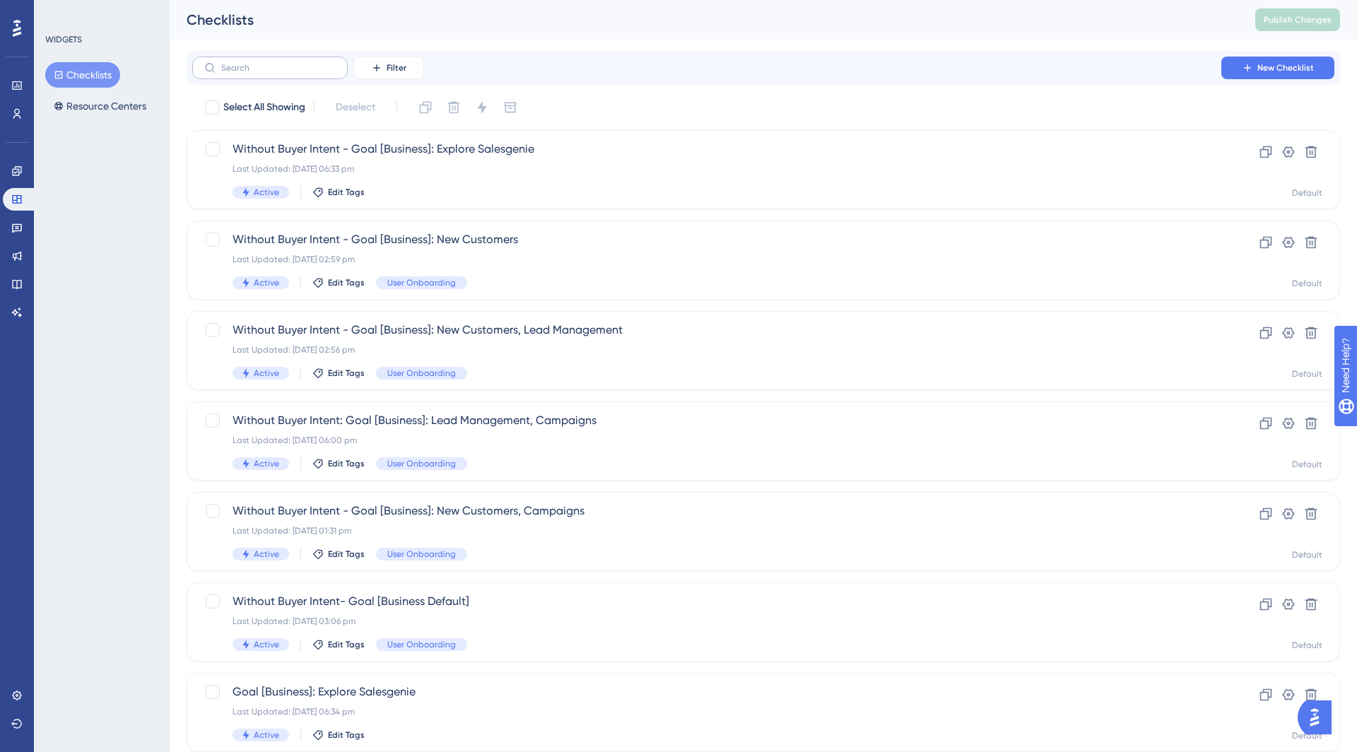
click at [279, 61] on label at bounding box center [270, 68] width 156 height 23
click at [279, 63] on input "text" at bounding box center [278, 68] width 115 height 10
type input "without"
click at [424, 168] on div "Last Updated: [DATE] 06:33 pm" at bounding box center [707, 168] width 949 height 11
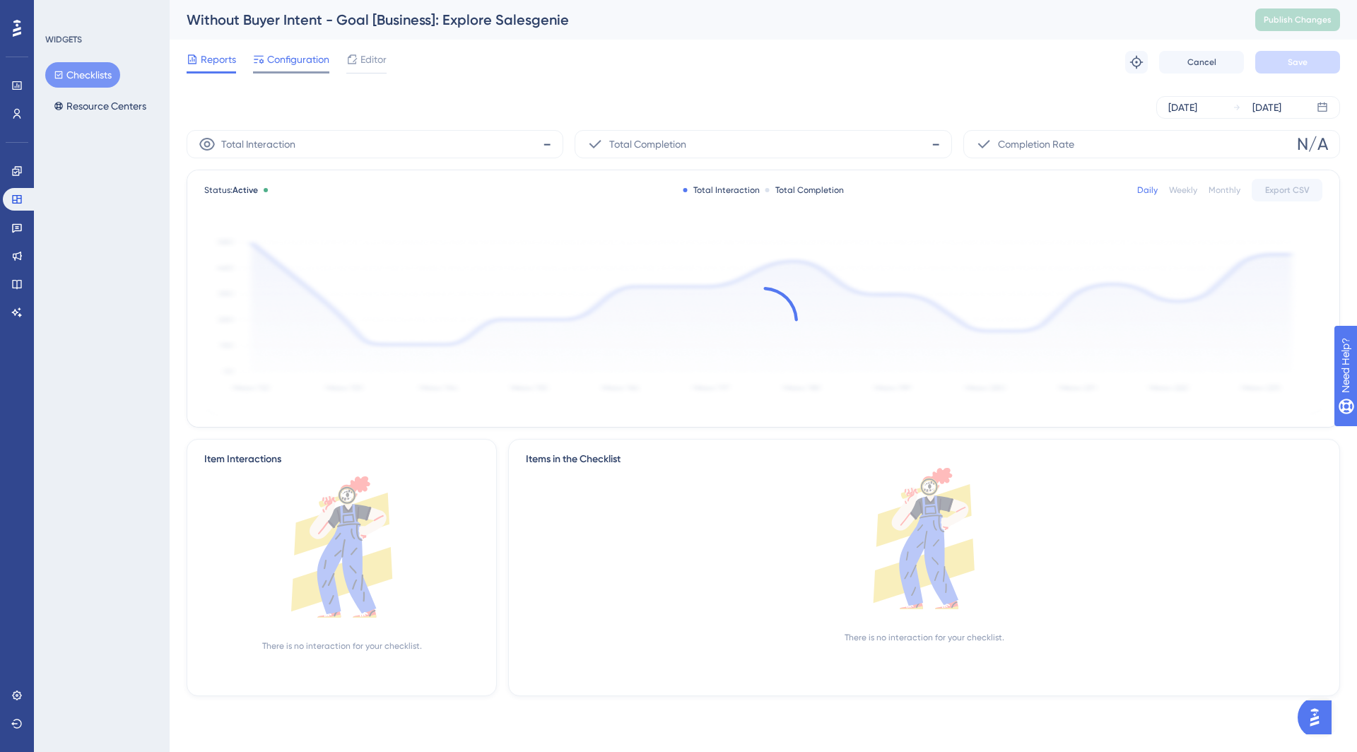
click at [287, 64] on span "Configuration" at bounding box center [298, 59] width 62 height 17
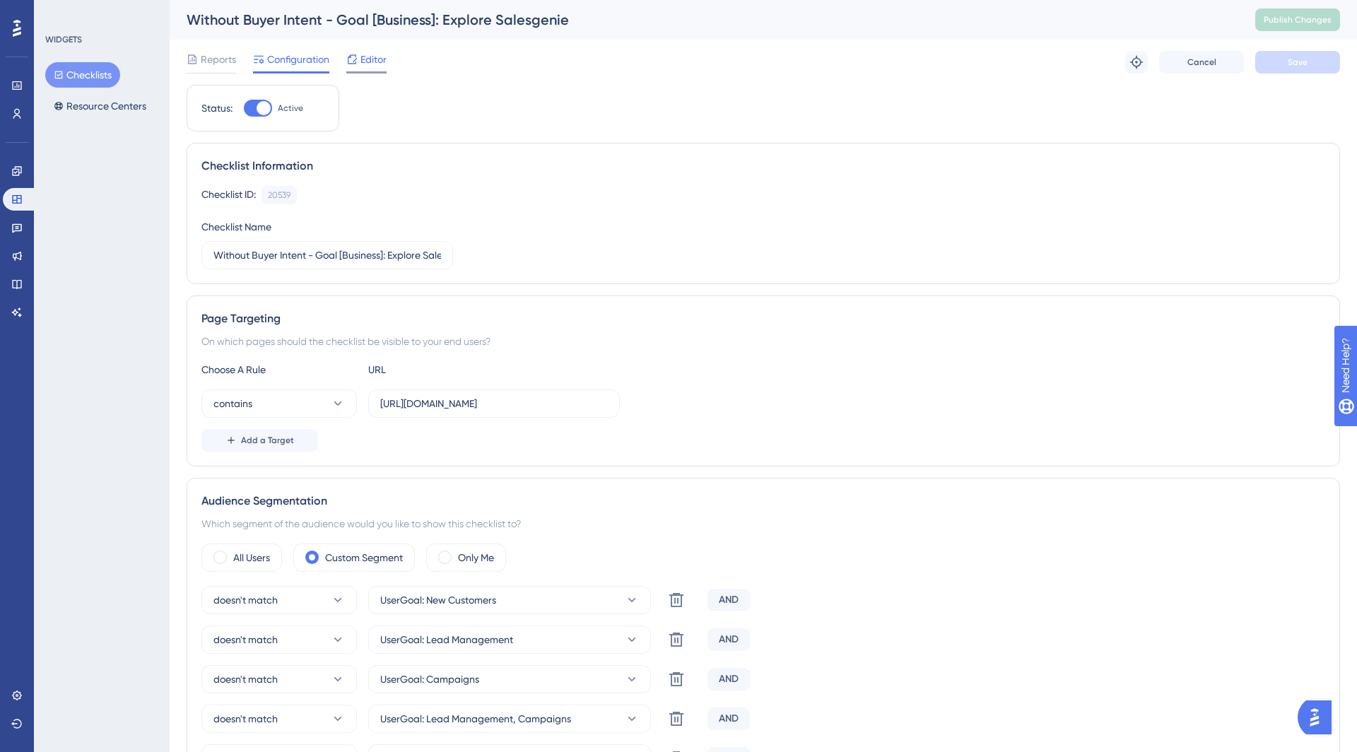
click at [361, 54] on span "Editor" at bounding box center [374, 59] width 26 height 17
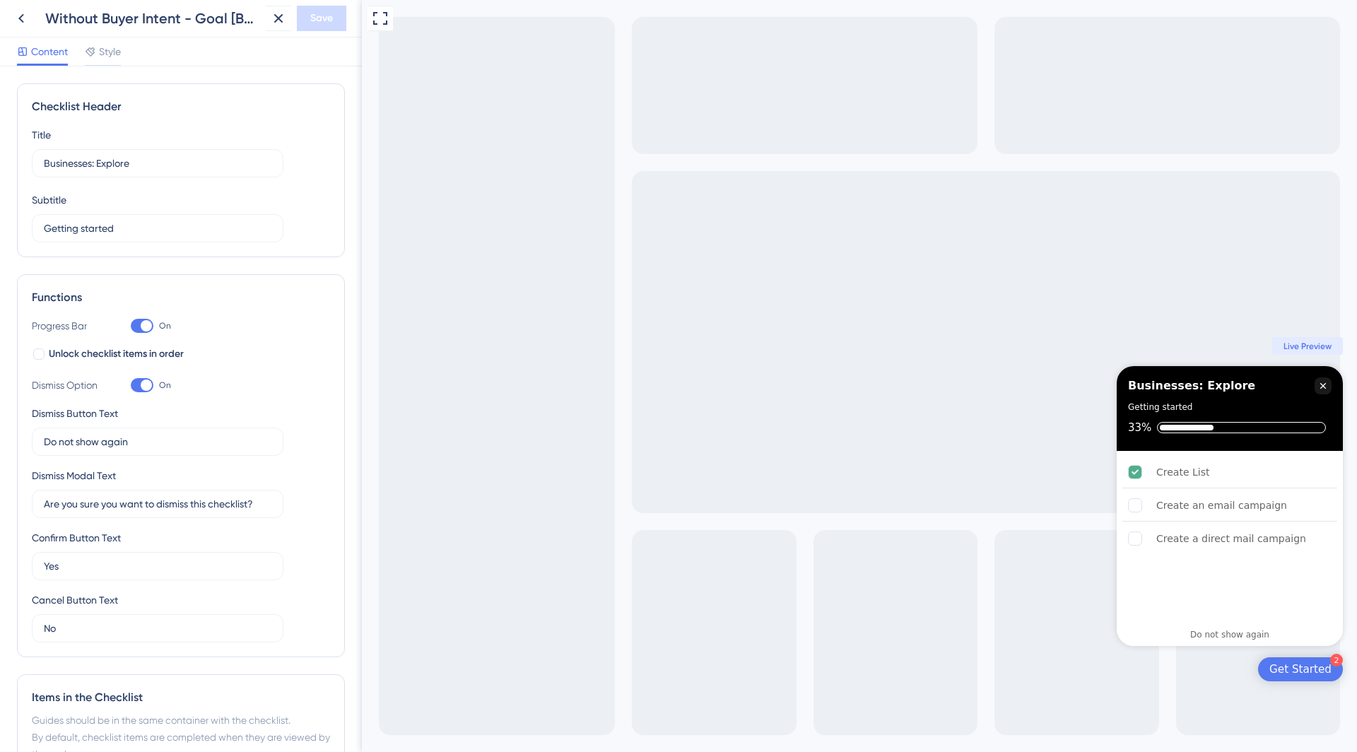
click at [34, 18] on div "Without Buyer Intent - Goal [Business]: Explore Salesgenie" at bounding box center [134, 18] width 252 height 25
click at [20, 16] on icon at bounding box center [21, 18] width 17 height 17
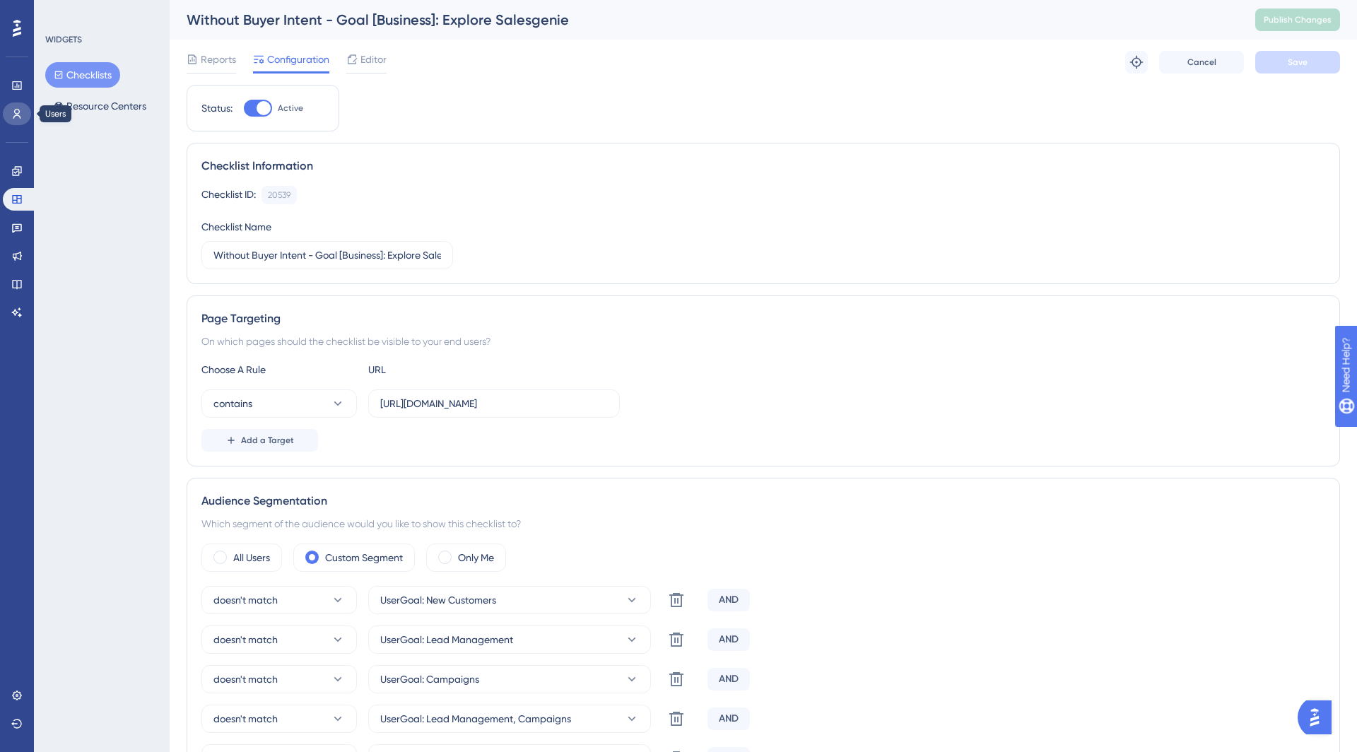
click at [21, 115] on icon at bounding box center [16, 113] width 11 height 11
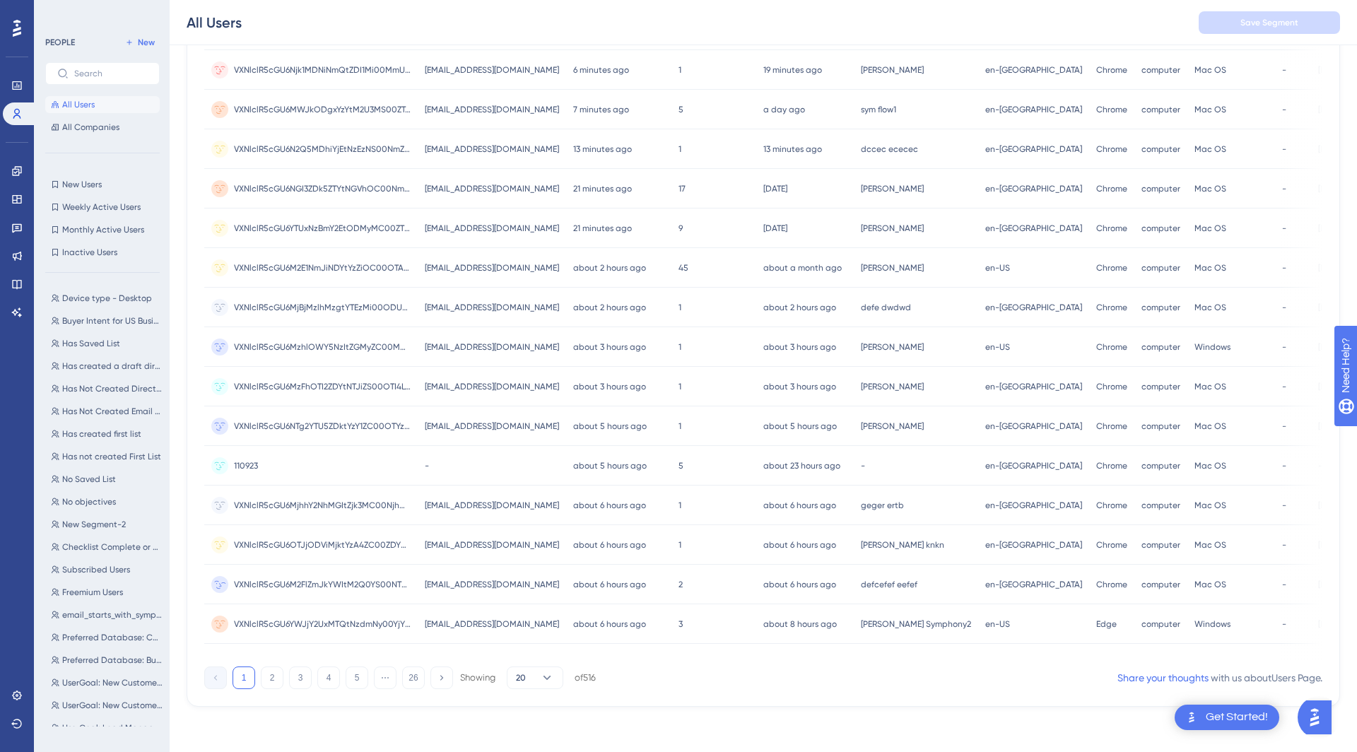
scroll to position [387, 0]
click at [263, 681] on button "2" at bounding box center [272, 678] width 23 height 23
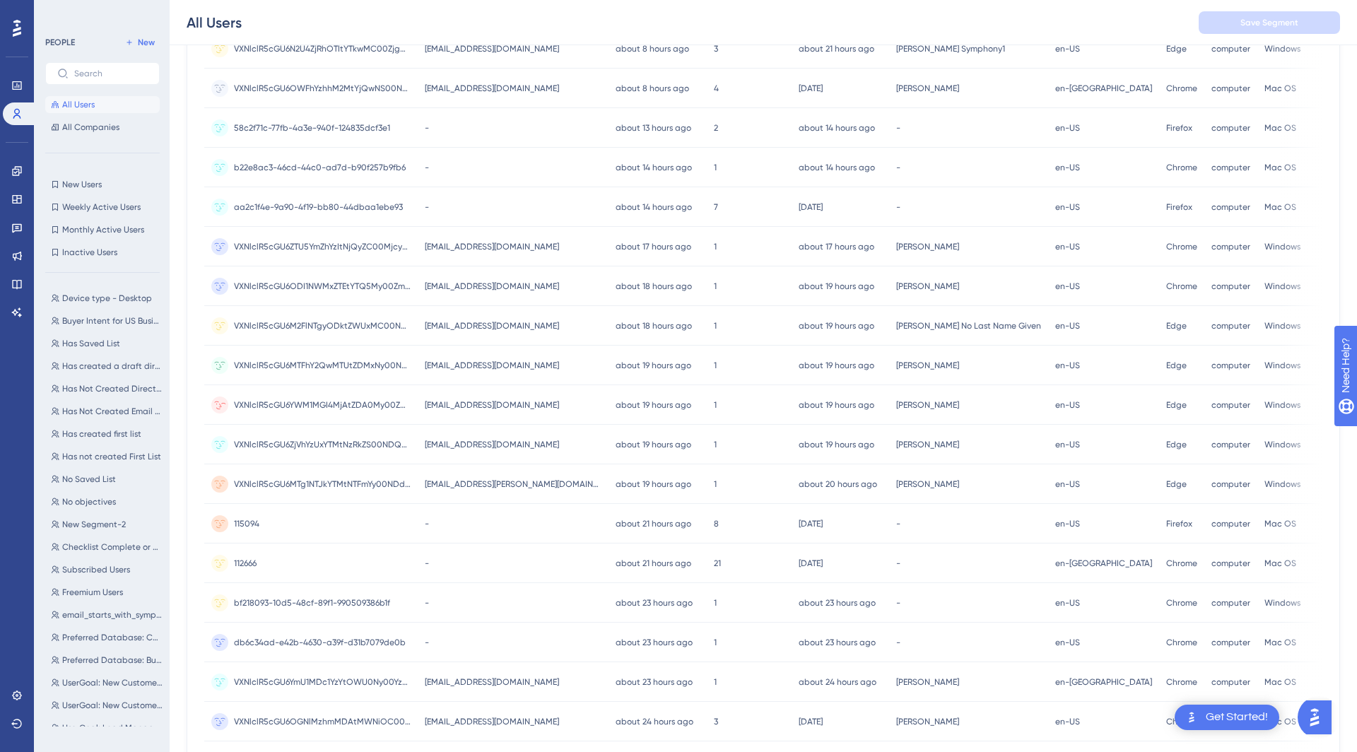
scroll to position [0, 0]
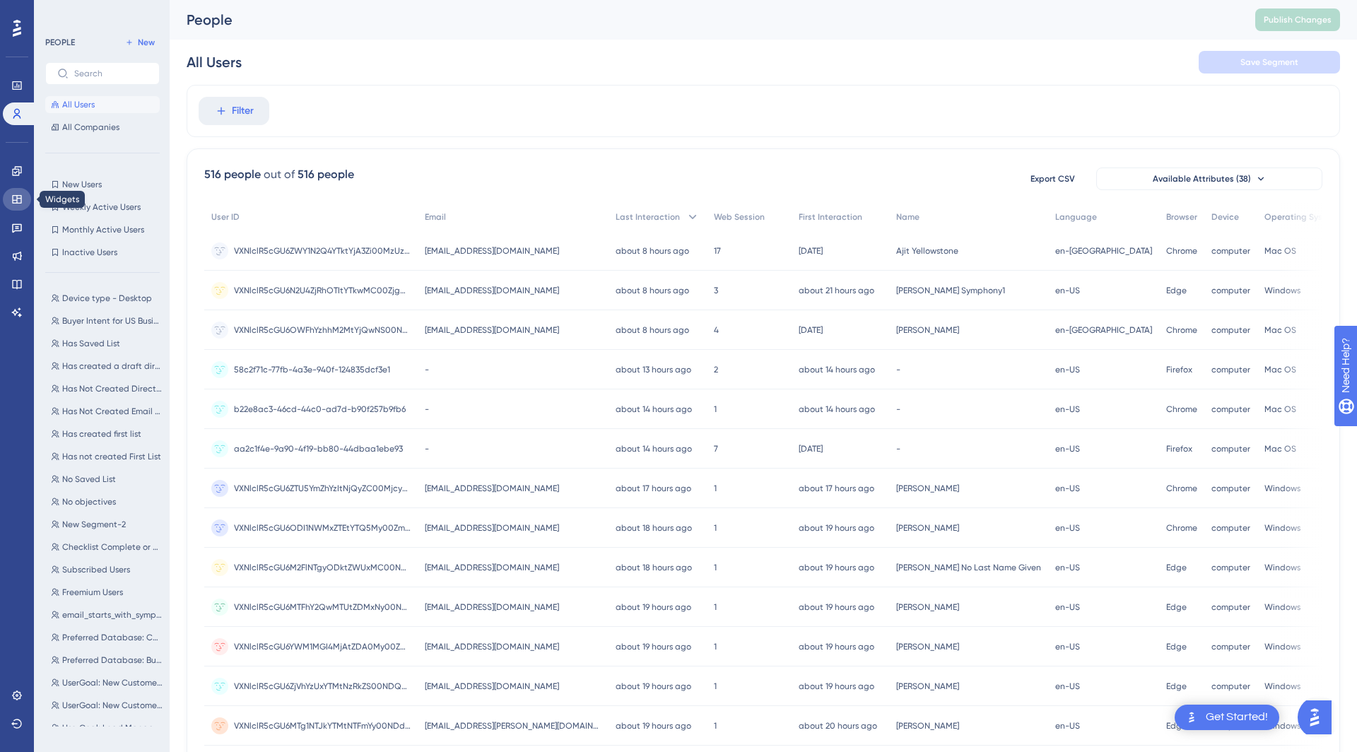
click at [16, 203] on icon at bounding box center [16, 199] width 9 height 8
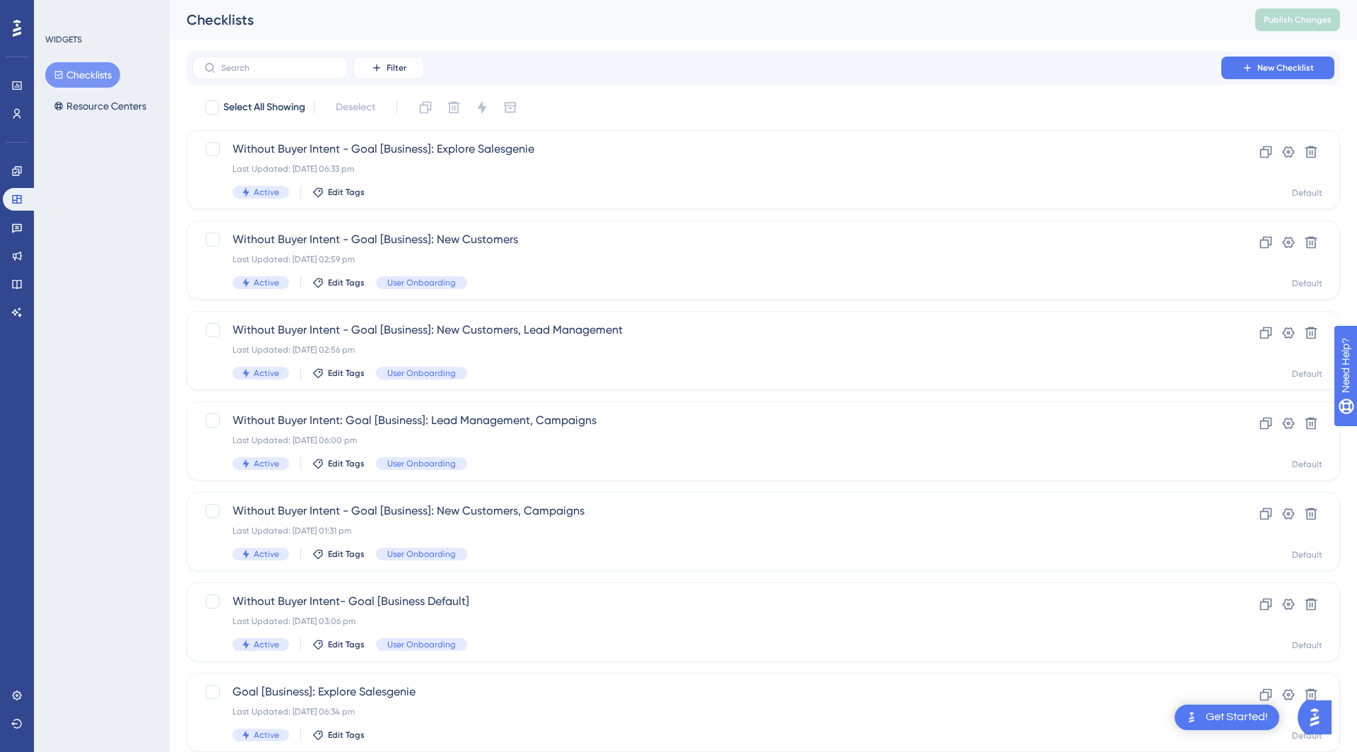
click at [121, 76] on div "Checklists Resource Centers" at bounding box center [102, 90] width 115 height 57
click at [112, 100] on button "Resource Centers" at bounding box center [100, 105] width 110 height 25
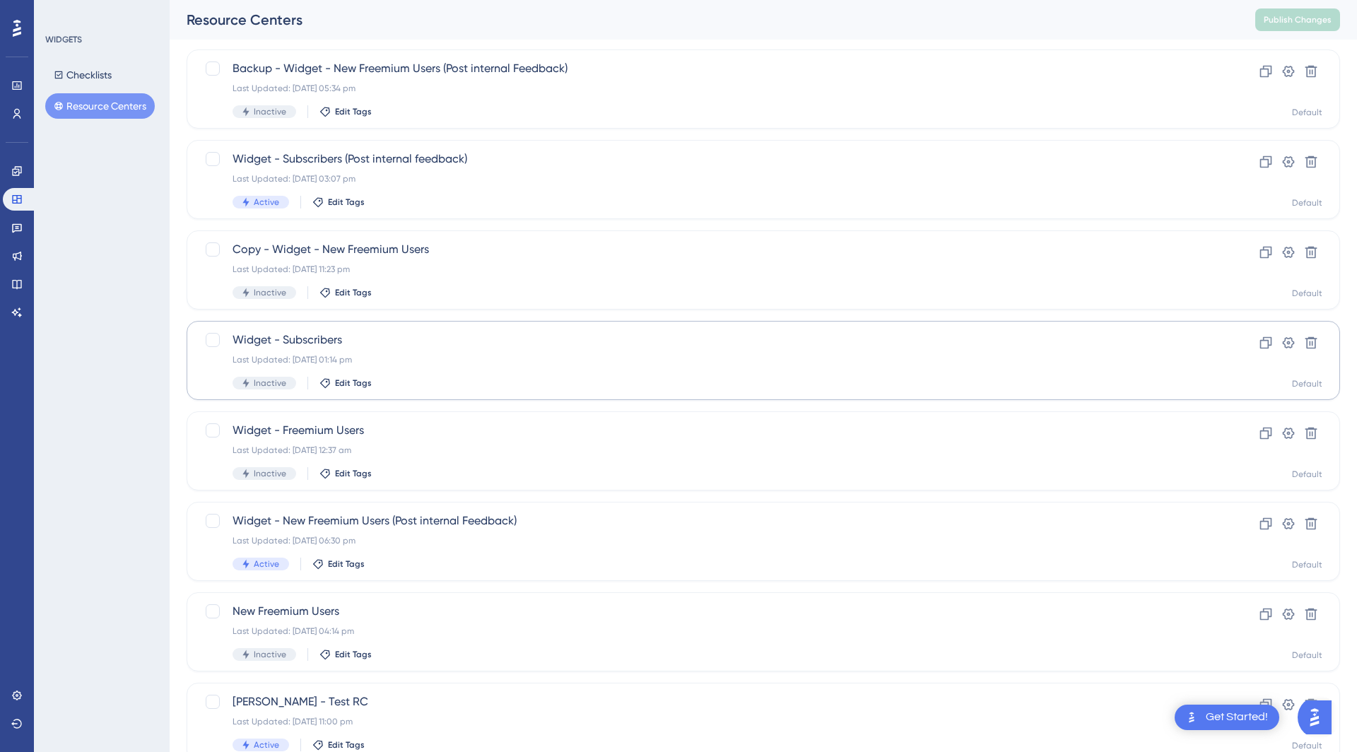
scroll to position [83, 0]
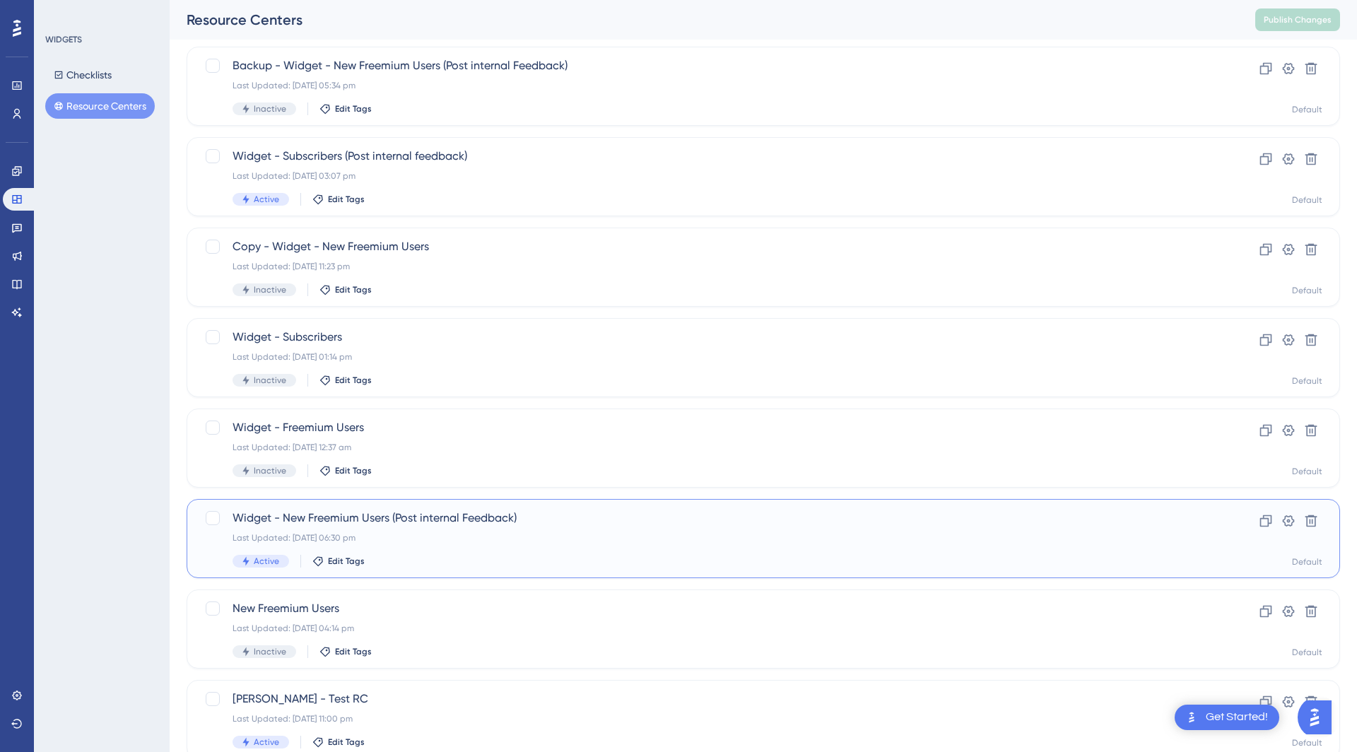
click at [397, 525] on span "Widget - New Freemium Users (Post internal Feedback)" at bounding box center [707, 518] width 949 height 17
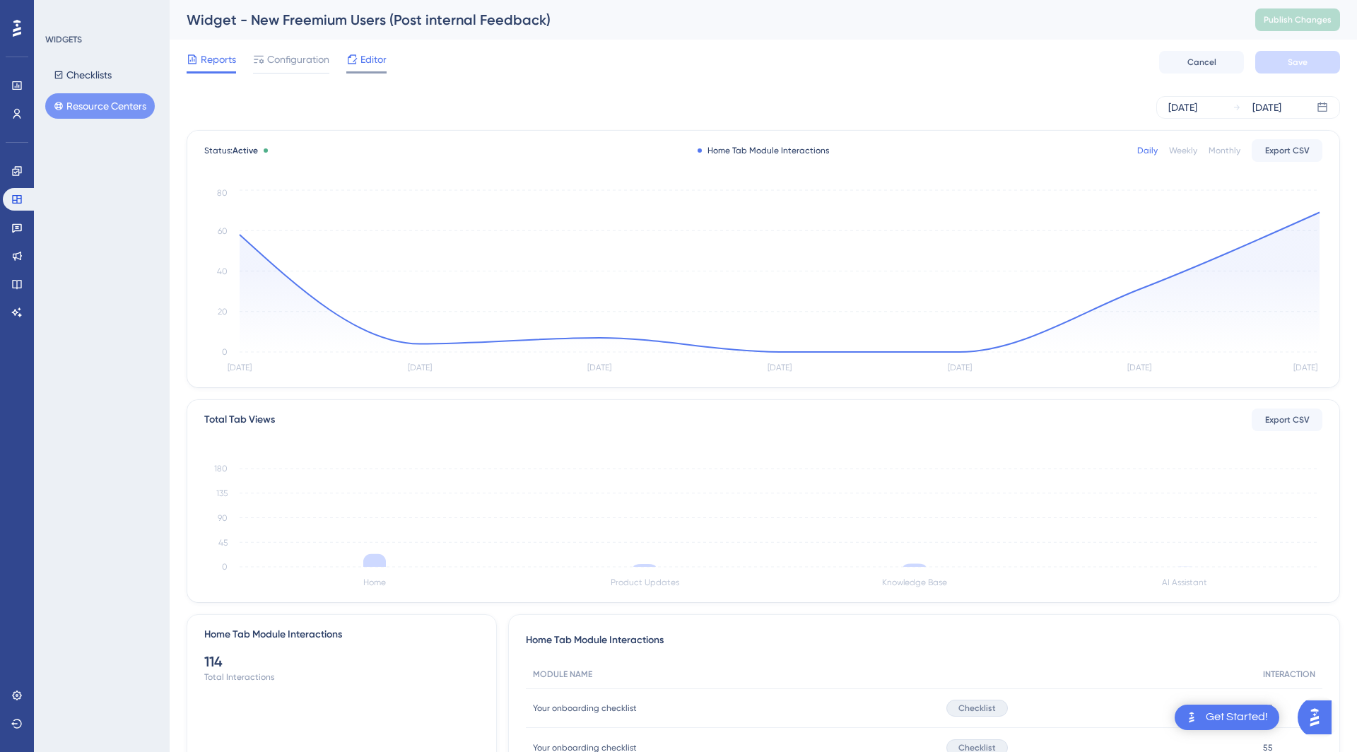
click at [364, 64] on span "Editor" at bounding box center [374, 59] width 26 height 17
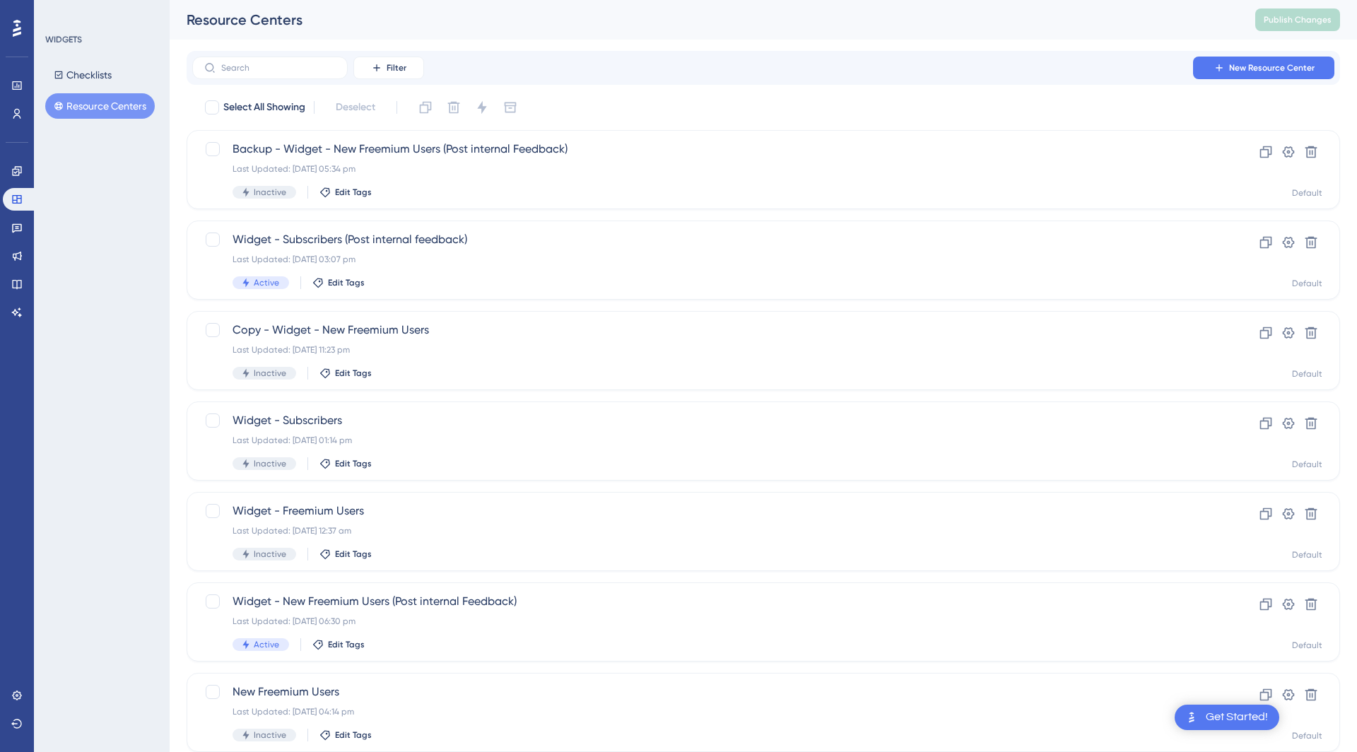
scroll to position [83, 0]
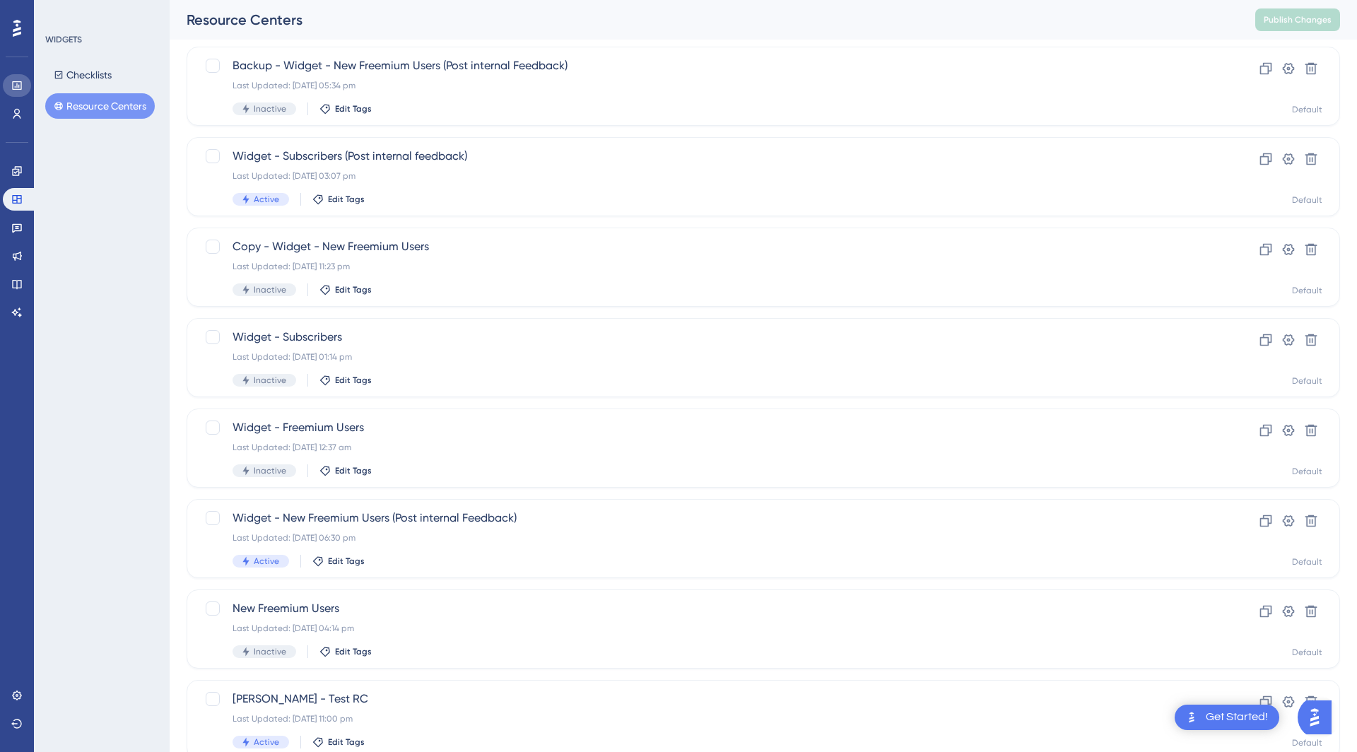
click at [27, 87] on link at bounding box center [17, 85] width 28 height 23
